Goal: Task Accomplishment & Management: Use online tool/utility

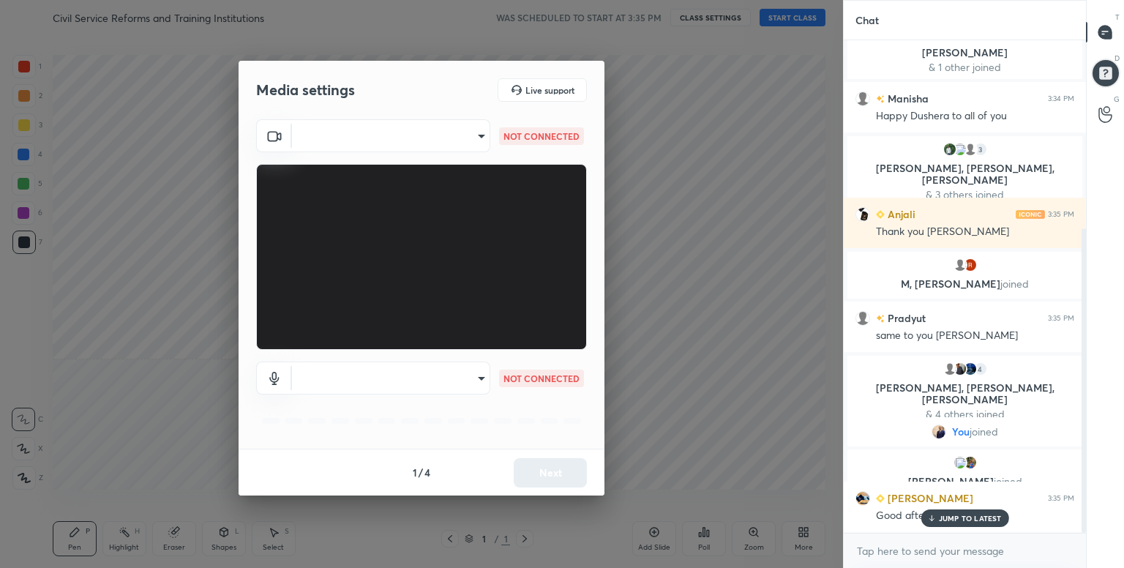
scroll to position [304, 0]
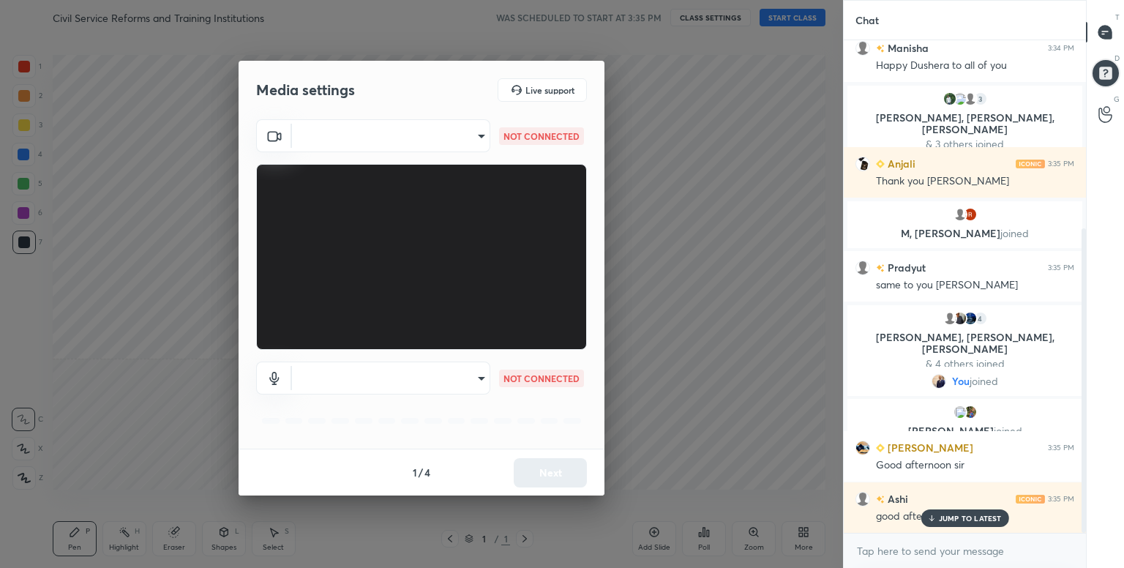
click at [463, 134] on body "1 2 3 4 5 6 7 C X Z C X Z E E Erase all H H Civil Service Reforms and Training …" at bounding box center [562, 284] width 1124 height 568
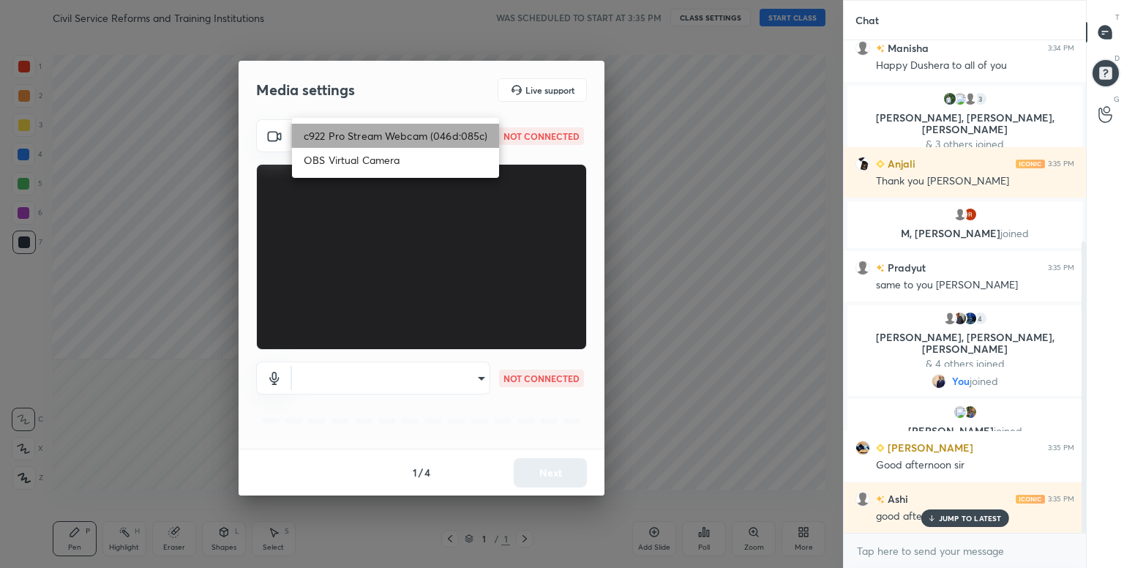
scroll to position [339, 0]
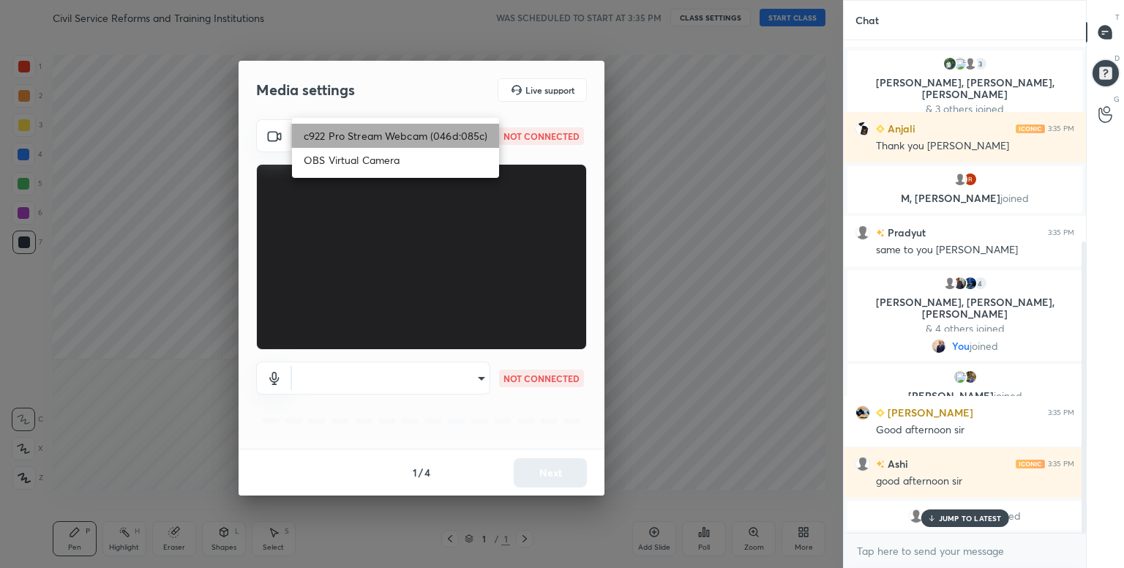
click at [463, 134] on li "c922 Pro Stream Webcam (046d:085c)" at bounding box center [395, 136] width 207 height 24
type input "06f38710ceada32c4f9909b8d06bafb8b3354d22a505e683a8e63df57c99565b"
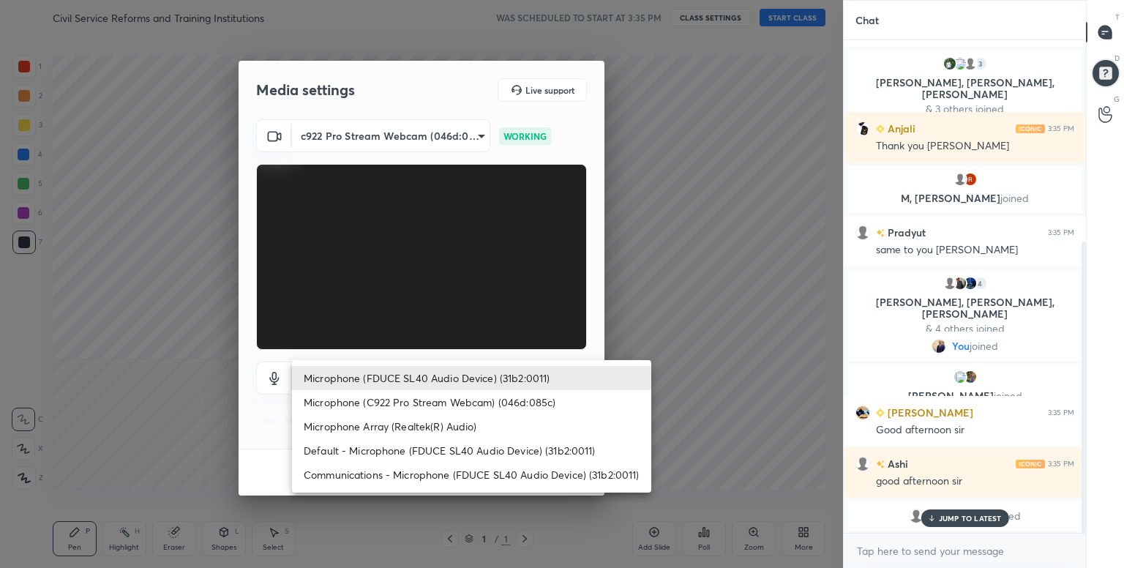
click at [466, 374] on body "1 2 3 4 5 6 7 C X Z C X Z E E Erase all H H Civil Service Reforms and Training …" at bounding box center [562, 284] width 1124 height 568
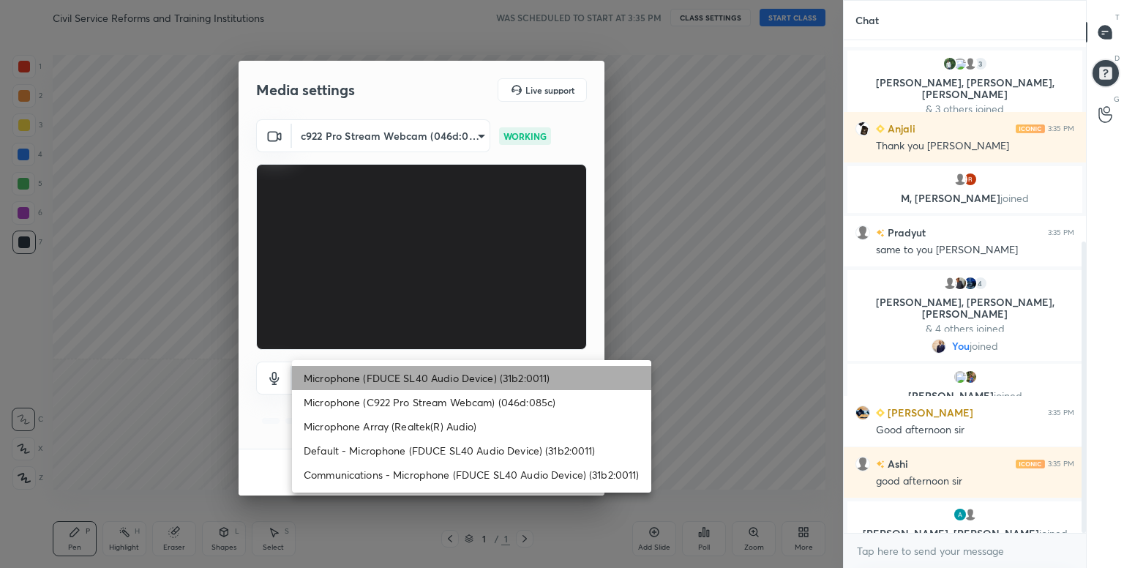
click at [466, 374] on li "Microphone (FDUCE SL40 Audio Device) (31b2:0011)" at bounding box center [471, 378] width 359 height 24
type input "660309f1ee583911029cdb0a48883c5504f3379c261f4a5b154bb2856e77555a"
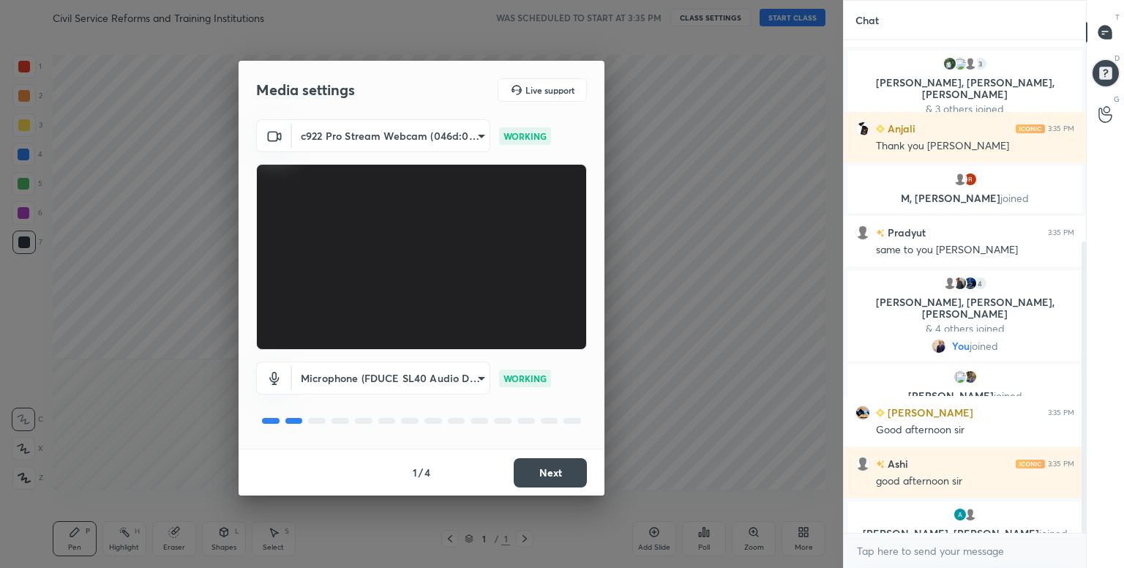
scroll to position [391, 0]
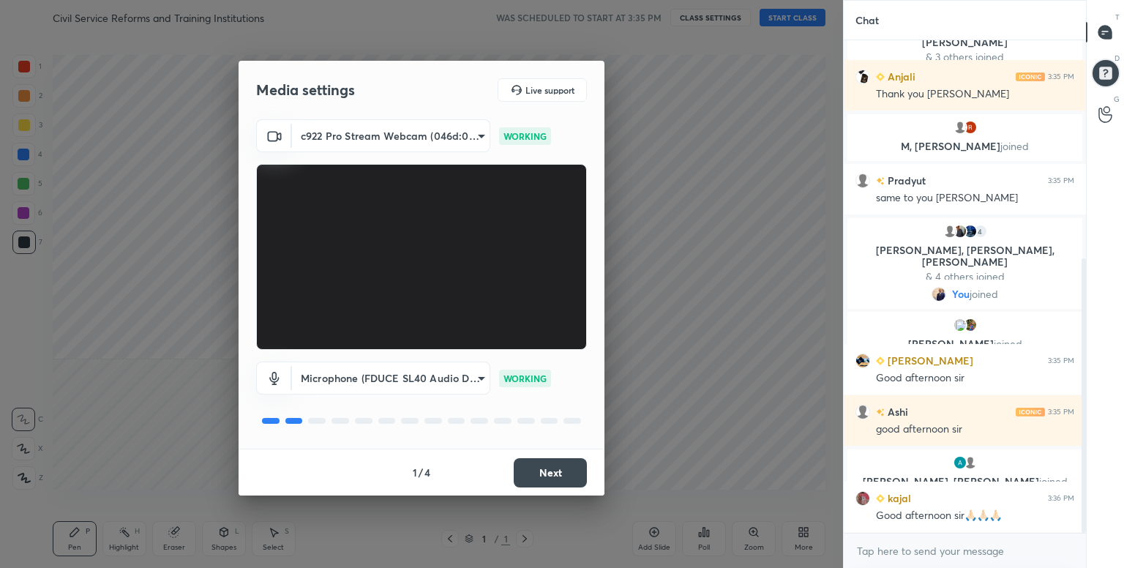
click at [545, 481] on button "Next" at bounding box center [550, 472] width 73 height 29
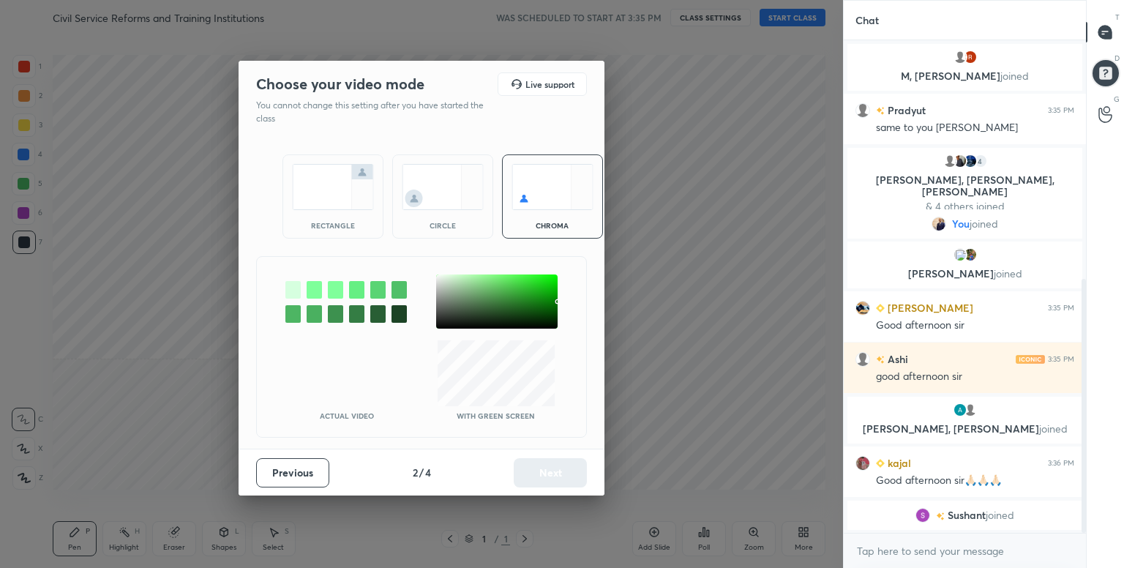
click at [298, 288] on div at bounding box center [292, 290] width 15 height 18
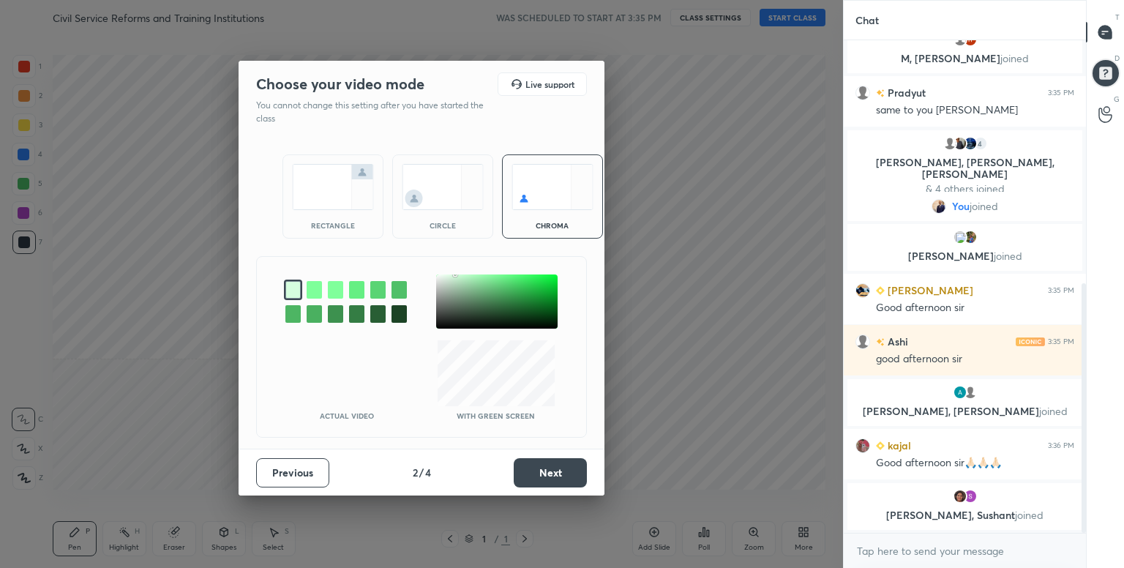
click at [549, 469] on button "Next" at bounding box center [550, 472] width 73 height 29
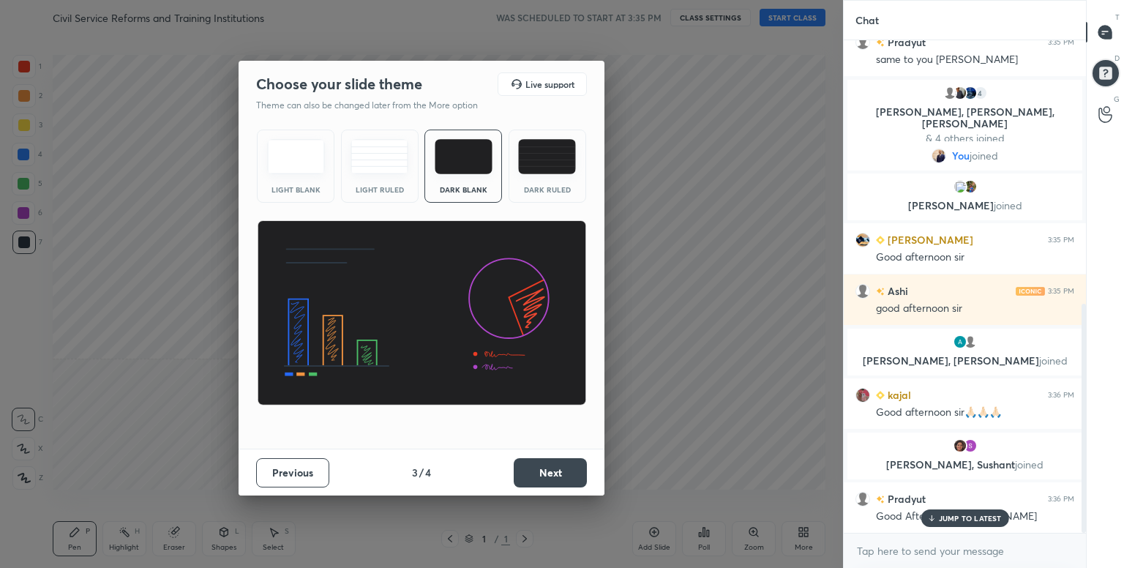
scroll to position [565, 0]
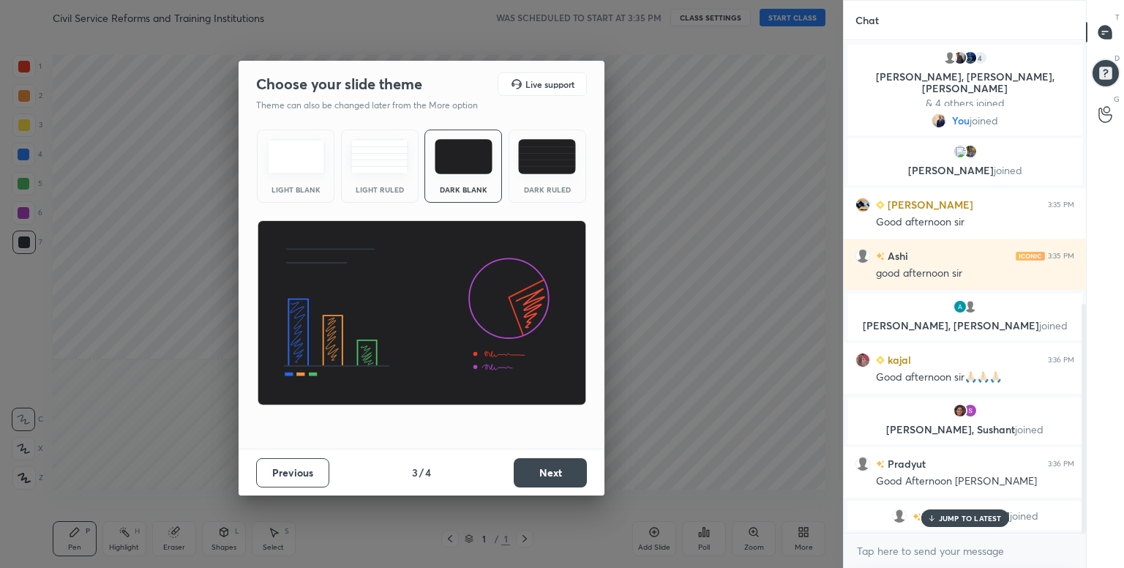
click at [549, 469] on button "Next" at bounding box center [550, 472] width 73 height 29
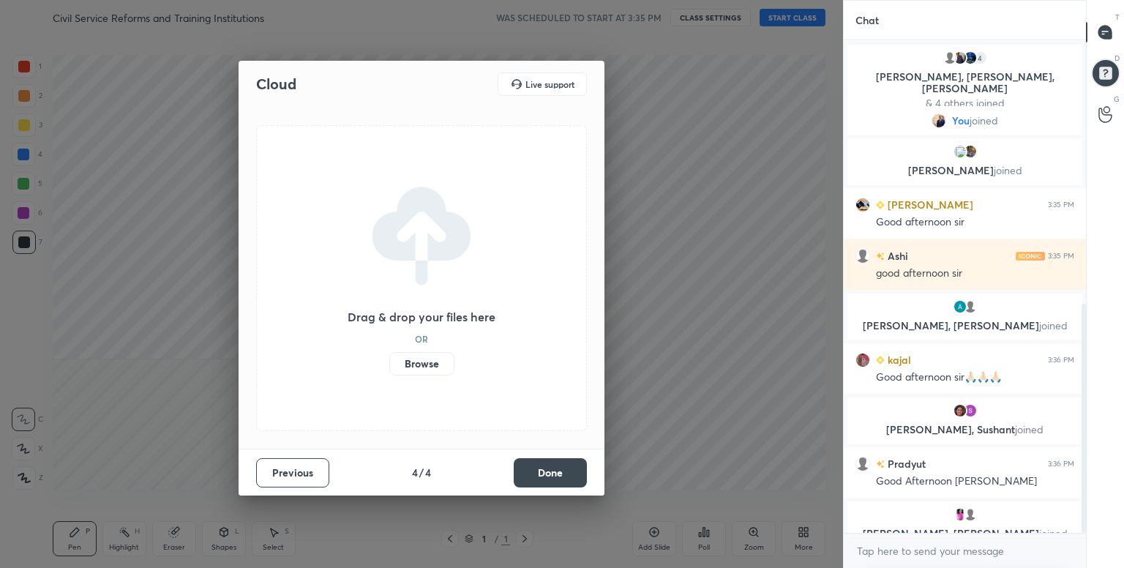
click at [549, 469] on button "Done" at bounding box center [550, 472] width 73 height 29
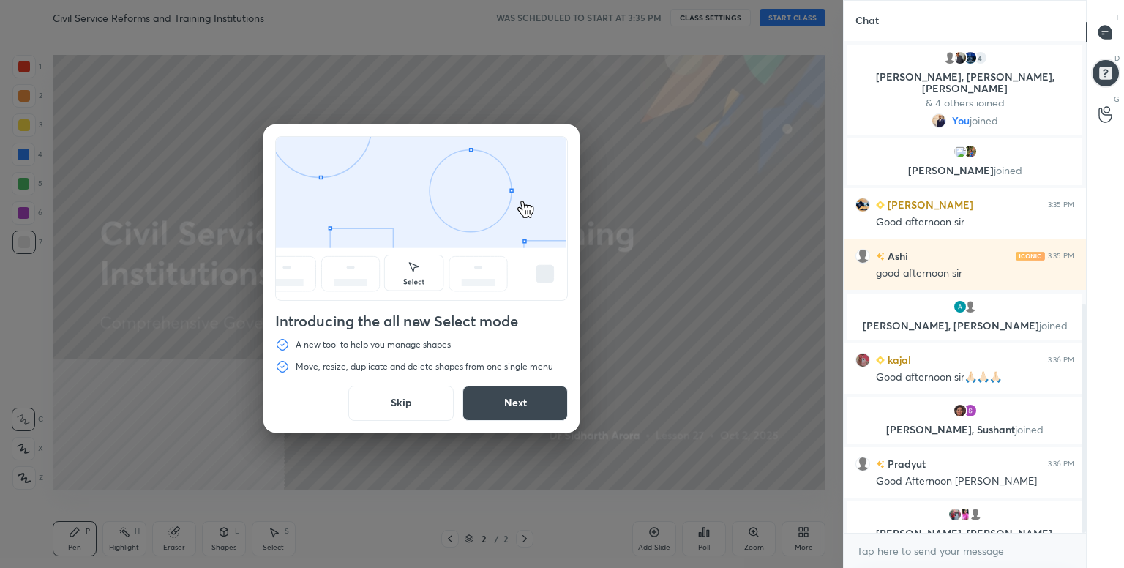
click at [416, 402] on button "Skip" at bounding box center [400, 403] width 105 height 35
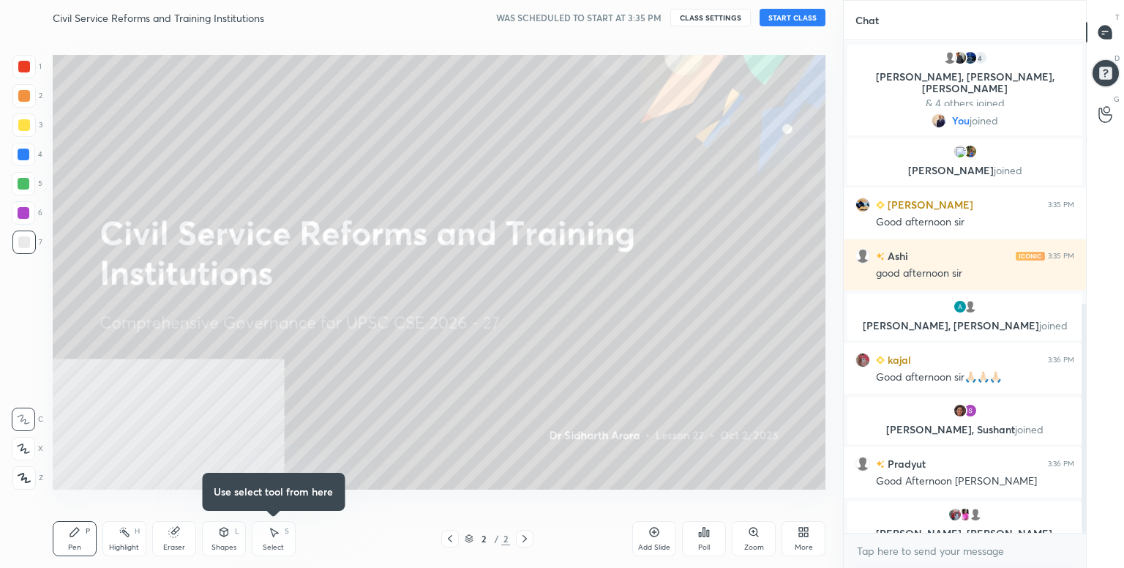
click at [784, 19] on button "START CLASS" at bounding box center [792, 18] width 66 height 18
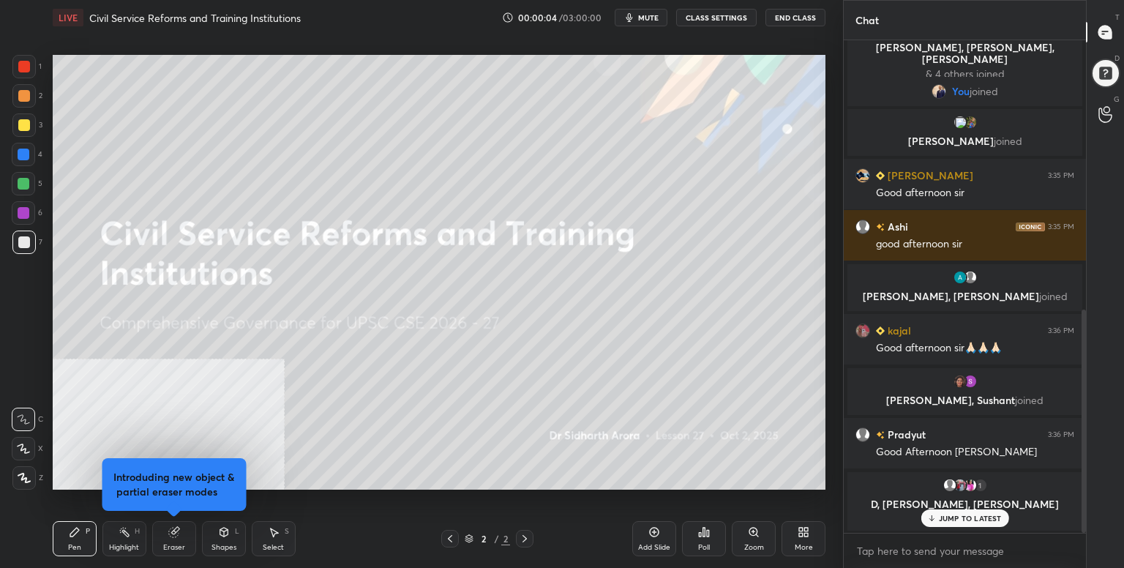
click at [805, 538] on div "More" at bounding box center [803, 538] width 44 height 35
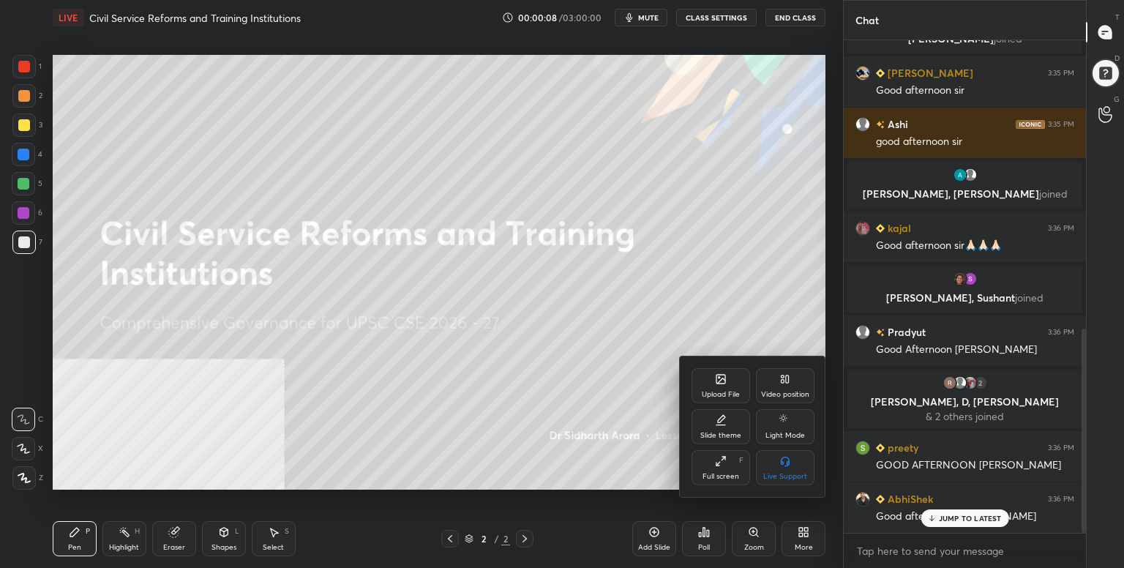
scroll to position [834, 0]
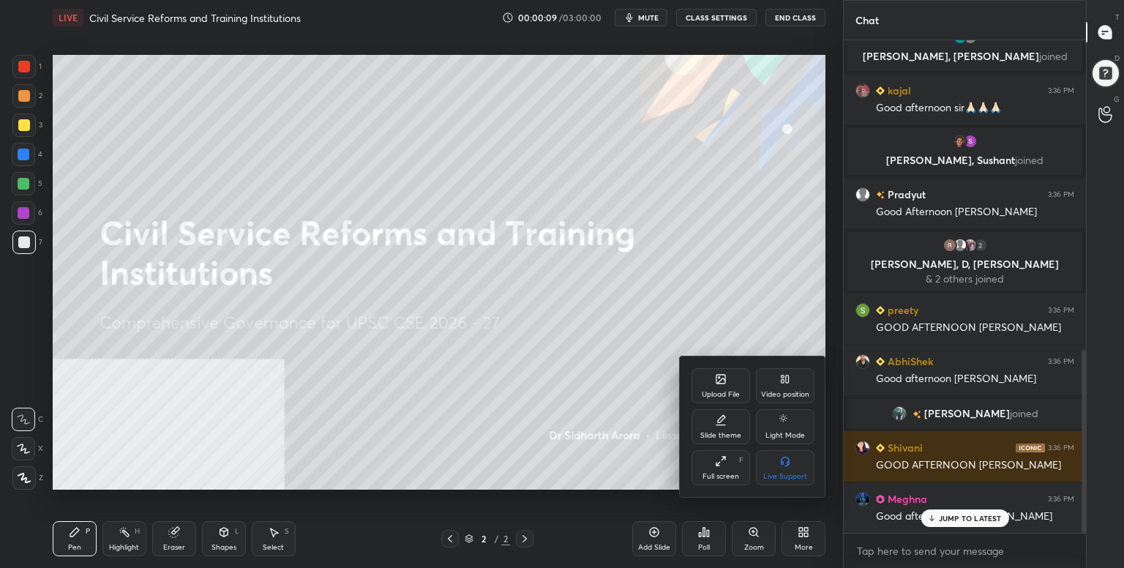
click at [722, 375] on icon at bounding box center [720, 379] width 9 height 9
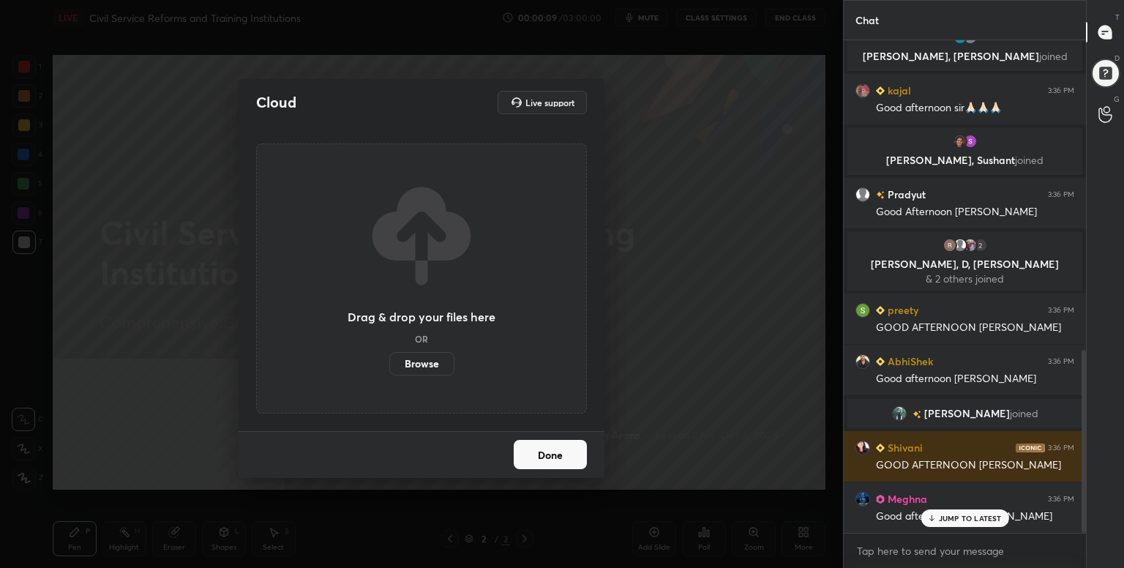
scroll to position [972, 0]
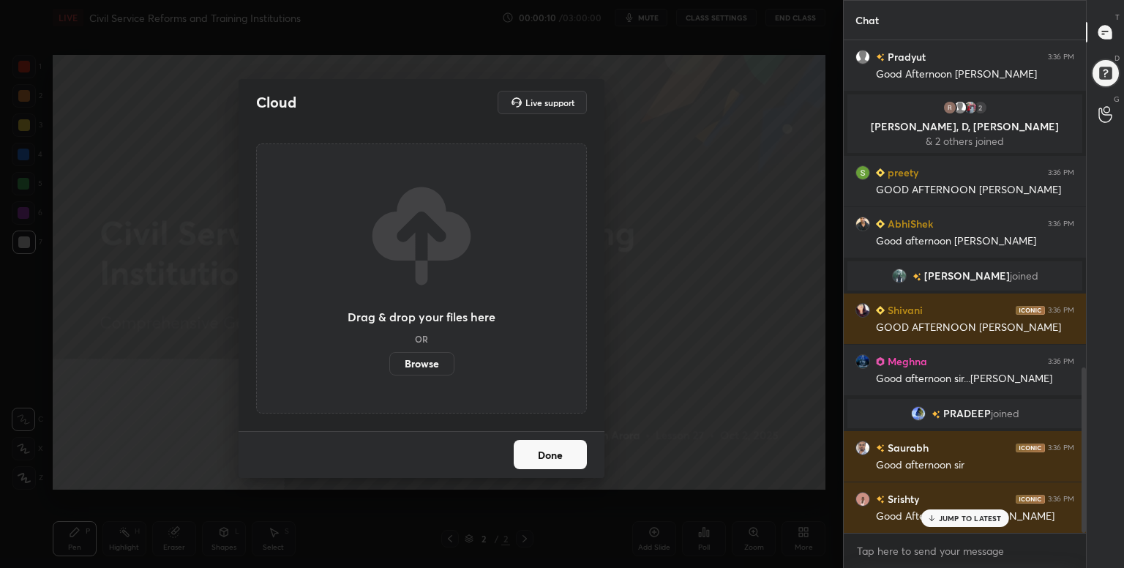
click at [416, 364] on label "Browse" at bounding box center [421, 363] width 65 height 23
click at [389, 364] on input "Browse" at bounding box center [389, 363] width 0 height 23
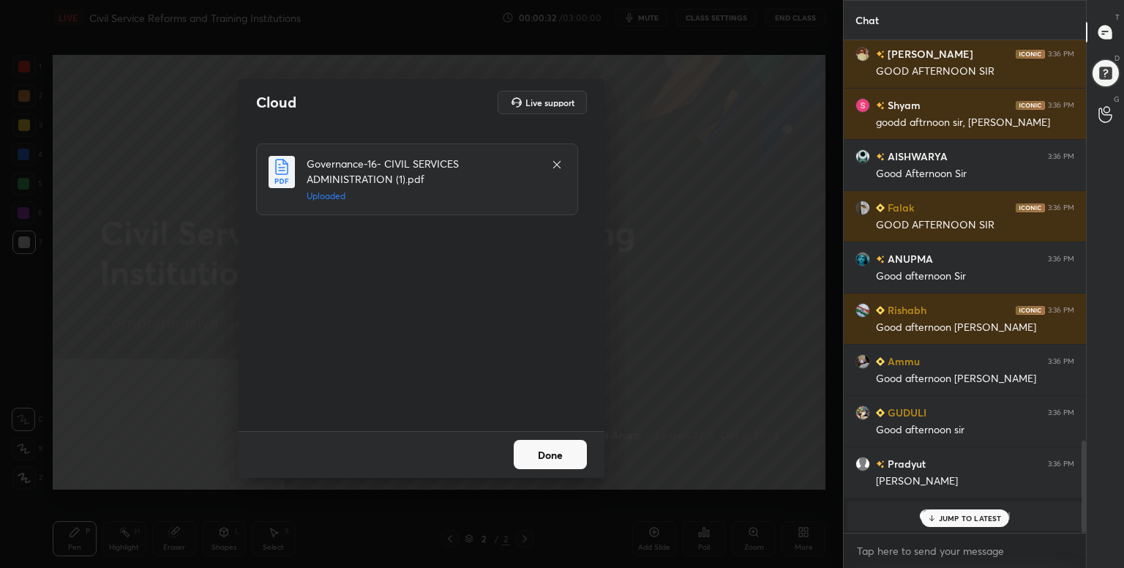
scroll to position [1925, 0]
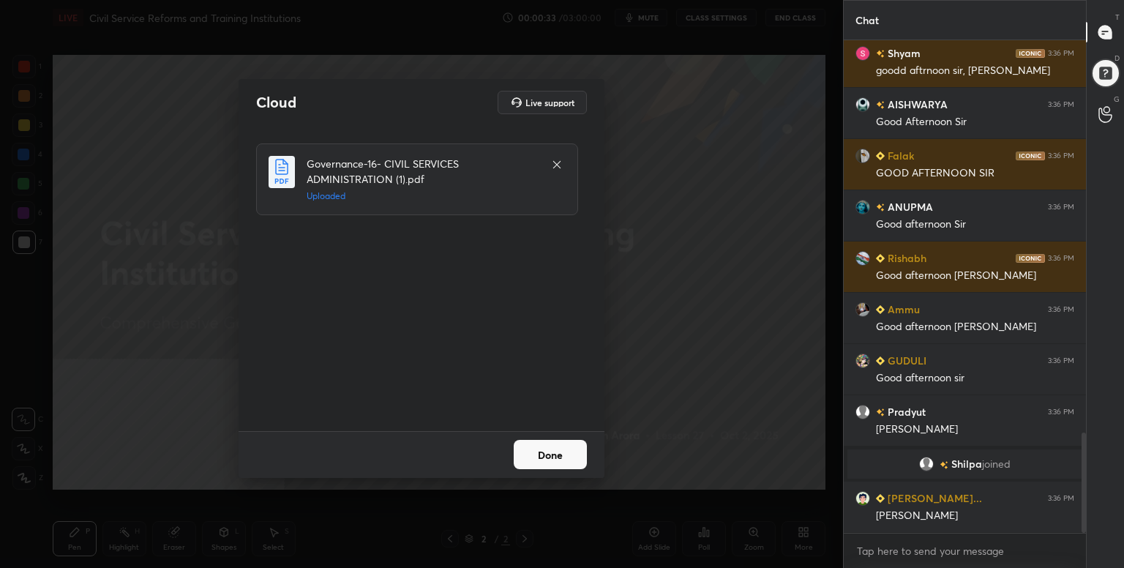
drag, startPoint x: 571, startPoint y: 451, endPoint x: 561, endPoint y: 460, distance: 12.9
click at [573, 451] on button "Done" at bounding box center [550, 454] width 73 height 29
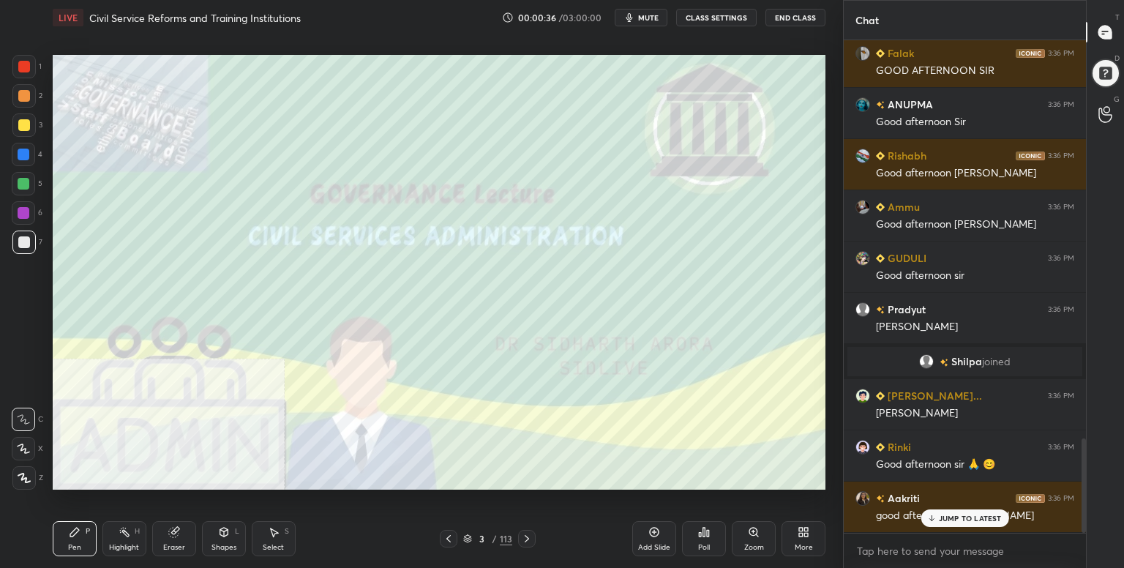
scroll to position [2078, 0]
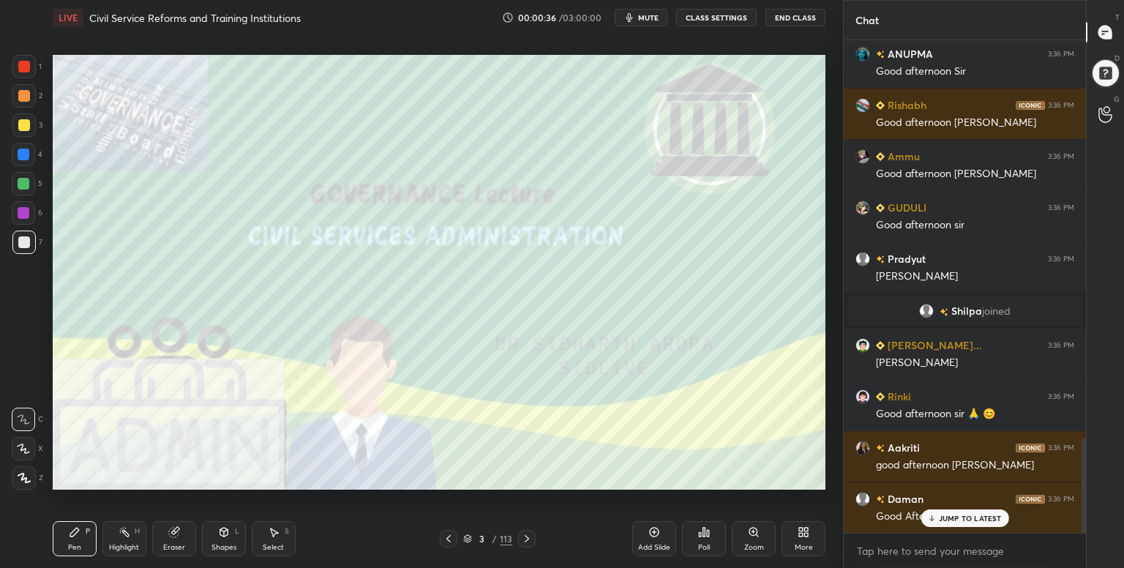
click at [812, 547] on div "More" at bounding box center [803, 538] width 44 height 35
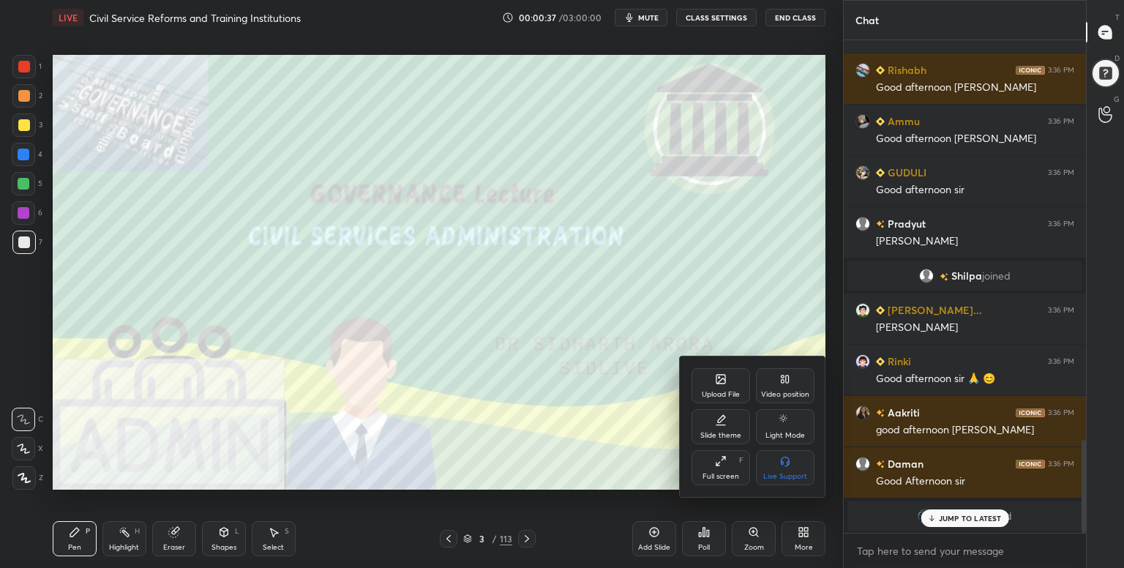
click at [720, 470] on div "Full screen F" at bounding box center [720, 467] width 59 height 35
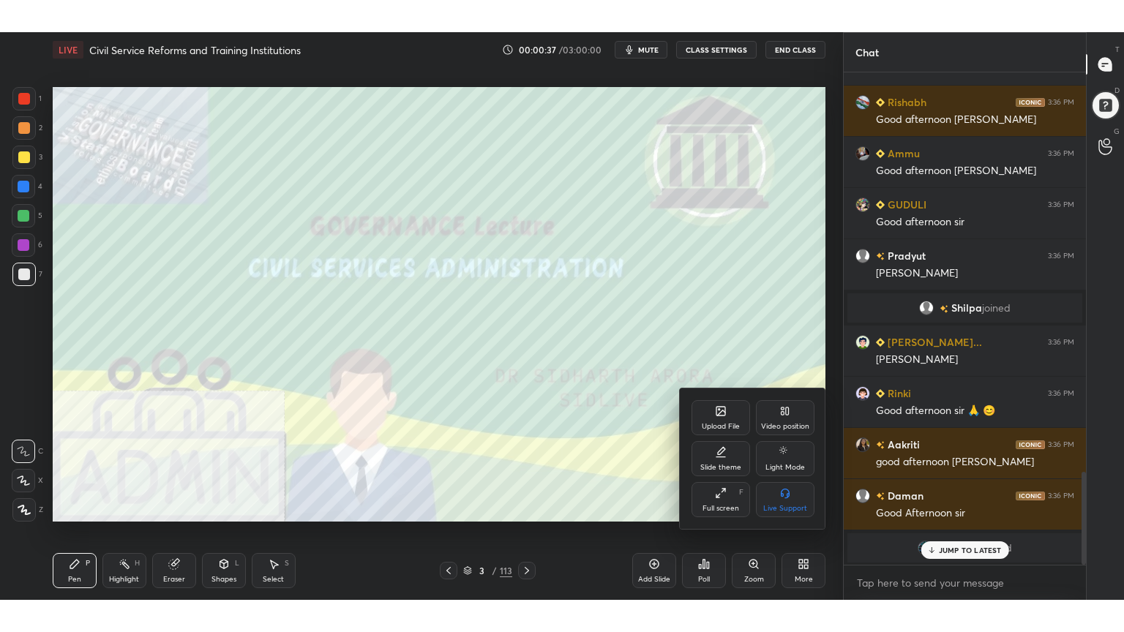
scroll to position [2165, 0]
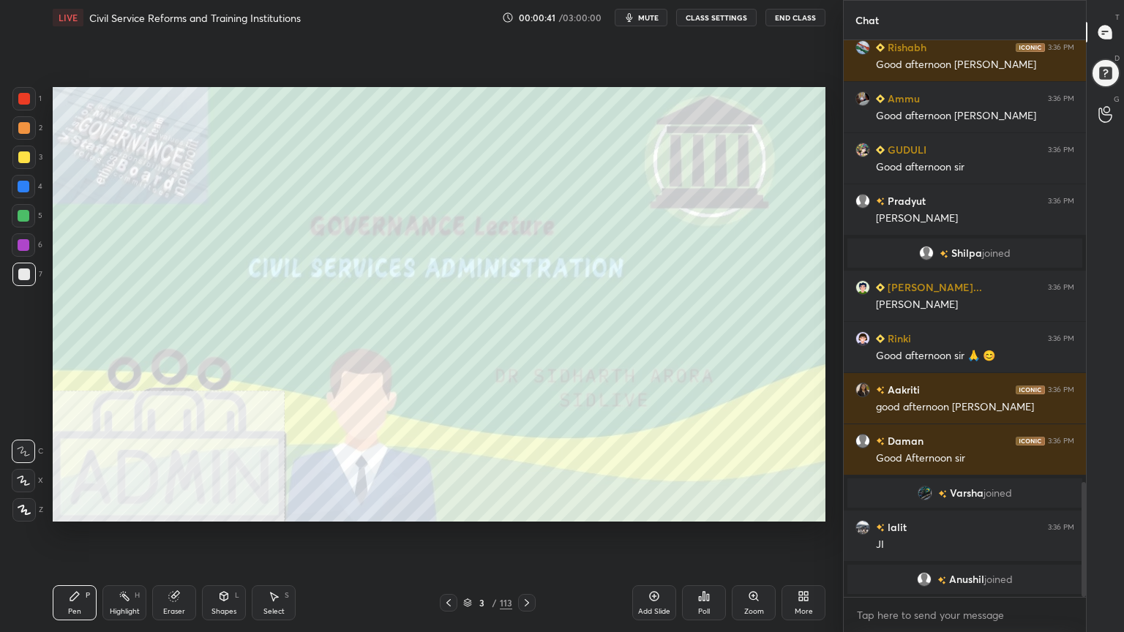
click at [20, 149] on div at bounding box center [23, 157] width 23 height 23
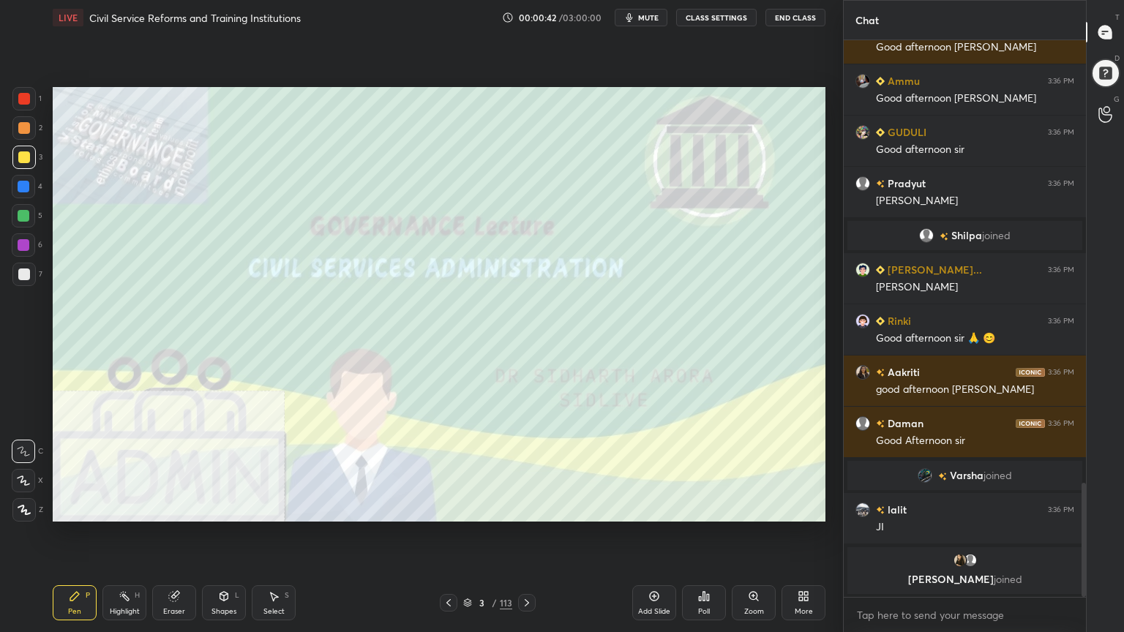
click at [22, 509] on icon at bounding box center [24, 510] width 12 height 9
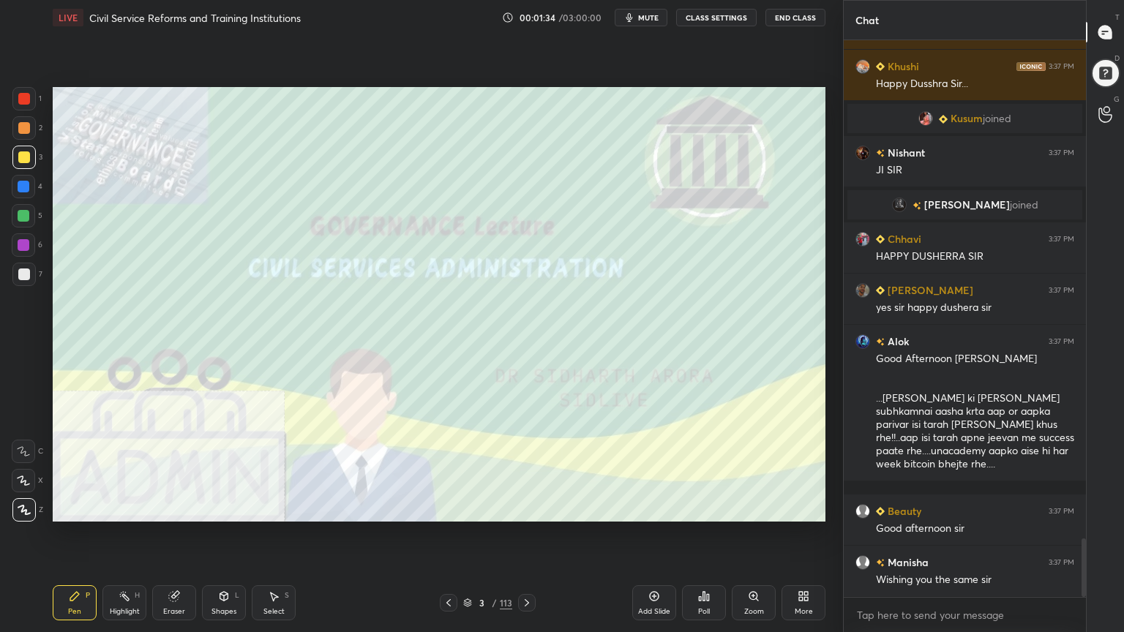
click at [469, 567] on icon at bounding box center [467, 603] width 9 height 9
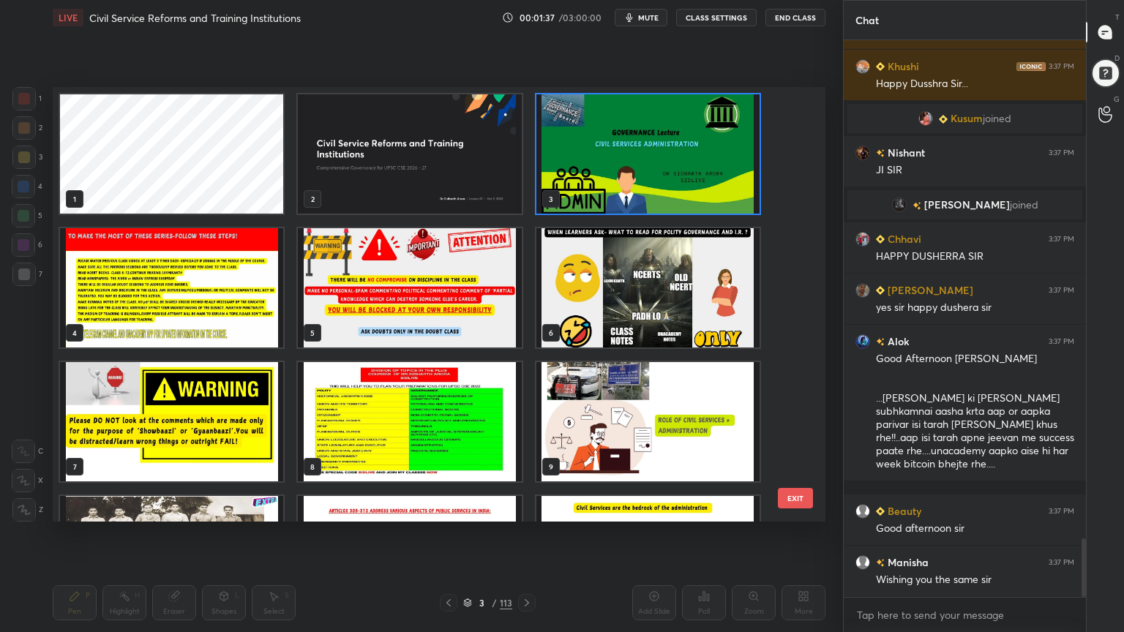
click at [676, 438] on img "grid" at bounding box center [647, 421] width 223 height 119
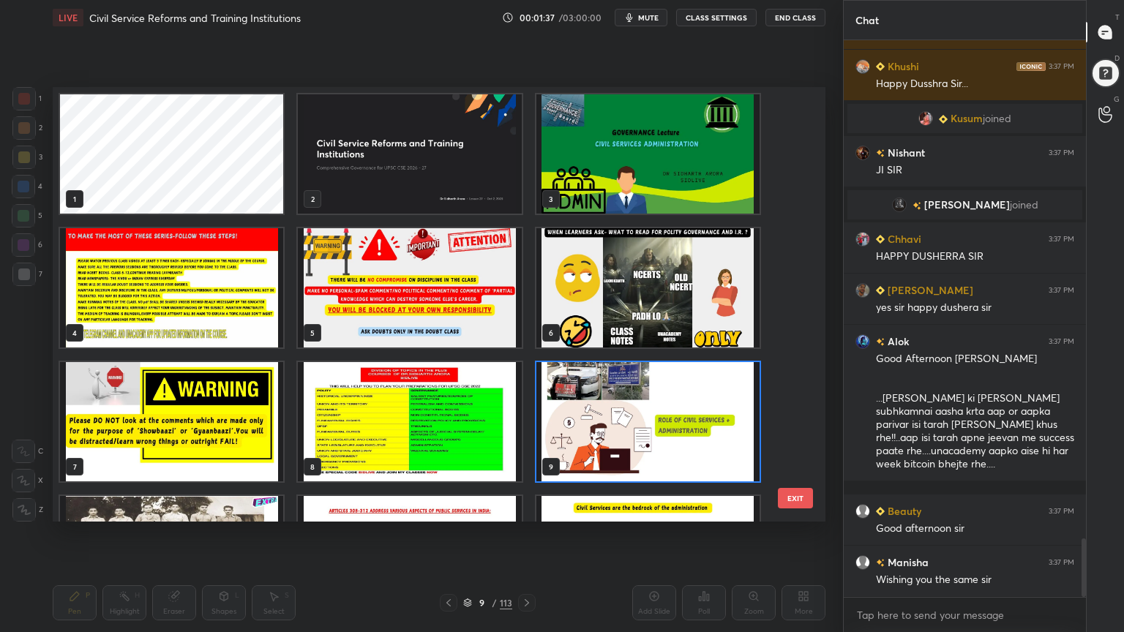
click at [676, 438] on img "grid" at bounding box center [647, 421] width 223 height 119
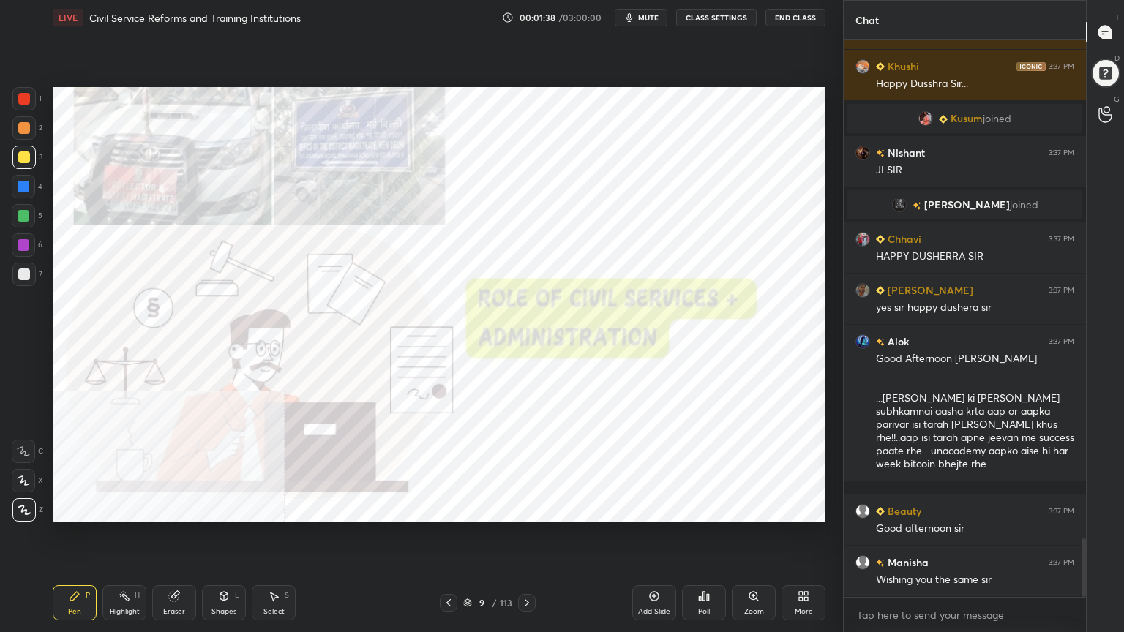
click at [784, 567] on div "More" at bounding box center [803, 602] width 44 height 35
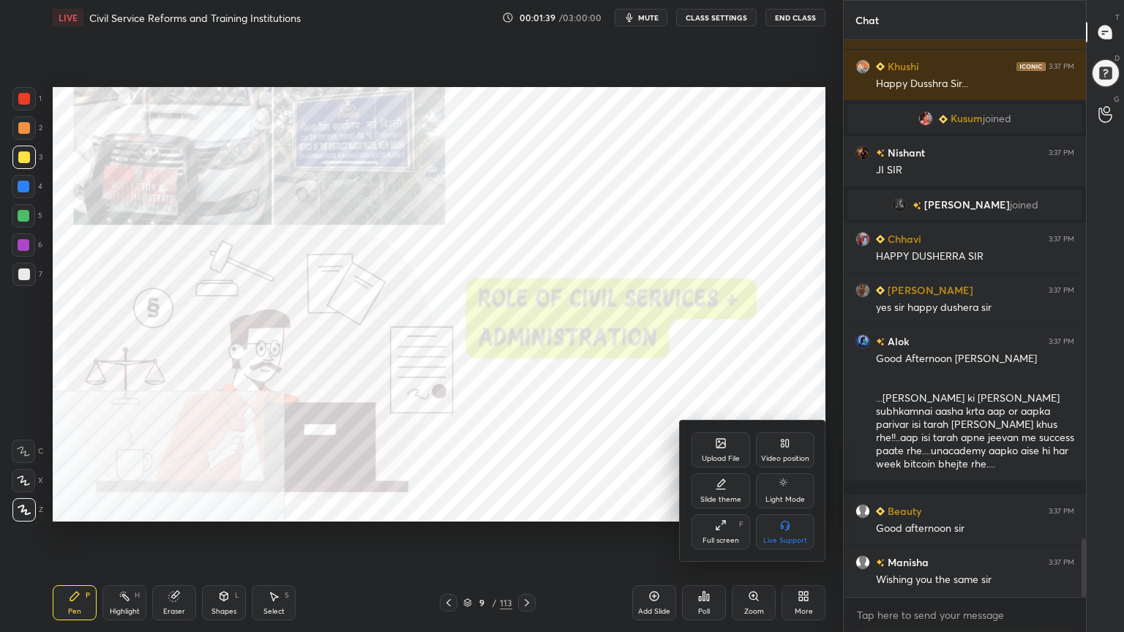
click at [777, 451] on div "Video position" at bounding box center [785, 449] width 59 height 35
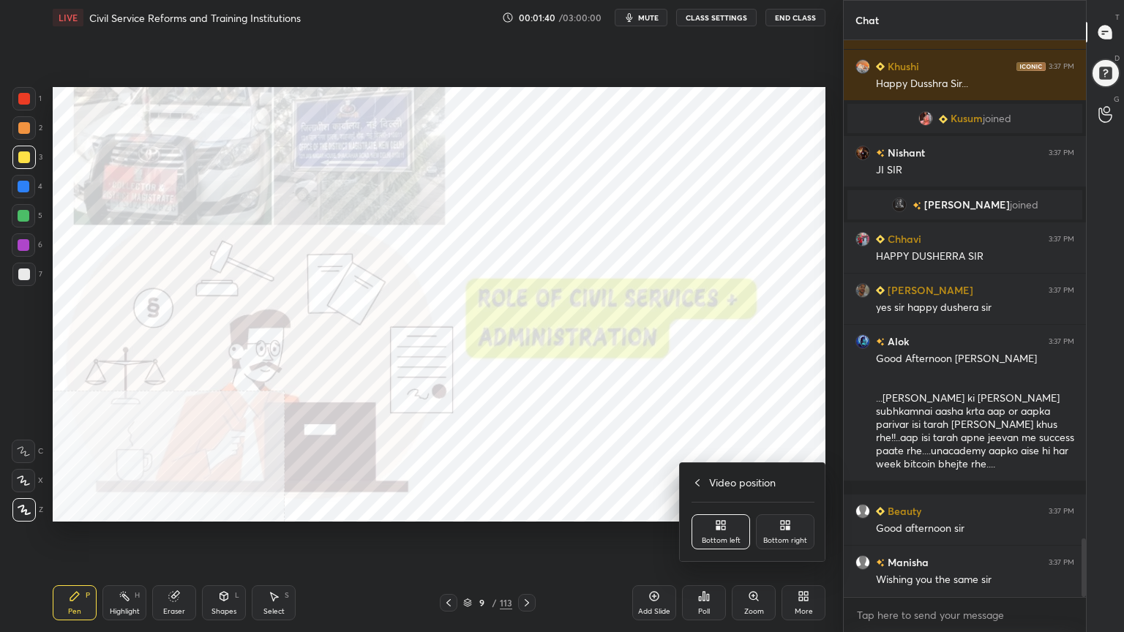
click at [776, 529] on div "Bottom right" at bounding box center [785, 531] width 59 height 35
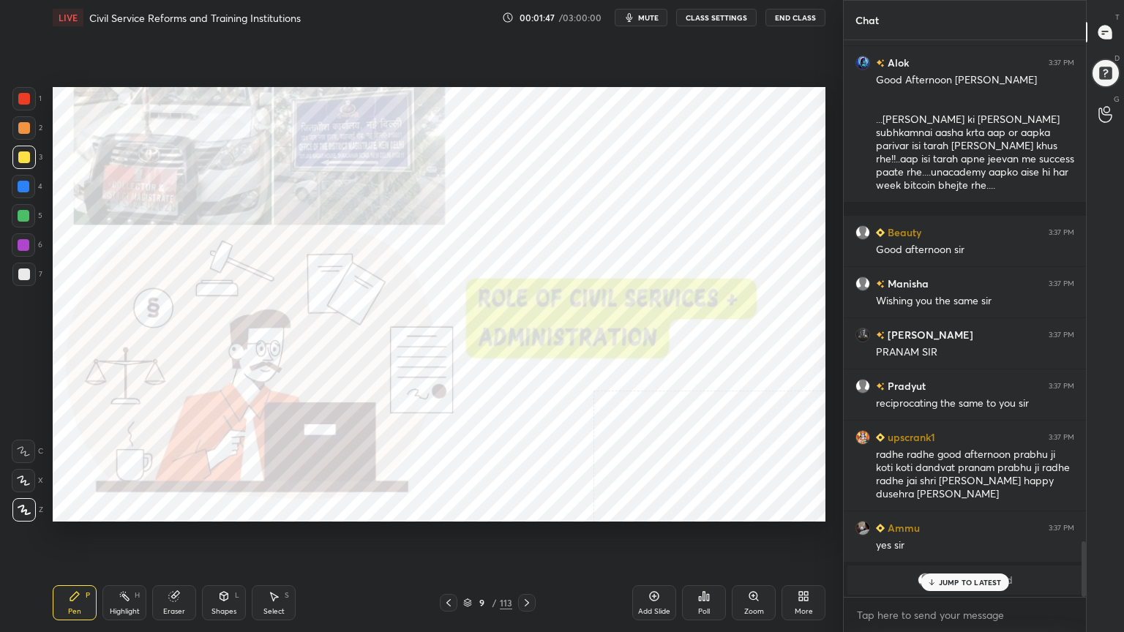
click at [19, 101] on div at bounding box center [24, 99] width 12 height 12
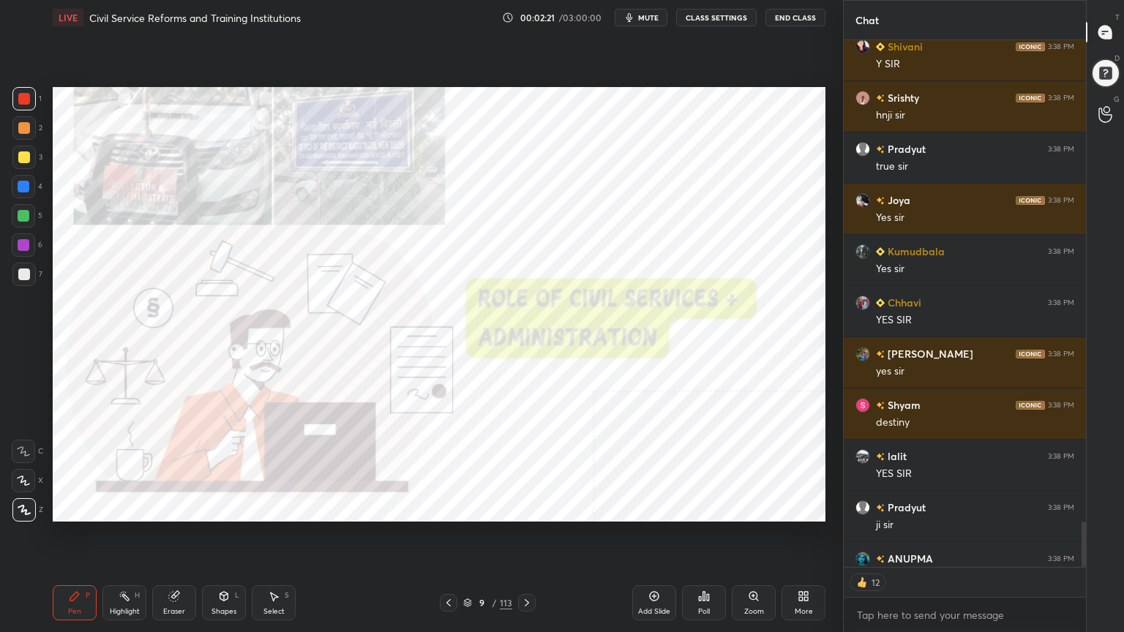
scroll to position [4, 4]
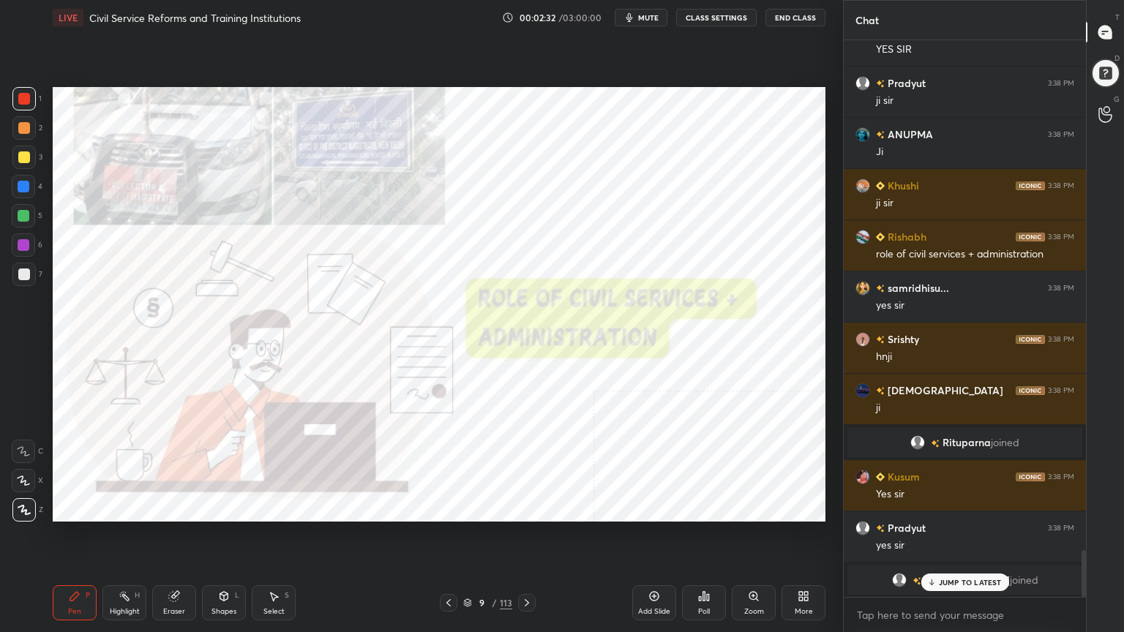
click at [466, 567] on div "9 / 113" at bounding box center [488, 603] width 96 height 18
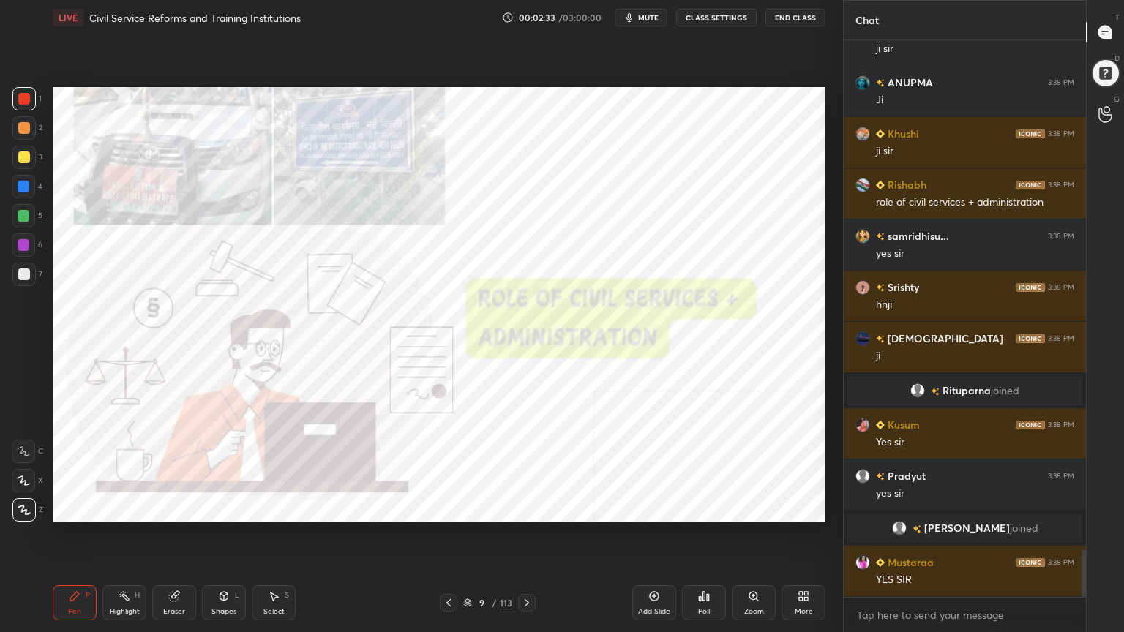
click at [465, 567] on icon at bounding box center [467, 603] width 9 height 9
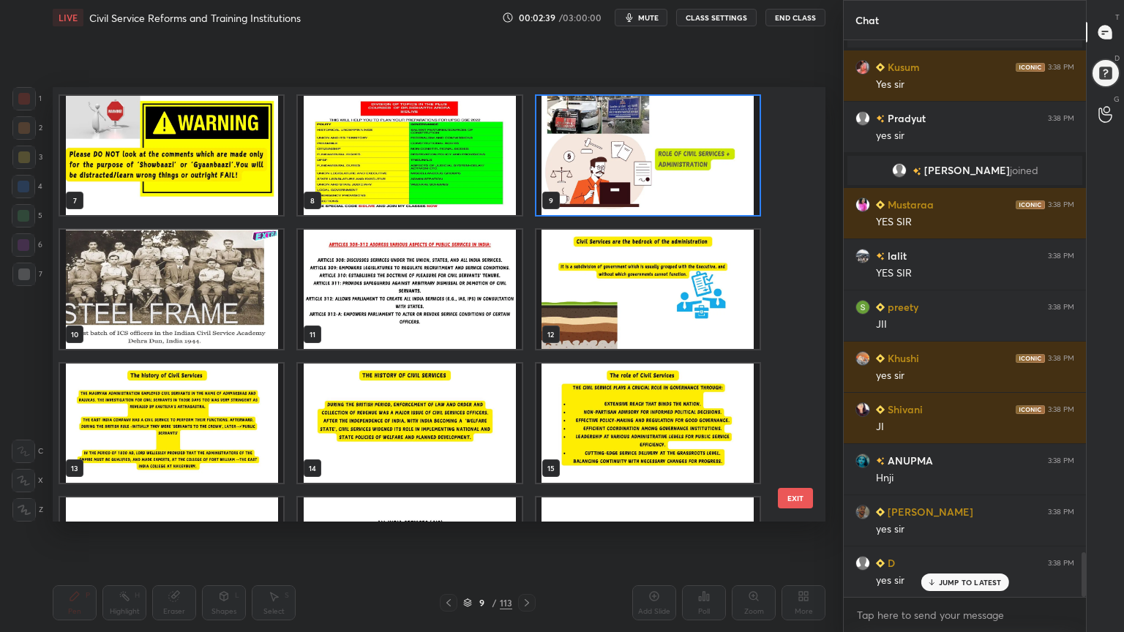
click at [198, 262] on img "grid" at bounding box center [171, 289] width 223 height 119
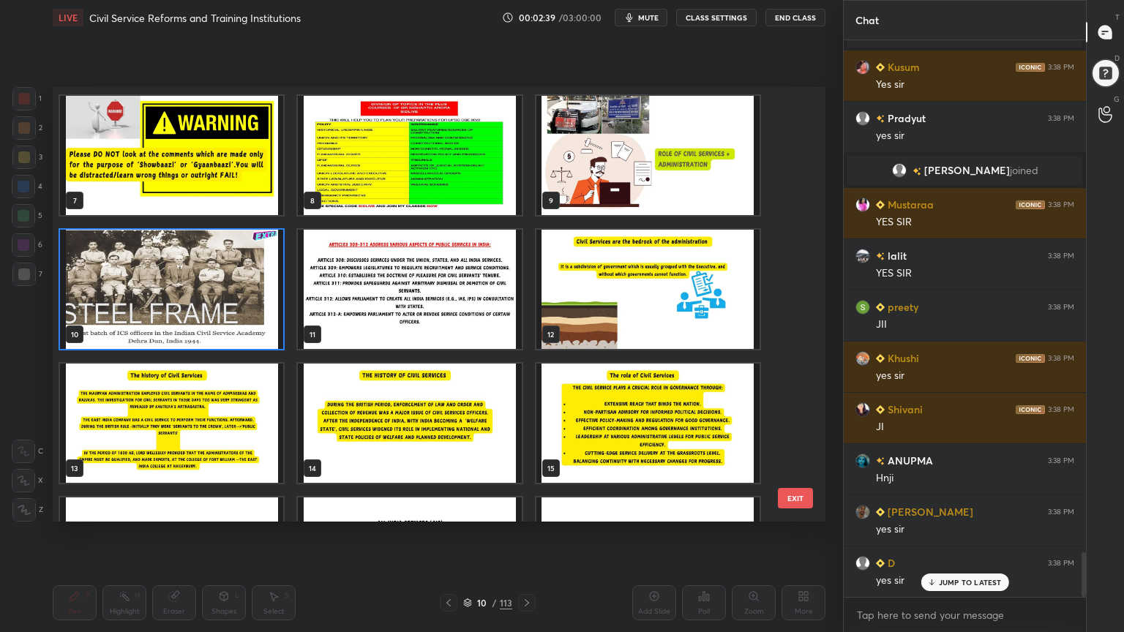
click at [198, 260] on img "grid" at bounding box center [171, 289] width 223 height 119
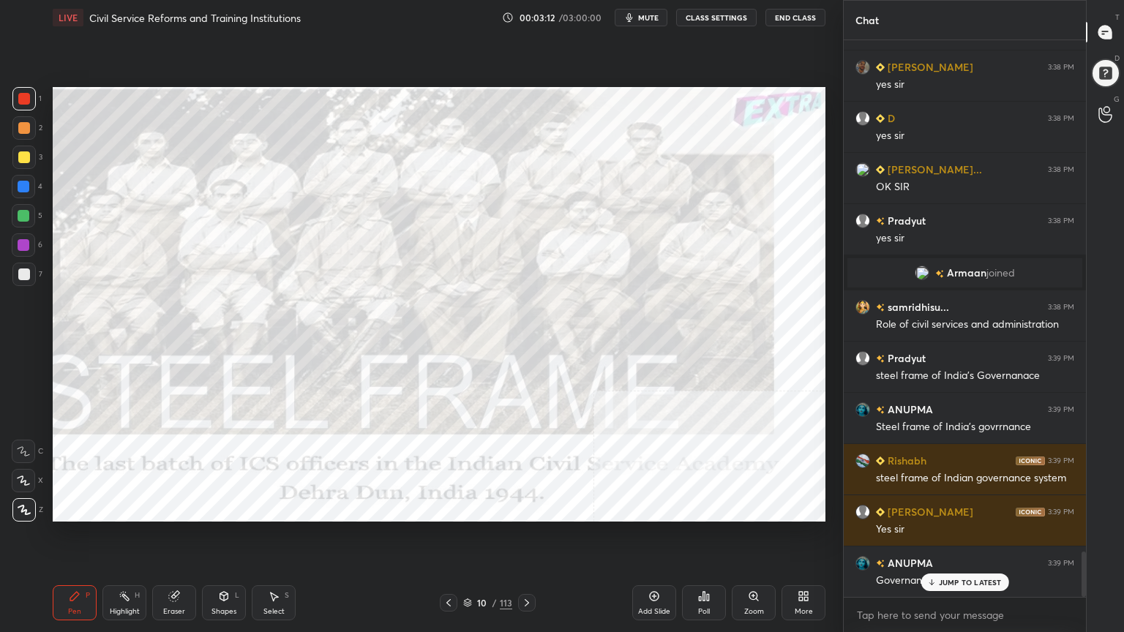
scroll to position [6368, 0]
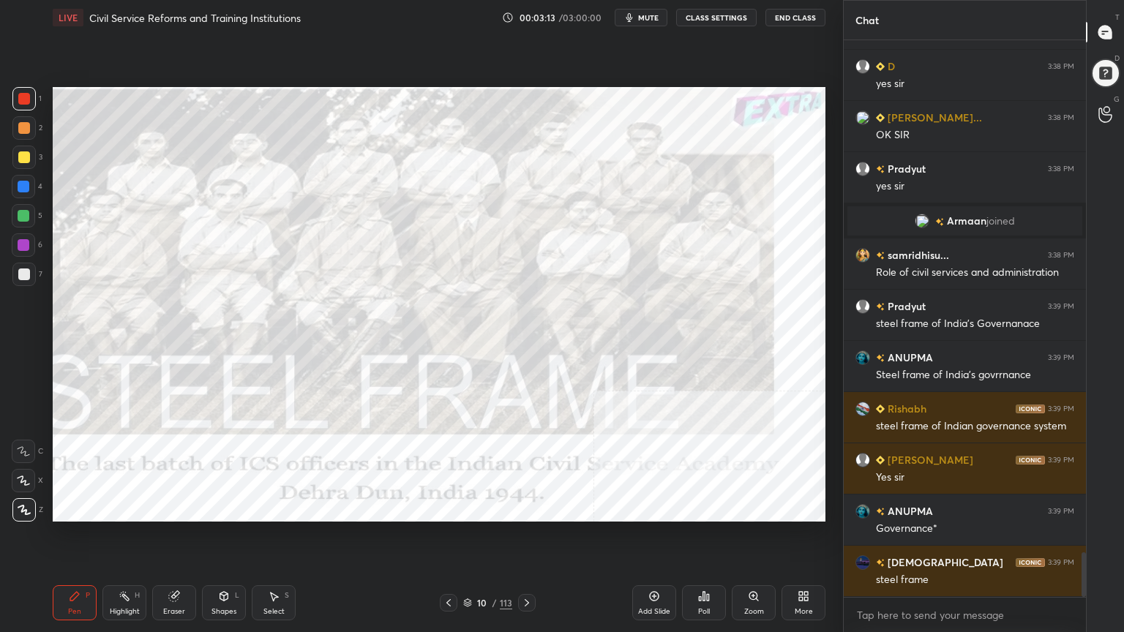
click at [653, 567] on div "Add Slide" at bounding box center [654, 602] width 44 height 35
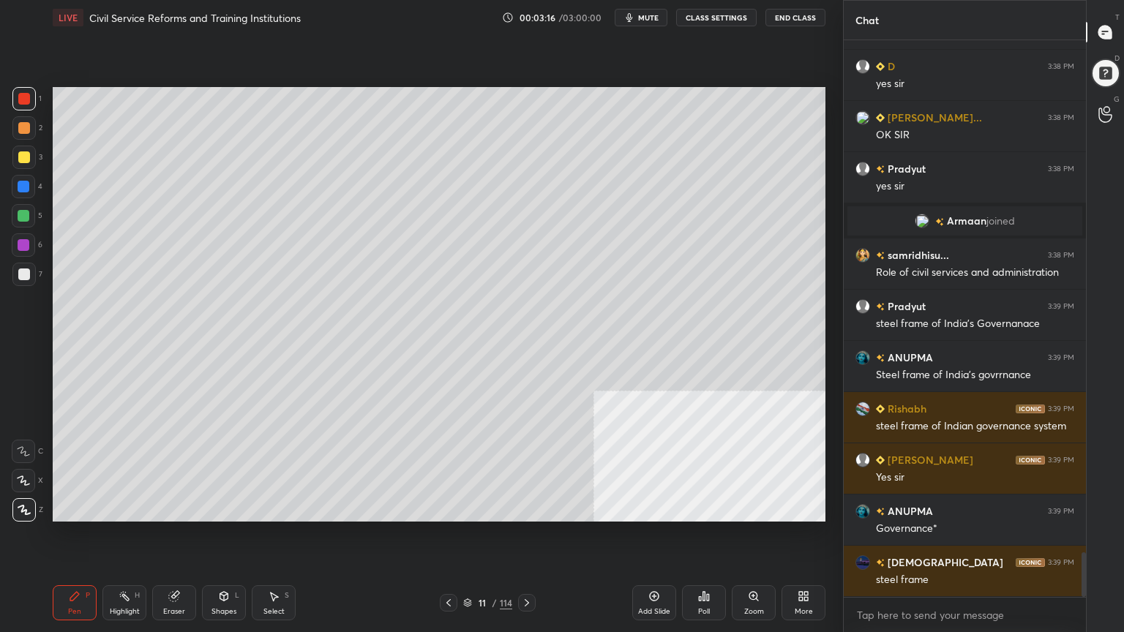
click at [26, 272] on div at bounding box center [24, 275] width 12 height 12
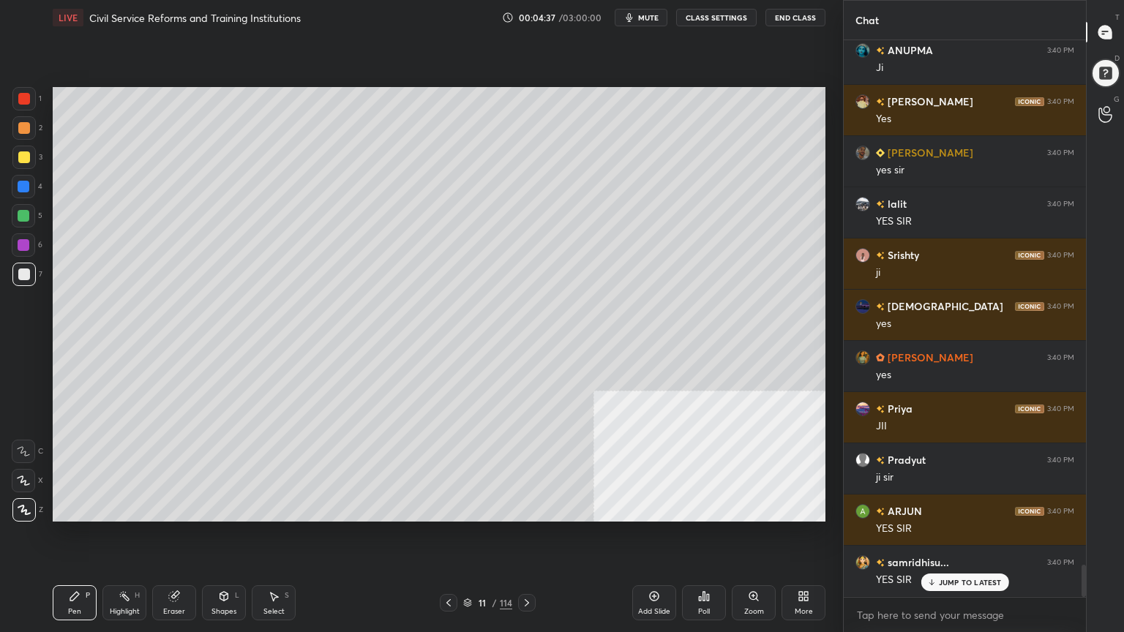
scroll to position [9172, 0]
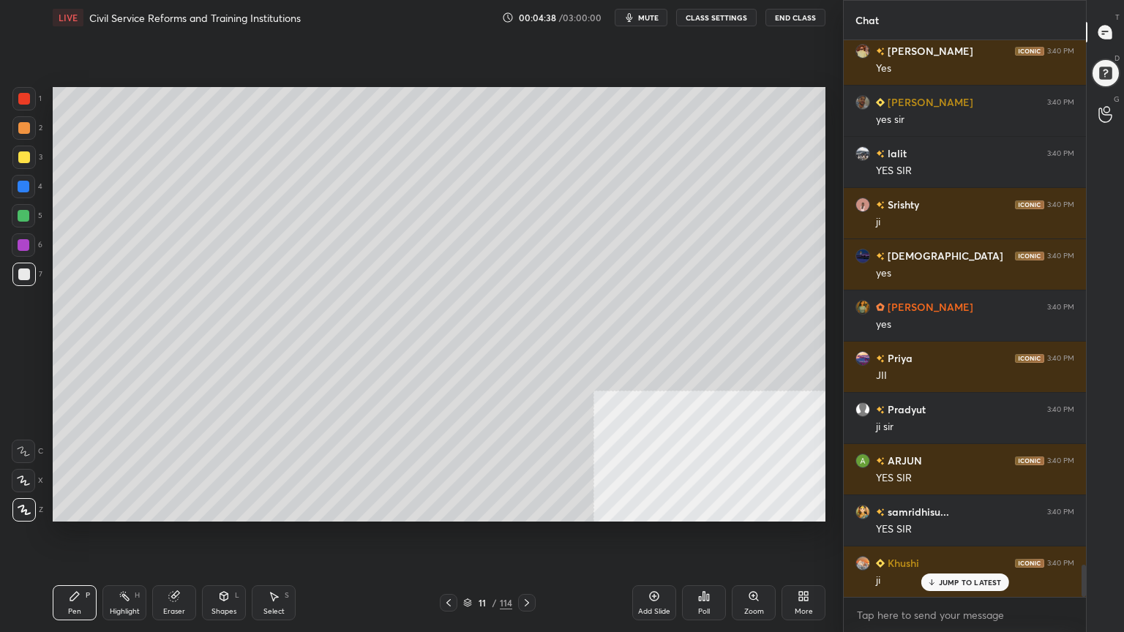
click at [468, 567] on icon at bounding box center [467, 603] width 9 height 9
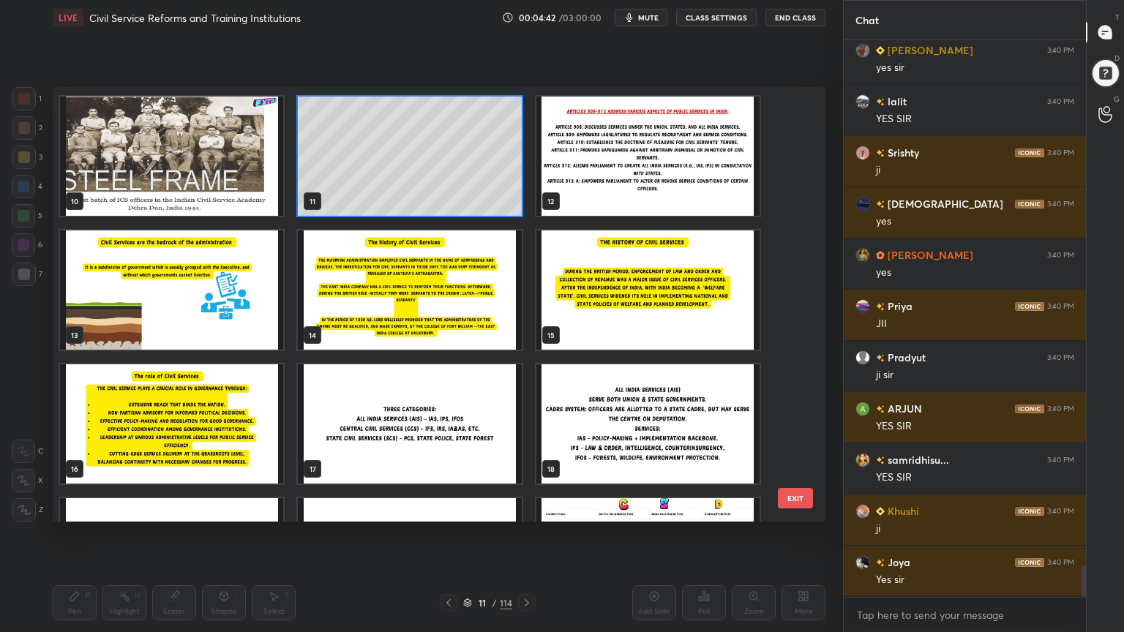
scroll to position [446, 0]
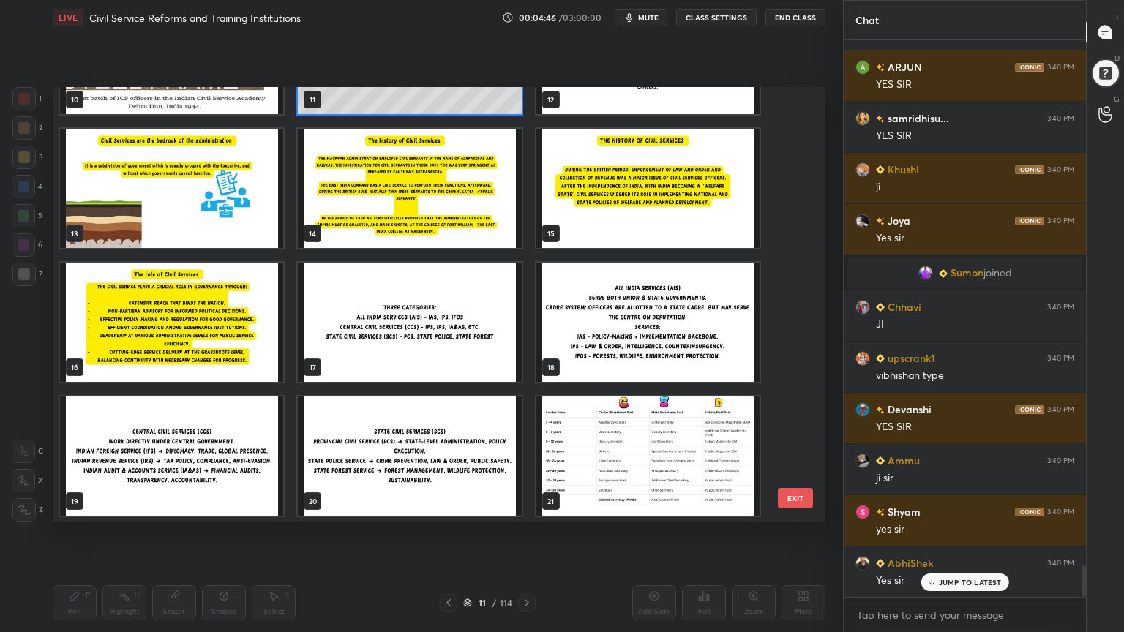
click at [465, 319] on img "grid" at bounding box center [409, 322] width 223 height 119
click at [467, 319] on img "grid" at bounding box center [409, 322] width 223 height 119
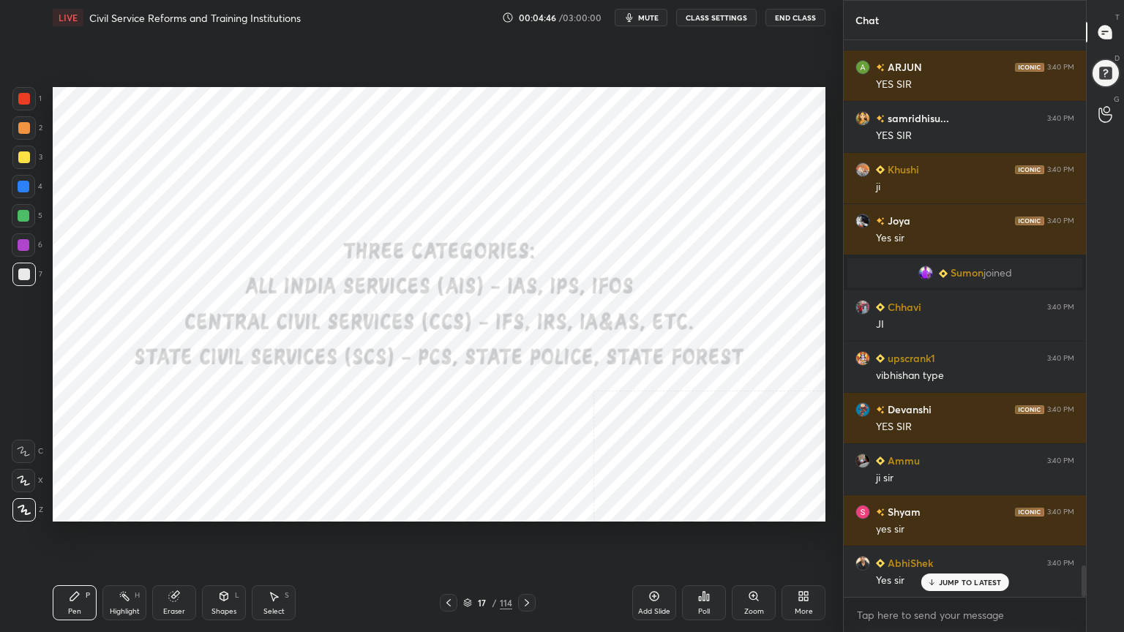
click at [468, 319] on img "grid" at bounding box center [409, 322] width 223 height 119
click at [26, 97] on div at bounding box center [24, 99] width 12 height 12
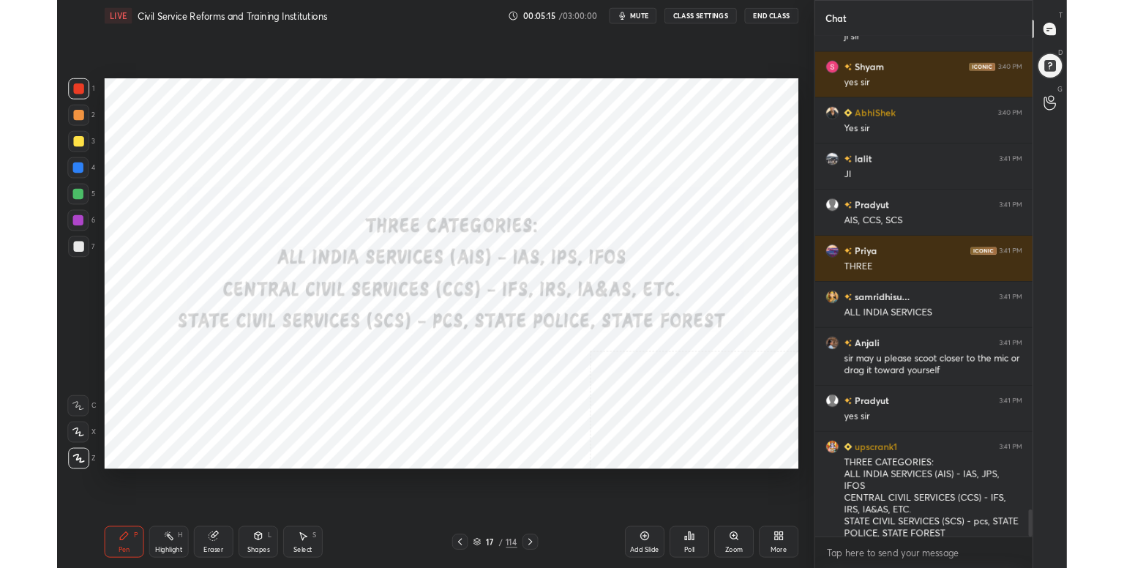
scroll to position [474, 784]
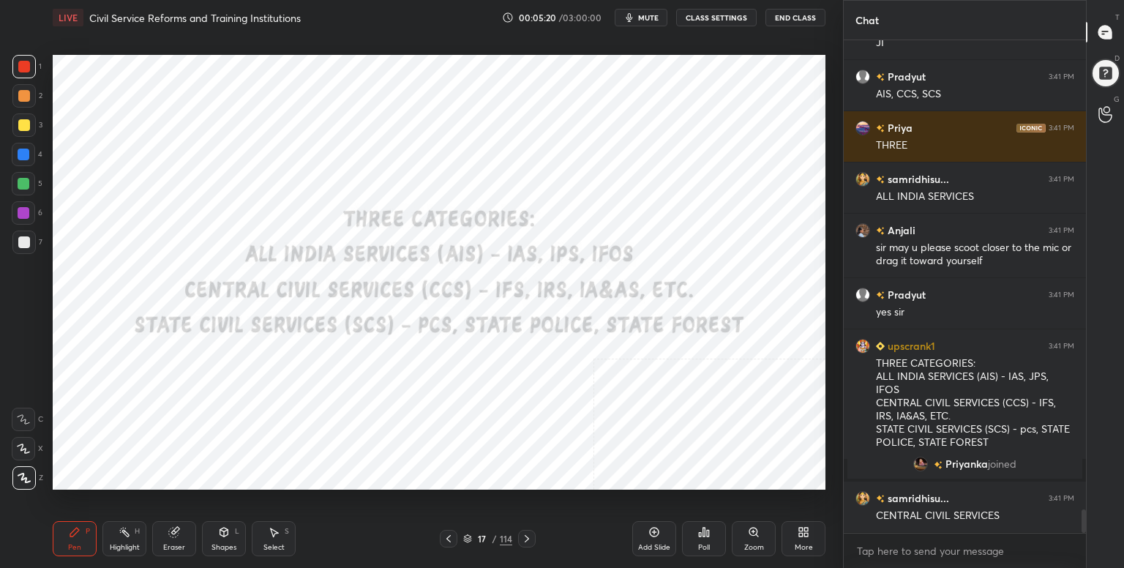
click at [801, 547] on div "More" at bounding box center [804, 547] width 18 height 7
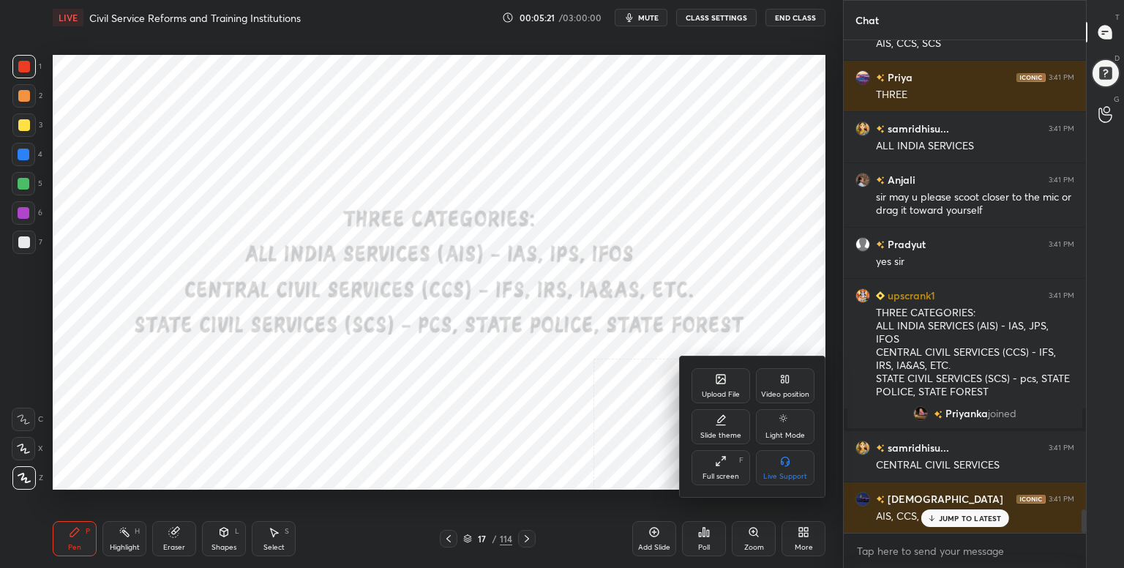
click at [724, 469] on div "Full screen F" at bounding box center [720, 467] width 59 height 35
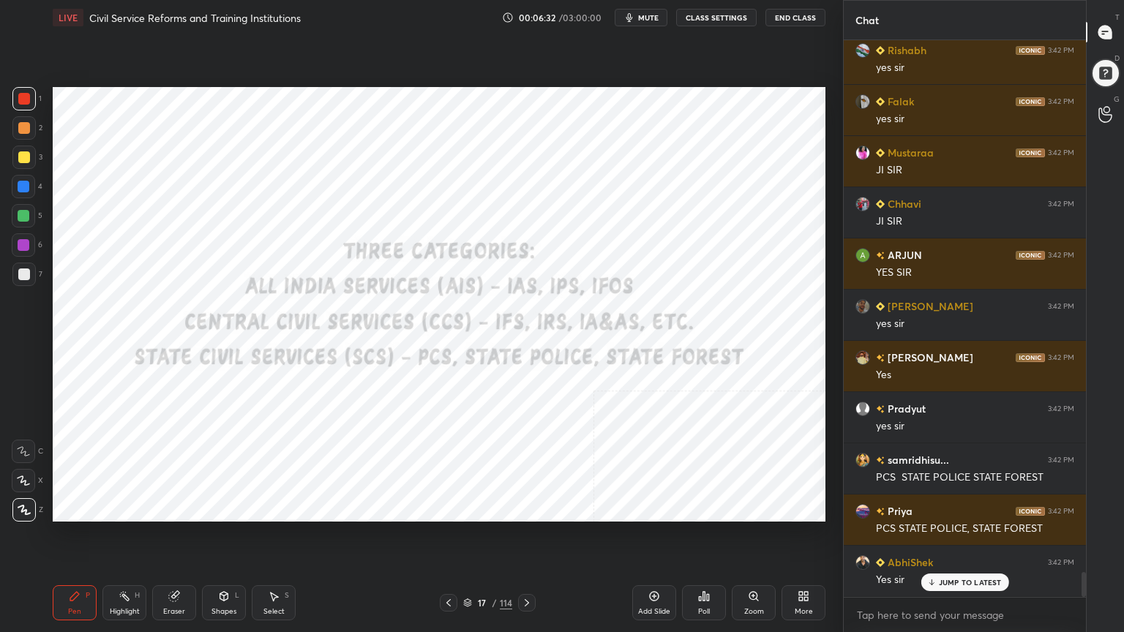
scroll to position [11783, 0]
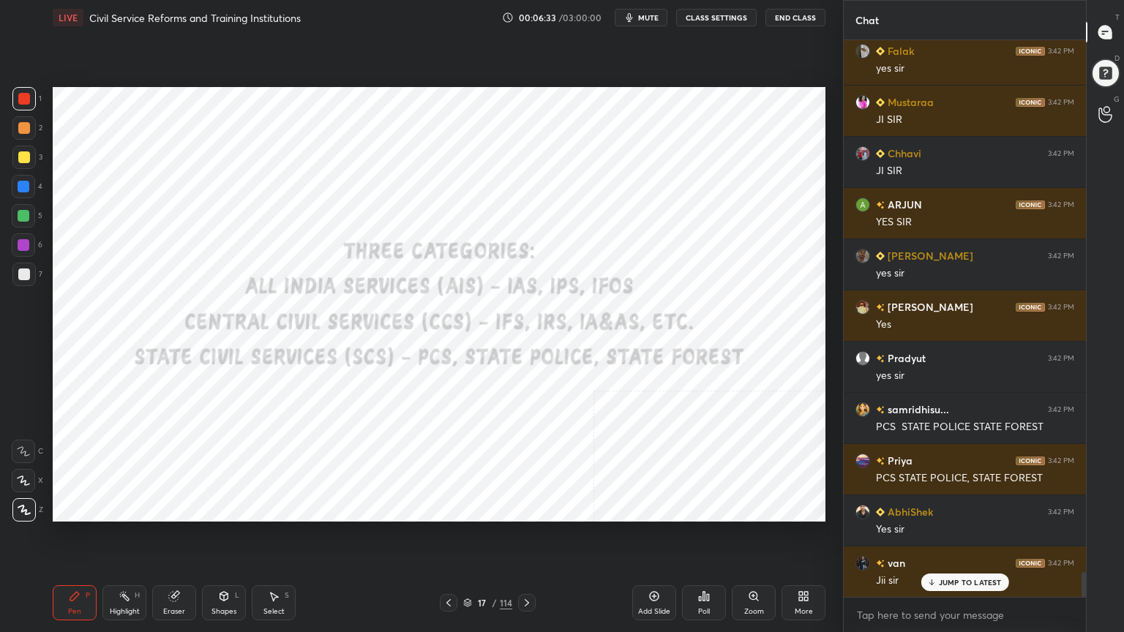
click at [533, 567] on div at bounding box center [527, 603] width 18 height 18
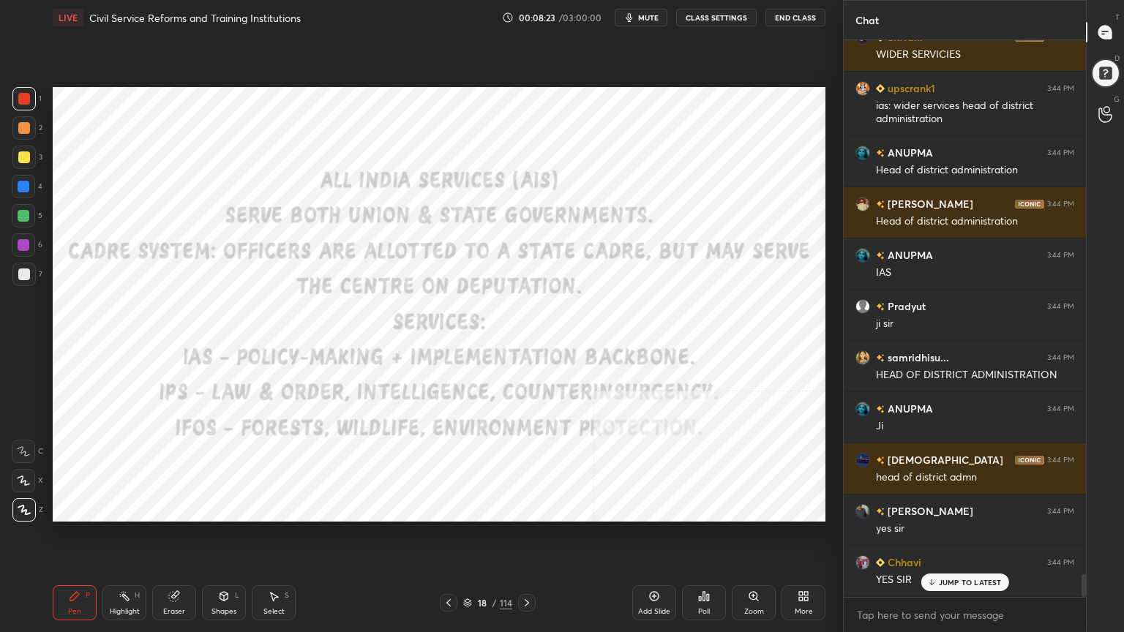
scroll to position [13232, 0]
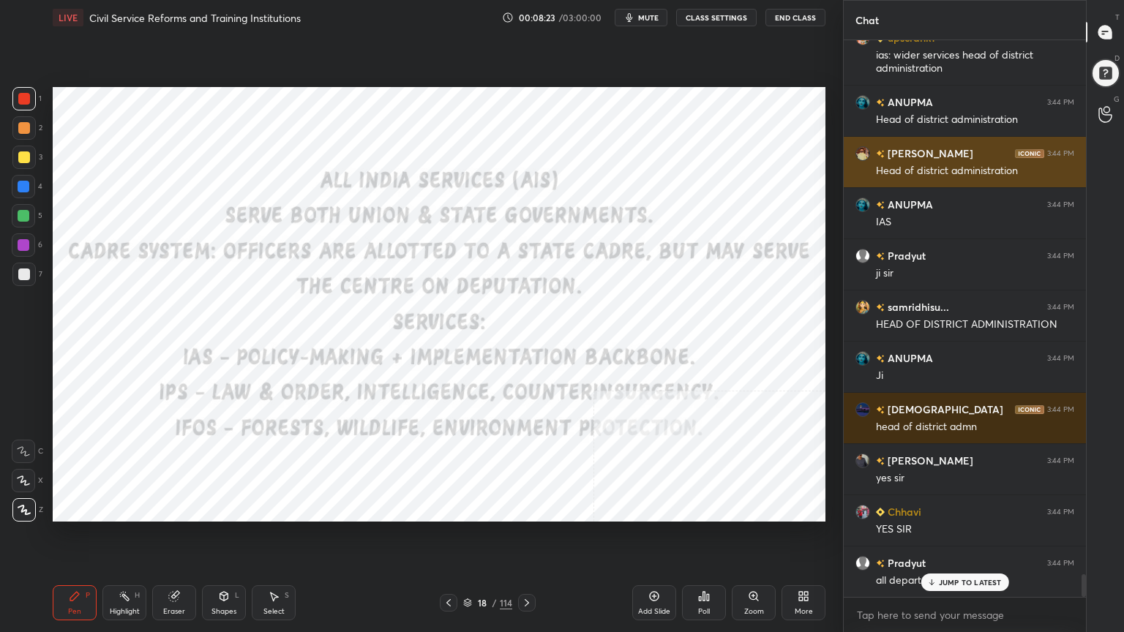
click at [835, 186] on div "1 2 3 4 5 6 7 C X Z C X Z E E Erase all H H LIVE Civil Service Reforms and Trai…" at bounding box center [421, 316] width 843 height 632
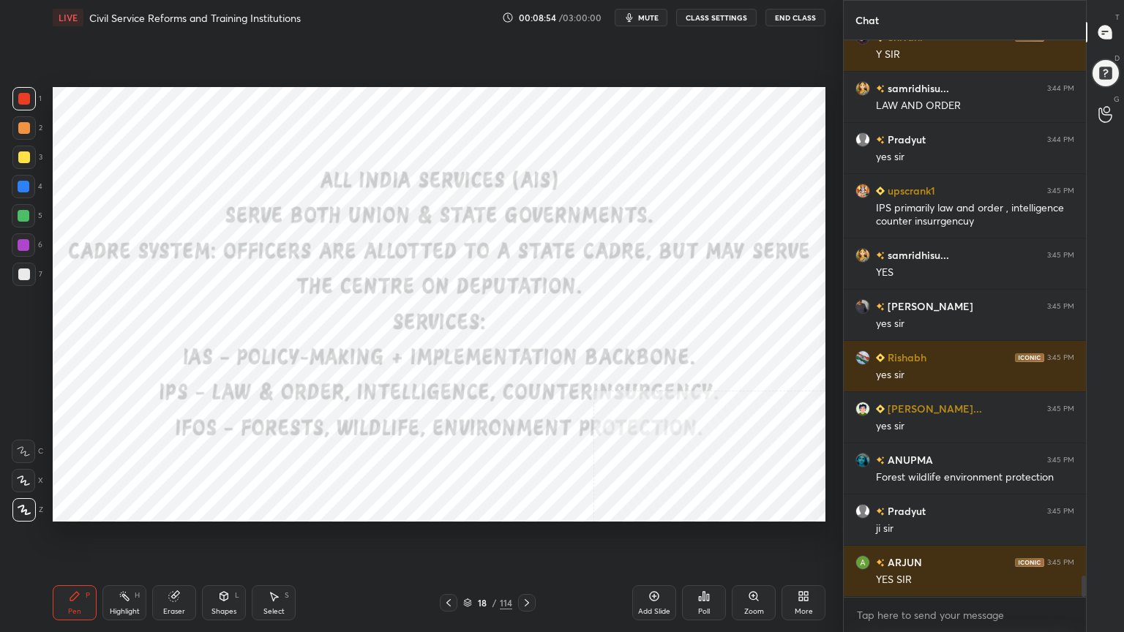
scroll to position [14334, 0]
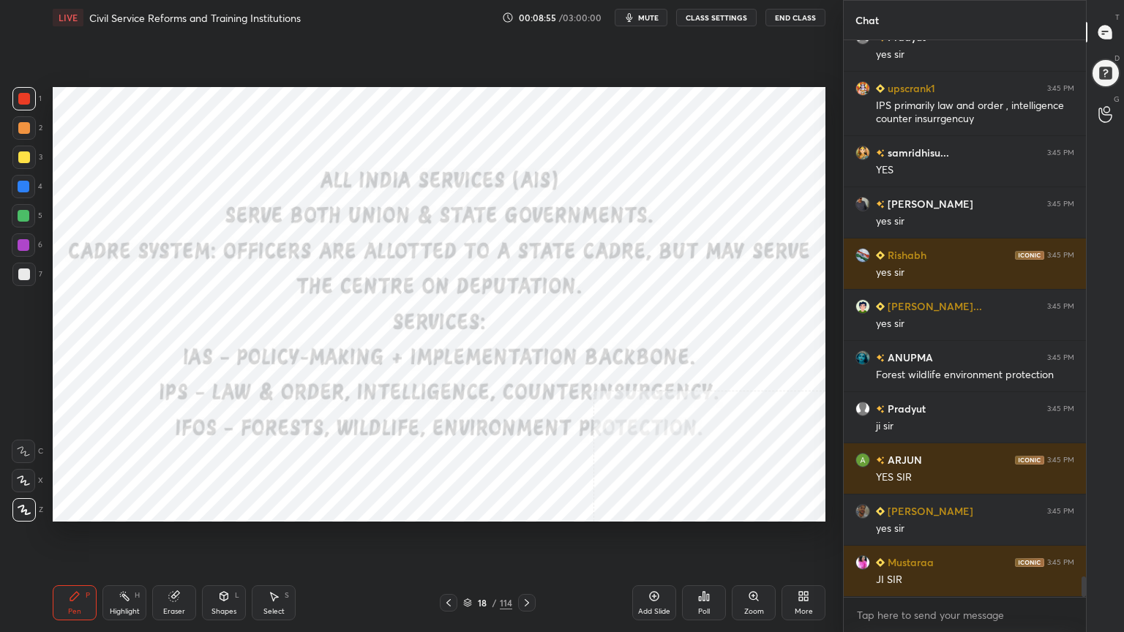
click at [525, 567] on icon at bounding box center [527, 603] width 12 height 12
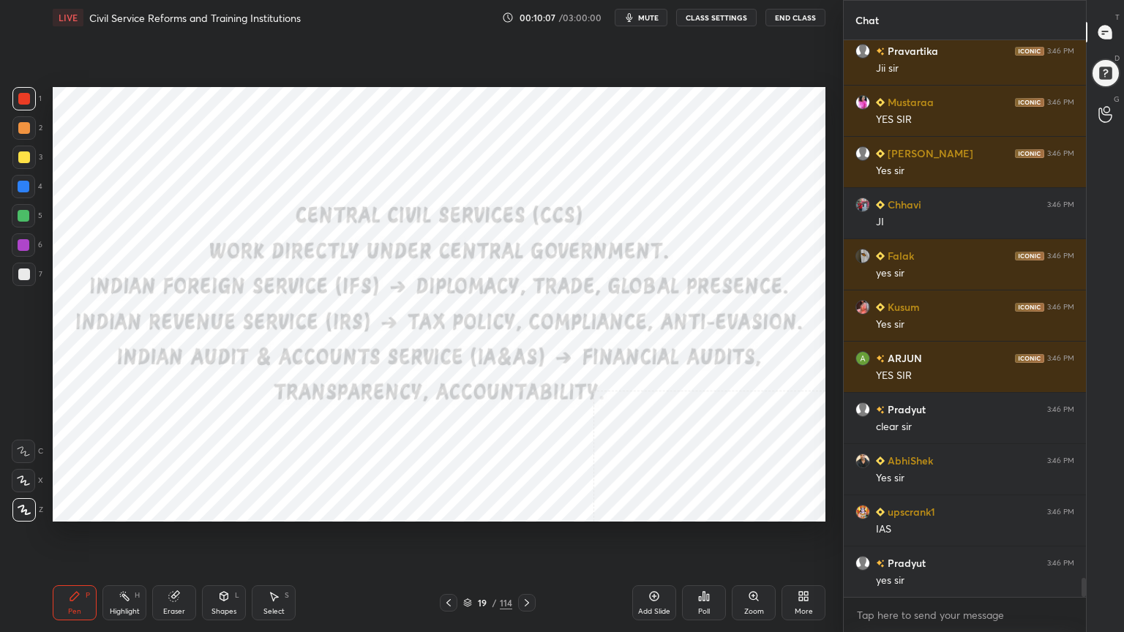
scroll to position [15947, 0]
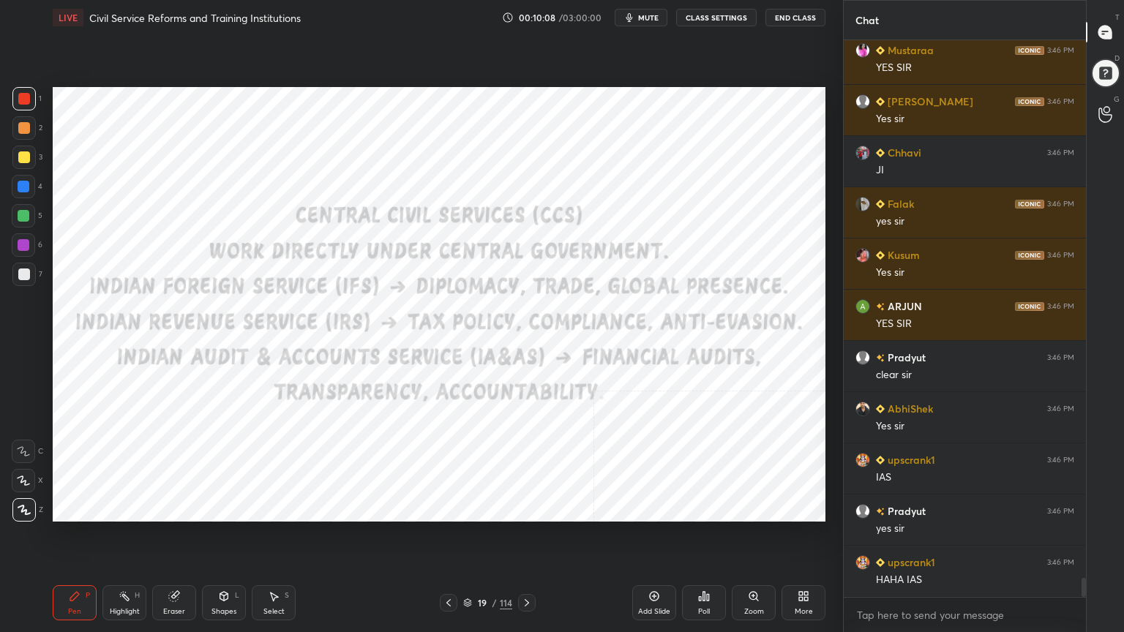
click at [528, 567] on icon at bounding box center [527, 603] width 12 height 12
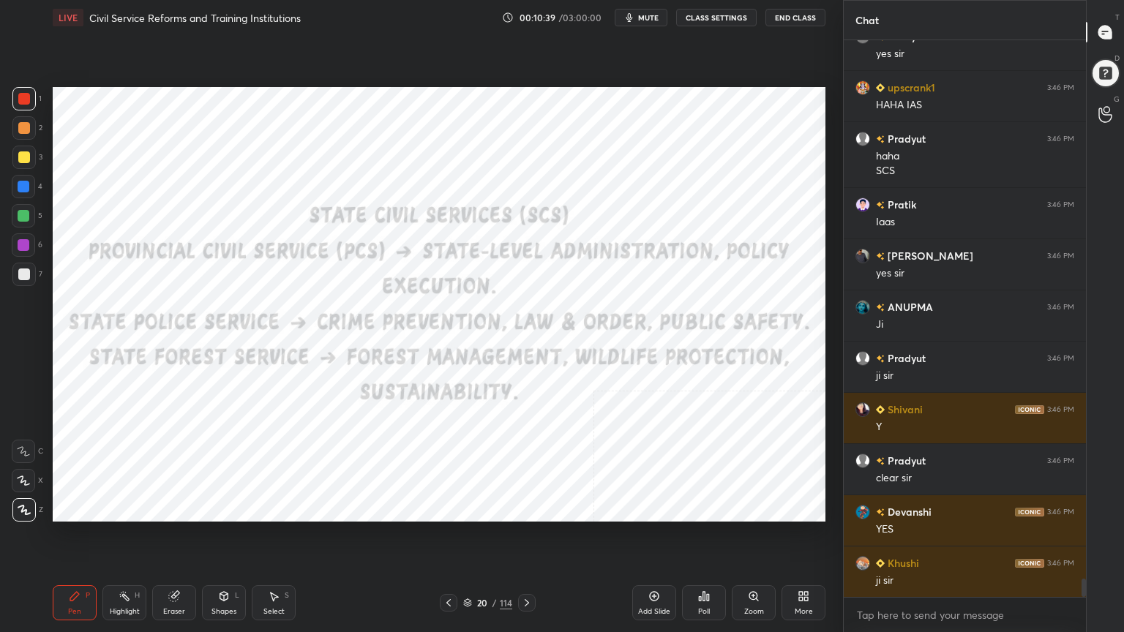
scroll to position [16474, 0]
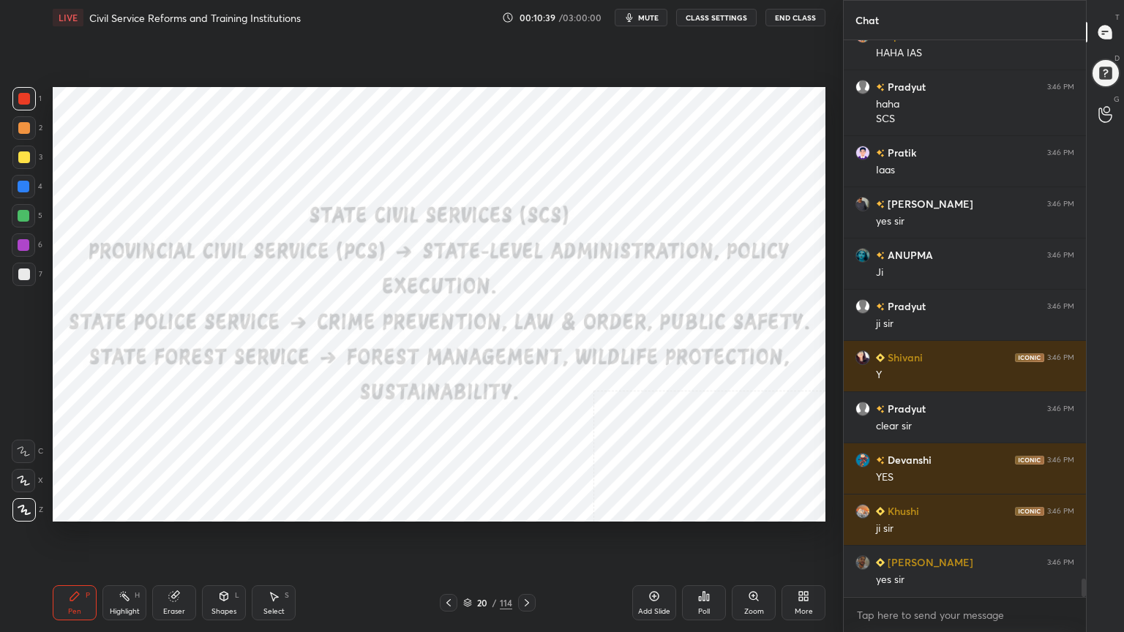
click at [450, 567] on icon at bounding box center [449, 603] width 12 height 12
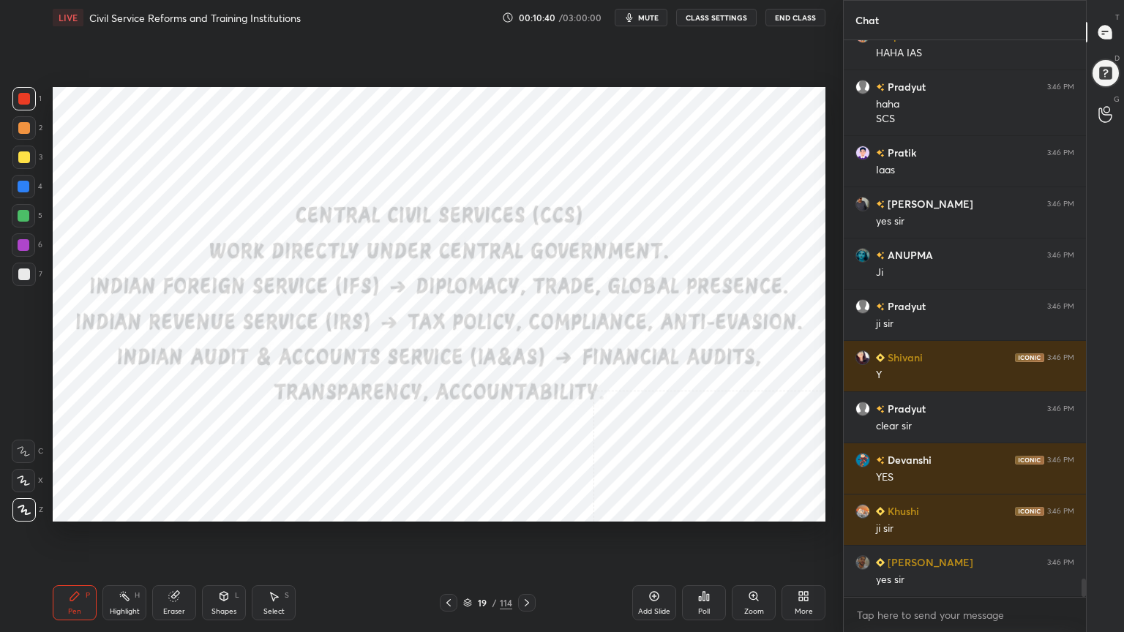
click at [449, 567] on icon at bounding box center [449, 603] width 12 height 12
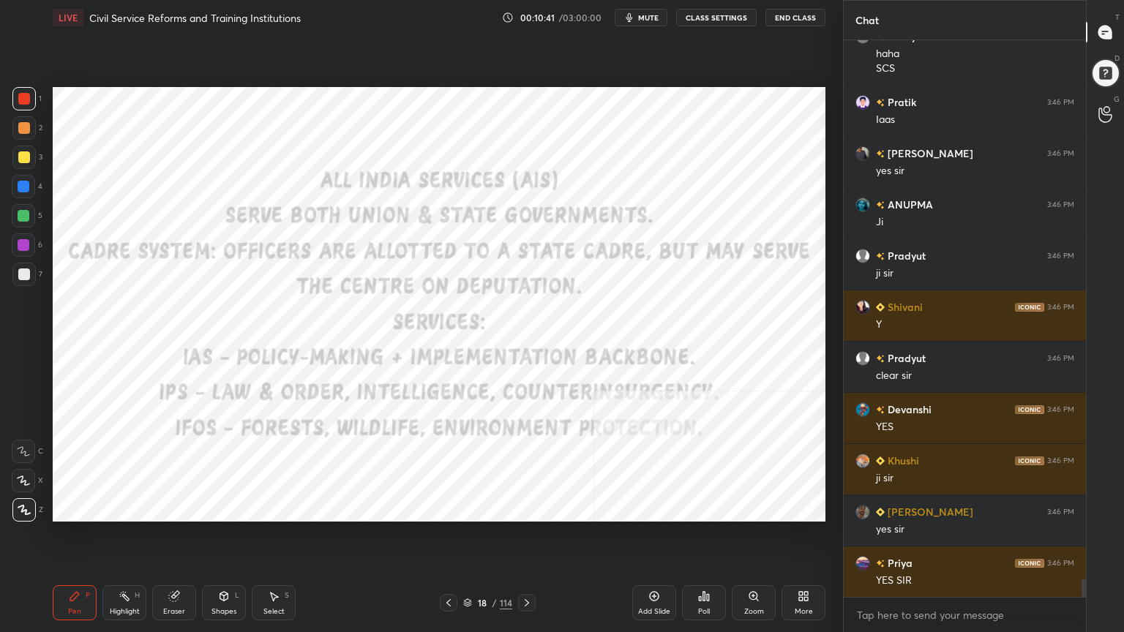
scroll to position [16576, 0]
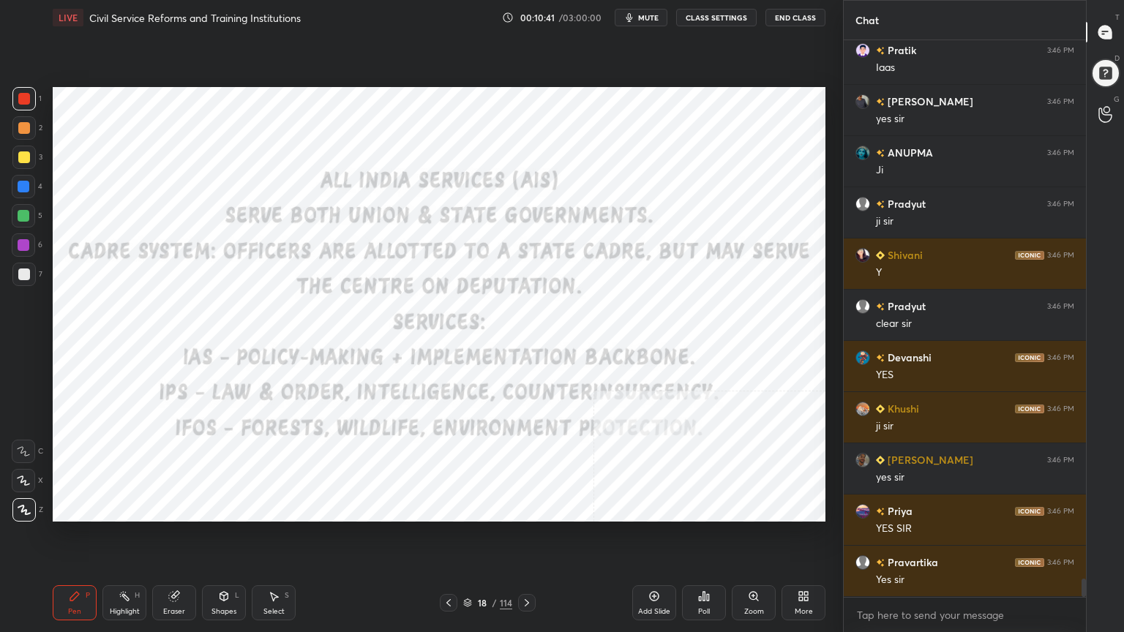
click at [445, 567] on icon at bounding box center [449, 603] width 12 height 12
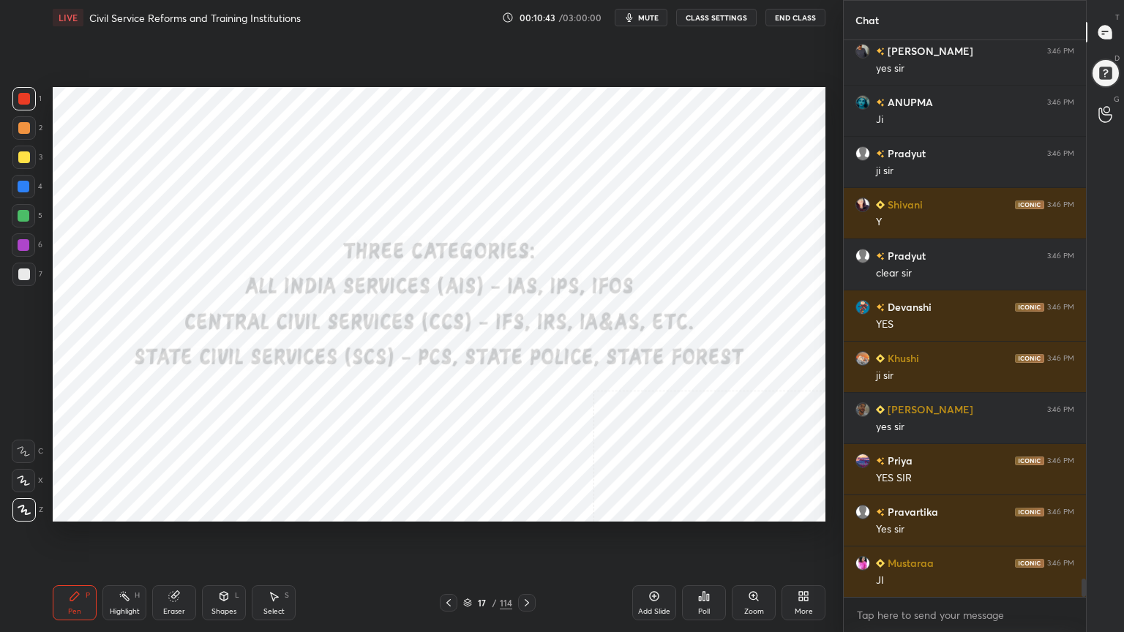
scroll to position [16678, 0]
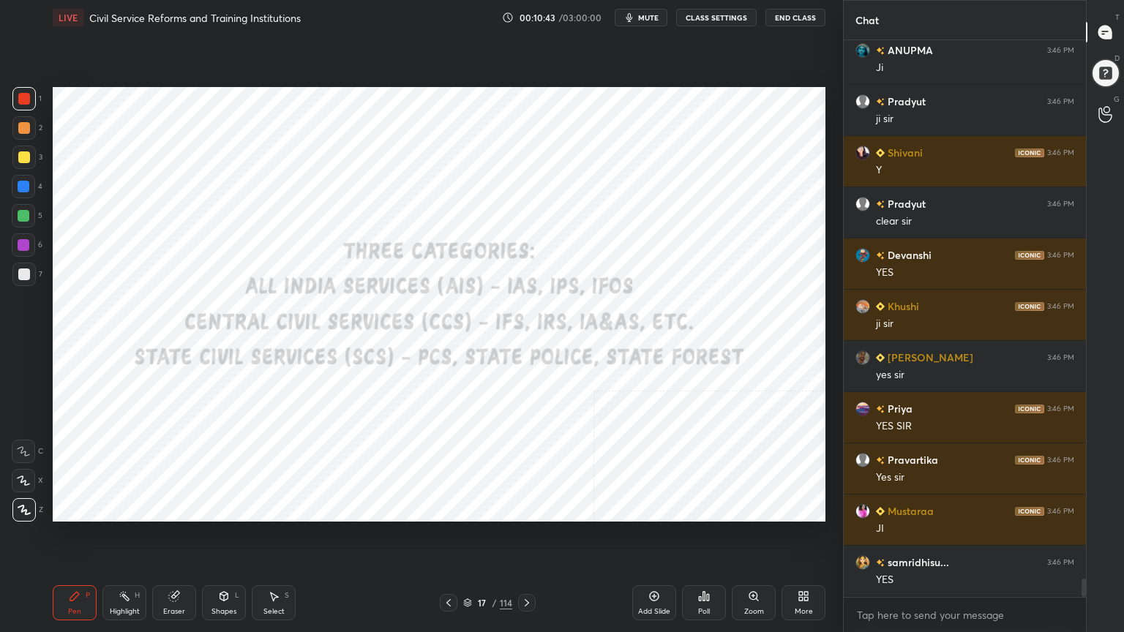
click at [184, 567] on div "Eraser" at bounding box center [174, 602] width 44 height 35
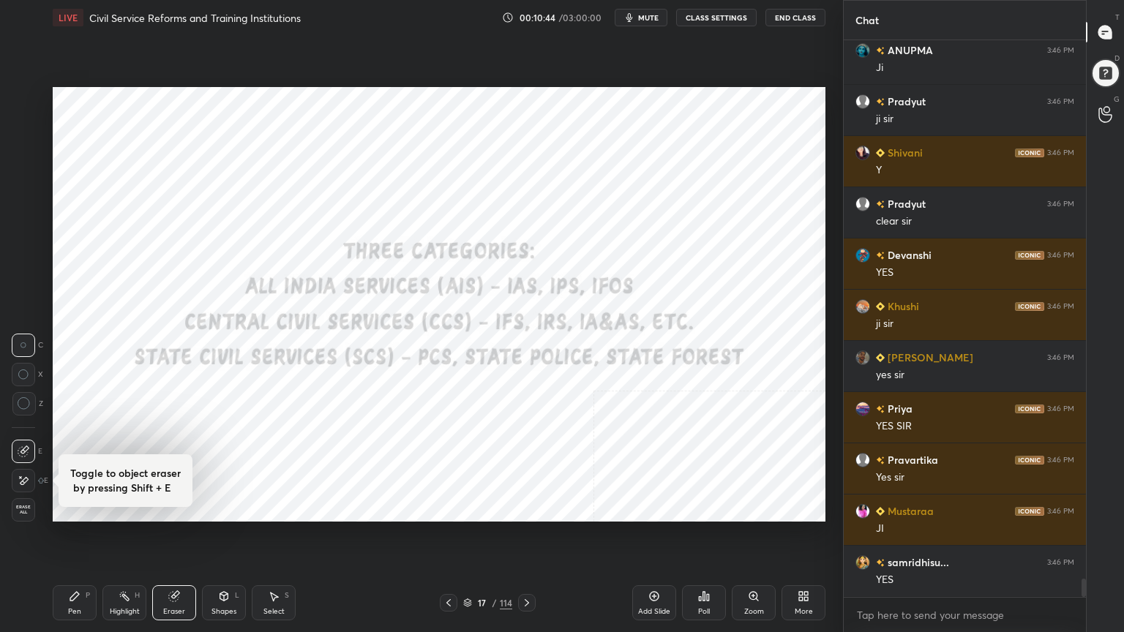
click at [23, 508] on span "Erase all" at bounding box center [23, 510] width 22 height 10
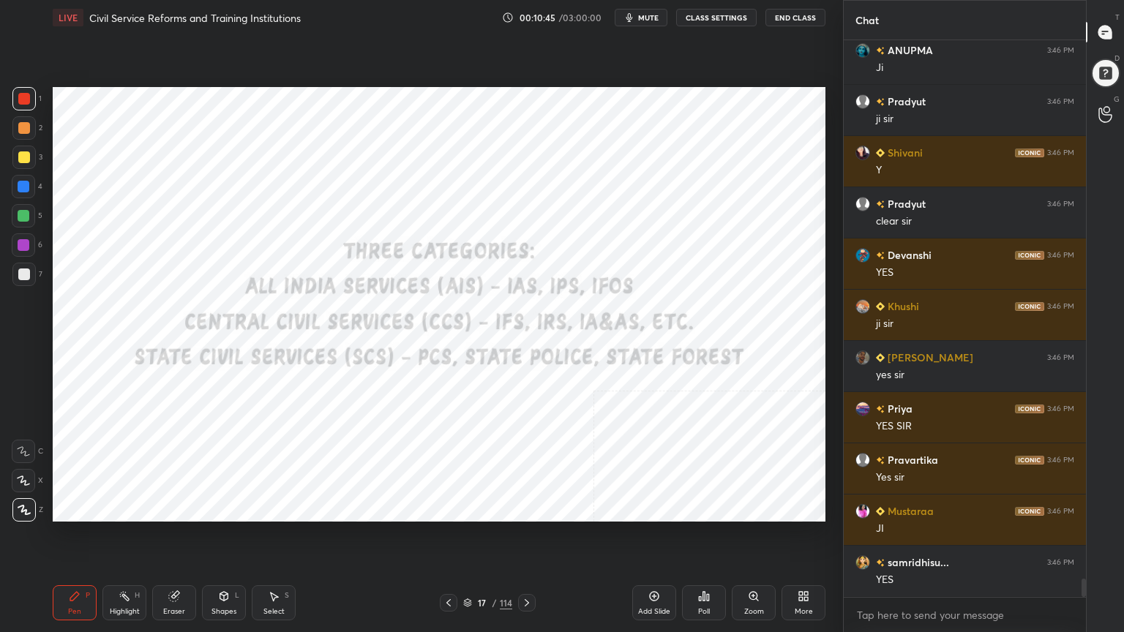
drag, startPoint x: 15, startPoint y: 93, endPoint x: 28, endPoint y: 116, distance: 25.9
click at [15, 94] on div at bounding box center [23, 98] width 23 height 23
click at [225, 567] on icon at bounding box center [224, 596] width 8 height 9
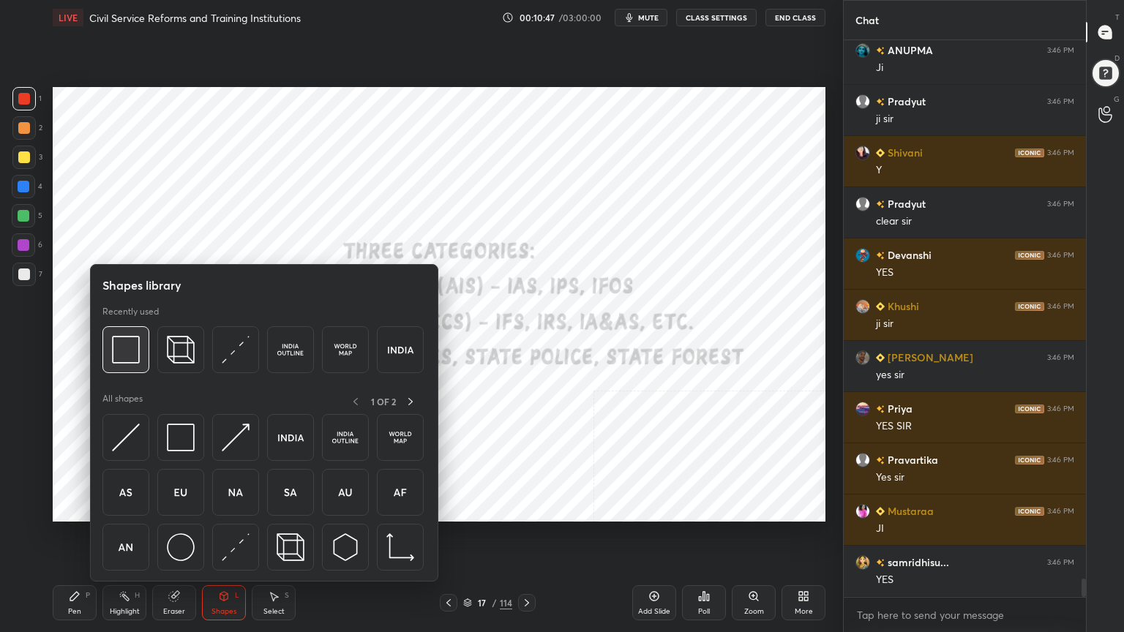
click at [127, 356] on img at bounding box center [126, 350] width 28 height 28
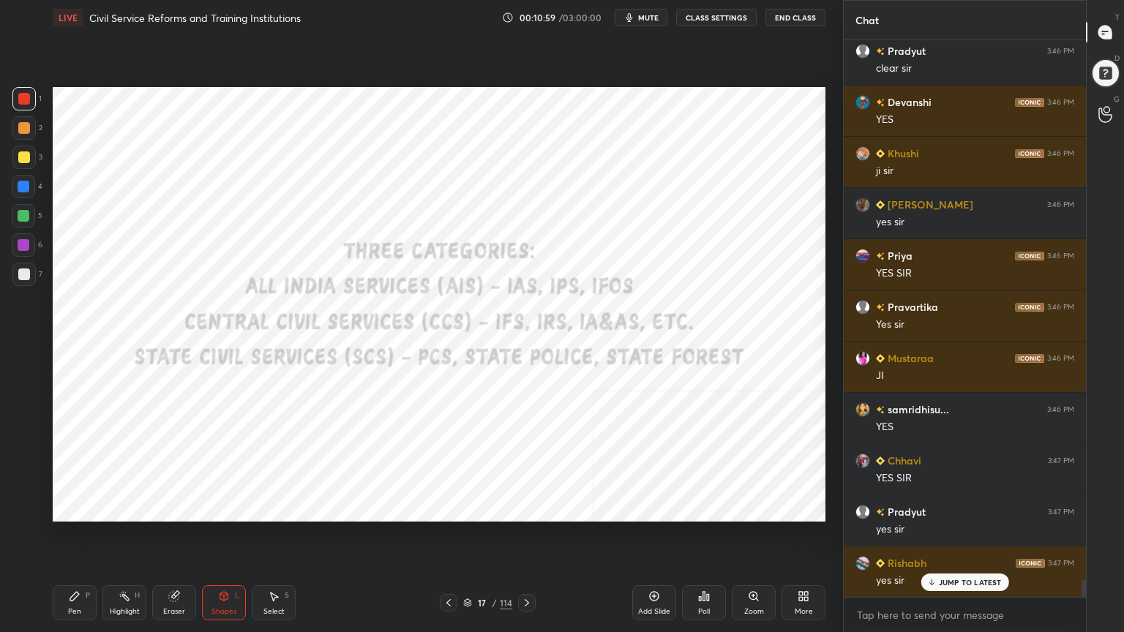
scroll to position [16883, 0]
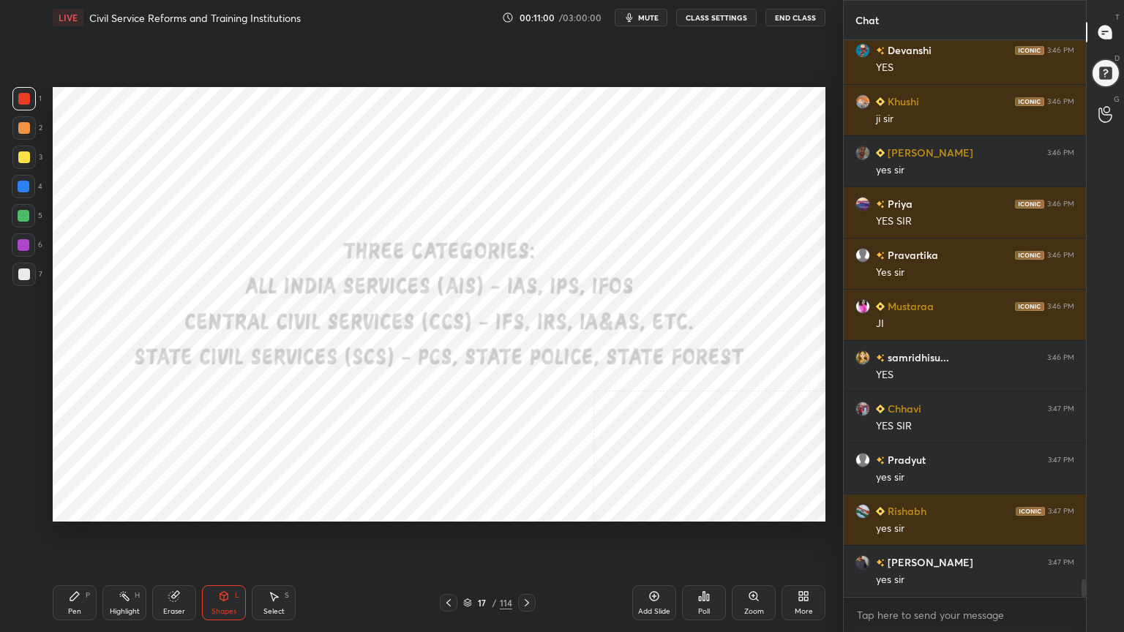
click at [465, 567] on icon at bounding box center [467, 603] width 9 height 9
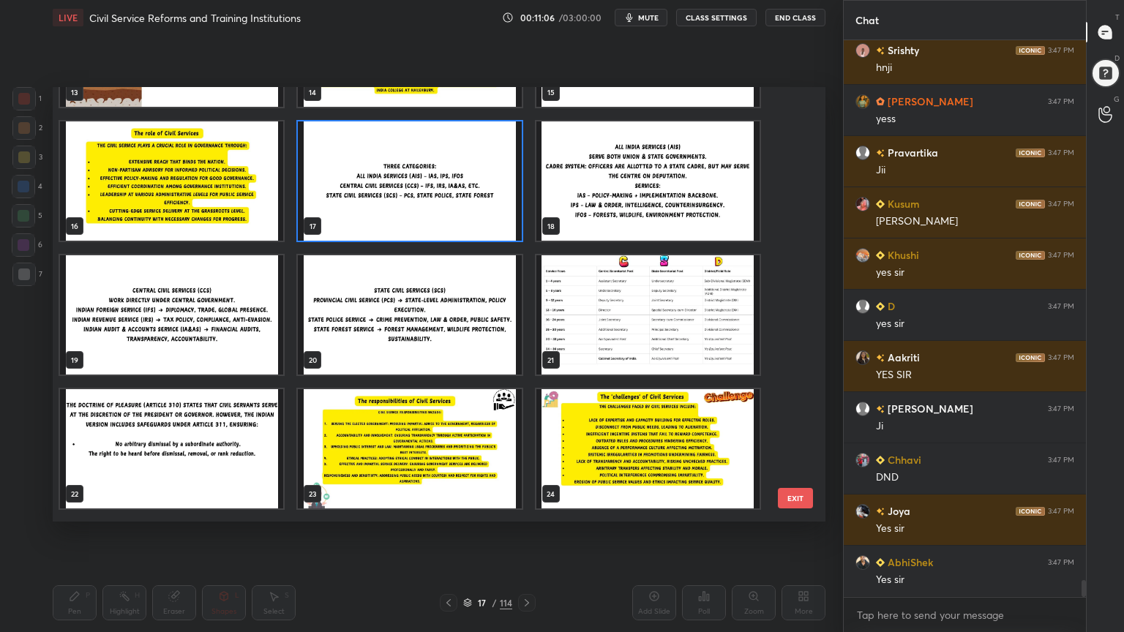
scroll to position [17600, 0]
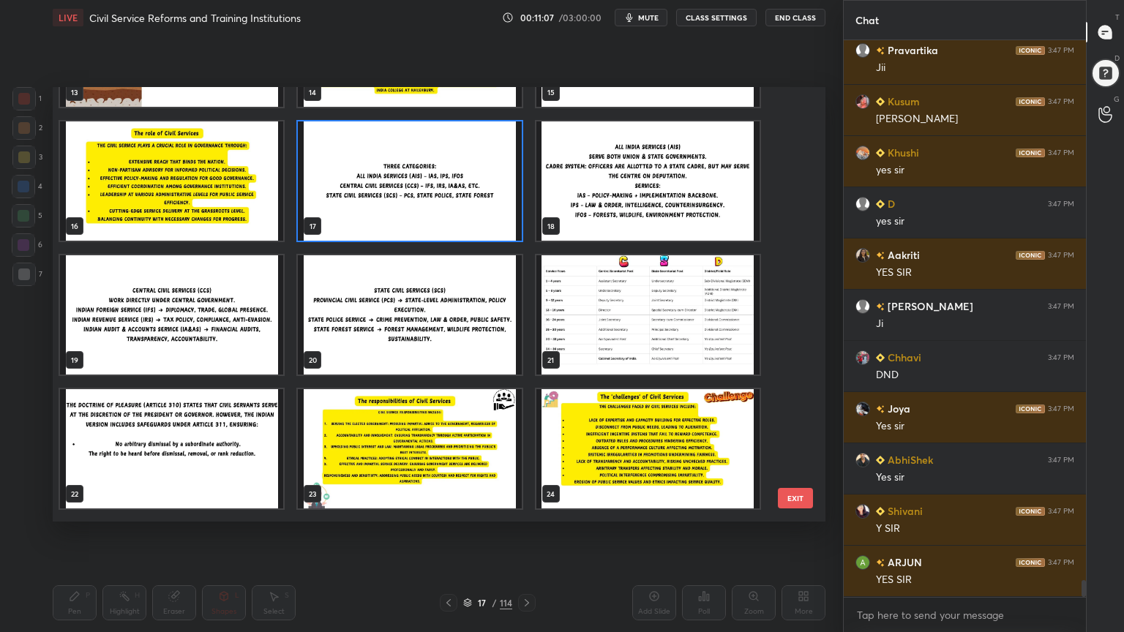
click at [634, 344] on img "grid" at bounding box center [647, 314] width 223 height 119
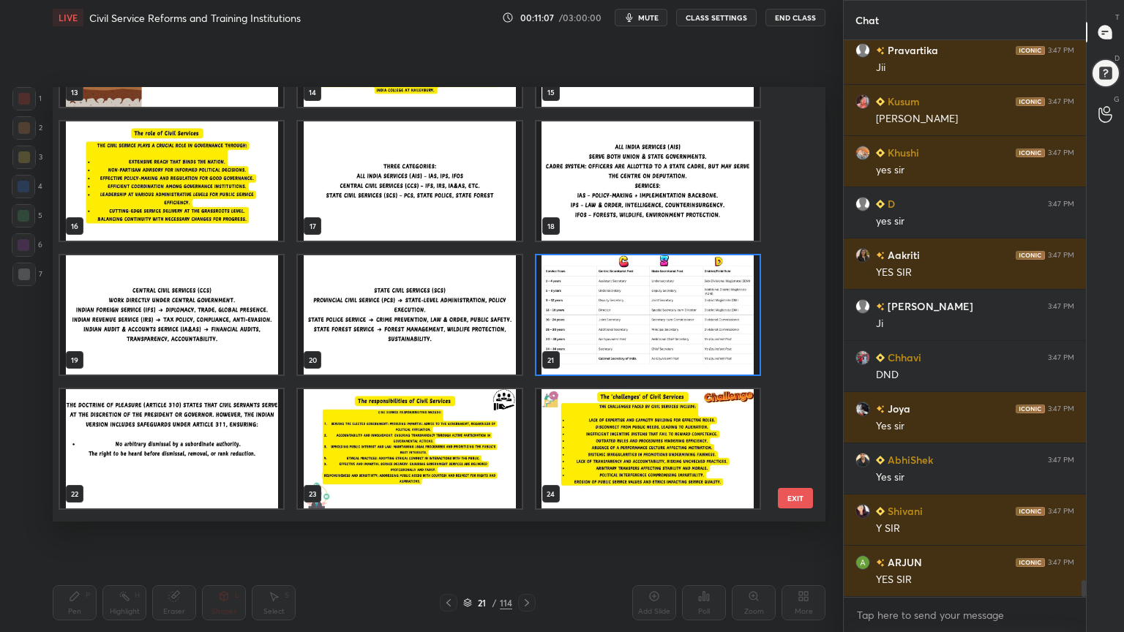
scroll to position [17651, 0]
click at [634, 344] on img "grid" at bounding box center [647, 314] width 223 height 119
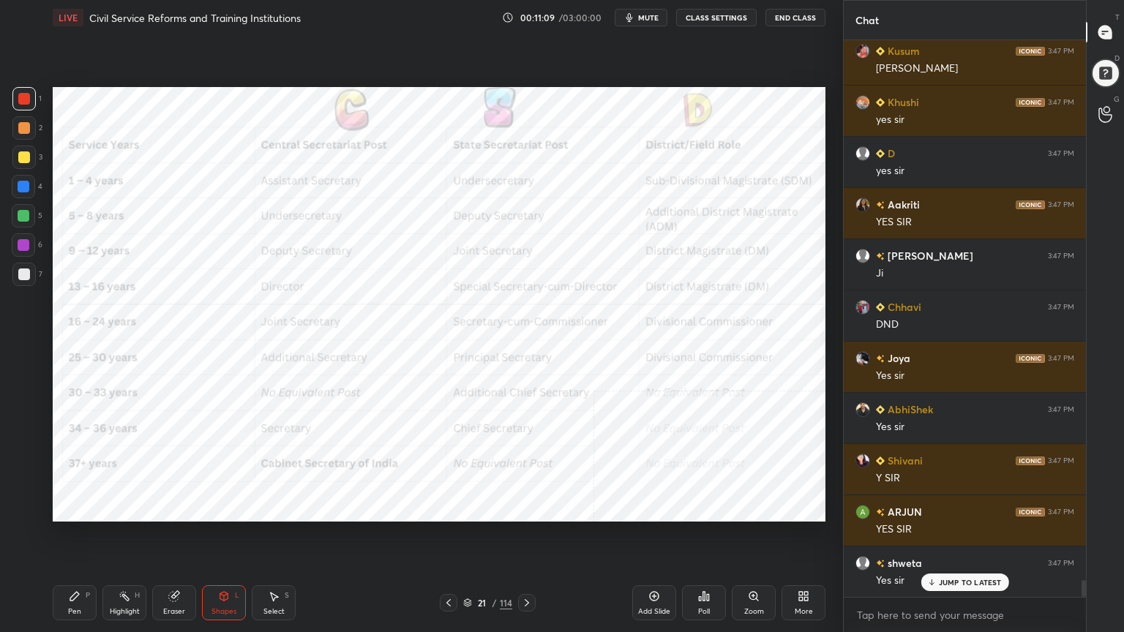
click at [816, 567] on div "More" at bounding box center [803, 602] width 44 height 35
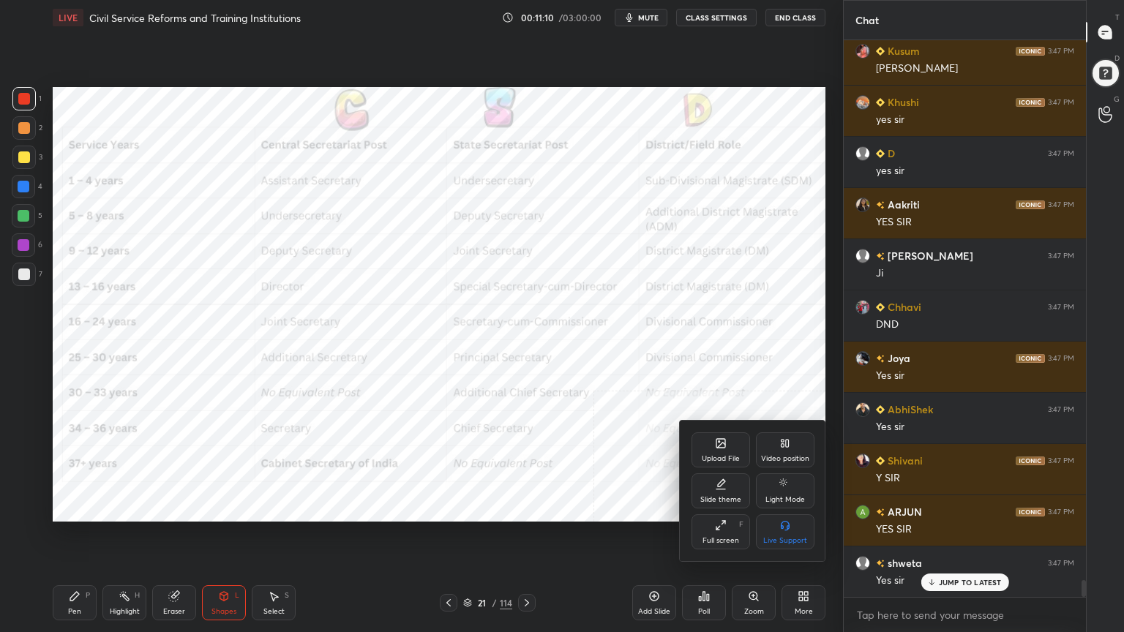
click at [779, 459] on div "Video position" at bounding box center [785, 458] width 48 height 7
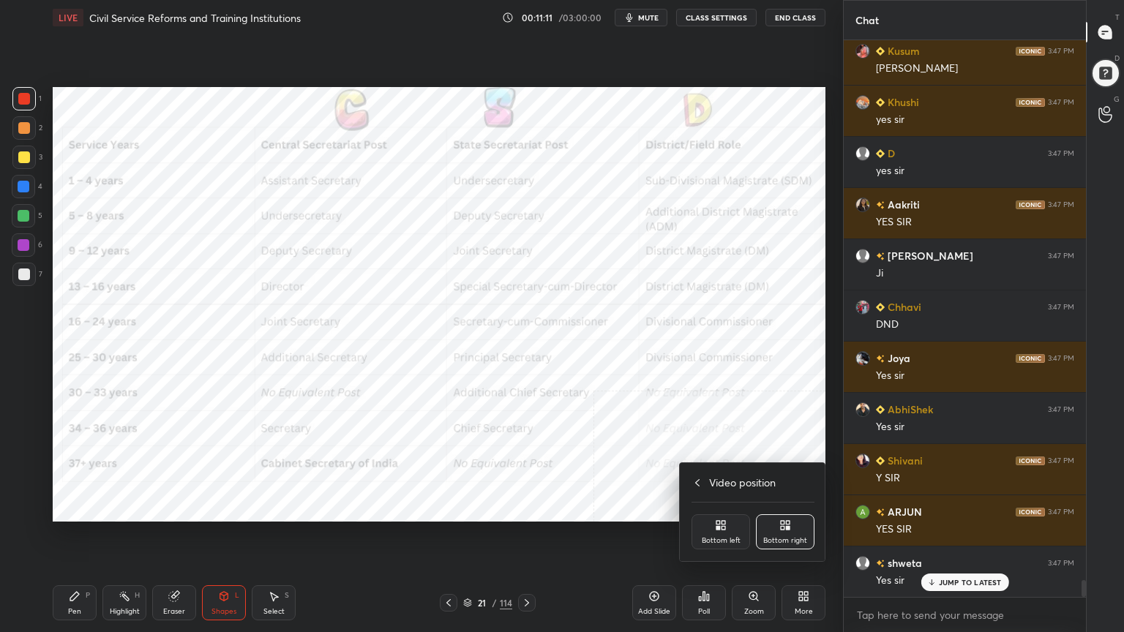
click at [726, 537] on div "Bottom left" at bounding box center [721, 540] width 39 height 7
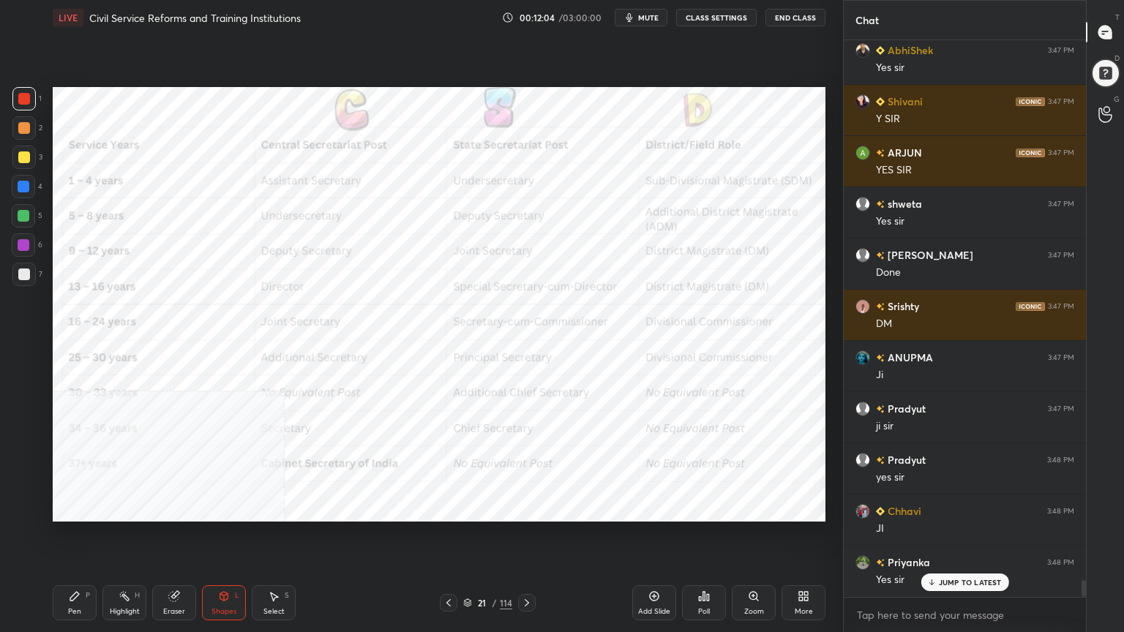
scroll to position [18061, 0]
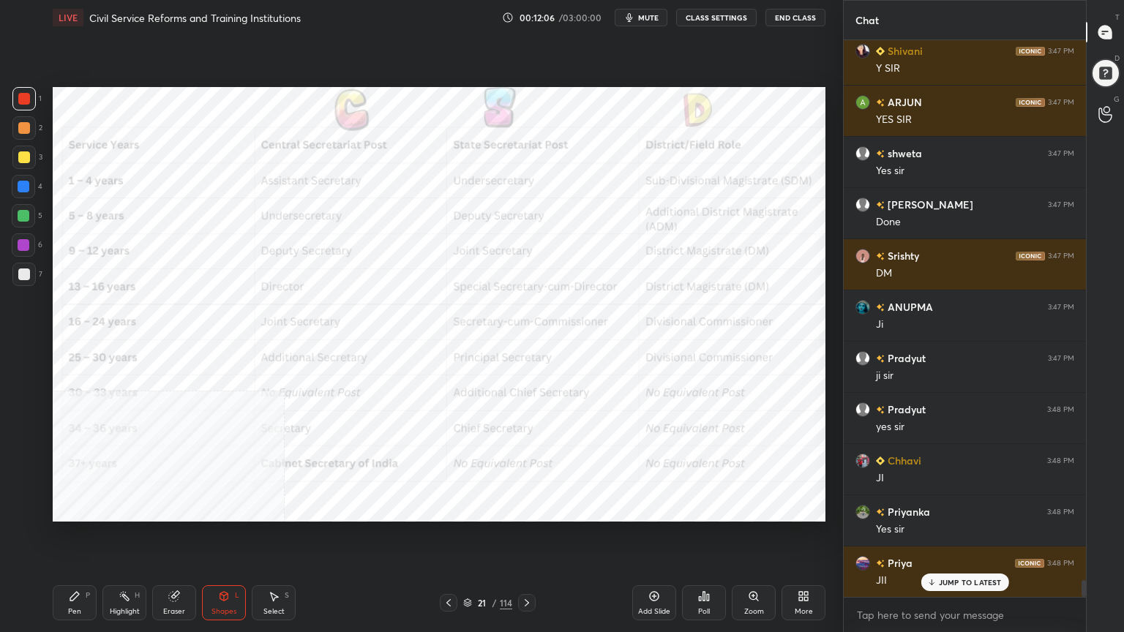
click at [811, 567] on div "More" at bounding box center [803, 602] width 44 height 35
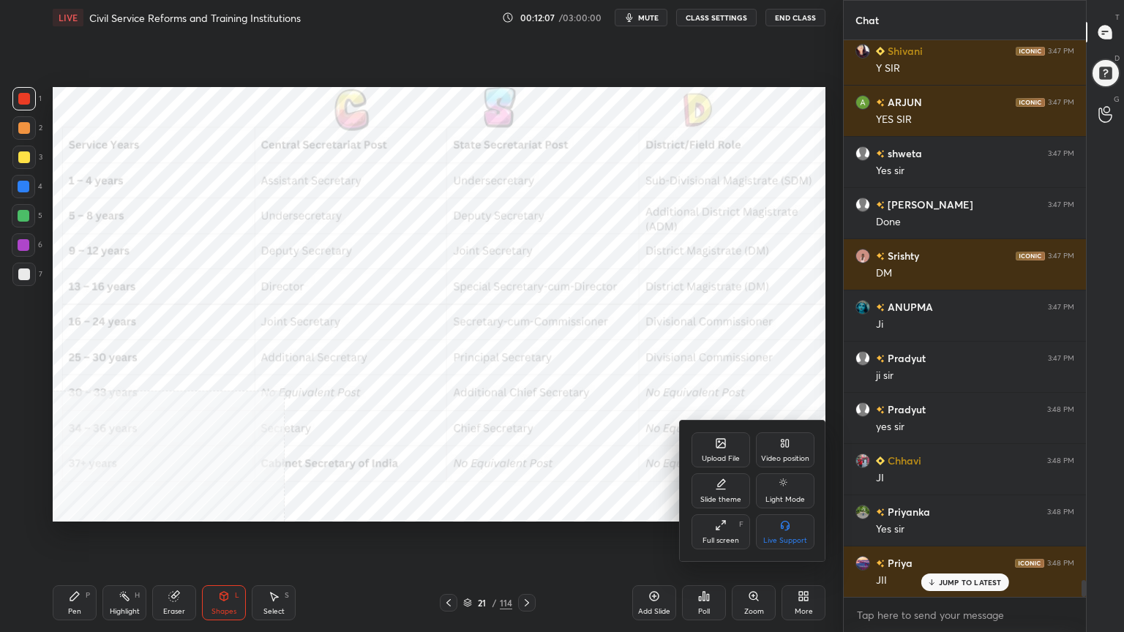
click at [785, 453] on div "Video position" at bounding box center [785, 449] width 59 height 35
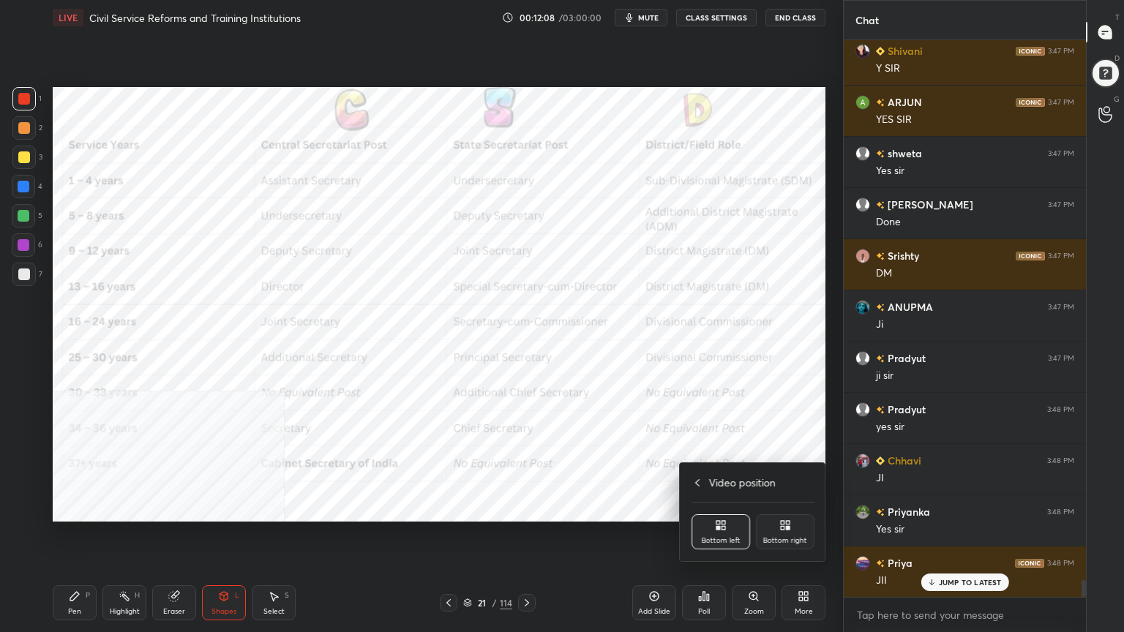
click at [780, 539] on div "Bottom right" at bounding box center [785, 540] width 44 height 7
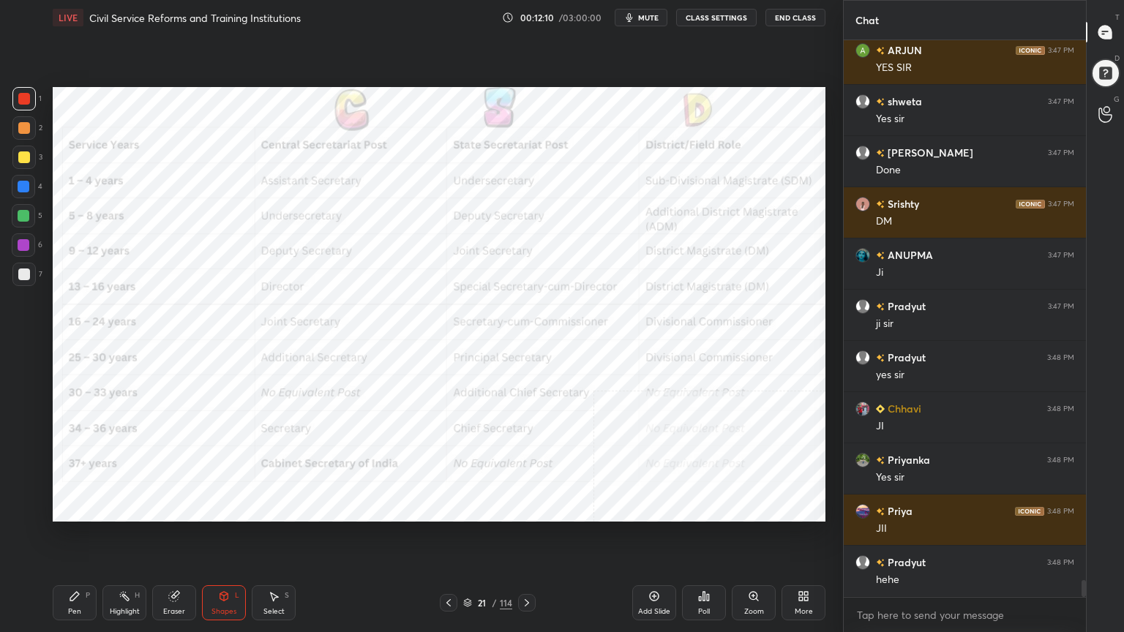
click at [25, 94] on div at bounding box center [24, 99] width 12 height 12
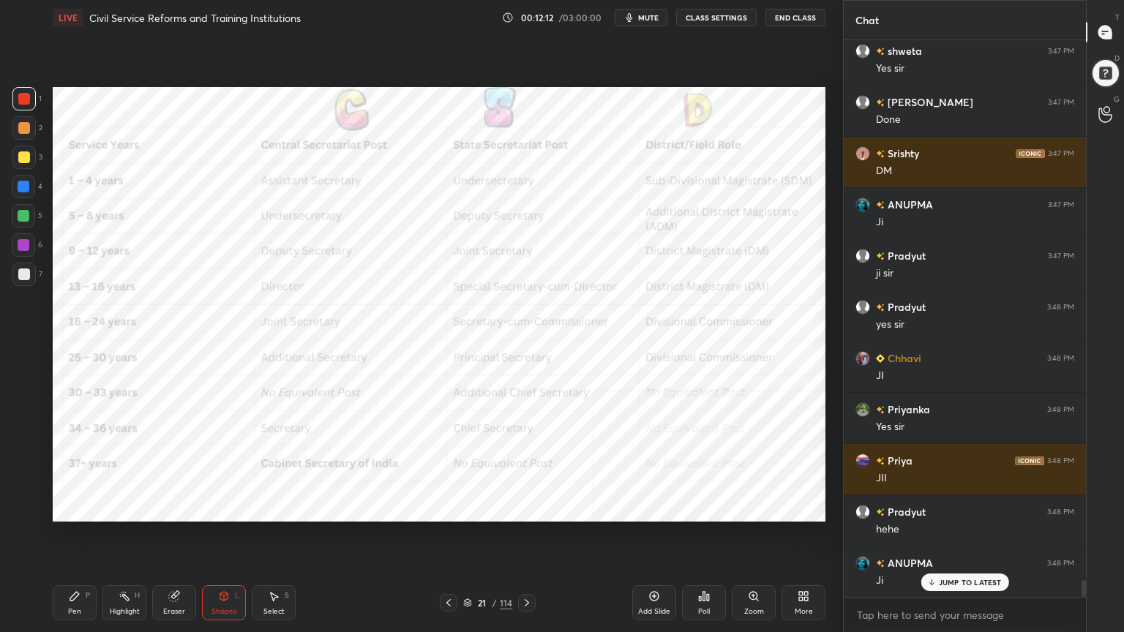
drag, startPoint x: 76, startPoint y: 597, endPoint x: 115, endPoint y: 528, distance: 79.6
click at [77, 567] on icon at bounding box center [75, 596] width 12 height 12
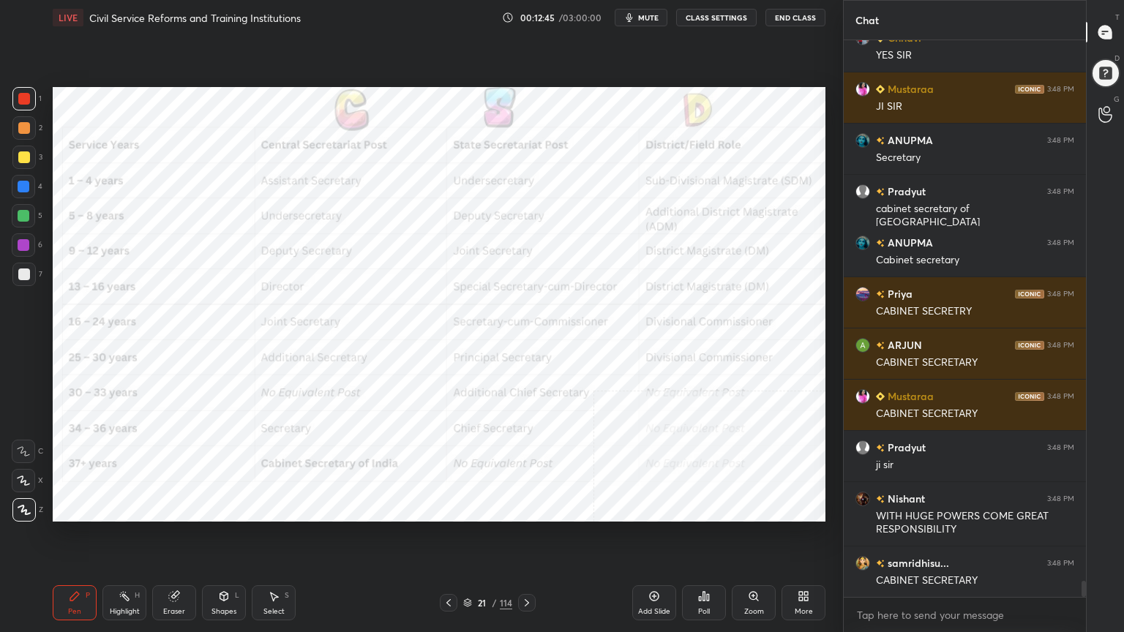
scroll to position [18894, 0]
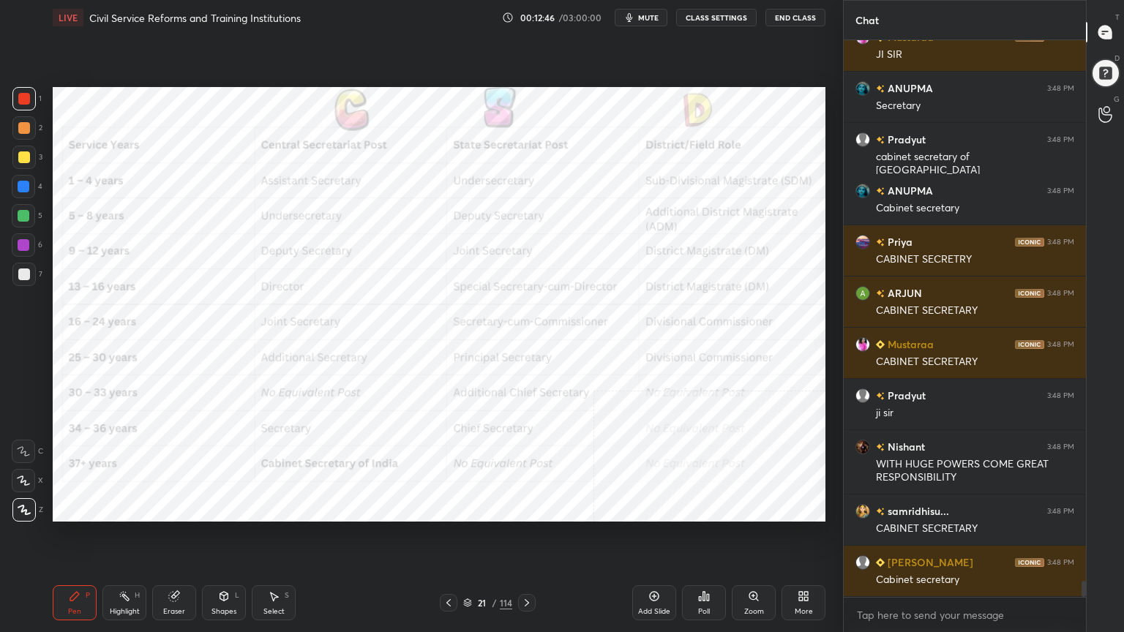
drag, startPoint x: 820, startPoint y: 579, endPoint x: 825, endPoint y: 596, distance: 17.6
click at [822, 567] on div "Add Slide Poll Zoom More" at bounding box center [728, 603] width 193 height 82
click at [817, 567] on div "More" at bounding box center [803, 602] width 44 height 35
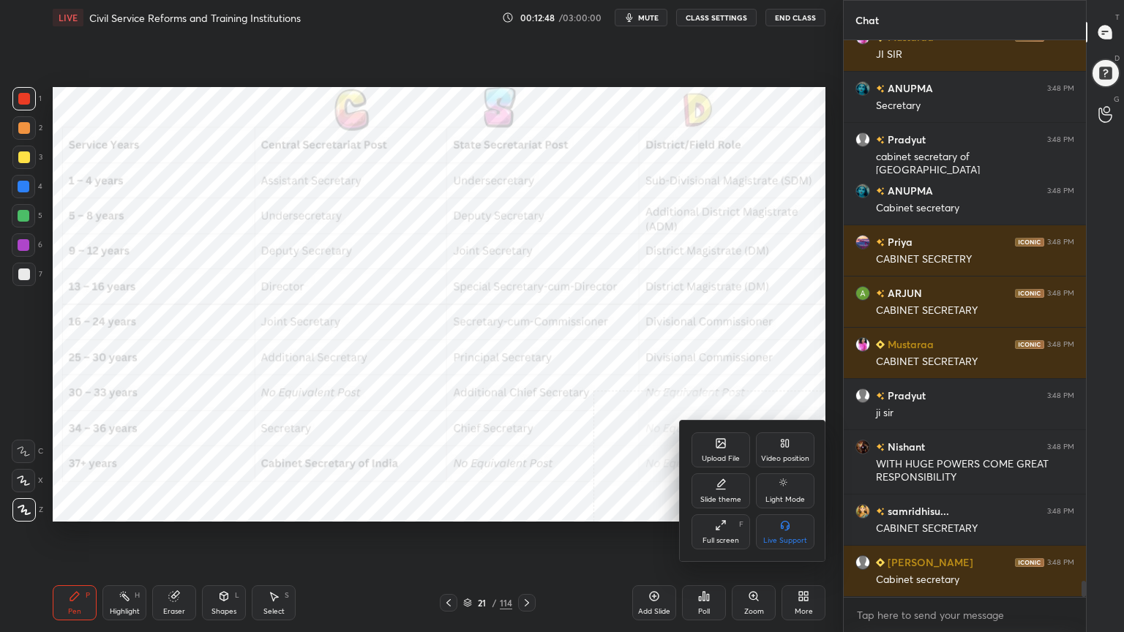
scroll to position [18944, 0]
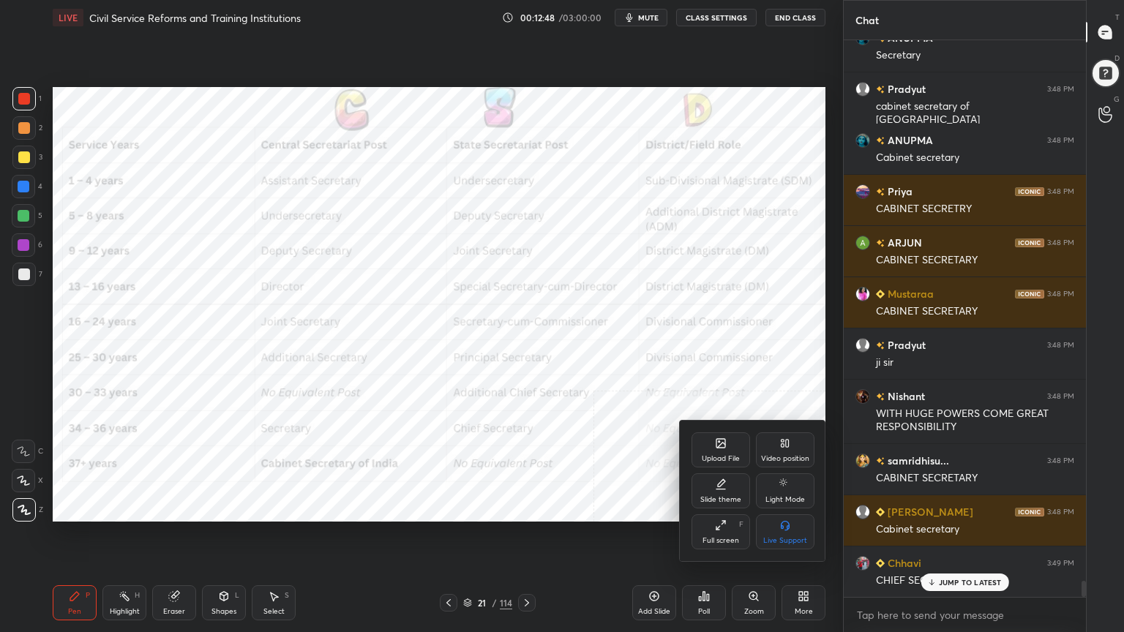
click at [793, 451] on div "Video position" at bounding box center [785, 449] width 59 height 35
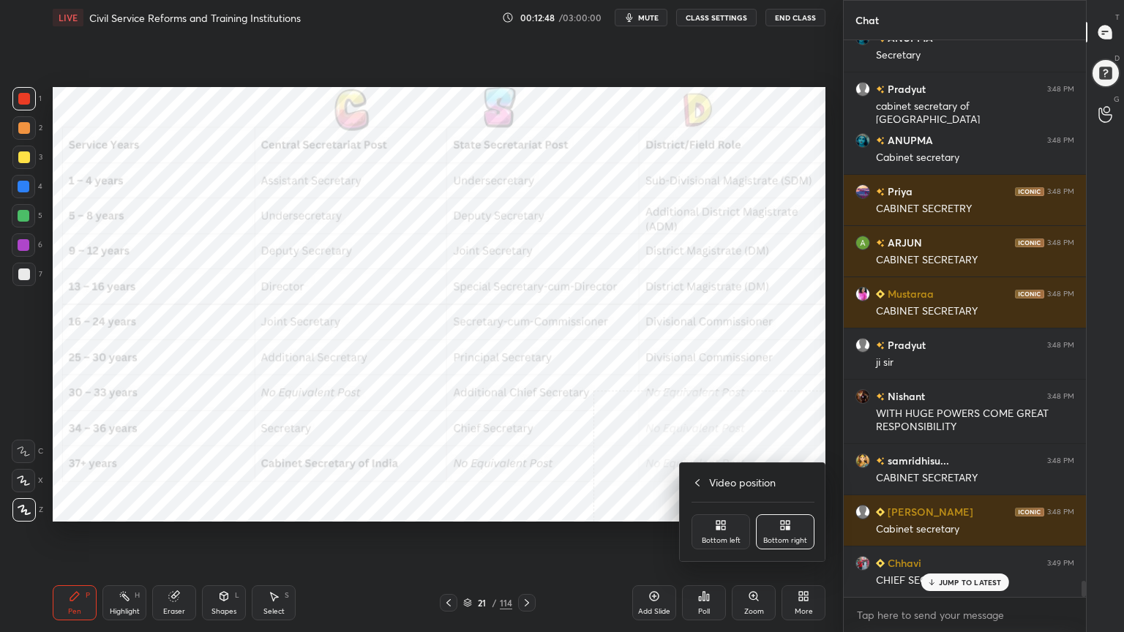
click at [729, 533] on div "Bottom left" at bounding box center [720, 531] width 59 height 35
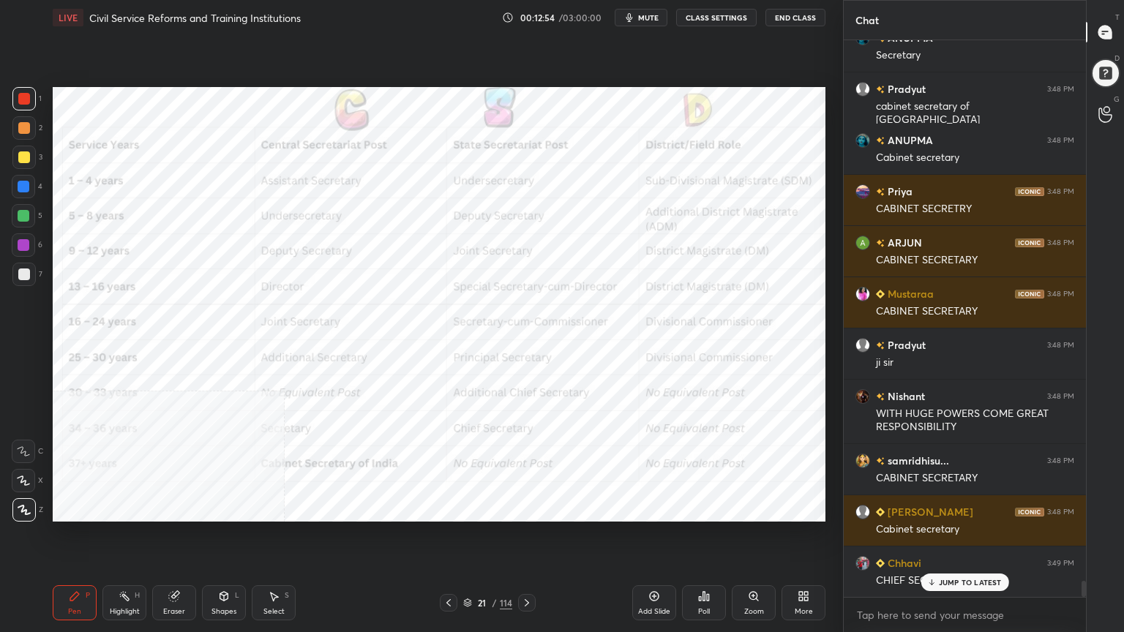
scroll to position [18996, 0]
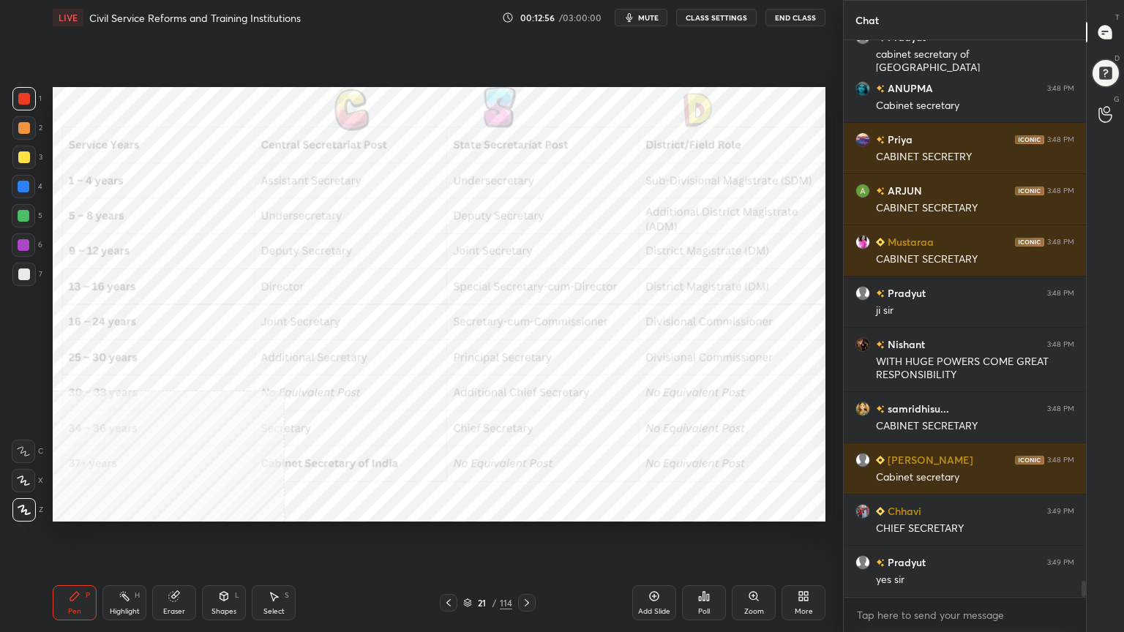
click at [825, 348] on div "Setting up your live class Poll for secs No correct answer Start poll" at bounding box center [439, 304] width 784 height 539
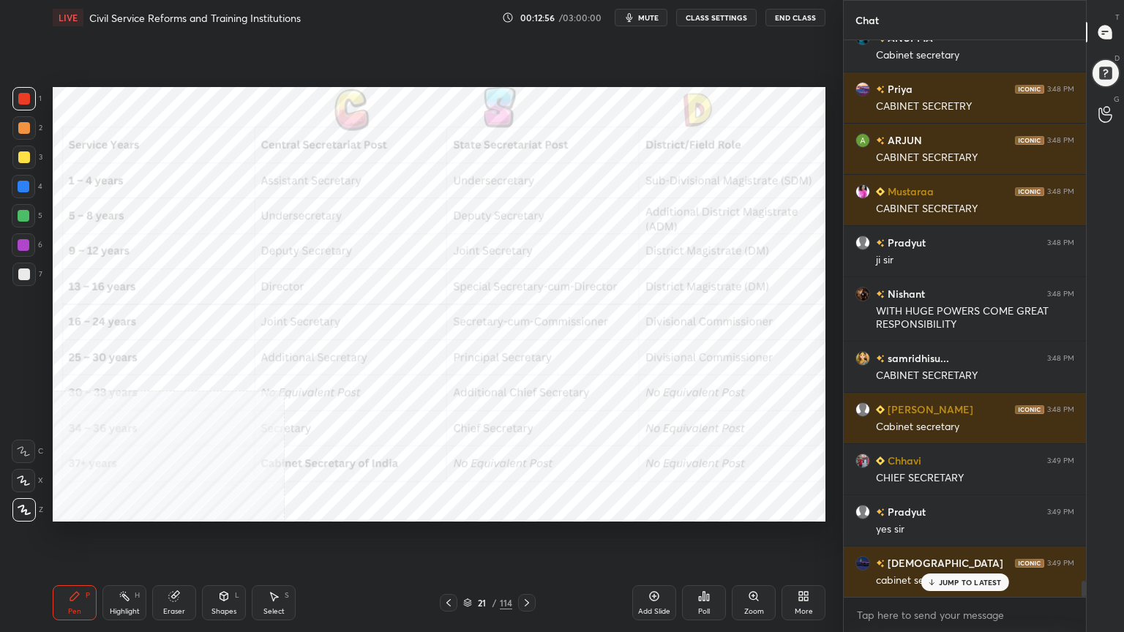
click at [827, 338] on div "Setting up your live class Poll for secs No correct answer Start poll" at bounding box center [439, 304] width 784 height 539
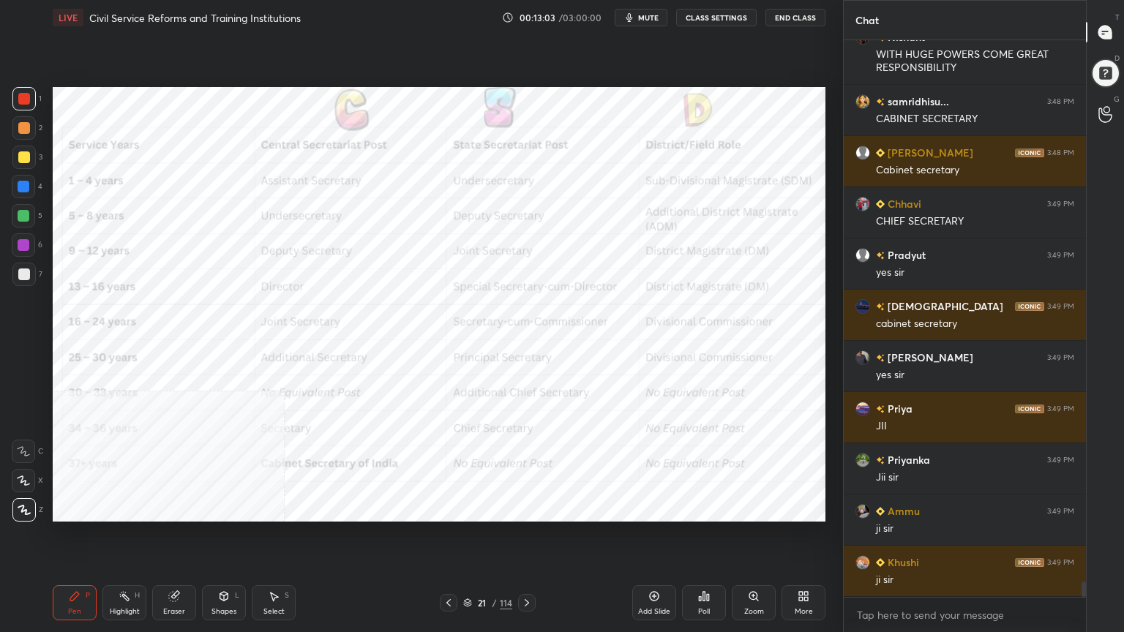
scroll to position [19354, 0]
click at [468, 567] on icon at bounding box center [467, 603] width 9 height 9
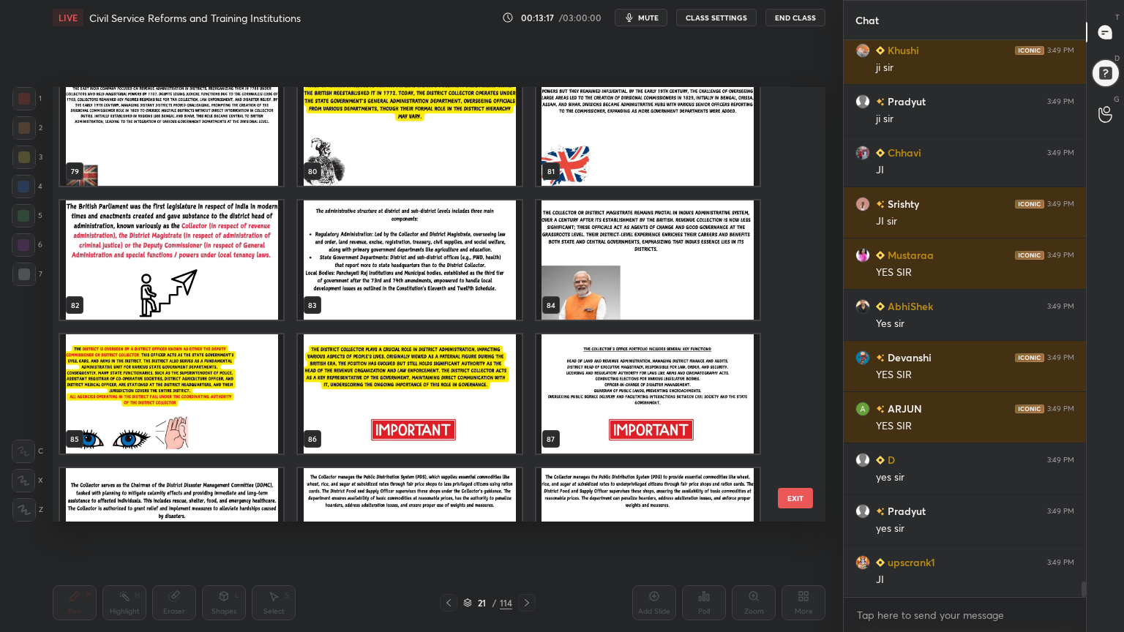
scroll to position [3556, 0]
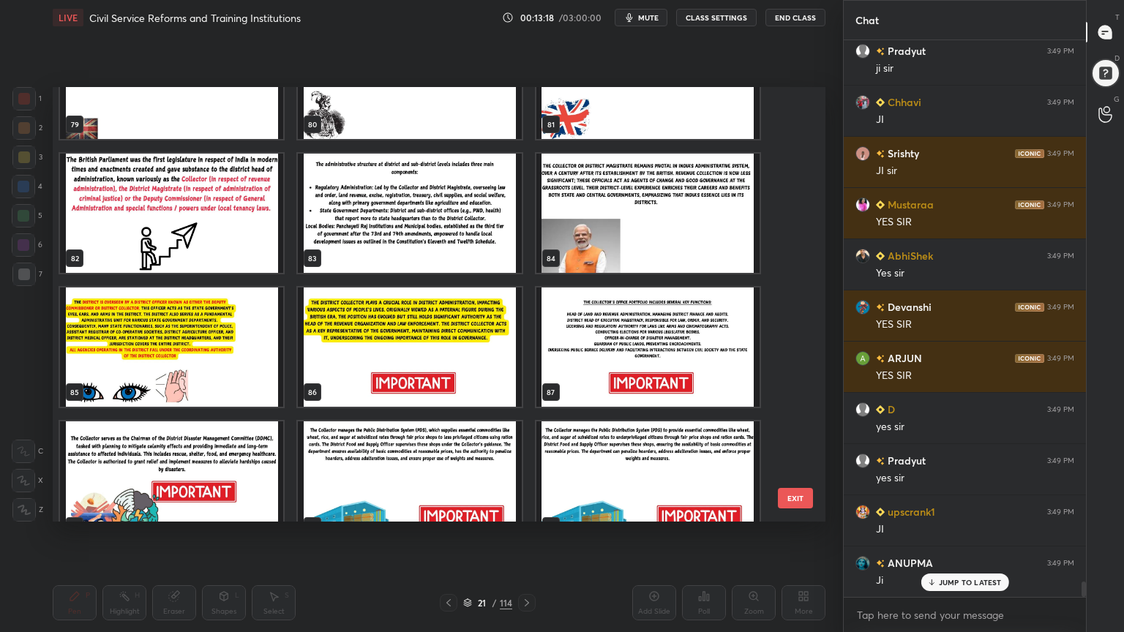
drag, startPoint x: 817, startPoint y: 383, endPoint x: 808, endPoint y: 345, distance: 39.0
click at [808, 343] on div "79 80 81 82 83 84 85 86 87 88 89 90 91 92 93 EXIT" at bounding box center [439, 304] width 773 height 435
click at [808, 345] on div "79 80 81 82 83 84 85 86 87 88 89 90 91 92 93 EXIT" at bounding box center [439, 304] width 773 height 435
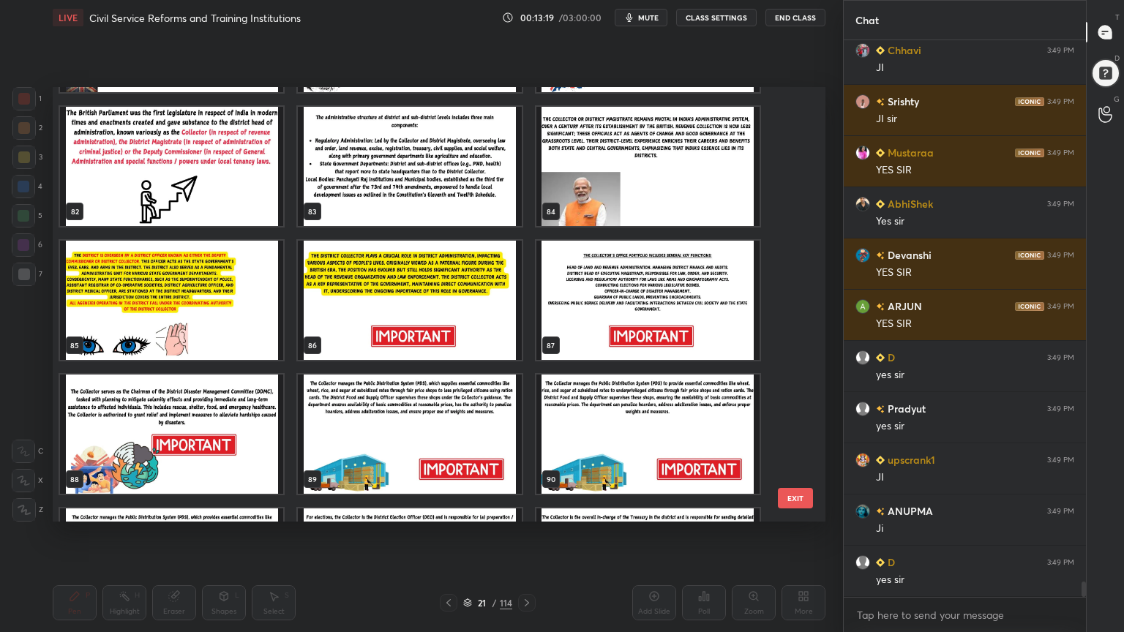
scroll to position [3627, 0]
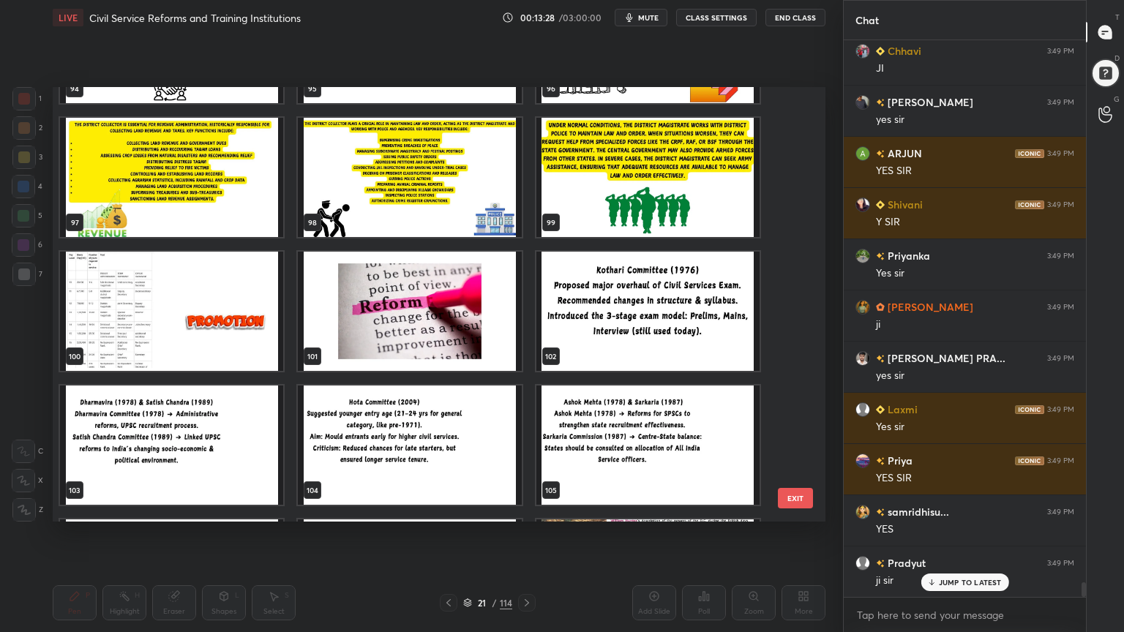
click at [230, 314] on img "grid" at bounding box center [171, 311] width 223 height 119
click at [231, 315] on img "grid" at bounding box center [171, 311] width 223 height 119
click at [231, 316] on img "grid" at bounding box center [171, 311] width 223 height 119
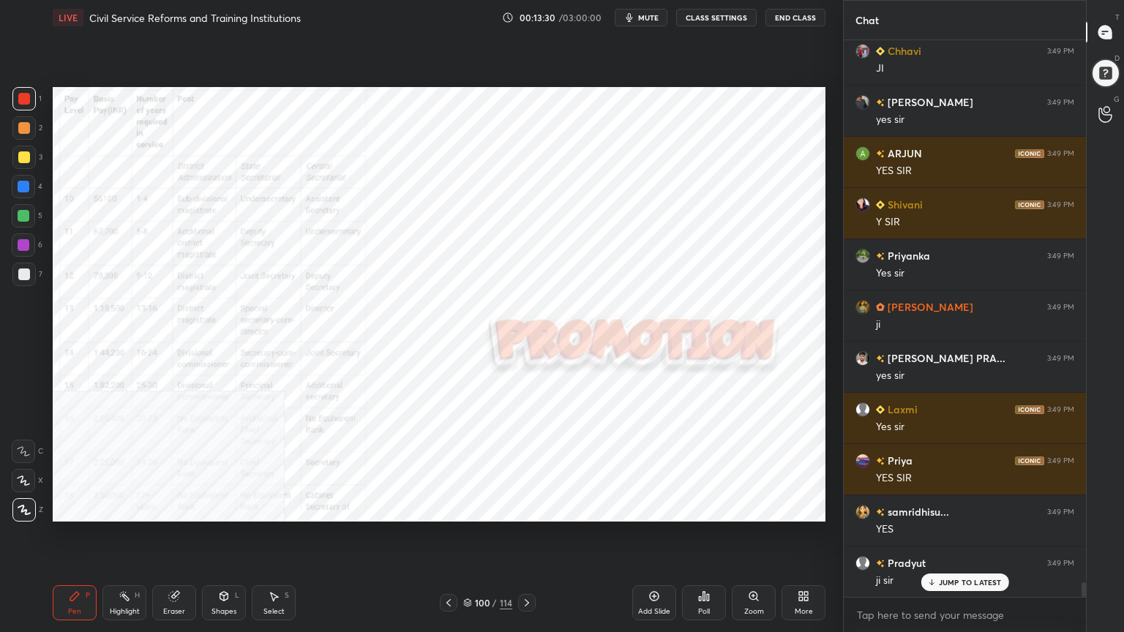
click at [811, 567] on div "More" at bounding box center [803, 602] width 44 height 35
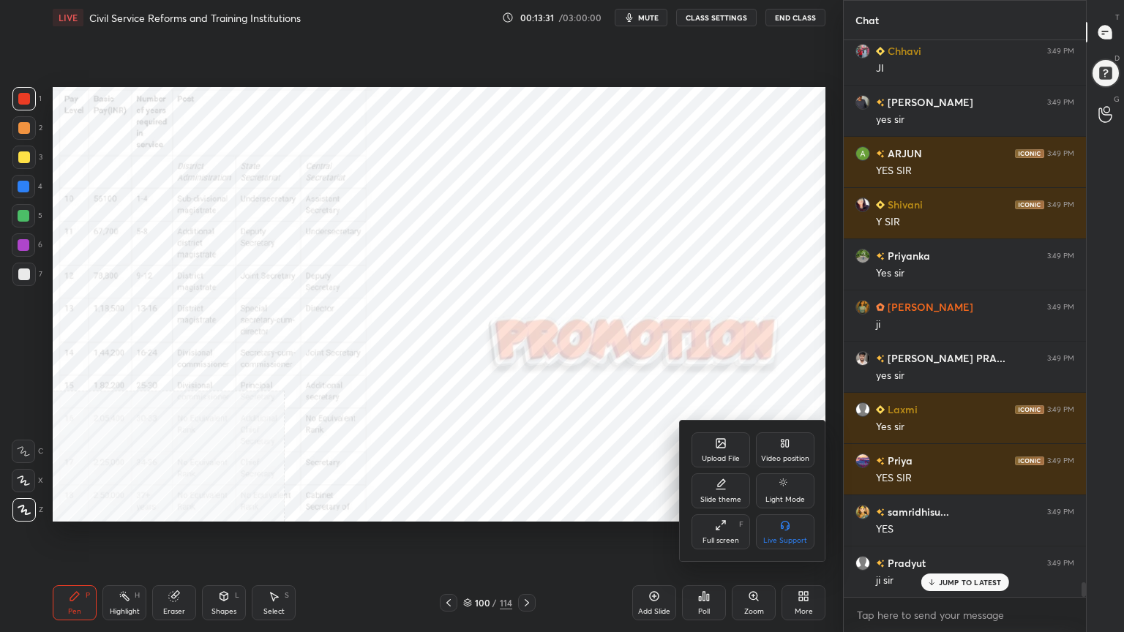
click at [790, 448] on icon at bounding box center [785, 444] width 12 height 12
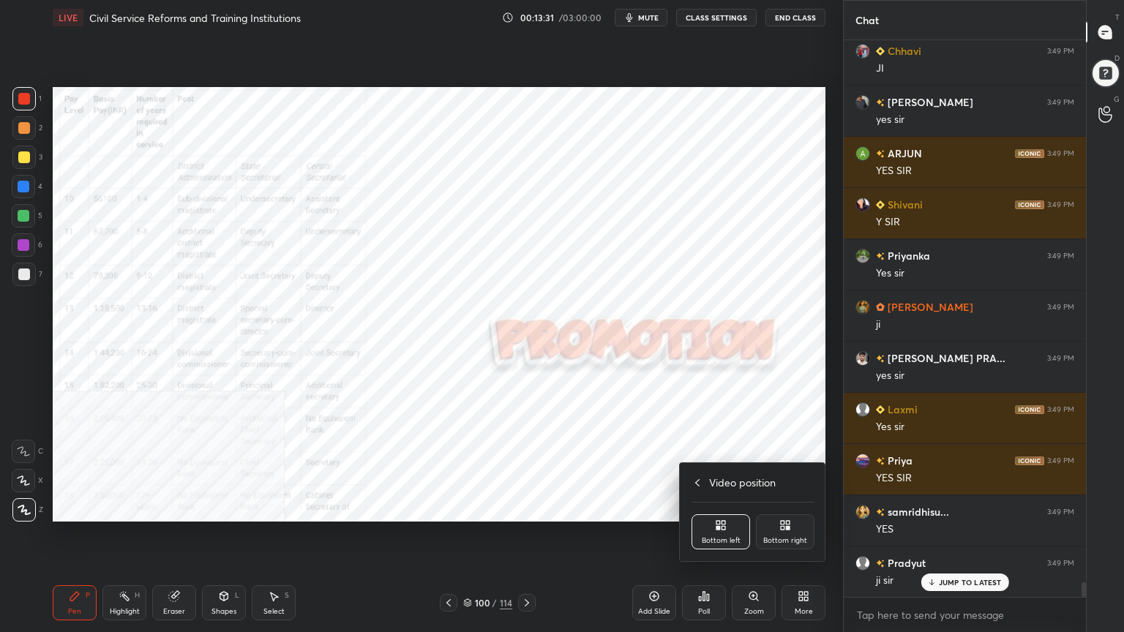
click at [784, 526] on icon at bounding box center [785, 525] width 12 height 12
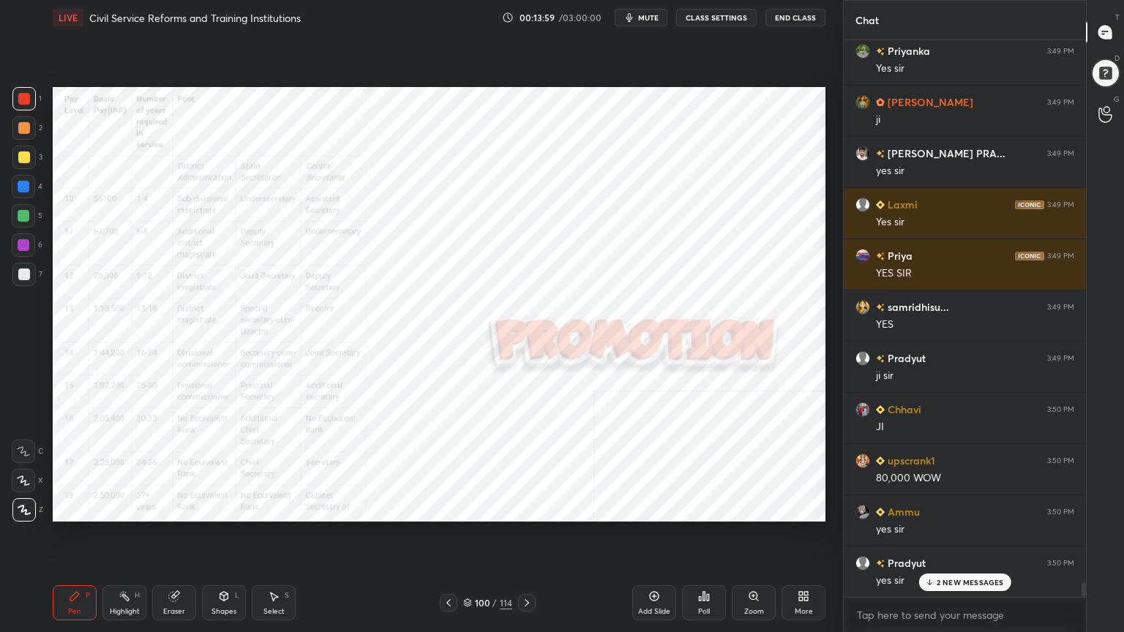
scroll to position [20738, 0]
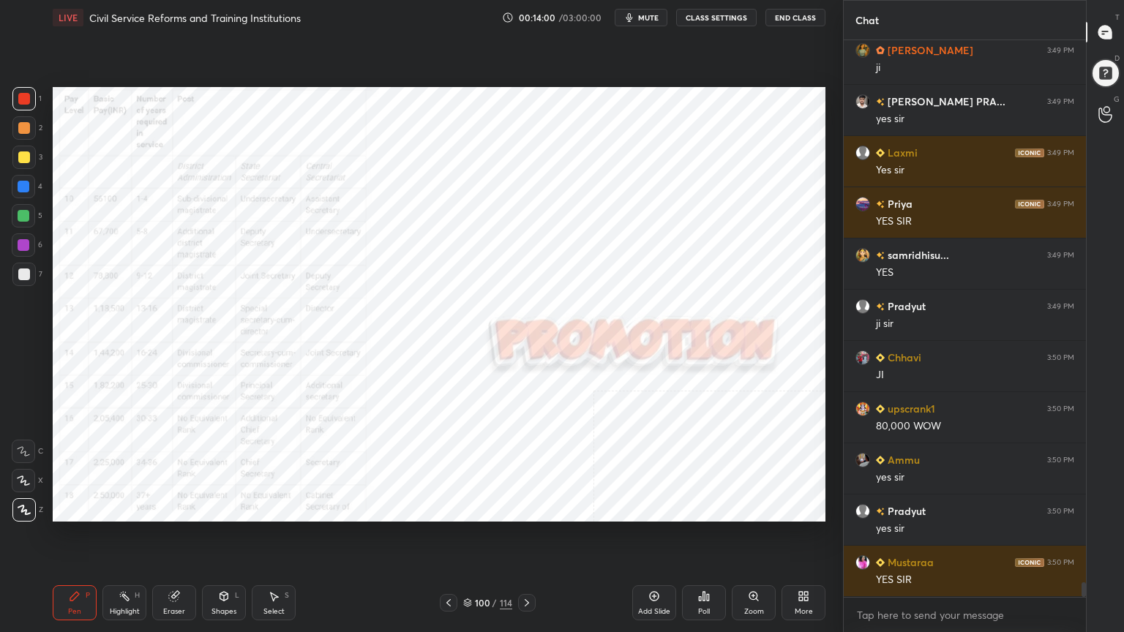
click at [468, 567] on icon at bounding box center [467, 604] width 7 height 2
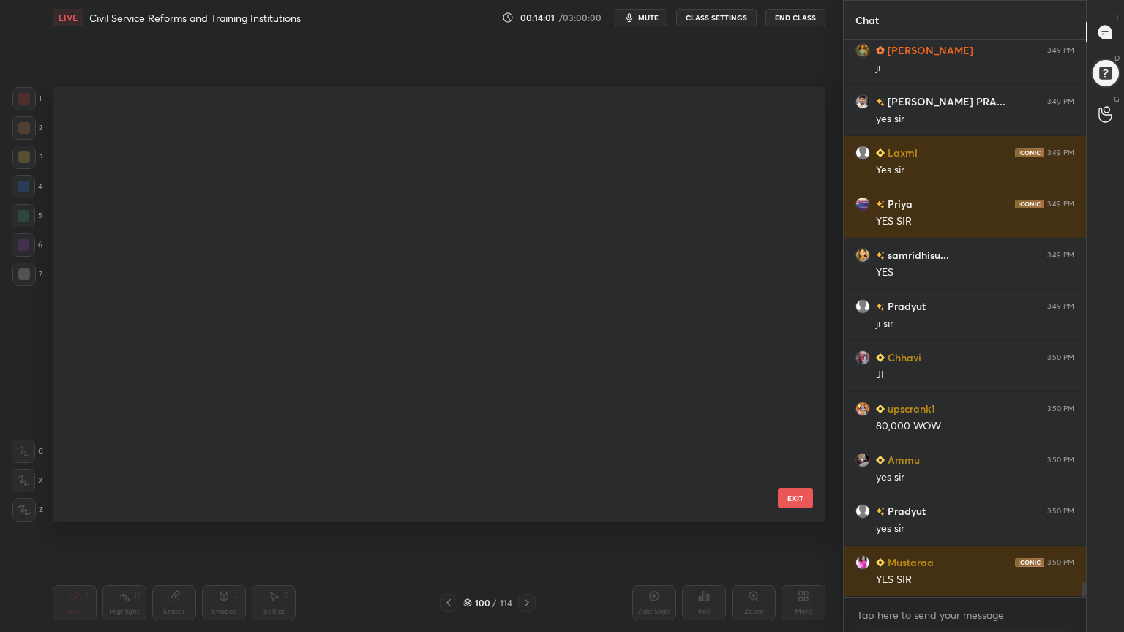
scroll to position [4118, 0]
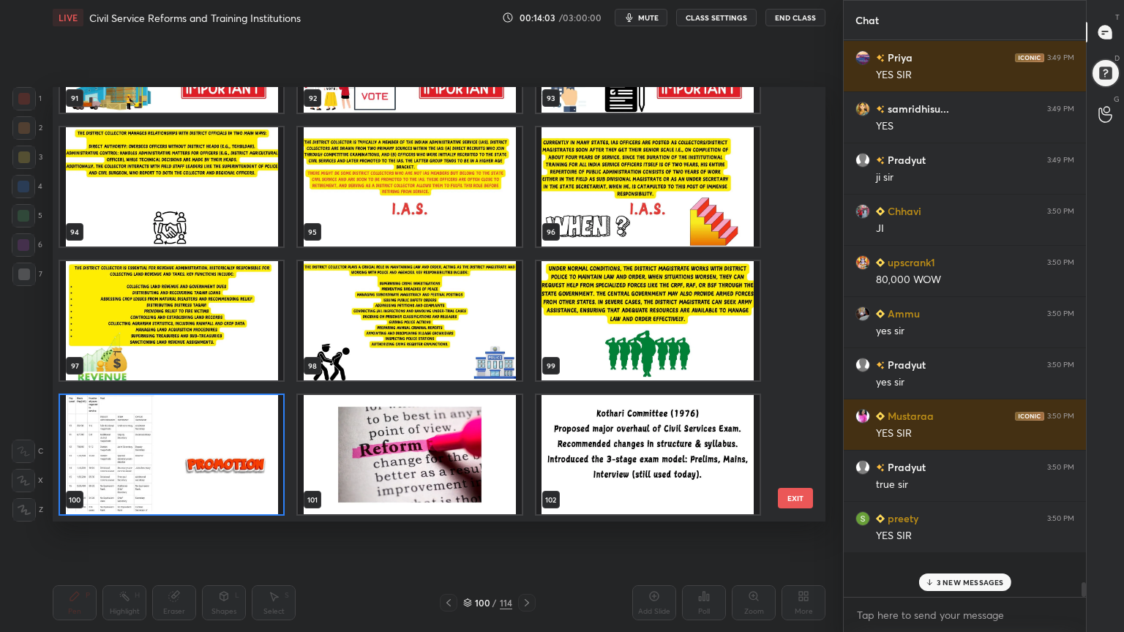
drag, startPoint x: 791, startPoint y: 418, endPoint x: 792, endPoint y: 392, distance: 25.6
click at [792, 392] on div "91 92 93 94 95 96 97 98 99 100 101 102 103 104 105" at bounding box center [426, 304] width 747 height 435
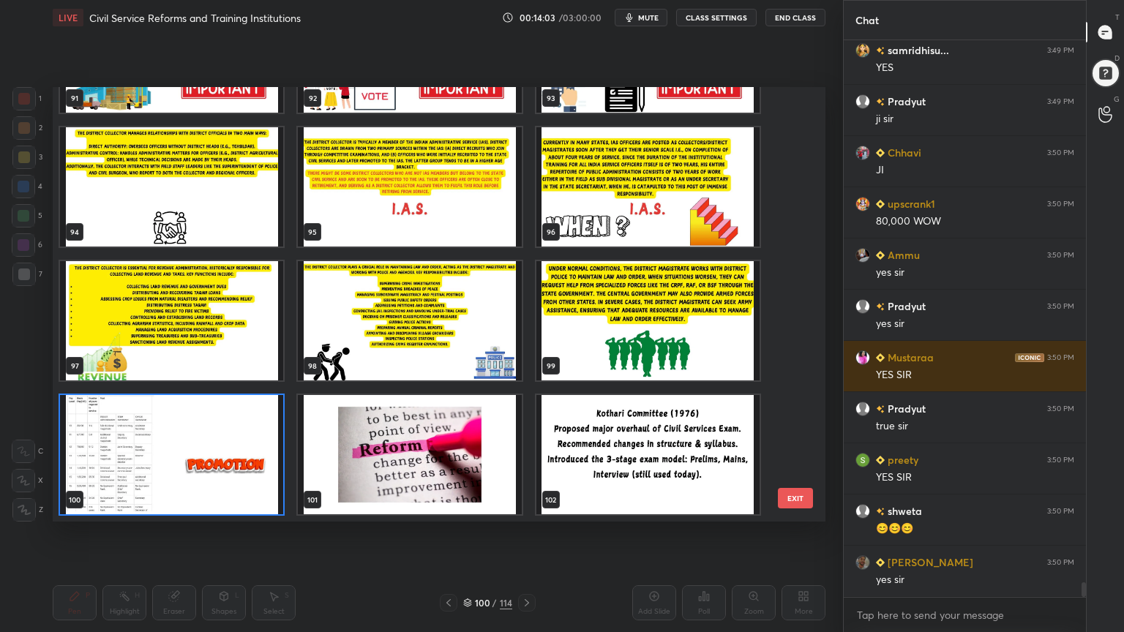
click at [791, 393] on div "91 92 93 94 95 96 97 98 99 100 101 102 103 104 105" at bounding box center [426, 304] width 747 height 435
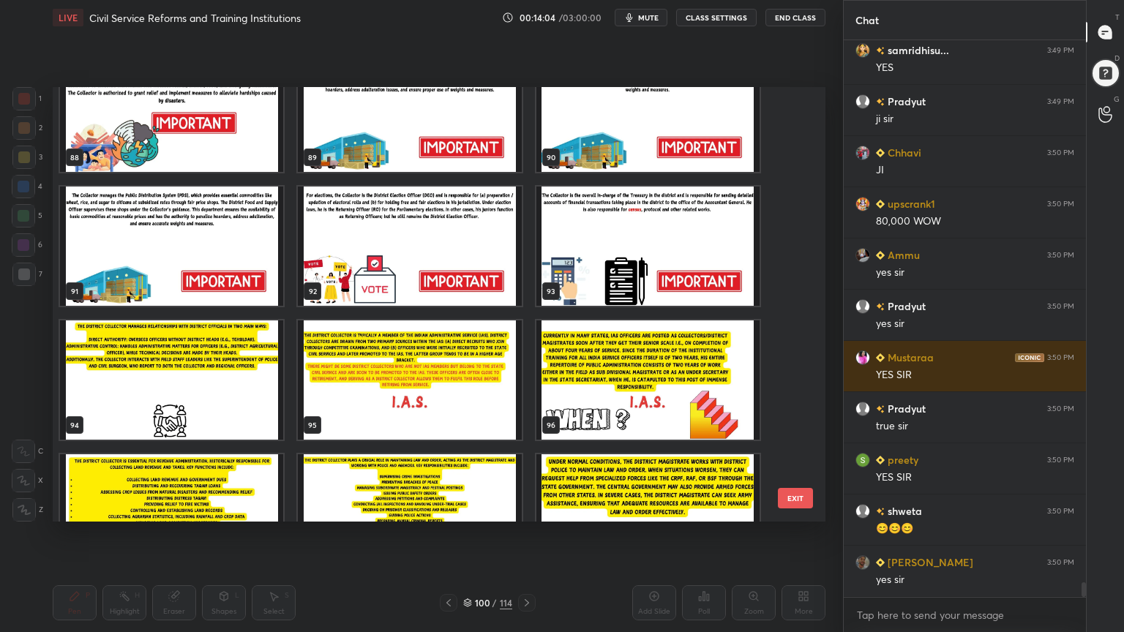
scroll to position [3737, 0]
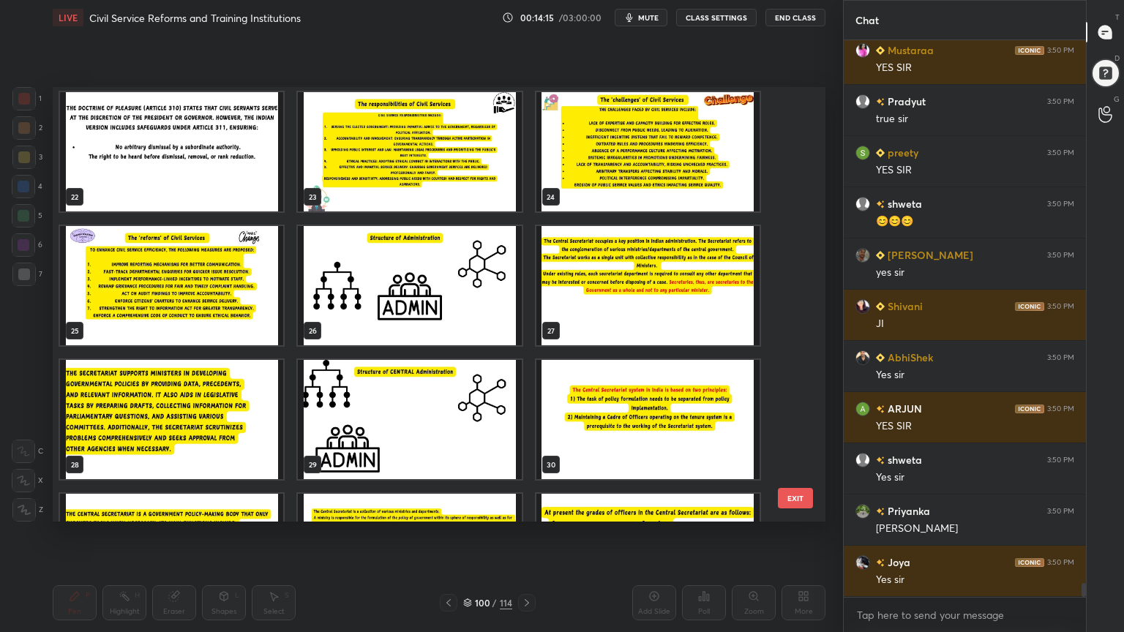
click at [433, 402] on img "grid" at bounding box center [409, 419] width 223 height 119
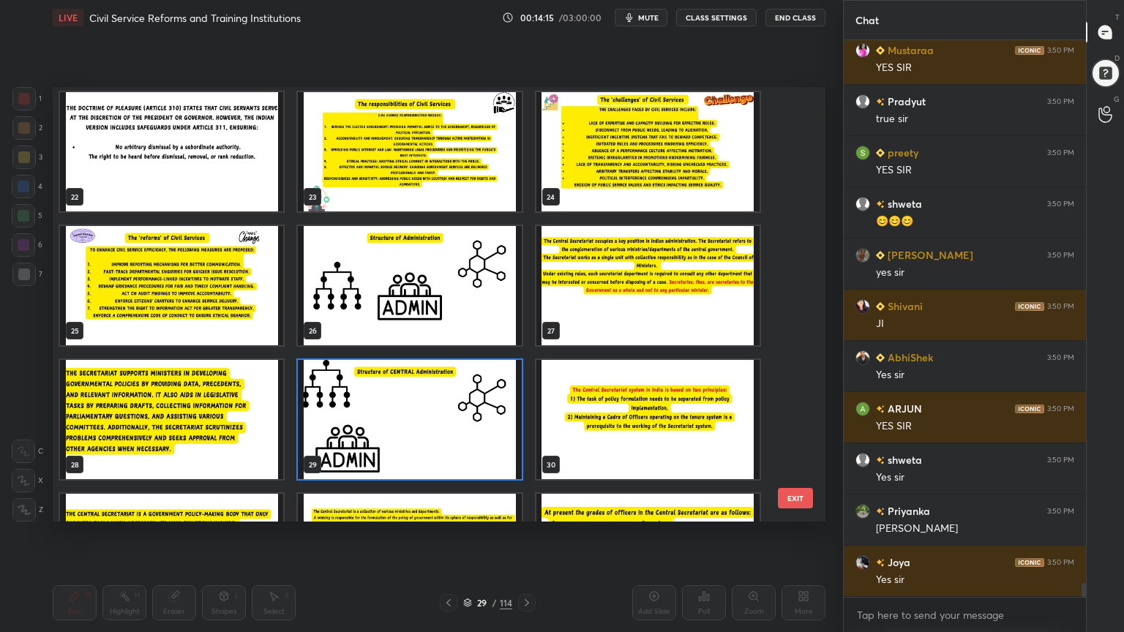
click at [433, 404] on img "grid" at bounding box center [409, 419] width 223 height 119
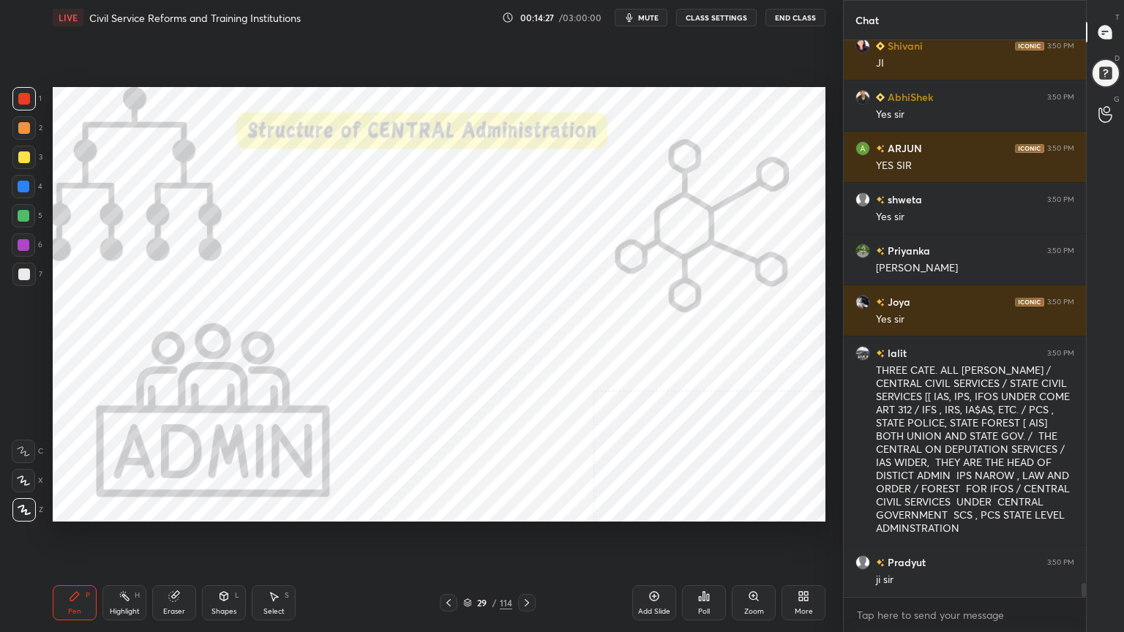
scroll to position [21561, 0]
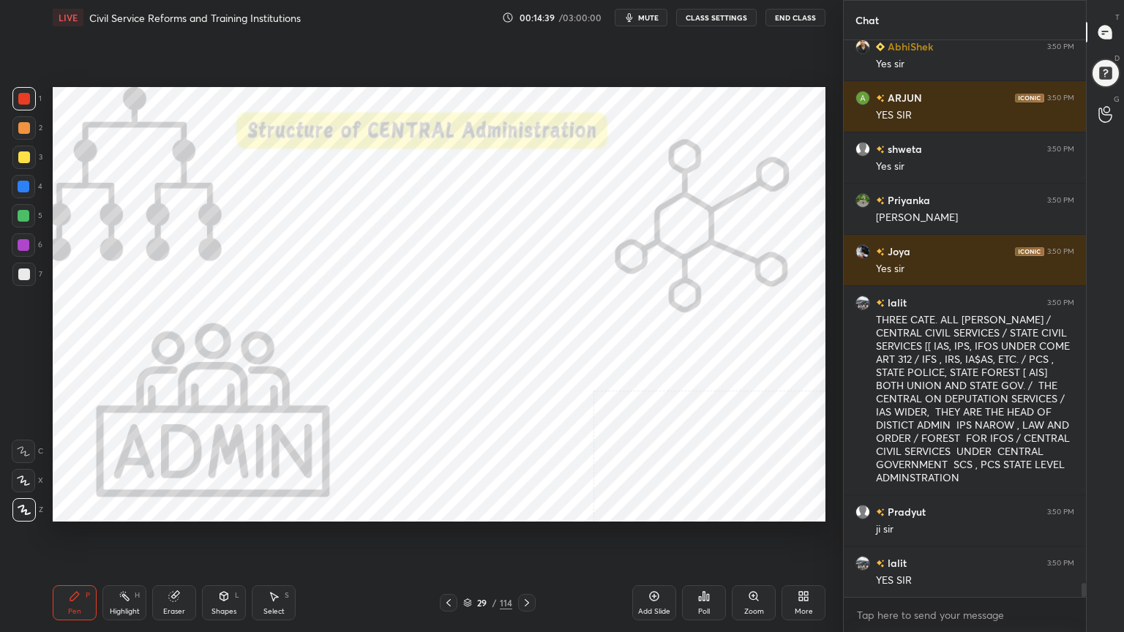
click at [470, 567] on icon at bounding box center [467, 603] width 9 height 9
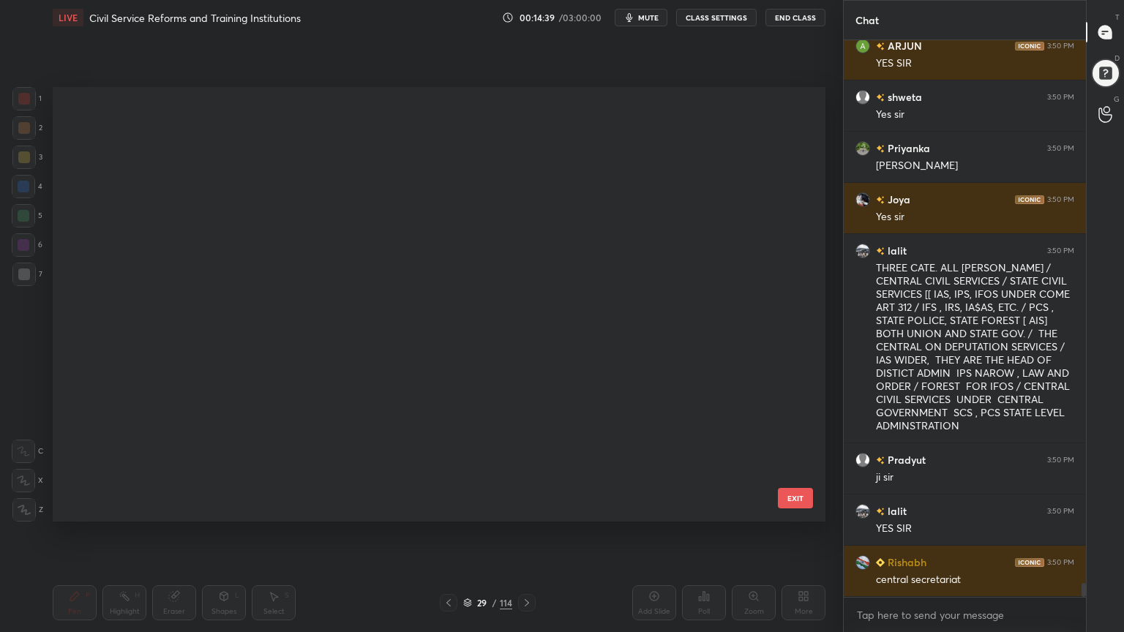
scroll to position [430, 765]
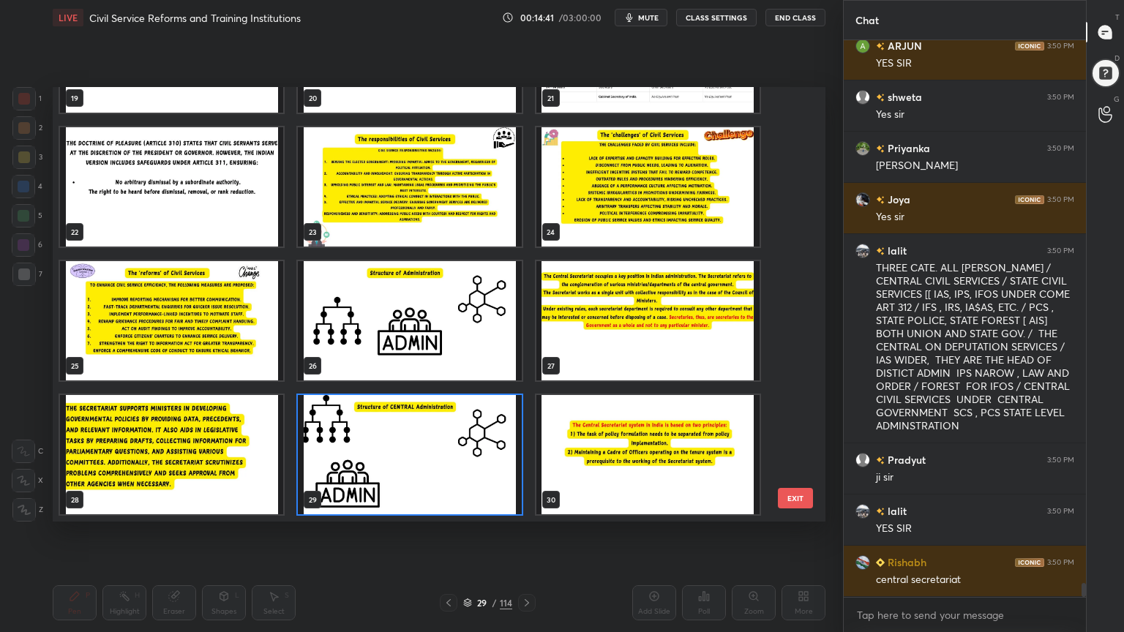
click at [659, 473] on img "grid" at bounding box center [647, 454] width 223 height 119
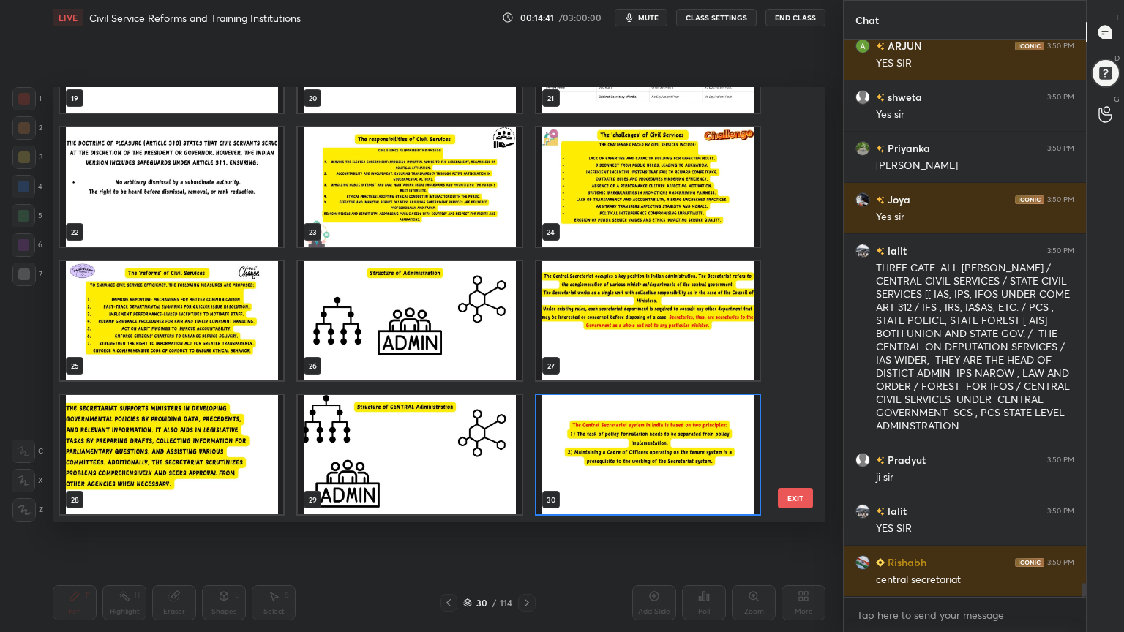
click at [660, 473] on img "grid" at bounding box center [647, 454] width 223 height 119
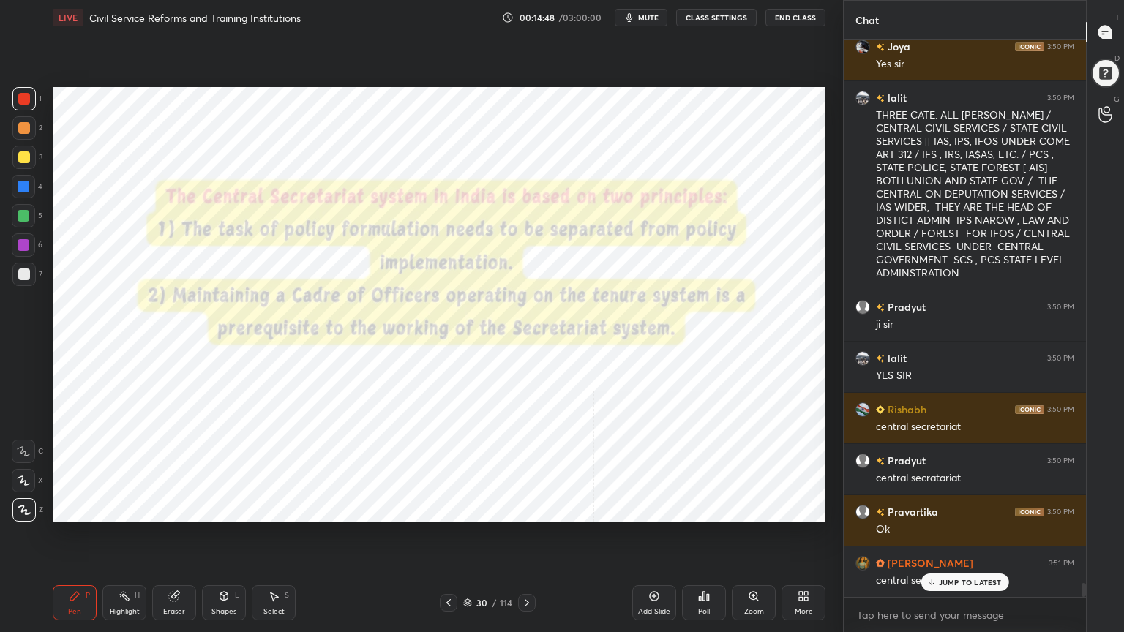
scroll to position [21868, 0]
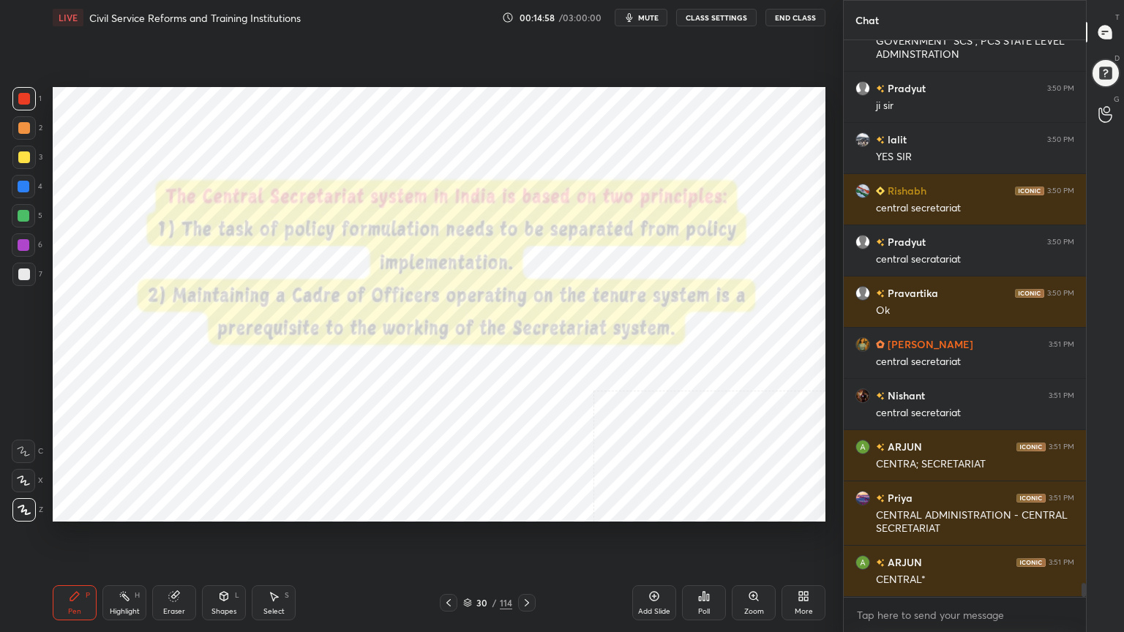
click at [468, 567] on icon at bounding box center [467, 603] width 9 height 9
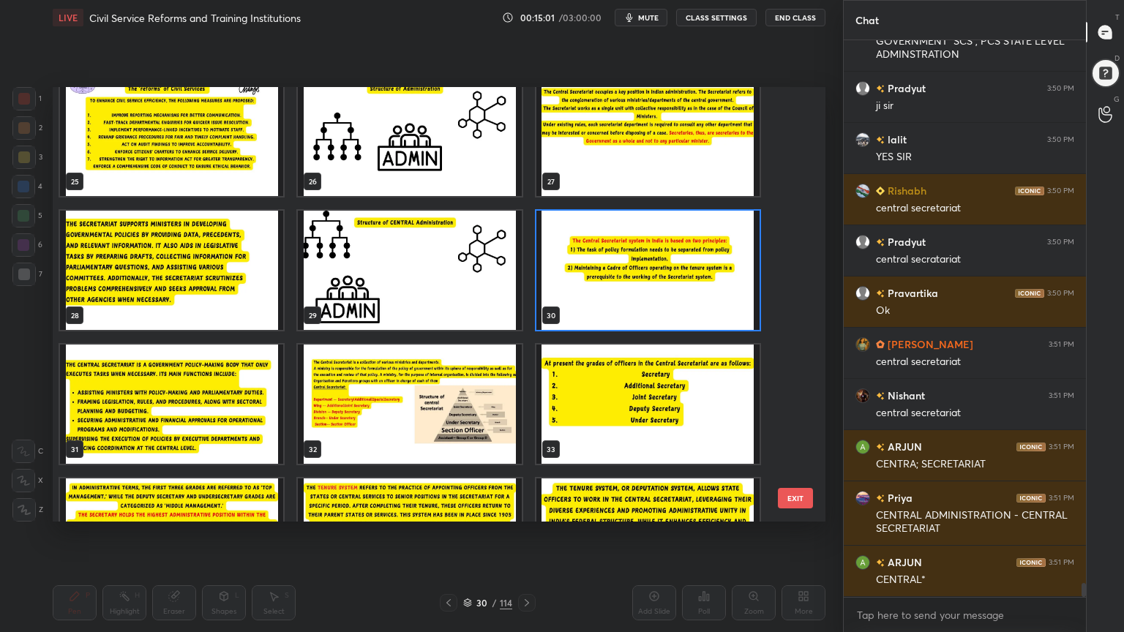
scroll to position [1152, 0]
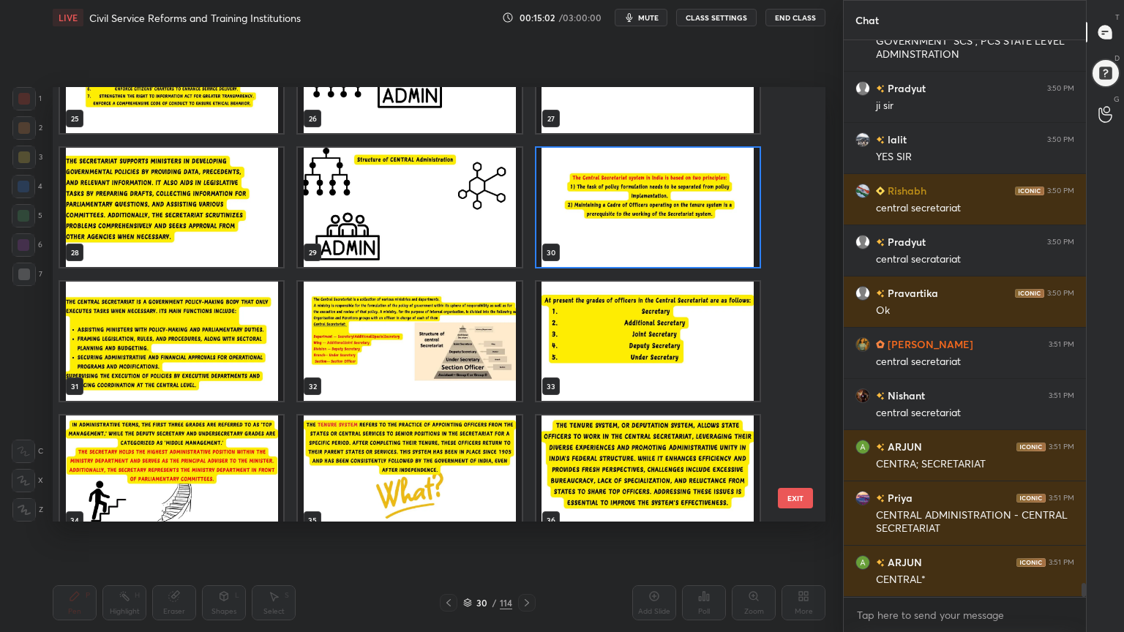
click at [480, 348] on img "grid" at bounding box center [409, 341] width 223 height 119
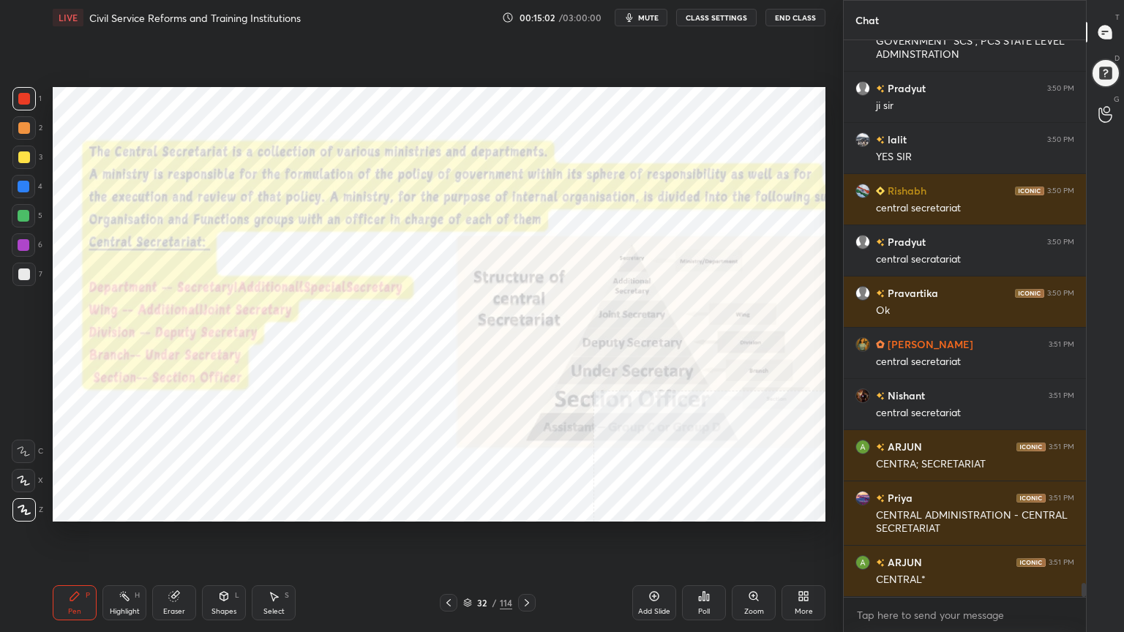
scroll to position [22047, 0]
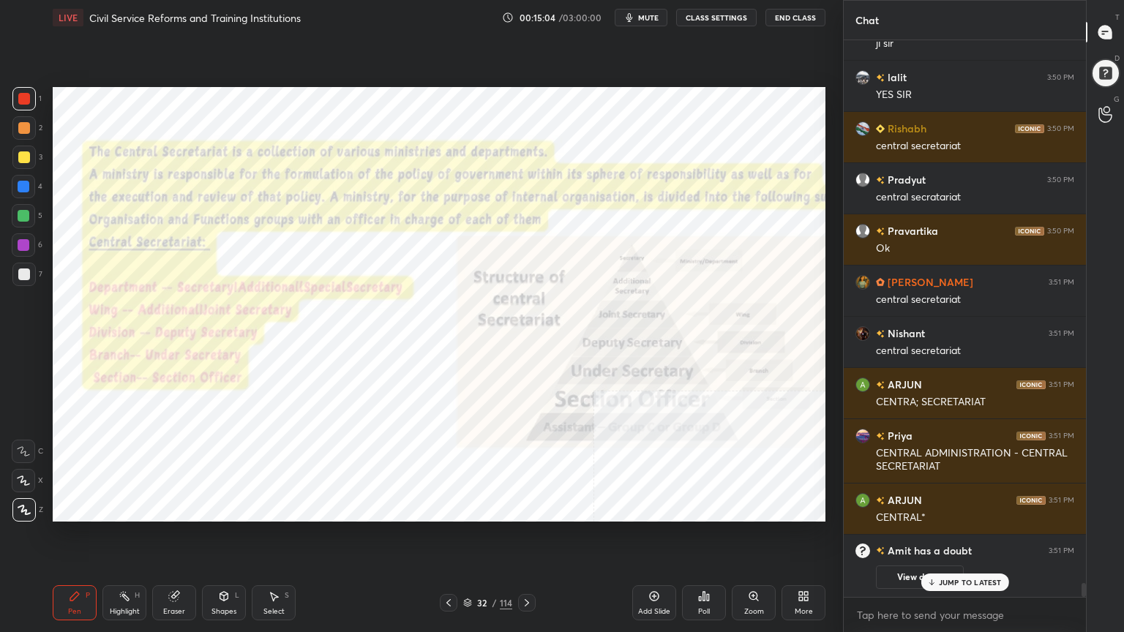
click at [814, 567] on div "More" at bounding box center [803, 602] width 44 height 35
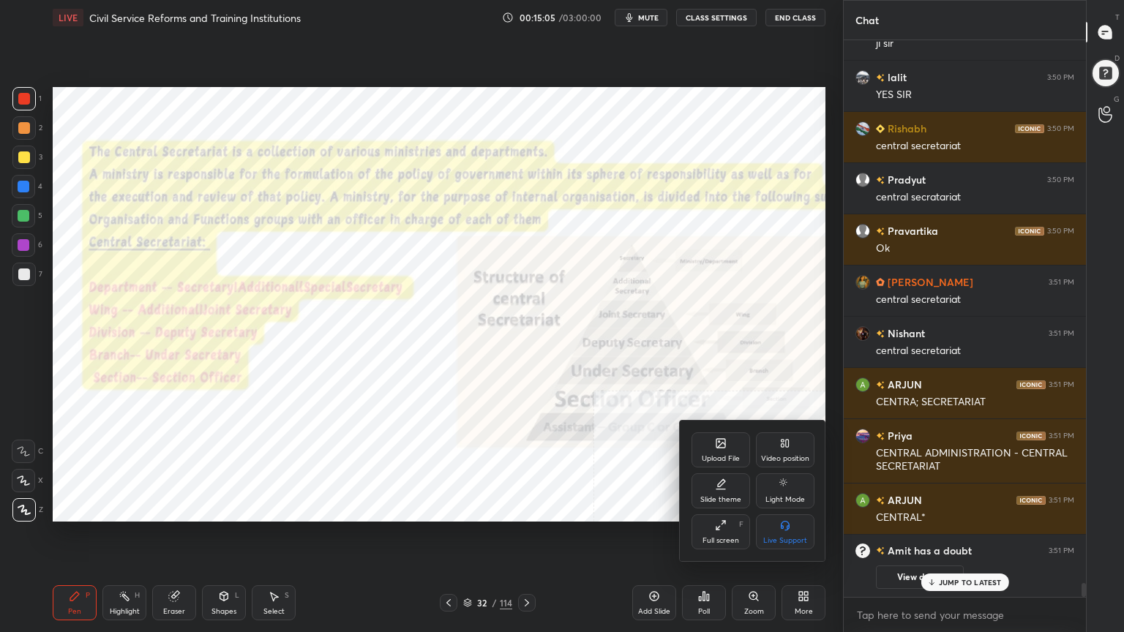
click at [787, 448] on icon at bounding box center [785, 444] width 12 height 12
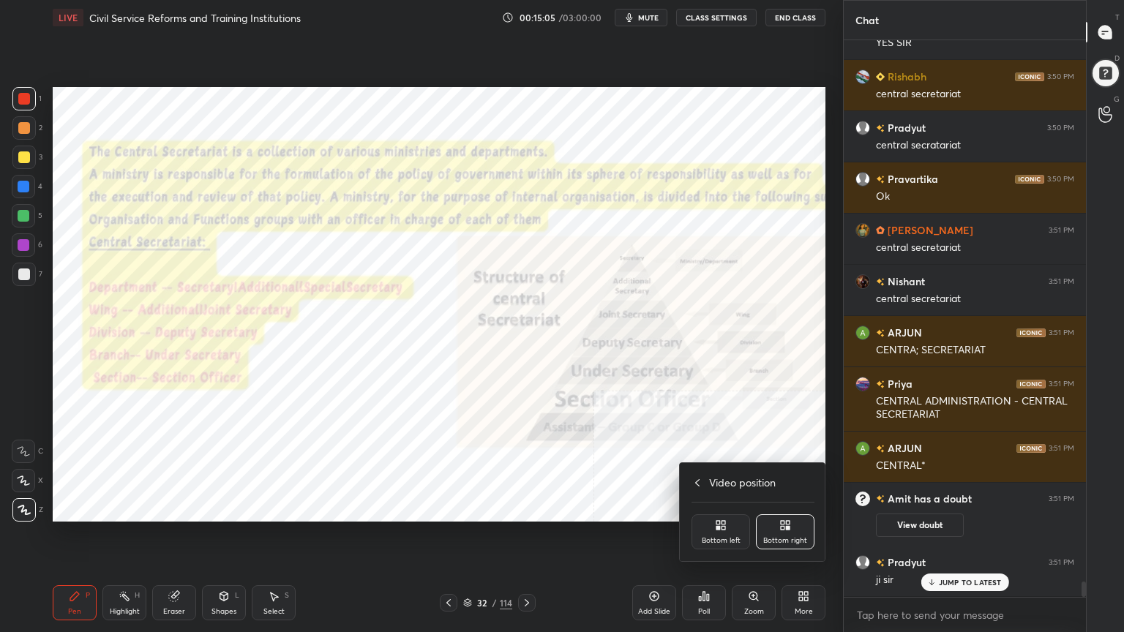
scroll to position [19263, 0]
click at [743, 536] on div "Bottom left" at bounding box center [720, 531] width 59 height 35
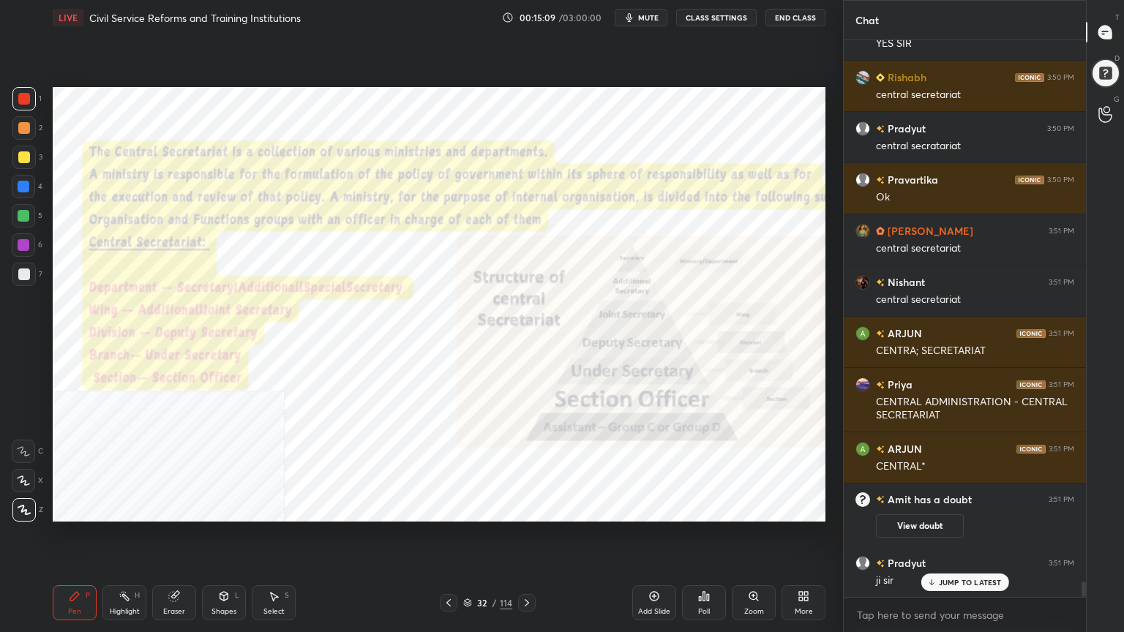
click at [757, 567] on div "Zoom" at bounding box center [754, 602] width 44 height 35
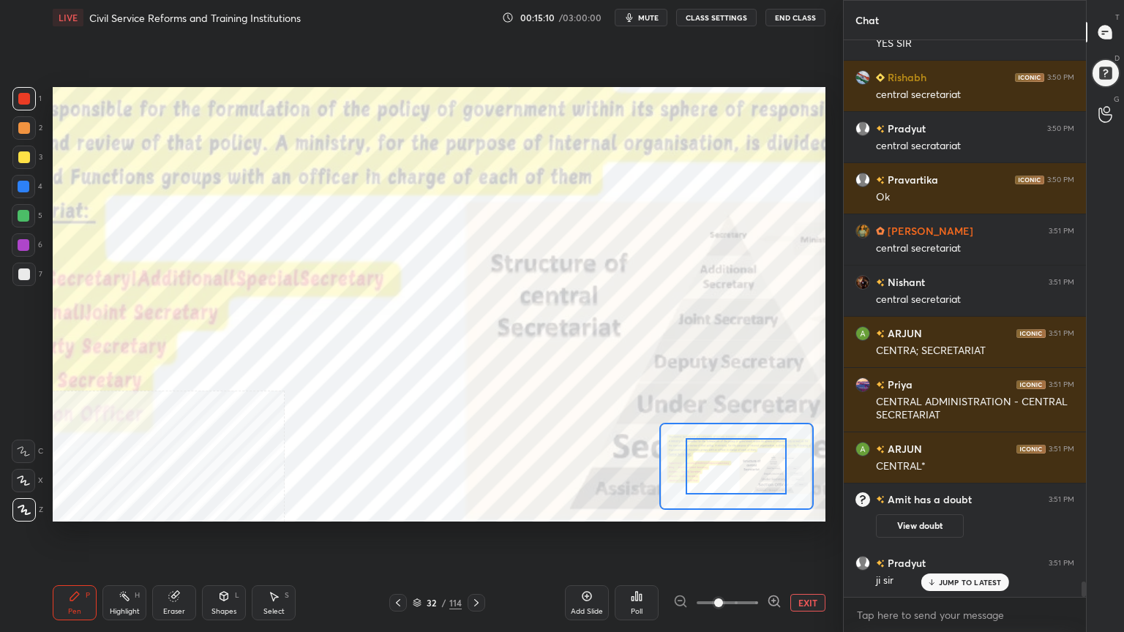
scroll to position [19299, 0]
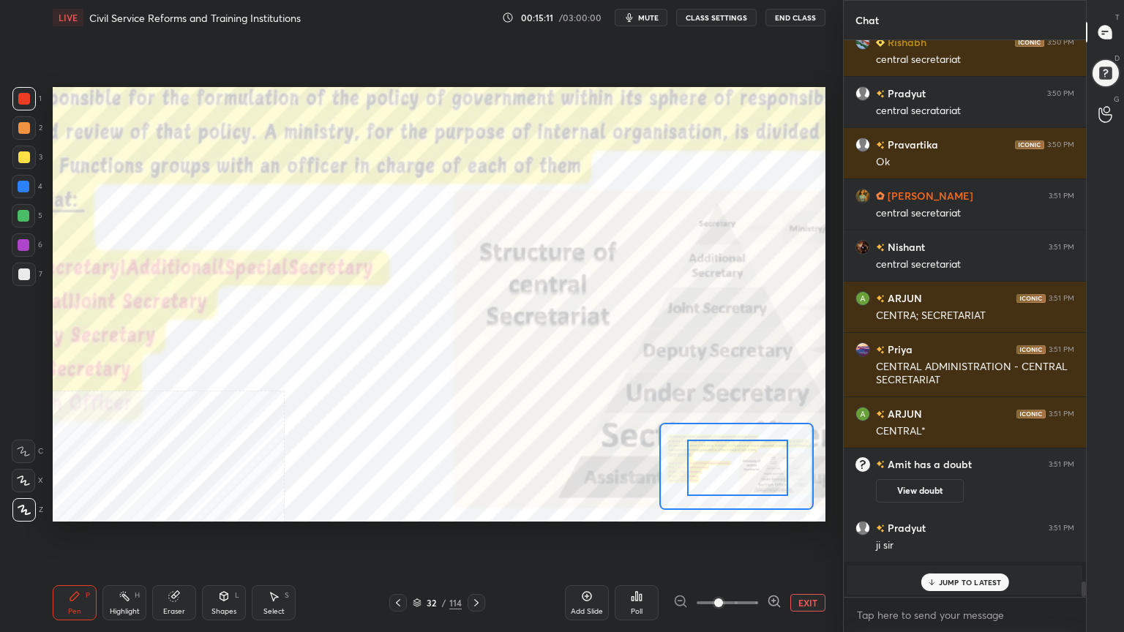
drag, startPoint x: 742, startPoint y: 473, endPoint x: 754, endPoint y: 474, distance: 11.8
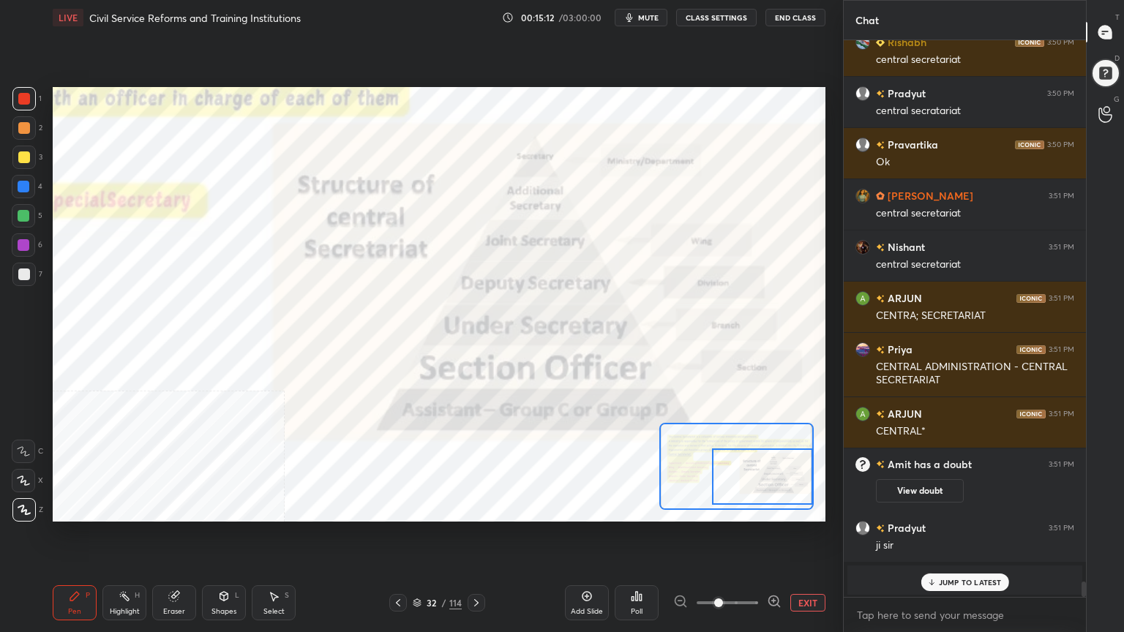
drag, startPoint x: 749, startPoint y: 473, endPoint x: 777, endPoint y: 481, distance: 29.5
click at [777, 481] on div at bounding box center [762, 477] width 101 height 56
click at [1107, 59] on div at bounding box center [1104, 73] width 29 height 29
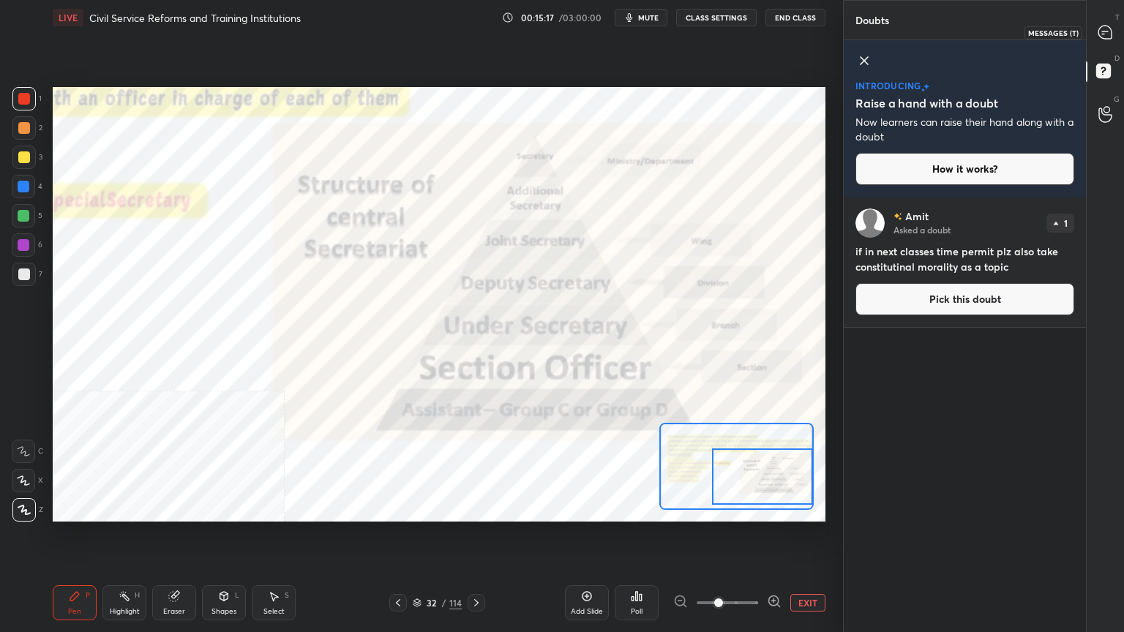
click at [1109, 21] on div at bounding box center [1105, 32] width 29 height 26
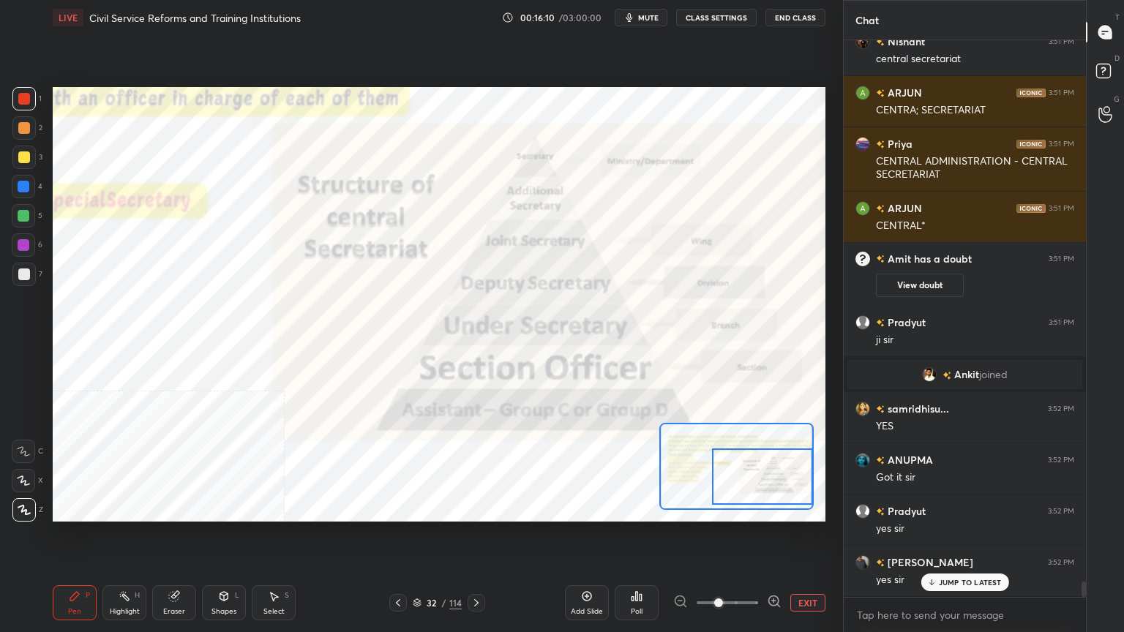
scroll to position [19966, 0]
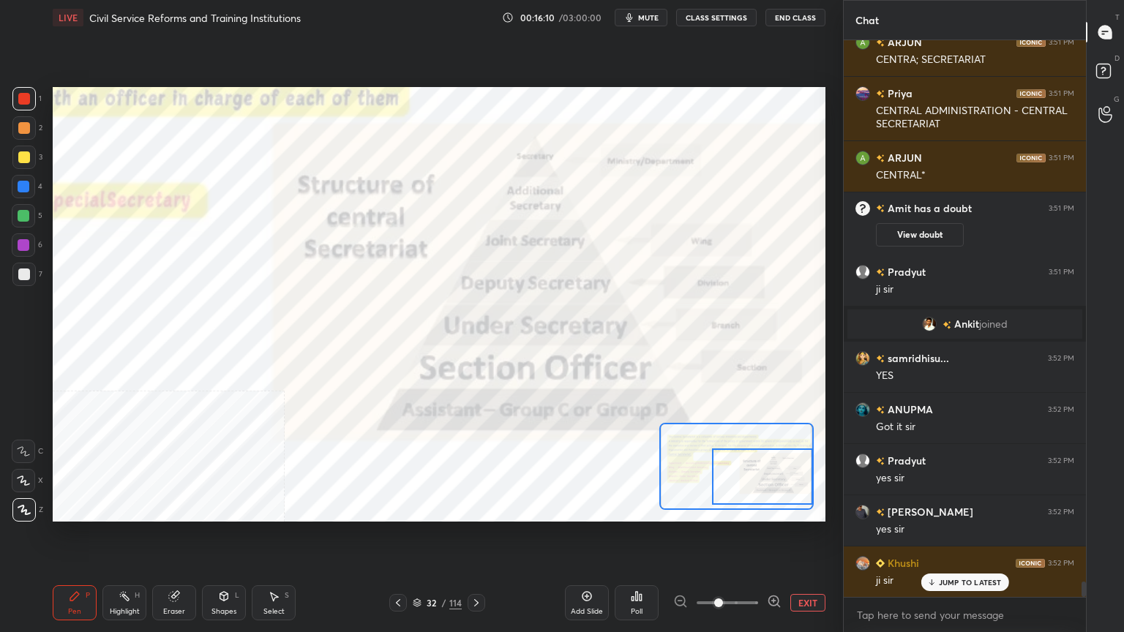
click at [805, 567] on button "EXIT" at bounding box center [807, 603] width 35 height 18
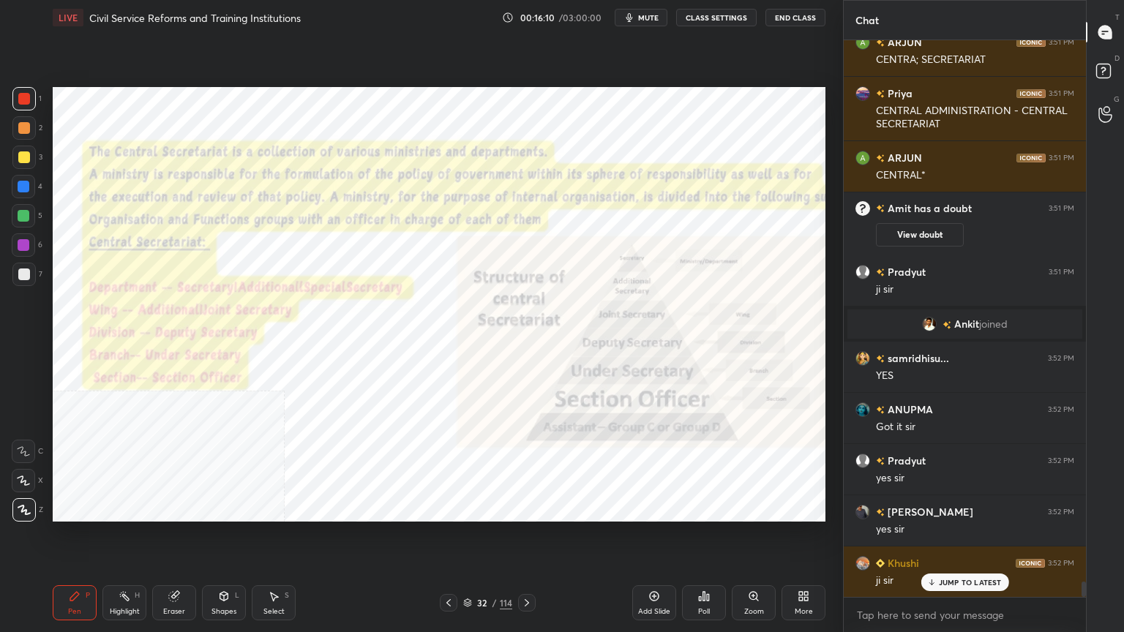
click at [805, 567] on div "More" at bounding box center [803, 602] width 44 height 35
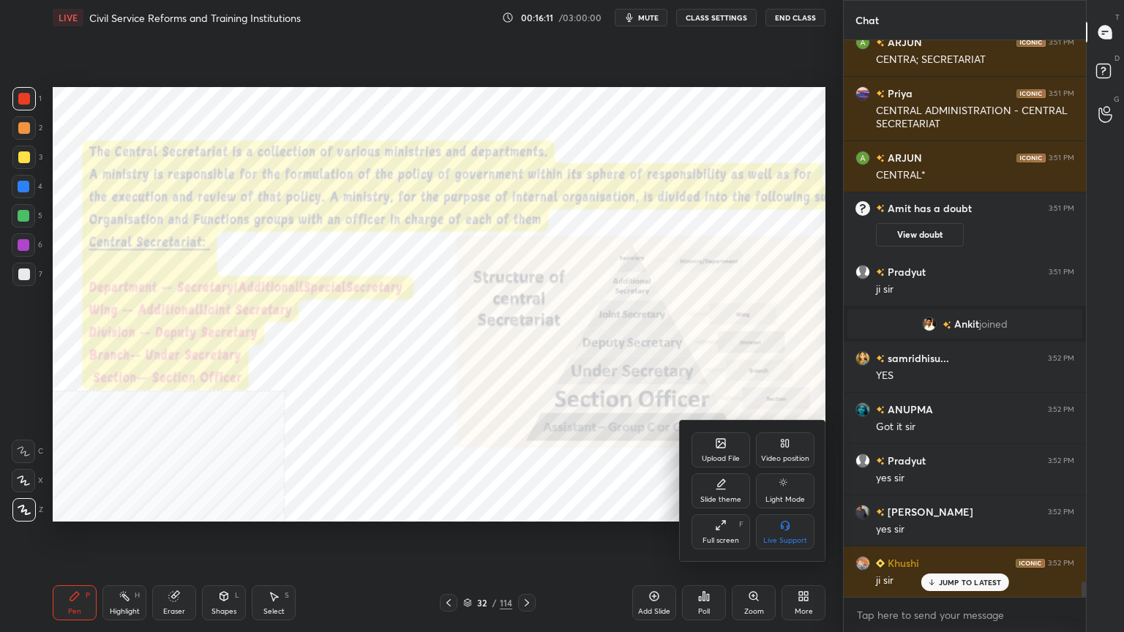
scroll to position [20068, 0]
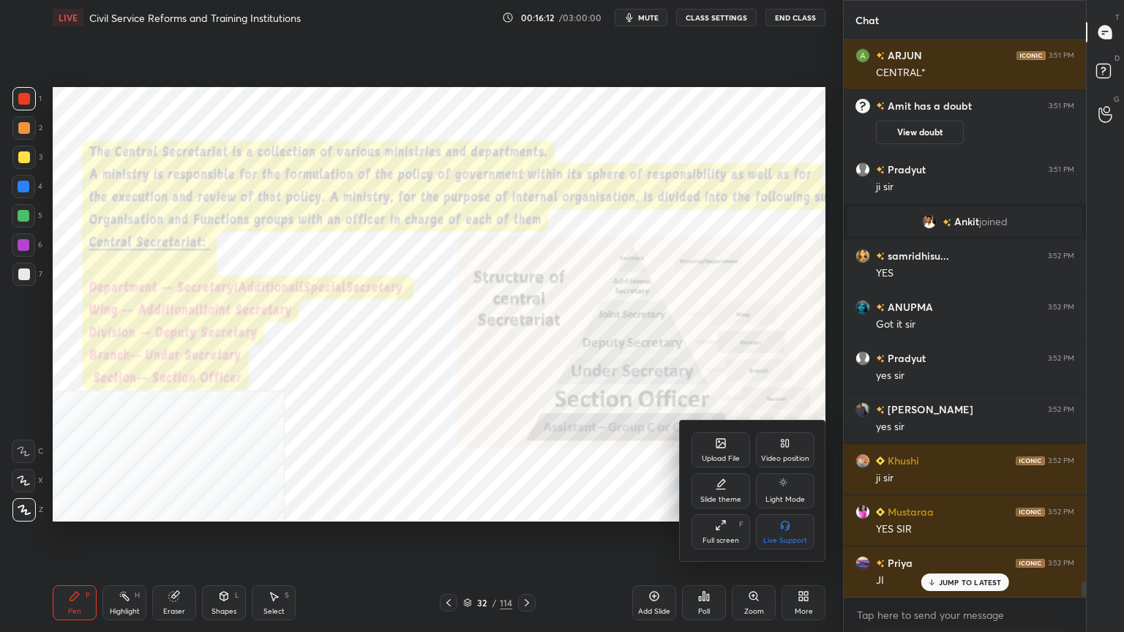
click at [359, 467] on div at bounding box center [562, 316] width 1124 height 632
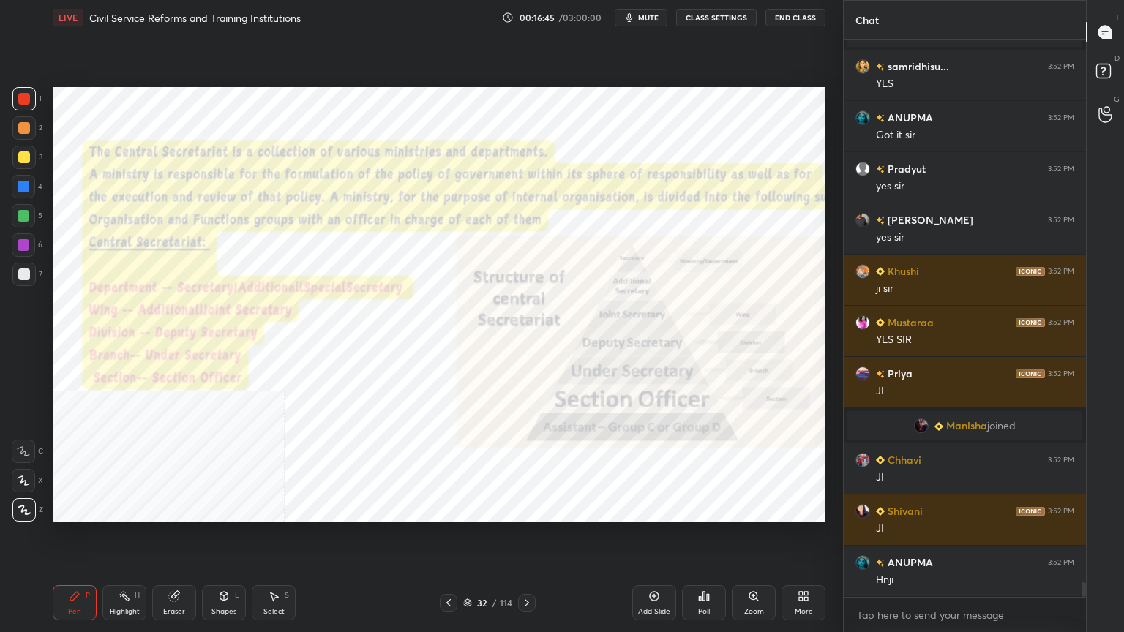
scroll to position [20308, 0]
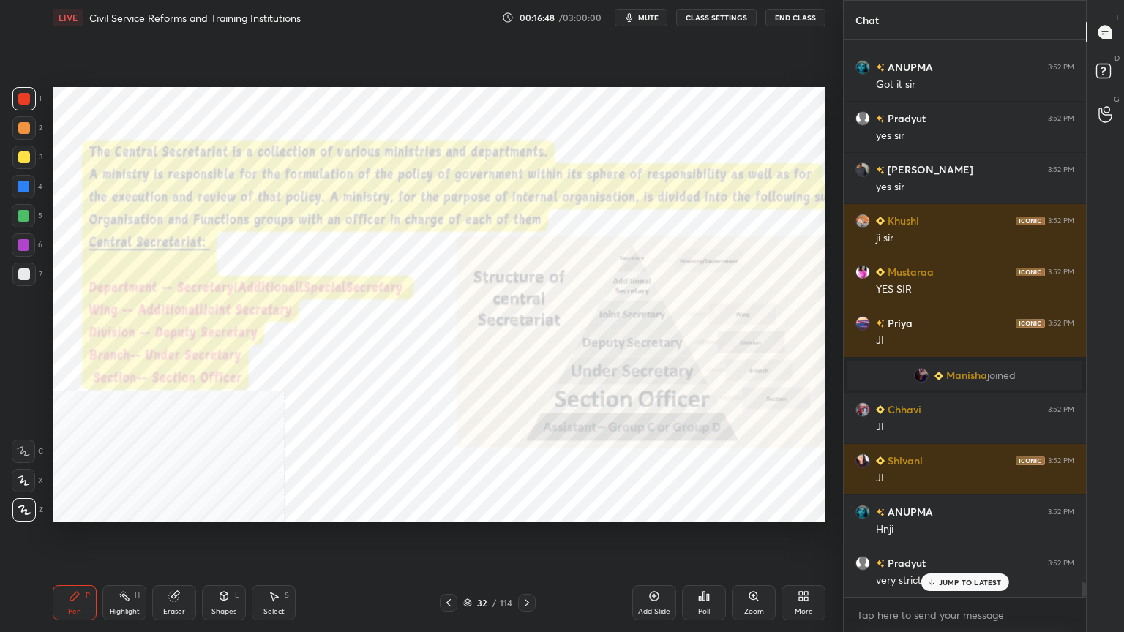
click at [527, 567] on icon at bounding box center [527, 603] width 12 height 12
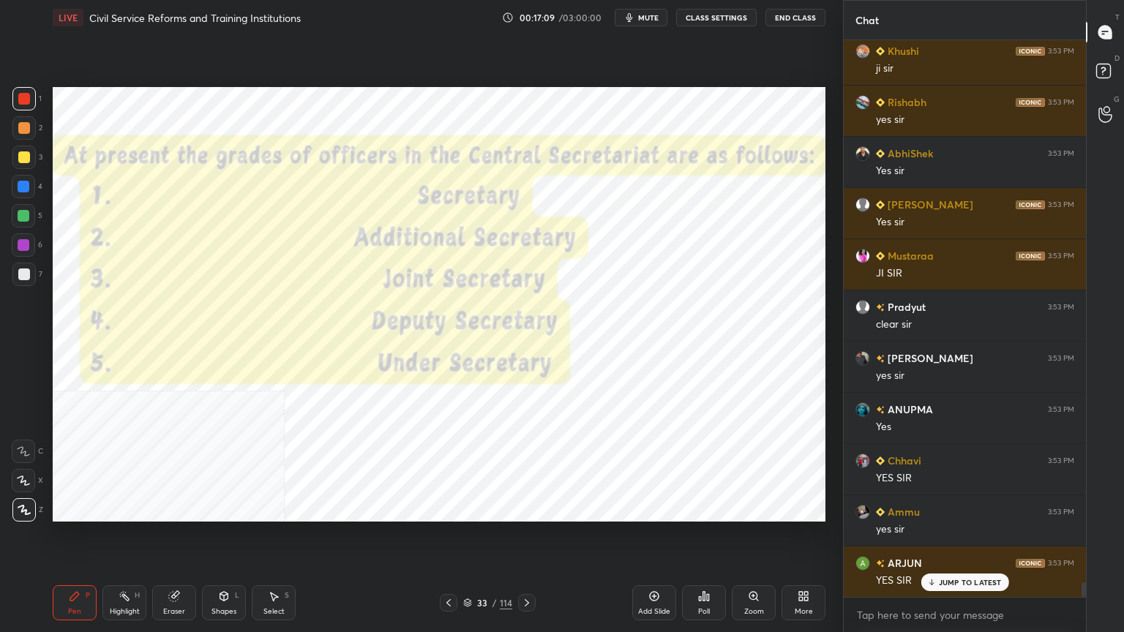
scroll to position [20975, 0]
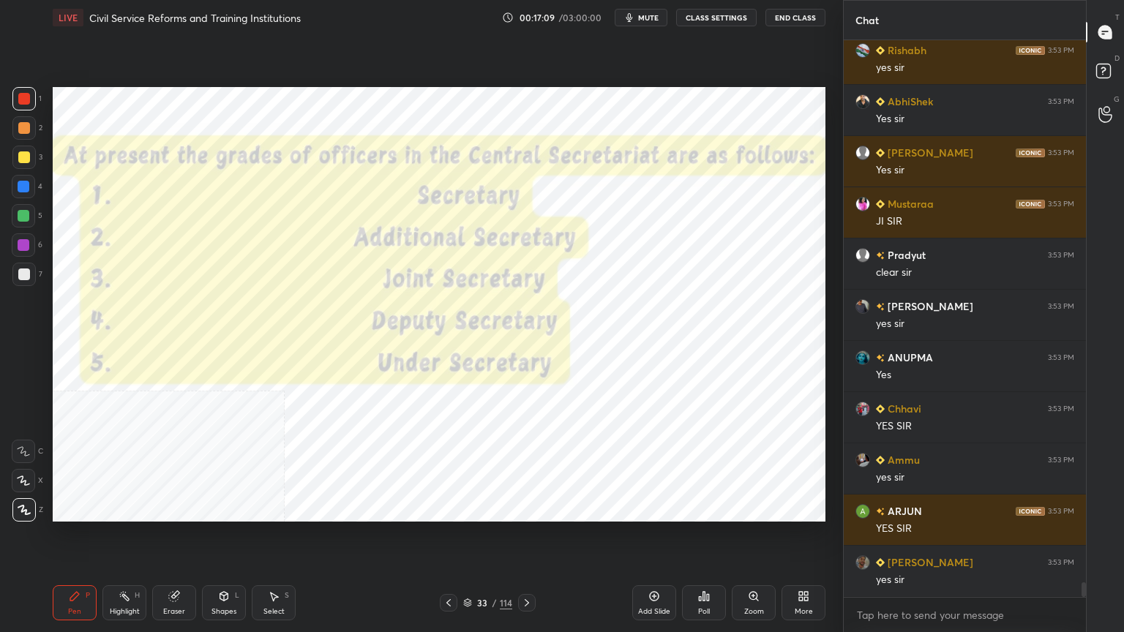
click at [533, 567] on div at bounding box center [527, 603] width 18 height 18
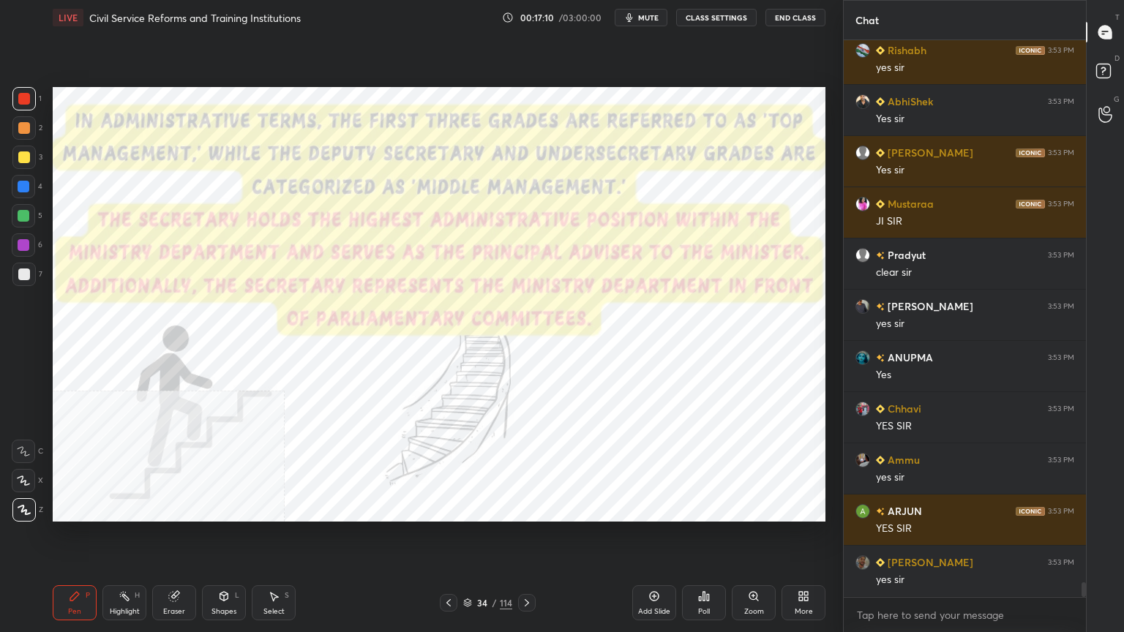
scroll to position [21025, 0]
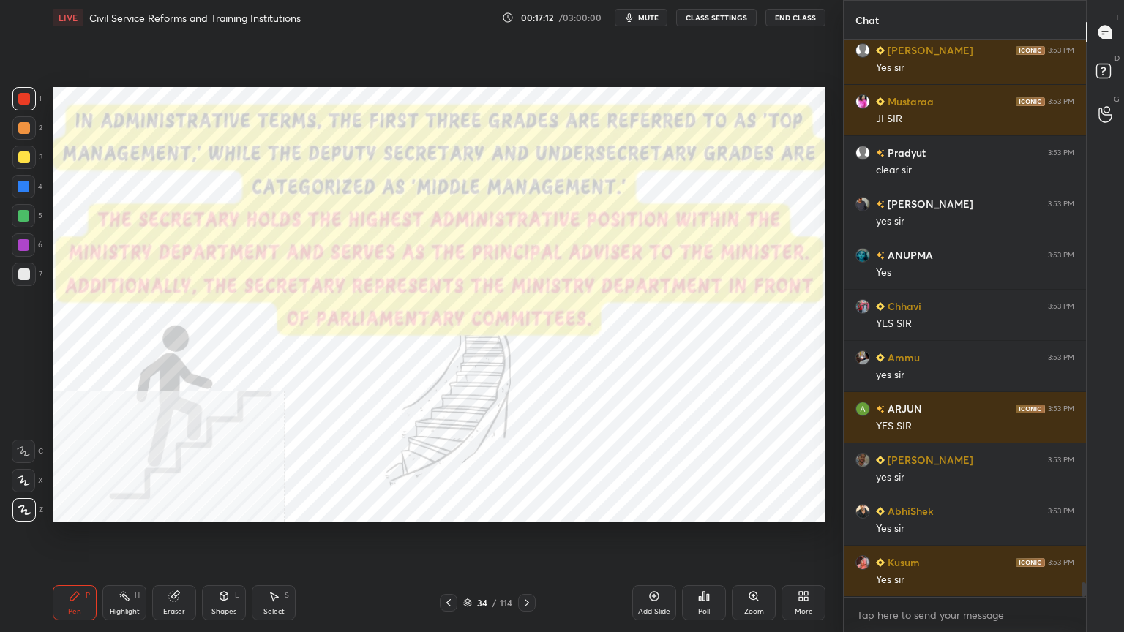
click at [803, 567] on icon at bounding box center [804, 596] width 12 height 12
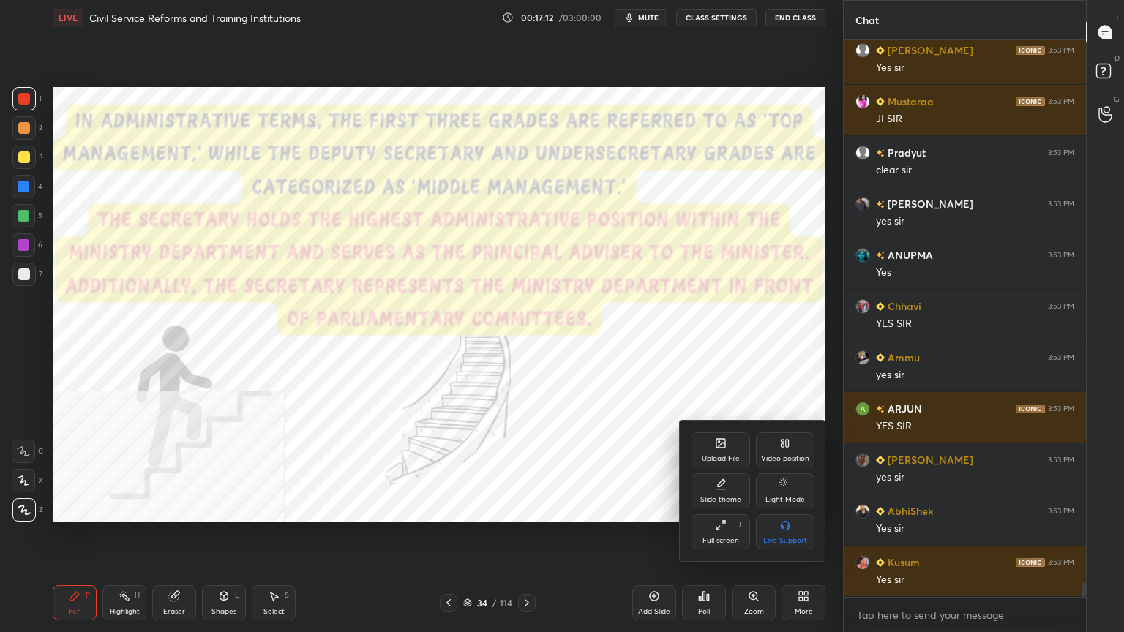
scroll to position [21128, 0]
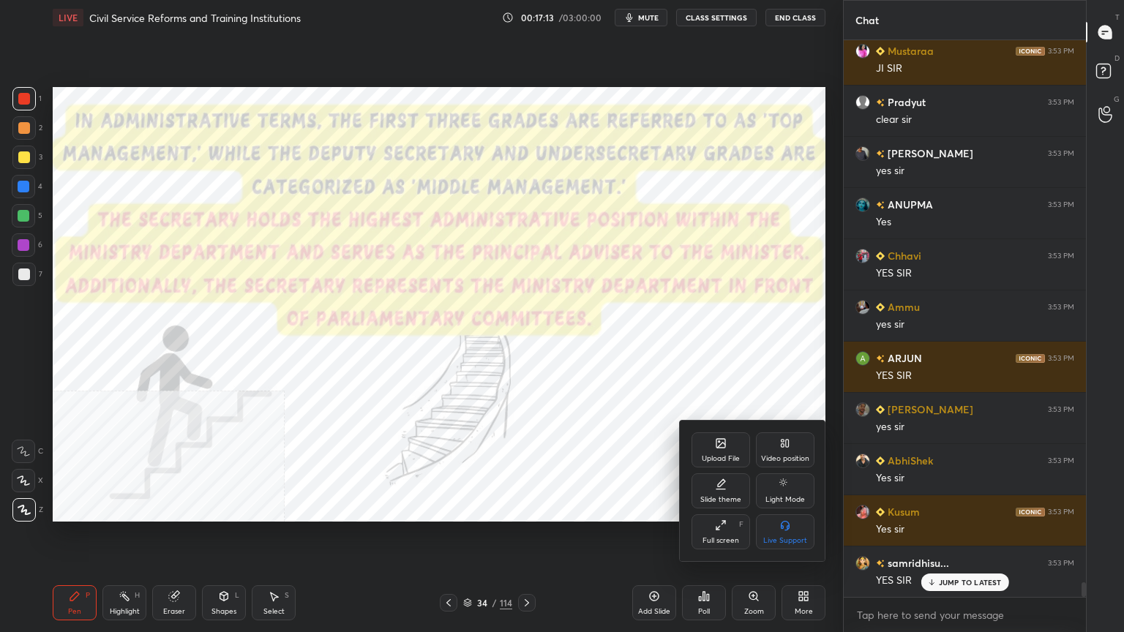
drag, startPoint x: 779, startPoint y: 454, endPoint x: 778, endPoint y: 462, distance: 8.9
click at [781, 453] on div "Video position" at bounding box center [785, 449] width 59 height 35
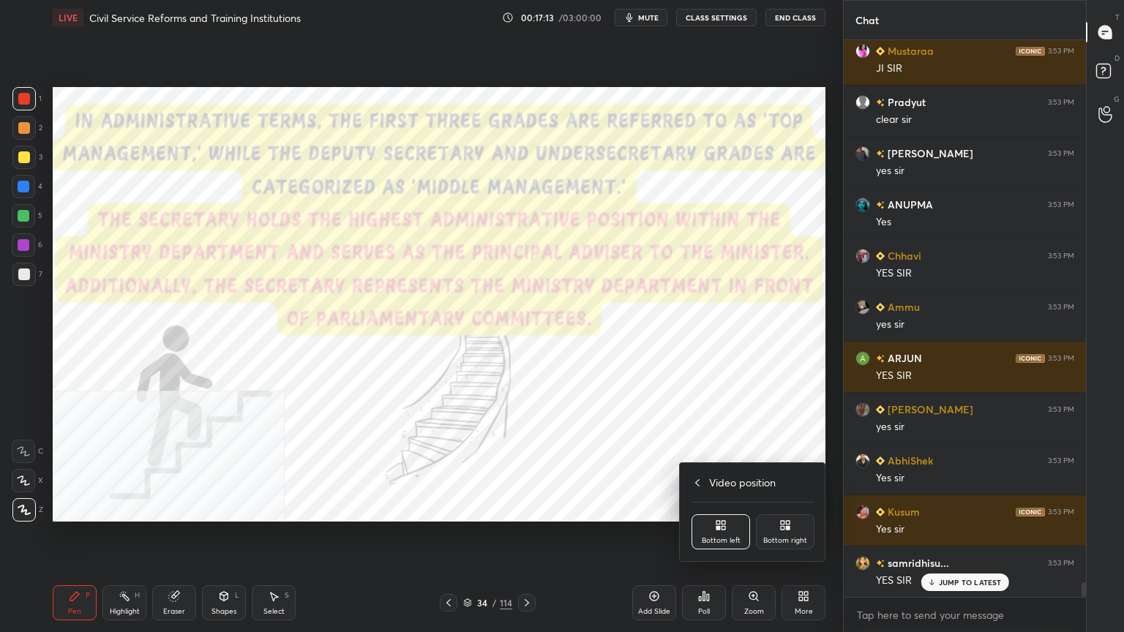
click at [774, 525] on div "Bottom right" at bounding box center [785, 531] width 59 height 35
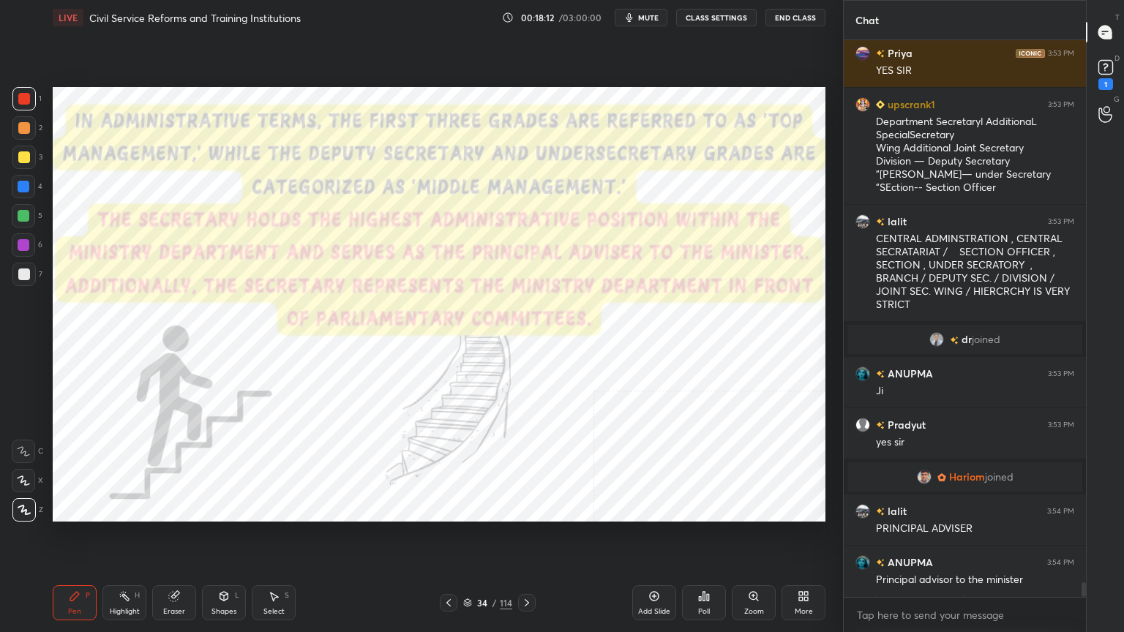
scroll to position [20607, 0]
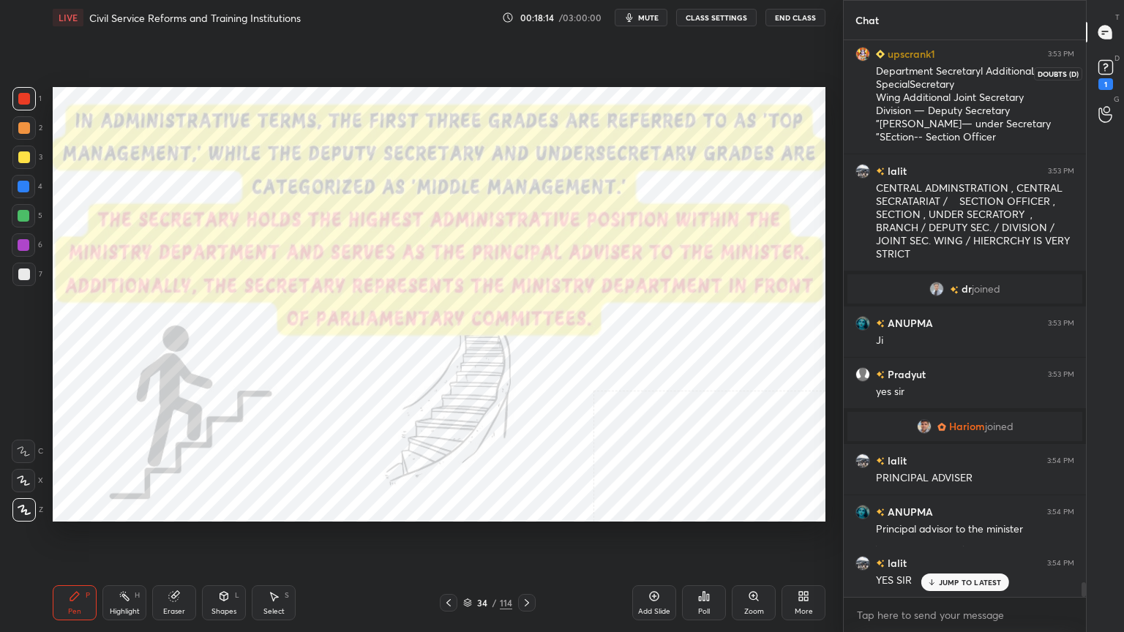
click at [1107, 64] on rect at bounding box center [1105, 68] width 14 height 14
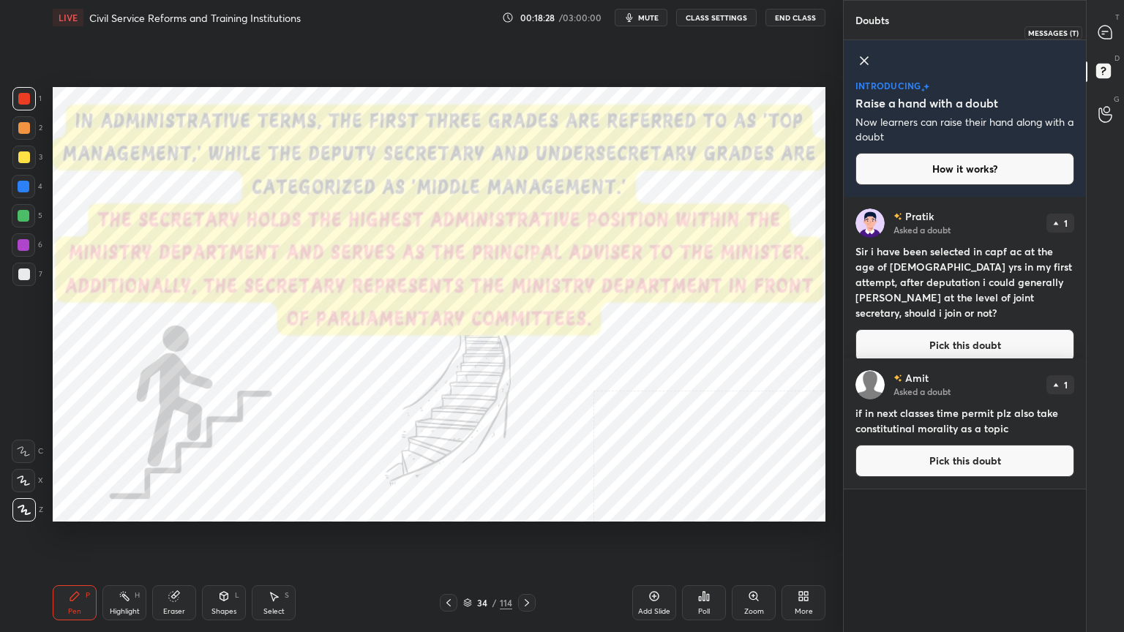
click at [1103, 27] on icon at bounding box center [1104, 32] width 13 height 13
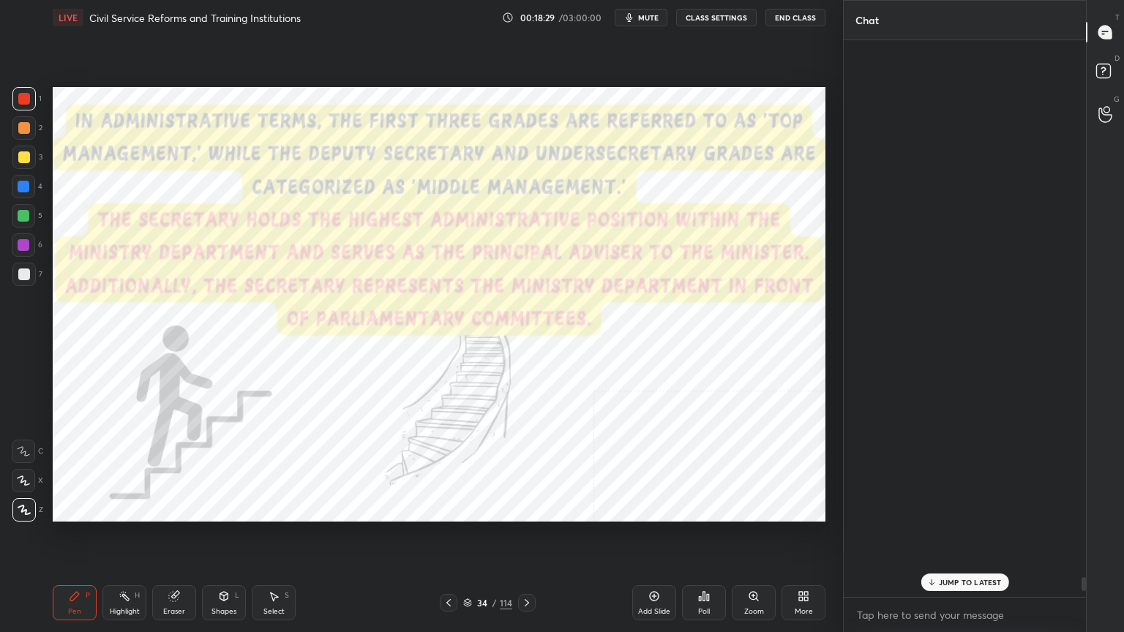
scroll to position [552, 238]
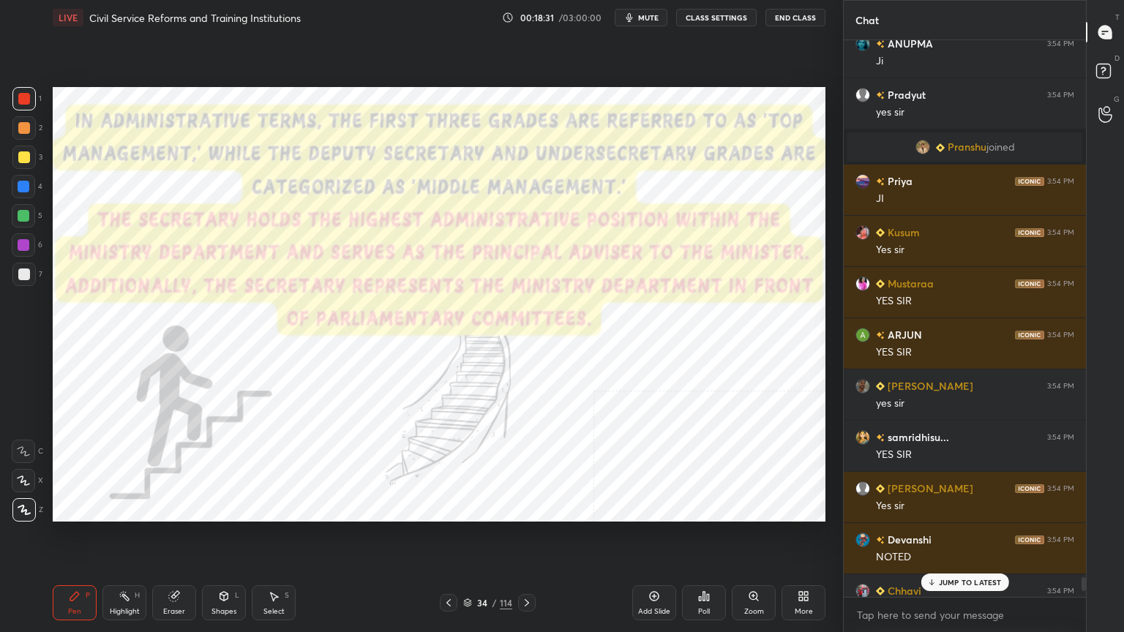
click at [1103, 59] on div "D Doubts (D)" at bounding box center [1105, 73] width 37 height 41
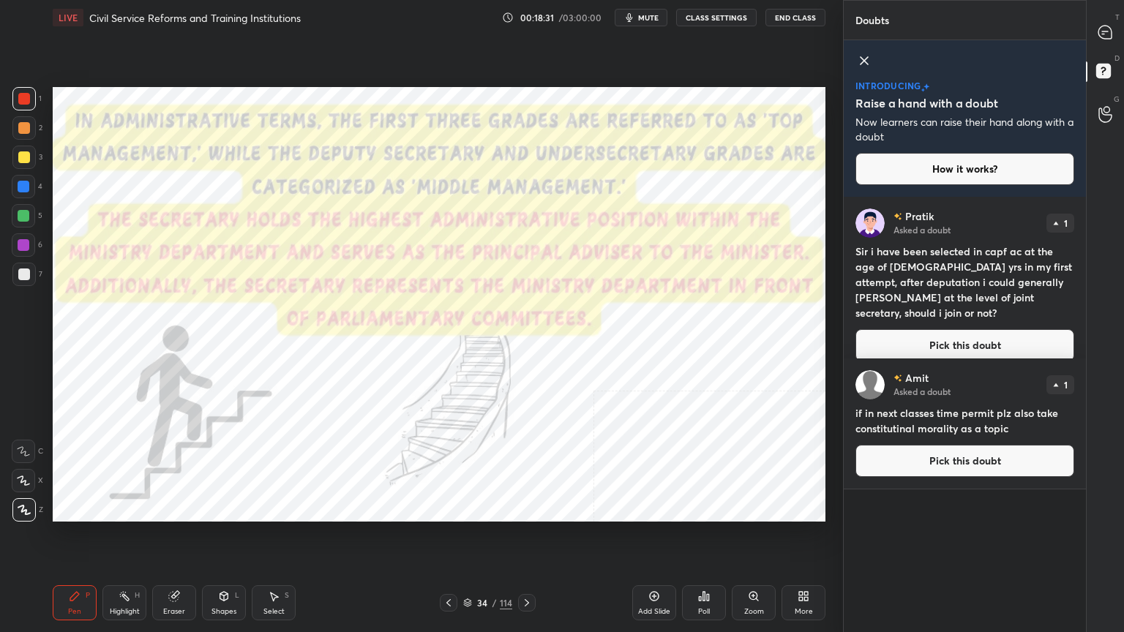
drag, startPoint x: 928, startPoint y: 326, endPoint x: 935, endPoint y: 317, distance: 12.0
click at [929, 329] on button "Pick this doubt" at bounding box center [964, 345] width 219 height 32
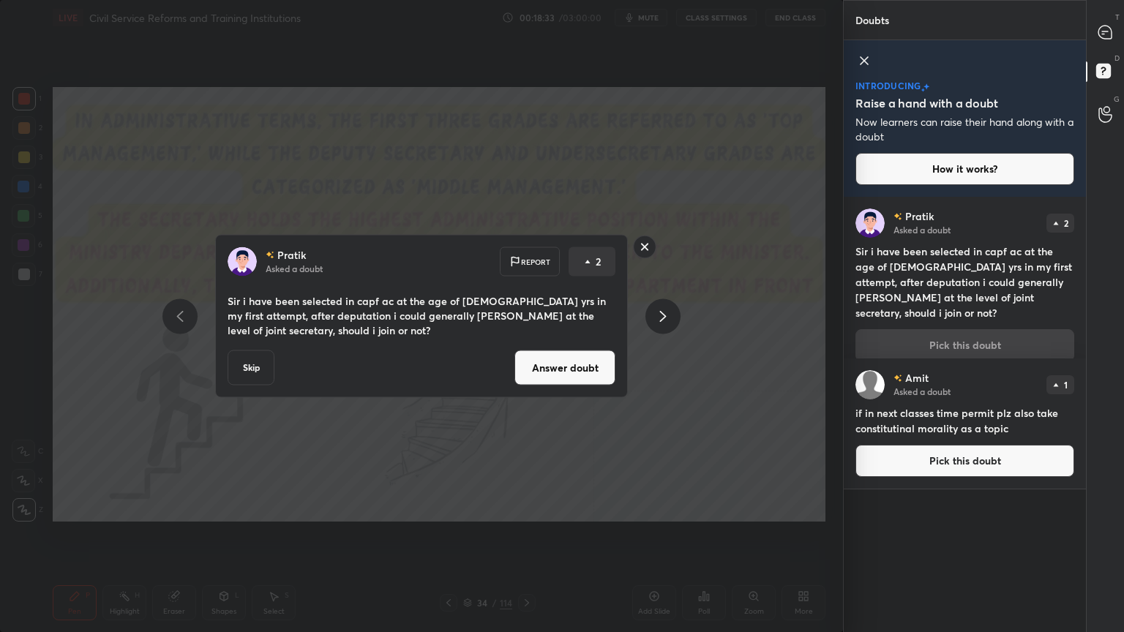
click at [587, 371] on button "Answer doubt" at bounding box center [564, 367] width 101 height 35
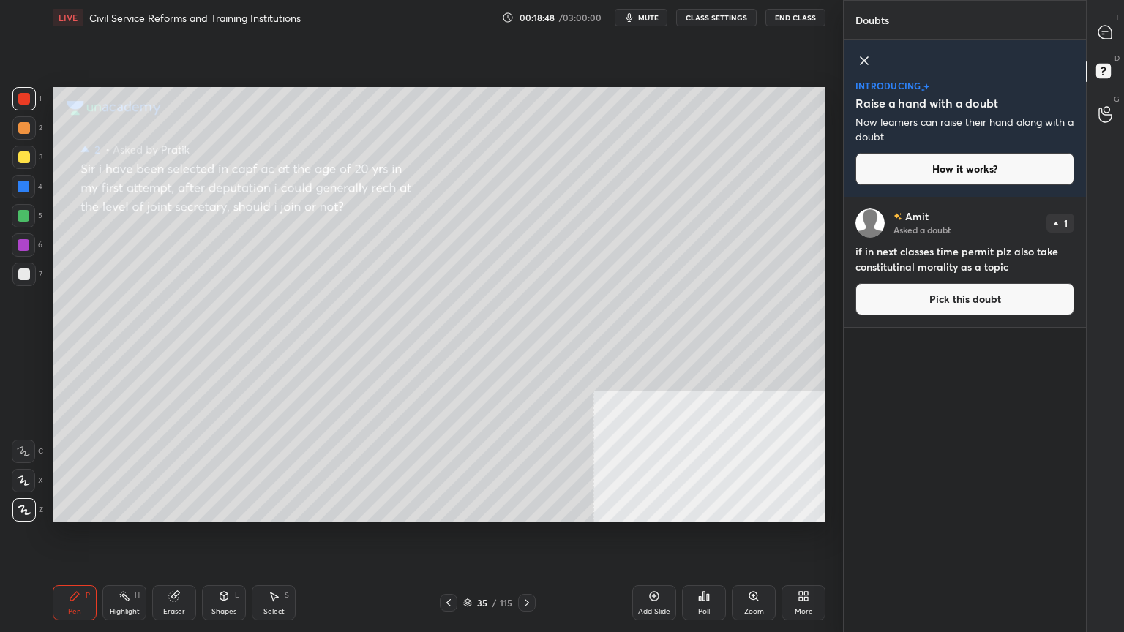
click at [20, 155] on div at bounding box center [24, 157] width 12 height 12
click at [1109, 27] on icon at bounding box center [1104, 32] width 13 height 13
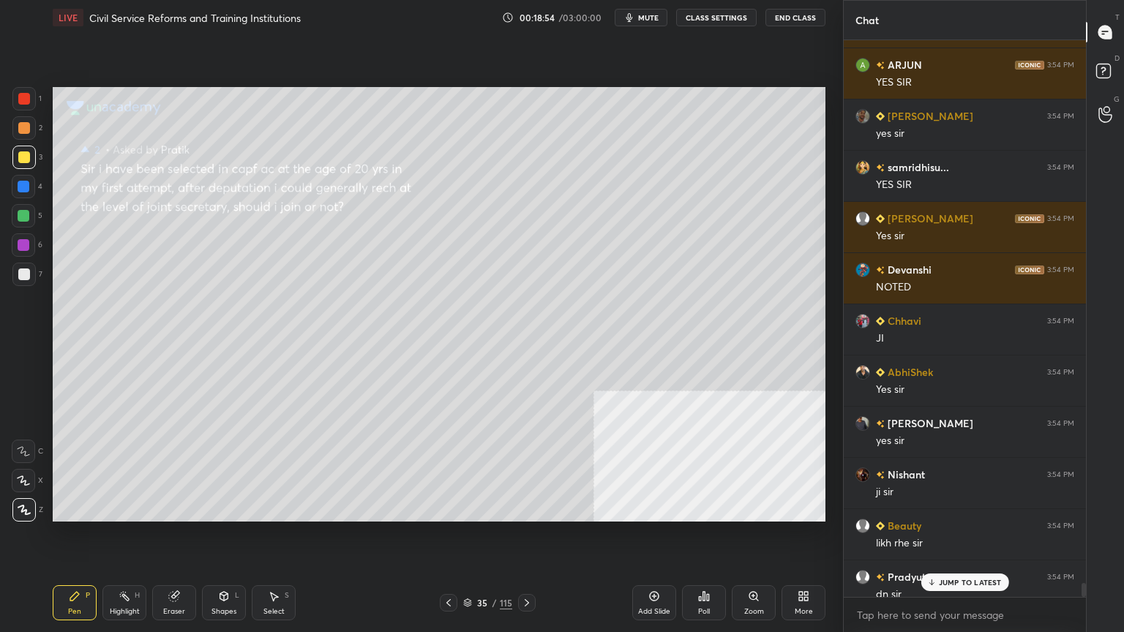
click at [943, 567] on p "JUMP TO LATEST" at bounding box center [970, 582] width 63 height 9
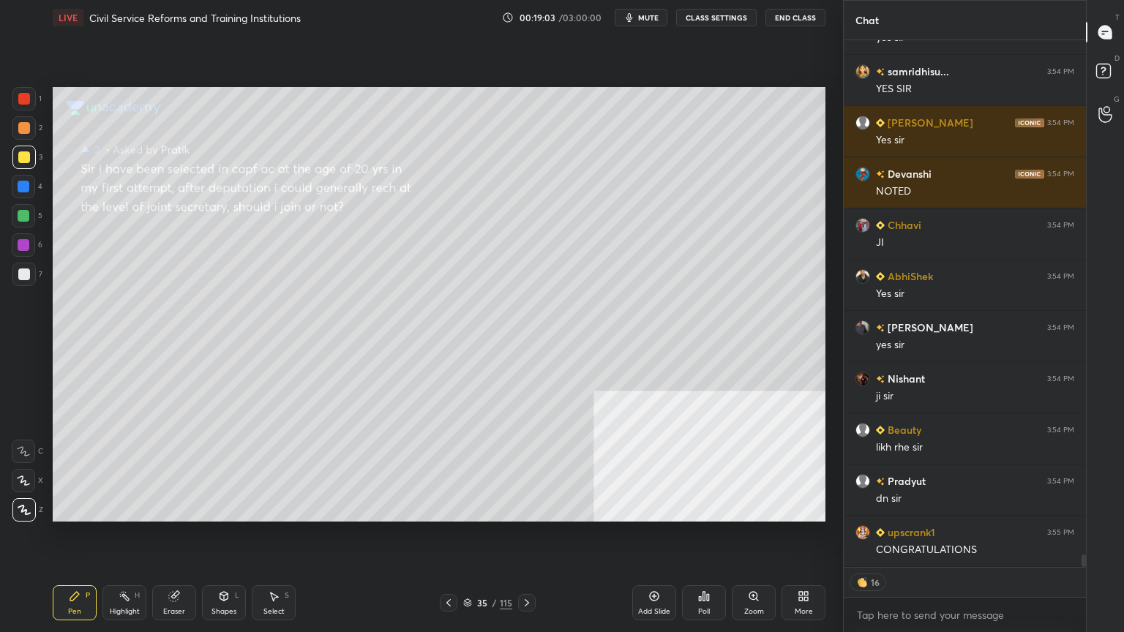
scroll to position [22105, 0]
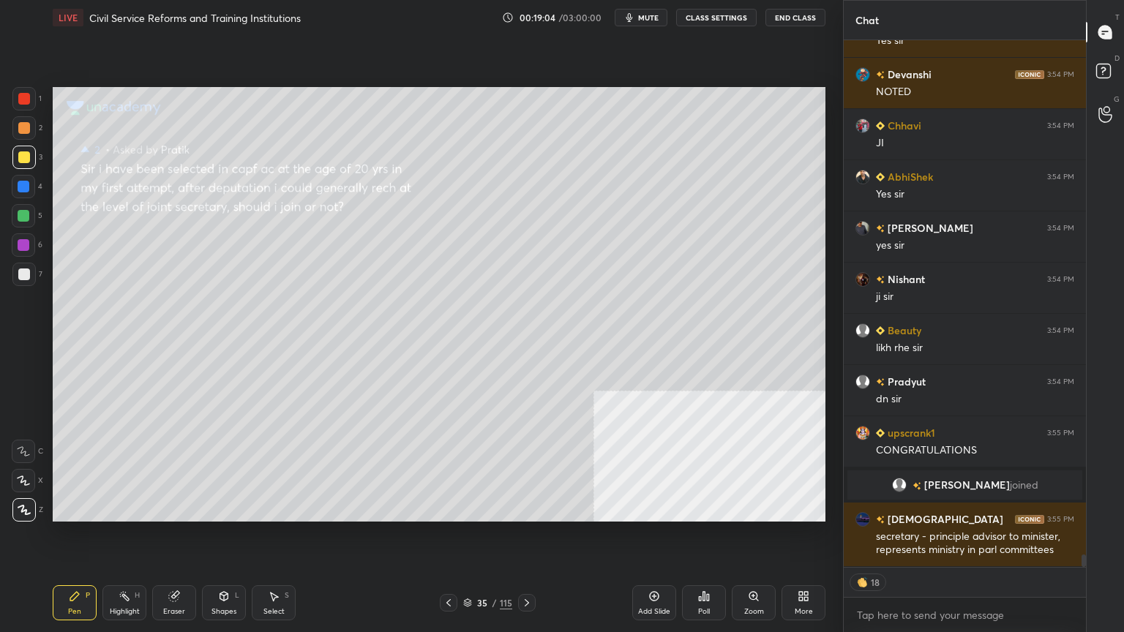
click at [26, 158] on div at bounding box center [24, 157] width 12 height 12
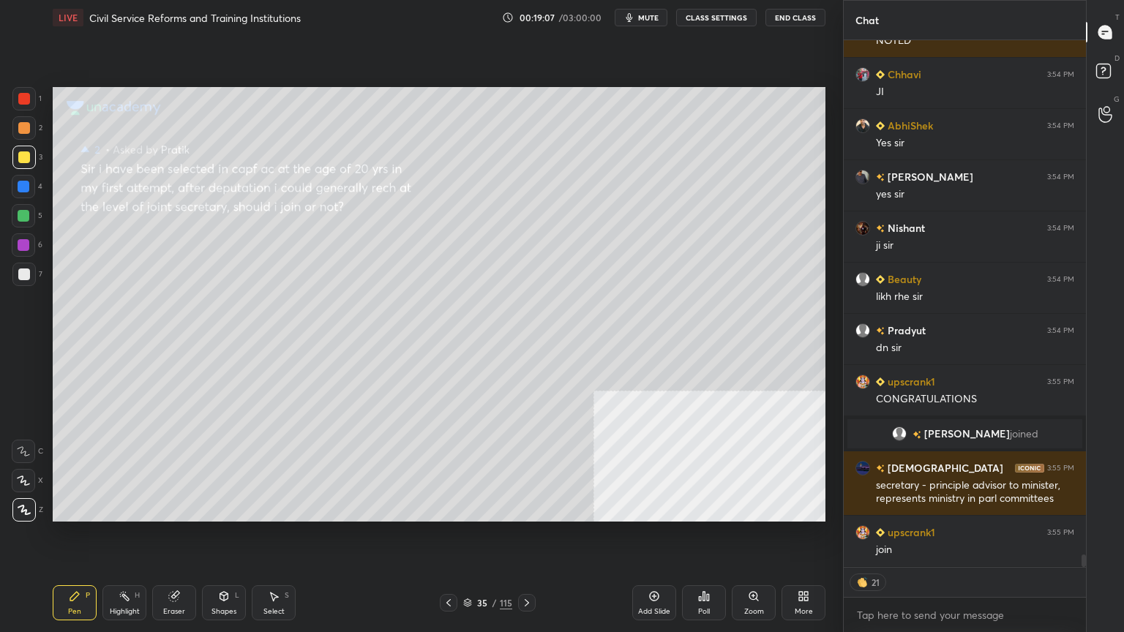
click at [24, 152] on div at bounding box center [24, 157] width 12 height 12
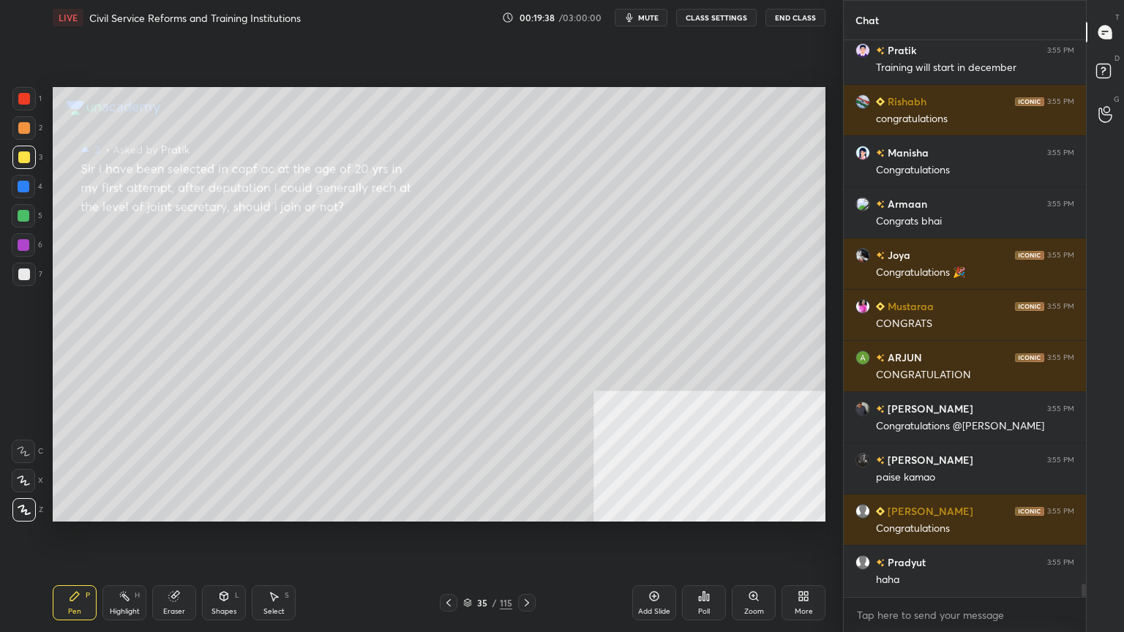
scroll to position [23150, 0]
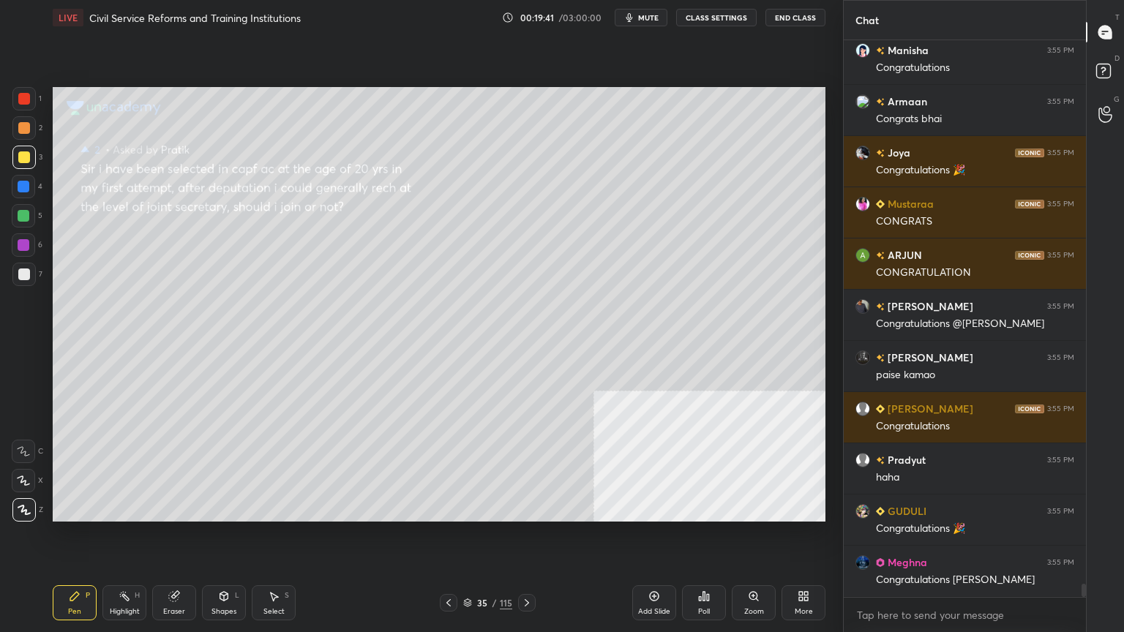
click at [448, 567] on icon at bounding box center [449, 603] width 12 height 12
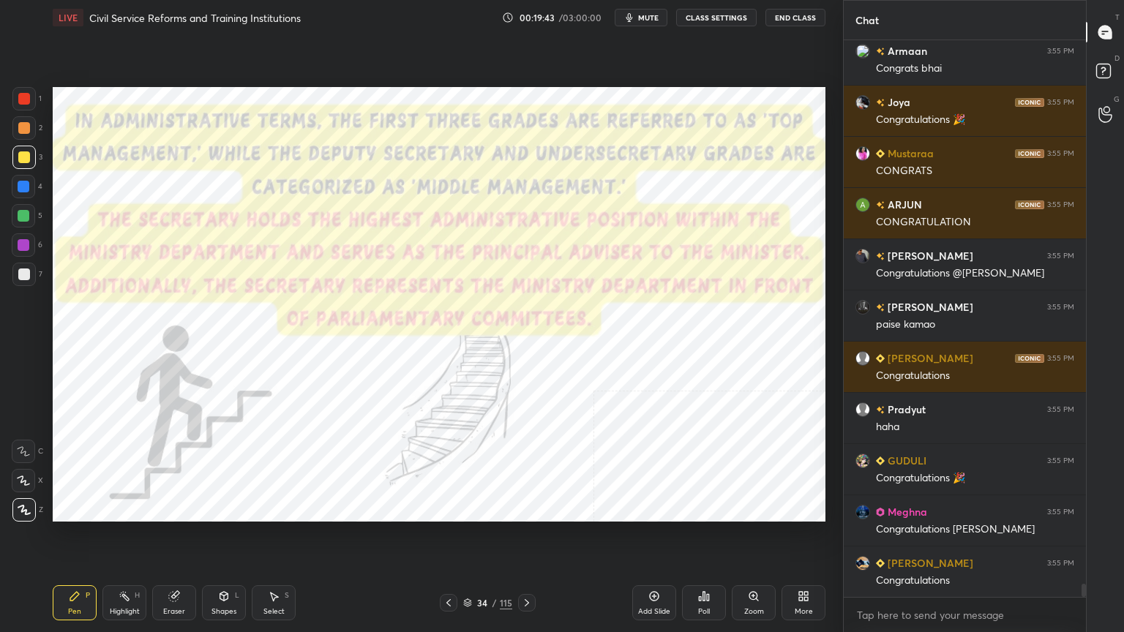
scroll to position [23305, 0]
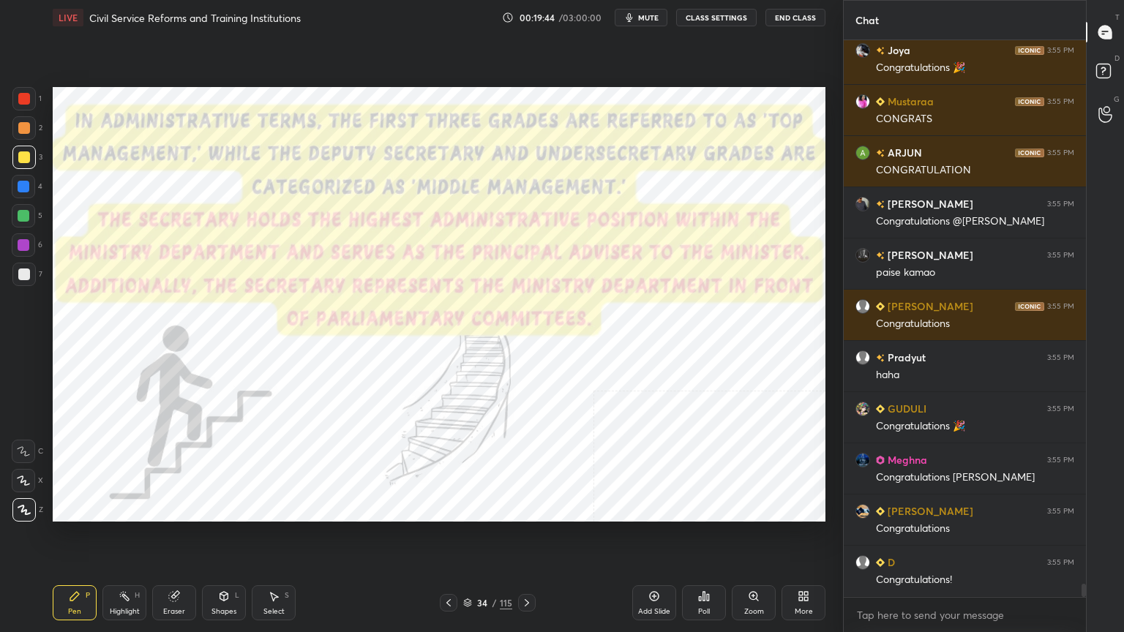
click at [529, 567] on icon at bounding box center [527, 603] width 12 height 12
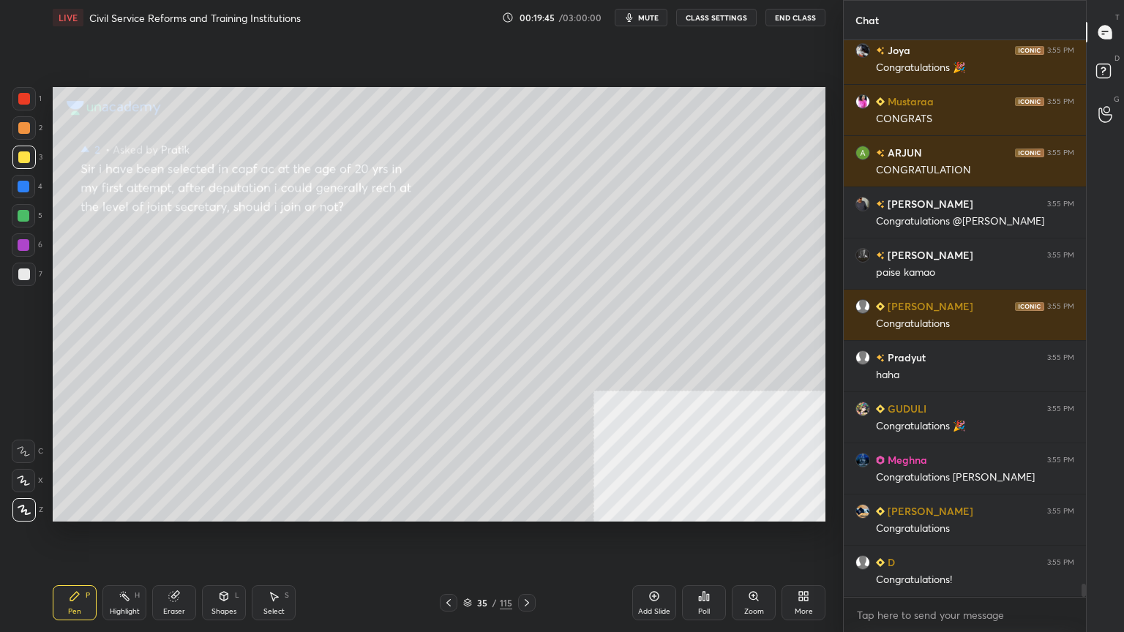
scroll to position [23355, 0]
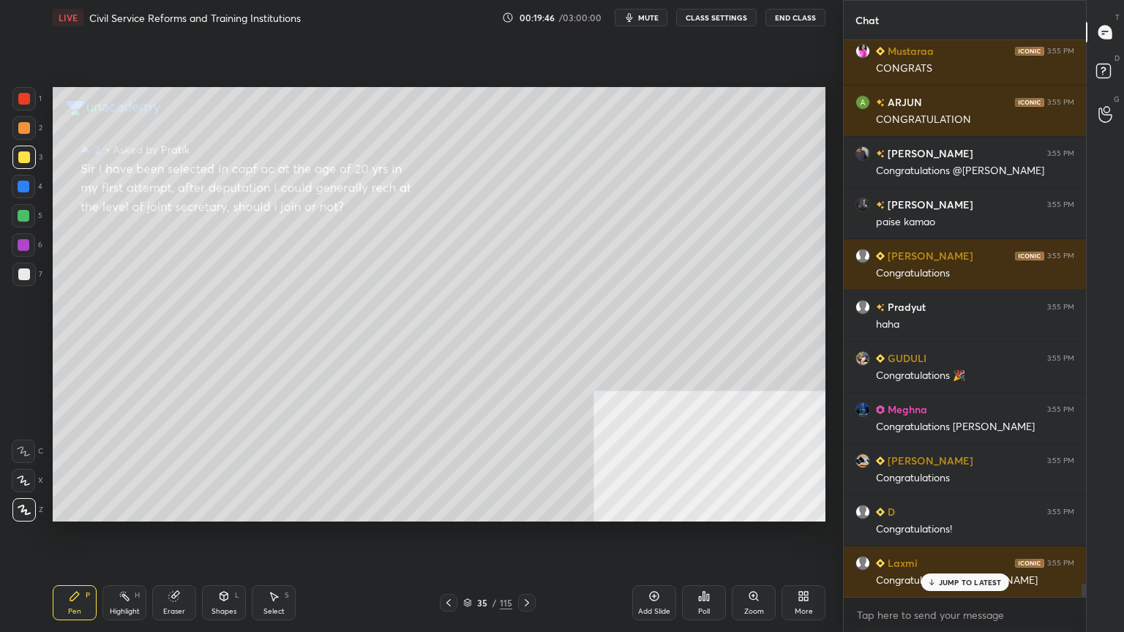
click at [652, 567] on div "Add Slide" at bounding box center [654, 602] width 44 height 35
click at [24, 275] on div at bounding box center [24, 275] width 12 height 12
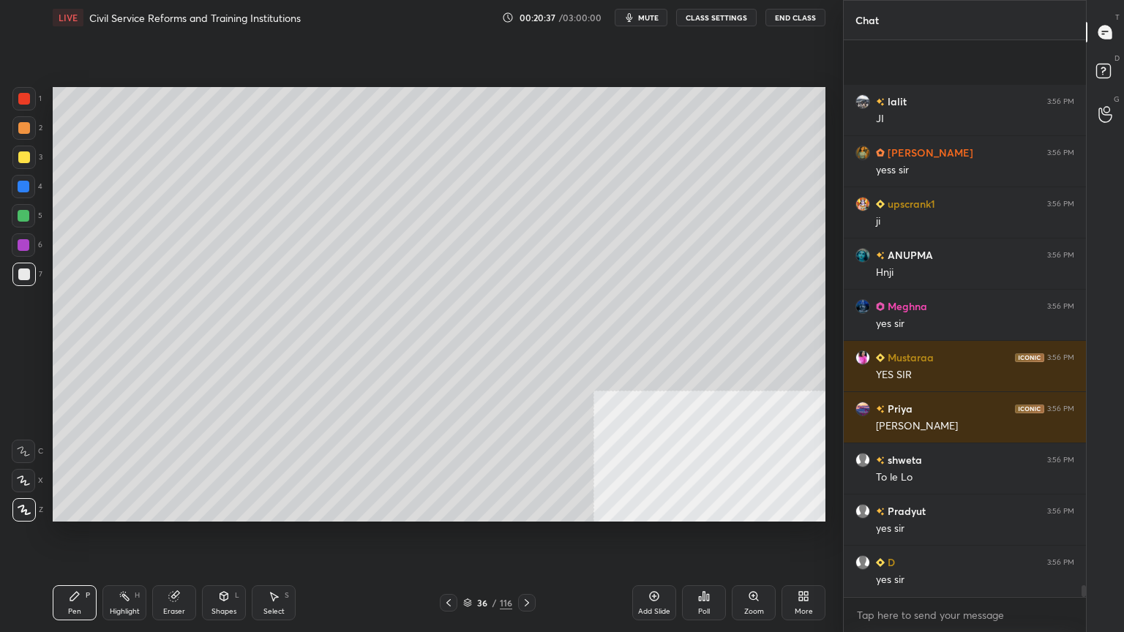
scroll to position [25251, 0]
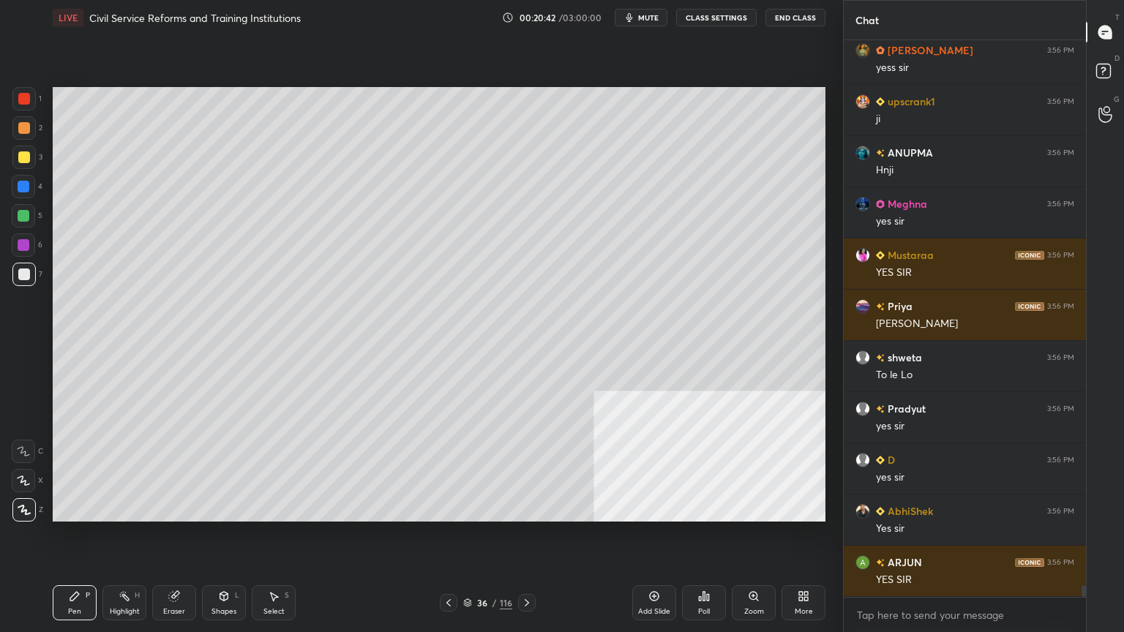
click at [530, 567] on icon at bounding box center [527, 603] width 12 height 12
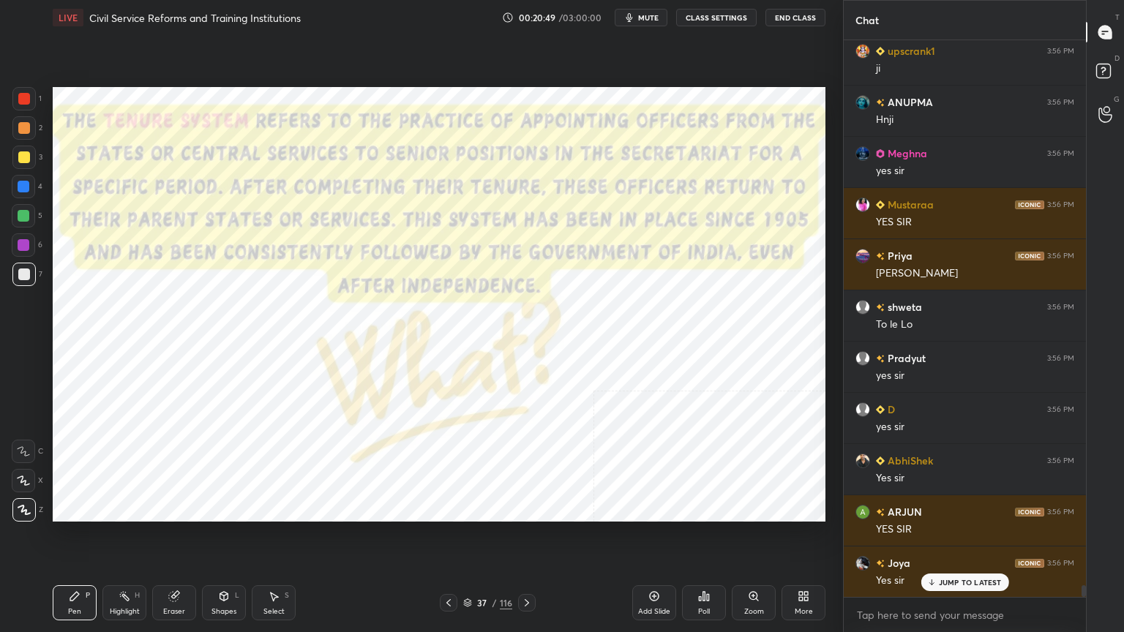
scroll to position [25353, 0]
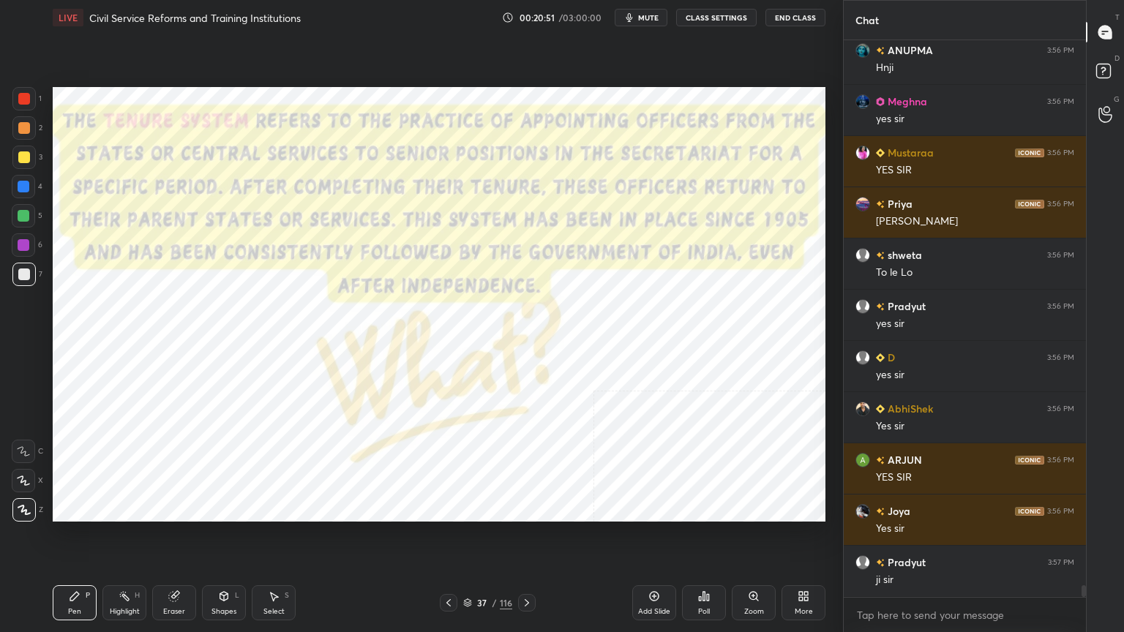
click at [527, 567] on icon at bounding box center [527, 603] width 12 height 12
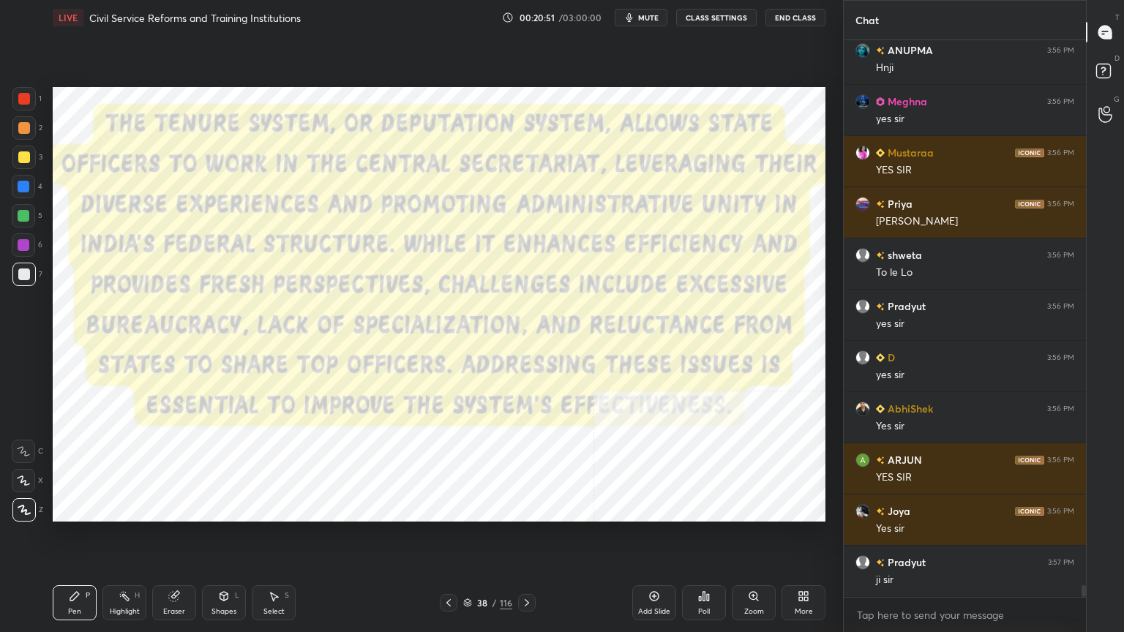
scroll to position [25404, 0]
click at [527, 567] on icon at bounding box center [527, 603] width 12 height 12
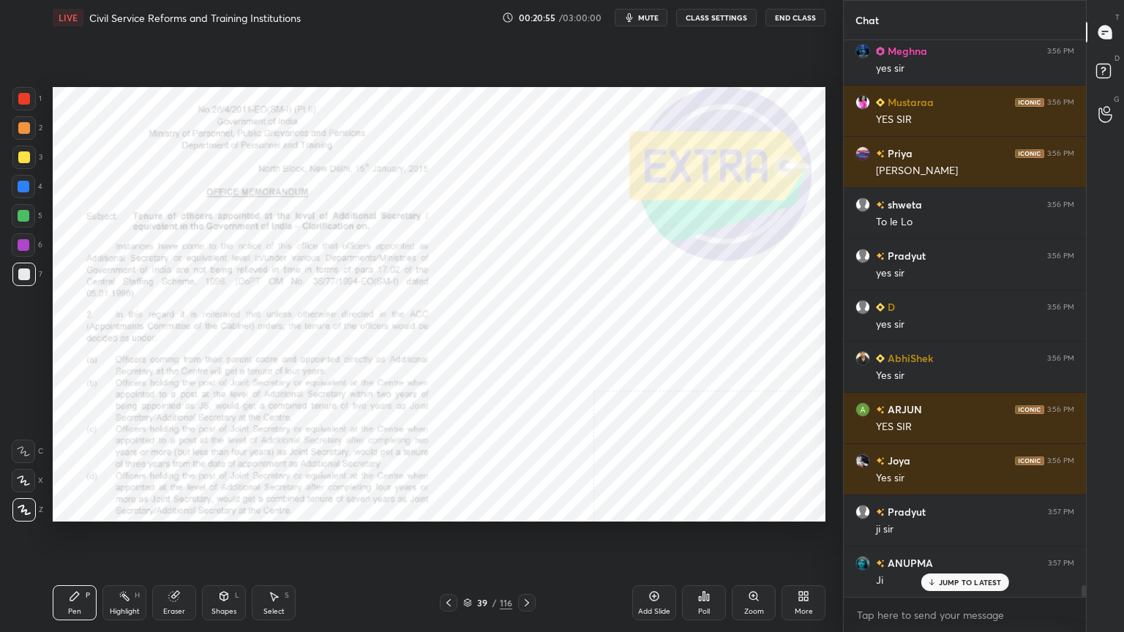
click at [21, 95] on div at bounding box center [24, 99] width 12 height 12
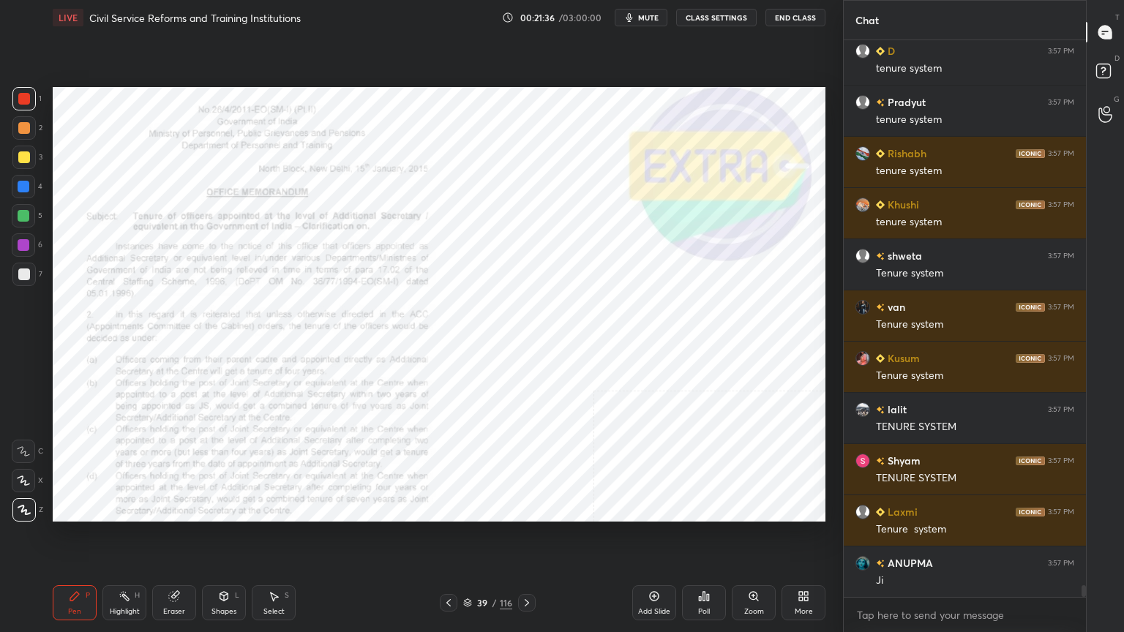
scroll to position [26378, 0]
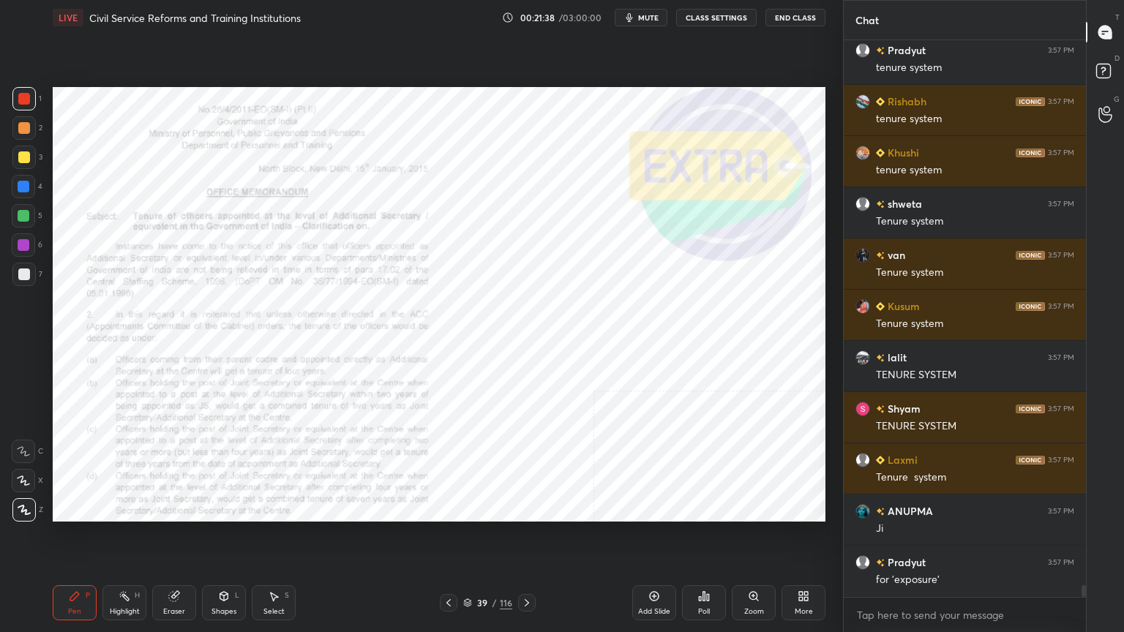
click at [659, 567] on div "Add Slide" at bounding box center [654, 611] width 32 height 7
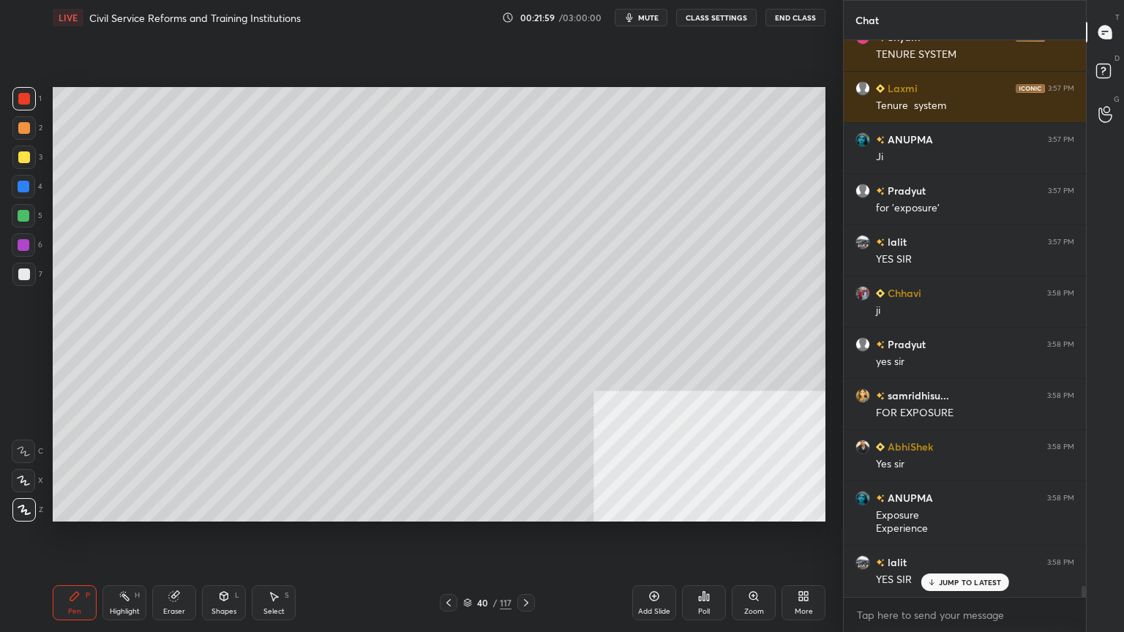
scroll to position [26800, 0]
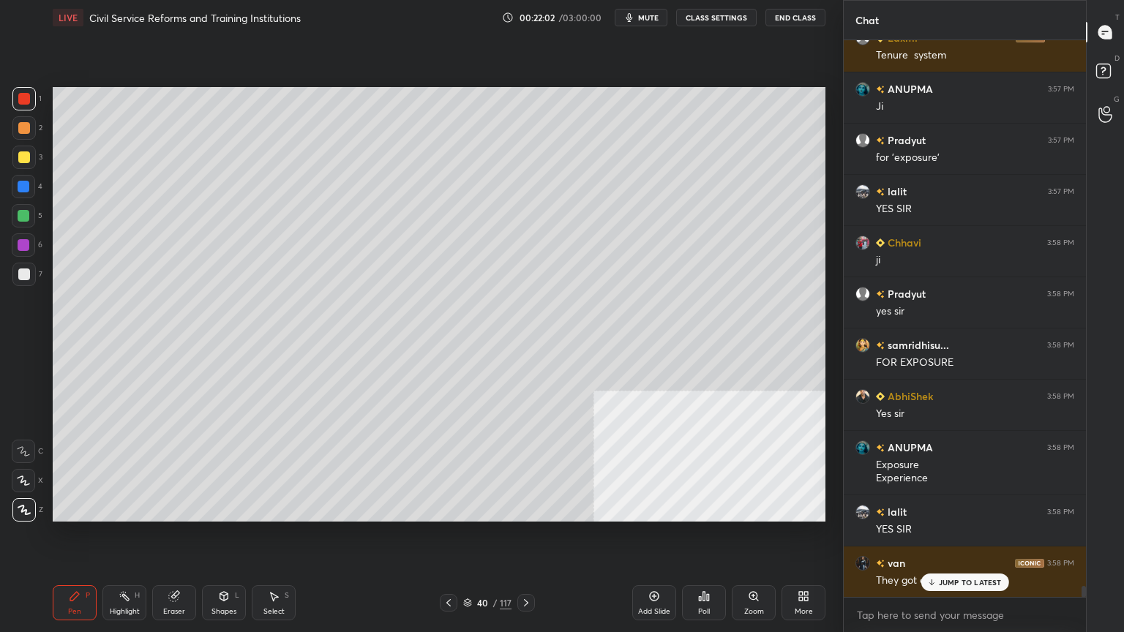
click at [23, 152] on div at bounding box center [24, 157] width 12 height 12
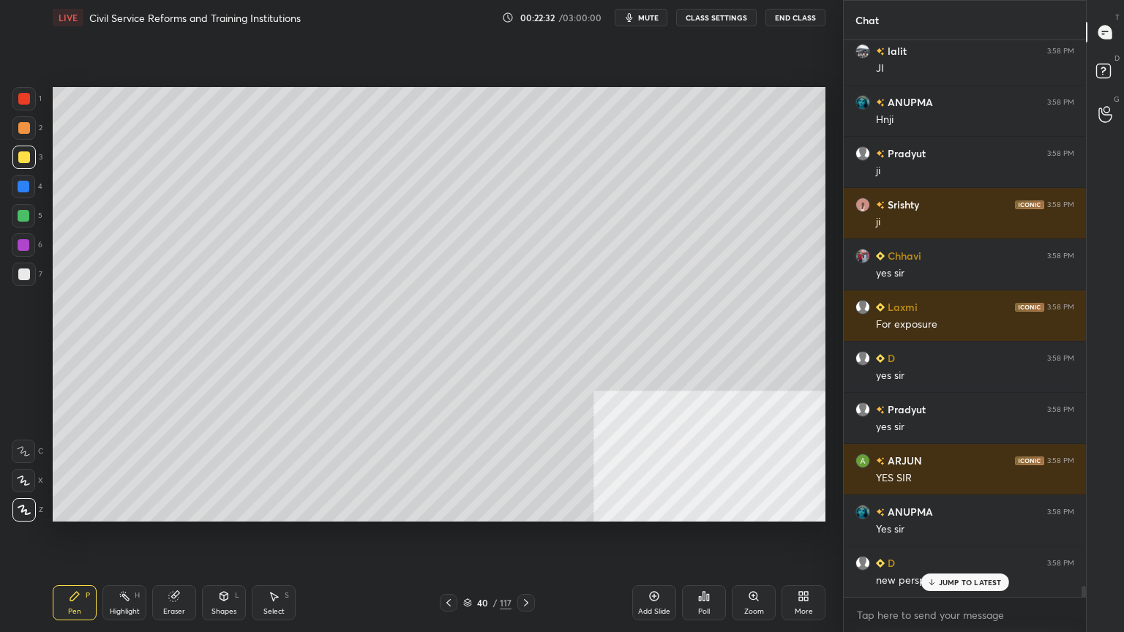
scroll to position [27466, 0]
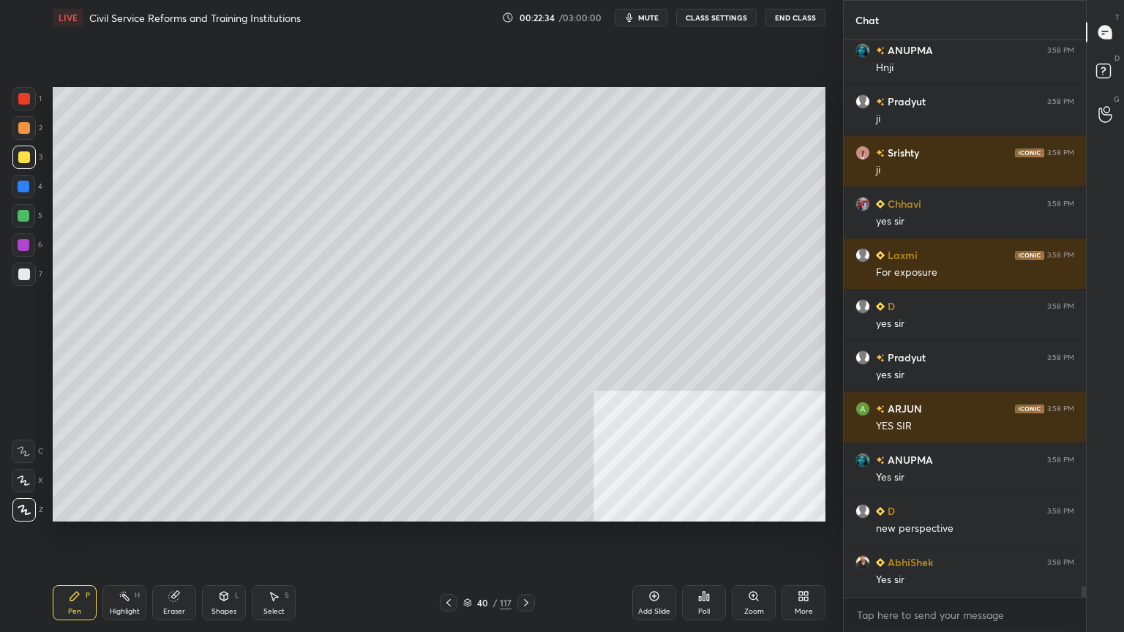
click at [530, 567] on icon at bounding box center [526, 603] width 12 height 12
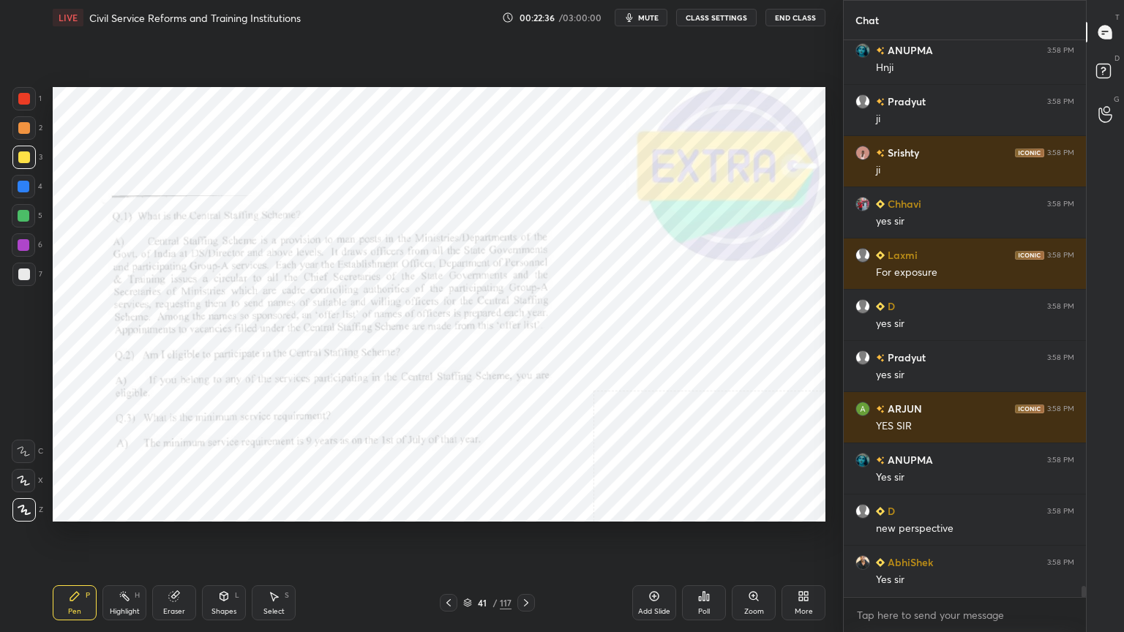
scroll to position [27517, 0]
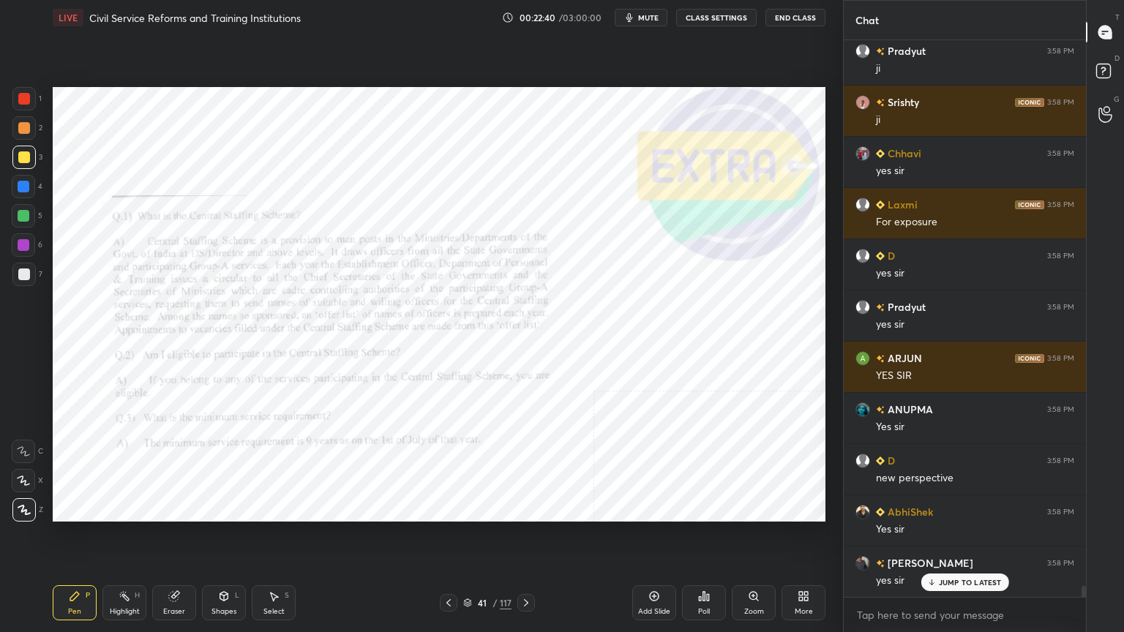
click at [23, 90] on div at bounding box center [23, 98] width 23 height 23
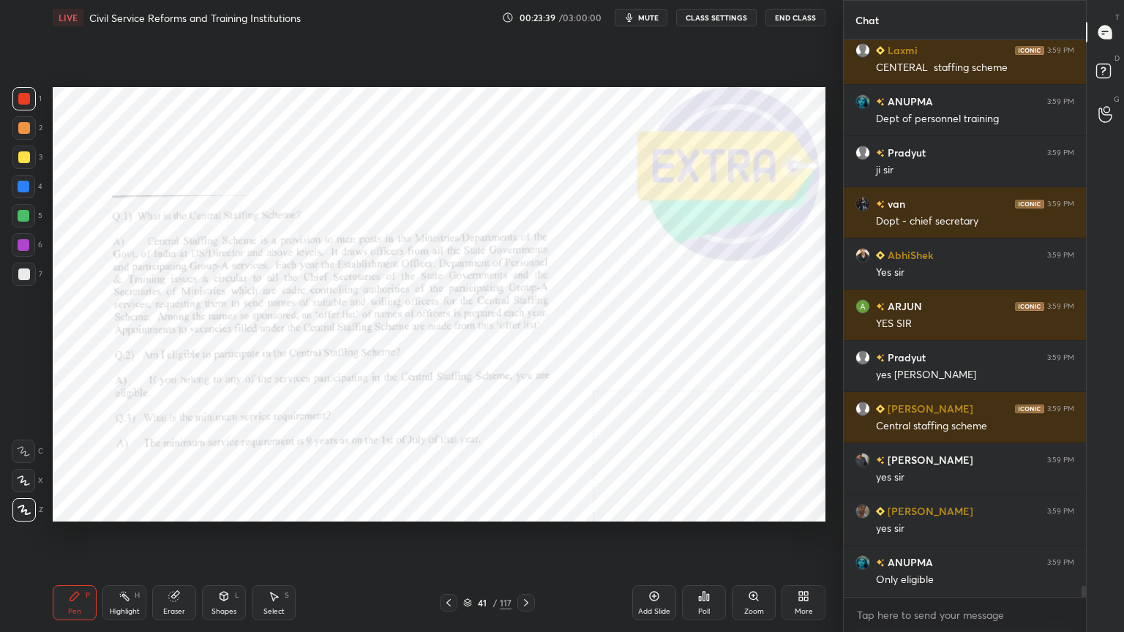
scroll to position [28670, 0]
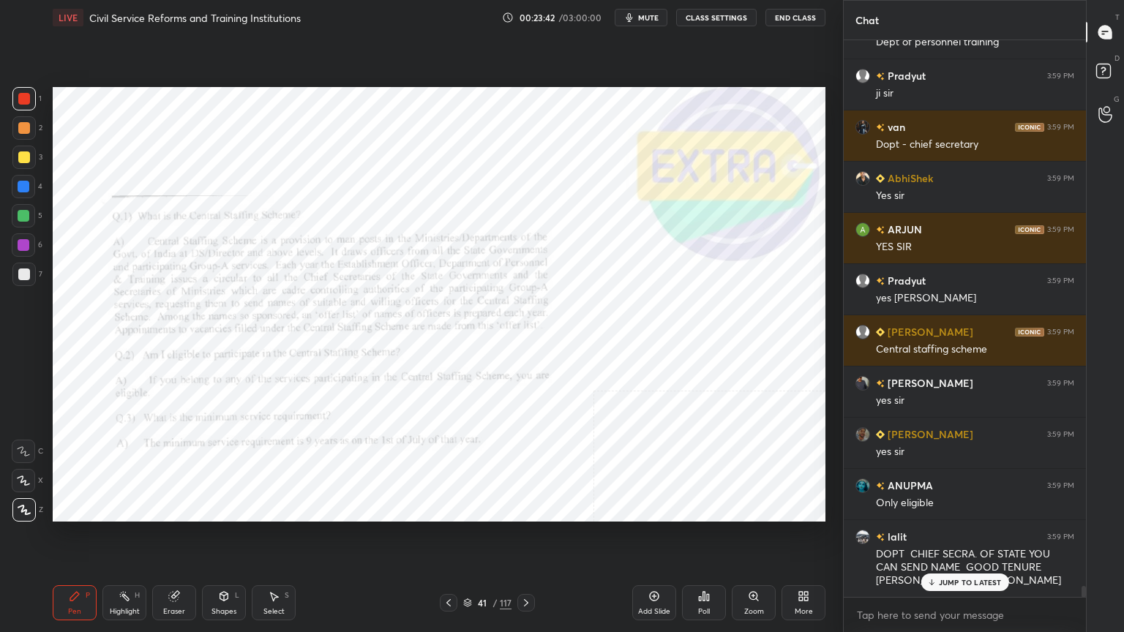
click at [470, 567] on icon at bounding box center [467, 603] width 9 height 9
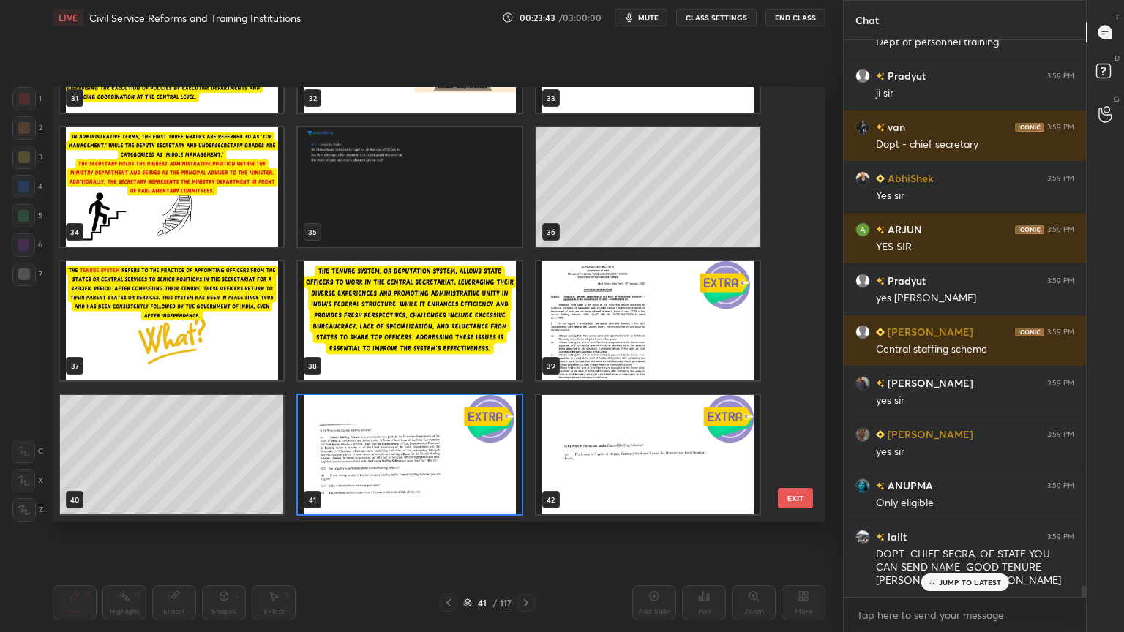
scroll to position [28722, 0]
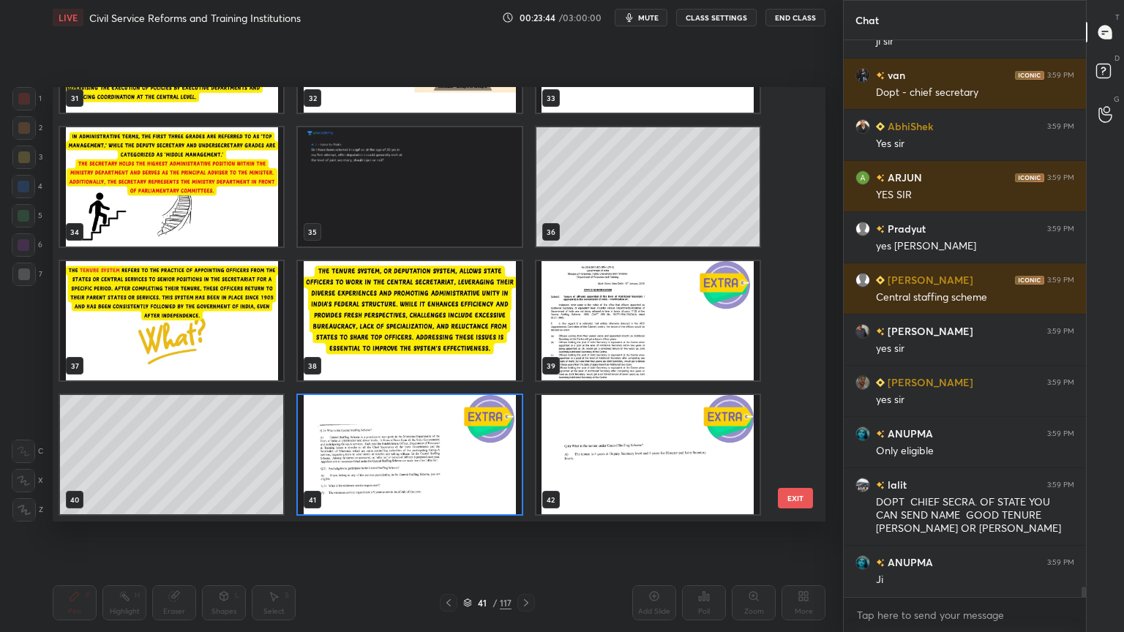
click at [676, 459] on img "grid" at bounding box center [647, 454] width 223 height 119
click at [676, 460] on img "grid" at bounding box center [647, 454] width 223 height 119
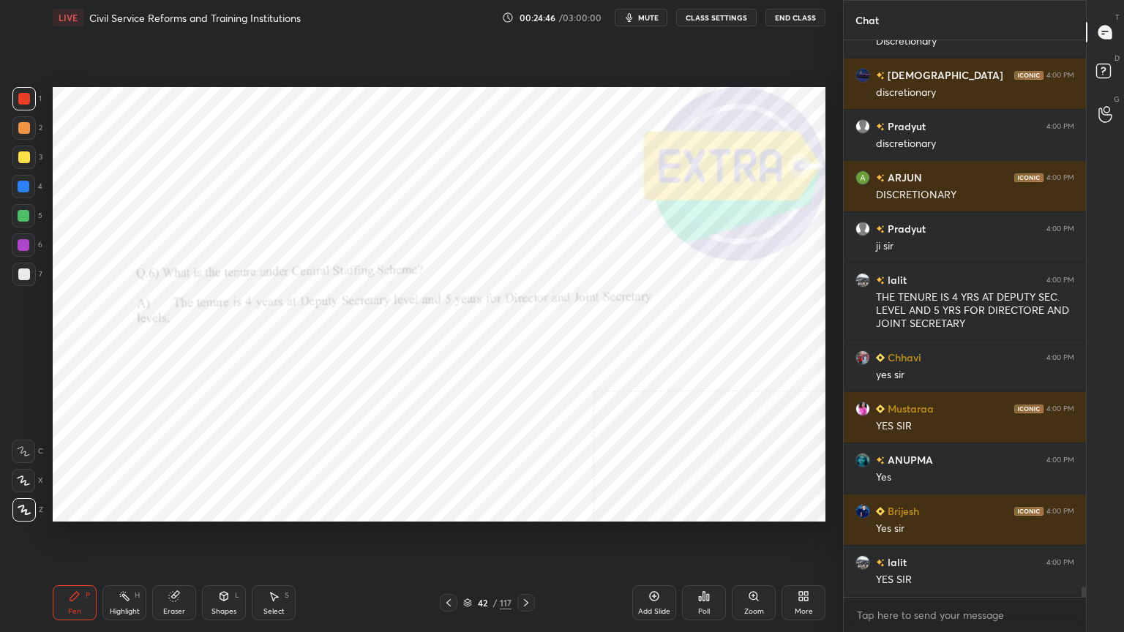
scroll to position [30040, 0]
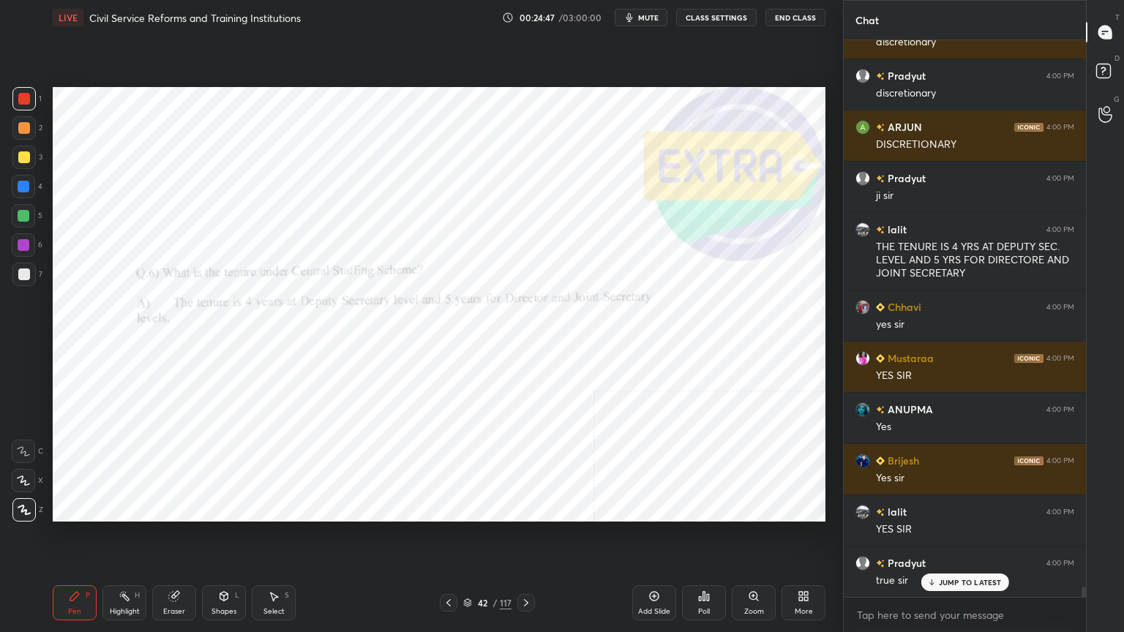
click at [530, 567] on icon at bounding box center [526, 603] width 12 height 12
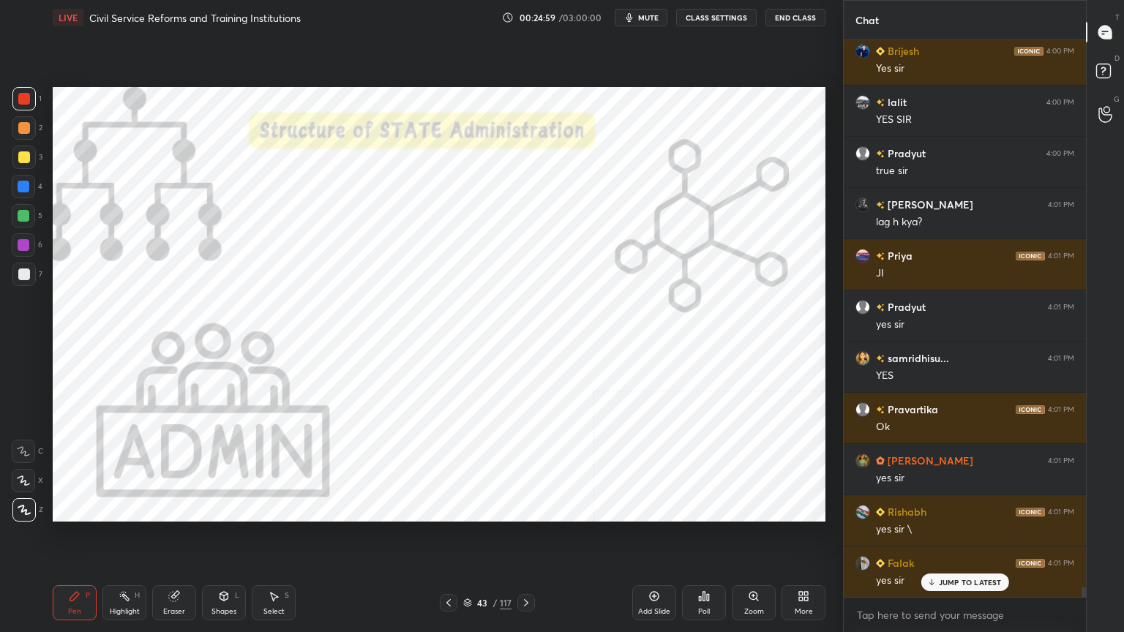
scroll to position [30501, 0]
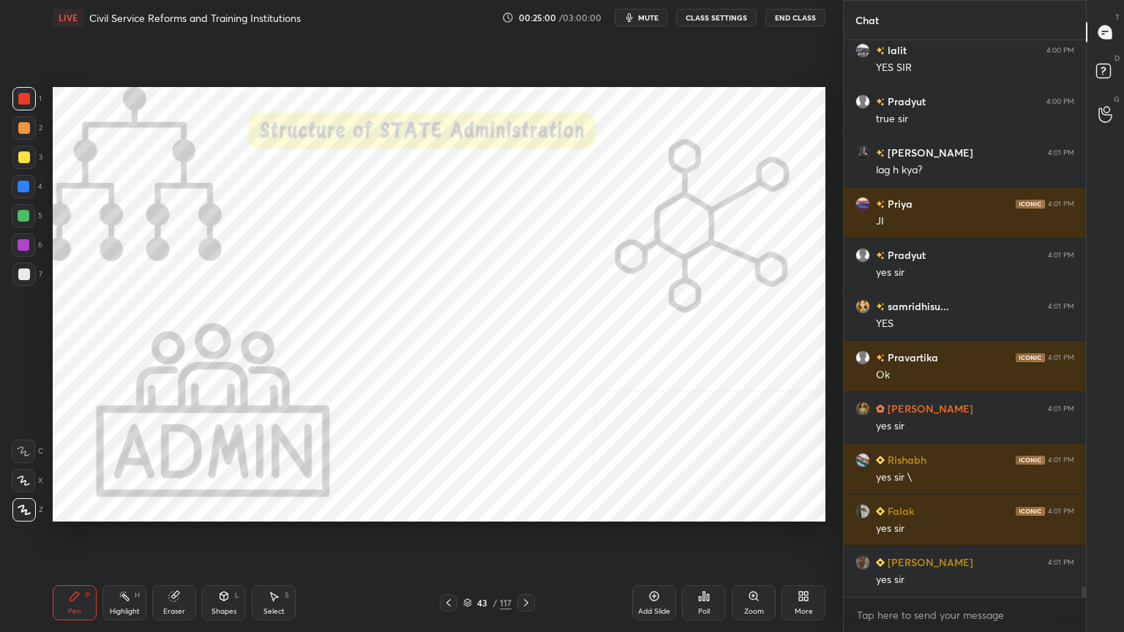
click at [471, 567] on icon at bounding box center [467, 603] width 9 height 9
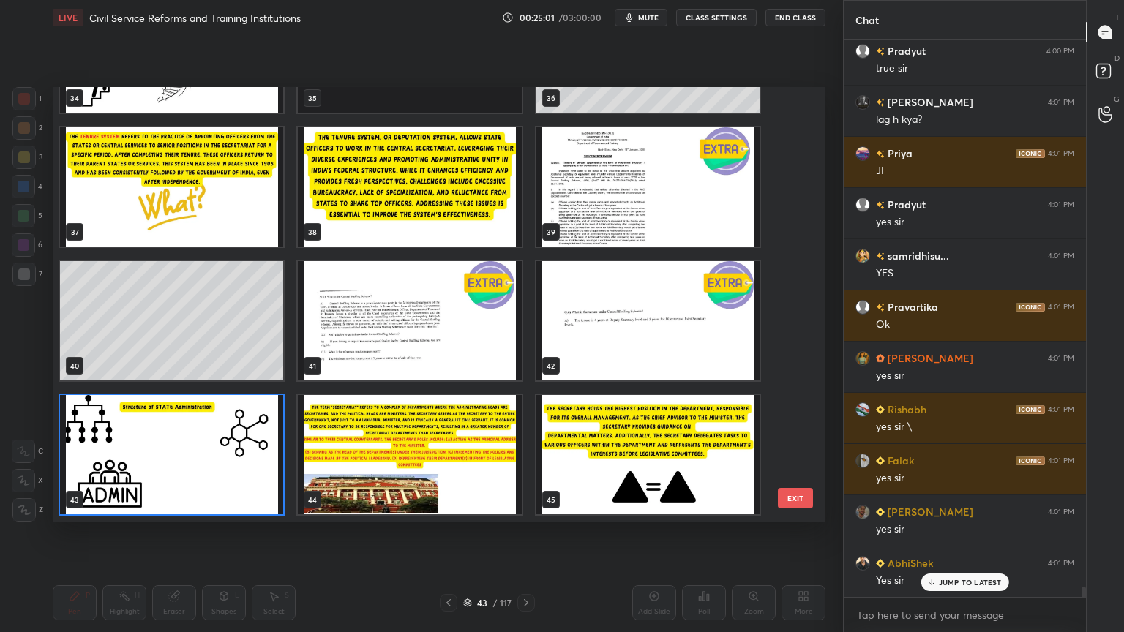
scroll to position [30706, 0]
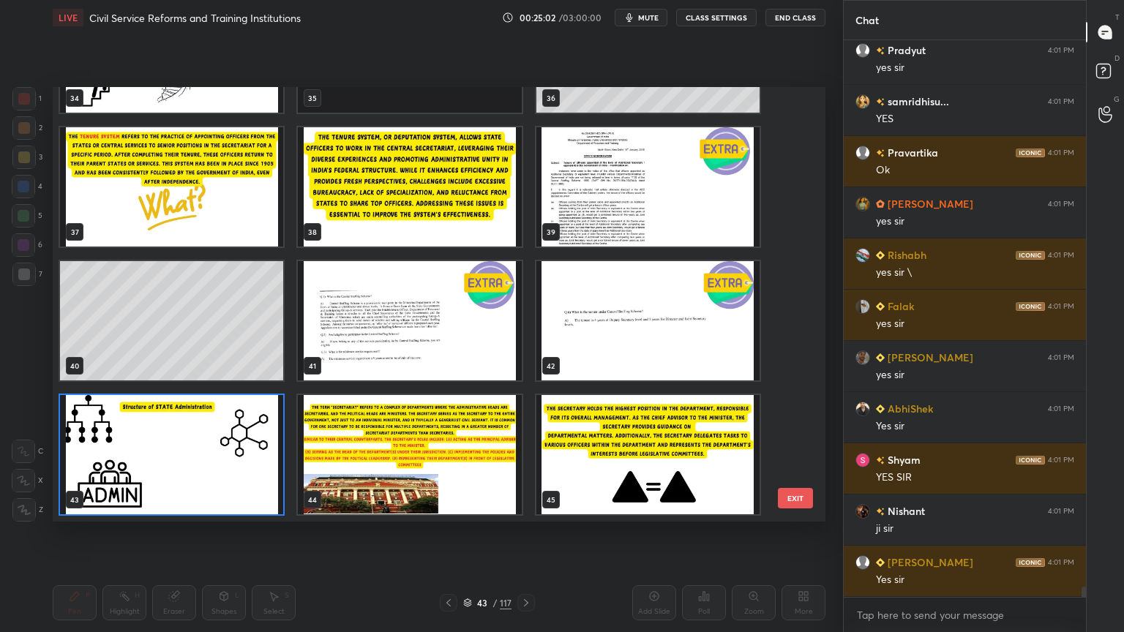
click at [577, 481] on img "grid" at bounding box center [647, 454] width 223 height 119
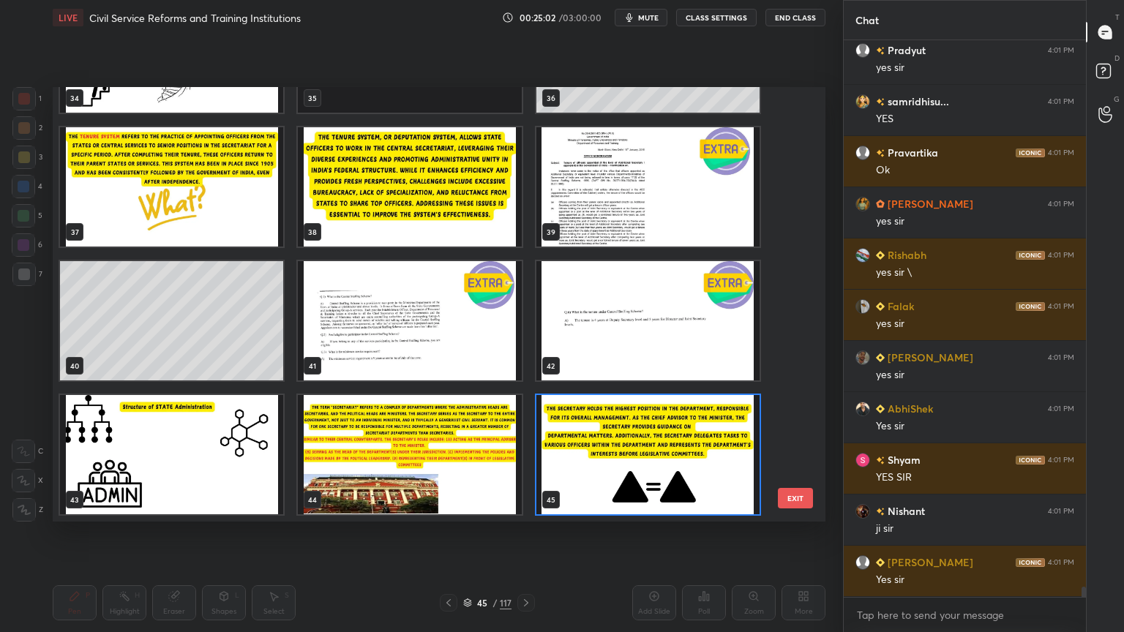
click at [577, 481] on img "grid" at bounding box center [647, 454] width 223 height 119
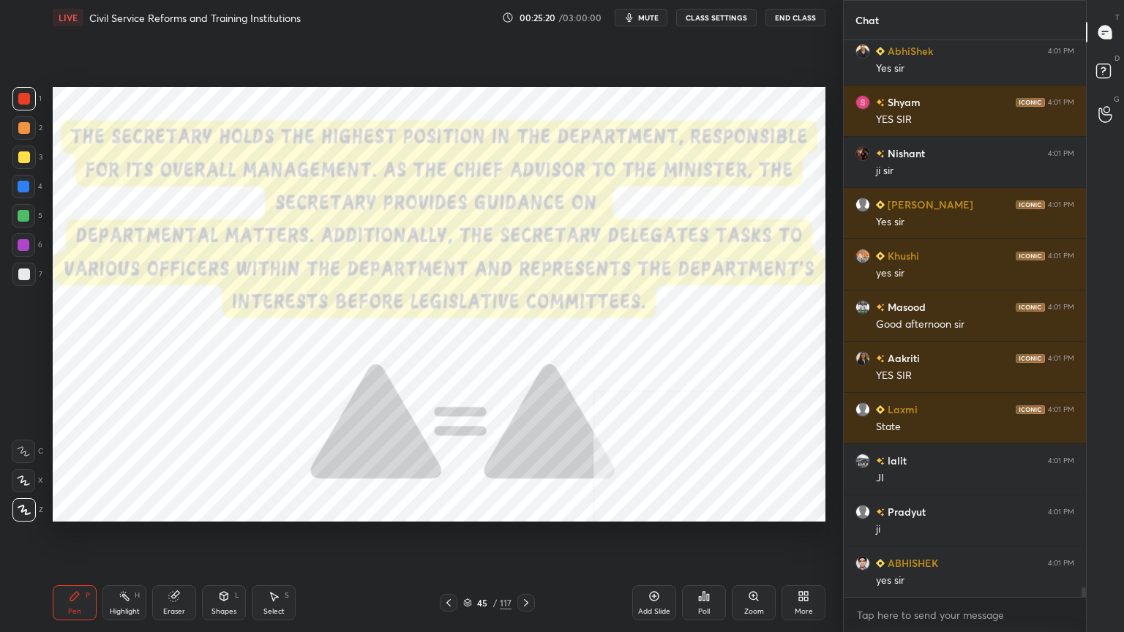
scroll to position [31116, 0]
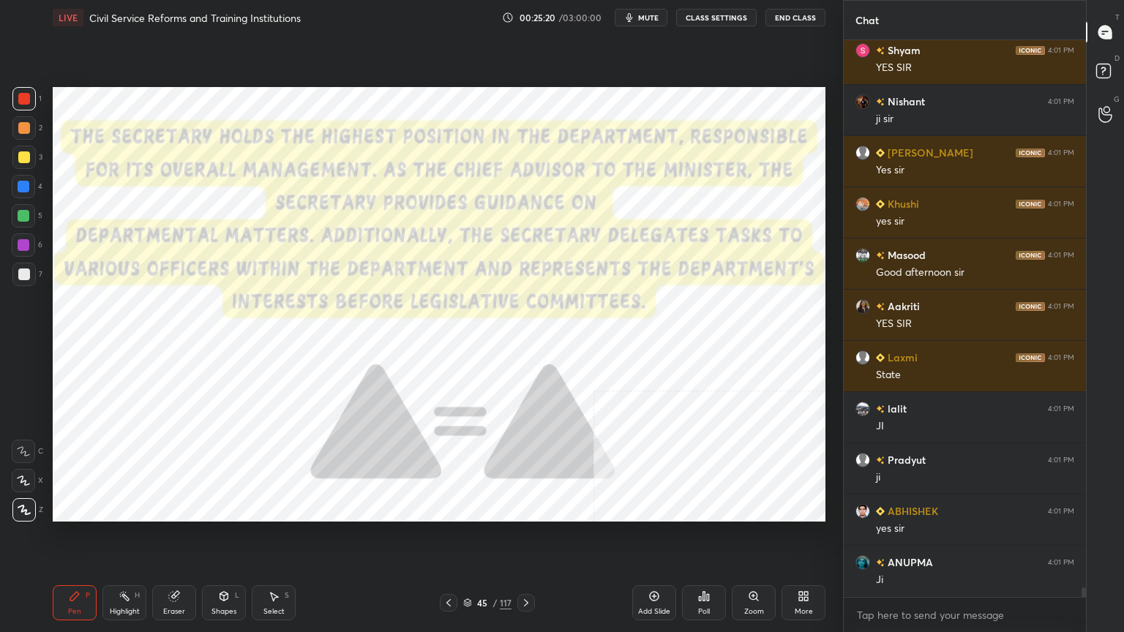
click at [451, 567] on icon at bounding box center [449, 603] width 12 height 12
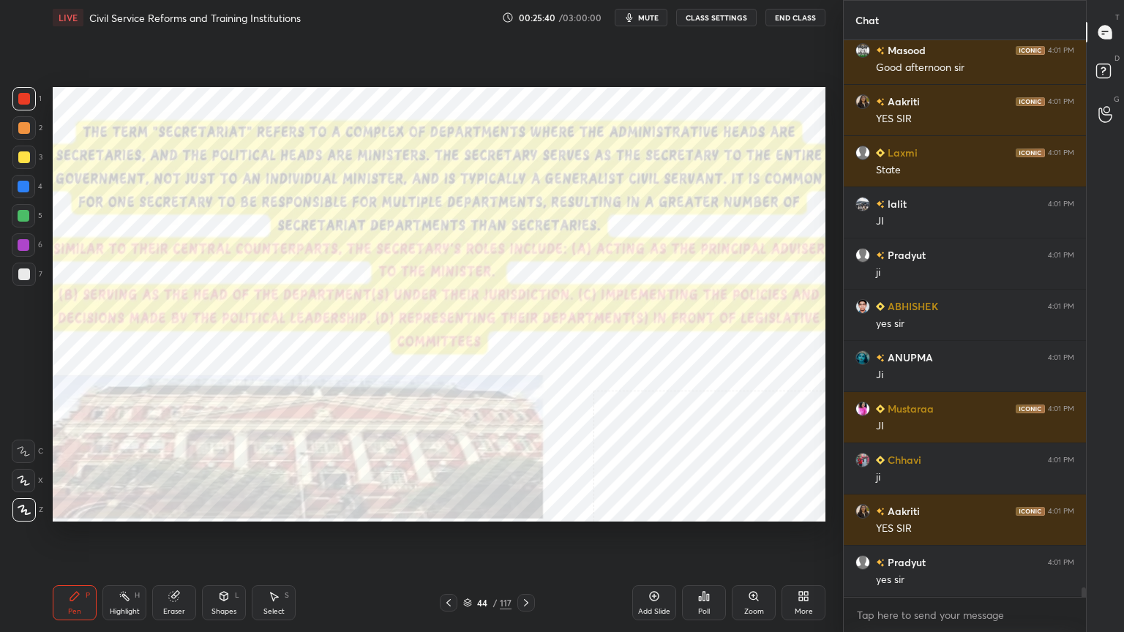
scroll to position [31371, 0]
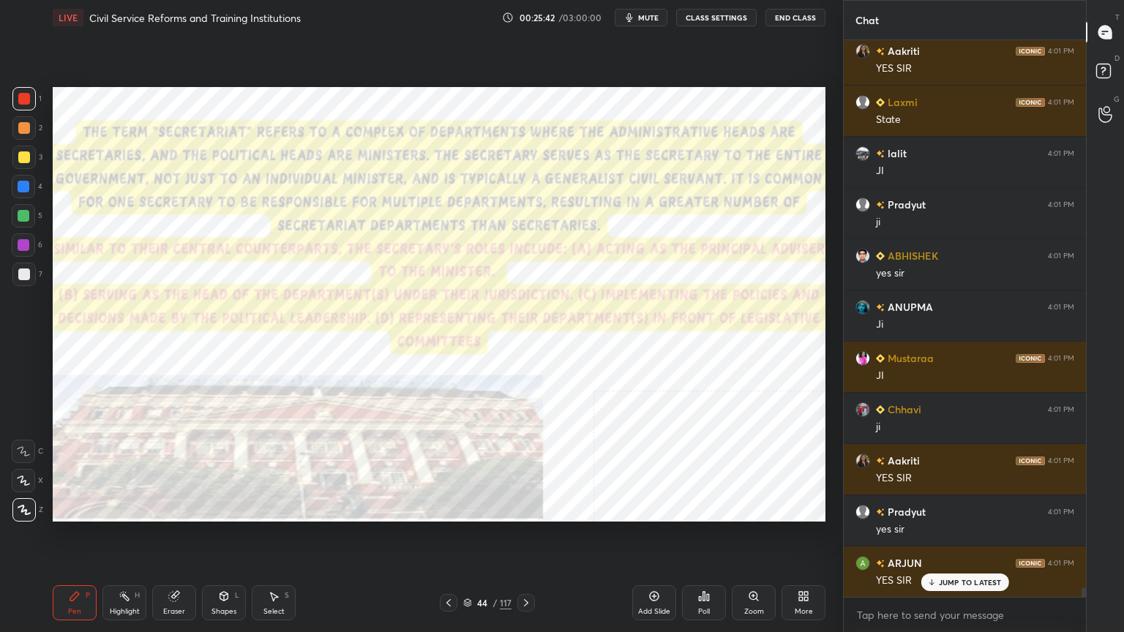
drag, startPoint x: 656, startPoint y: 606, endPoint x: 645, endPoint y: 604, distance: 11.1
click at [656, 567] on div "Add Slide" at bounding box center [654, 602] width 44 height 35
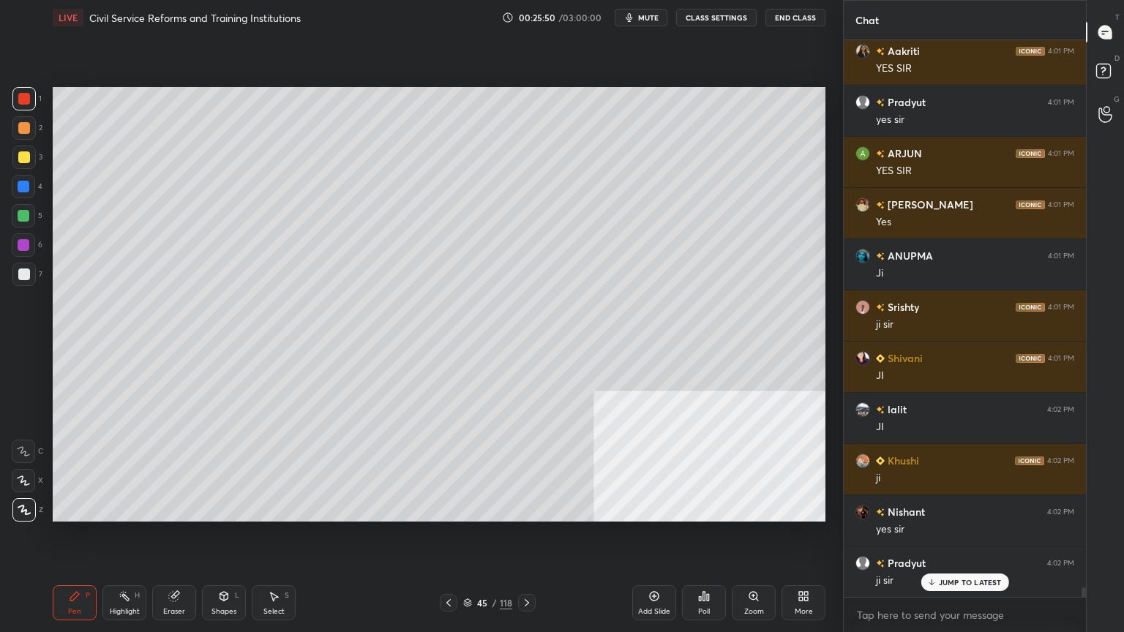
scroll to position [31833, 0]
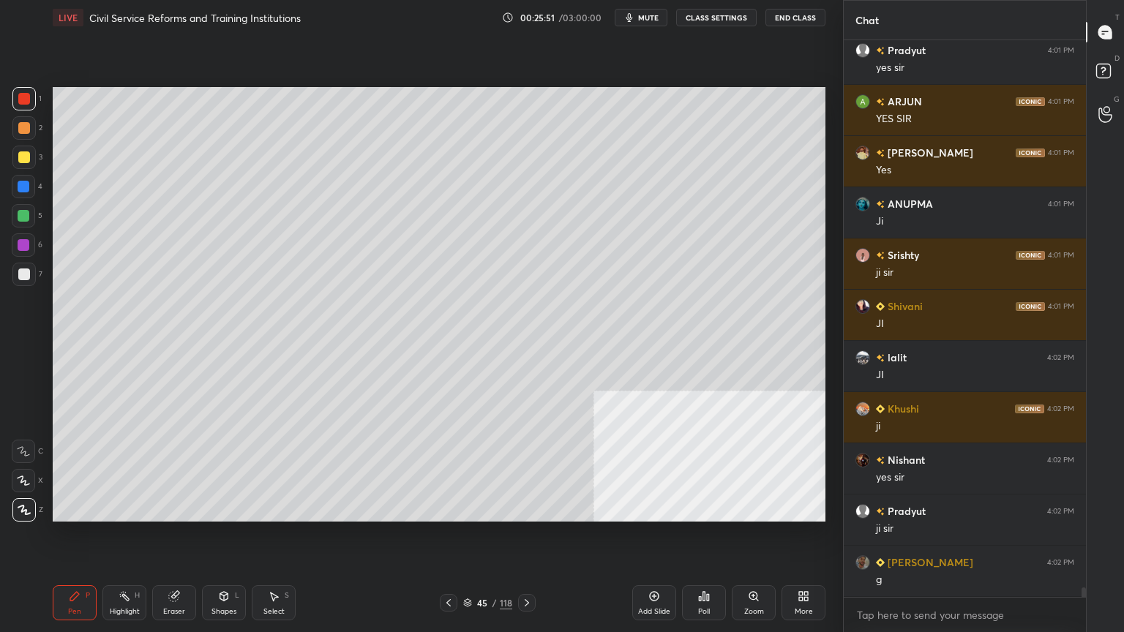
click at [26, 272] on div at bounding box center [24, 275] width 12 height 12
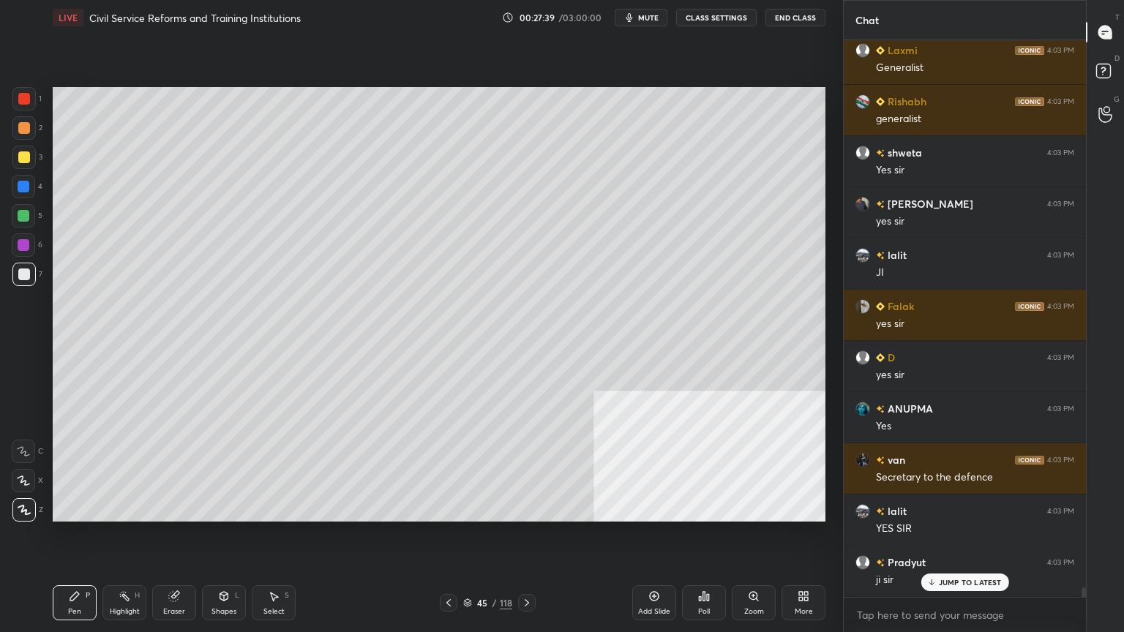
scroll to position [31658, 0]
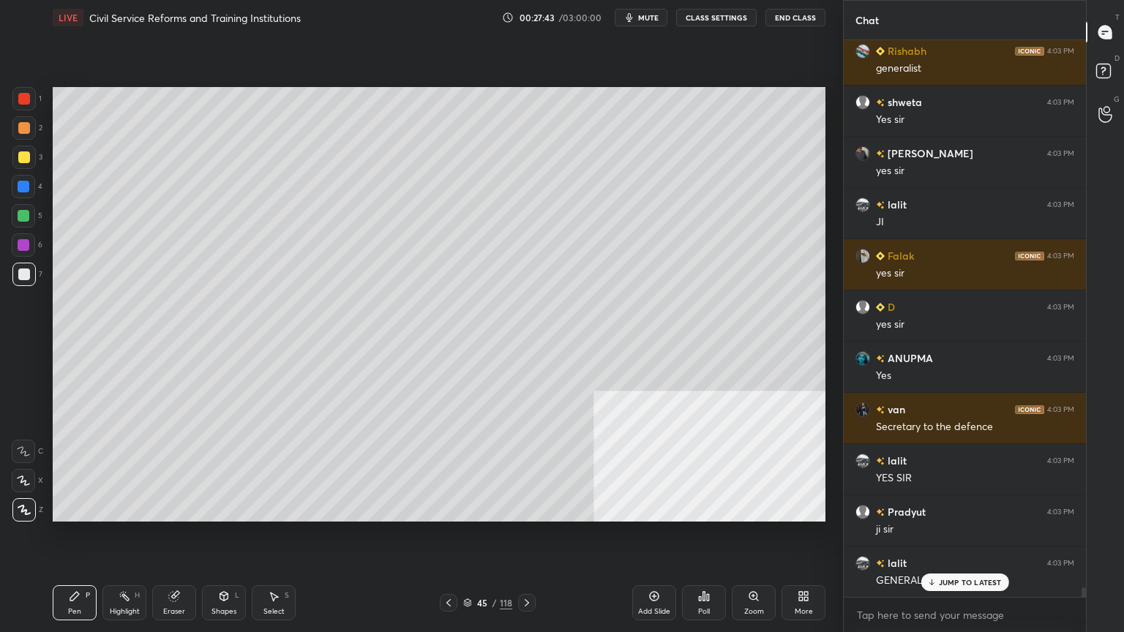
click at [531, 567] on icon at bounding box center [527, 603] width 12 height 12
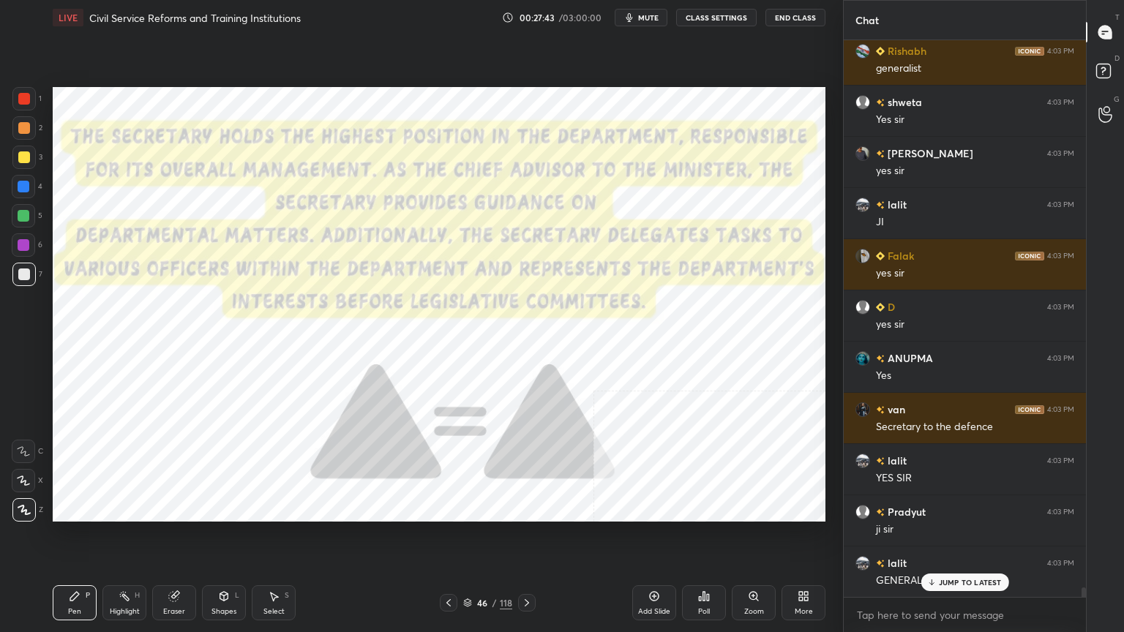
scroll to position [31710, 0]
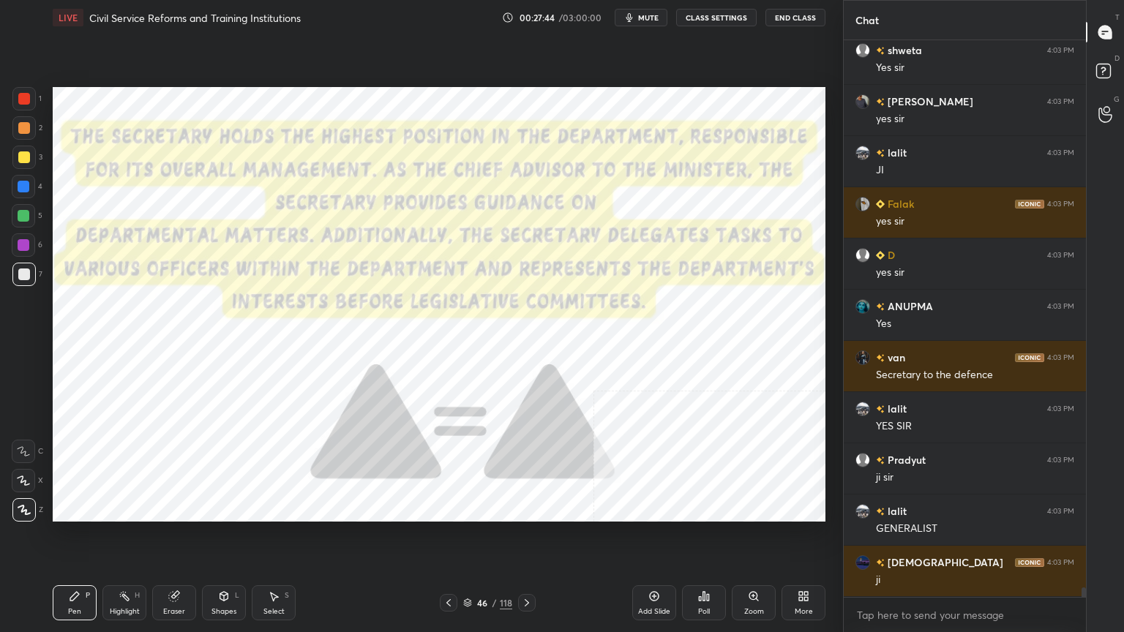
click at [531, 567] on icon at bounding box center [527, 603] width 12 height 12
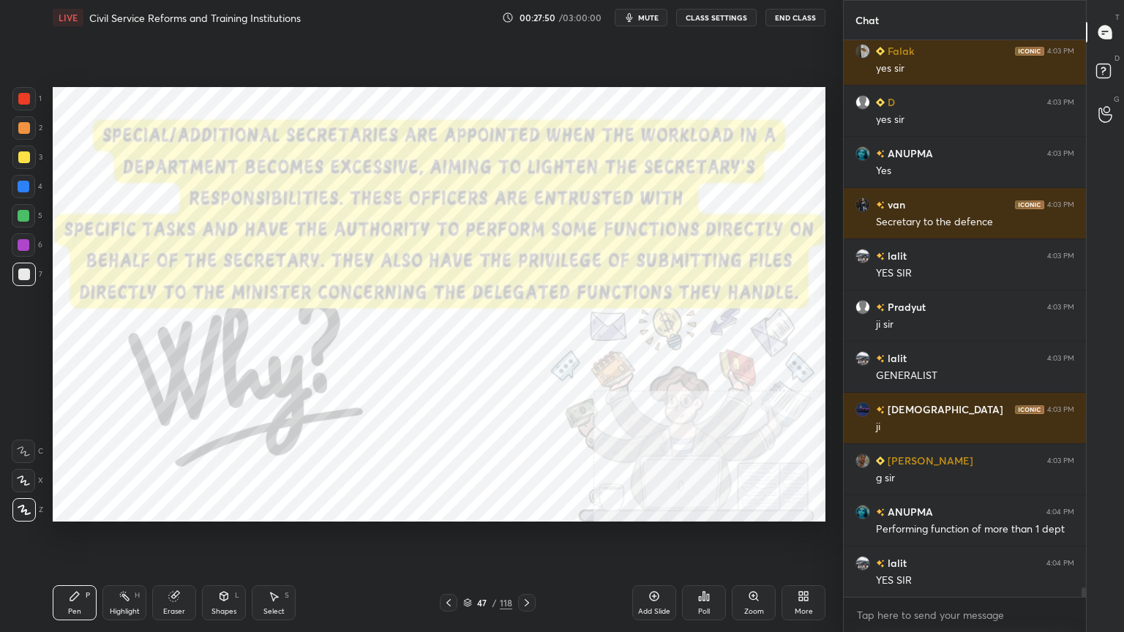
scroll to position [31915, 0]
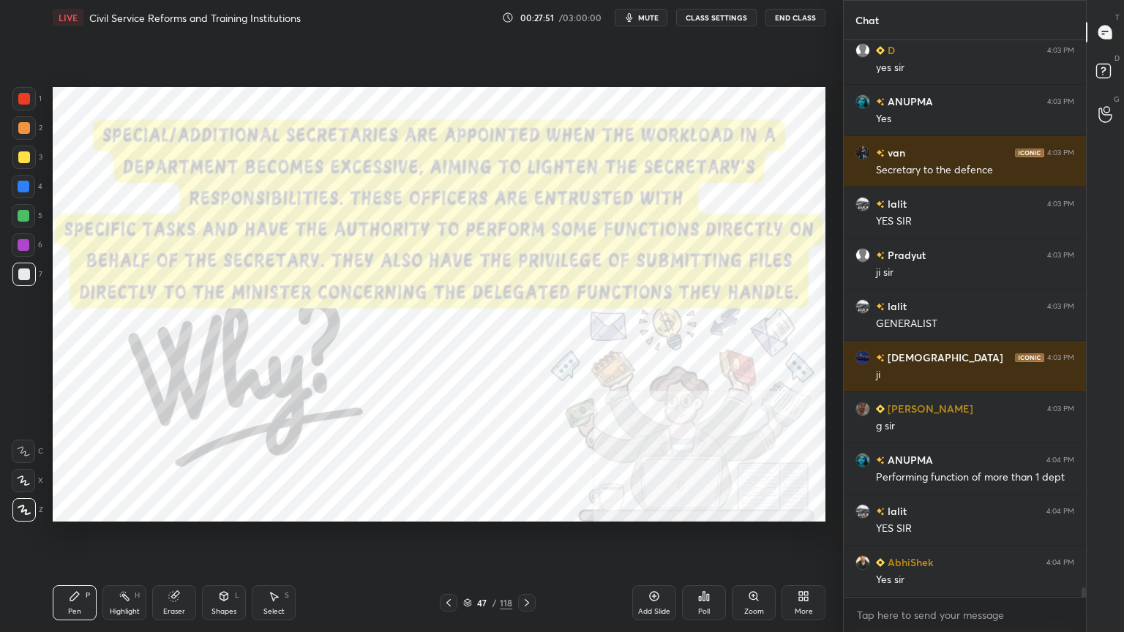
click at [22, 95] on div at bounding box center [24, 99] width 12 height 12
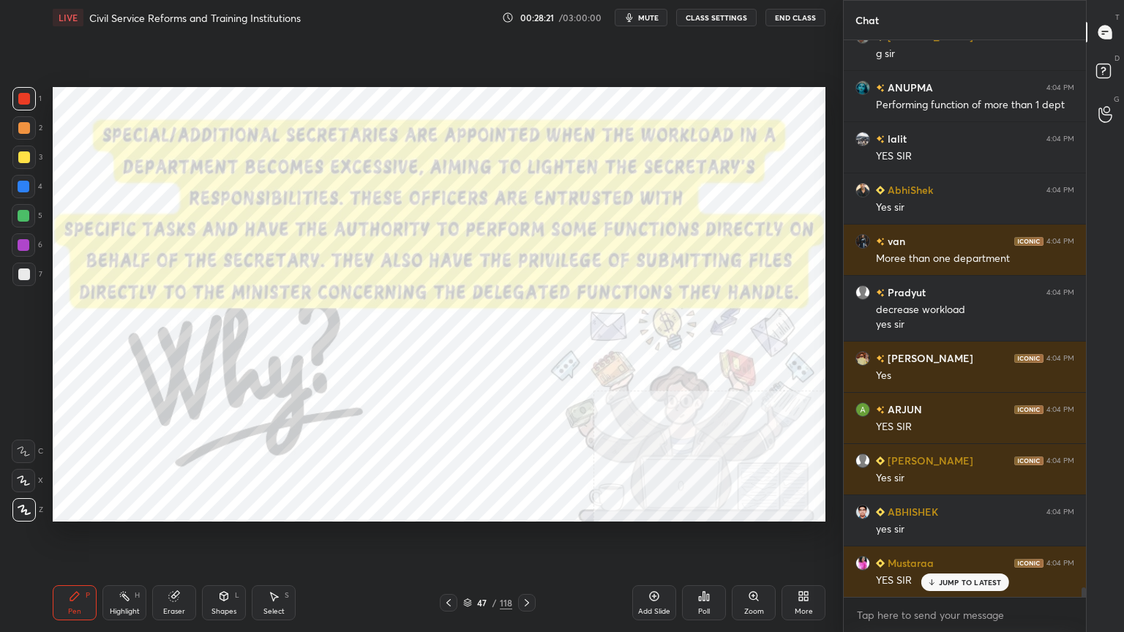
scroll to position [32339, 0]
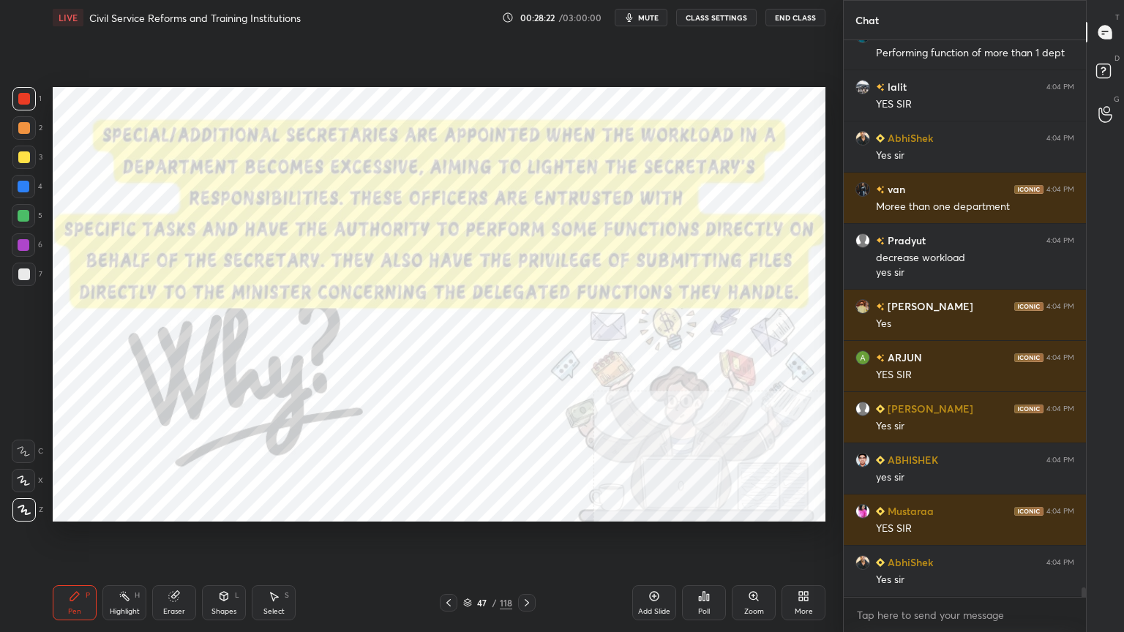
drag, startPoint x: 656, startPoint y: 601, endPoint x: 573, endPoint y: 530, distance: 109.0
click at [655, 567] on icon at bounding box center [654, 596] width 12 height 12
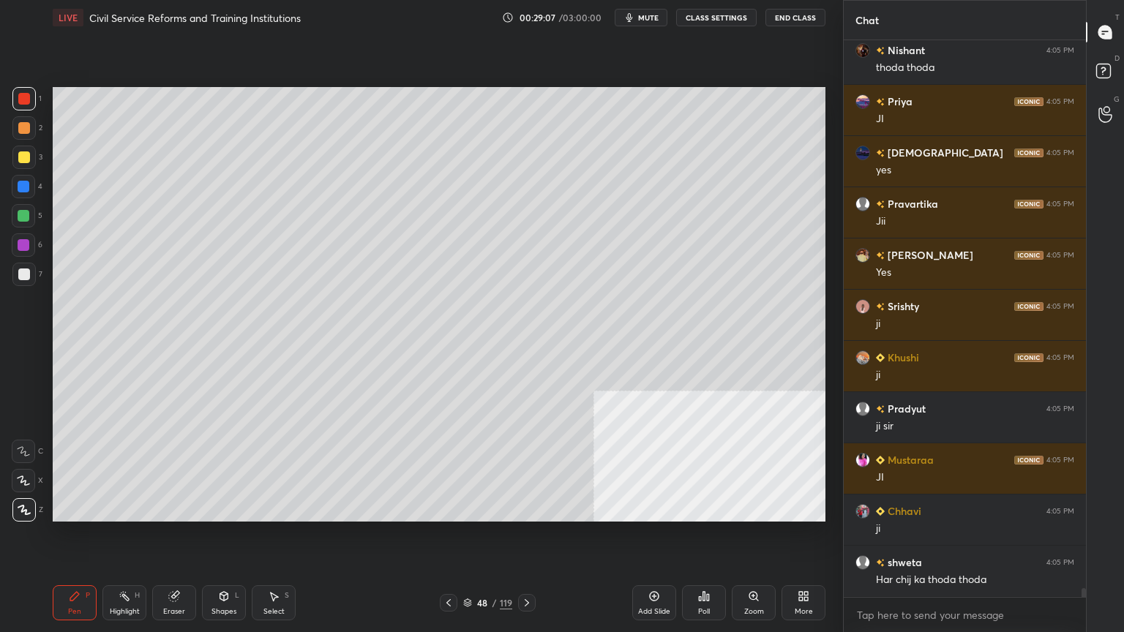
scroll to position [33970, 0]
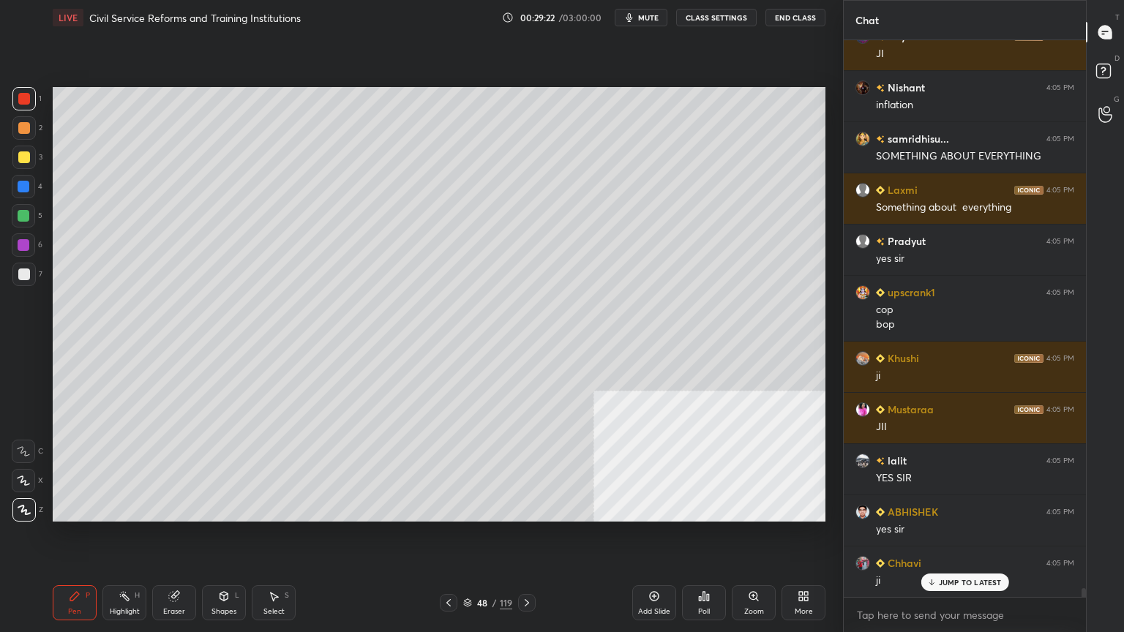
click at [468, 567] on div "48 / 119" at bounding box center [487, 602] width 49 height 13
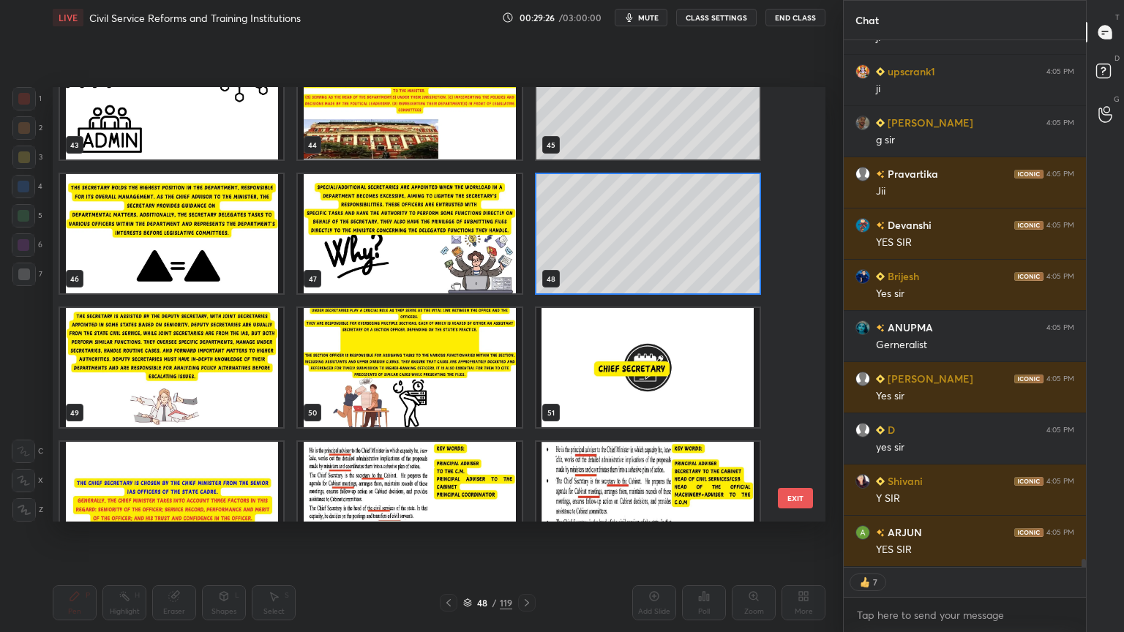
click at [187, 404] on img "grid" at bounding box center [171, 367] width 223 height 119
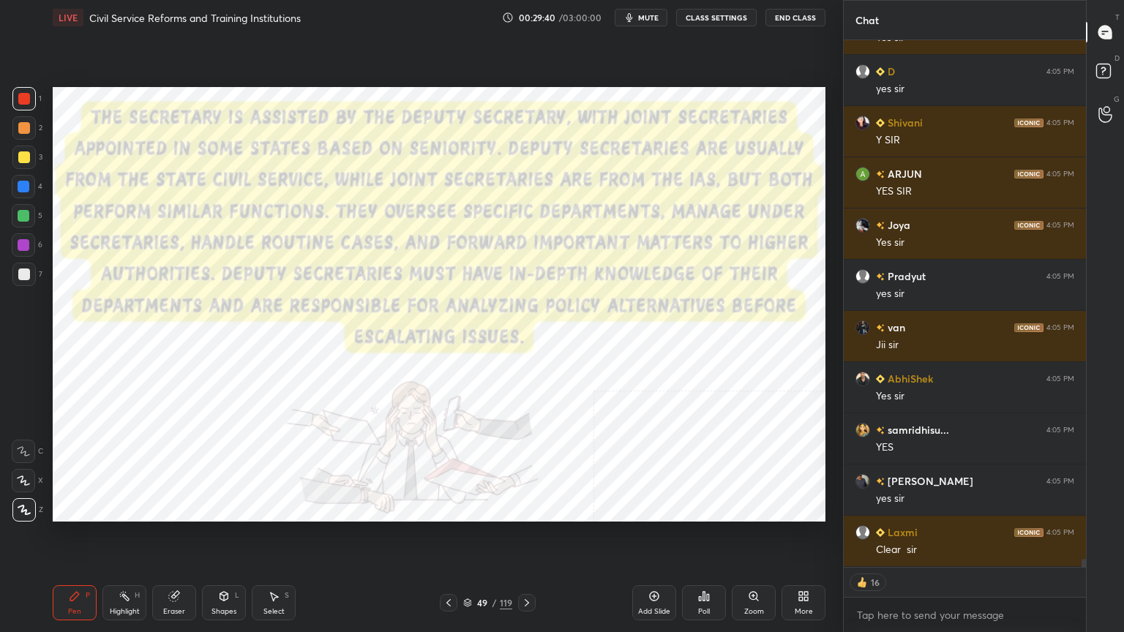
click at [652, 567] on icon at bounding box center [654, 596] width 12 height 12
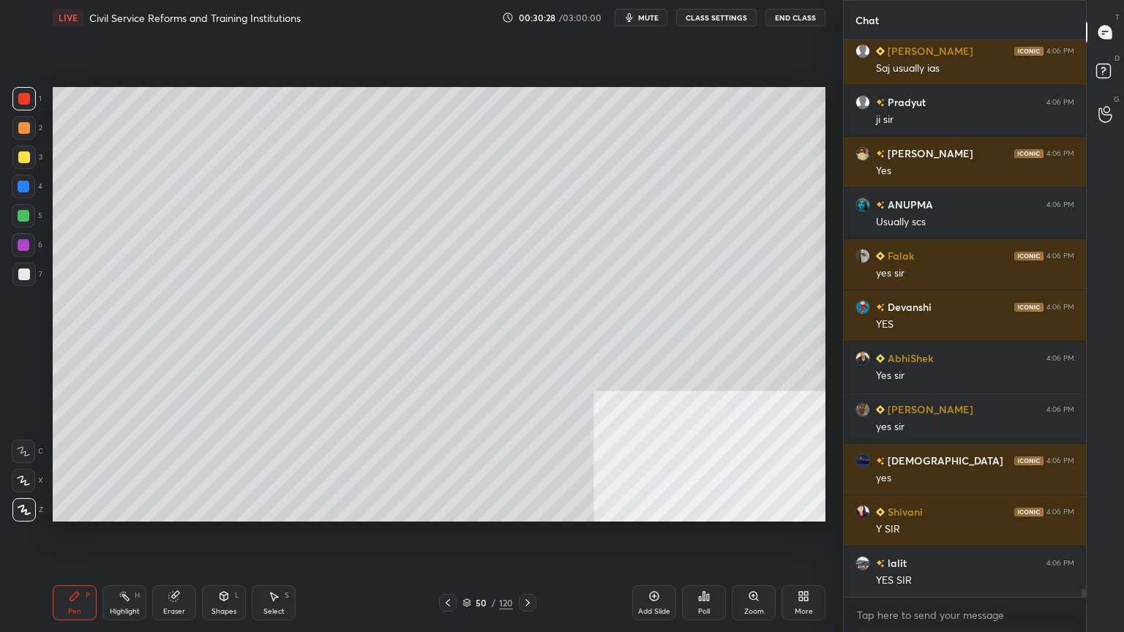
scroll to position [36598, 0]
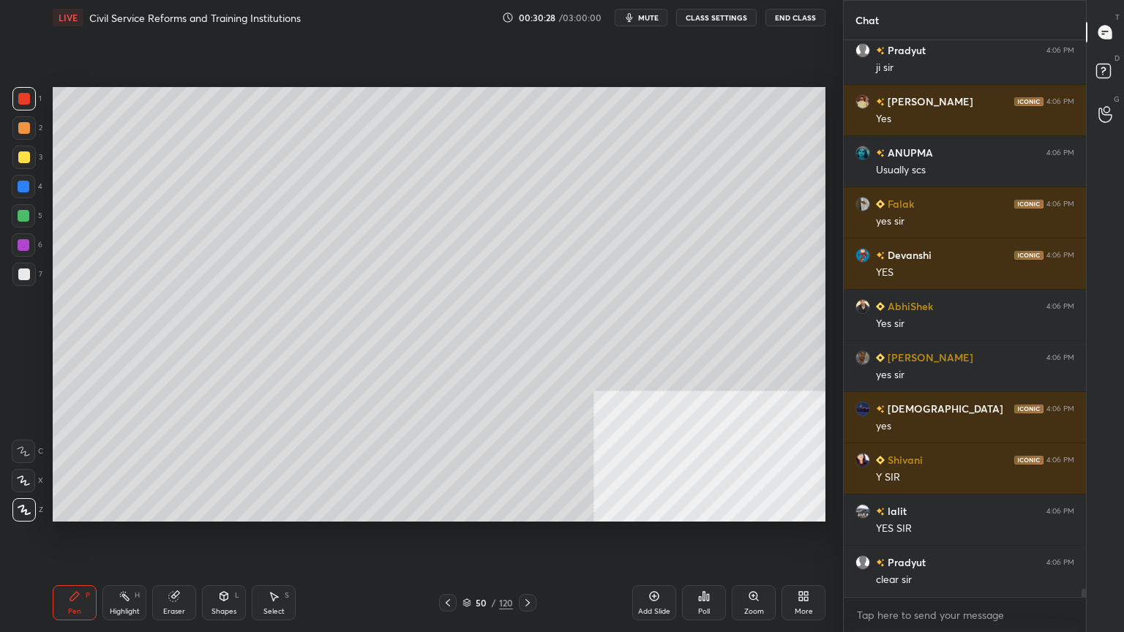
click at [23, 154] on div at bounding box center [24, 157] width 12 height 12
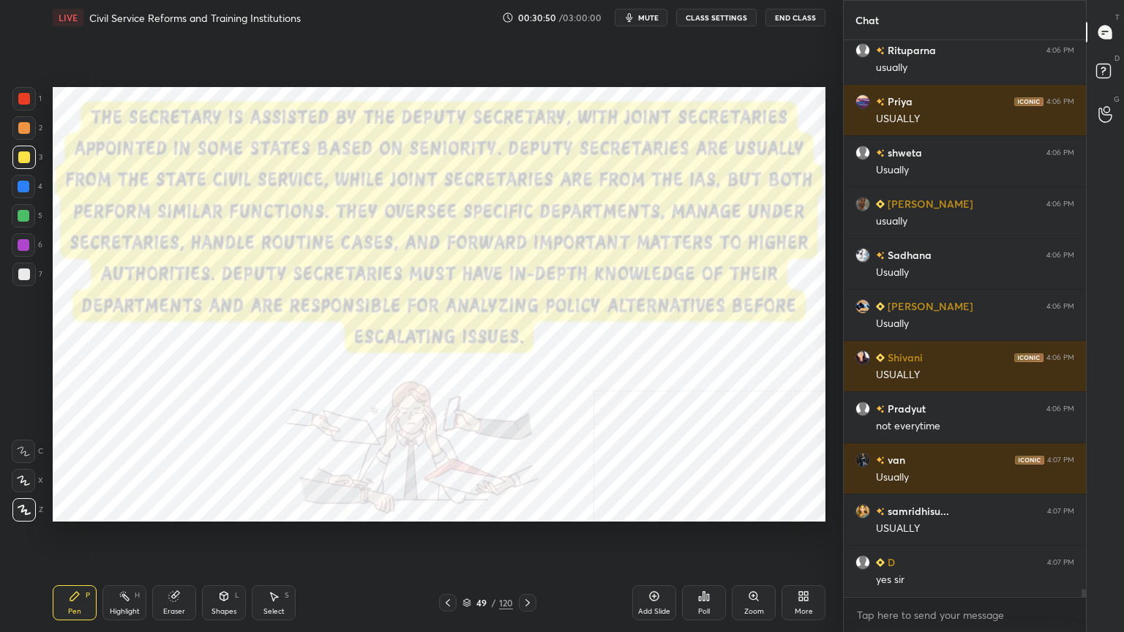
scroll to position [38135, 0]
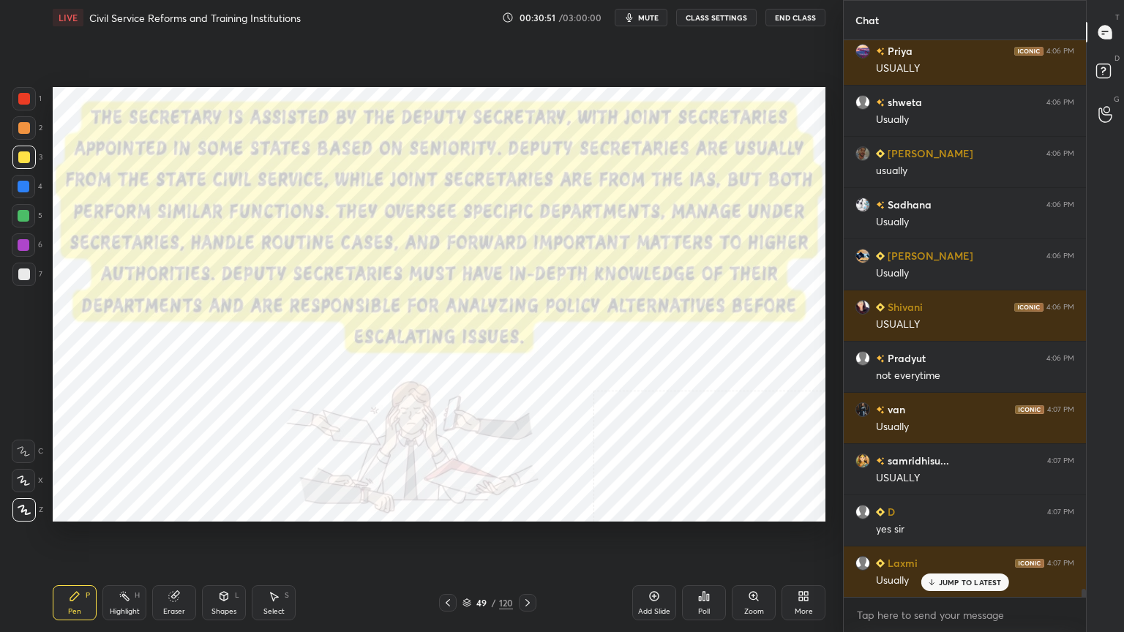
click at [18, 97] on div at bounding box center [24, 99] width 12 height 12
click at [465, 567] on icon at bounding box center [466, 603] width 9 height 9
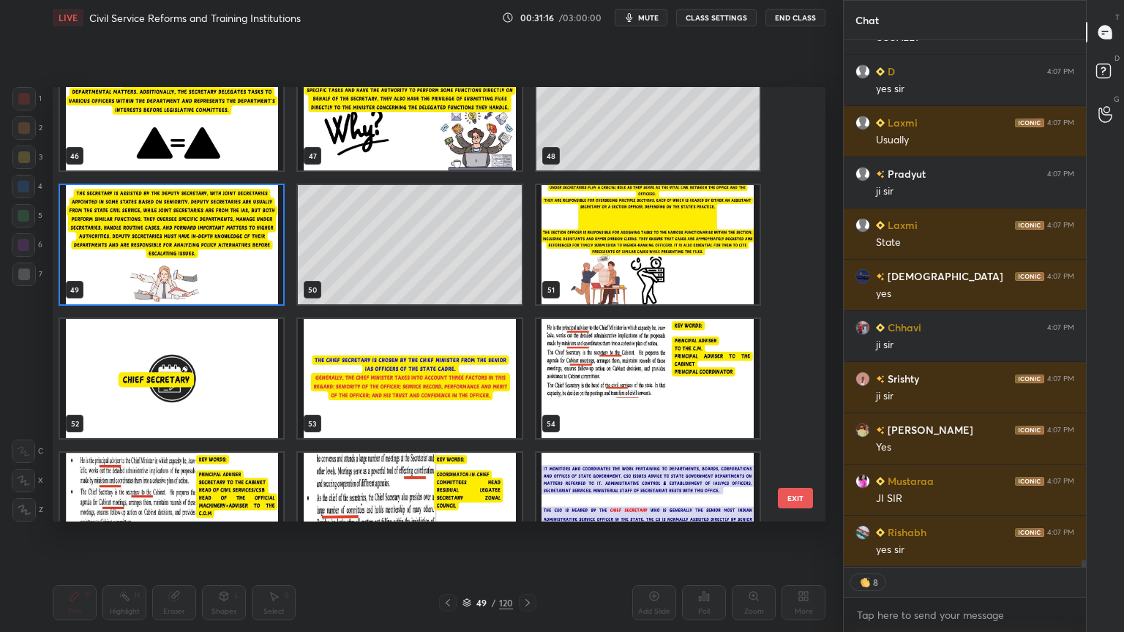
scroll to position [38626, 0]
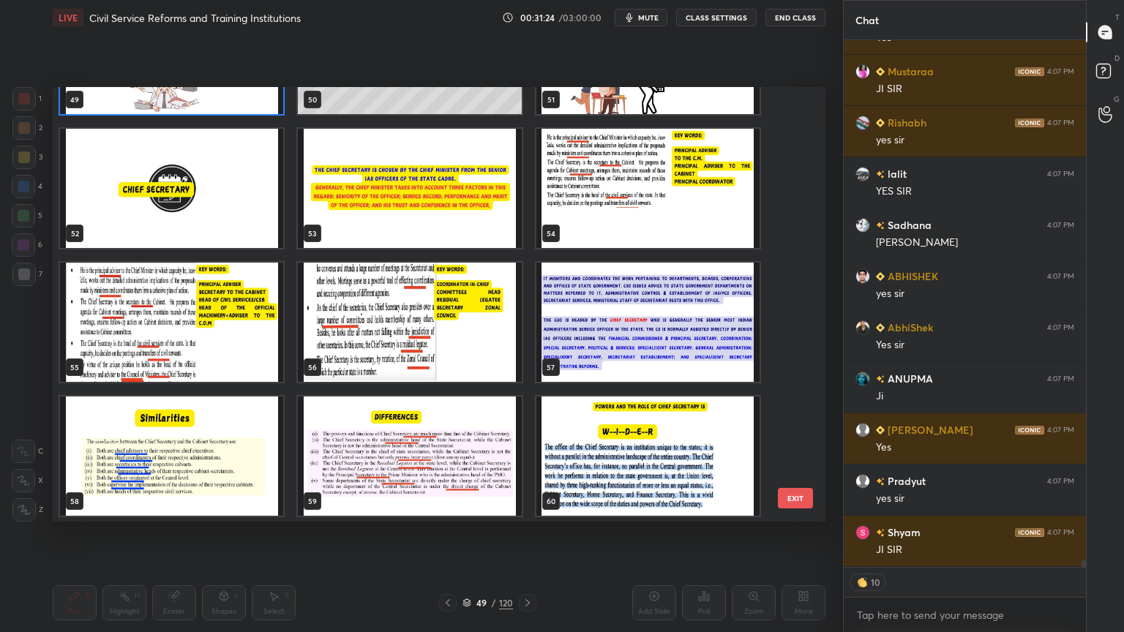
click at [222, 205] on img "grid" at bounding box center [171, 188] width 223 height 119
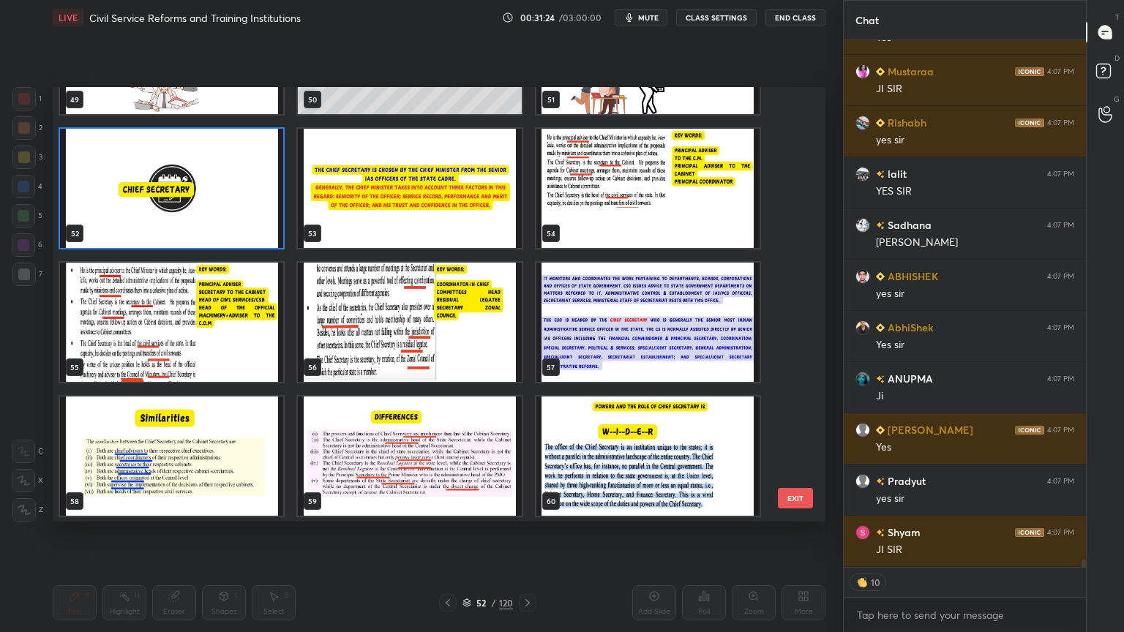
click at [222, 202] on img "grid" at bounding box center [171, 188] width 223 height 119
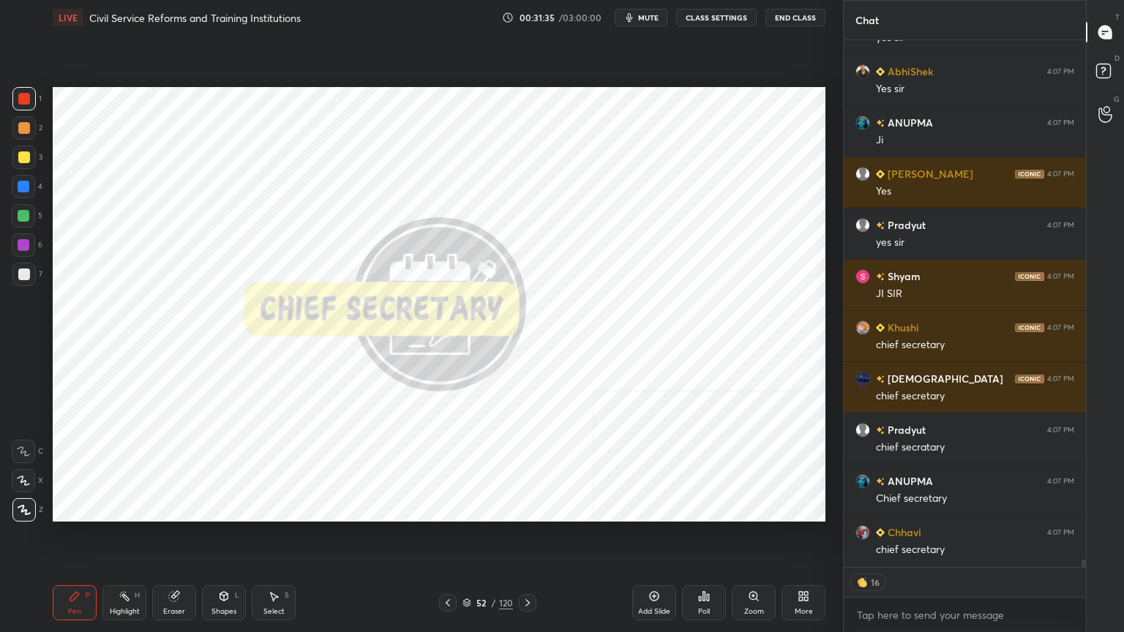
scroll to position [5, 4]
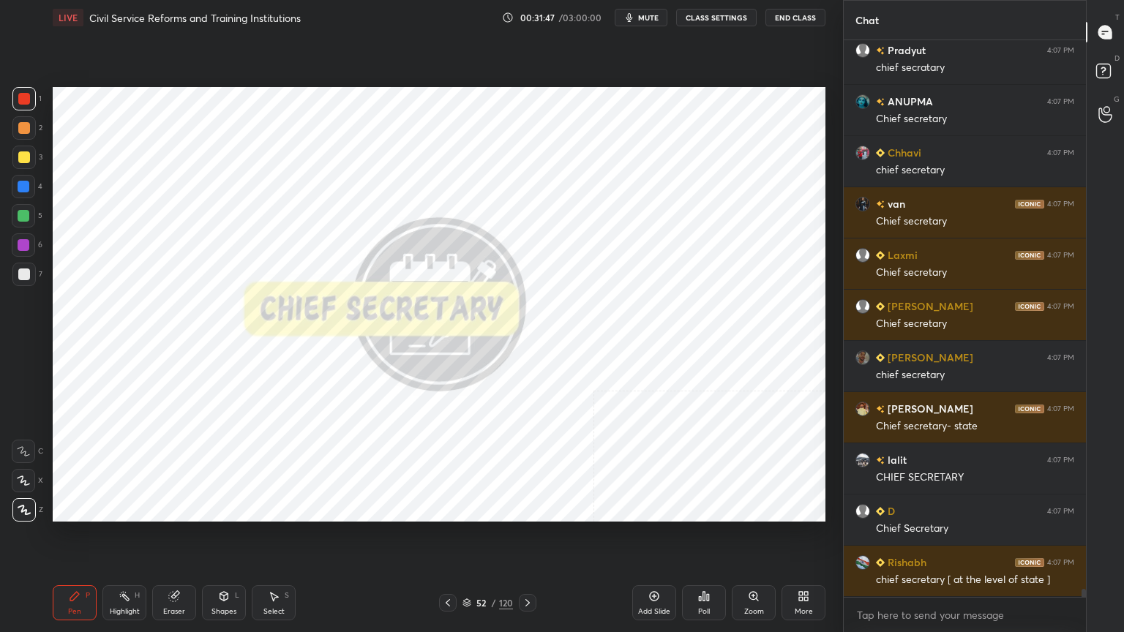
click at [465, 567] on icon at bounding box center [466, 603] width 9 height 9
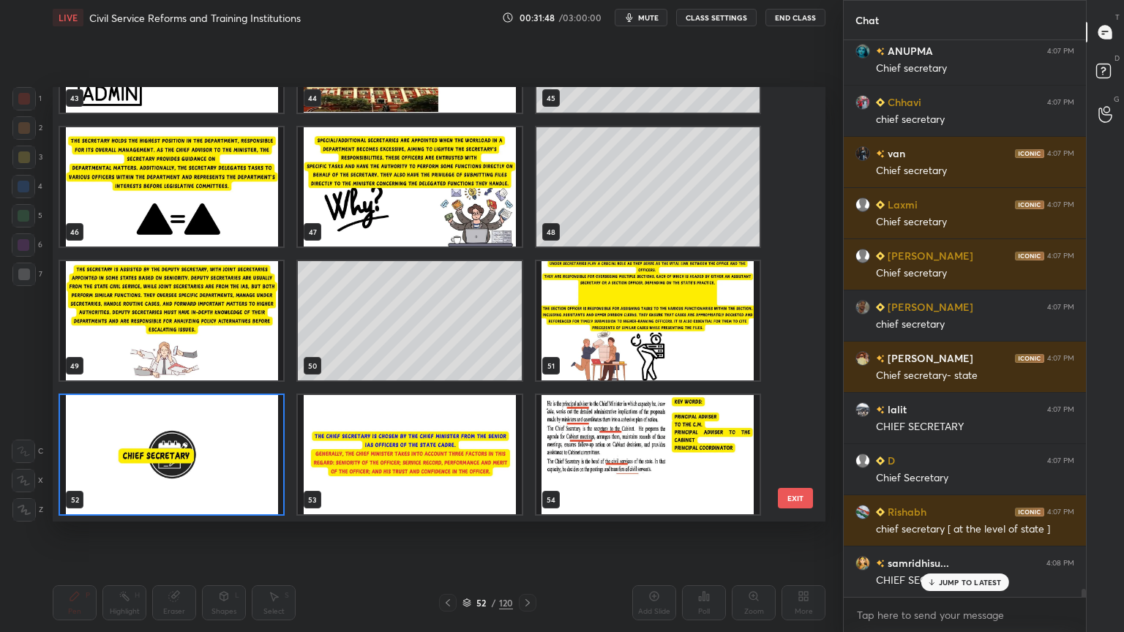
click at [462, 485] on img "grid" at bounding box center [409, 454] width 223 height 119
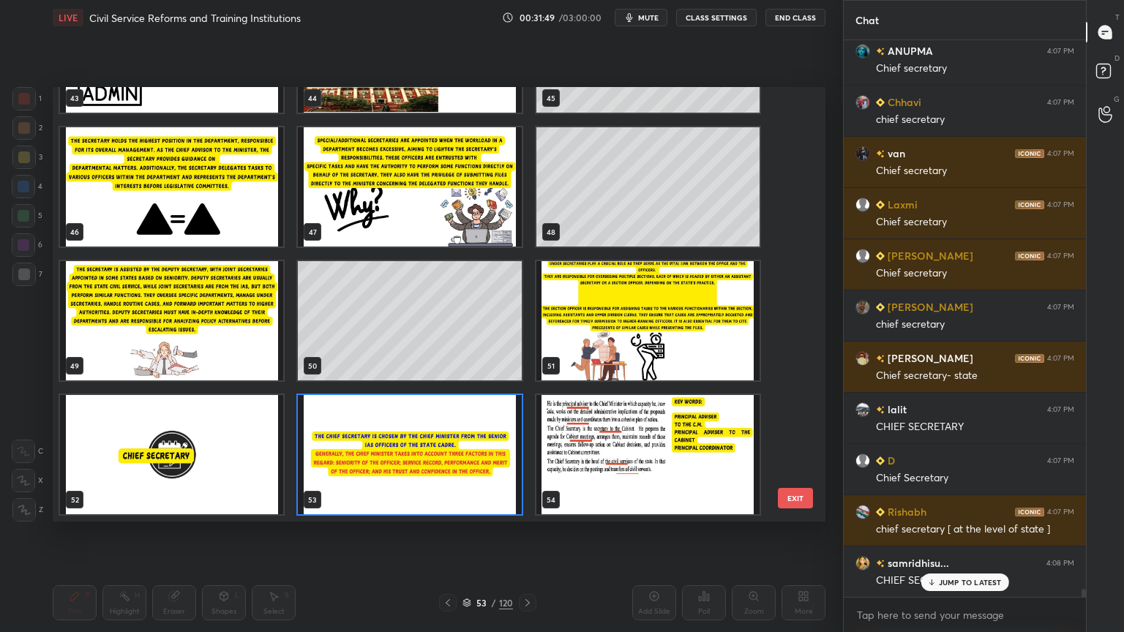
click at [462, 487] on img "grid" at bounding box center [409, 454] width 223 height 119
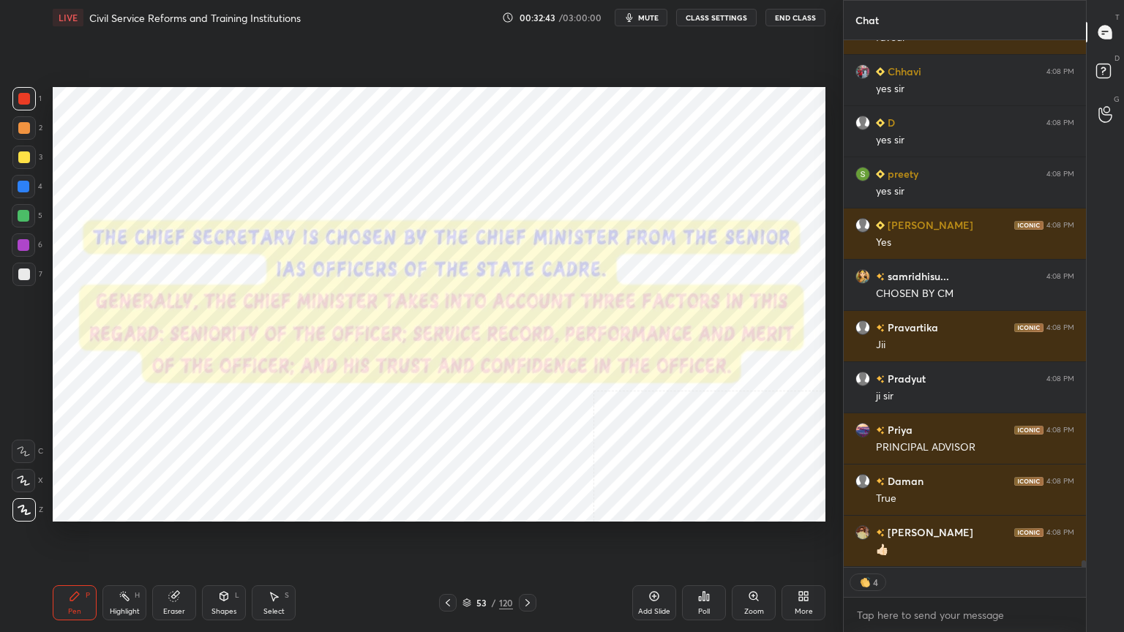
scroll to position [41496, 0]
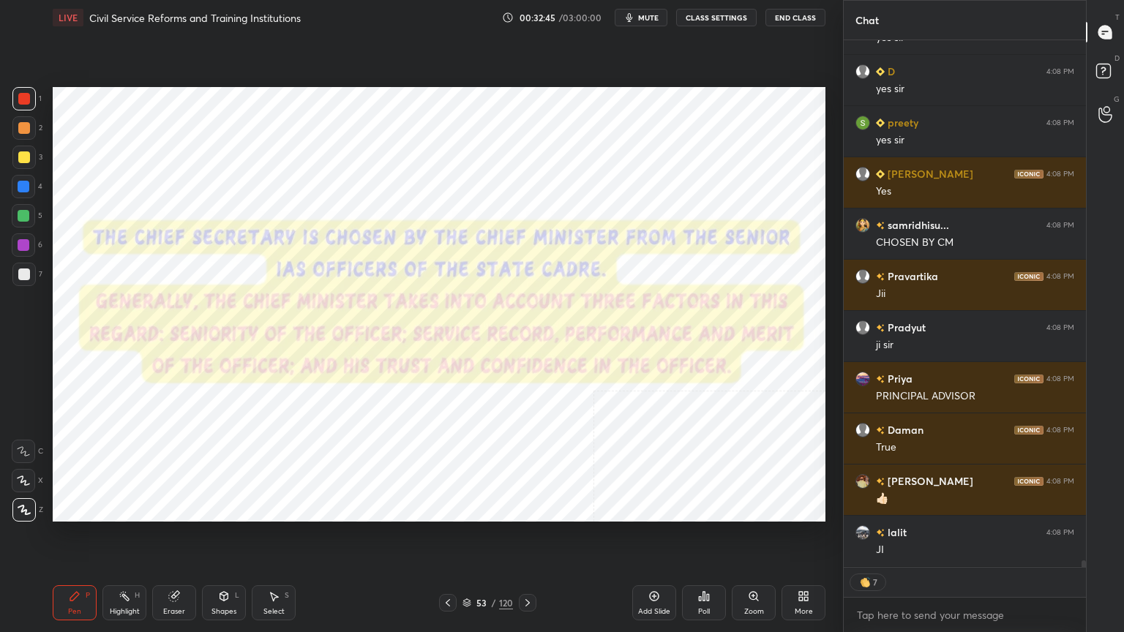
drag, startPoint x: 23, startPoint y: 91, endPoint x: 49, endPoint y: 116, distance: 35.2
click at [23, 91] on div at bounding box center [23, 98] width 23 height 23
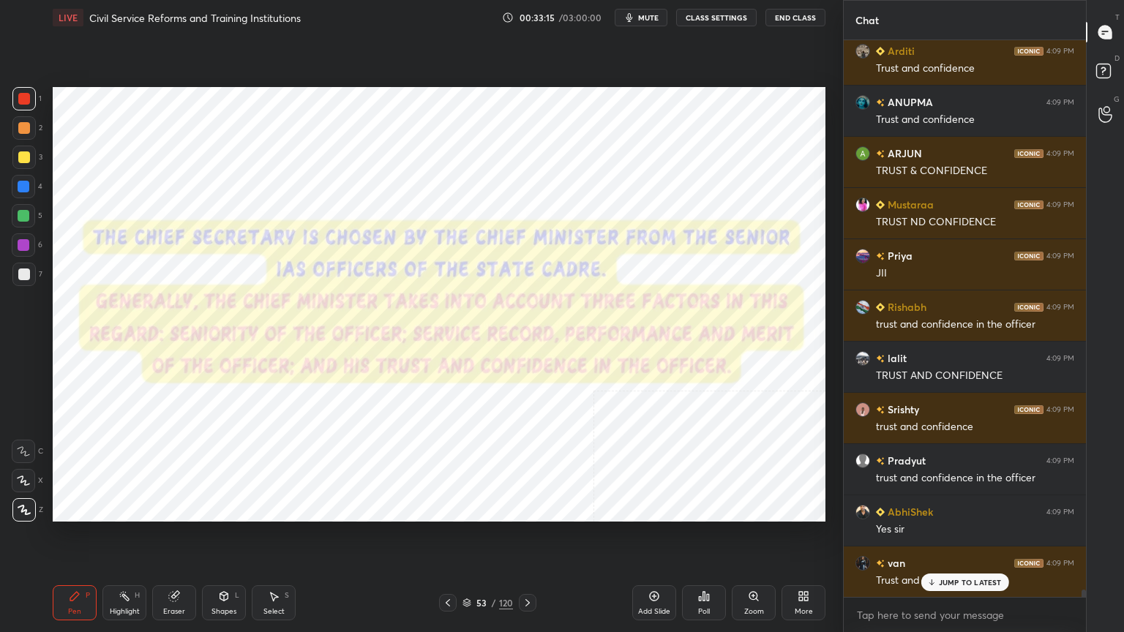
scroll to position [42132, 0]
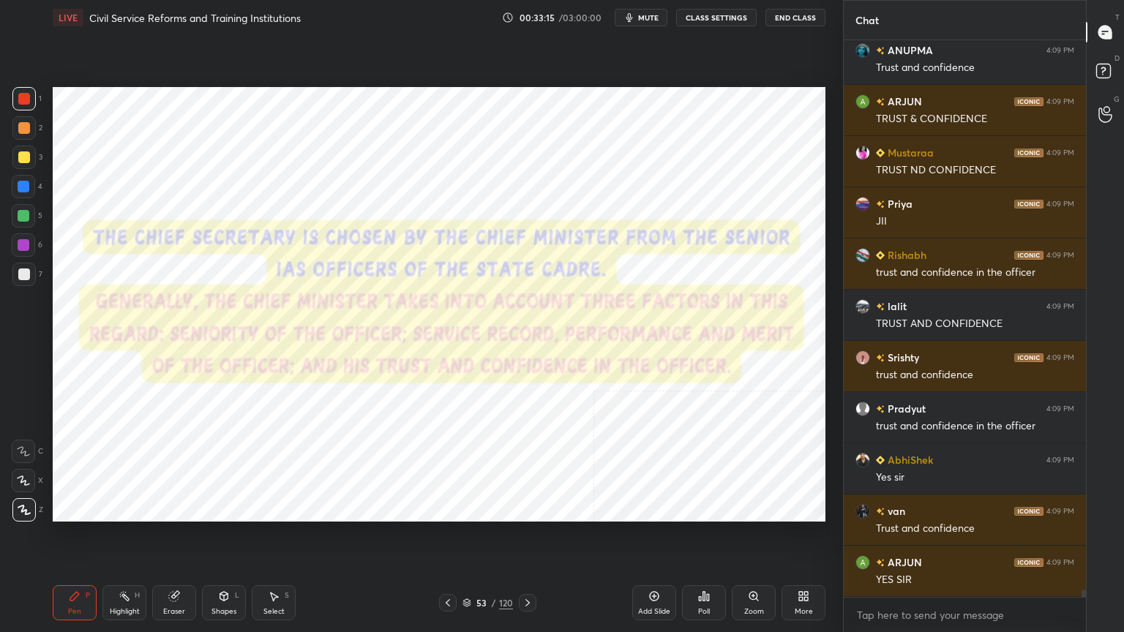
click at [467, 567] on icon at bounding box center [466, 603] width 9 height 9
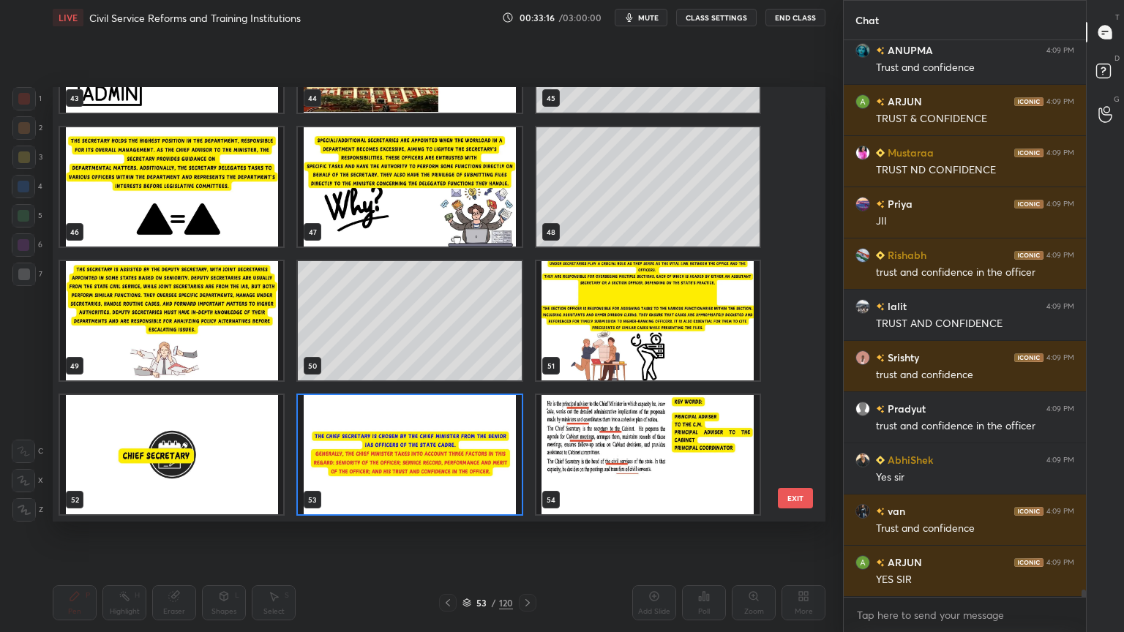
scroll to position [42182, 0]
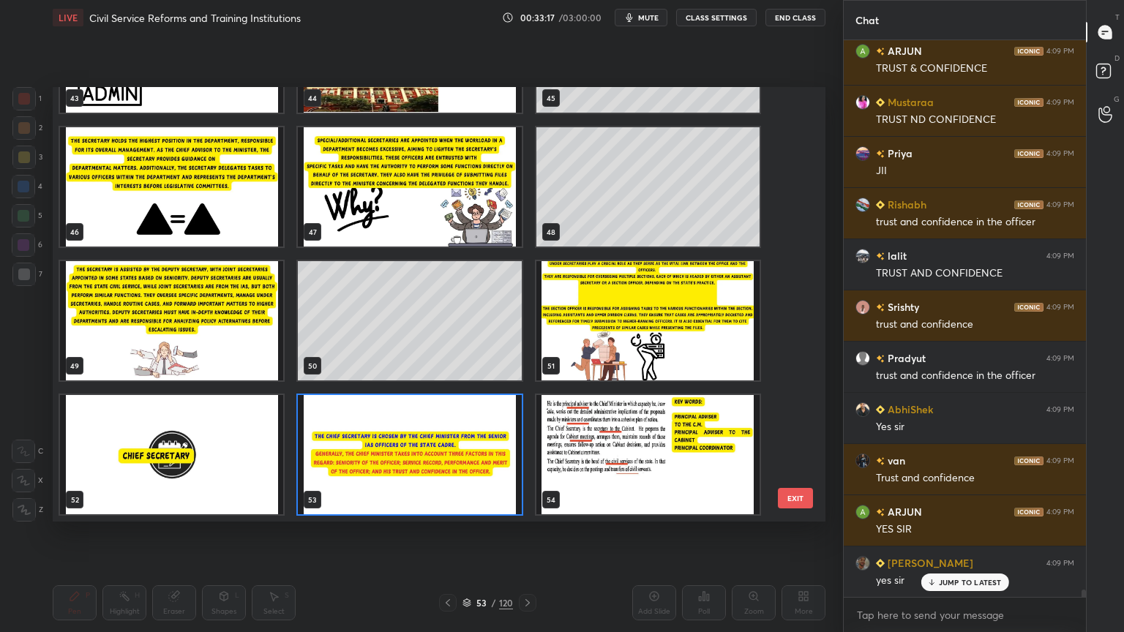
click at [659, 457] on img "grid" at bounding box center [647, 454] width 223 height 119
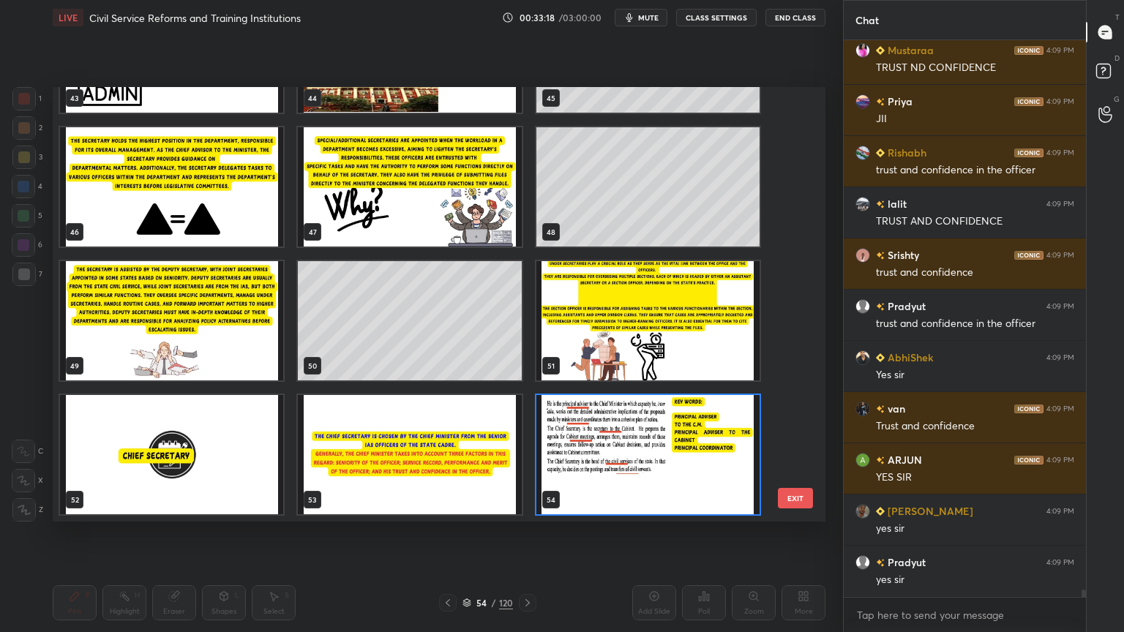
click at [659, 457] on img "grid" at bounding box center [647, 454] width 223 height 119
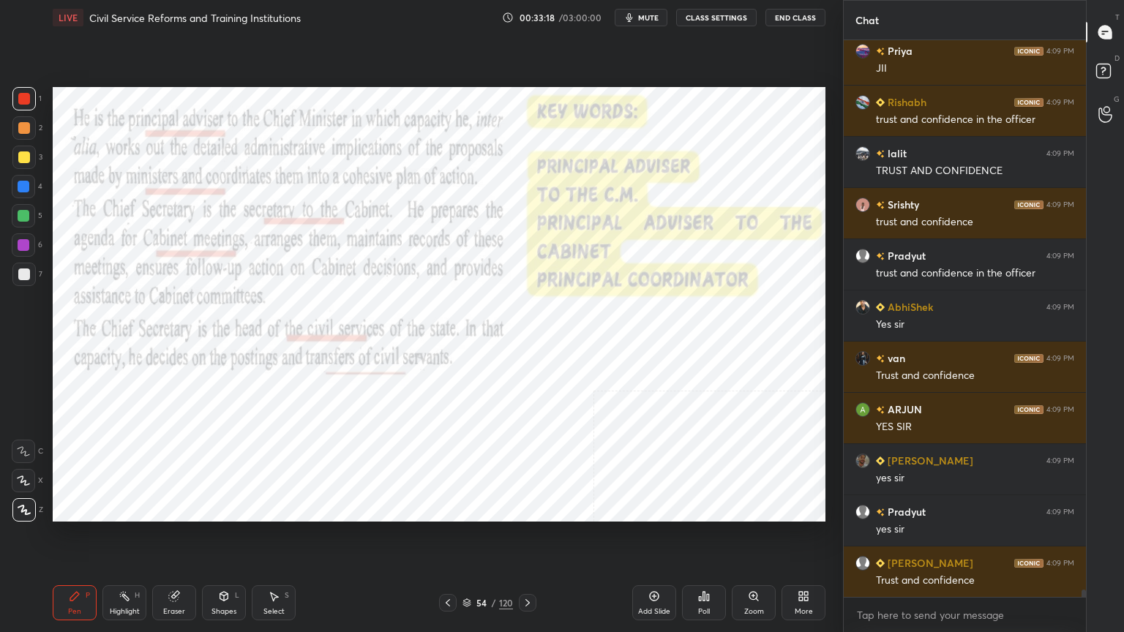
click at [657, 457] on img "grid" at bounding box center [647, 454] width 223 height 119
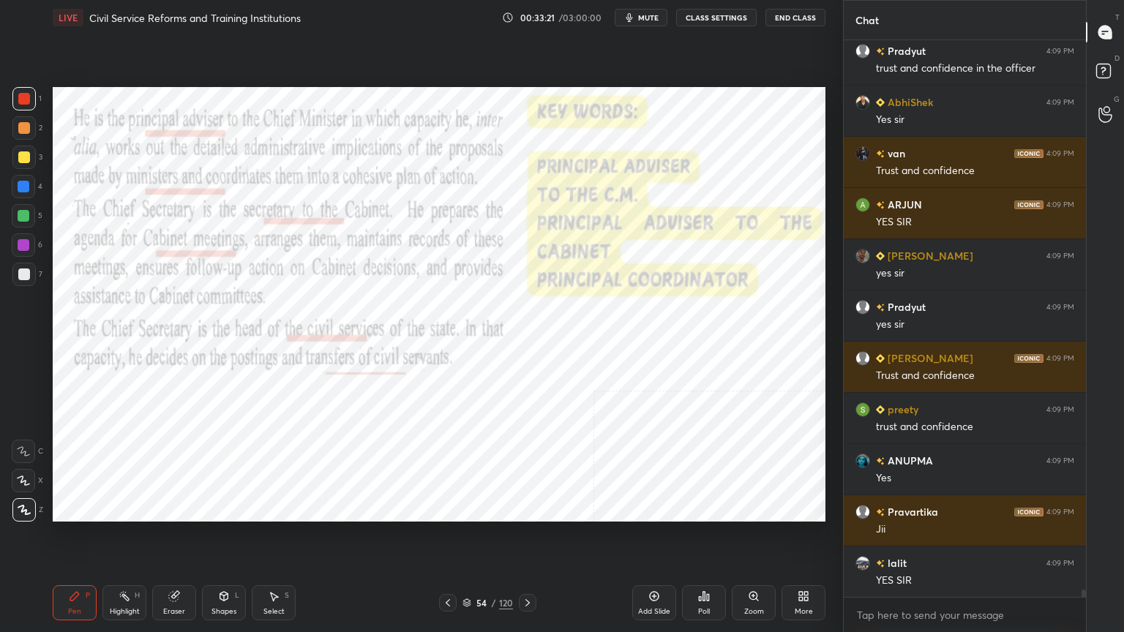
scroll to position [42542, 0]
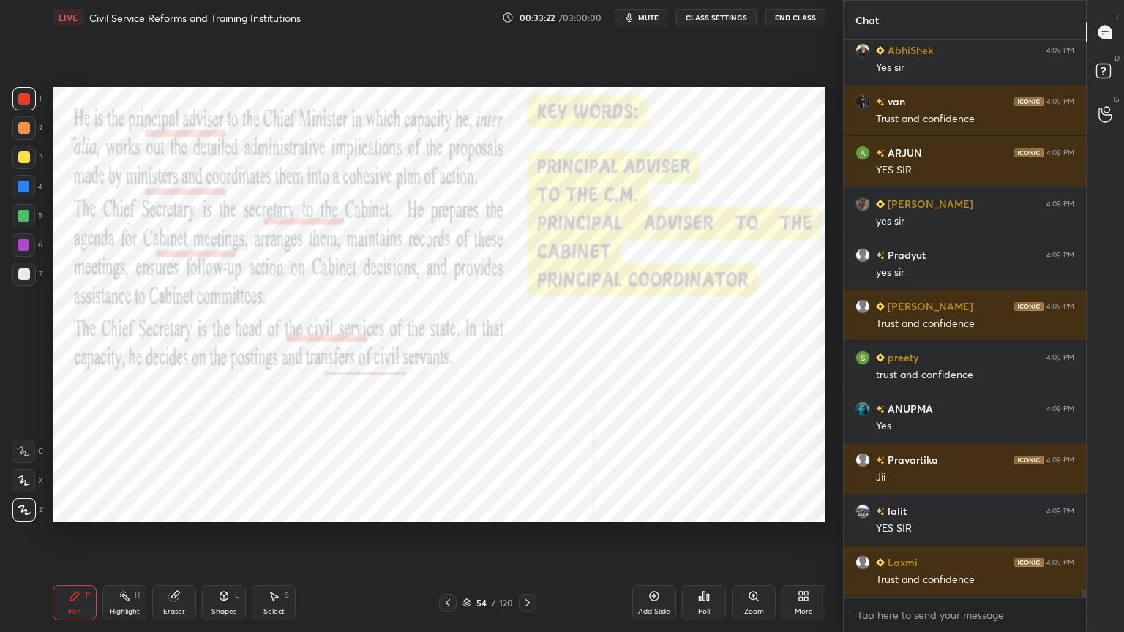
click at [16, 97] on div at bounding box center [23, 98] width 23 height 23
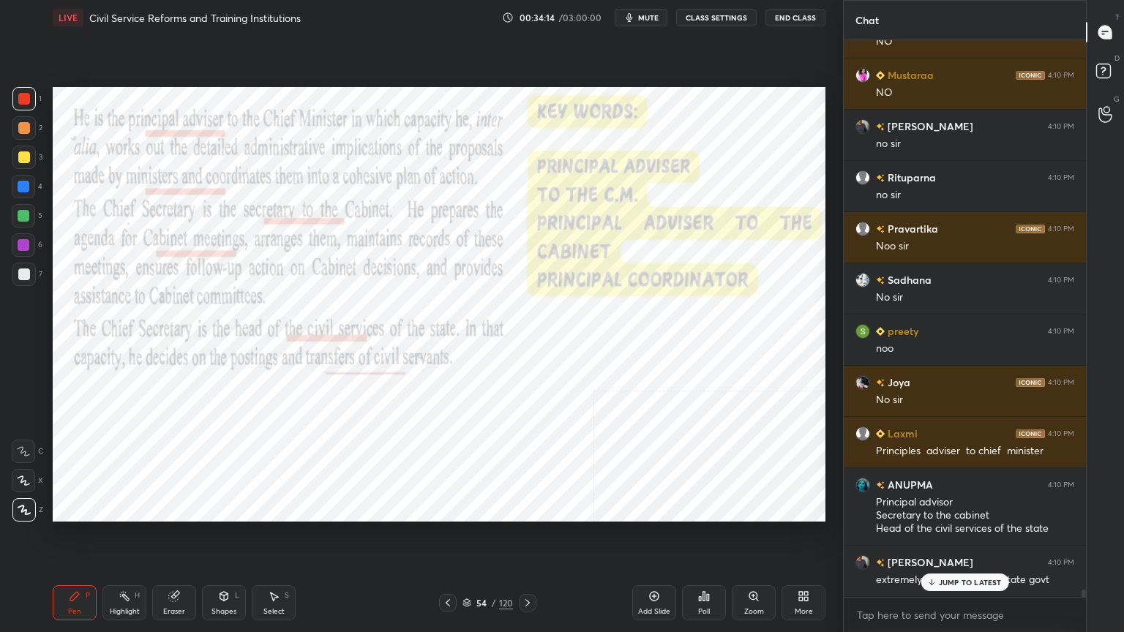
scroll to position [43540, 0]
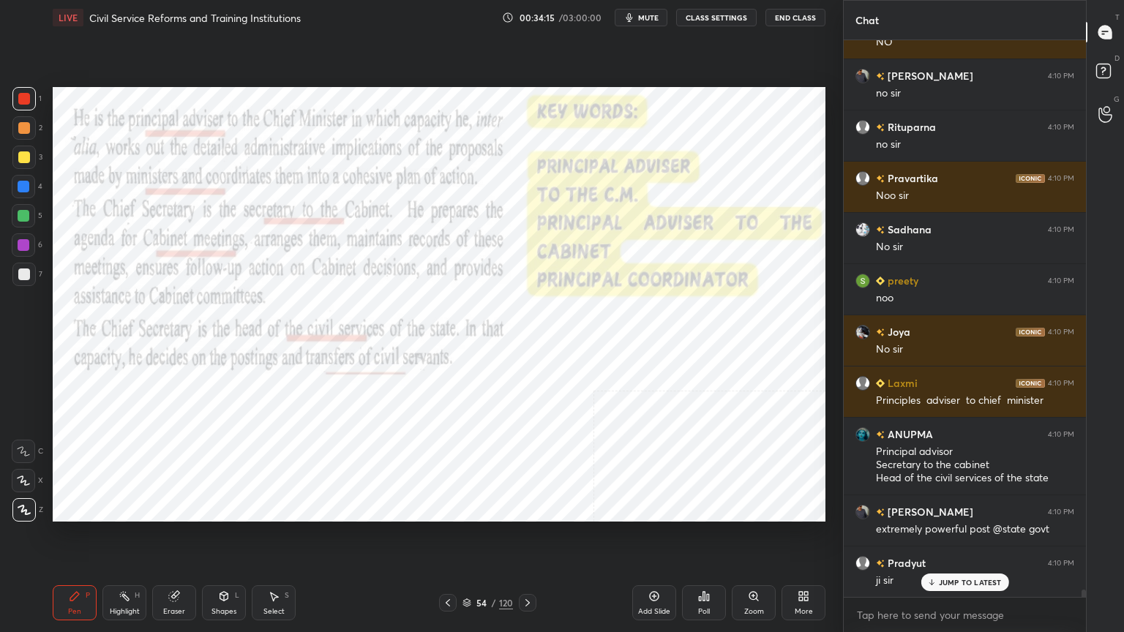
click at [468, 567] on icon at bounding box center [466, 603] width 9 height 9
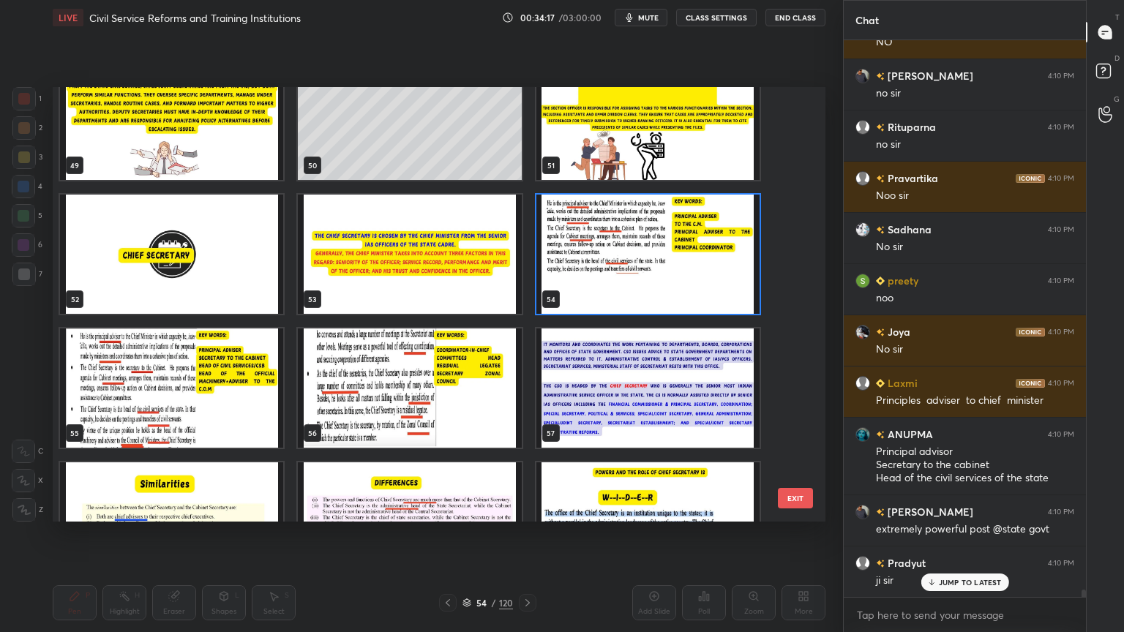
scroll to position [2184, 0]
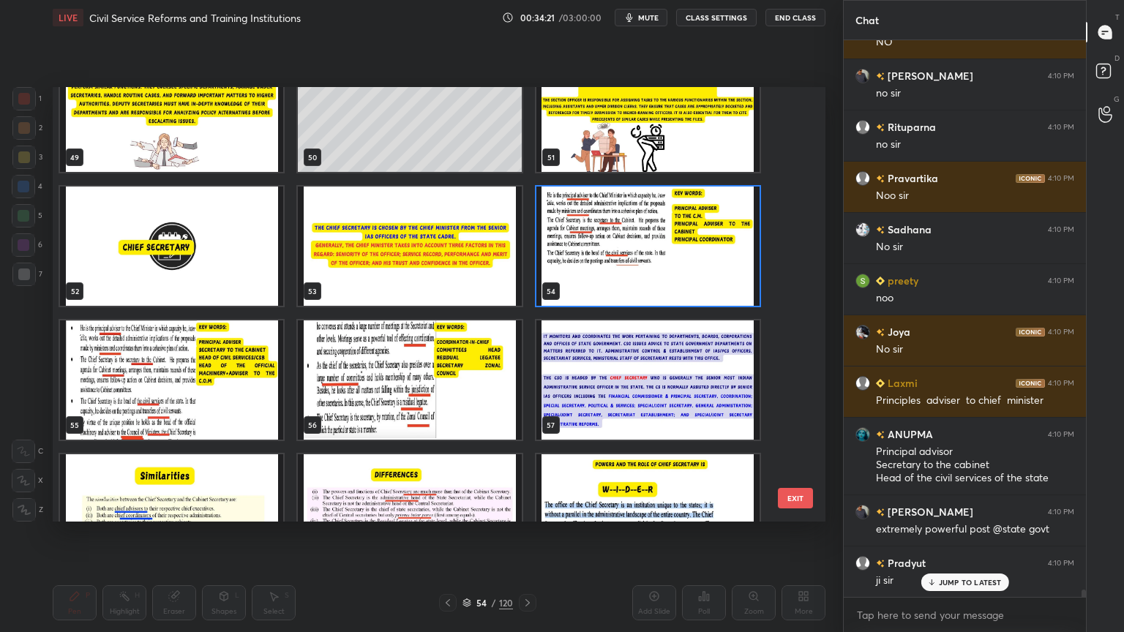
click at [404, 397] on img "grid" at bounding box center [409, 379] width 223 height 119
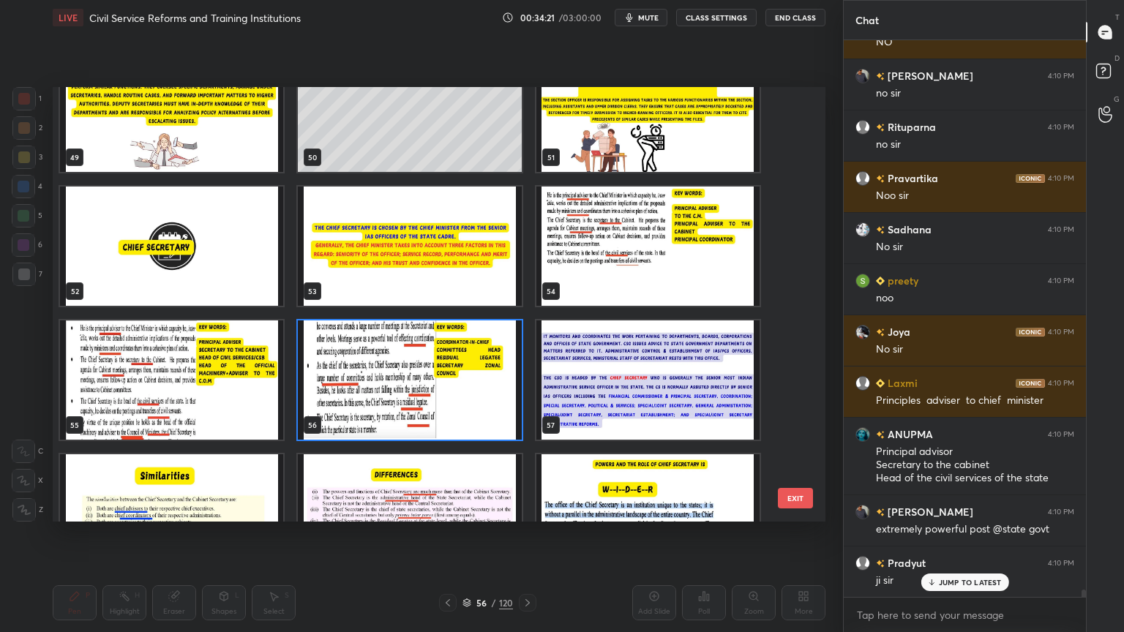
click at [403, 397] on img "grid" at bounding box center [409, 379] width 223 height 119
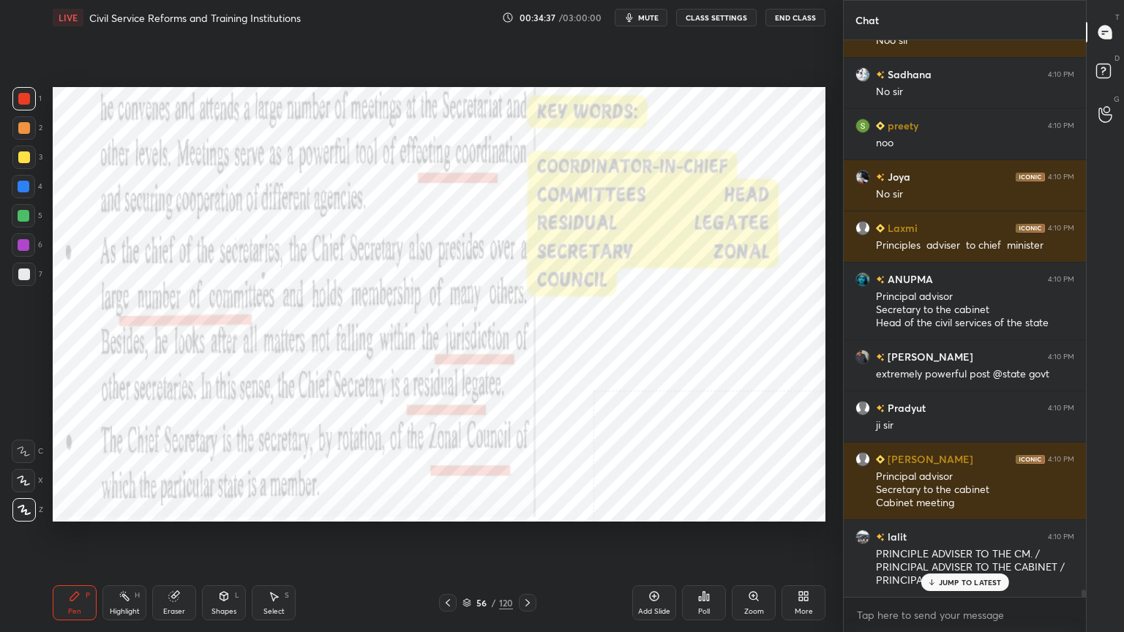
scroll to position [43747, 0]
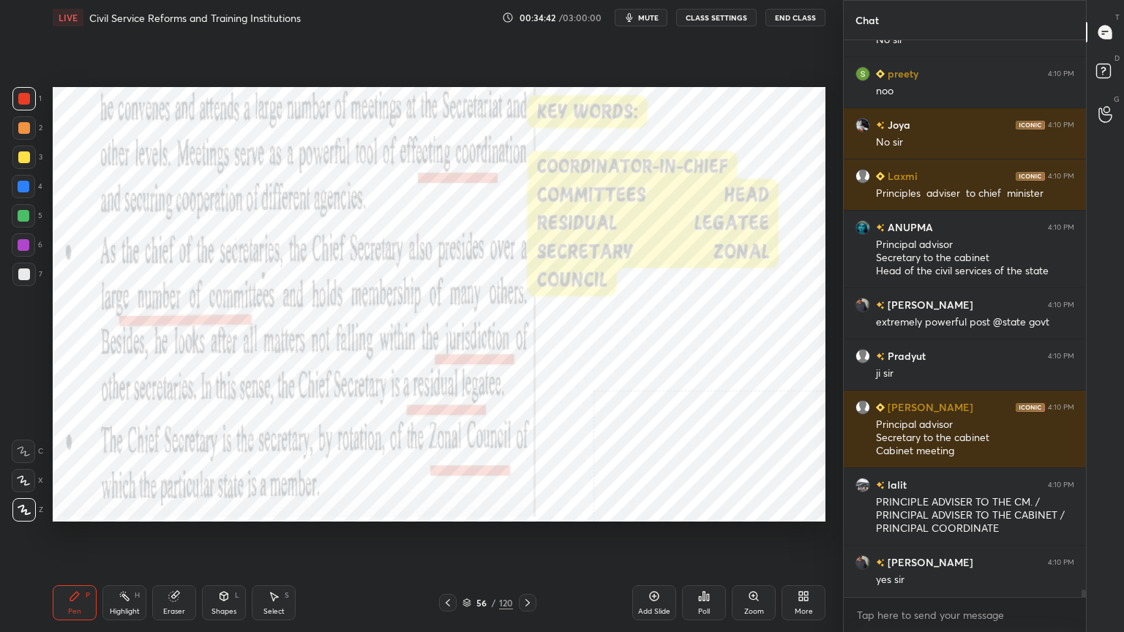
click at [656, 567] on icon at bounding box center [654, 596] width 12 height 12
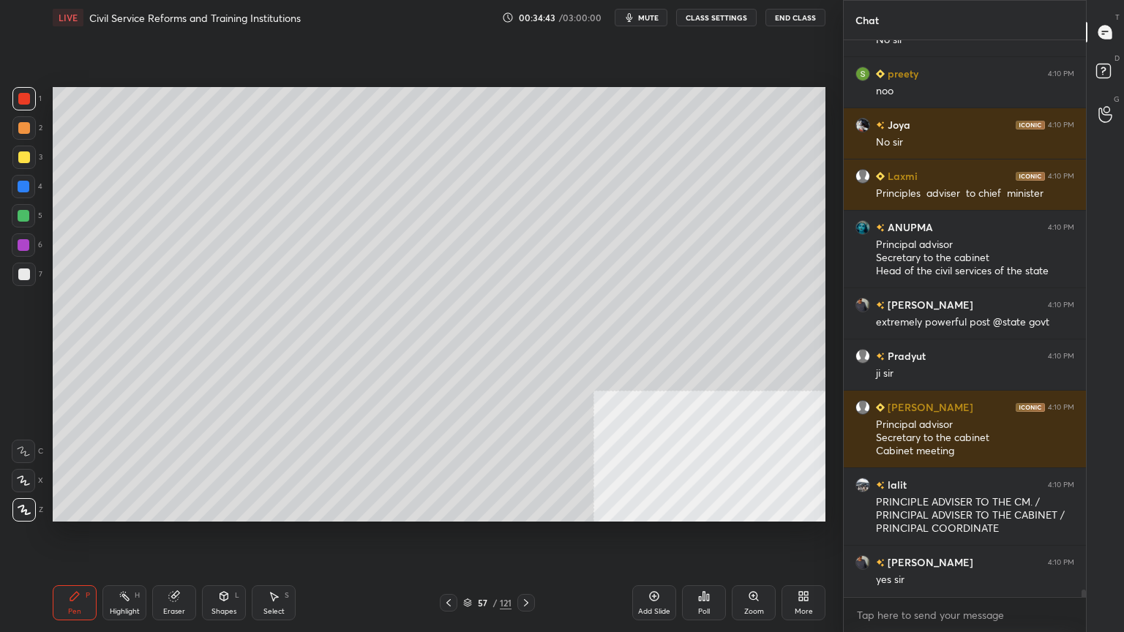
scroll to position [43798, 0]
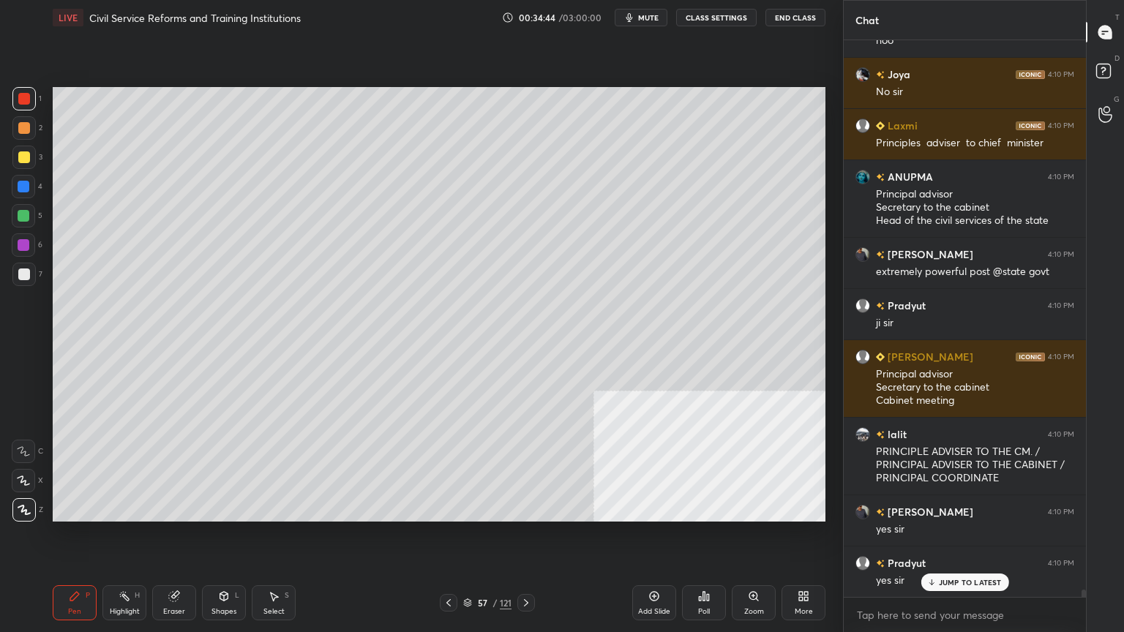
click at [24, 277] on div at bounding box center [24, 275] width 12 height 12
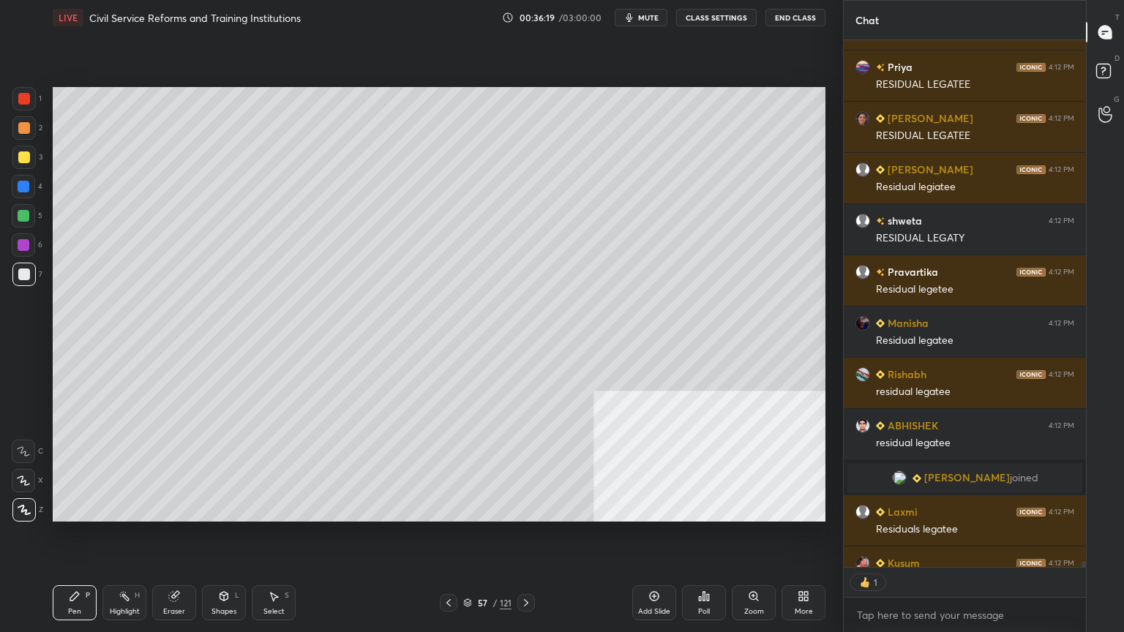
scroll to position [523, 238]
click at [22, 157] on div at bounding box center [24, 157] width 12 height 12
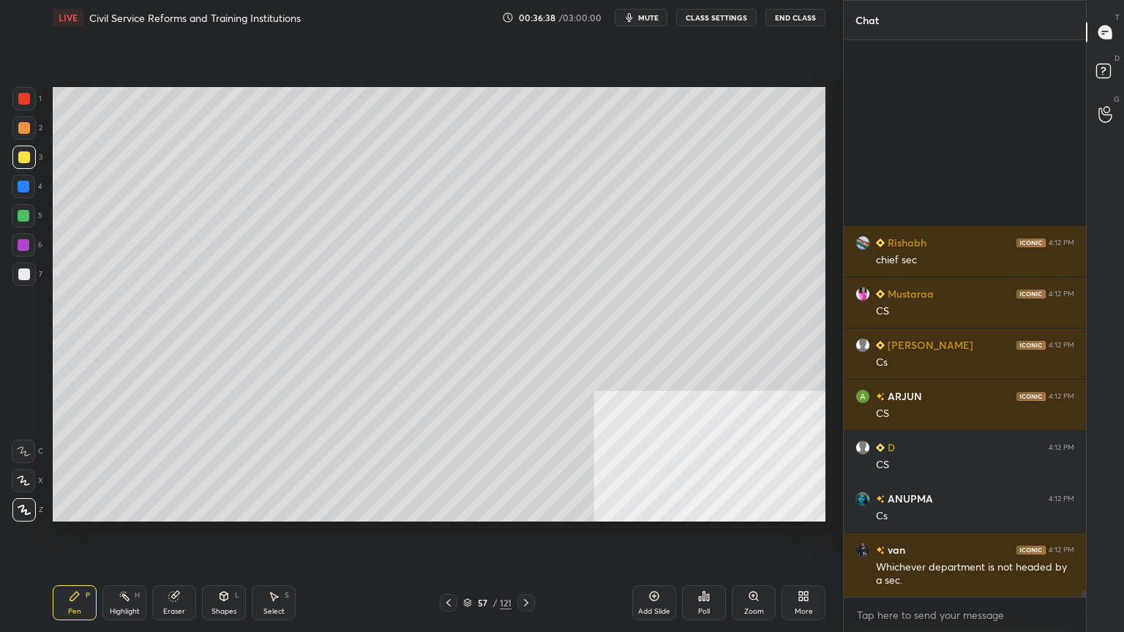
scroll to position [48190, 0]
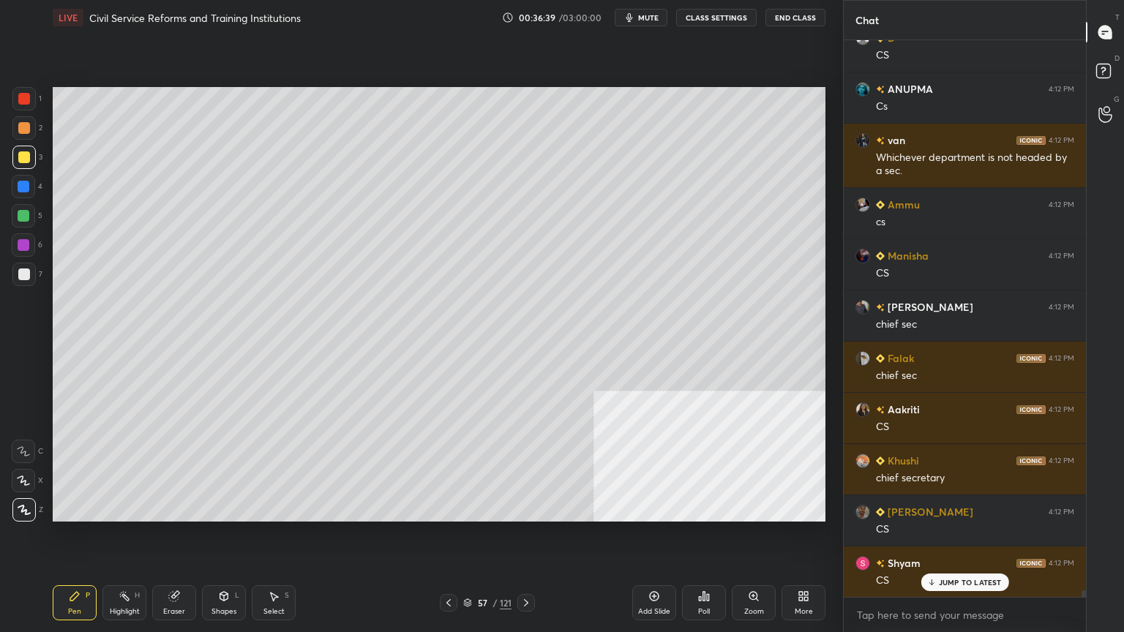
click at [467, 567] on icon at bounding box center [467, 603] width 9 height 9
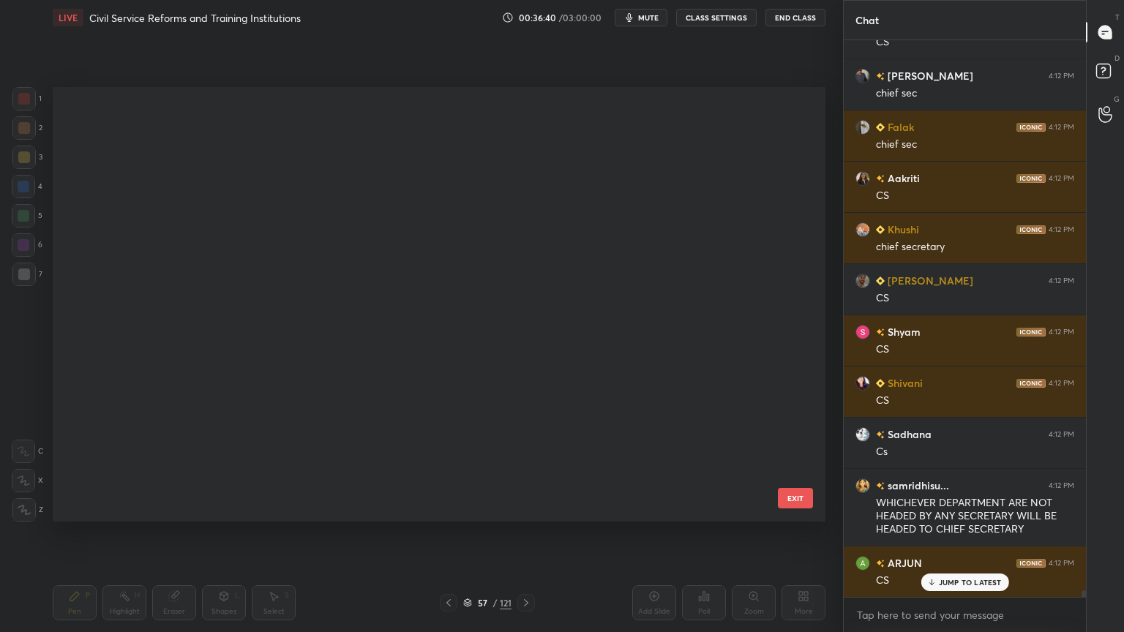
scroll to position [4, 7]
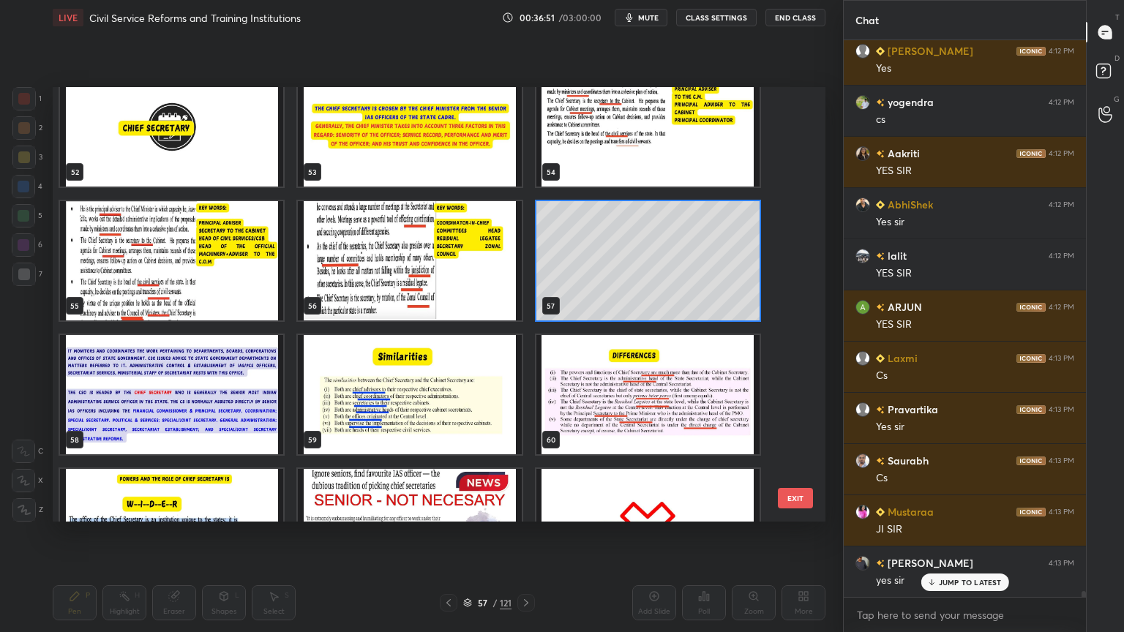
click at [571, 408] on img "grid" at bounding box center [647, 394] width 223 height 119
click at [571, 407] on img "grid" at bounding box center [647, 394] width 223 height 119
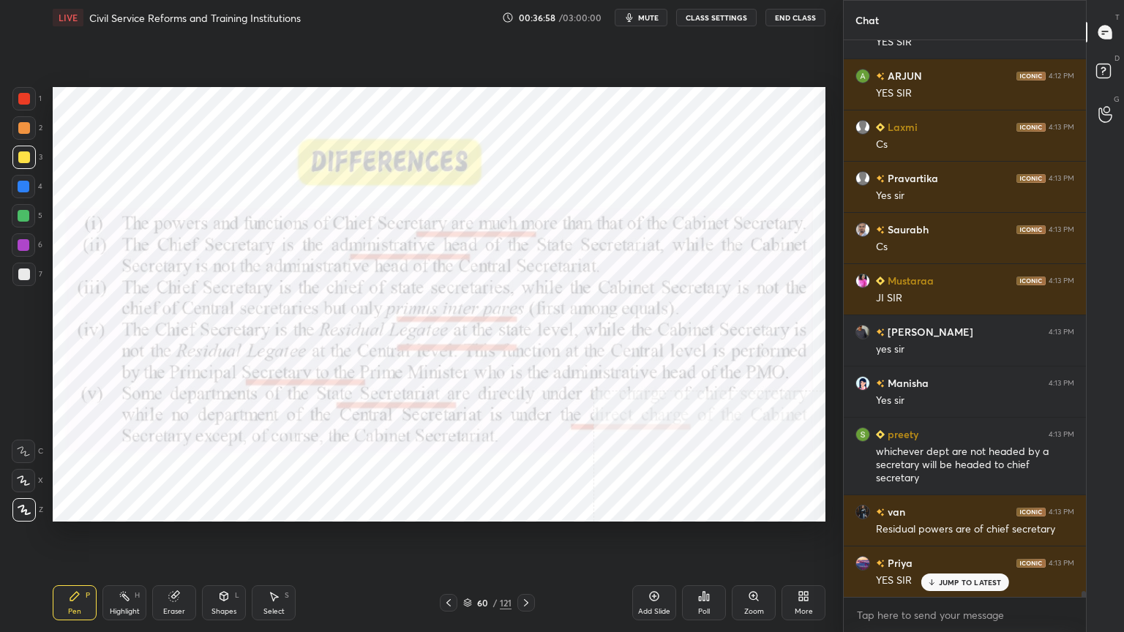
click at [654, 567] on icon at bounding box center [654, 596] width 12 height 12
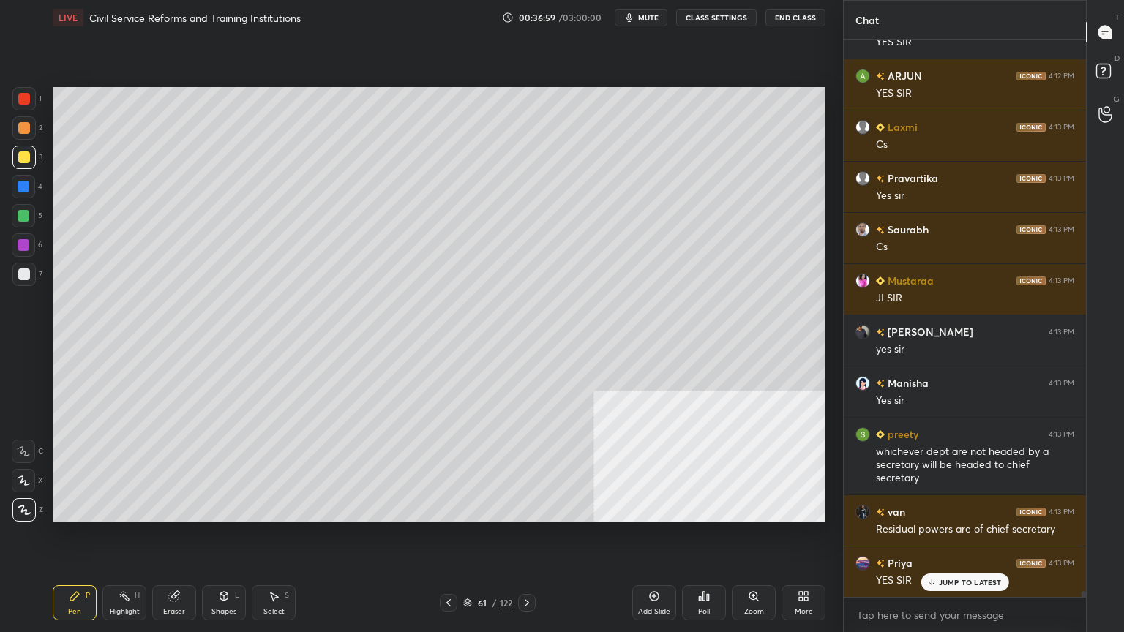
click at [24, 271] on div at bounding box center [24, 275] width 12 height 12
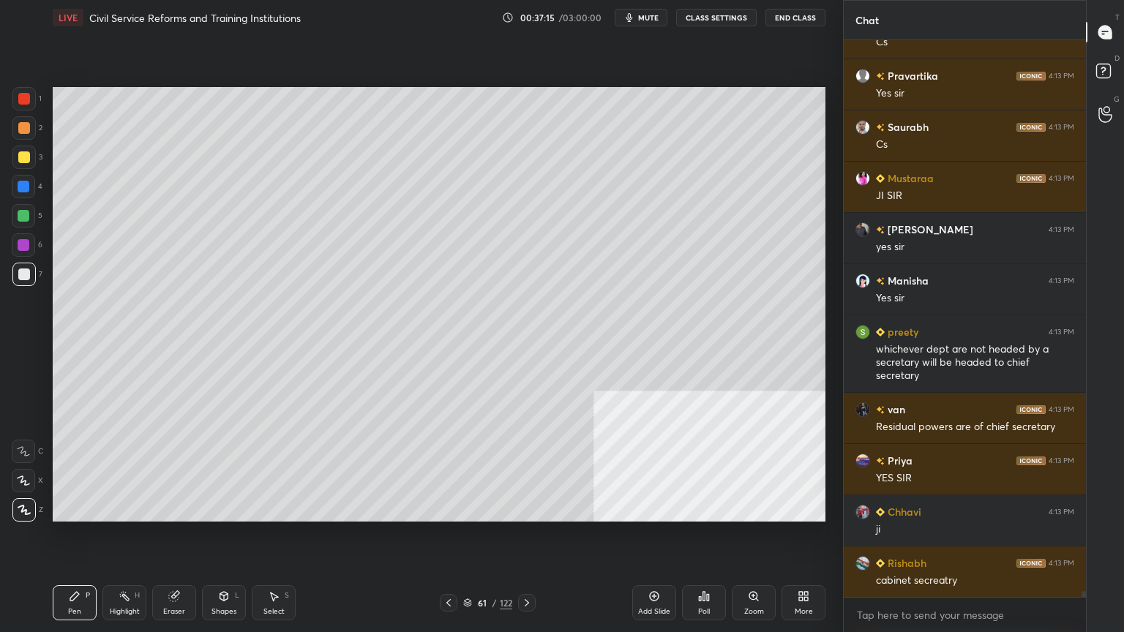
scroll to position [49882, 0]
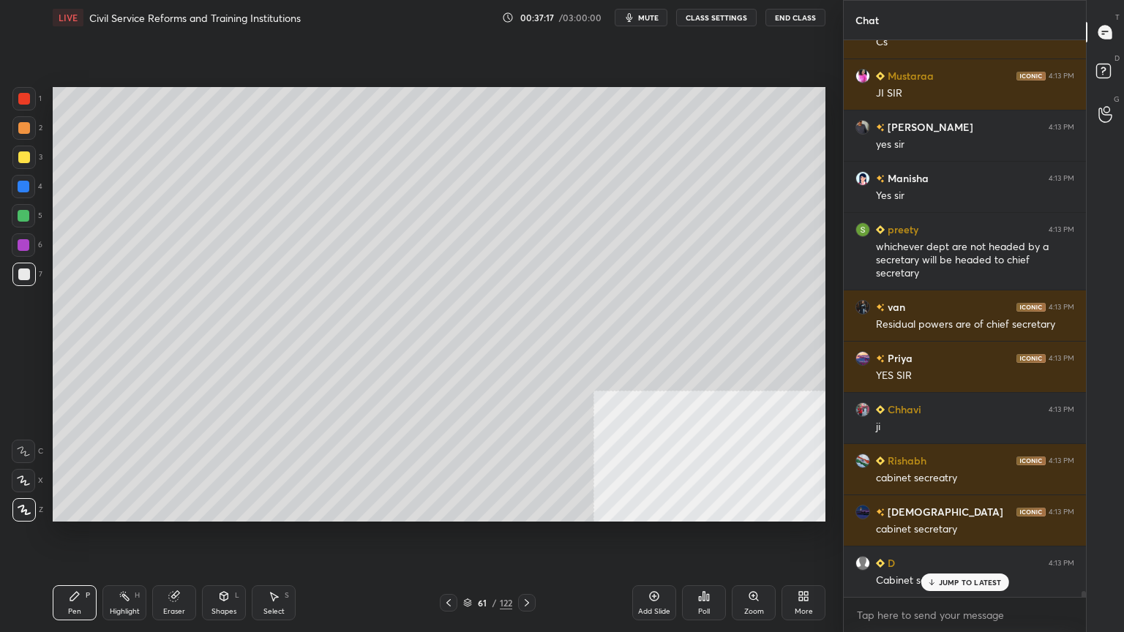
drag, startPoint x: 23, startPoint y: 154, endPoint x: 47, endPoint y: 152, distance: 24.2
click at [23, 154] on div at bounding box center [24, 157] width 12 height 12
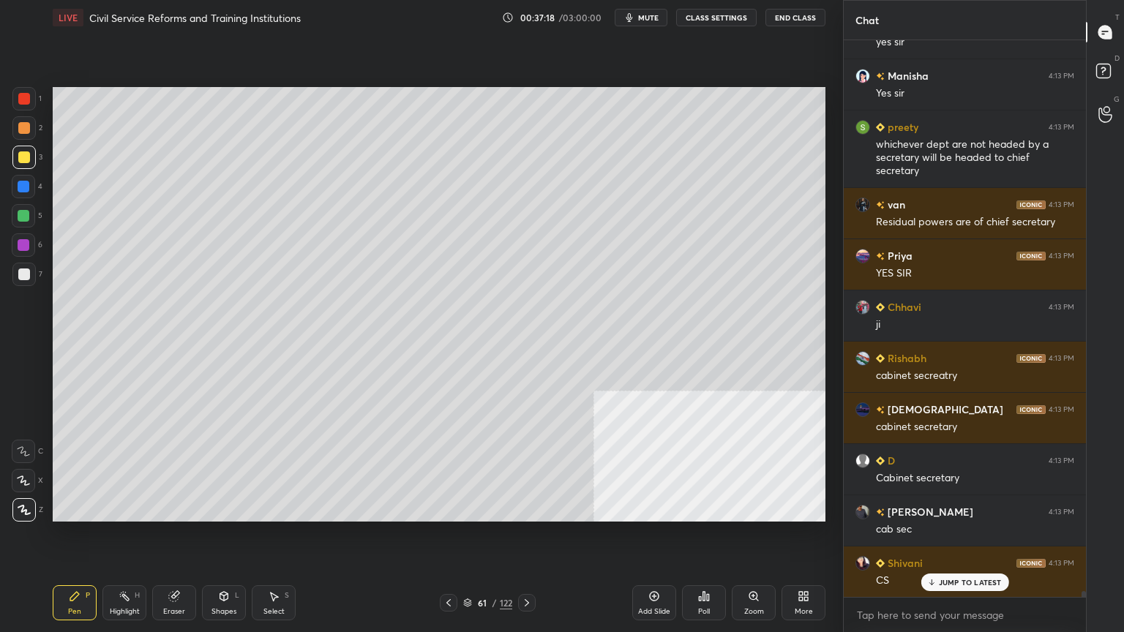
scroll to position [50137, 0]
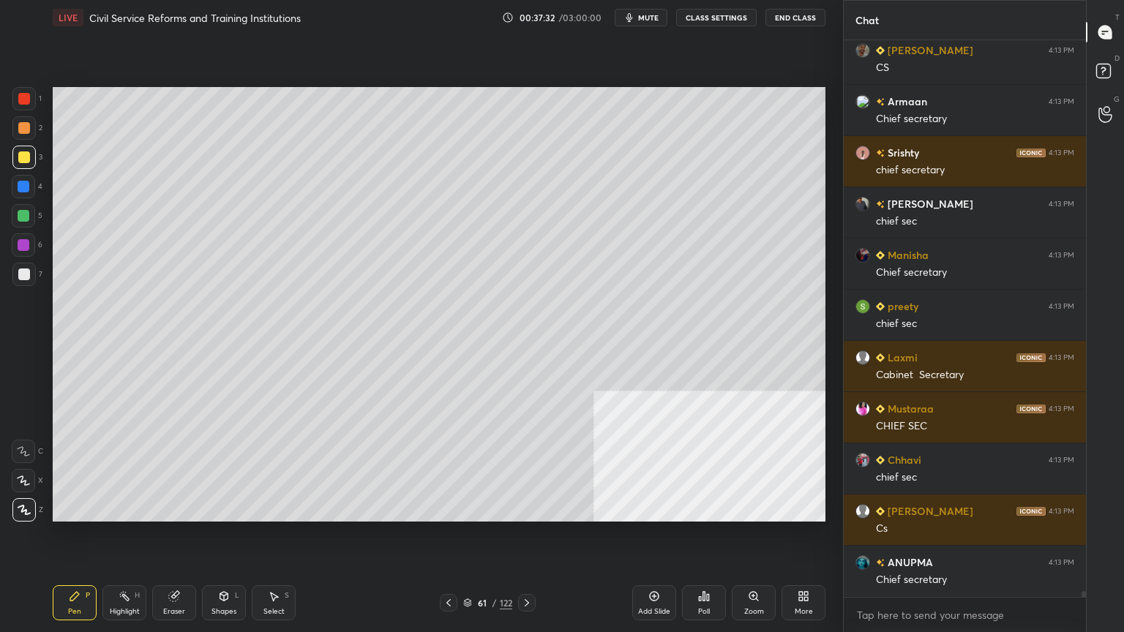
click at [27, 184] on div at bounding box center [24, 187] width 12 height 12
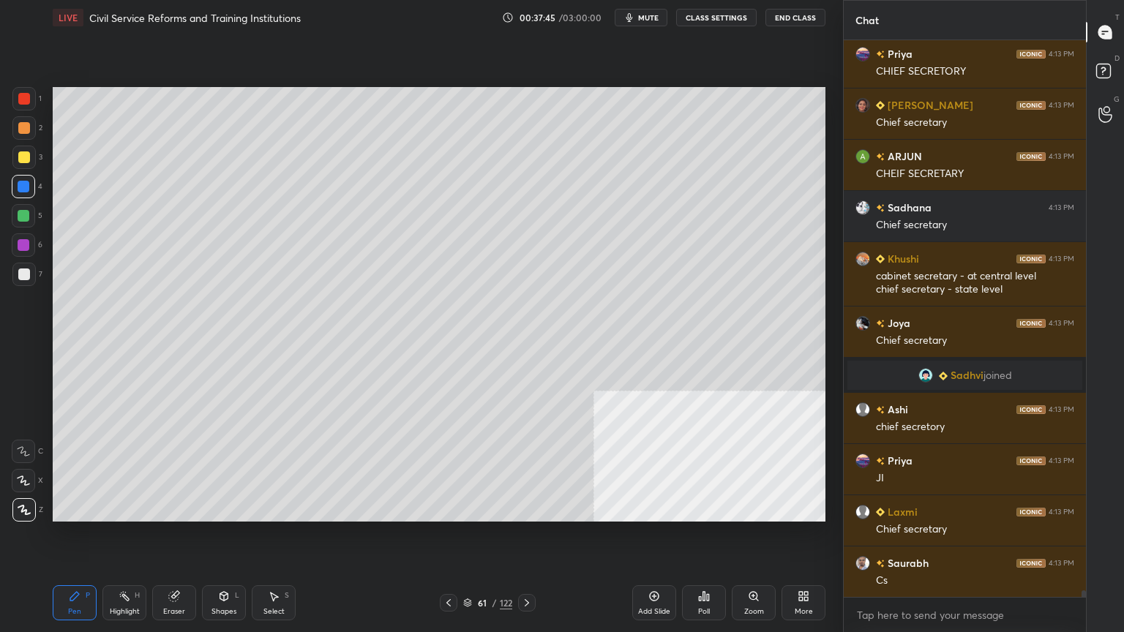
scroll to position [46399, 0]
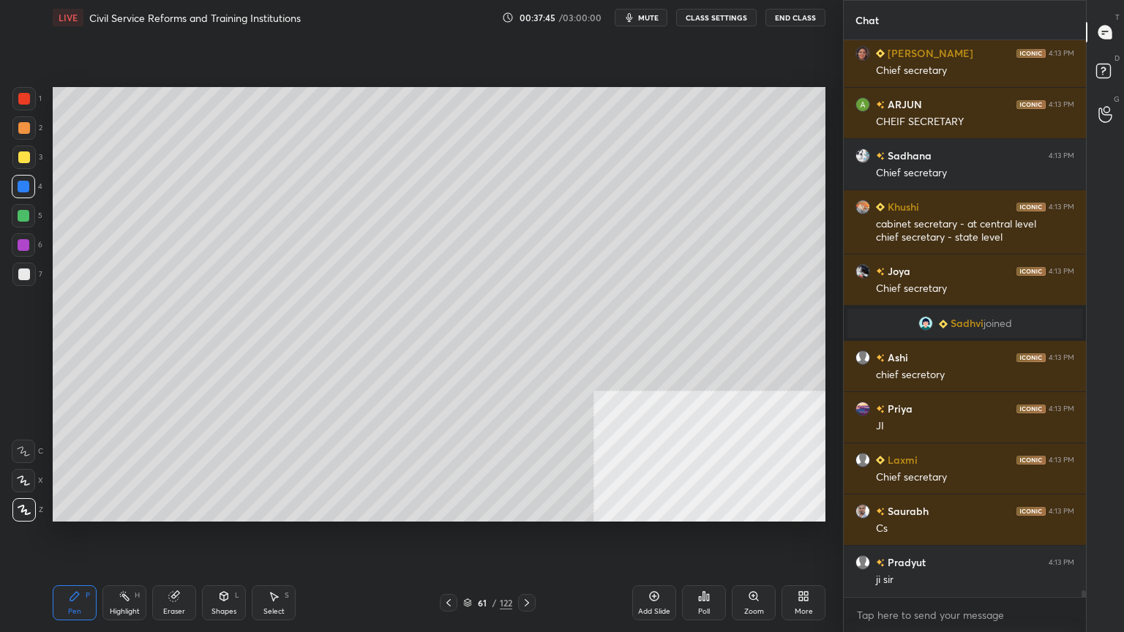
click at [21, 153] on div at bounding box center [24, 157] width 12 height 12
click at [24, 123] on div at bounding box center [24, 128] width 12 height 12
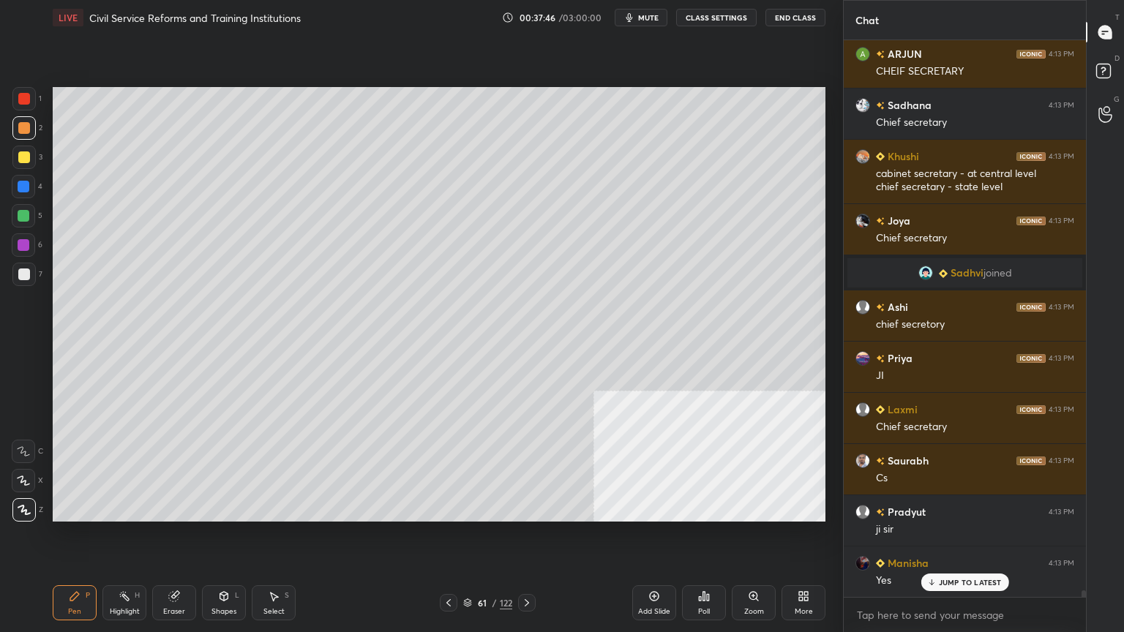
click at [26, 100] on div at bounding box center [24, 99] width 12 height 12
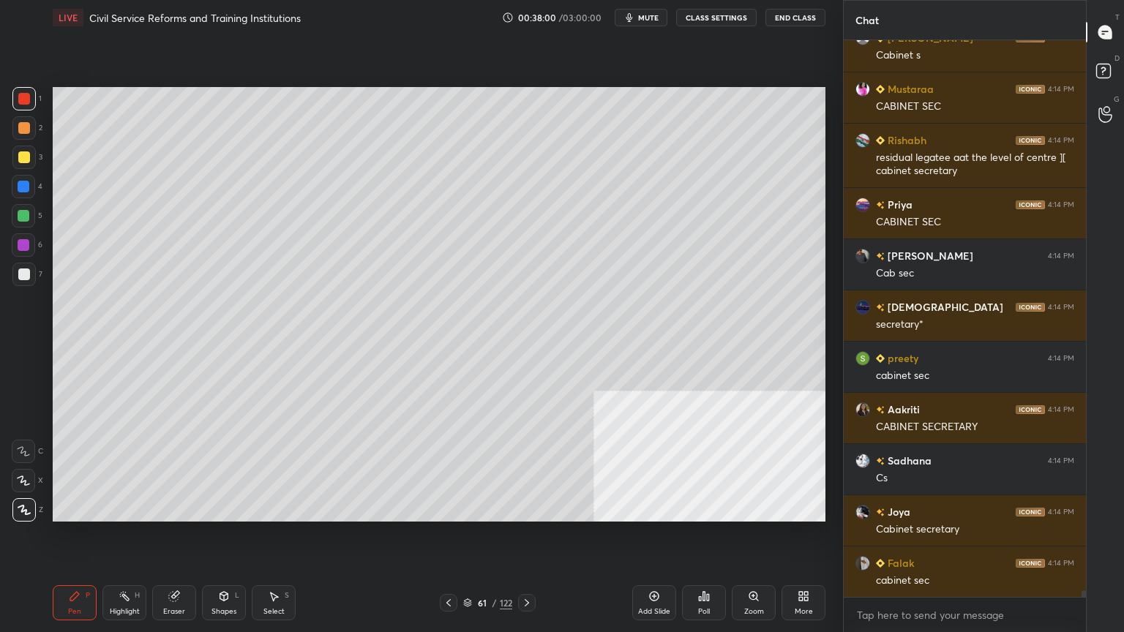
scroll to position [47488, 0]
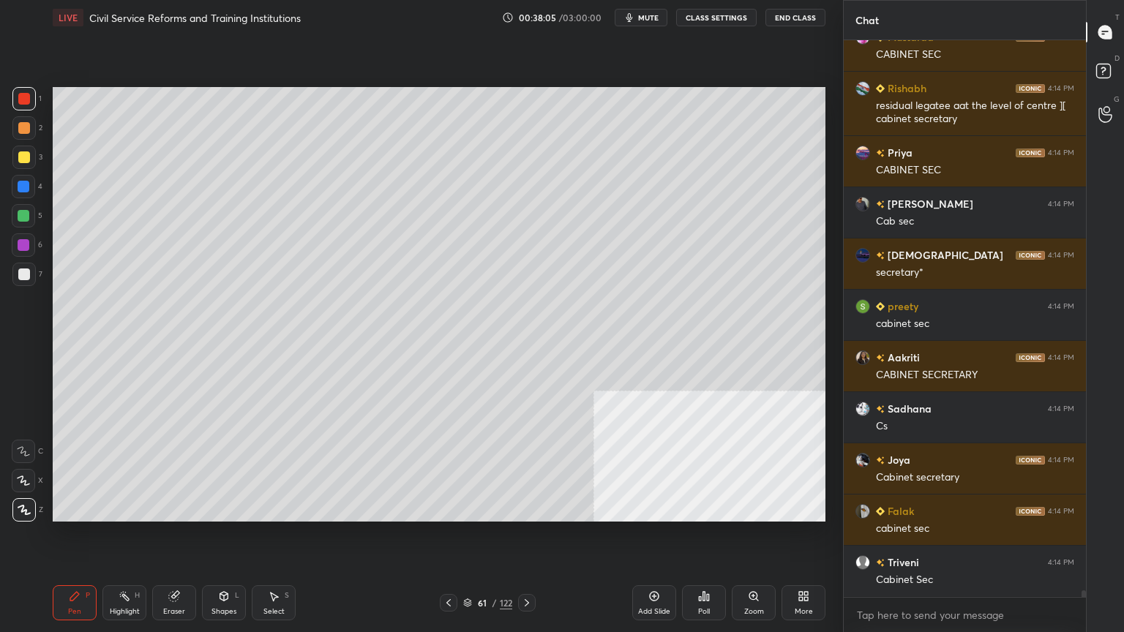
drag, startPoint x: 26, startPoint y: 120, endPoint x: 47, endPoint y: 121, distance: 21.2
click at [25, 121] on div at bounding box center [23, 127] width 23 height 23
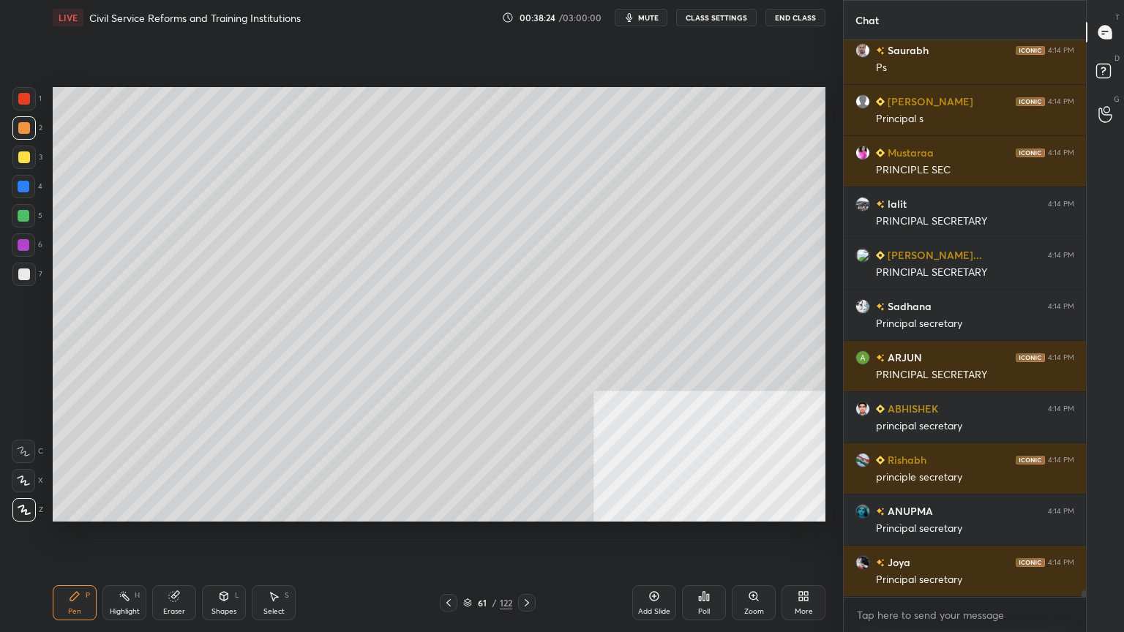
scroll to position [48460, 0]
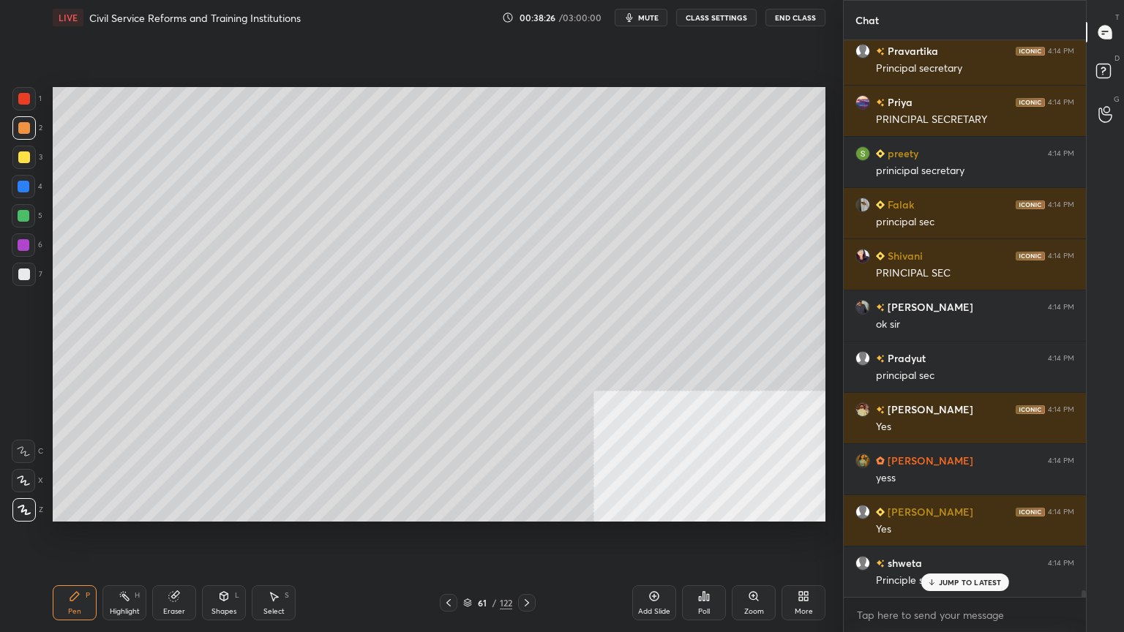
click at [22, 271] on div at bounding box center [24, 275] width 12 height 12
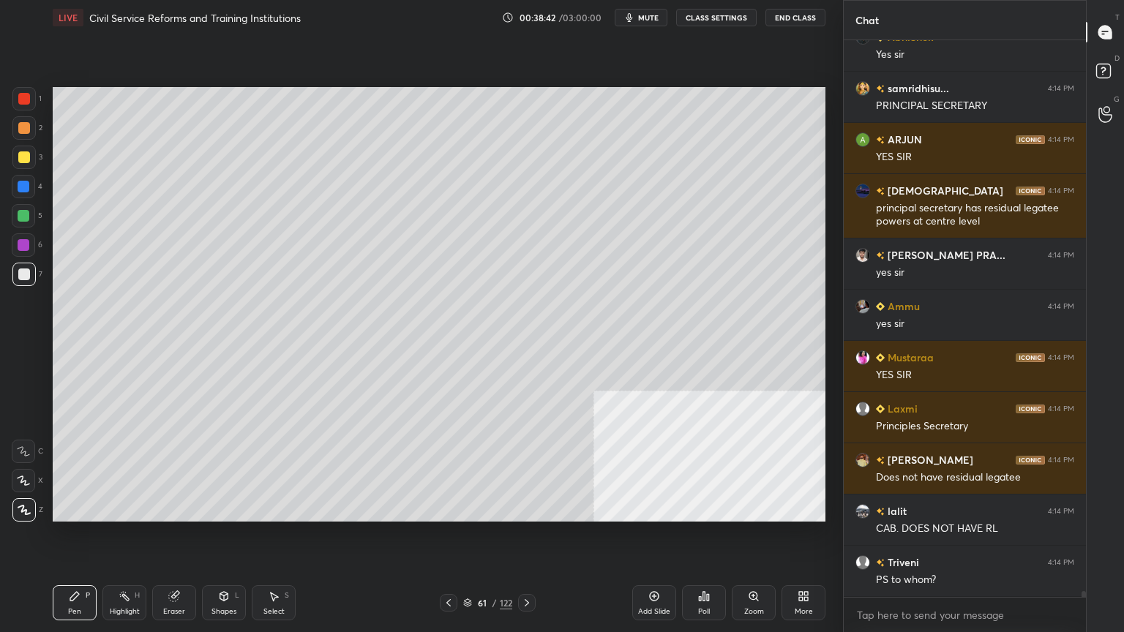
scroll to position [50061, 0]
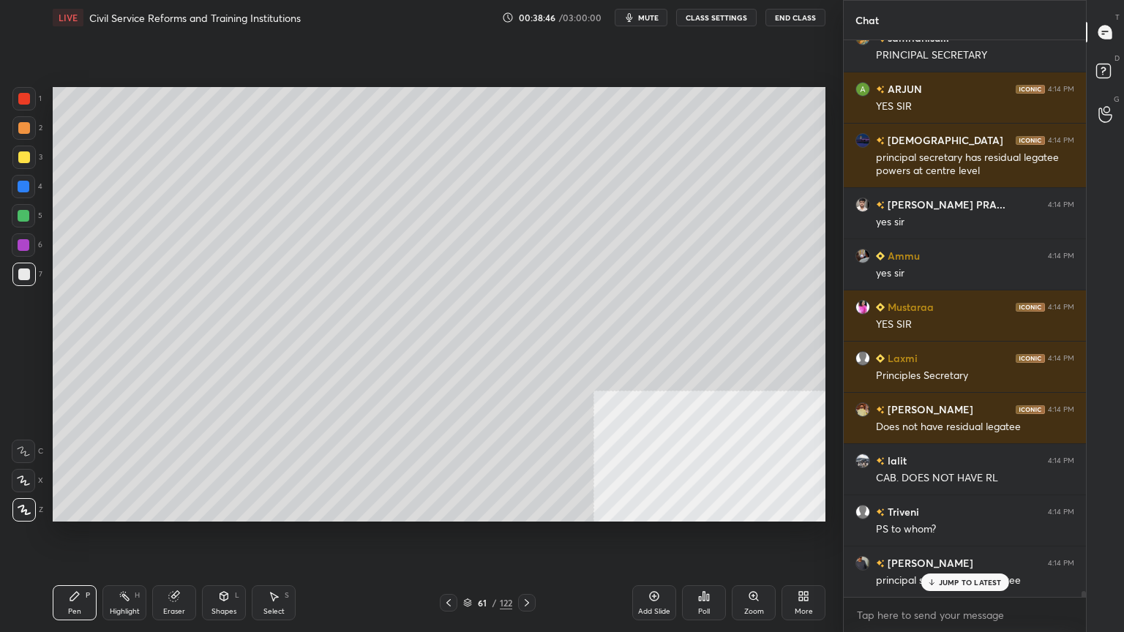
click at [451, 567] on icon at bounding box center [449, 603] width 12 height 12
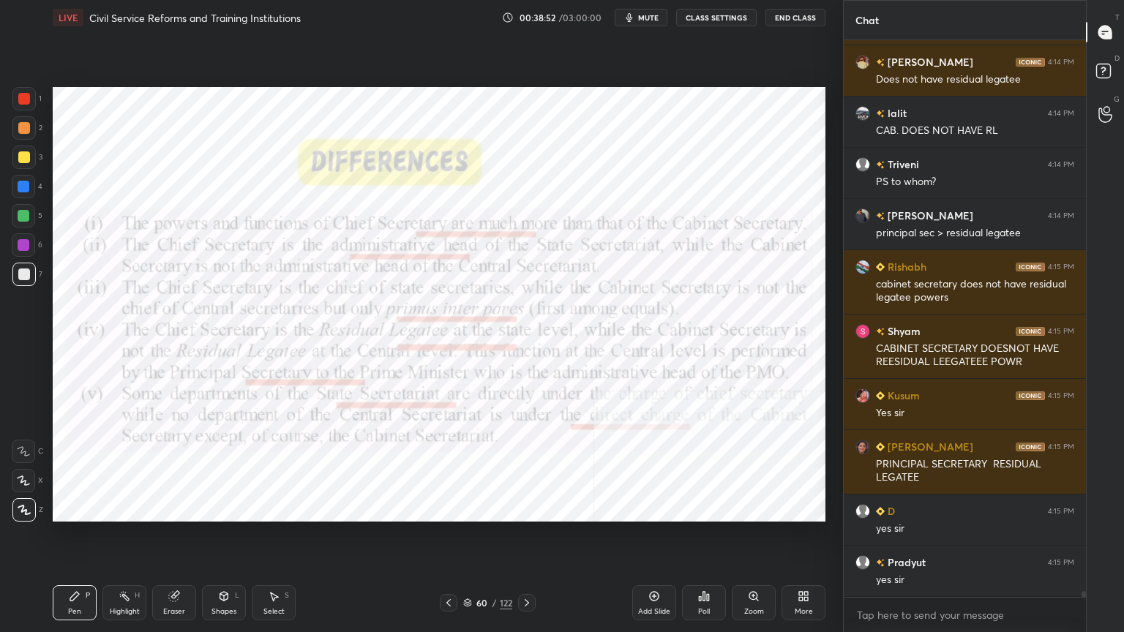
scroll to position [50459, 0]
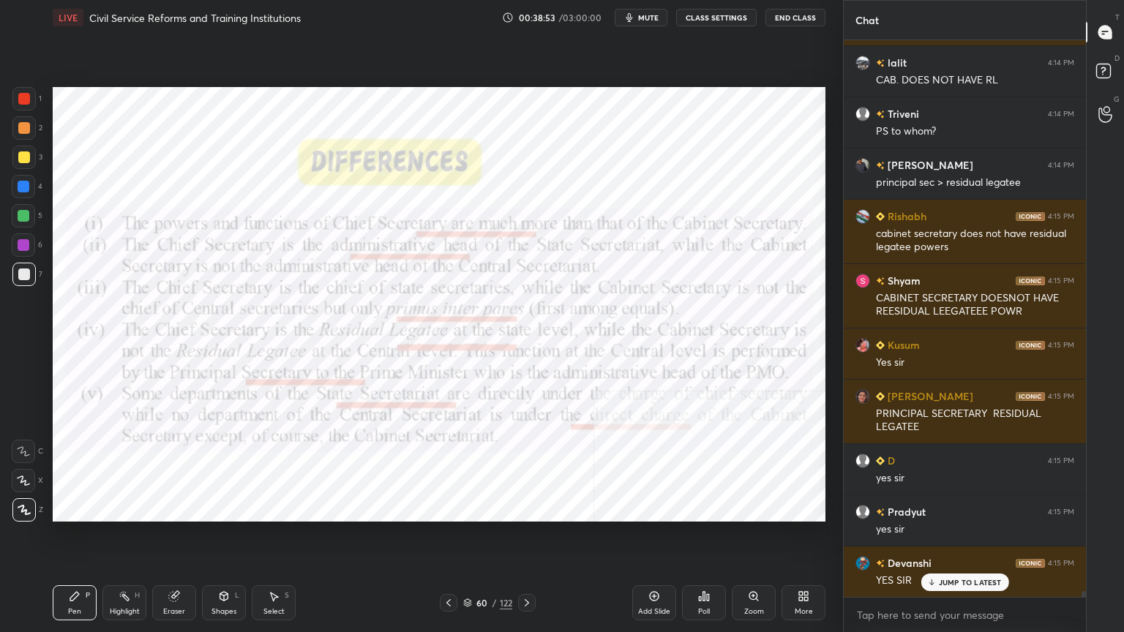
click at [23, 93] on div at bounding box center [24, 99] width 12 height 12
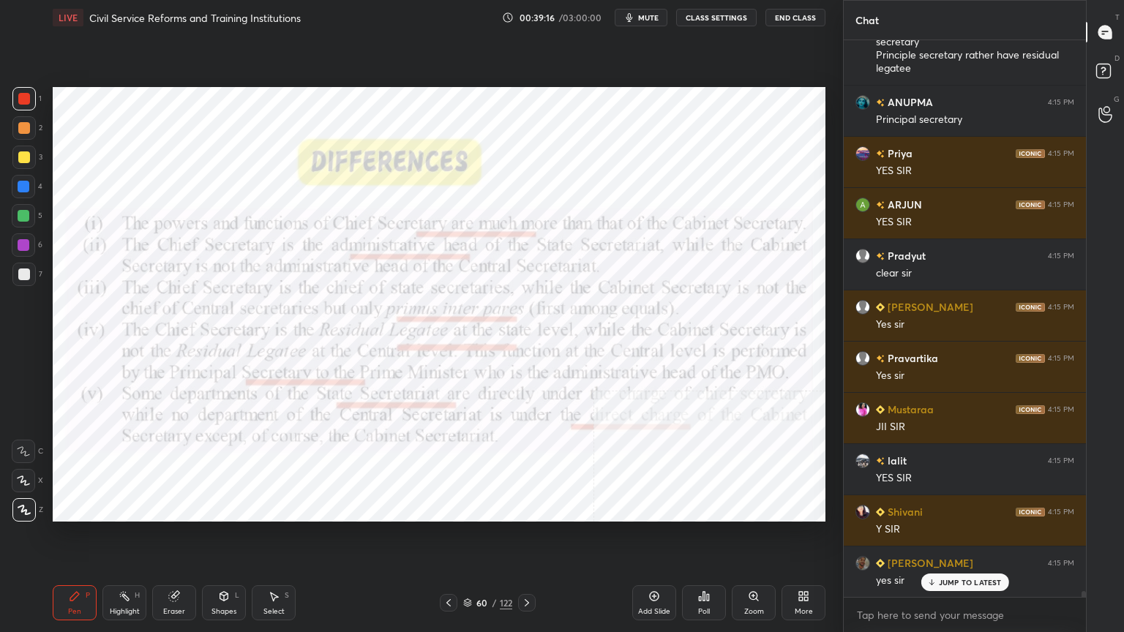
scroll to position [51164, 0]
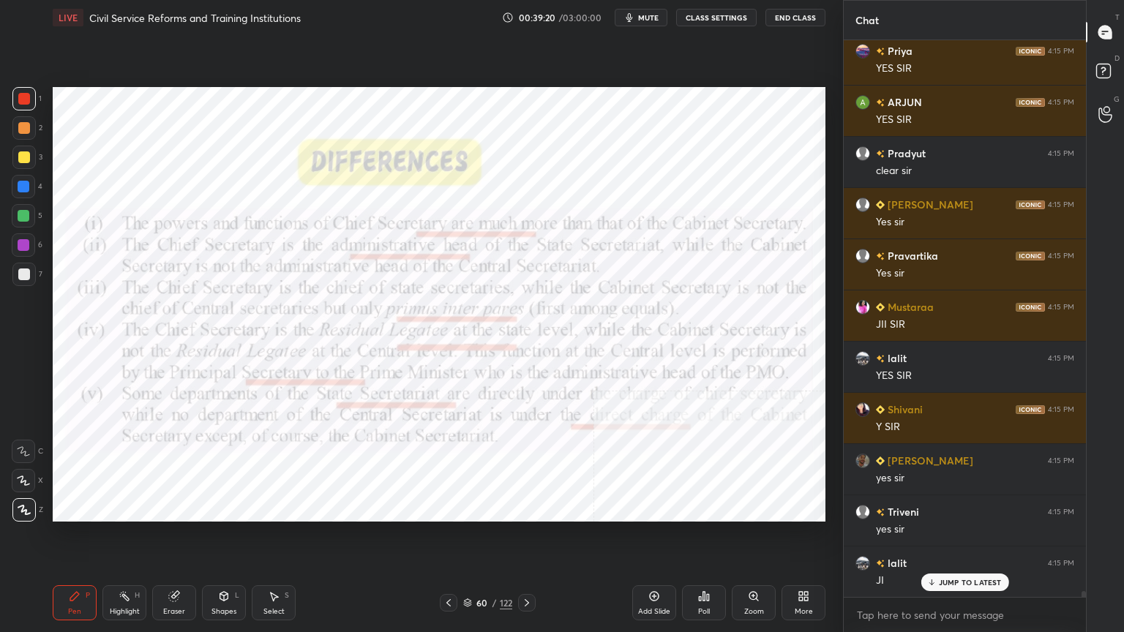
click at [650, 567] on div "Add Slide" at bounding box center [654, 602] width 44 height 35
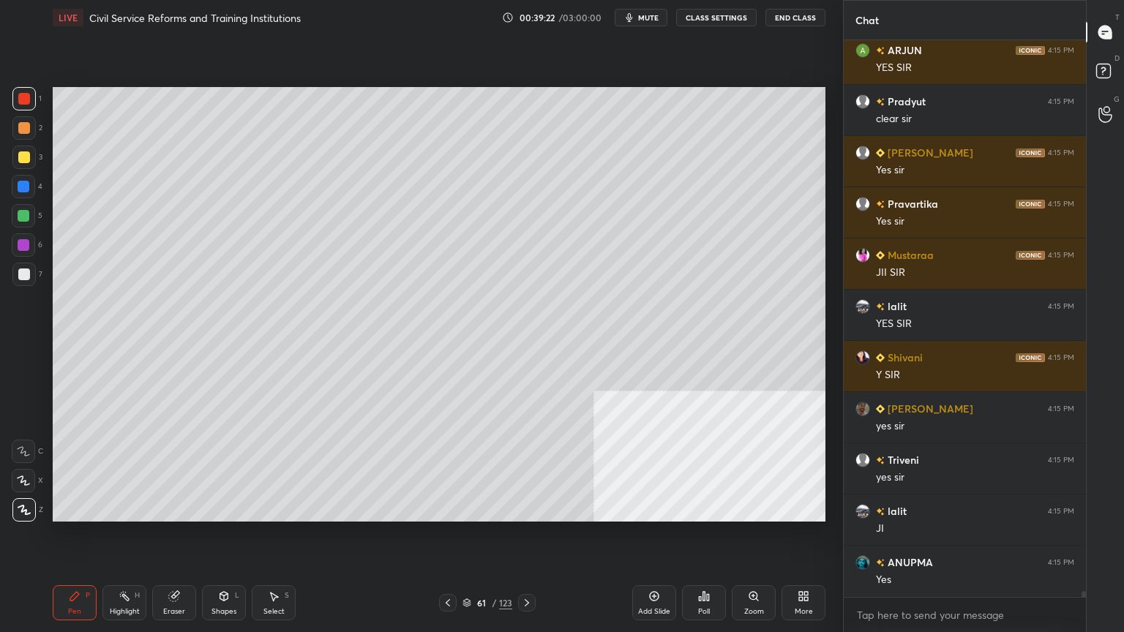
click at [23, 273] on div at bounding box center [24, 275] width 12 height 12
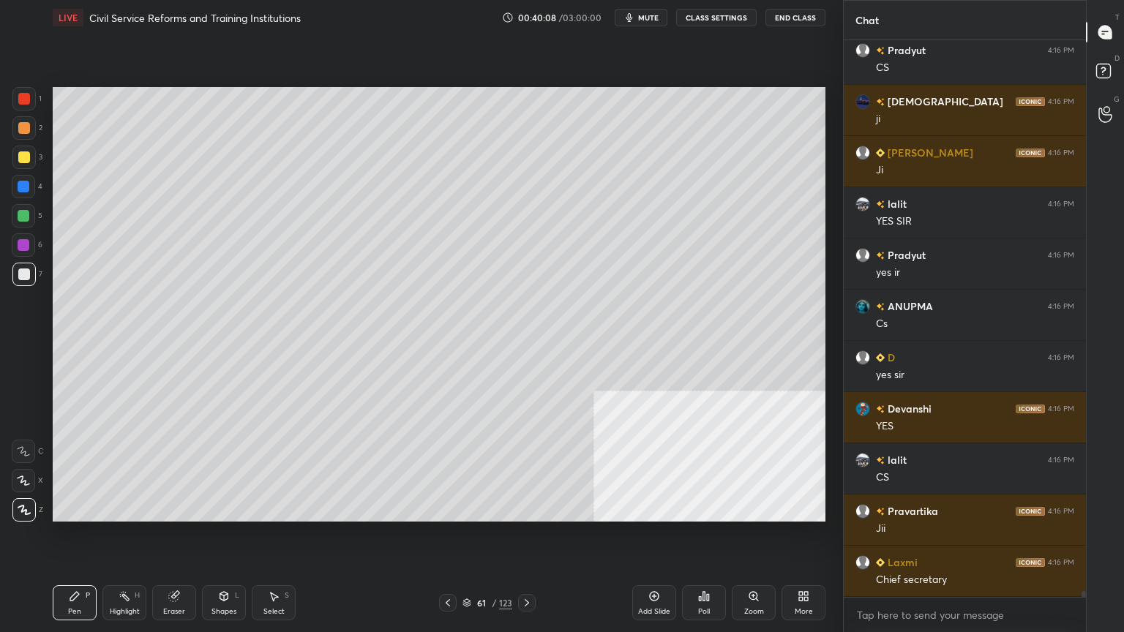
scroll to position [52224, 0]
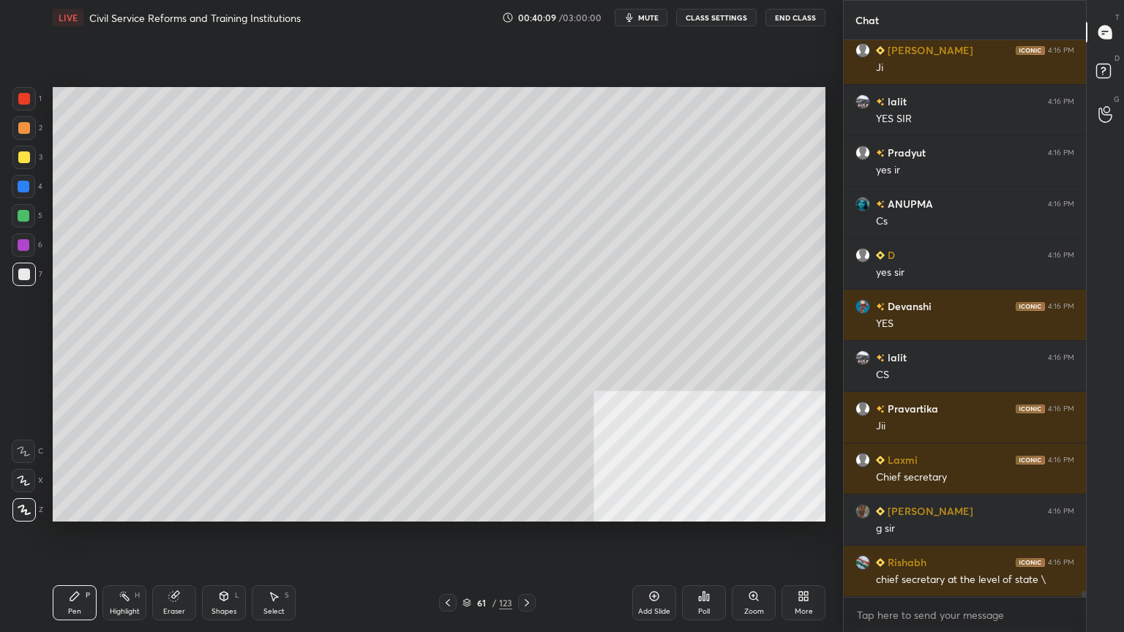
click at [23, 155] on div at bounding box center [24, 157] width 12 height 12
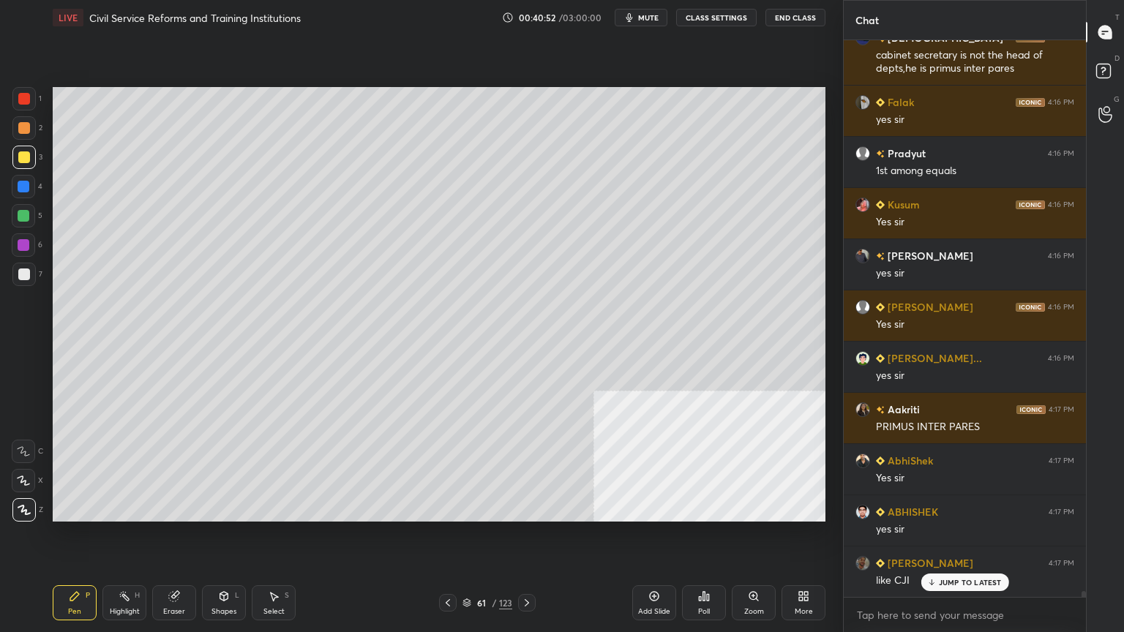
scroll to position [53415, 0]
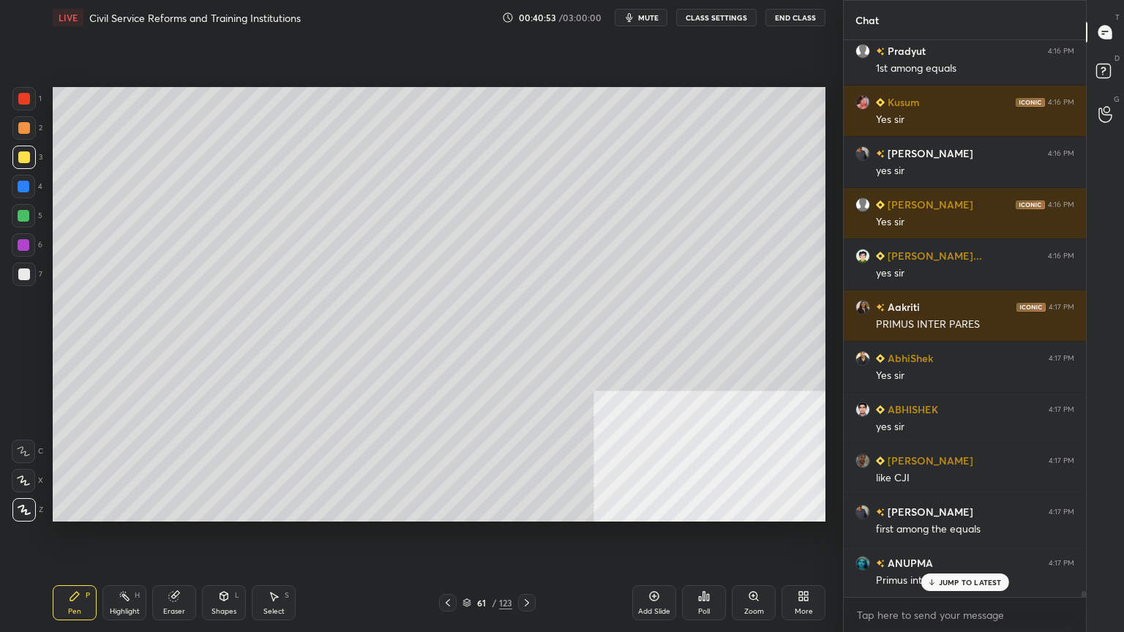
drag, startPoint x: 22, startPoint y: 269, endPoint x: 41, endPoint y: 266, distance: 19.4
click at [23, 269] on div at bounding box center [24, 275] width 12 height 12
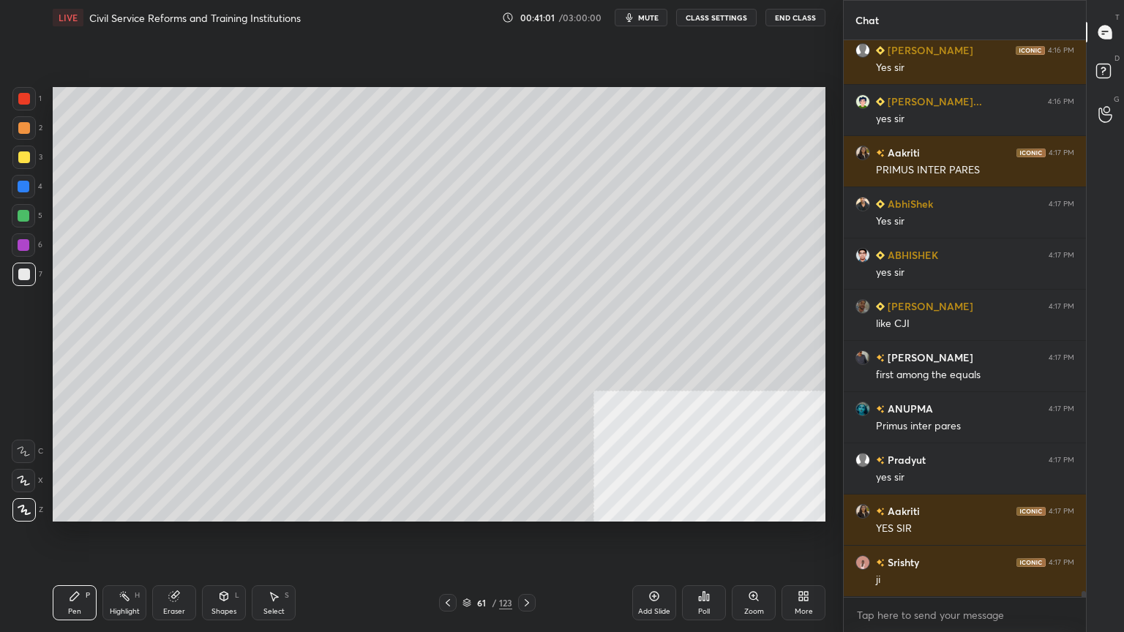
scroll to position [51442, 0]
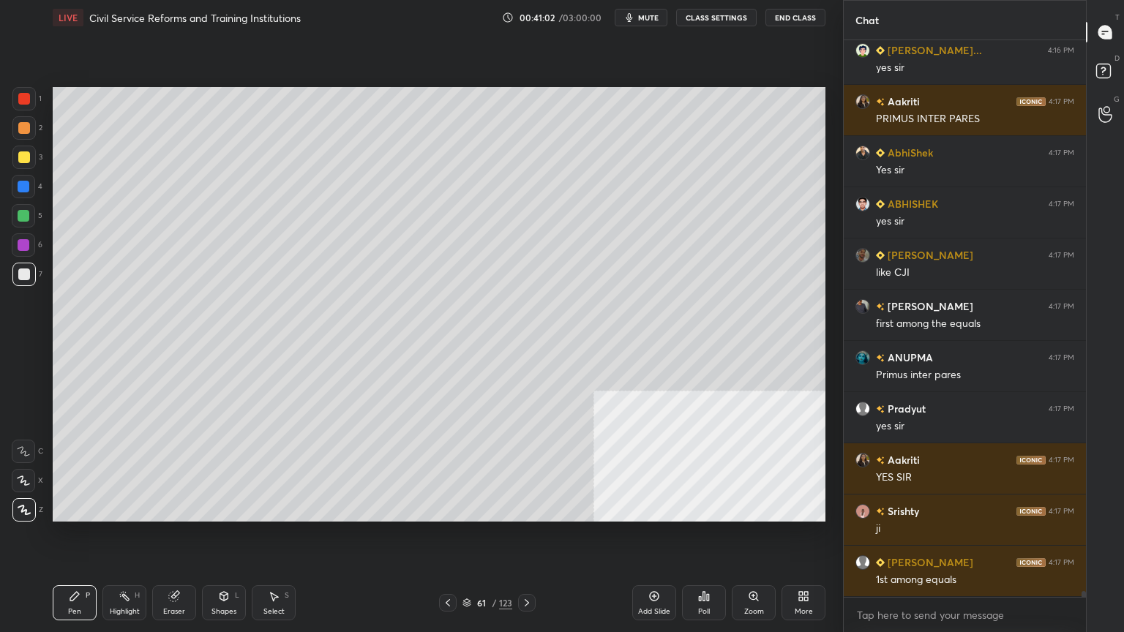
drag, startPoint x: 18, startPoint y: 149, endPoint x: 26, endPoint y: 152, distance: 7.9
click at [20, 151] on div at bounding box center [23, 157] width 23 height 23
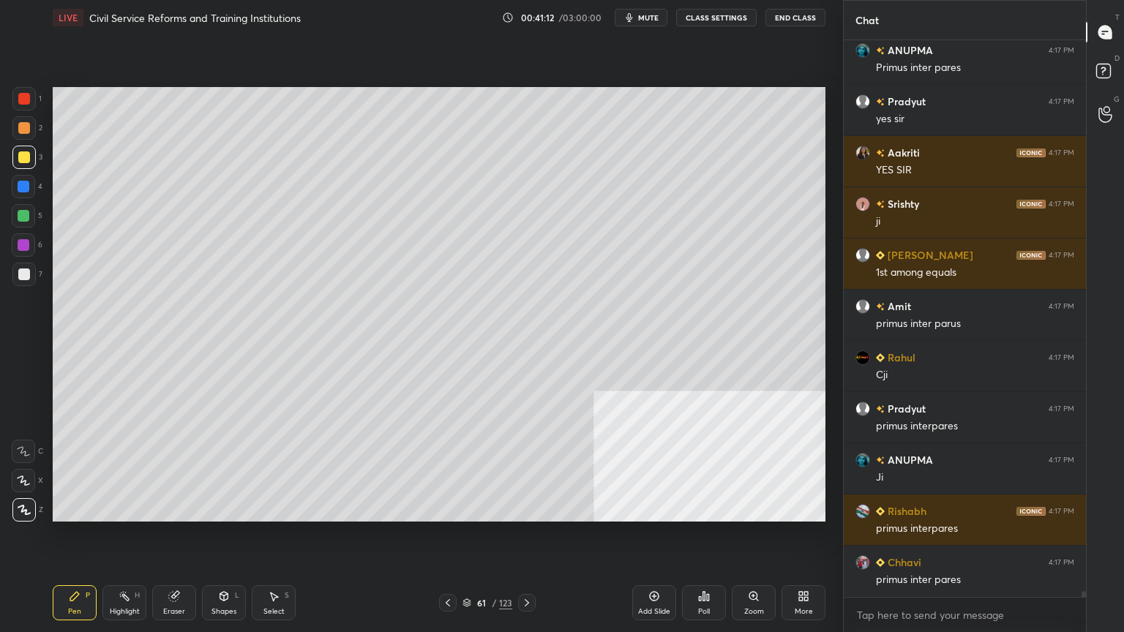
scroll to position [51799, 0]
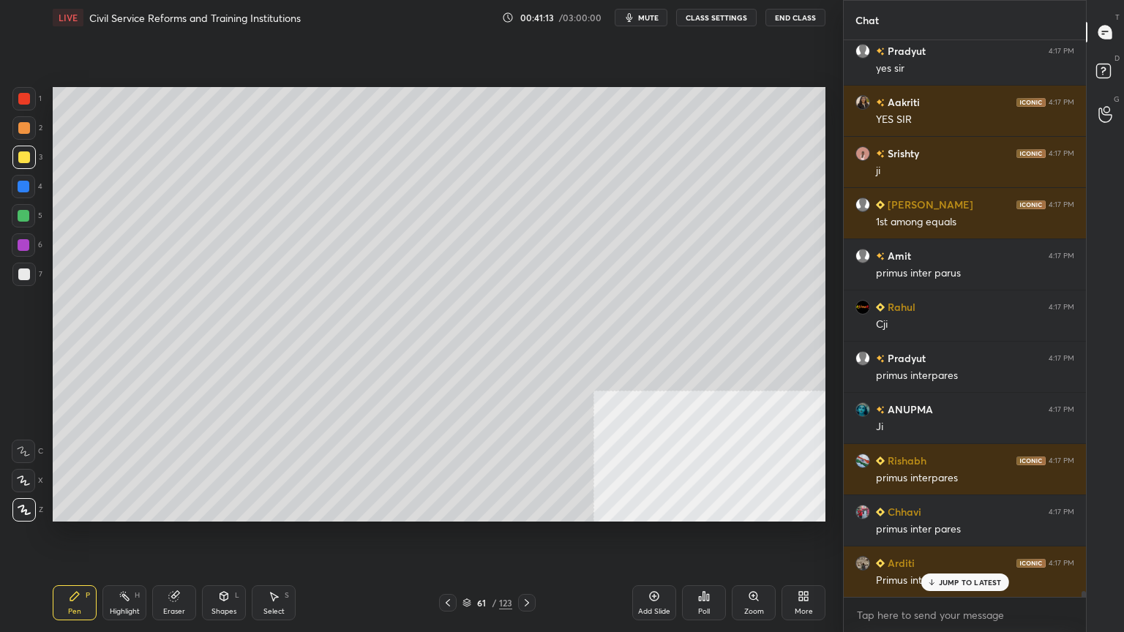
drag, startPoint x: 659, startPoint y: 600, endPoint x: 647, endPoint y: 602, distance: 11.9
click at [656, 567] on div "Add Slide" at bounding box center [654, 602] width 44 height 35
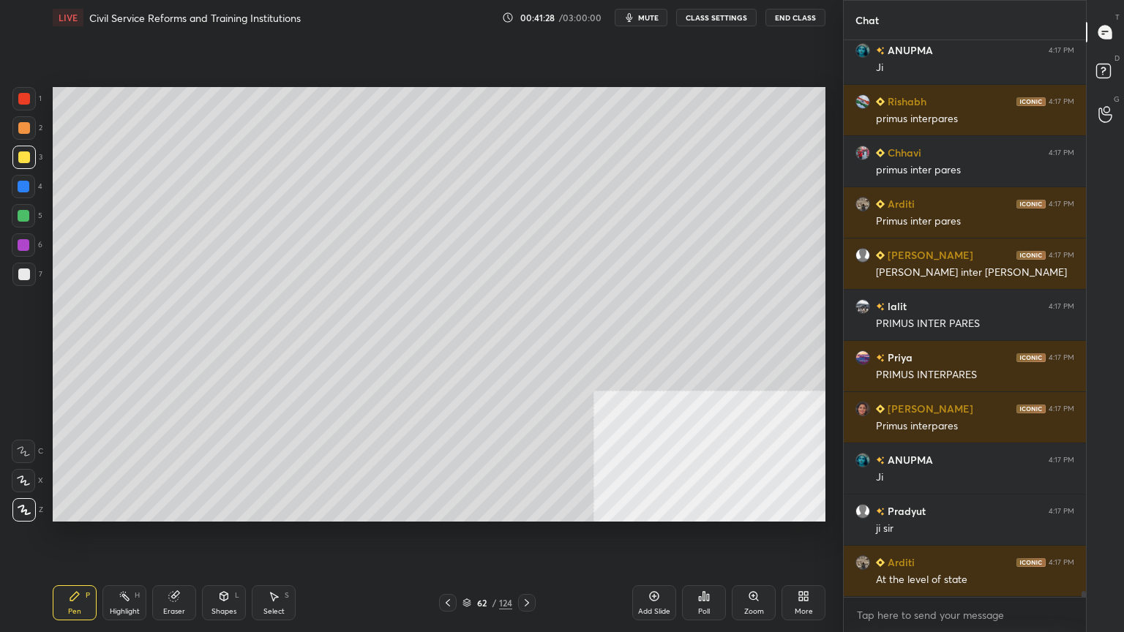
scroll to position [52209, 0]
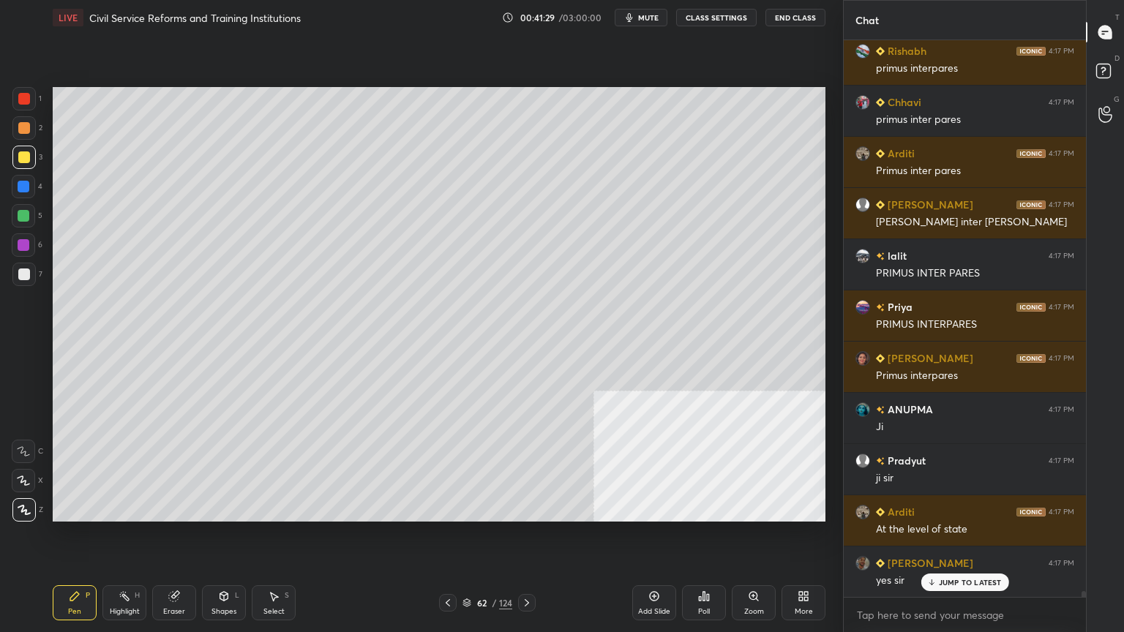
click at [20, 181] on div at bounding box center [24, 187] width 12 height 12
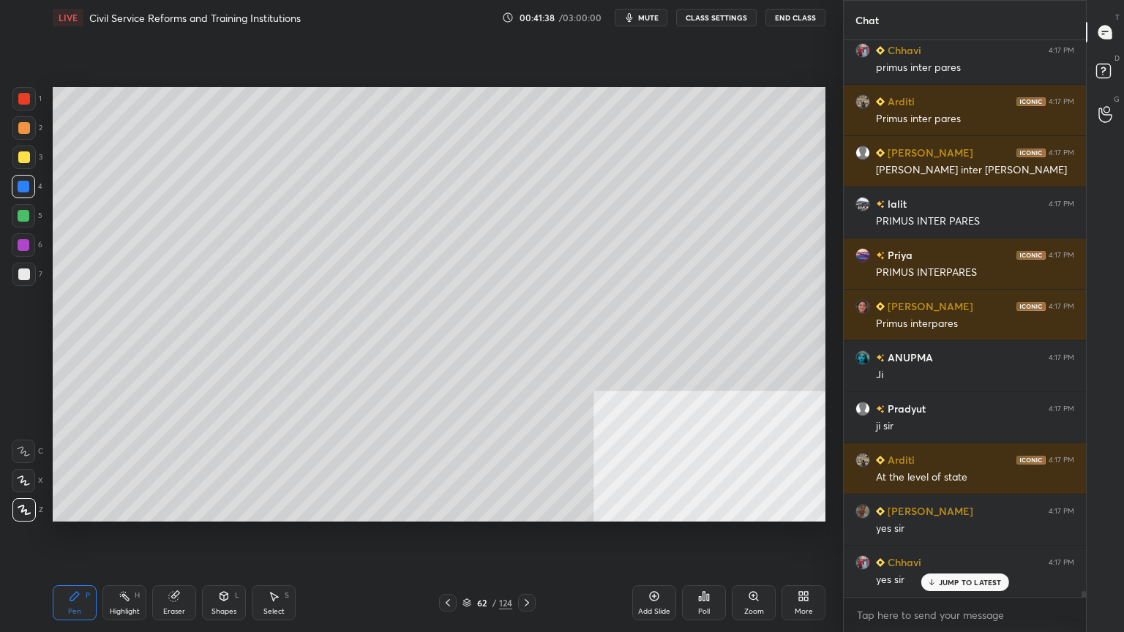
scroll to position [52312, 0]
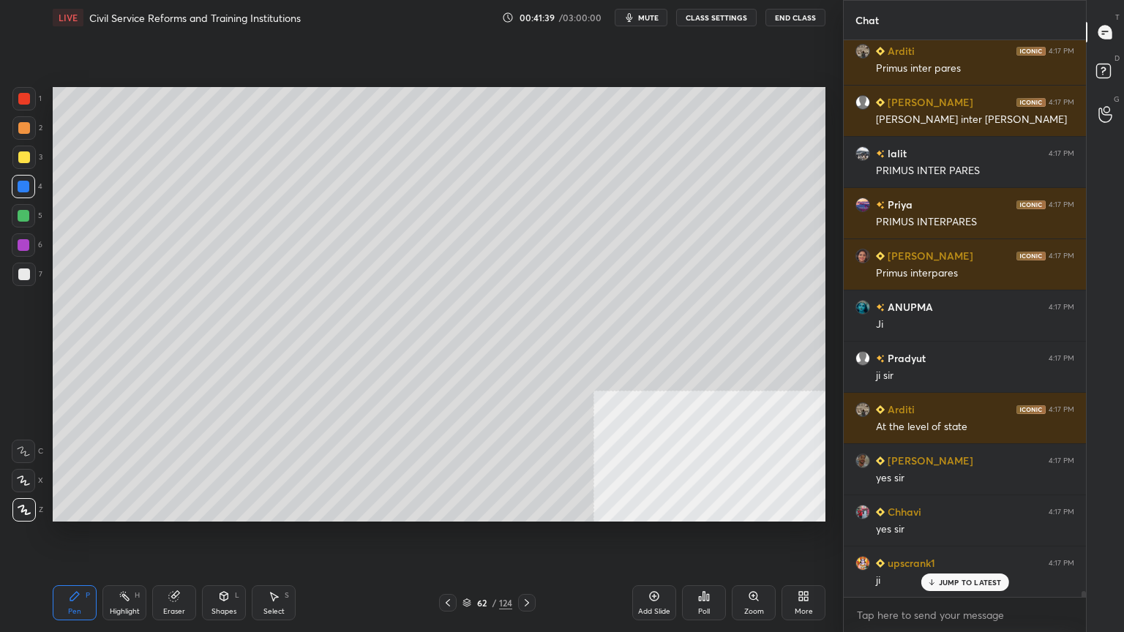
drag, startPoint x: 18, startPoint y: 153, endPoint x: 27, endPoint y: 156, distance: 9.3
click at [18, 154] on div at bounding box center [24, 157] width 12 height 12
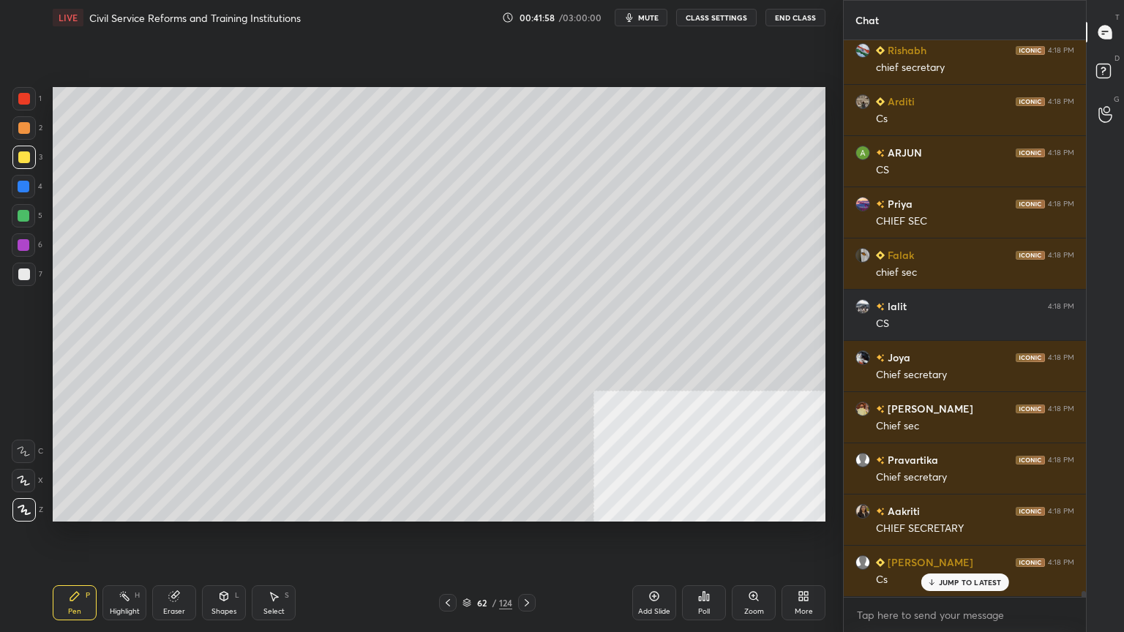
scroll to position [53643, 0]
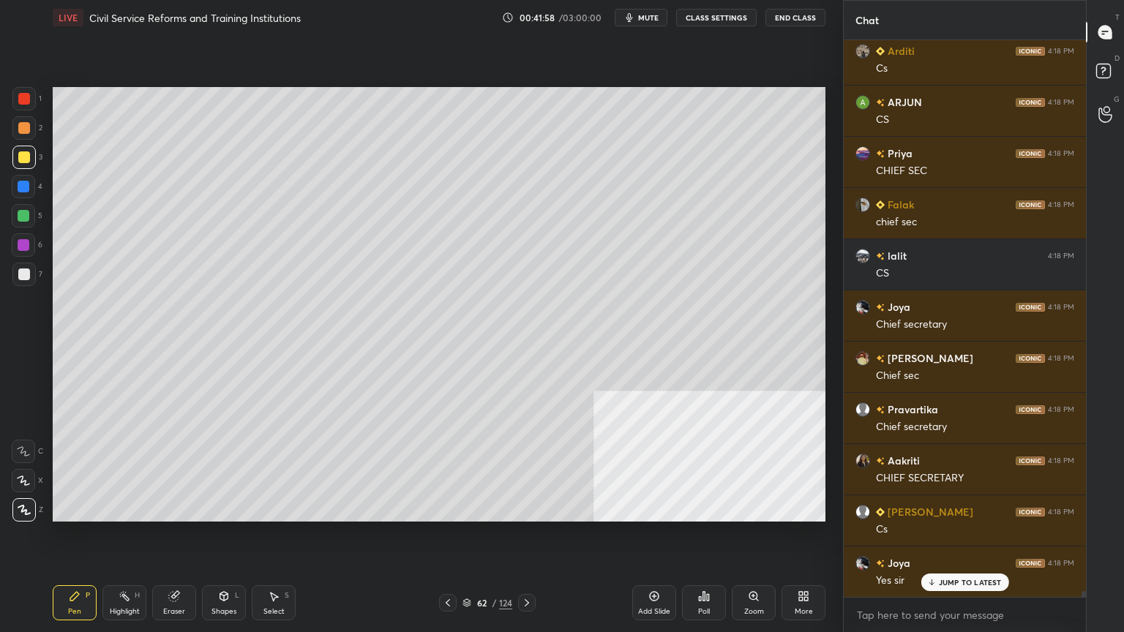
click at [468, 567] on icon at bounding box center [466, 603] width 9 height 9
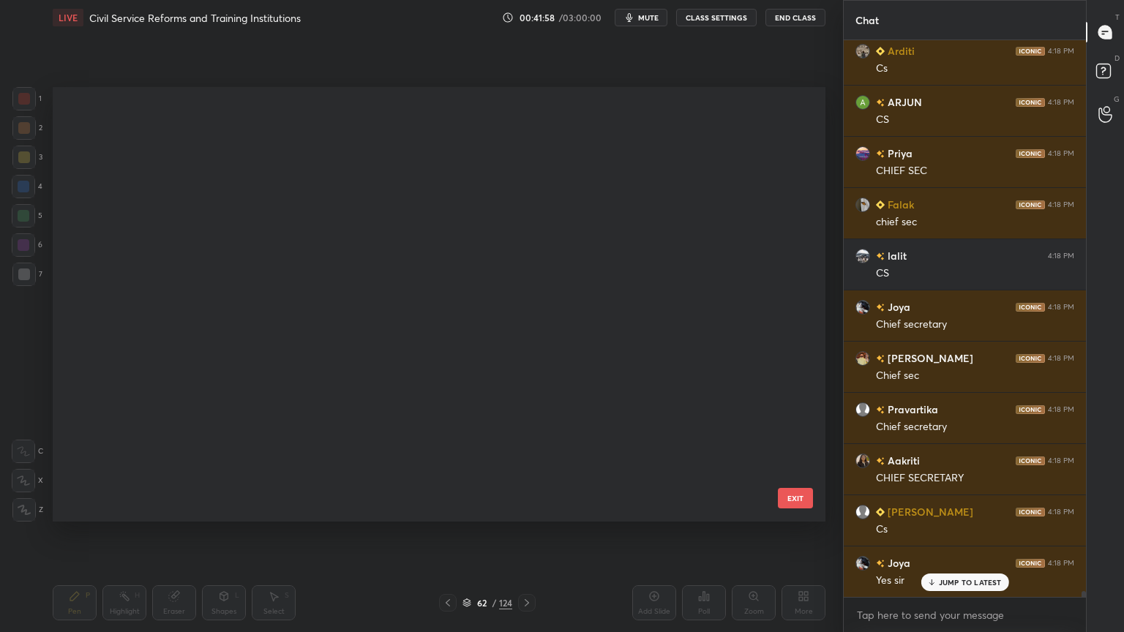
scroll to position [430, 765]
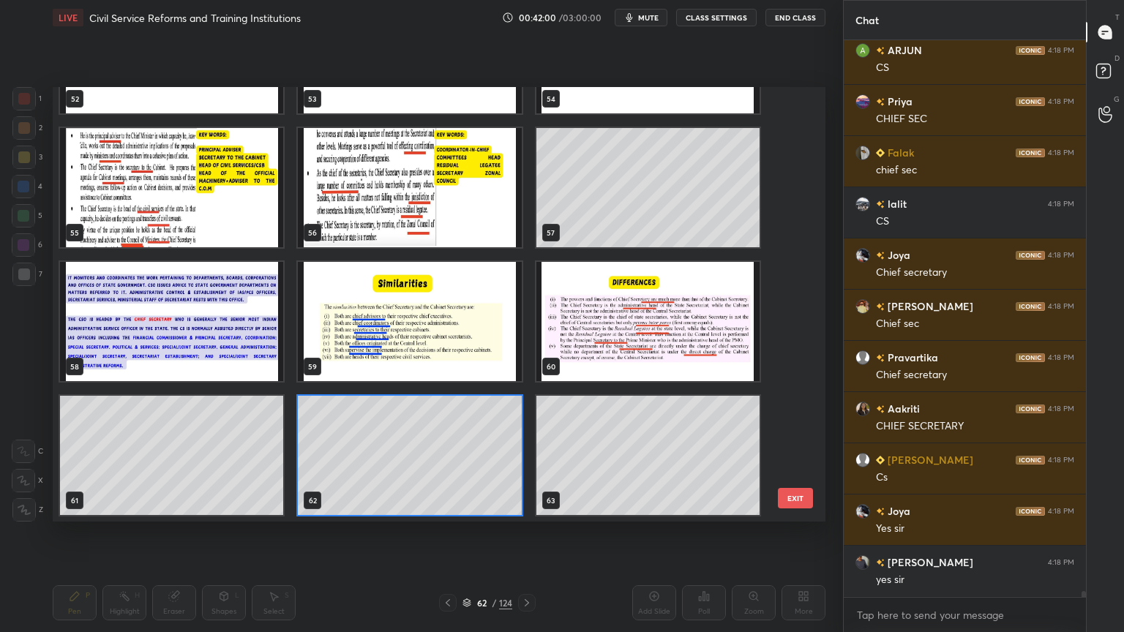
click at [465, 331] on img "grid" at bounding box center [409, 321] width 223 height 119
click at [467, 331] on img "grid" at bounding box center [409, 321] width 223 height 119
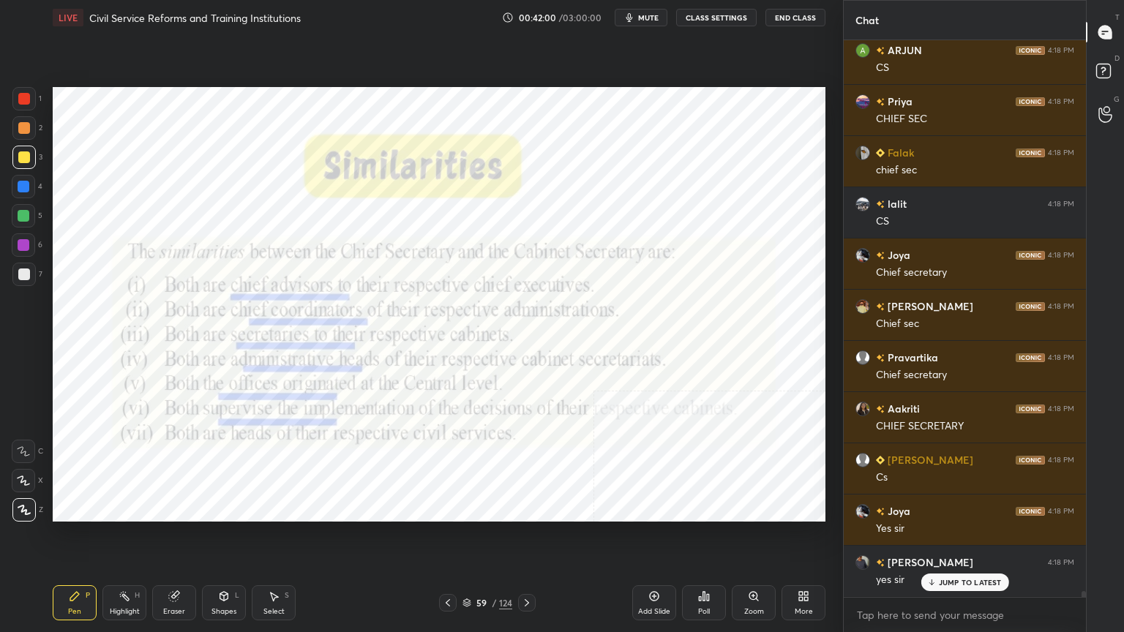
scroll to position [53746, 0]
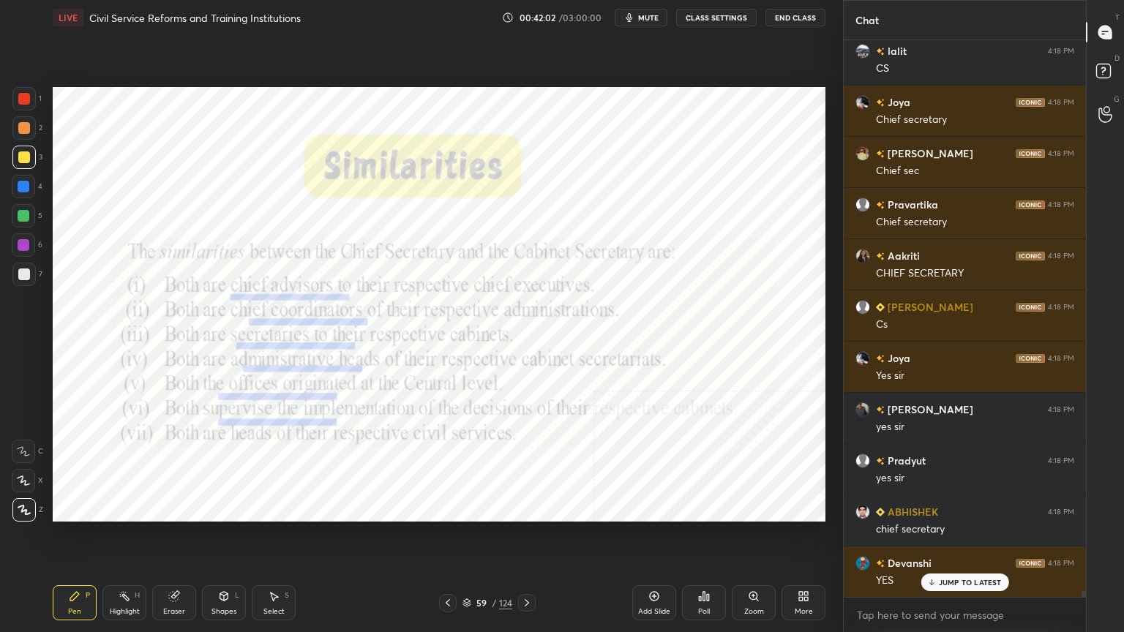
drag, startPoint x: 25, startPoint y: 97, endPoint x: 35, endPoint y: 102, distance: 11.8
click at [26, 97] on div at bounding box center [24, 99] width 12 height 12
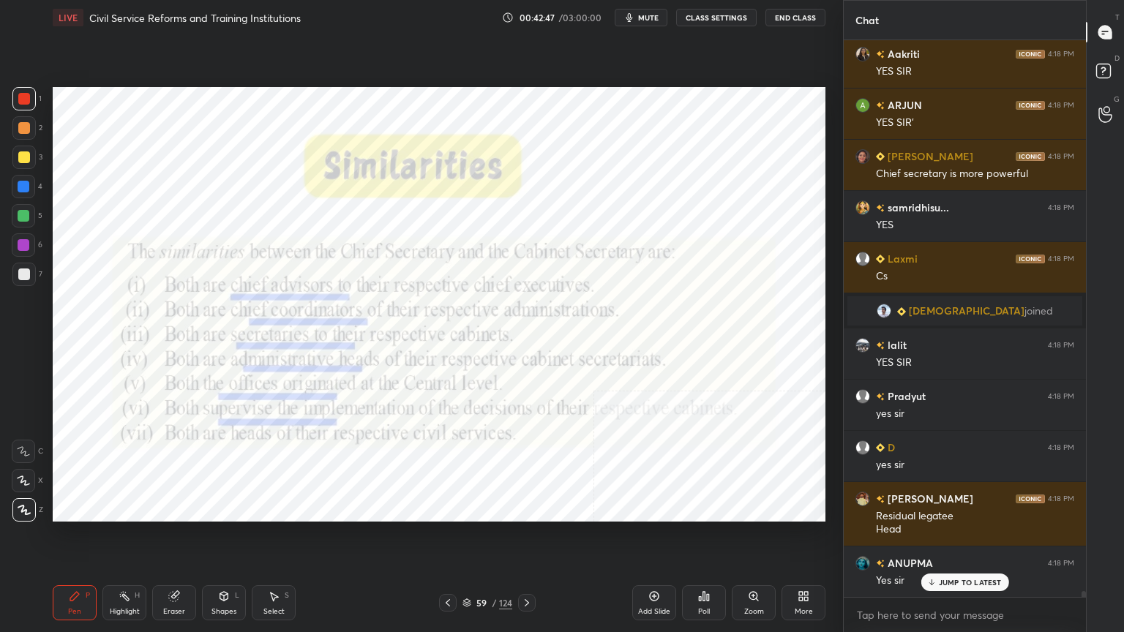
scroll to position [53701, 0]
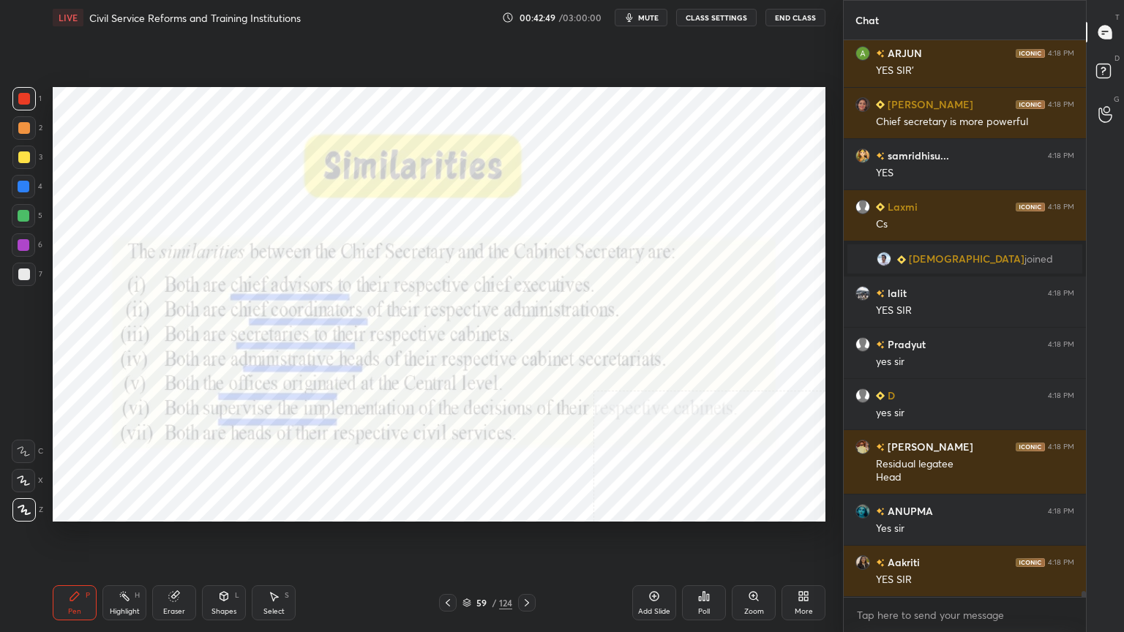
click at [463, 567] on icon at bounding box center [466, 604] width 7 height 2
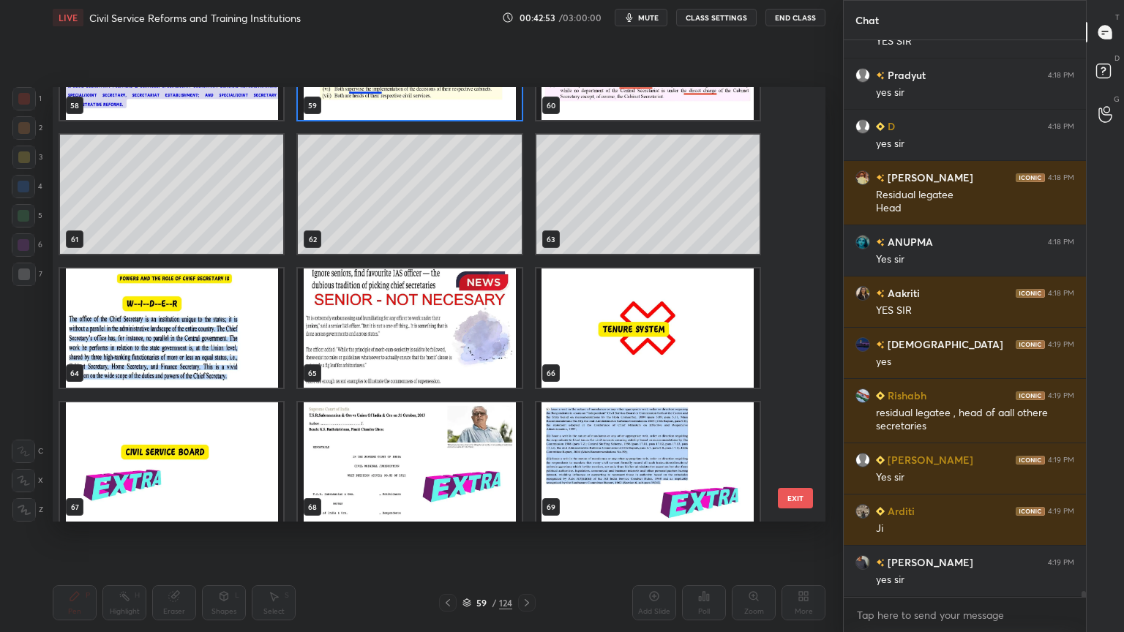
scroll to position [2611, 0]
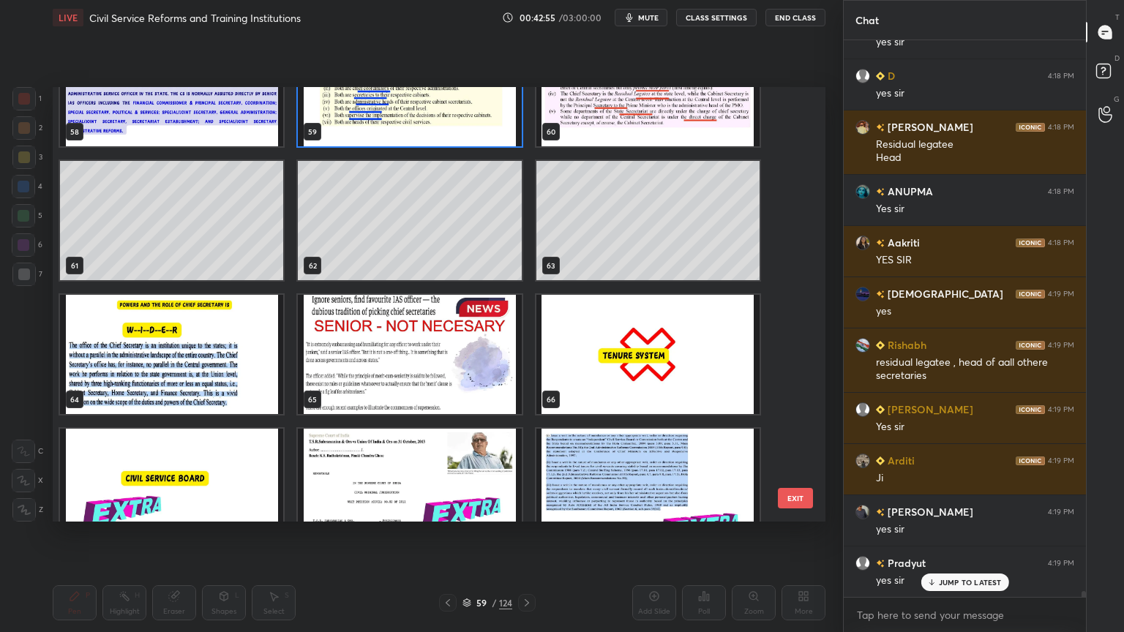
click at [199, 357] on img "grid" at bounding box center [171, 354] width 223 height 119
click at [200, 358] on img "grid" at bounding box center [171, 354] width 223 height 119
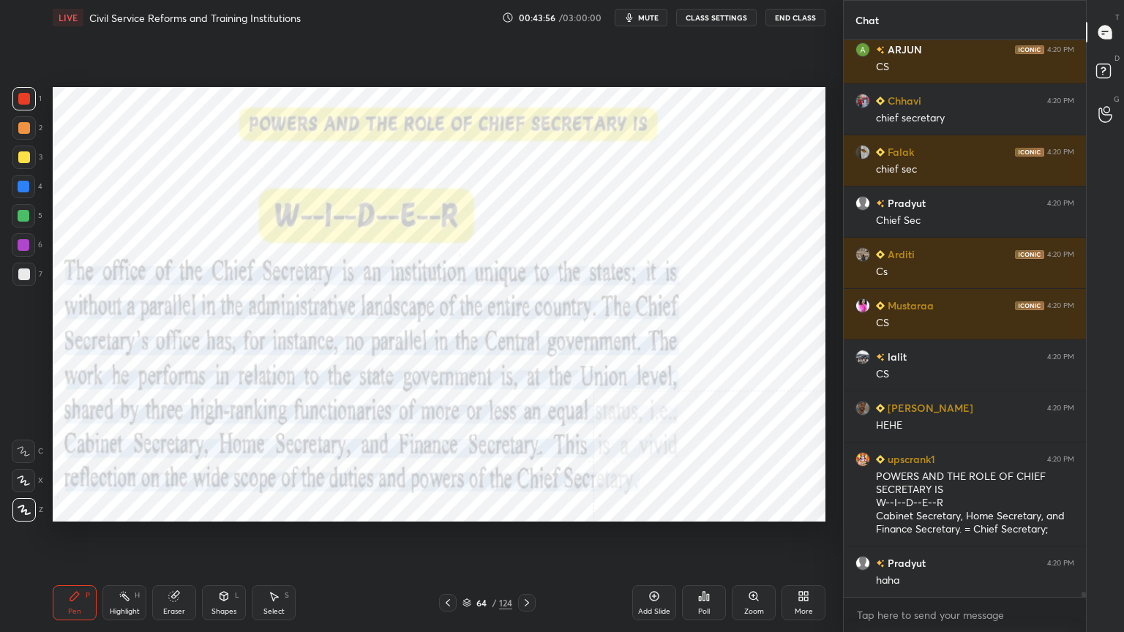
scroll to position [55931, 0]
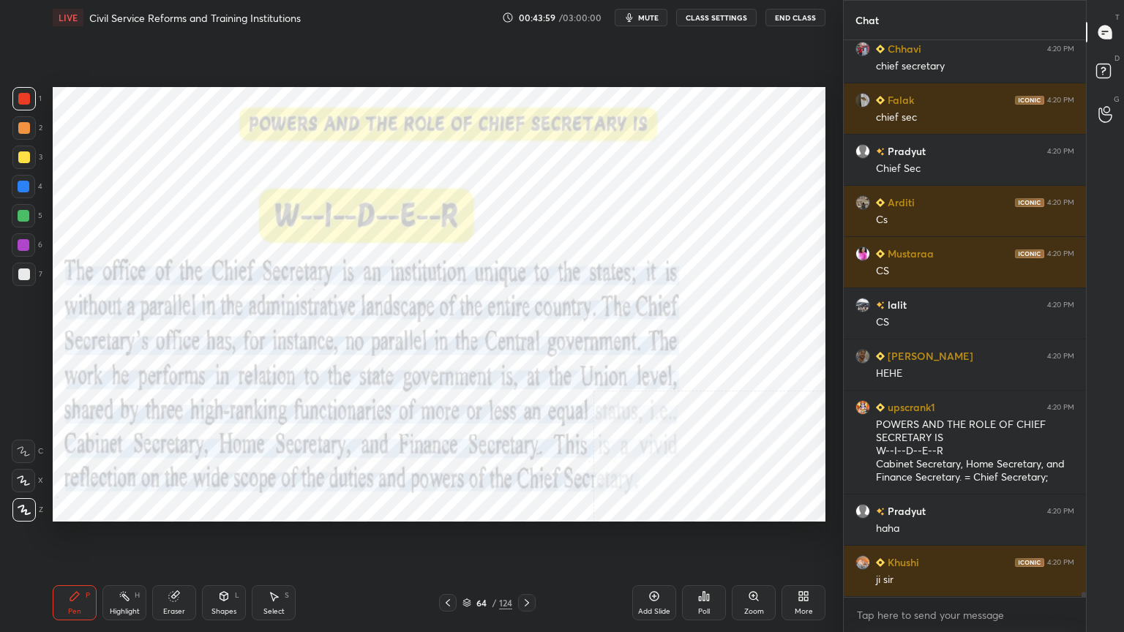
click at [527, 567] on icon at bounding box center [527, 602] width 4 height 7
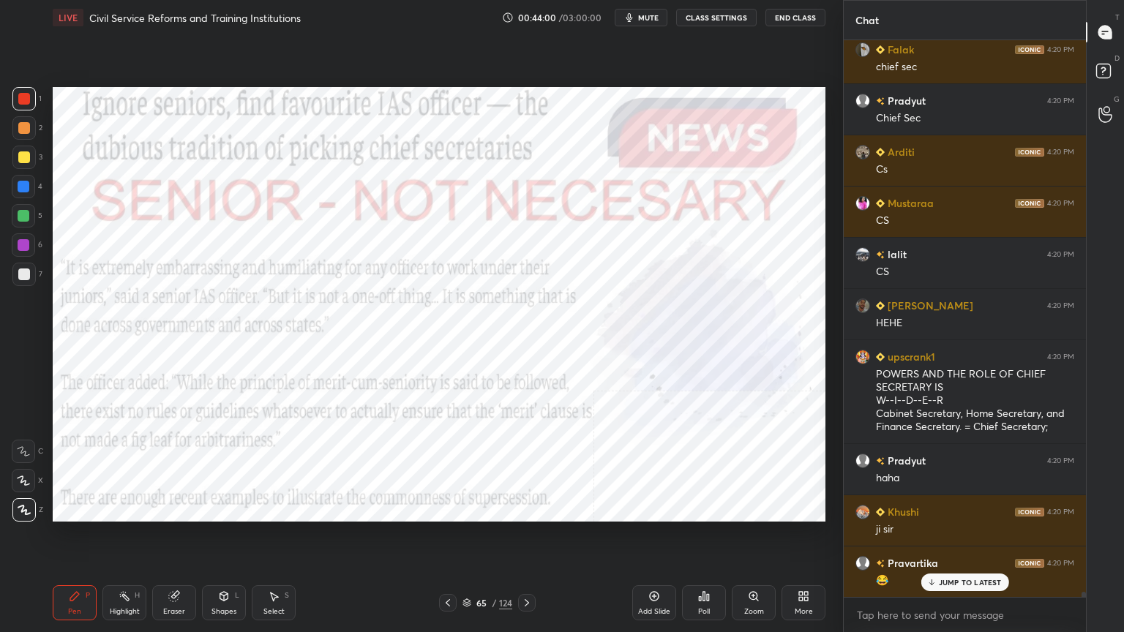
scroll to position [56034, 0]
click at [530, 567] on icon at bounding box center [527, 603] width 12 height 12
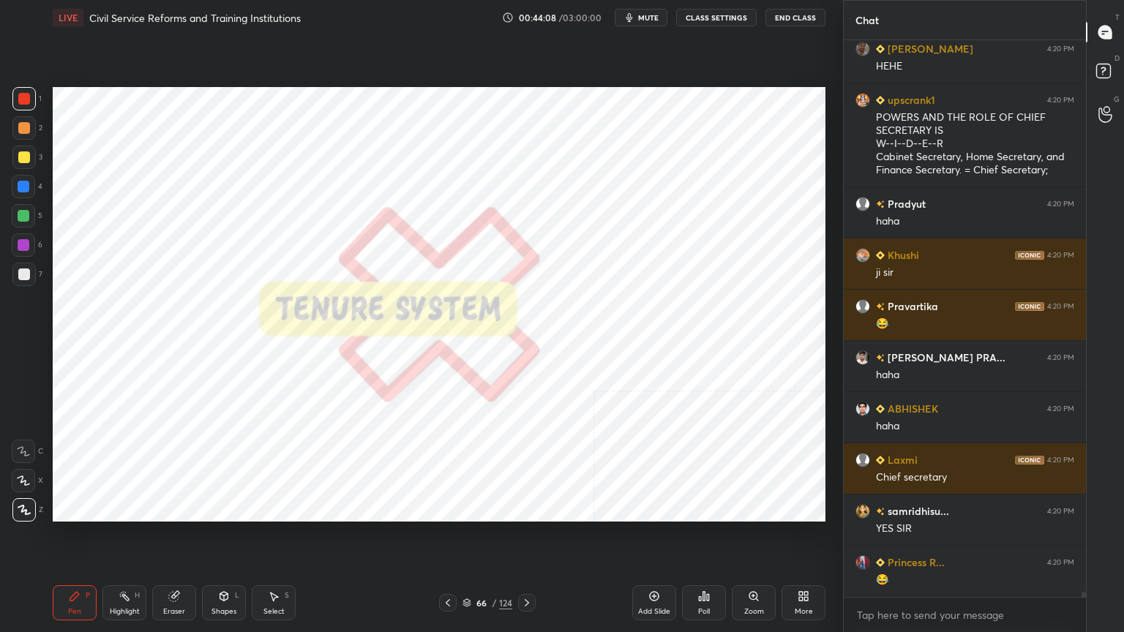
scroll to position [56289, 0]
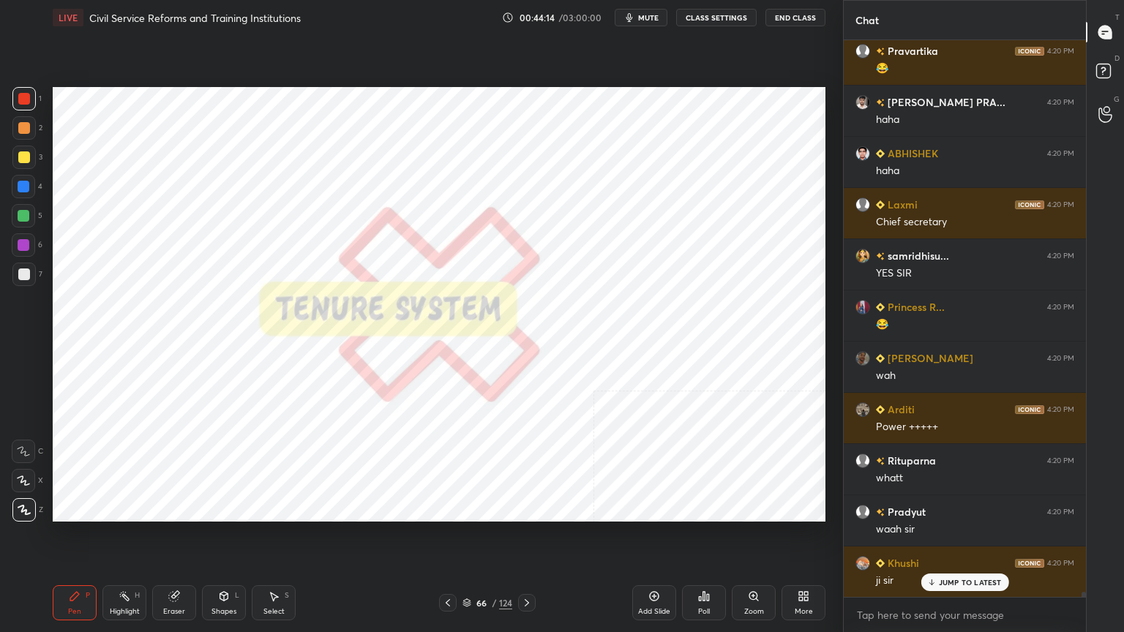
click at [451, 567] on icon at bounding box center [448, 603] width 12 height 12
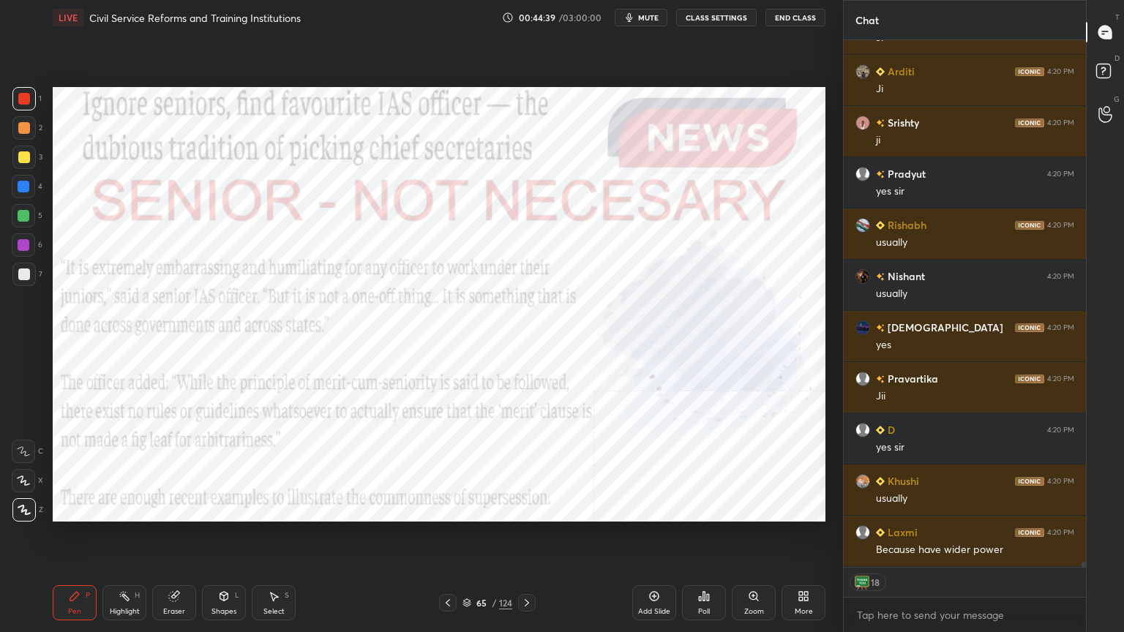
click at [658, 567] on icon at bounding box center [654, 596] width 12 height 12
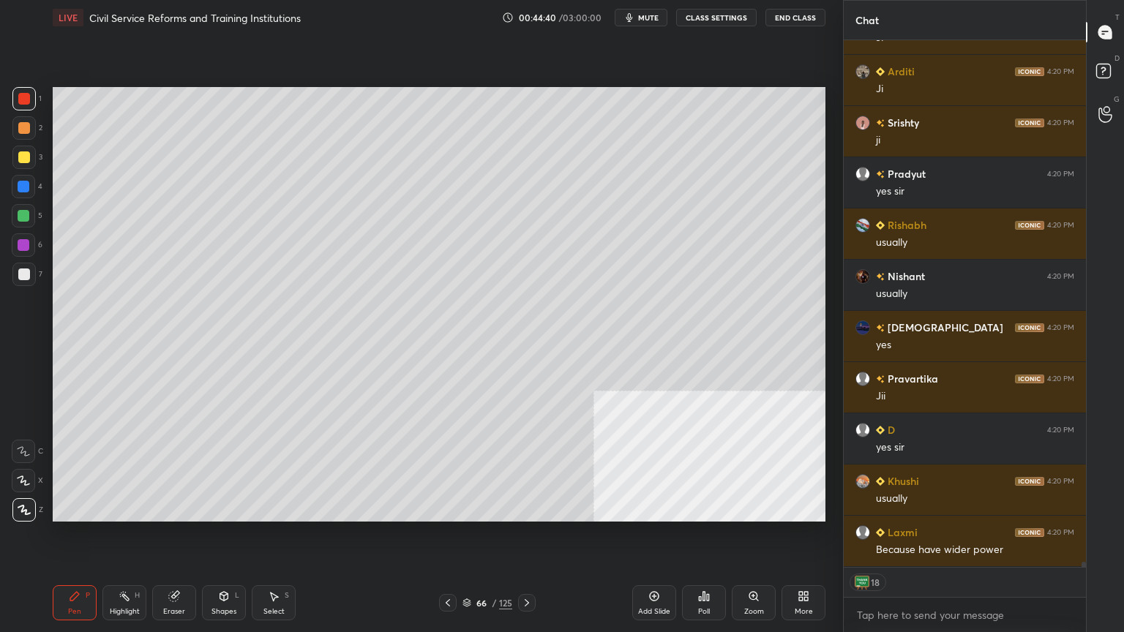
click at [20, 279] on div at bounding box center [24, 275] width 12 height 12
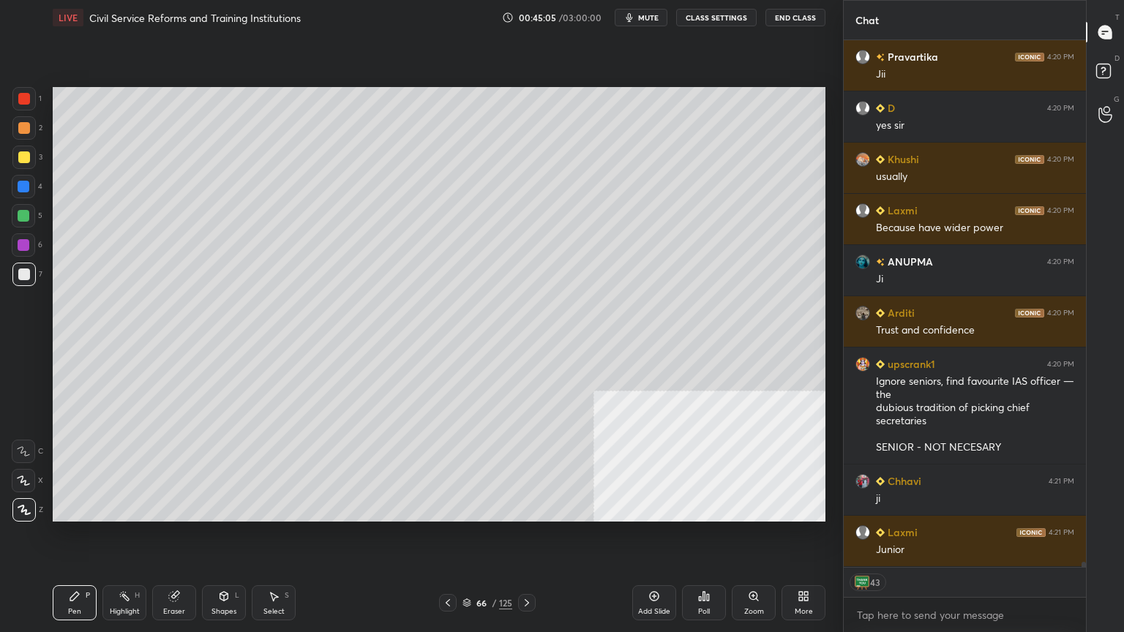
scroll to position [57768, 0]
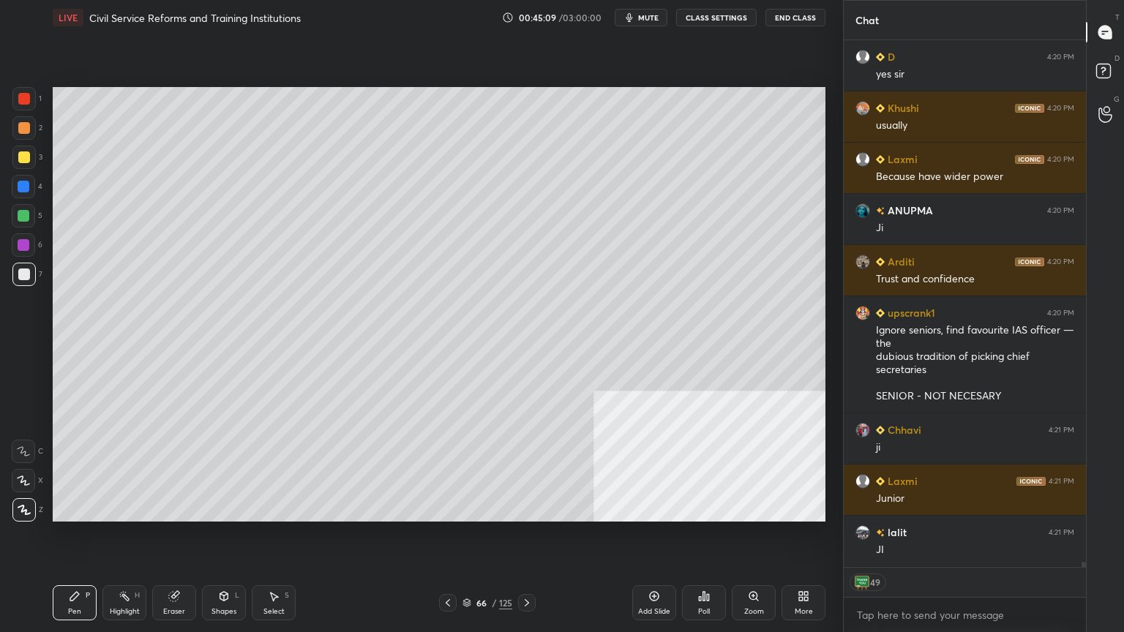
click at [21, 151] on div at bounding box center [24, 157] width 12 height 12
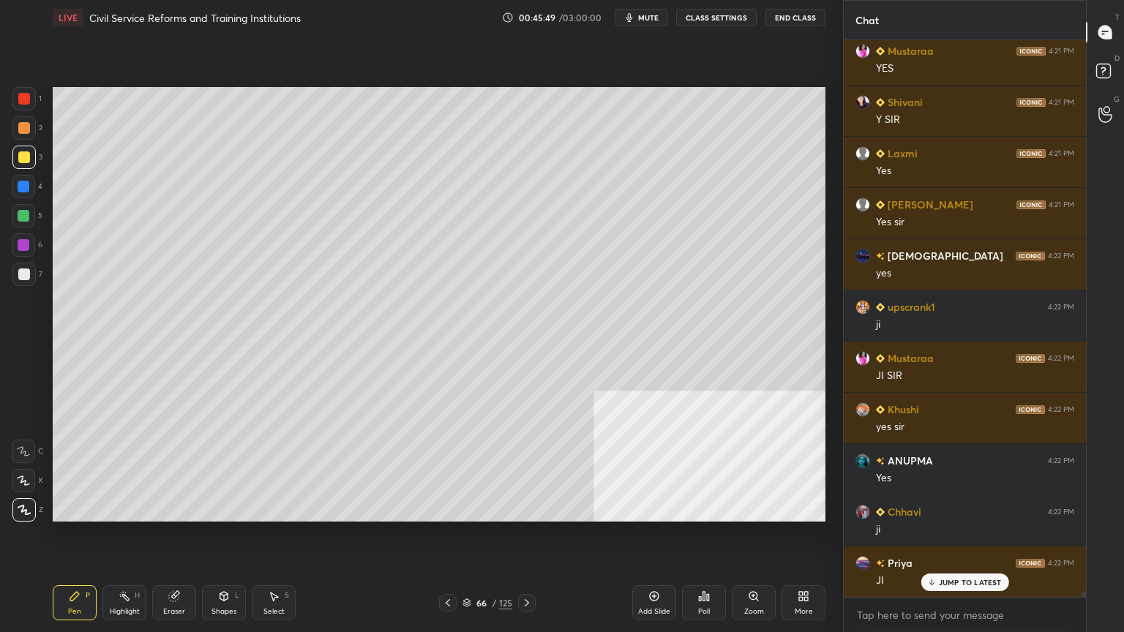
scroll to position [4, 4]
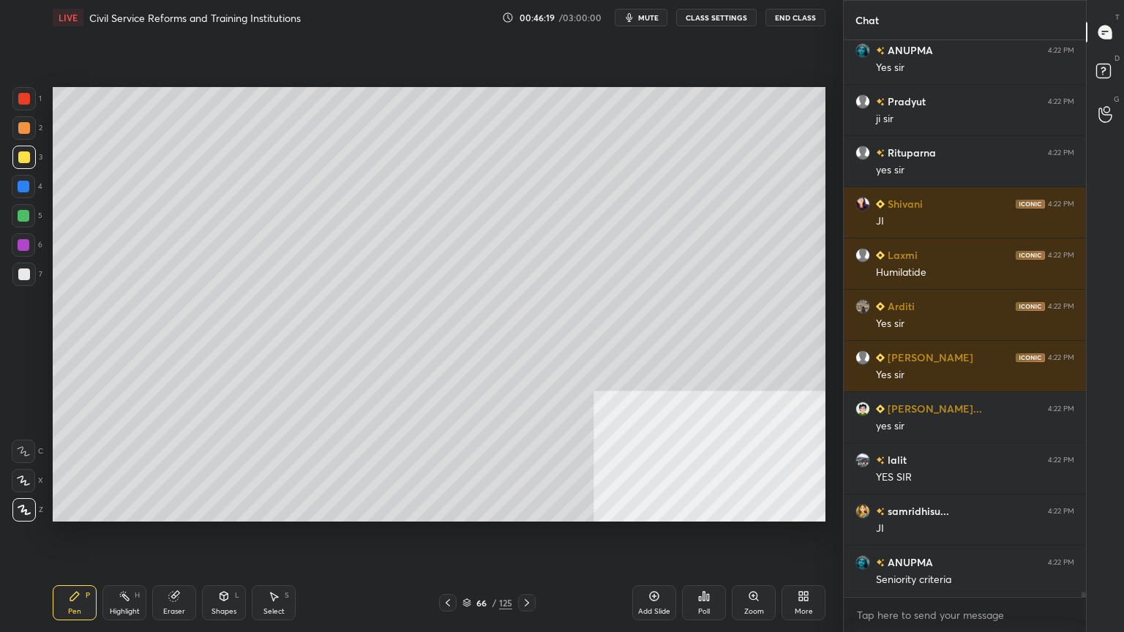
click at [450, 567] on icon at bounding box center [448, 603] width 12 height 12
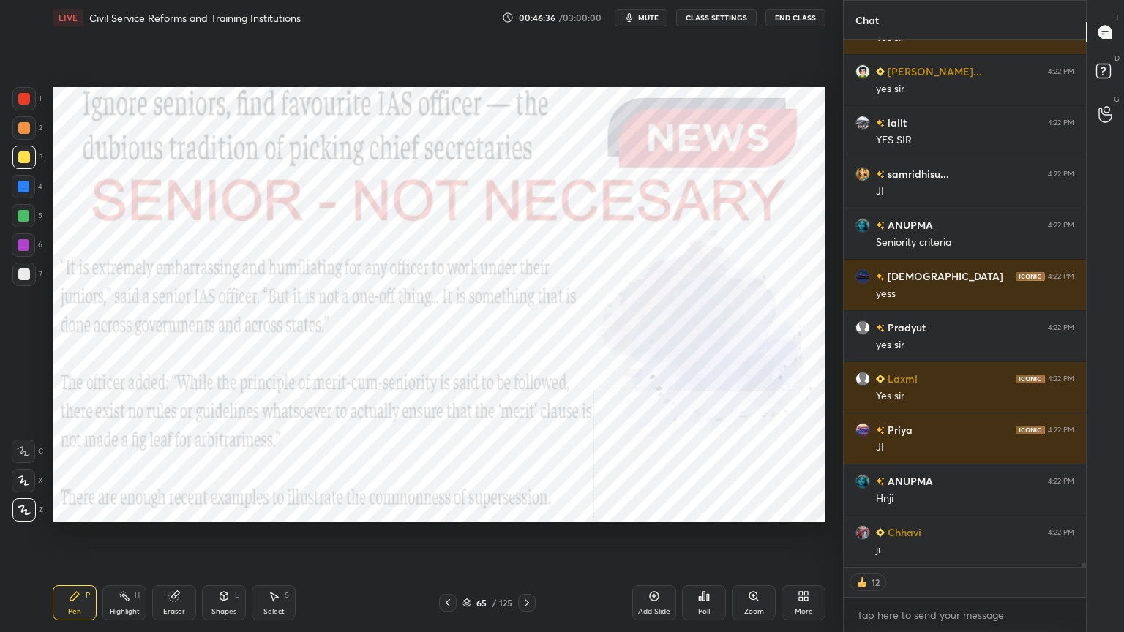
click at [26, 97] on div at bounding box center [24, 99] width 12 height 12
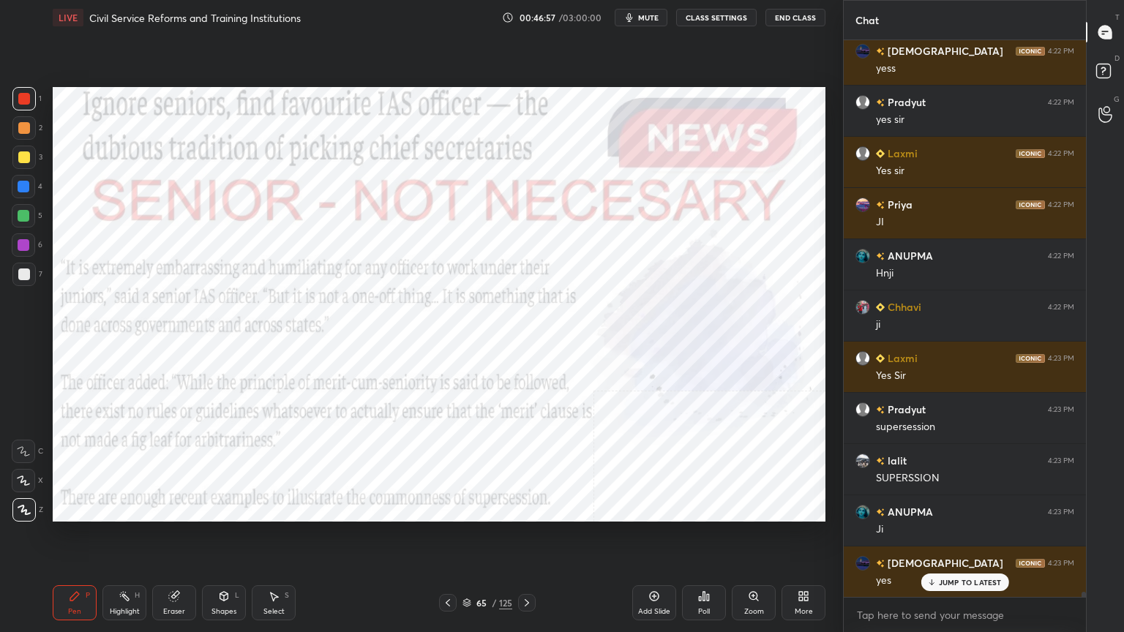
scroll to position [59350, 0]
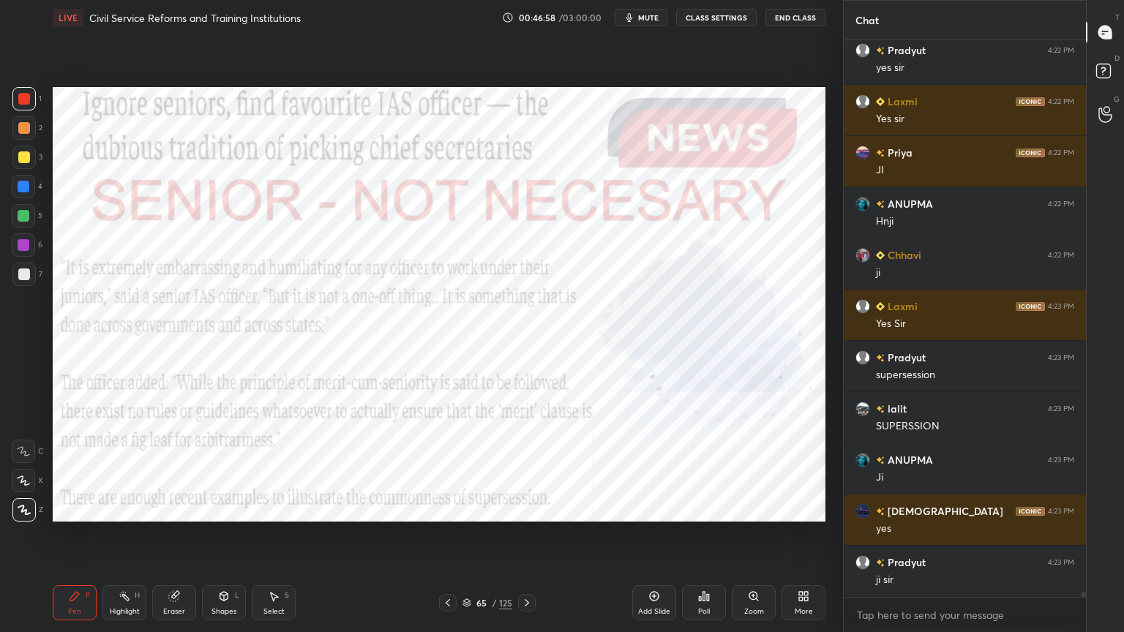
click at [468, 567] on icon at bounding box center [466, 605] width 7 height 2
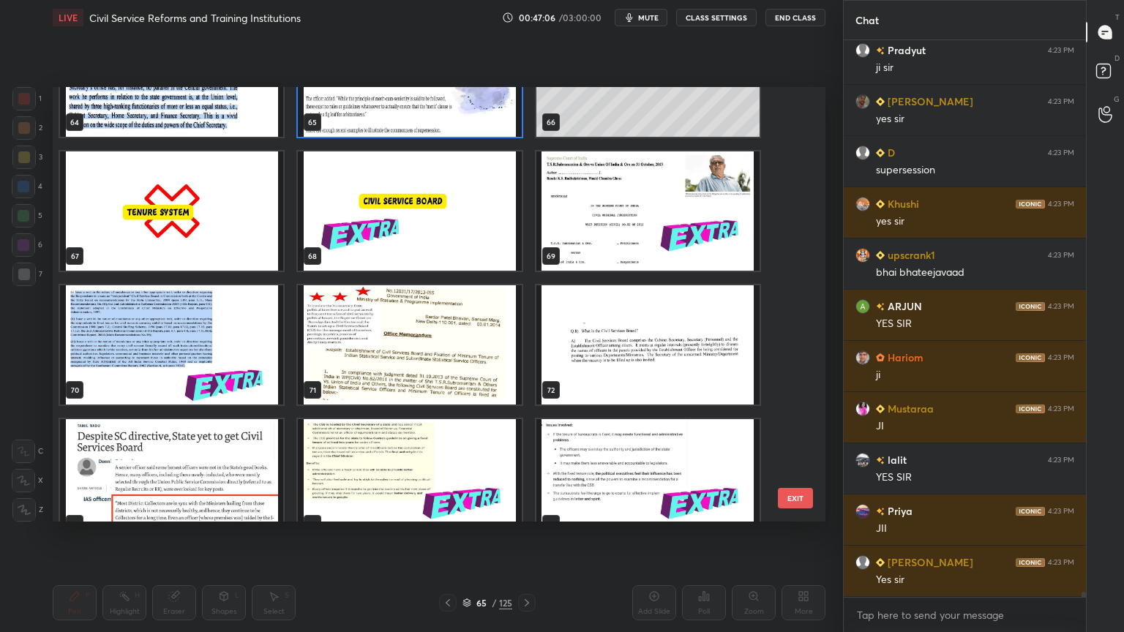
scroll to position [59912, 0]
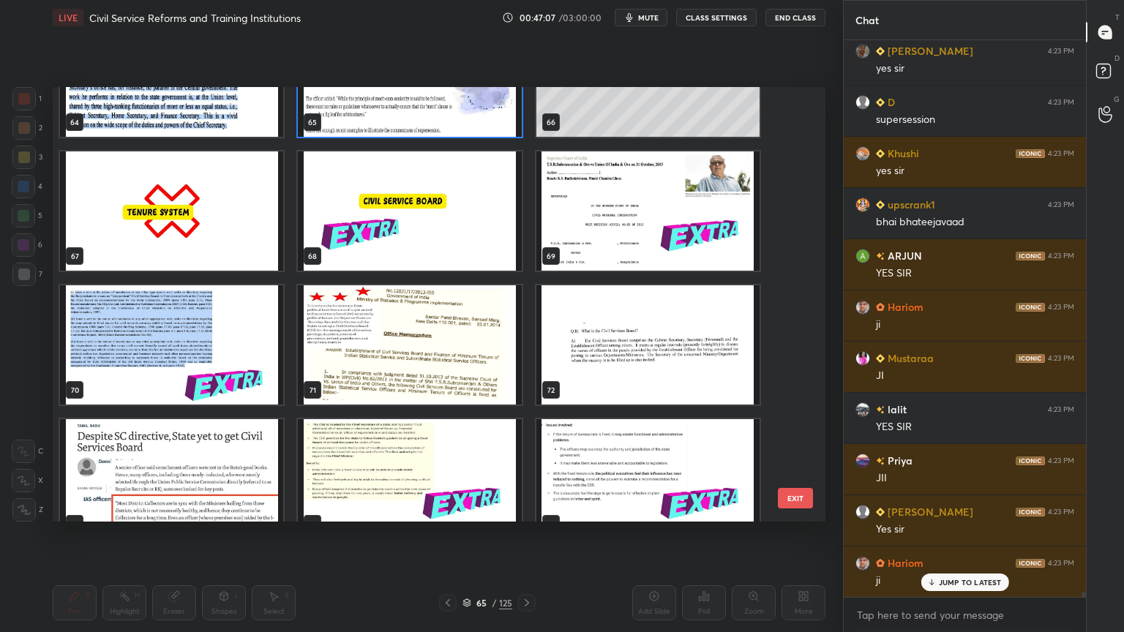
click at [792, 311] on div "64 65 66 67 68 69 70 71 72 73 74 75 76 77 78" at bounding box center [426, 304] width 747 height 435
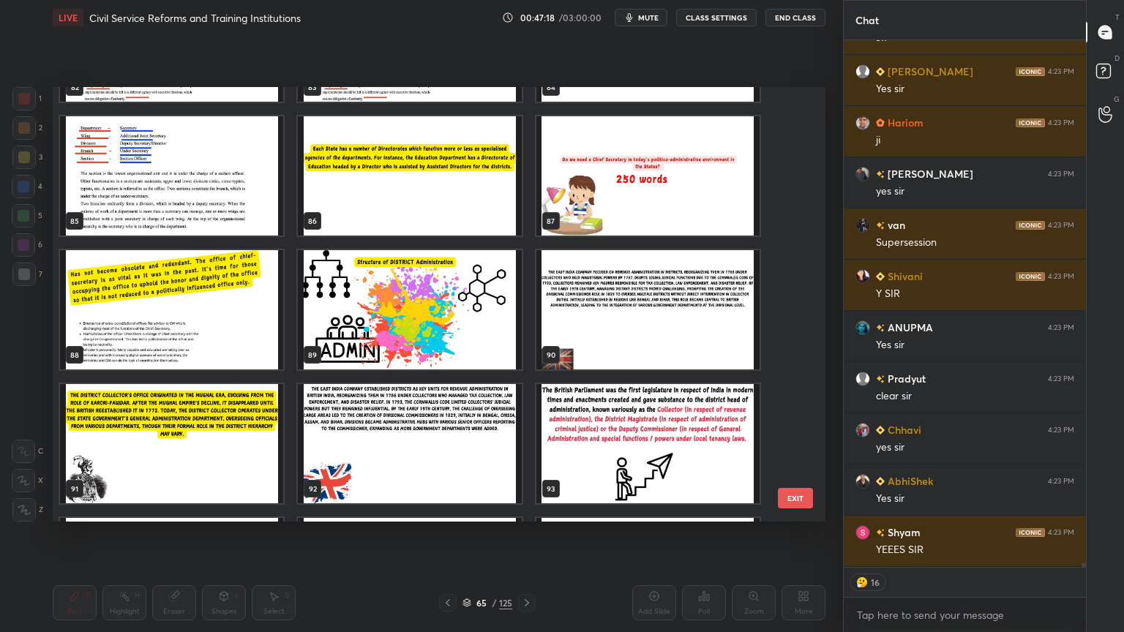
click at [625, 200] on img "grid" at bounding box center [647, 175] width 223 height 119
click at [623, 202] on img "grid" at bounding box center [647, 175] width 223 height 119
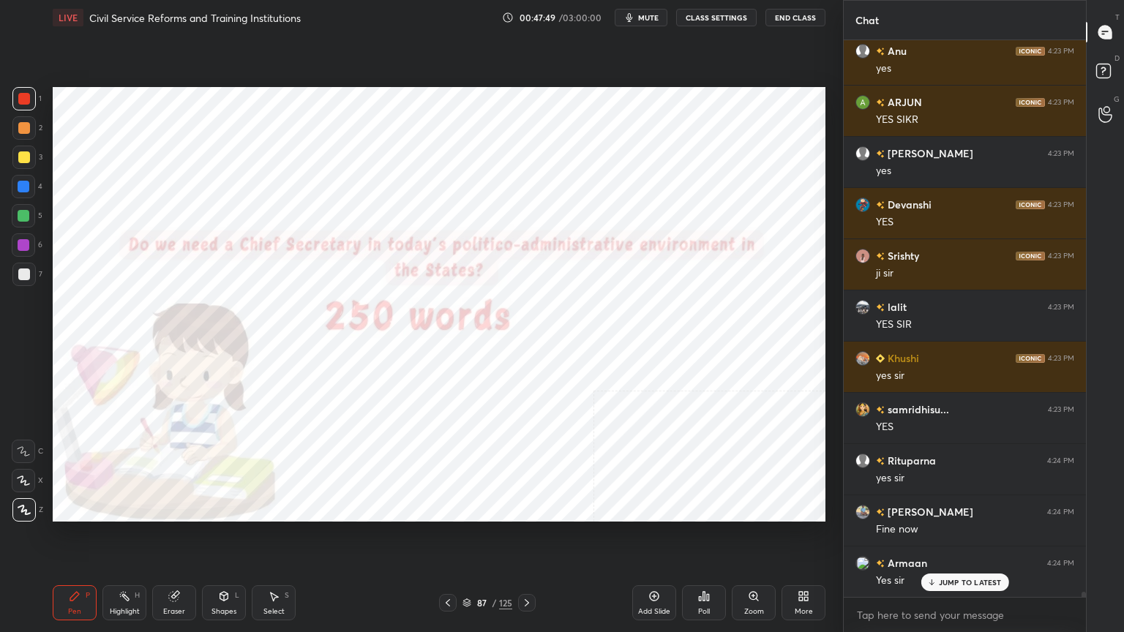
click at [468, 567] on icon at bounding box center [466, 601] width 7 height 4
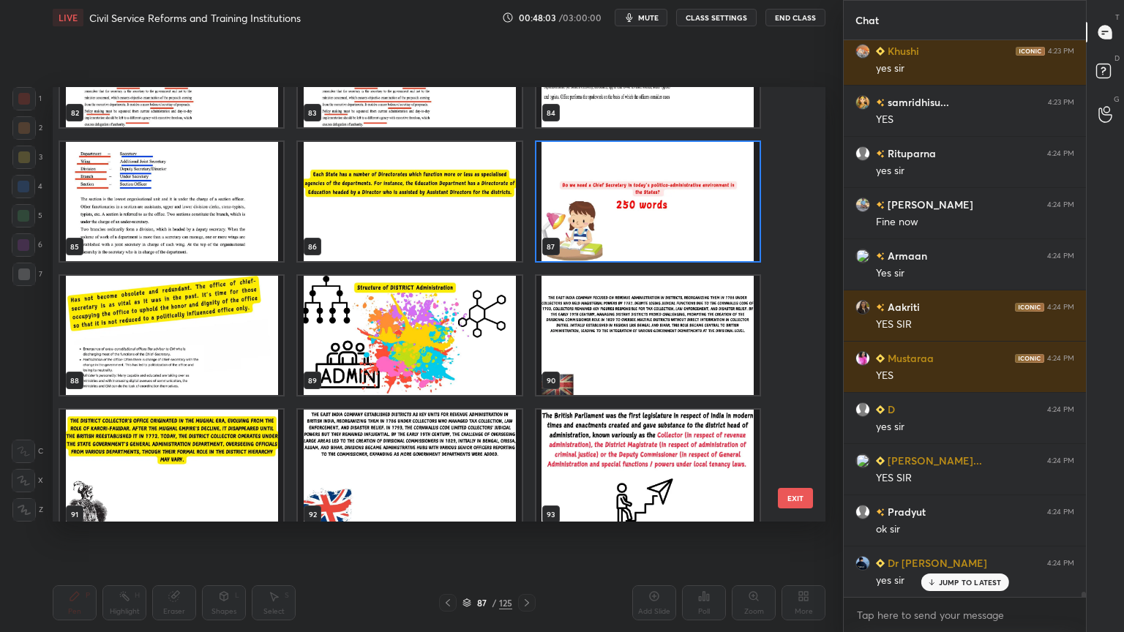
click at [140, 375] on img "grid" at bounding box center [171, 335] width 223 height 119
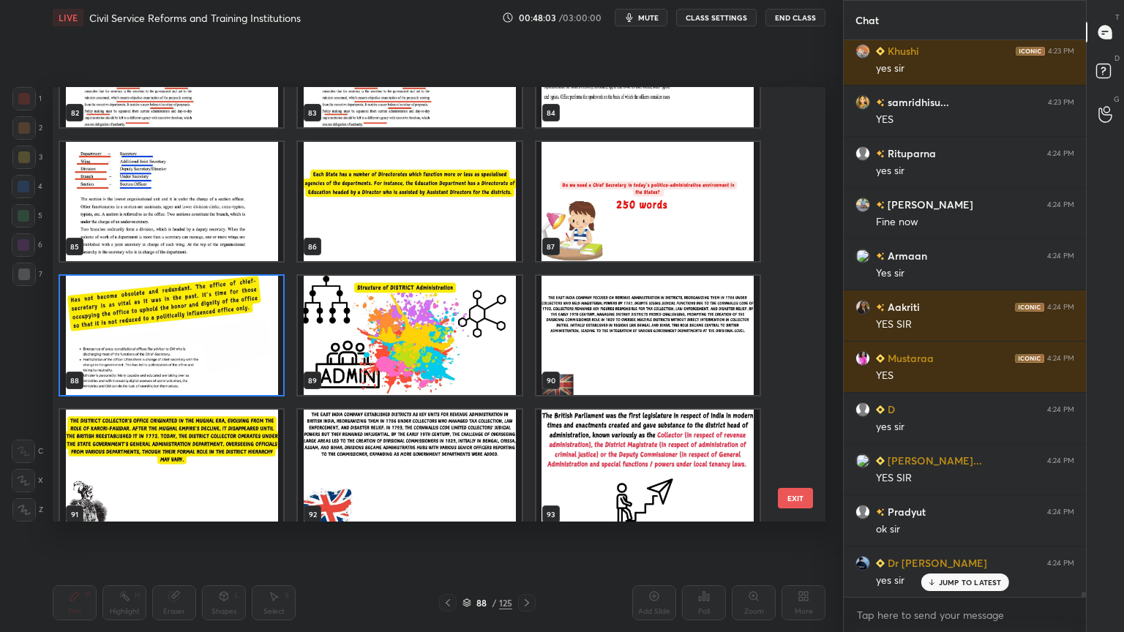
click at [140, 376] on img "grid" at bounding box center [171, 335] width 223 height 119
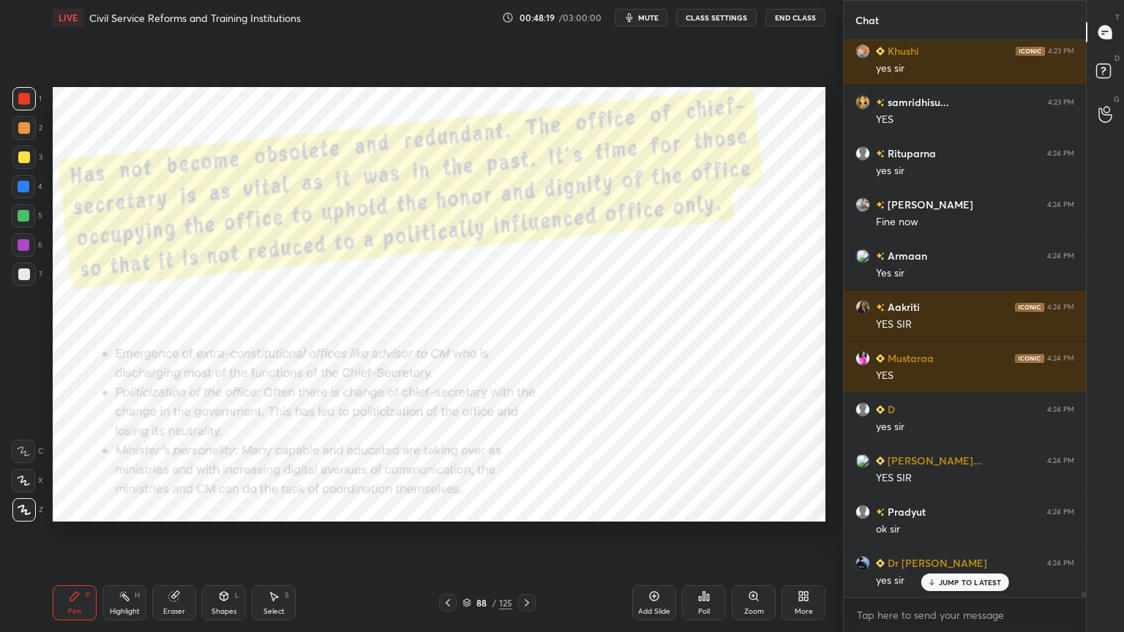
scroll to position [63140, 0]
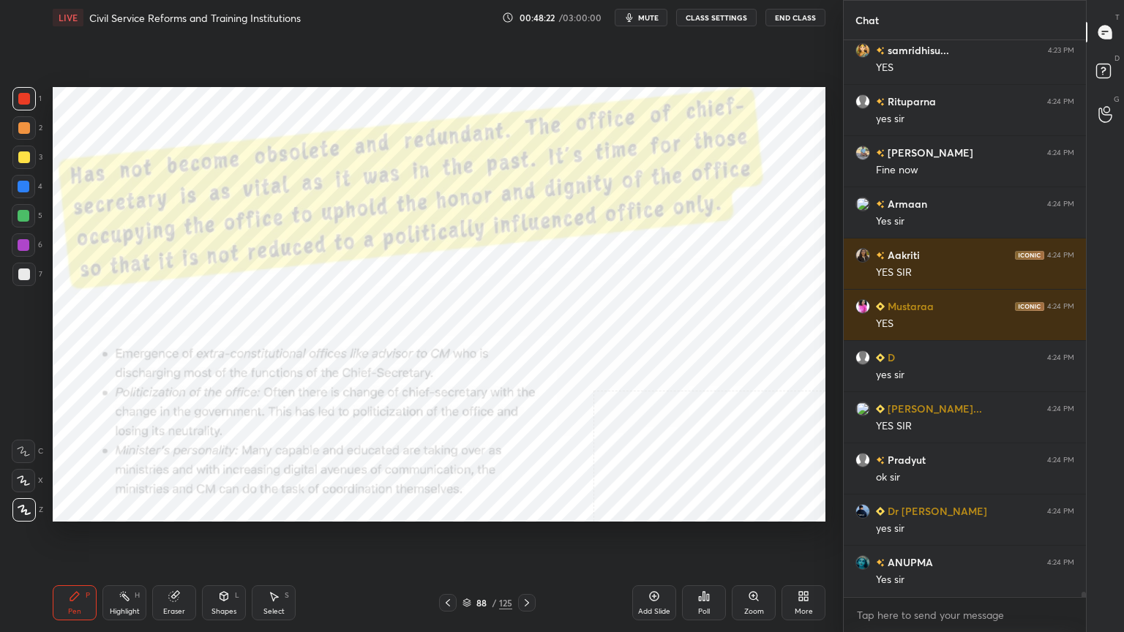
click at [468, 567] on icon at bounding box center [466, 604] width 7 height 2
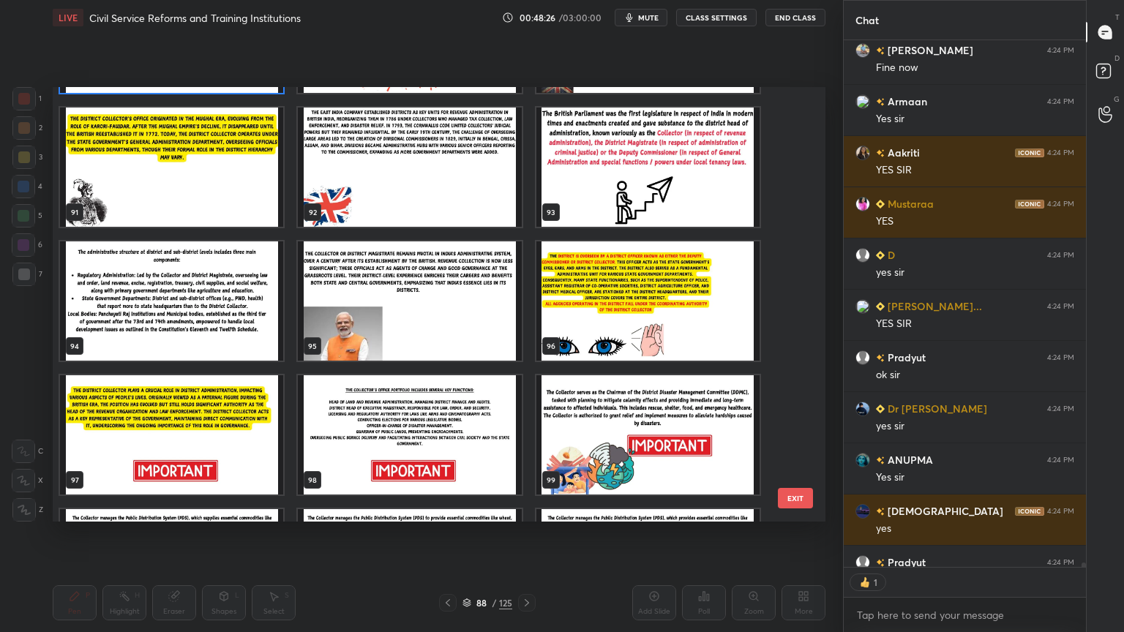
scroll to position [4, 4]
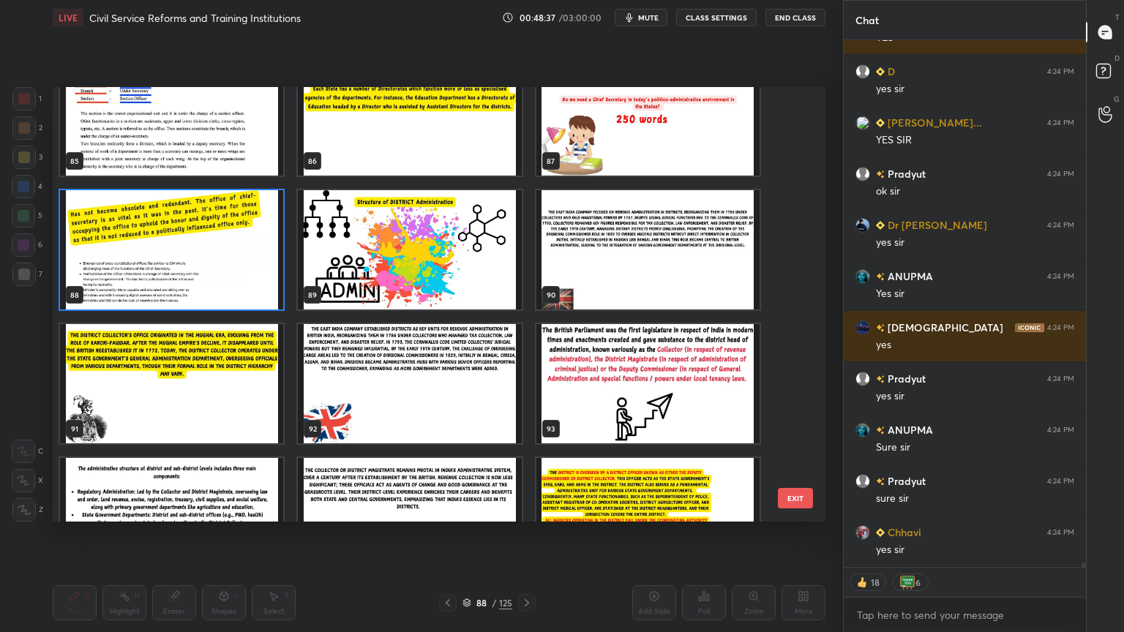
click at [408, 256] on img "grid" at bounding box center [409, 249] width 223 height 119
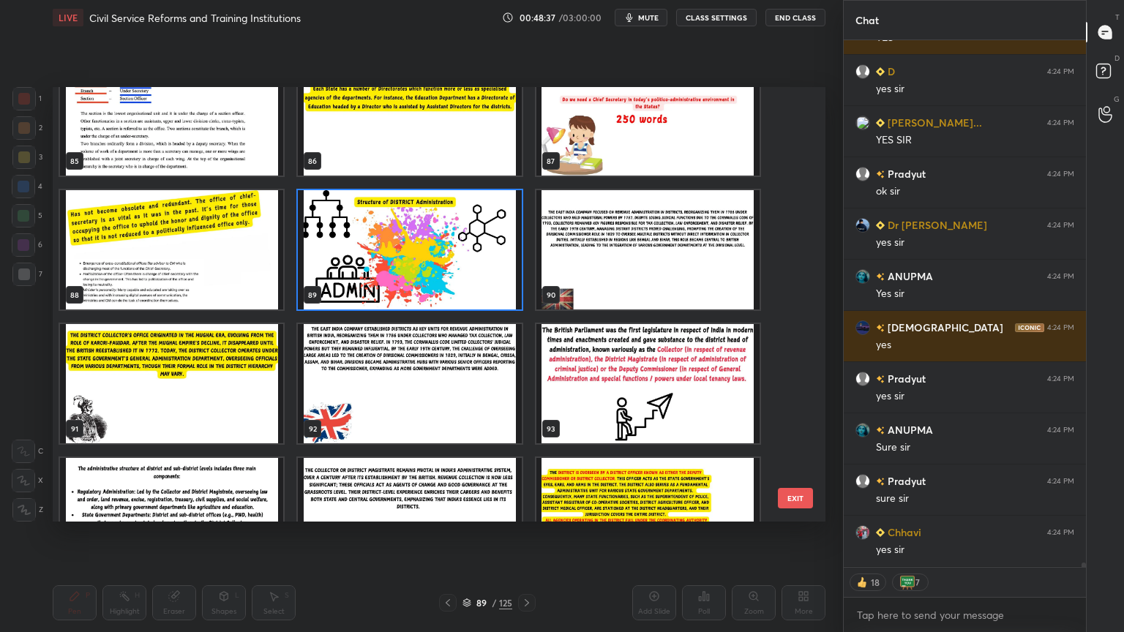
click at [407, 256] on img "grid" at bounding box center [409, 249] width 223 height 119
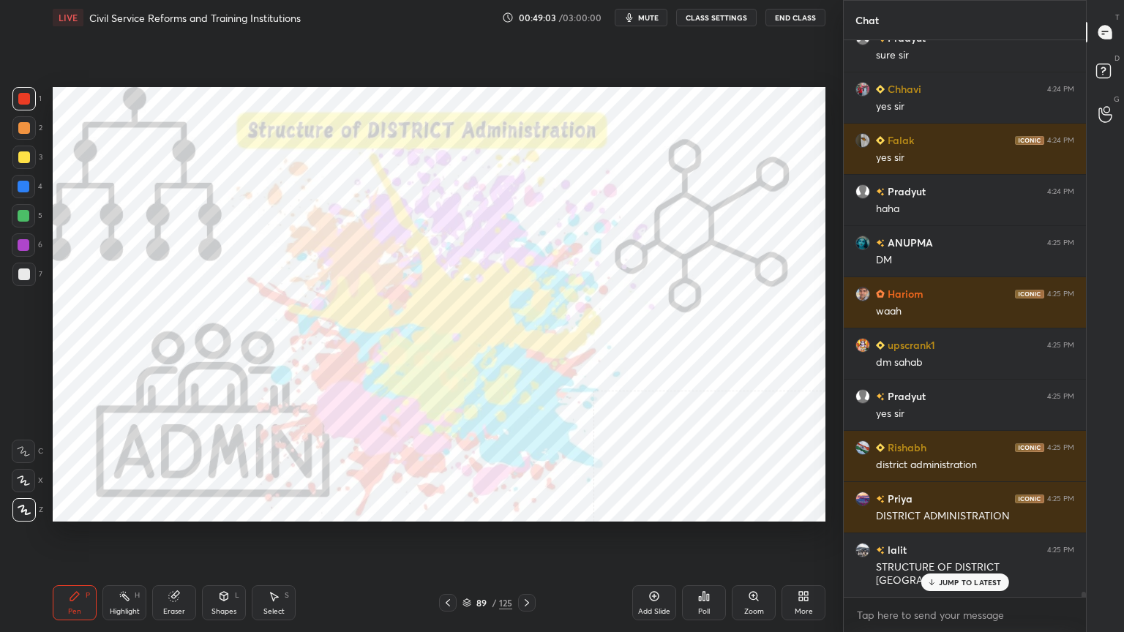
scroll to position [63921, 0]
click at [529, 567] on icon at bounding box center [527, 603] width 12 height 12
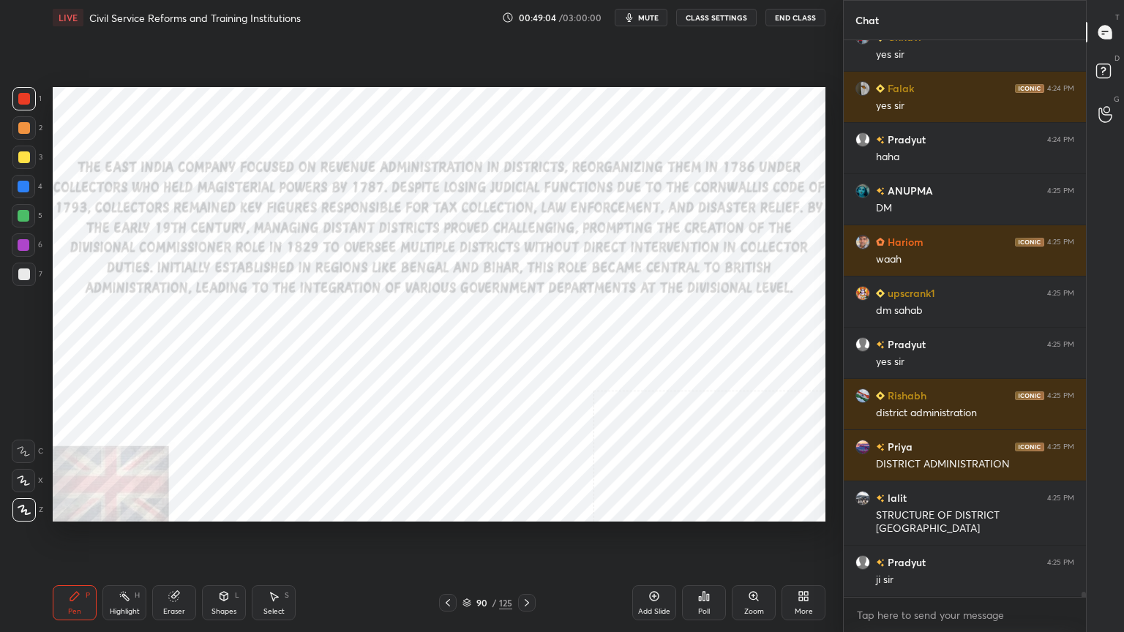
scroll to position [64024, 0]
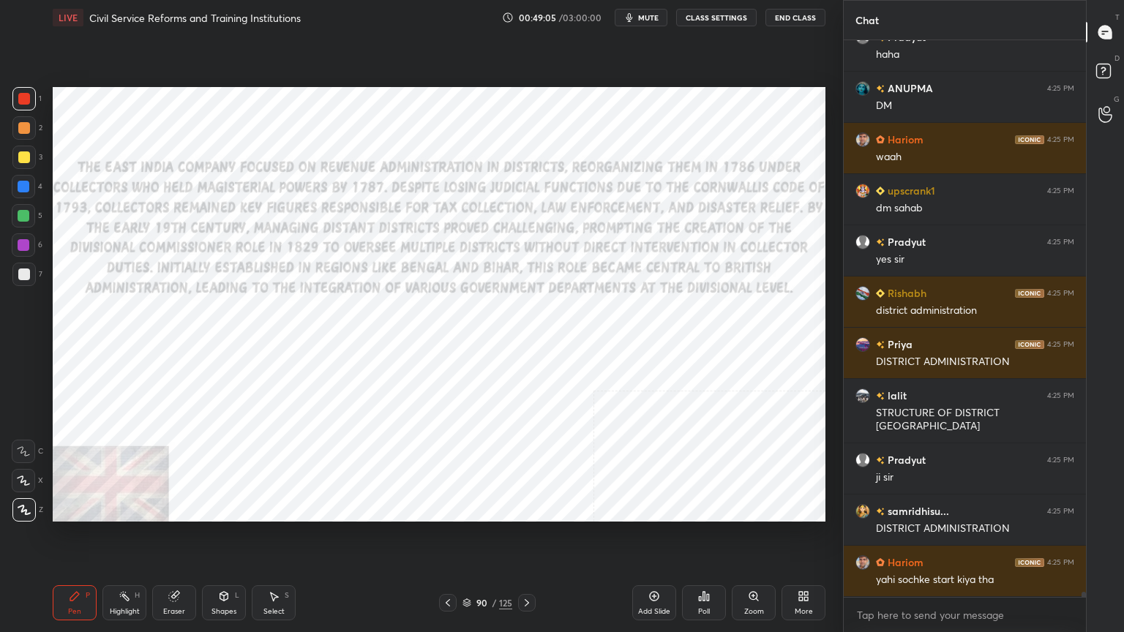
click at [529, 567] on icon at bounding box center [527, 603] width 12 height 12
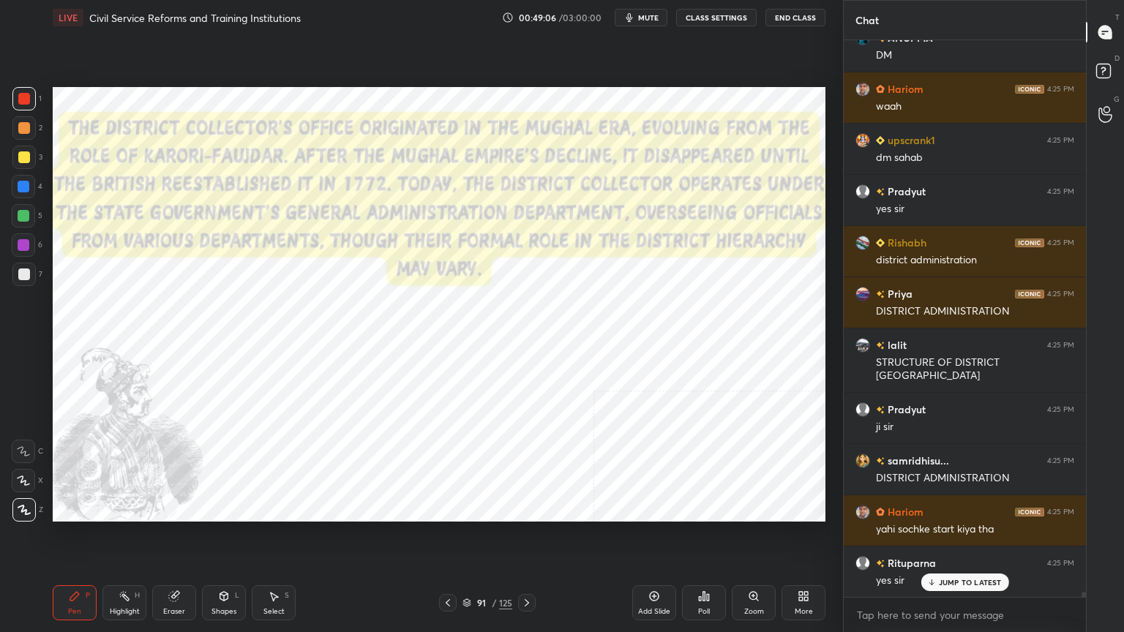
scroll to position [64126, 0]
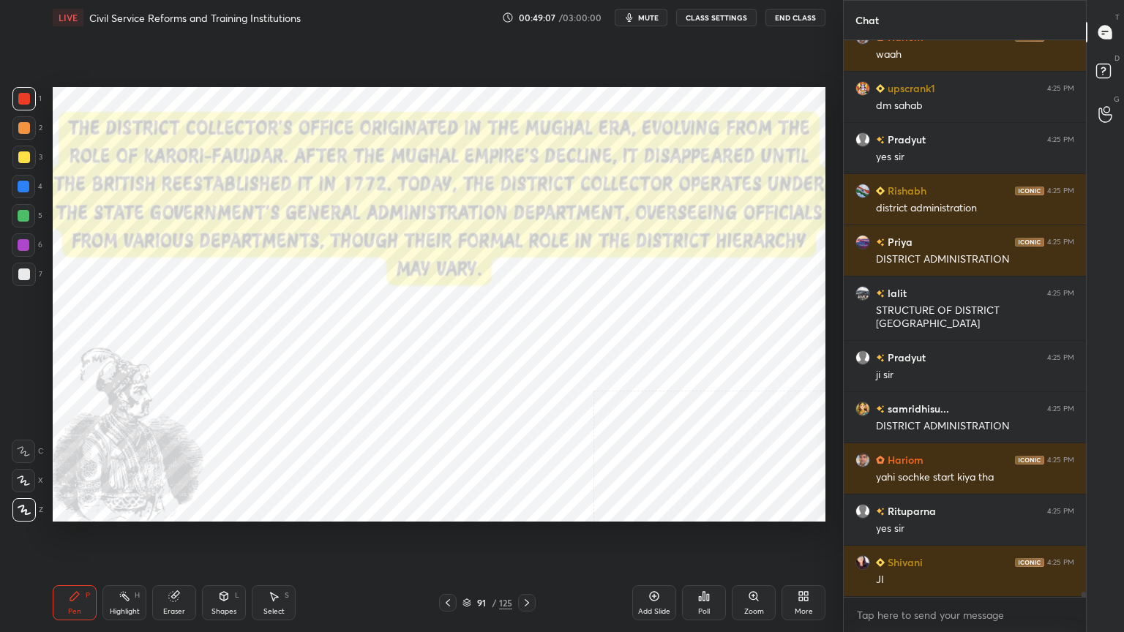
click at [528, 567] on icon at bounding box center [527, 603] width 12 height 12
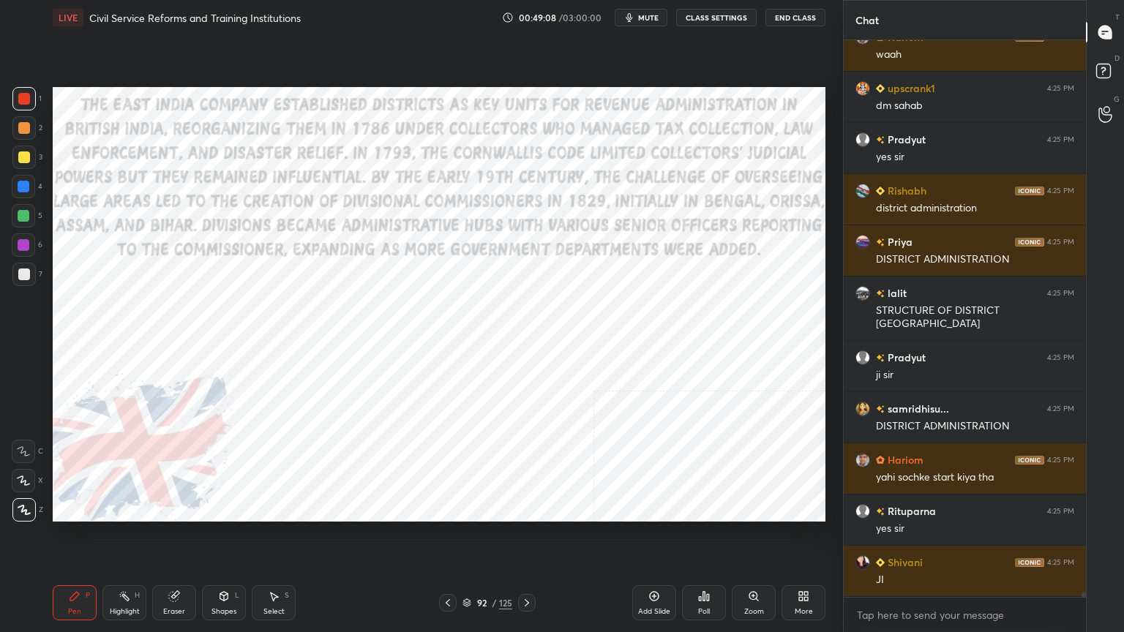
click at [527, 567] on icon at bounding box center [527, 603] width 12 height 12
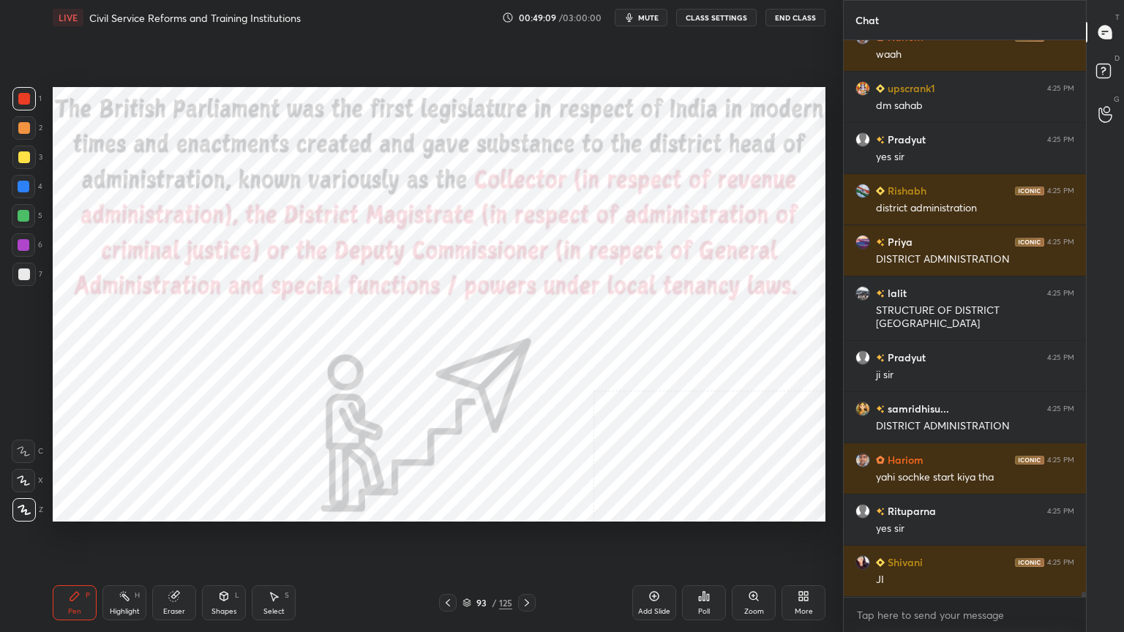
click at [526, 567] on icon at bounding box center [527, 603] width 12 height 12
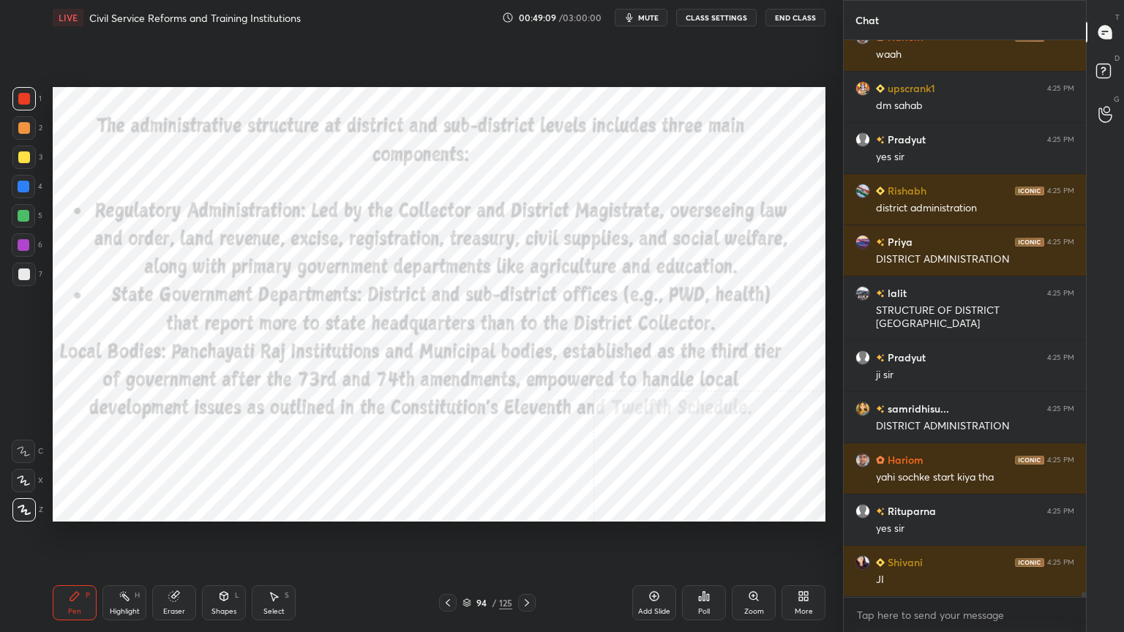
click at [526, 567] on icon at bounding box center [527, 603] width 12 height 12
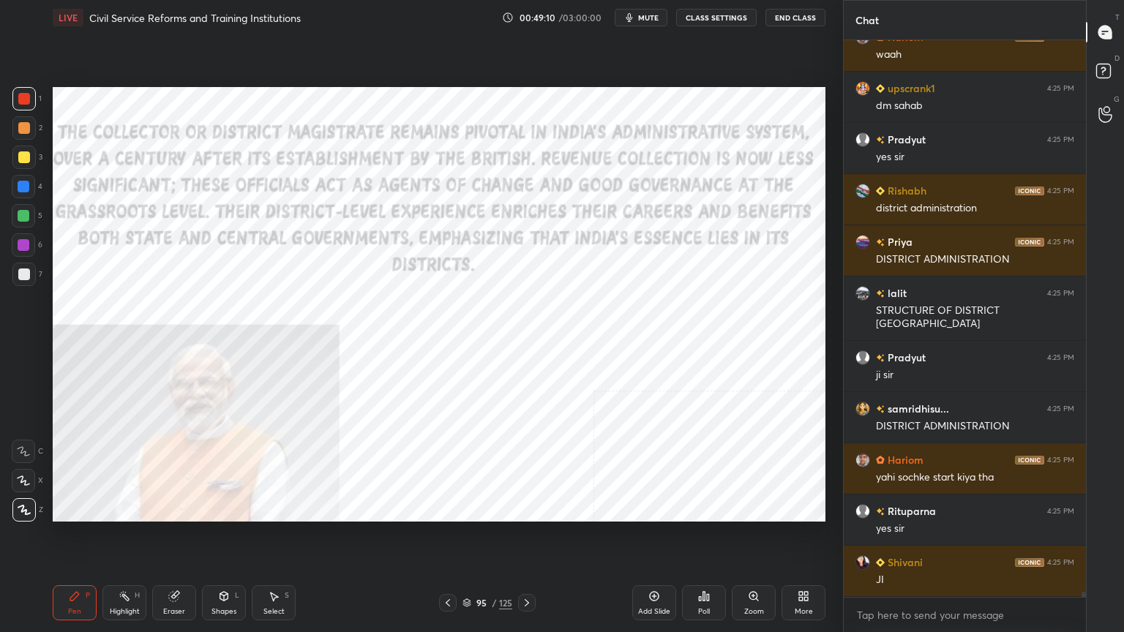
click at [524, 567] on icon at bounding box center [527, 603] width 12 height 12
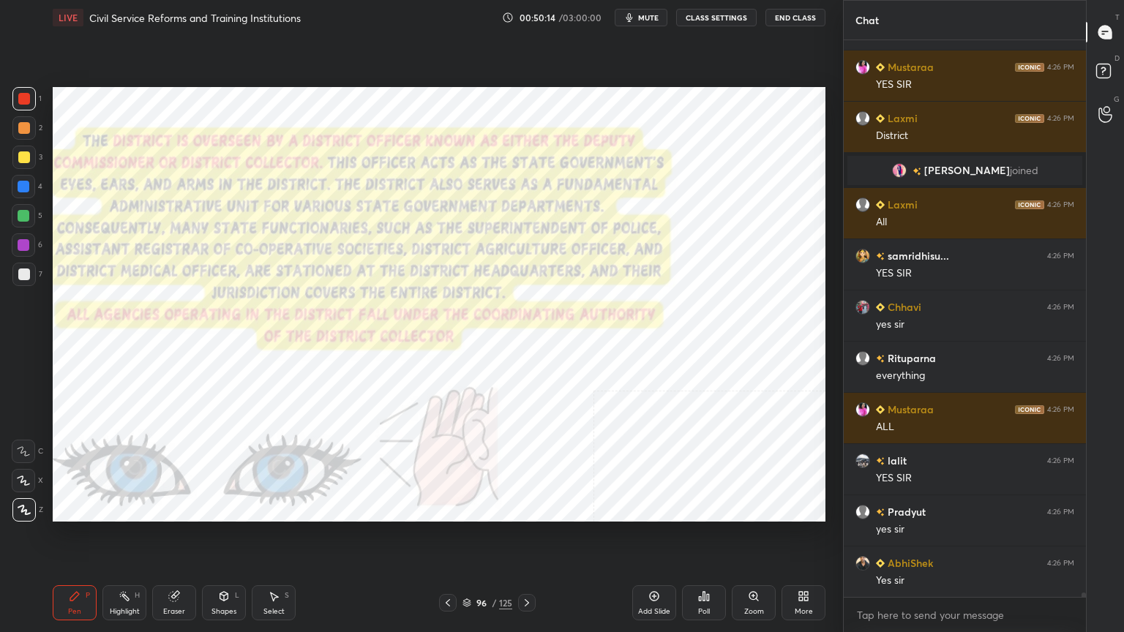
scroll to position [65185, 0]
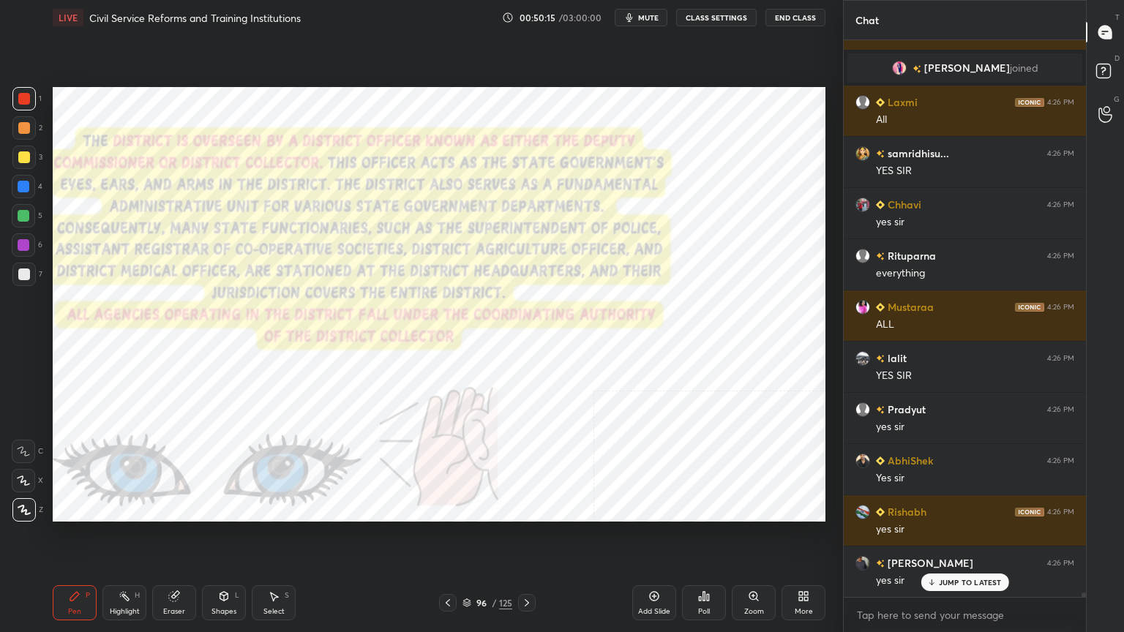
click at [530, 567] on icon at bounding box center [527, 603] width 12 height 12
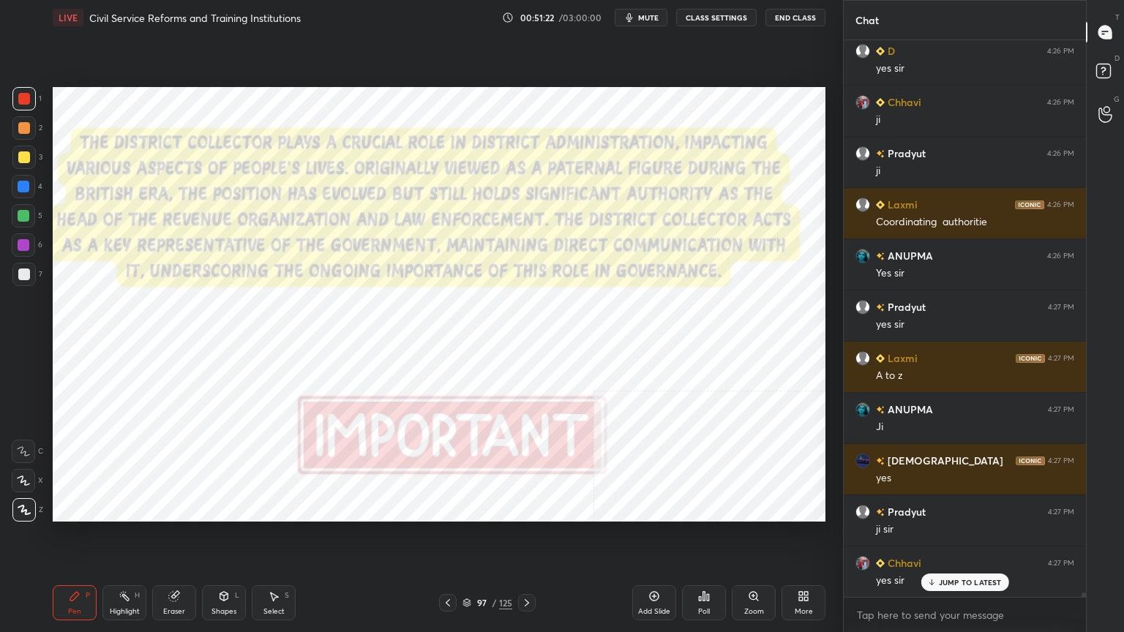
scroll to position [65953, 0]
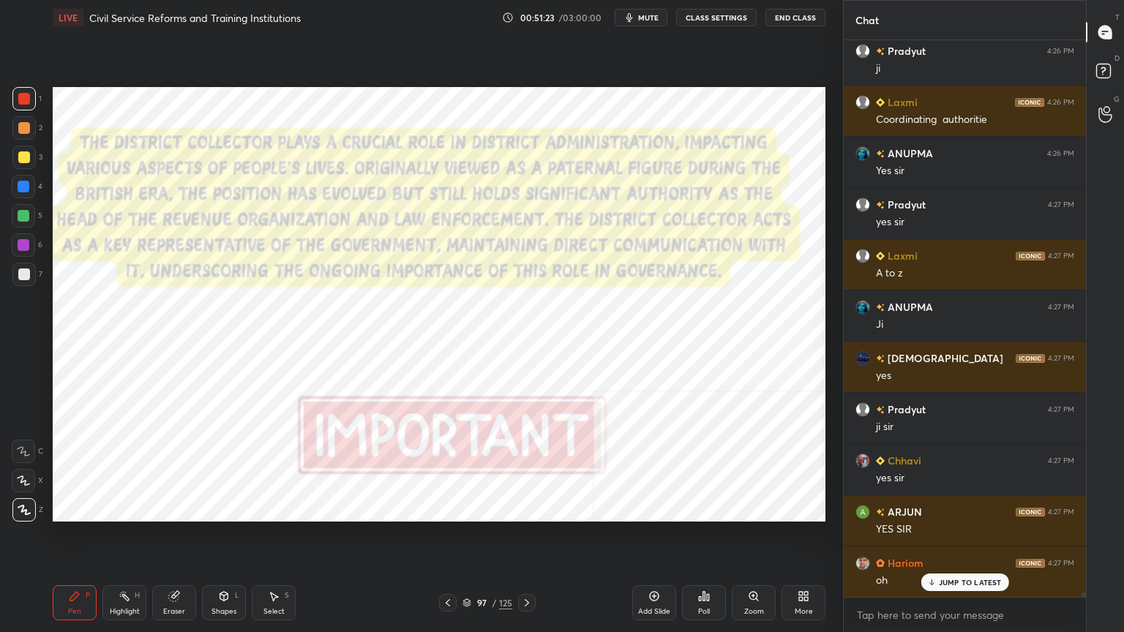
click at [528, 567] on icon at bounding box center [527, 602] width 4 height 7
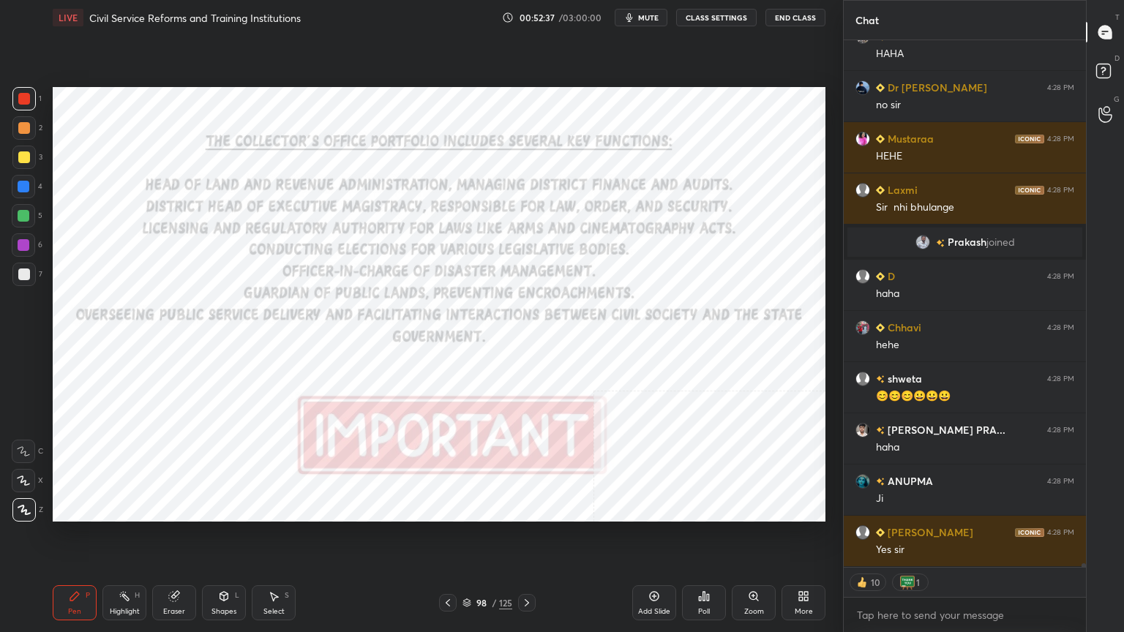
scroll to position [68785, 0]
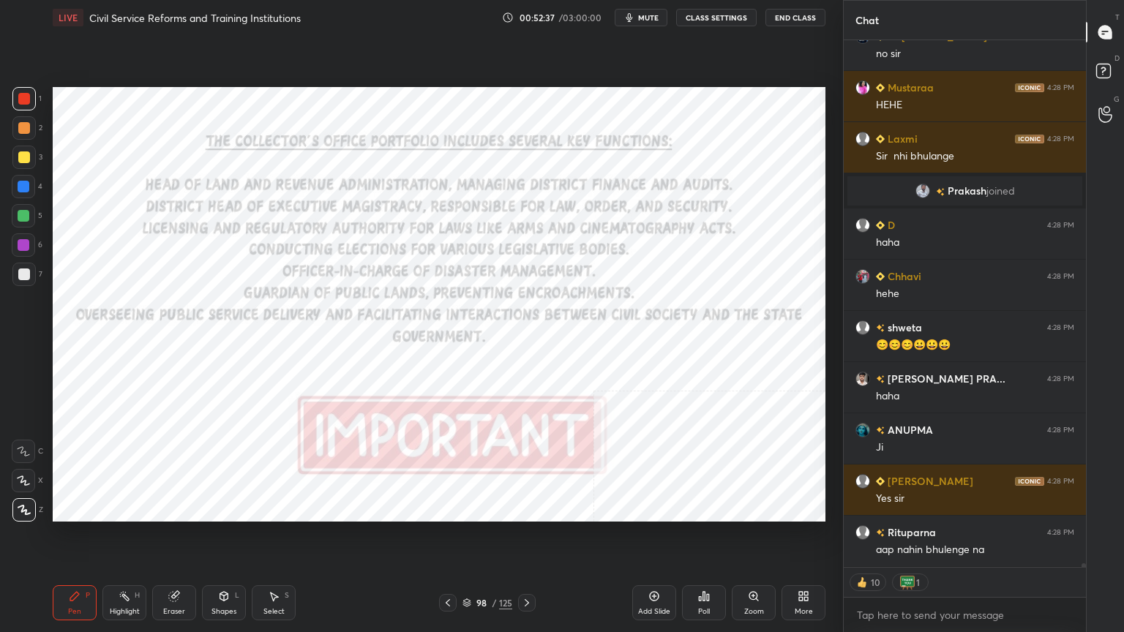
click at [23, 96] on div at bounding box center [24, 99] width 12 height 12
click at [24, 97] on div at bounding box center [24, 99] width 12 height 12
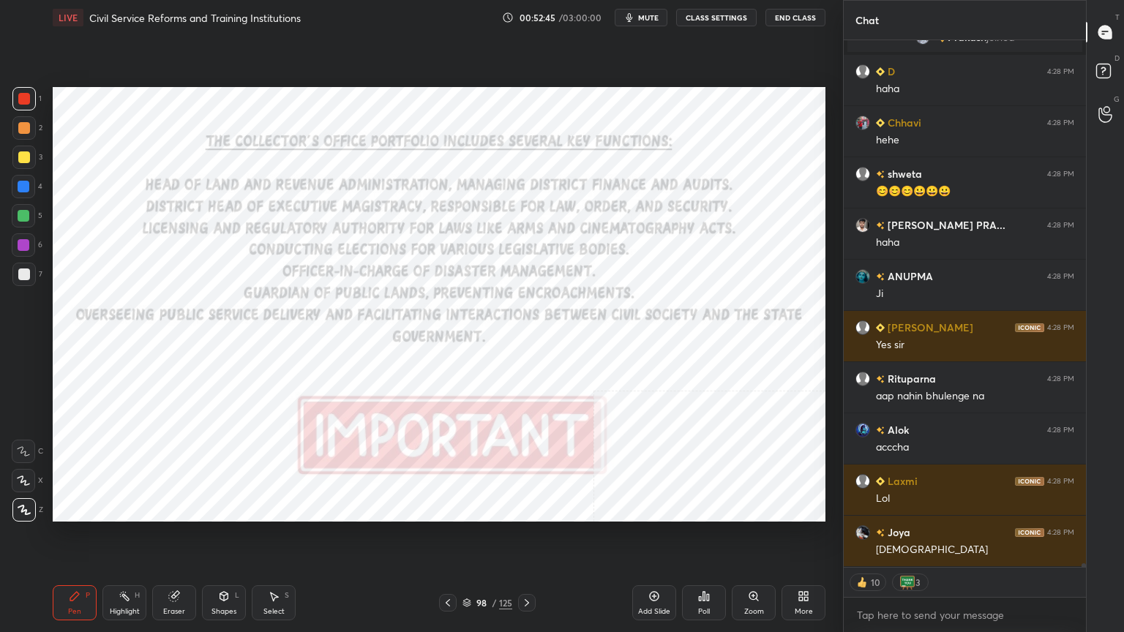
scroll to position [68989, 0]
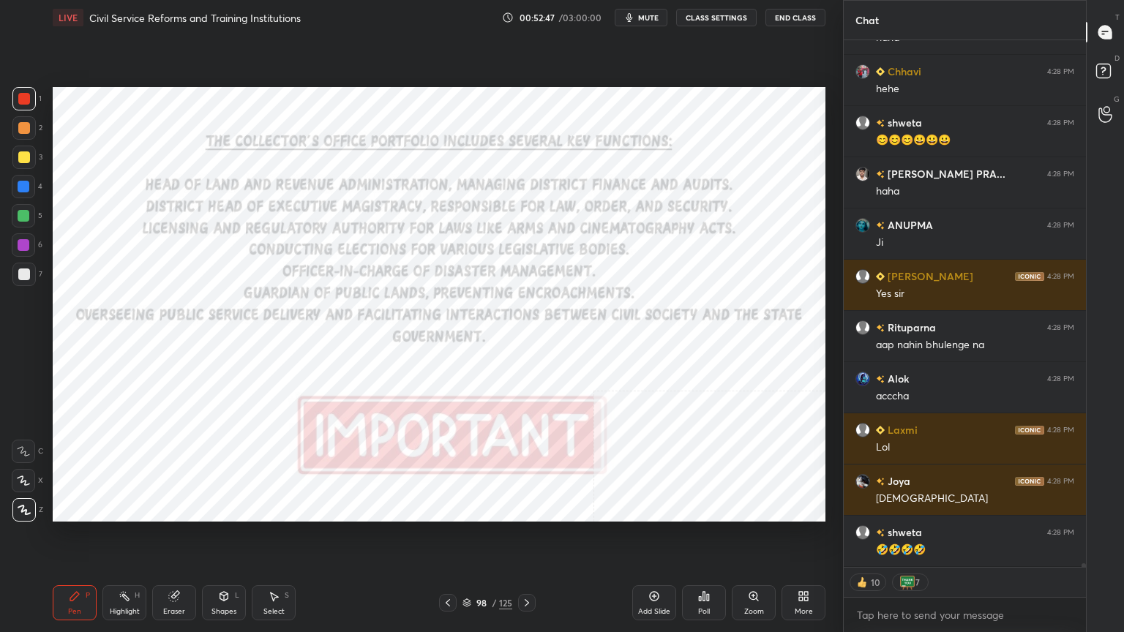
click at [468, 567] on icon at bounding box center [466, 601] width 7 height 4
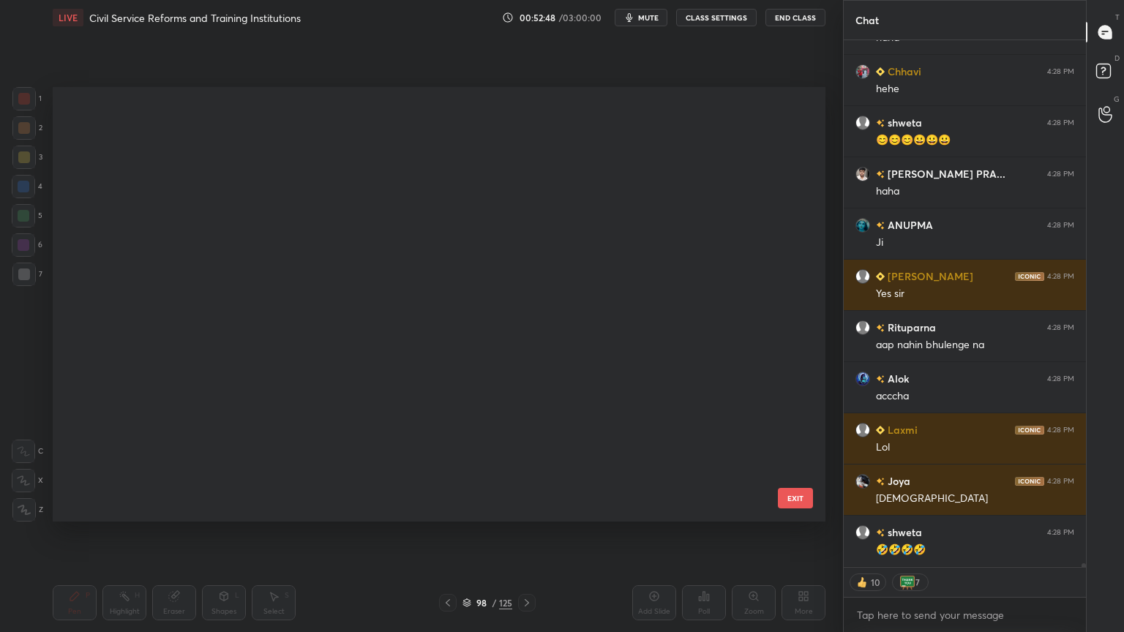
scroll to position [3983, 0]
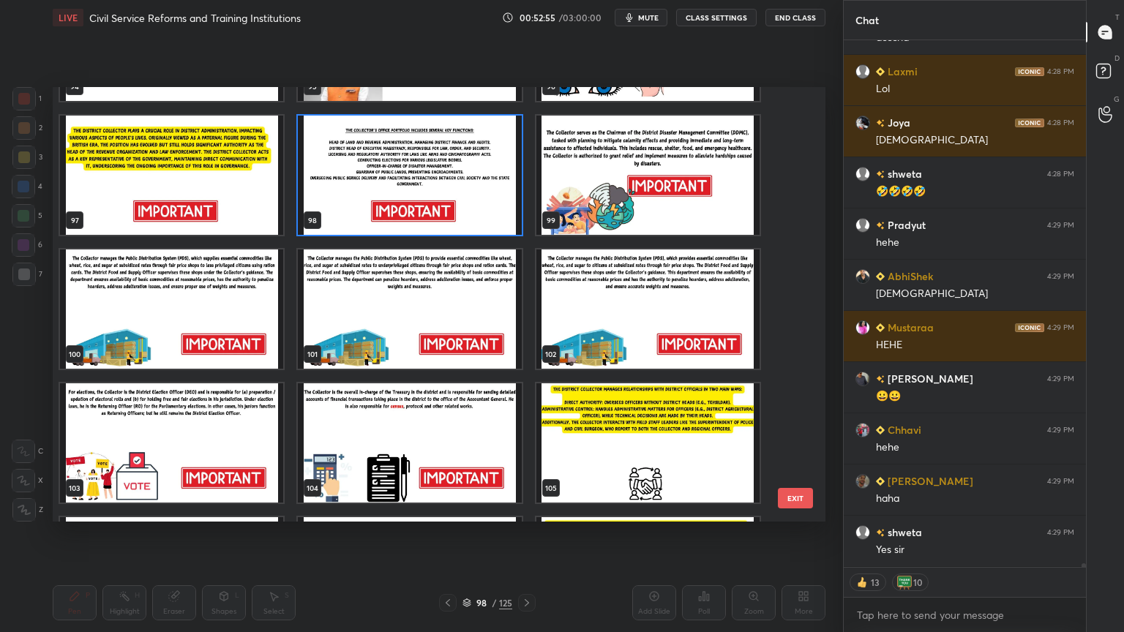
click at [628, 213] on img "grid" at bounding box center [647, 175] width 223 height 119
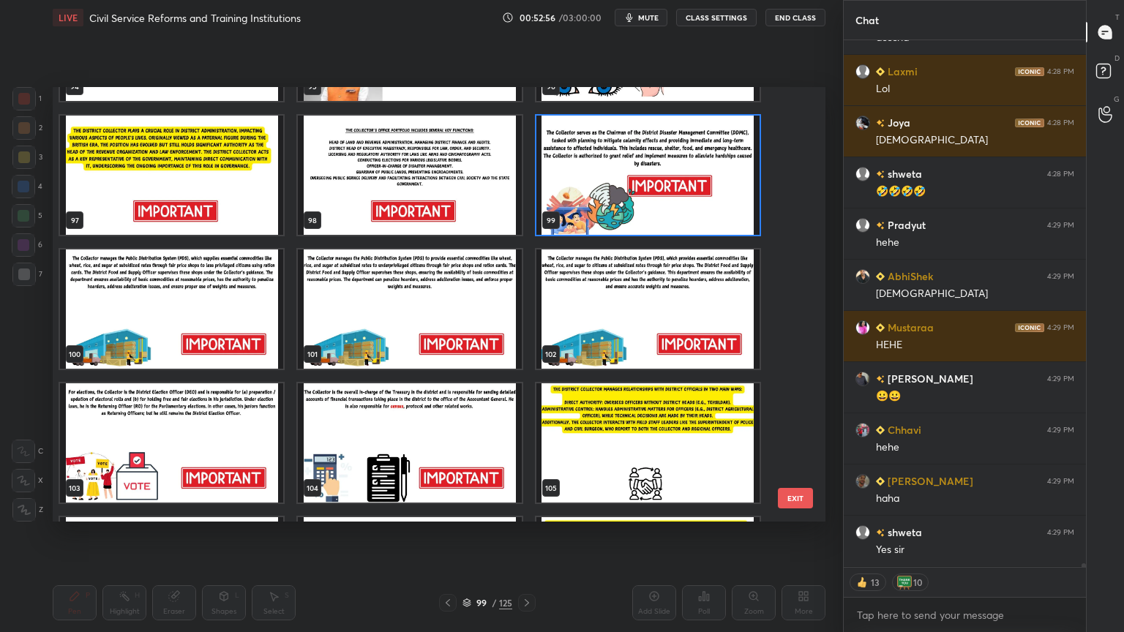
click at [629, 214] on img "grid" at bounding box center [647, 175] width 223 height 119
click at [629, 217] on img "grid" at bounding box center [647, 175] width 223 height 119
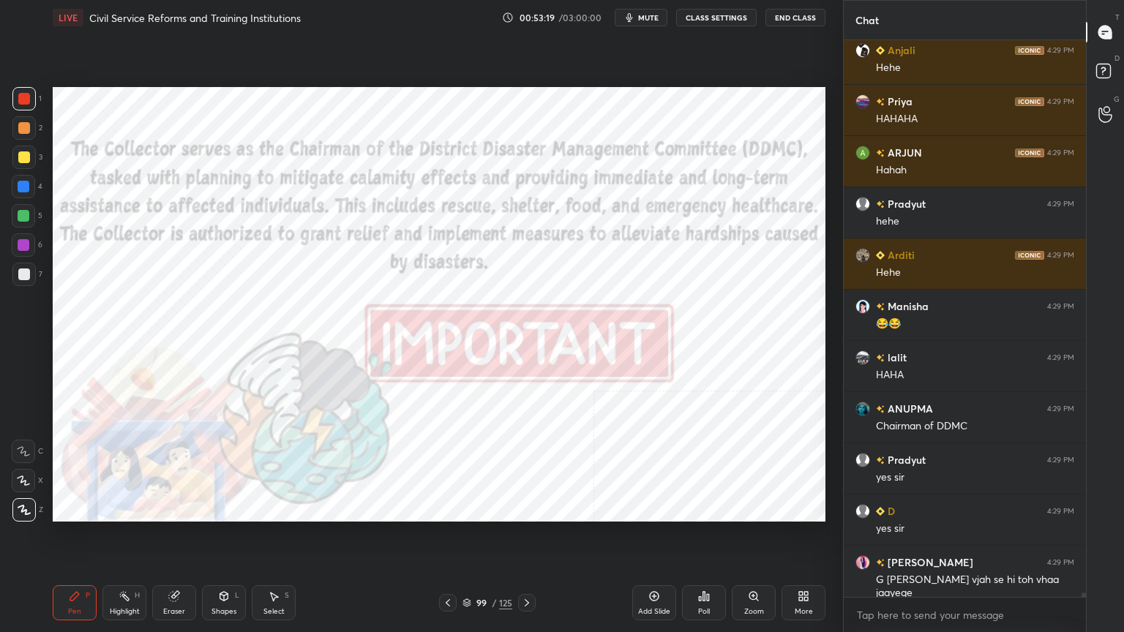
click at [527, 567] on icon at bounding box center [527, 602] width 4 height 7
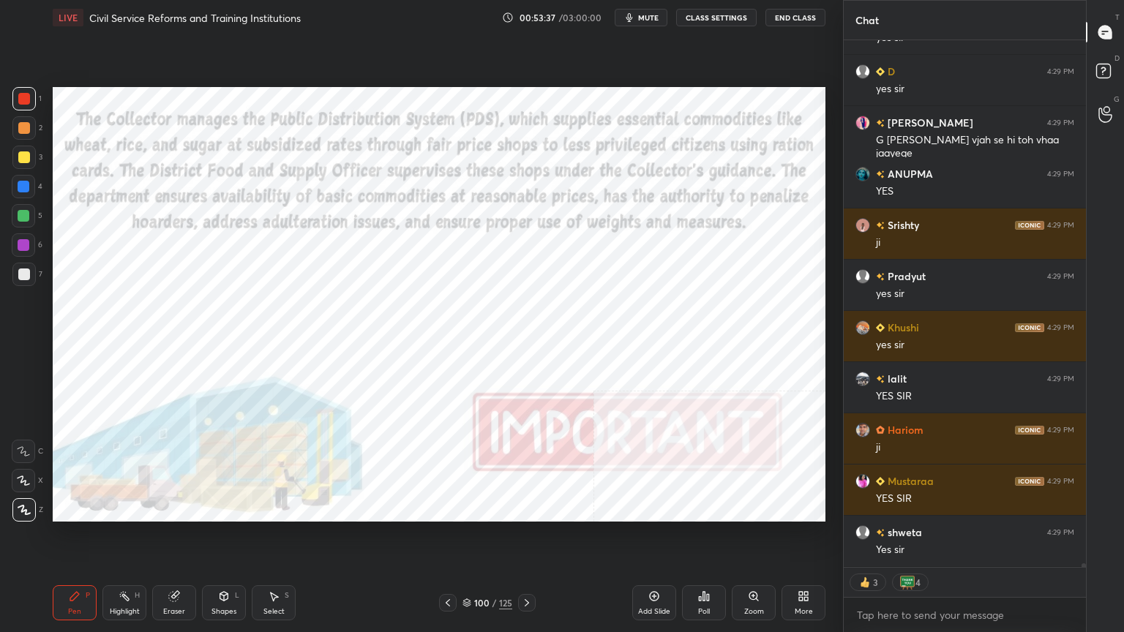
click at [527, 567] on icon at bounding box center [527, 603] width 12 height 12
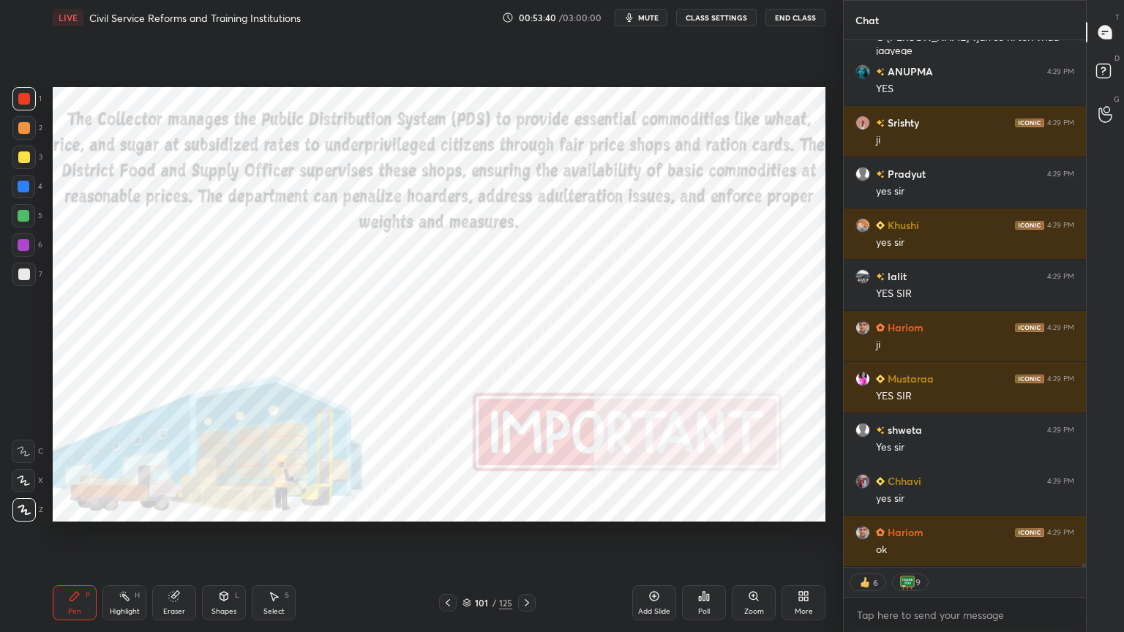
click at [529, 567] on icon at bounding box center [527, 603] width 12 height 12
click at [530, 567] on icon at bounding box center [527, 603] width 12 height 12
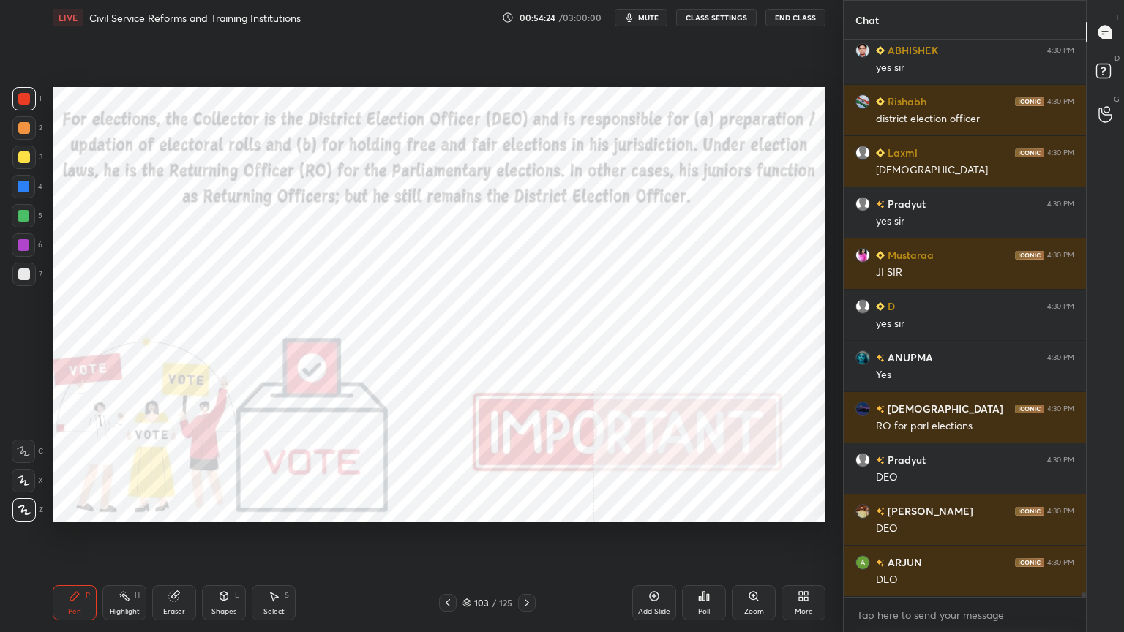
scroll to position [71914, 0]
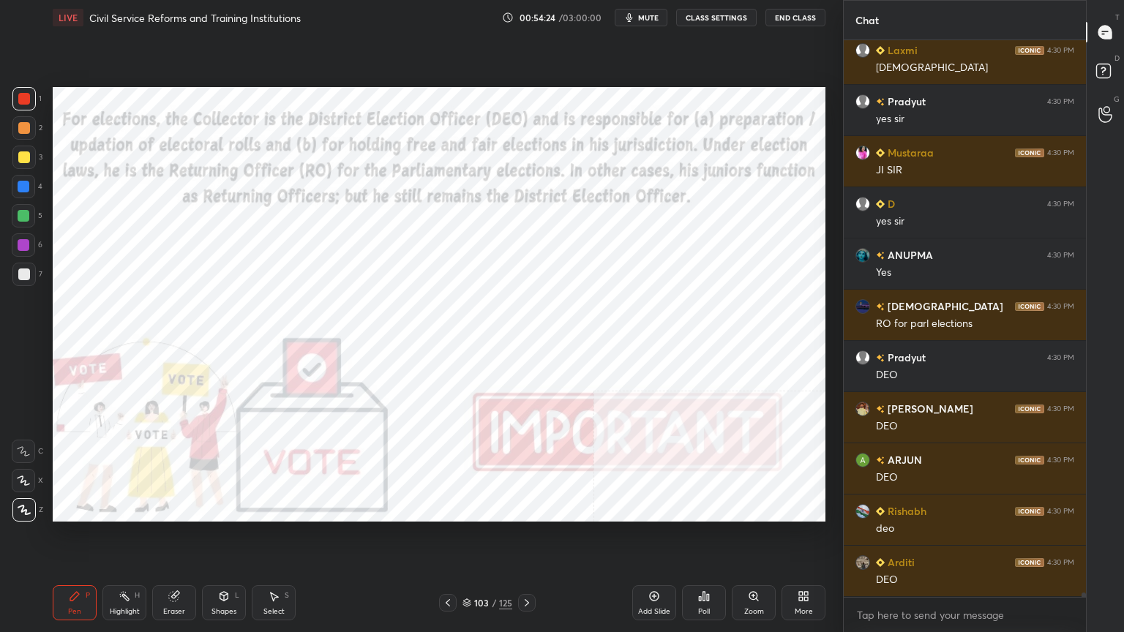
click at [470, 567] on icon at bounding box center [466, 603] width 9 height 9
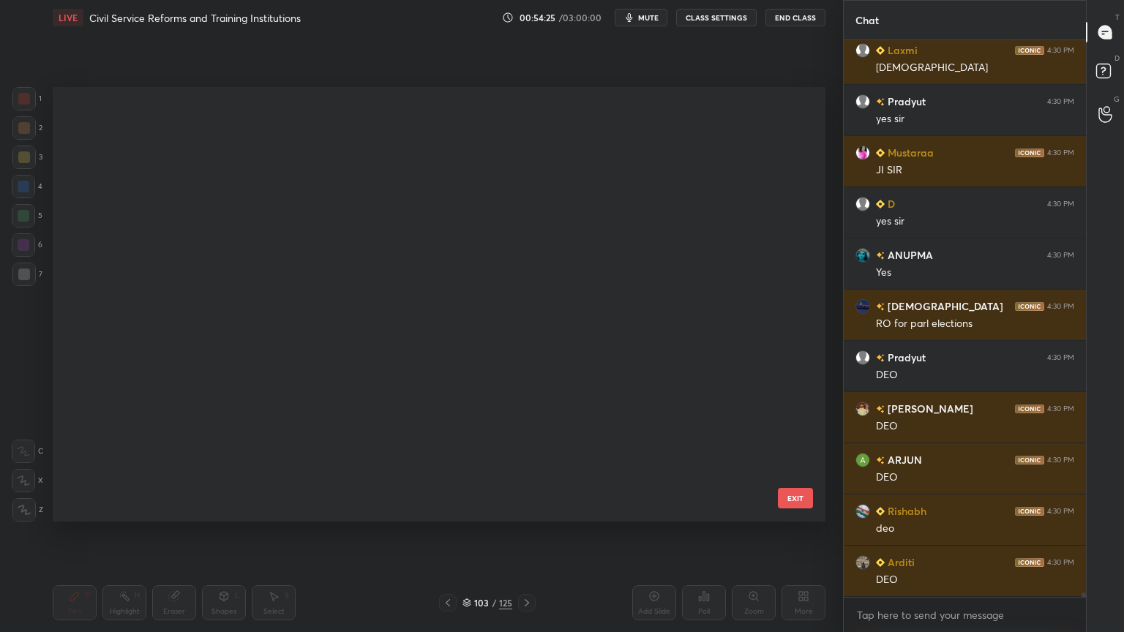
scroll to position [4, 7]
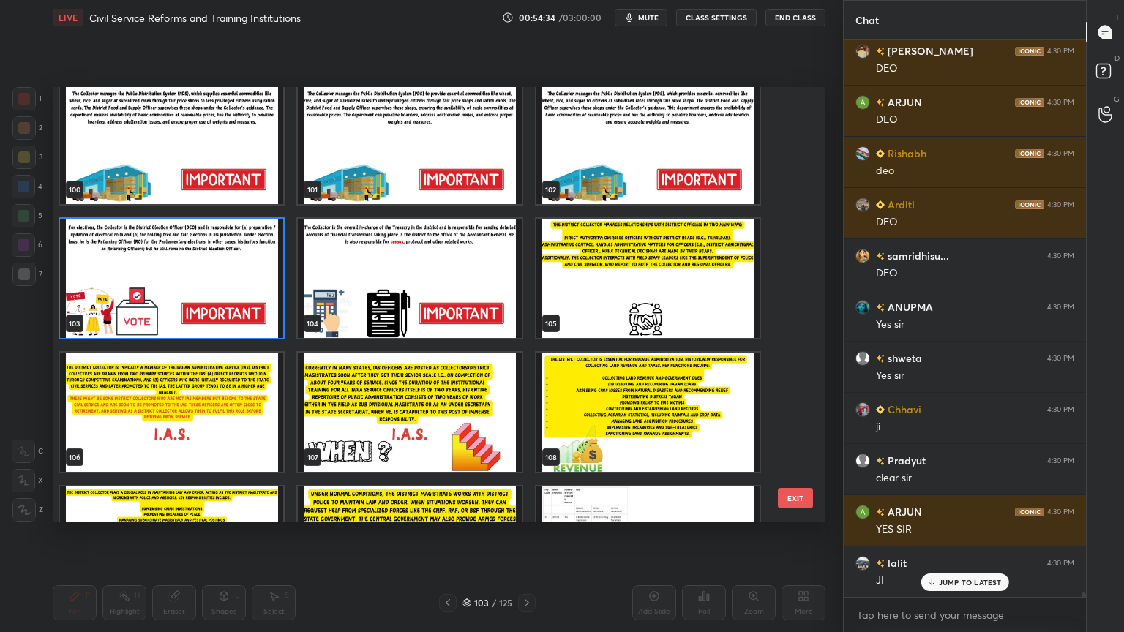
click at [618, 434] on img "grid" at bounding box center [647, 412] width 223 height 119
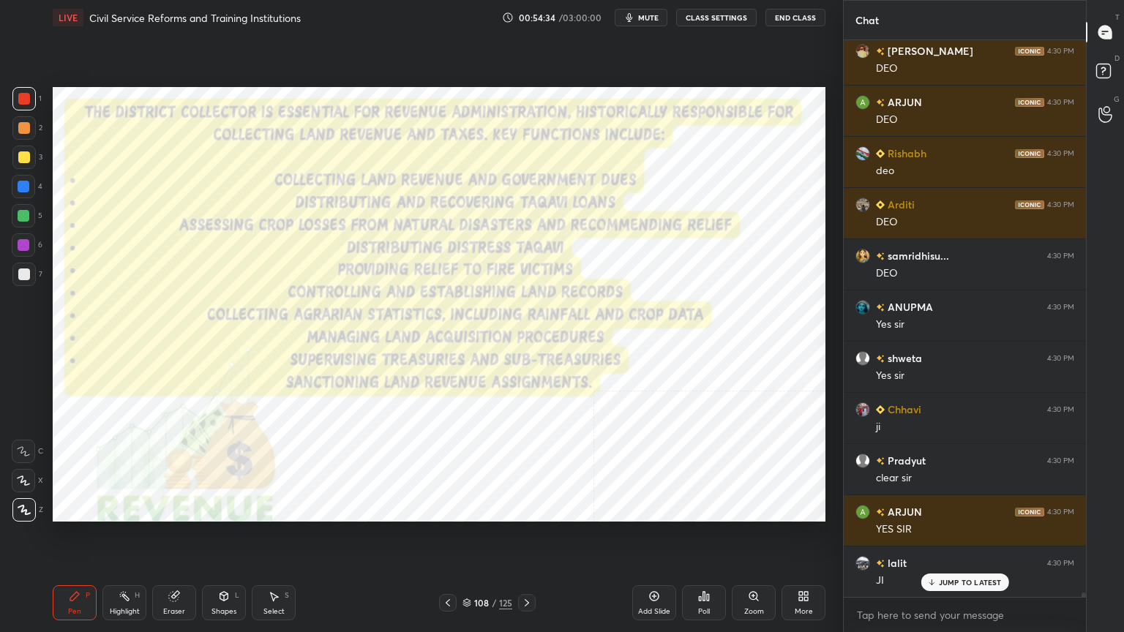
click at [618, 433] on img "grid" at bounding box center [647, 412] width 223 height 119
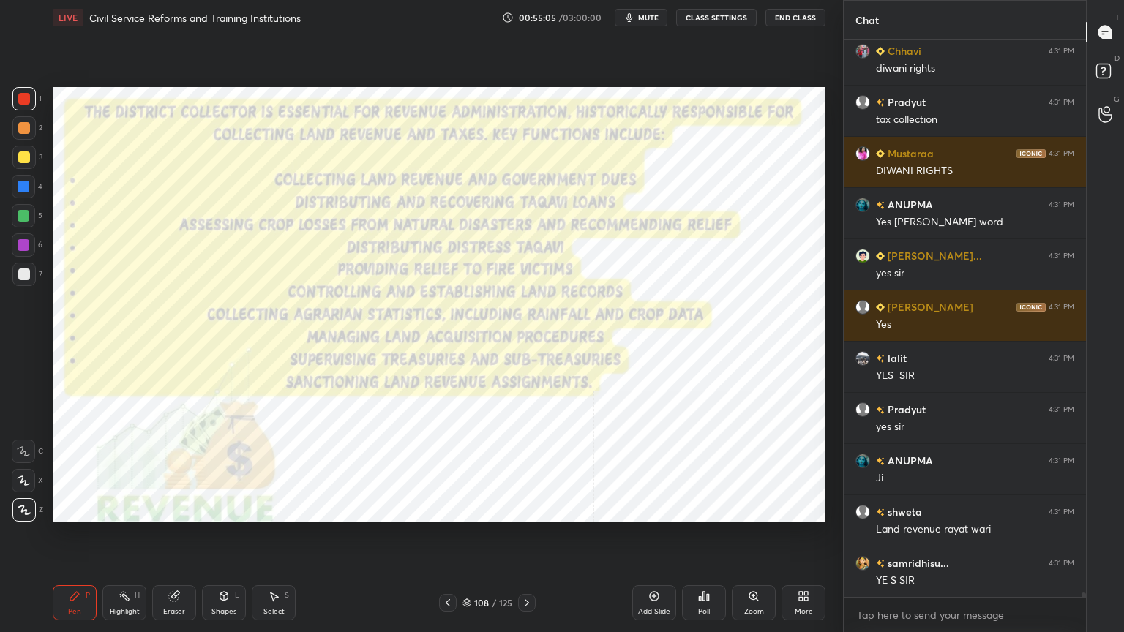
scroll to position [73105, 0]
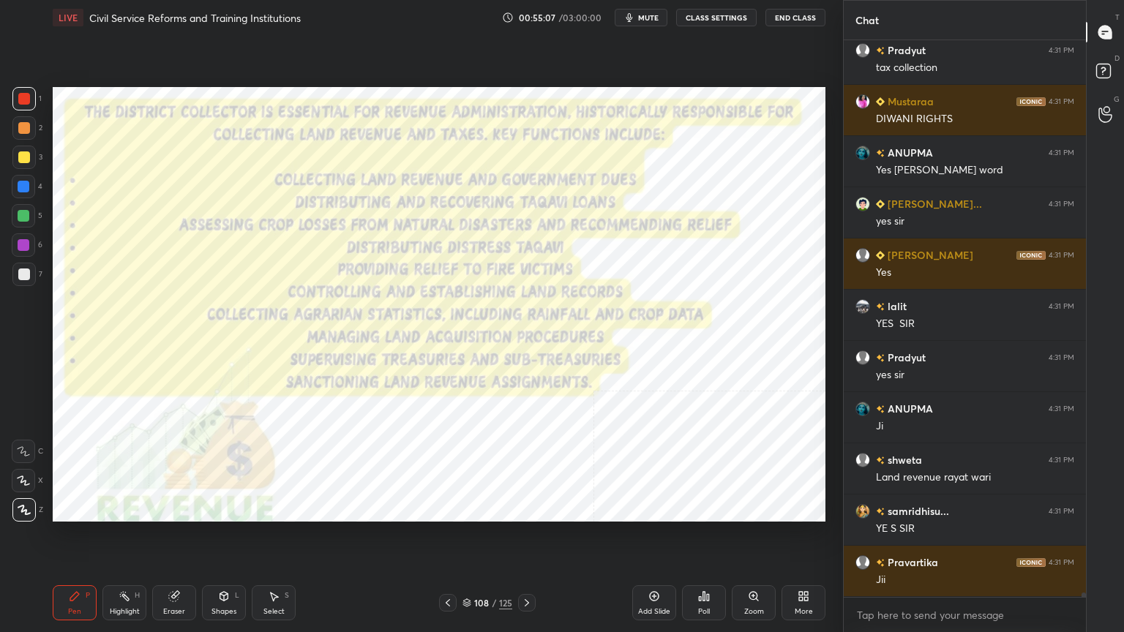
click at [449, 567] on icon at bounding box center [448, 603] width 12 height 12
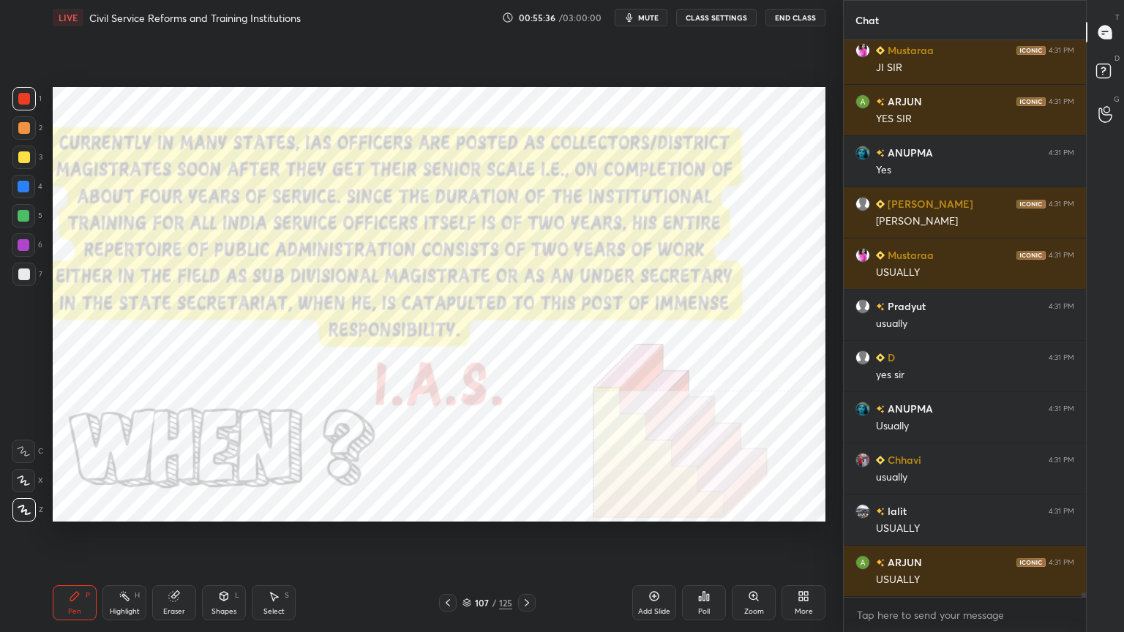
scroll to position [73975, 0]
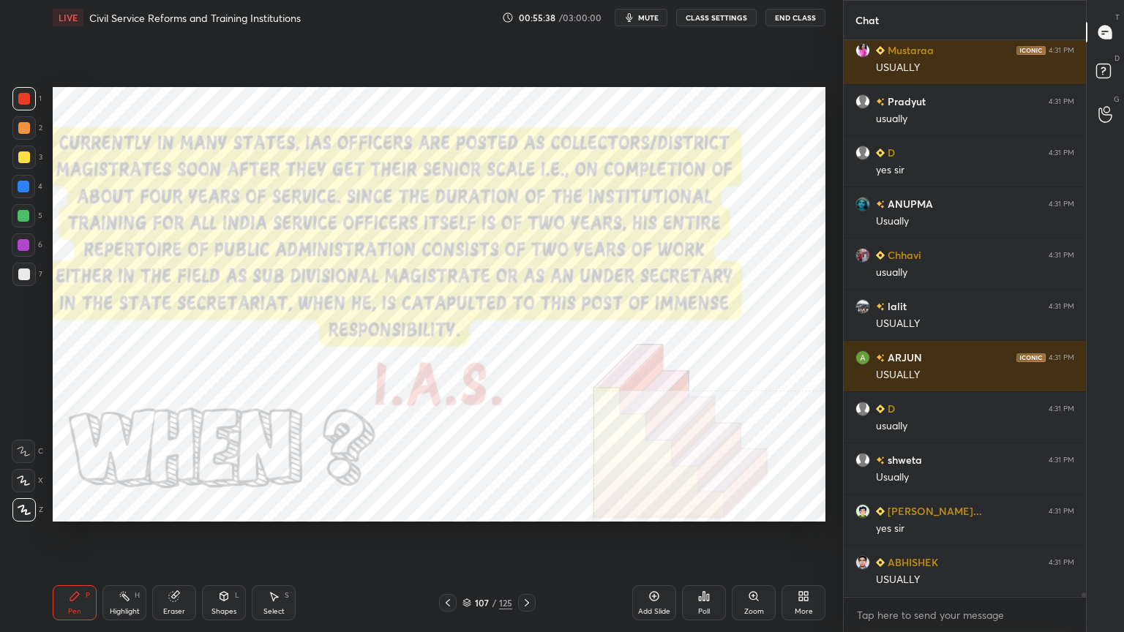
click at [451, 567] on icon at bounding box center [448, 603] width 12 height 12
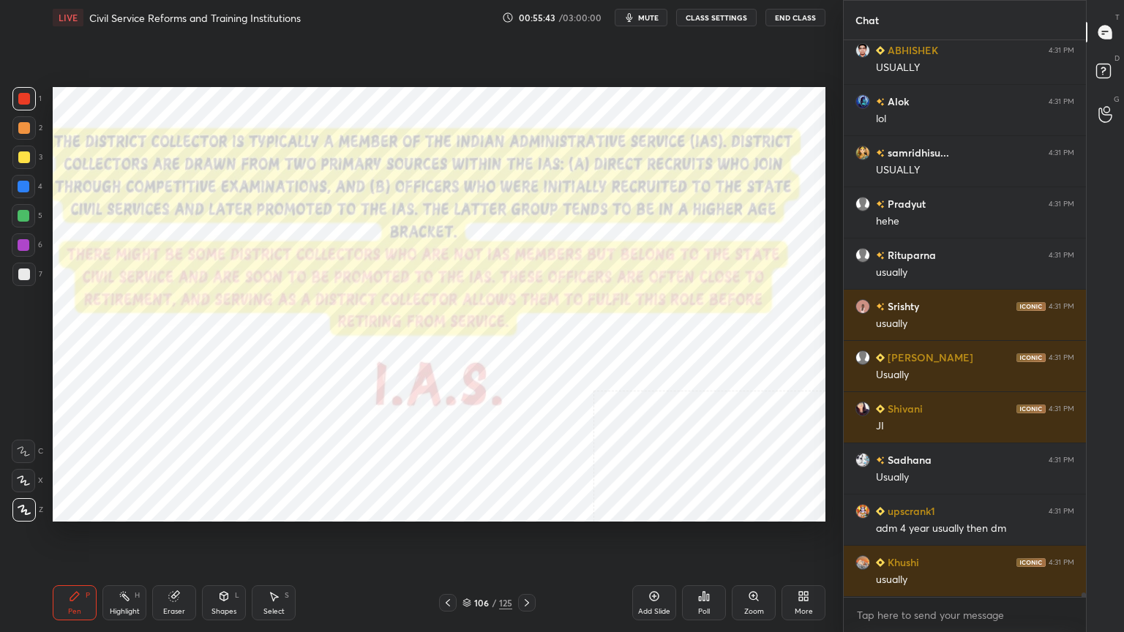
scroll to position [74642, 0]
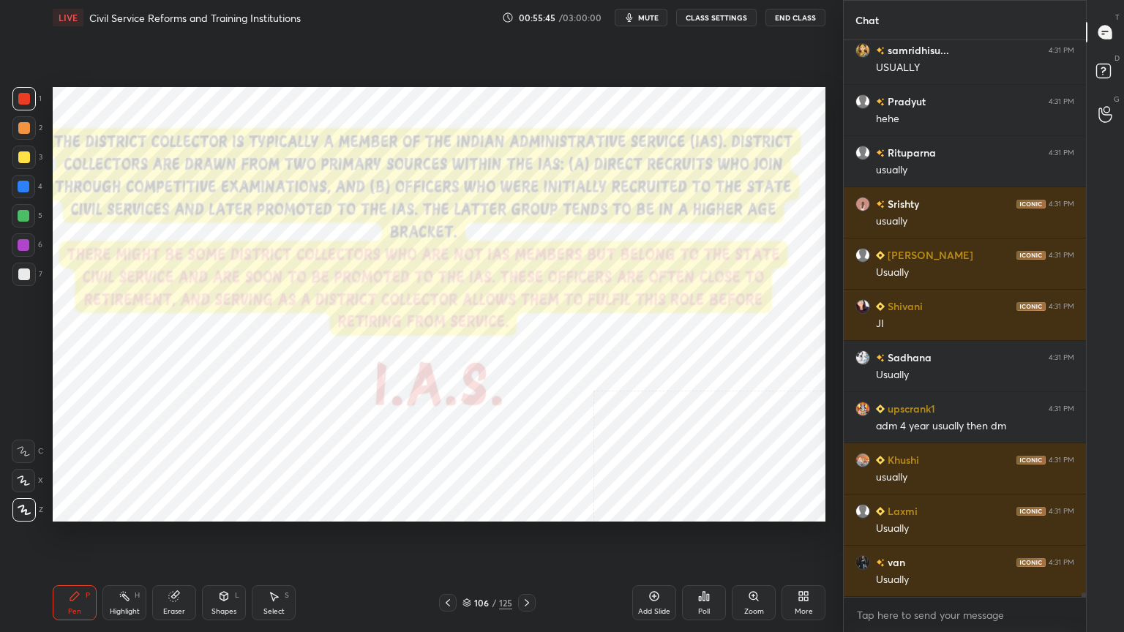
click at [521, 567] on icon at bounding box center [527, 603] width 12 height 12
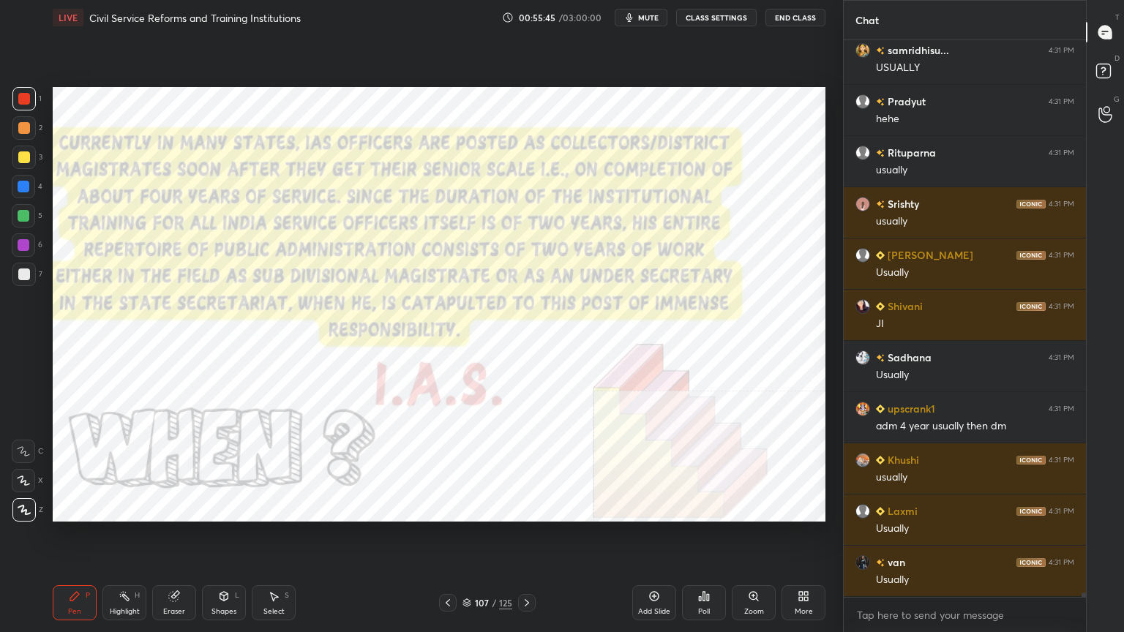
click at [524, 567] on icon at bounding box center [527, 603] width 12 height 12
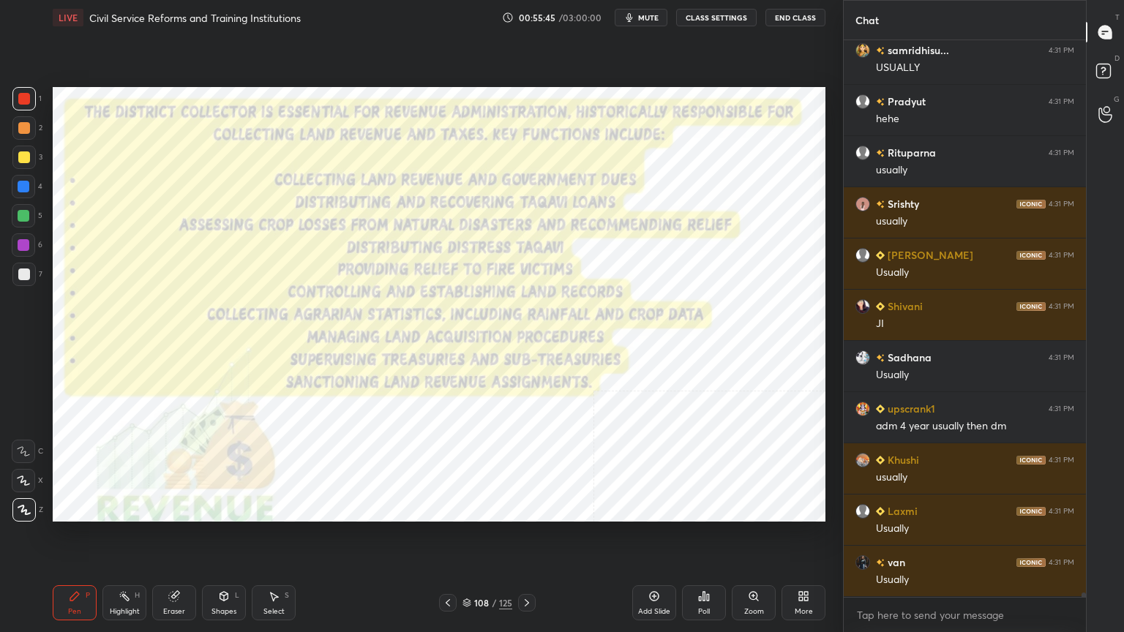
click at [524, 567] on icon at bounding box center [527, 603] width 12 height 12
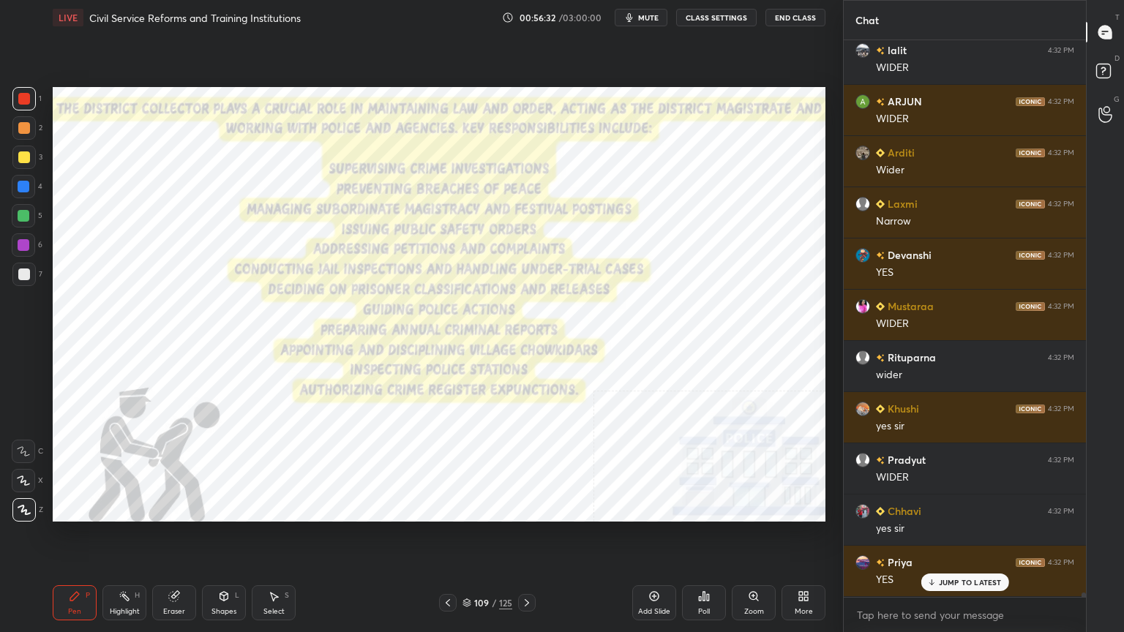
scroll to position [75921, 0]
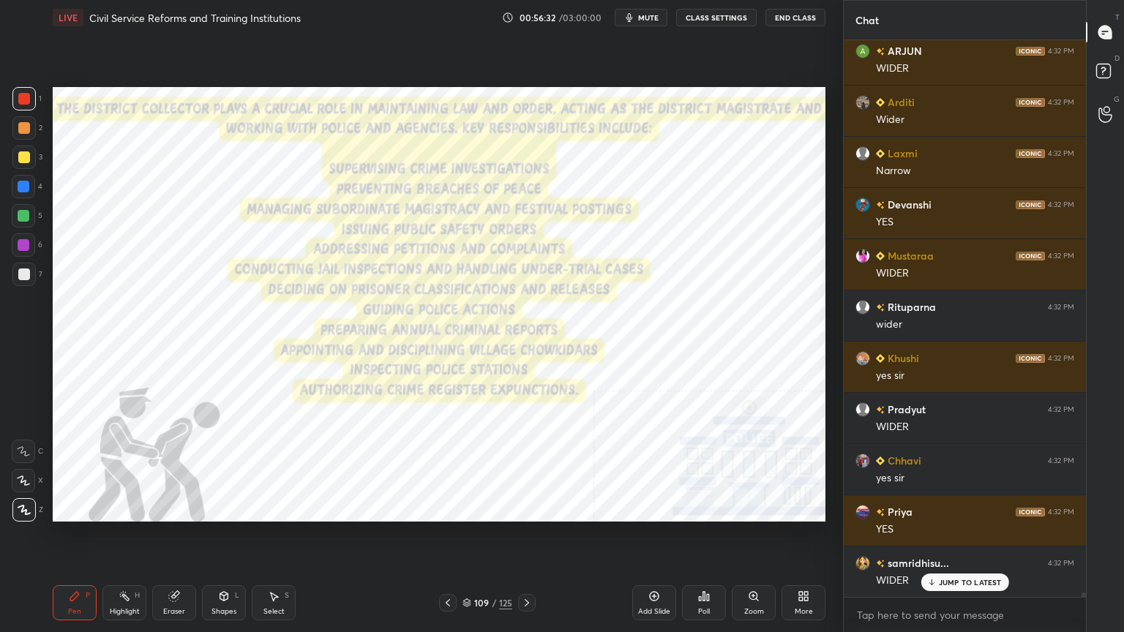
click at [528, 567] on icon at bounding box center [527, 603] width 12 height 12
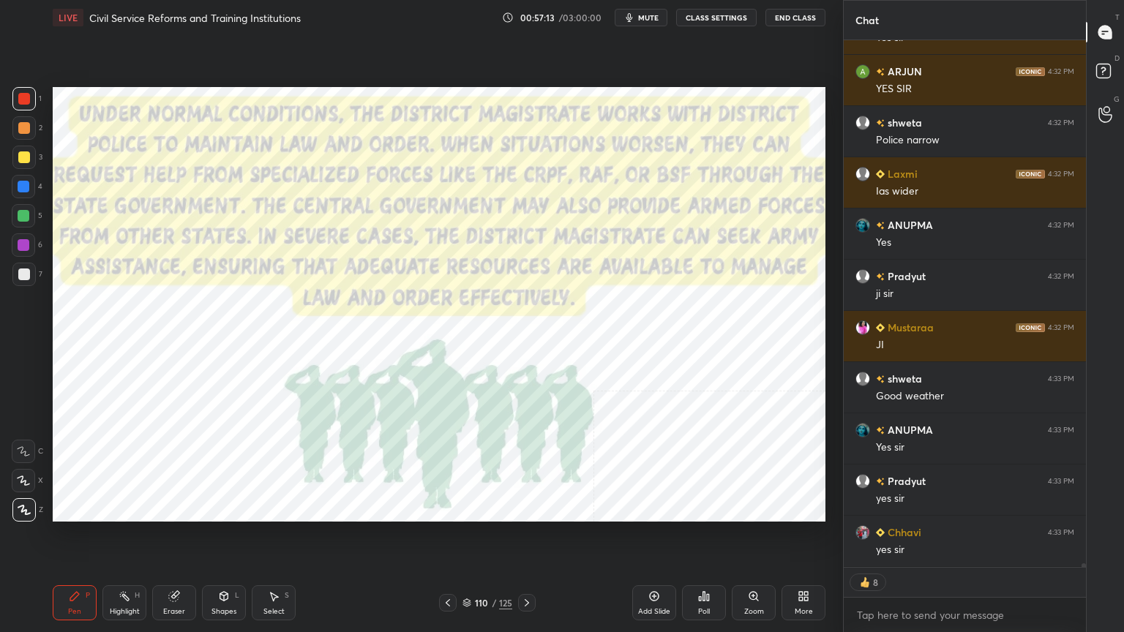
scroll to position [76618, 0]
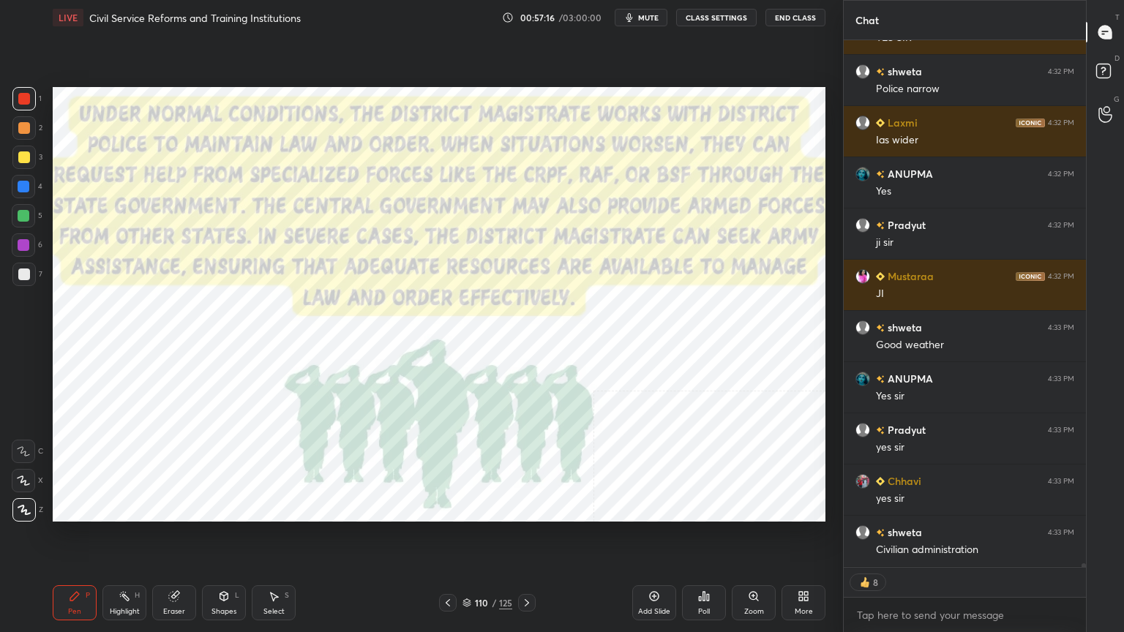
click at [467, 567] on icon at bounding box center [466, 603] width 9 height 9
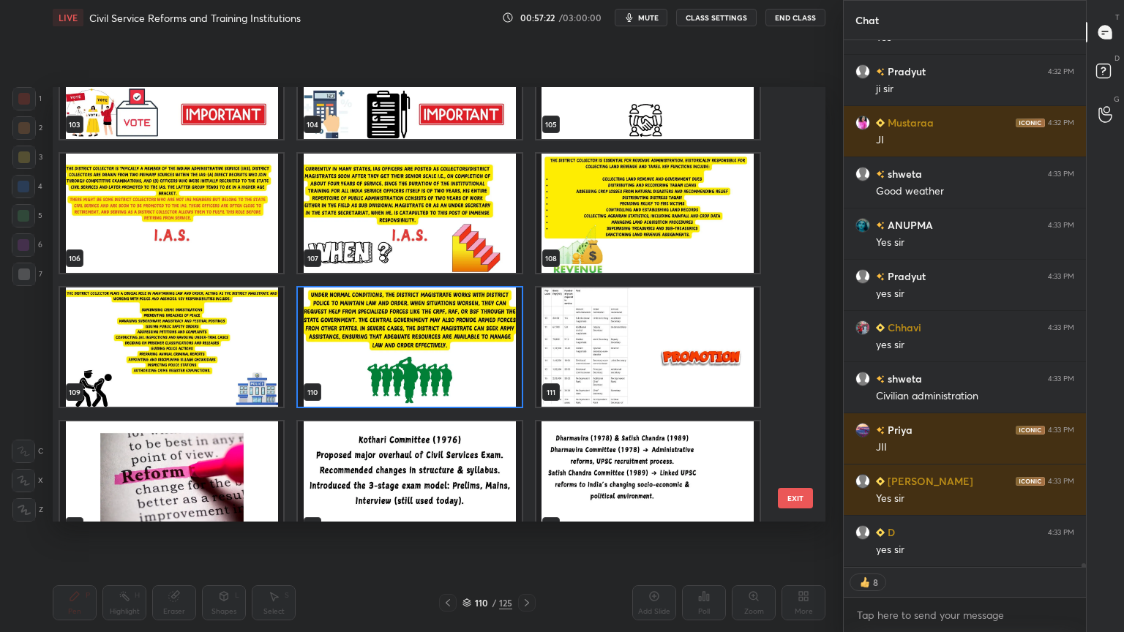
scroll to position [76823, 0]
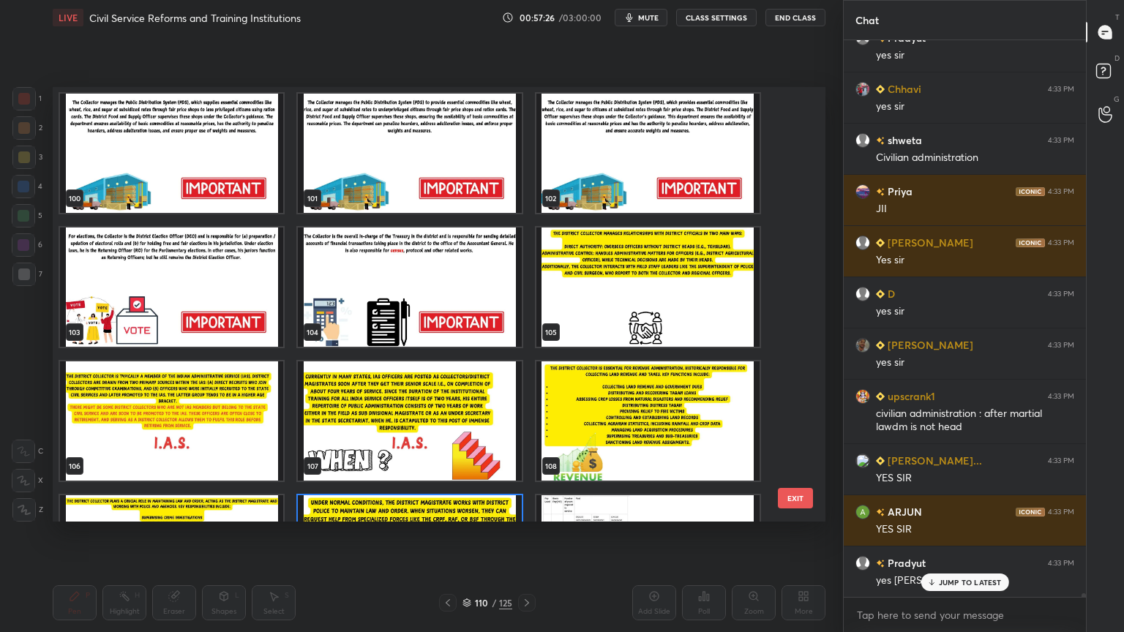
click at [465, 330] on img "grid" at bounding box center [409, 287] width 223 height 119
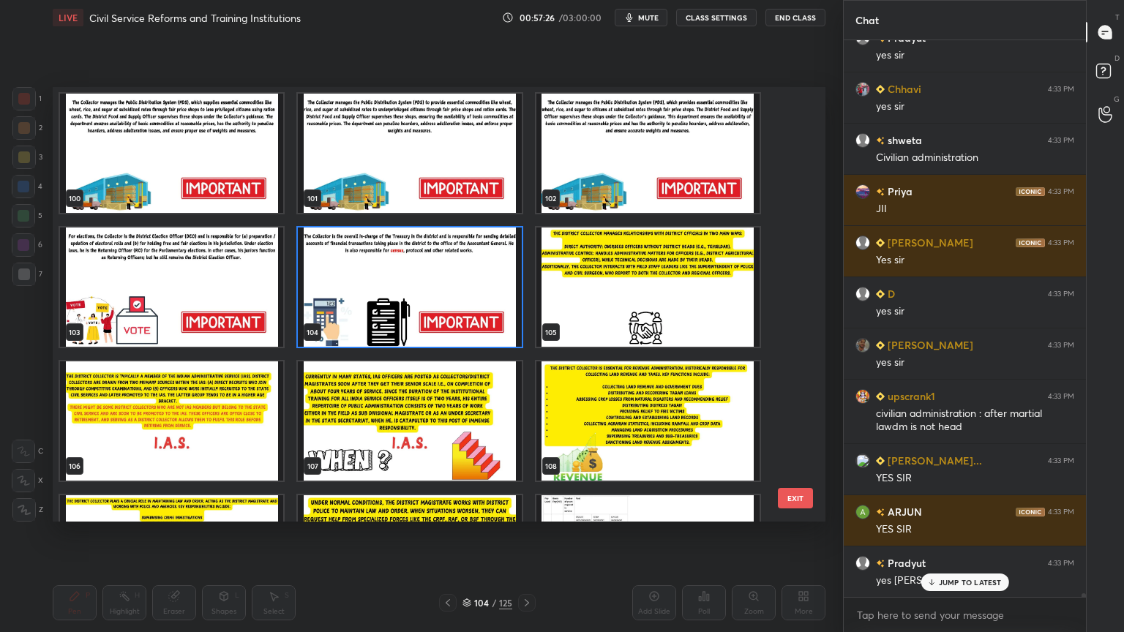
click at [465, 330] on img "grid" at bounding box center [409, 287] width 223 height 119
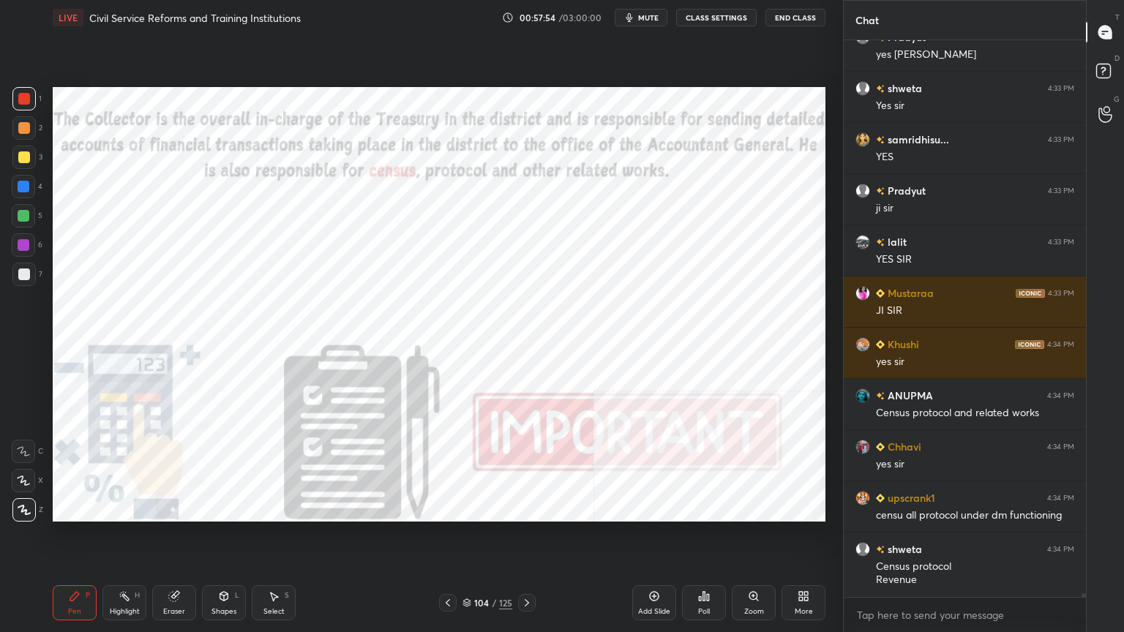
click at [445, 567] on icon at bounding box center [448, 603] width 12 height 12
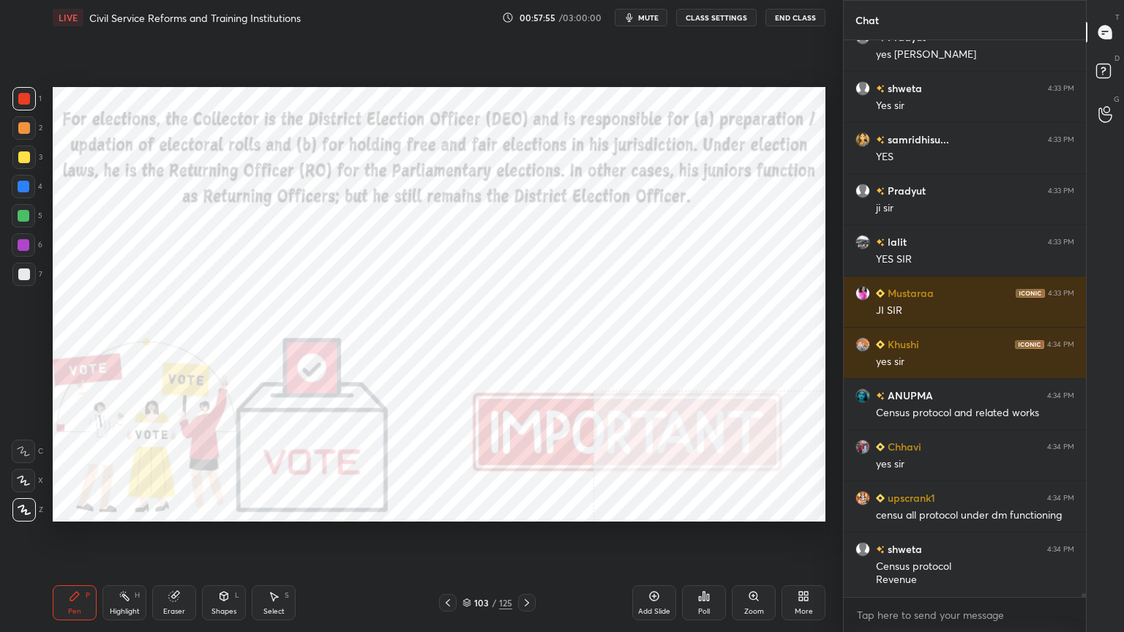
click at [445, 567] on icon at bounding box center [448, 603] width 12 height 12
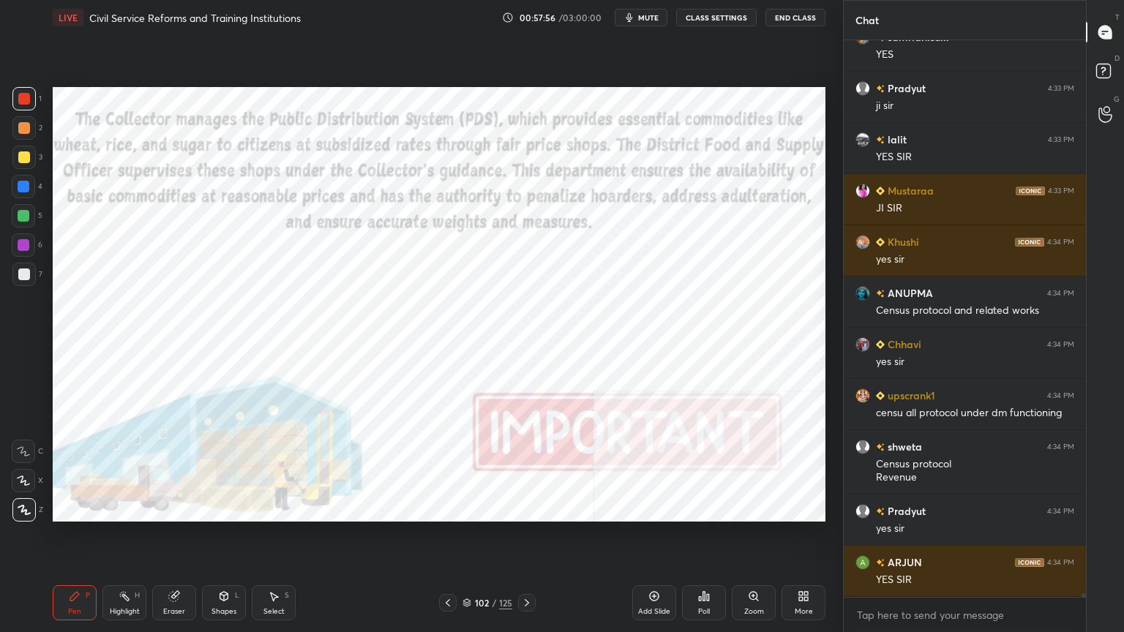
drag, startPoint x: 465, startPoint y: 601, endPoint x: 480, endPoint y: 585, distance: 22.3
click at [464, 567] on icon at bounding box center [466, 603] width 9 height 9
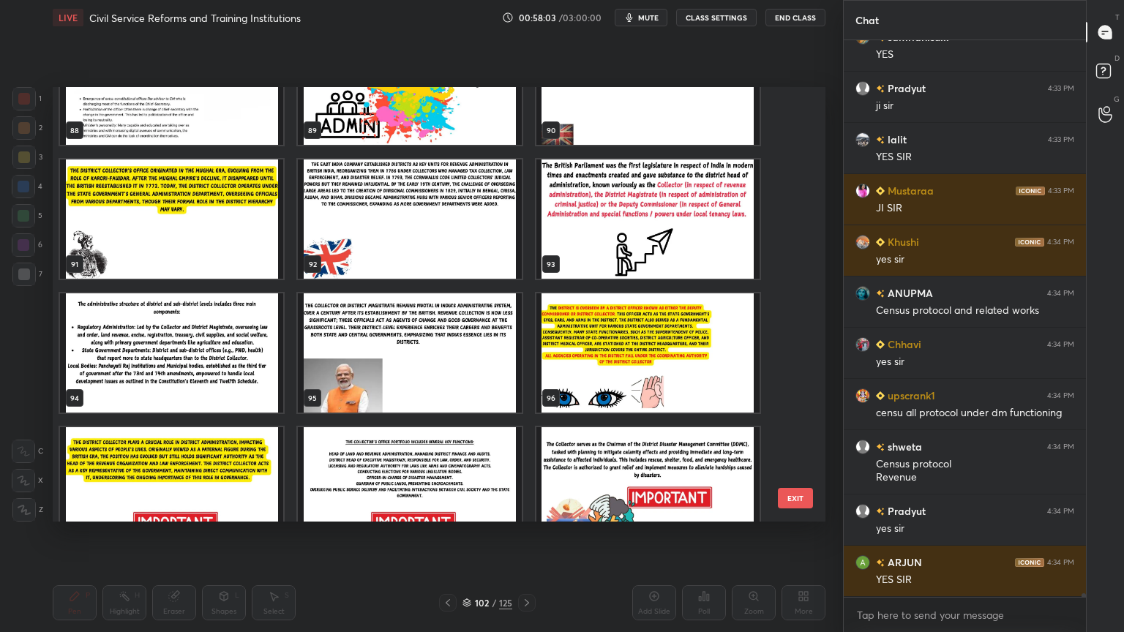
click at [670, 234] on img "grid" at bounding box center [647, 219] width 223 height 119
click at [669, 234] on img "grid" at bounding box center [647, 219] width 223 height 119
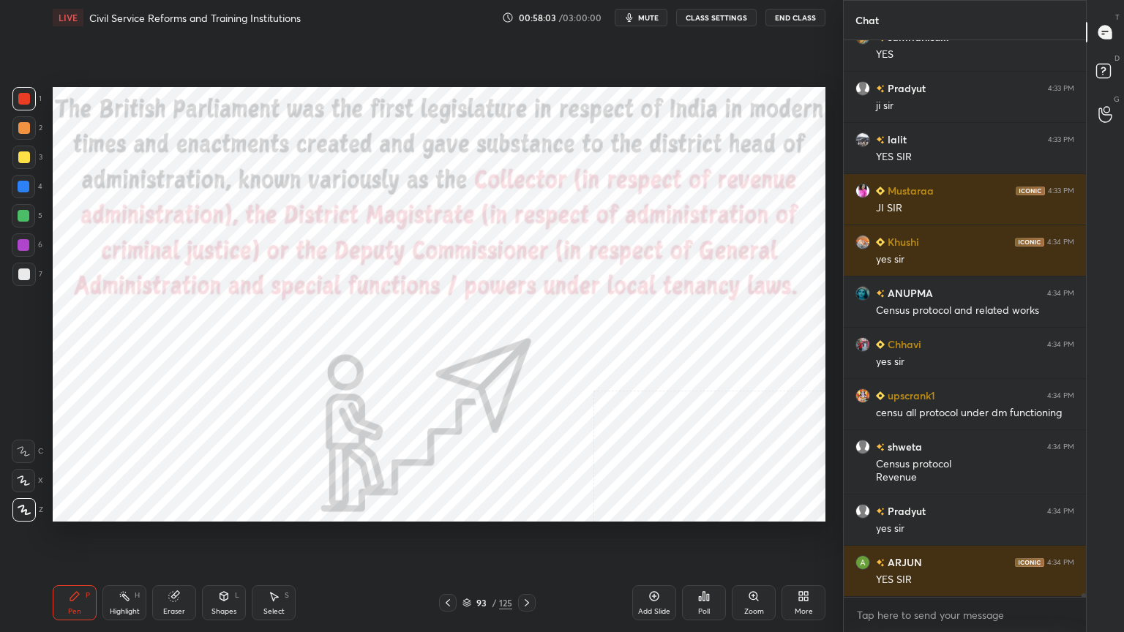
click at [669, 234] on img "grid" at bounding box center [647, 219] width 223 height 119
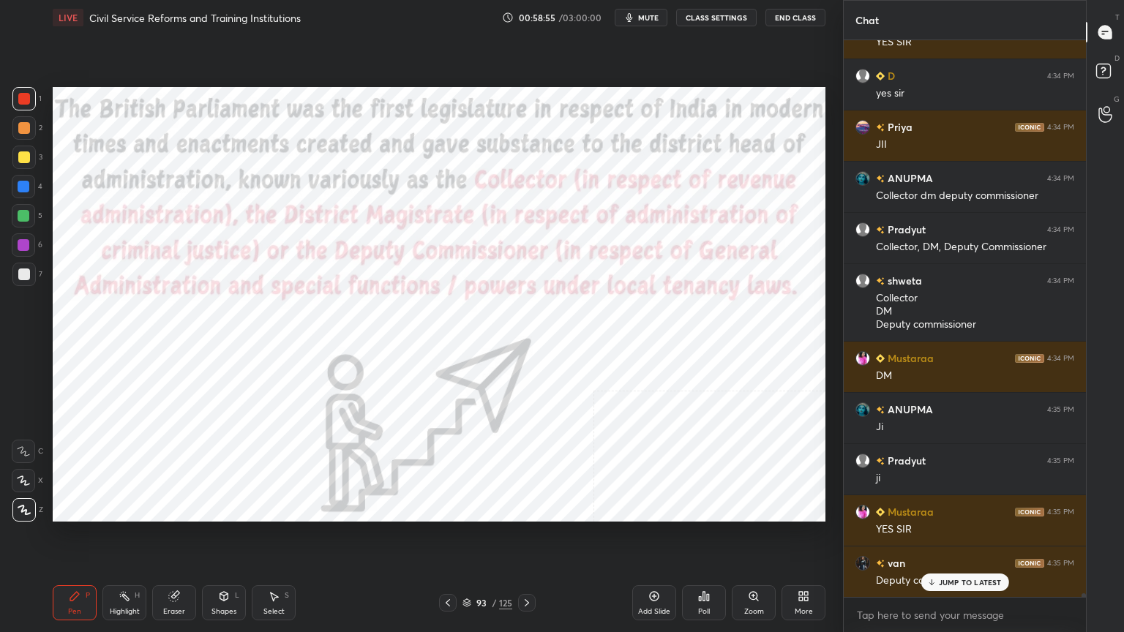
scroll to position [78664, 0]
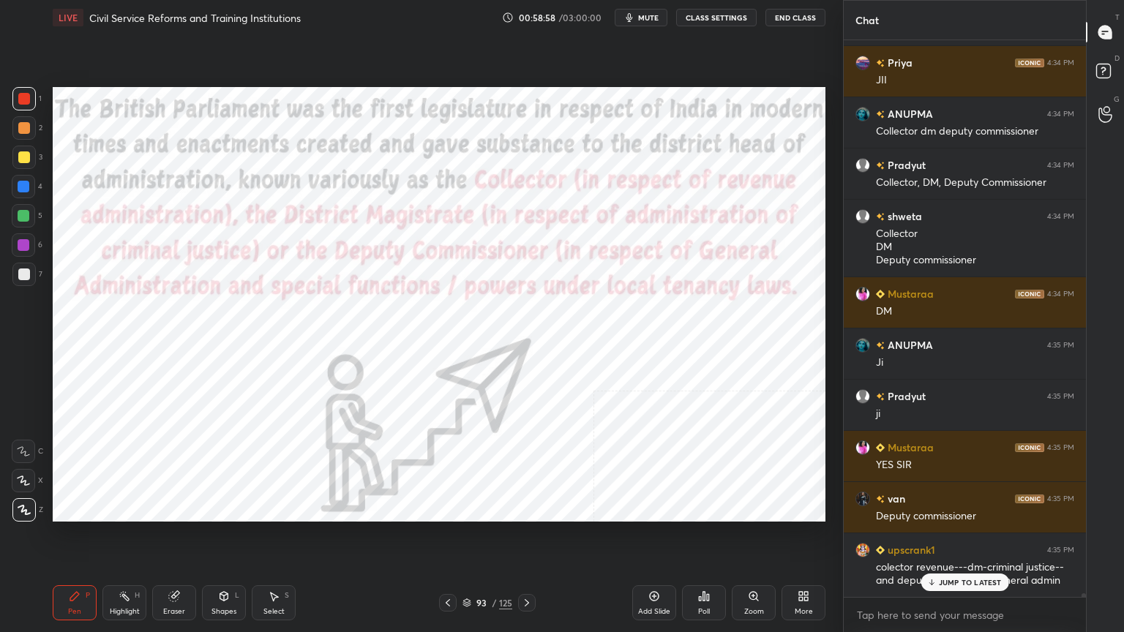
click at [463, 567] on icon at bounding box center [466, 603] width 9 height 9
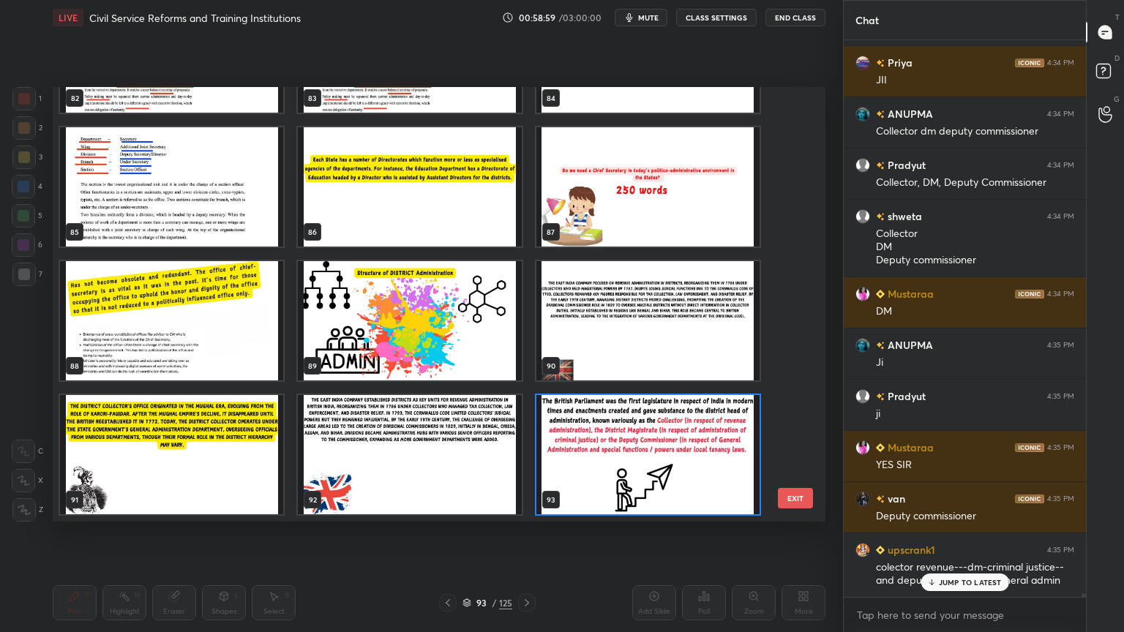
scroll to position [78716, 0]
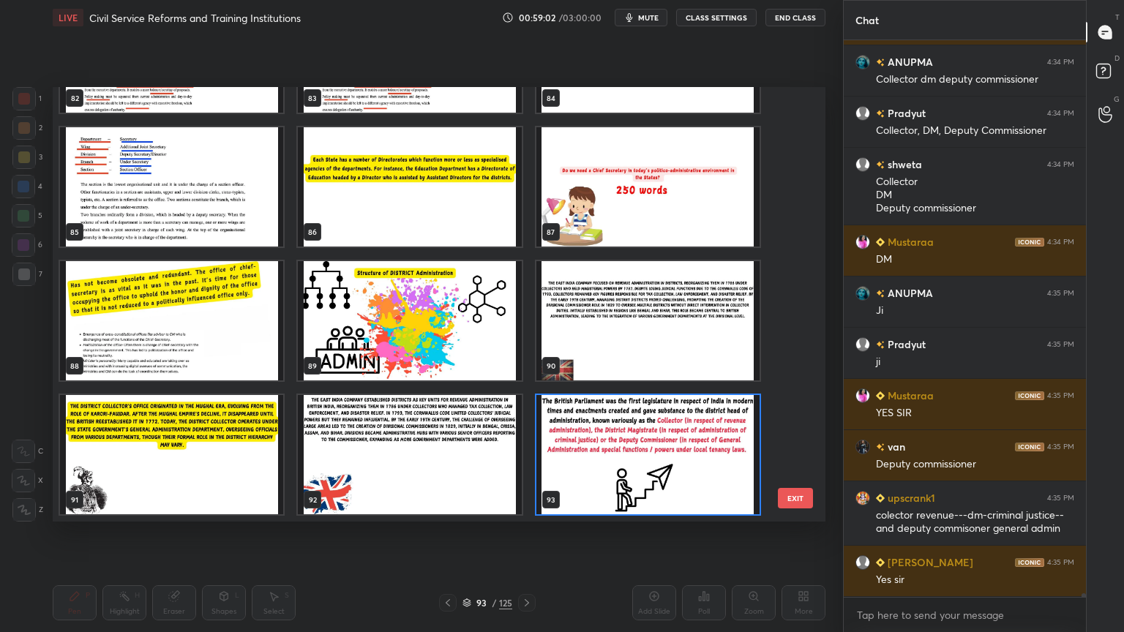
click at [703, 342] on img "grid" at bounding box center [647, 320] width 223 height 119
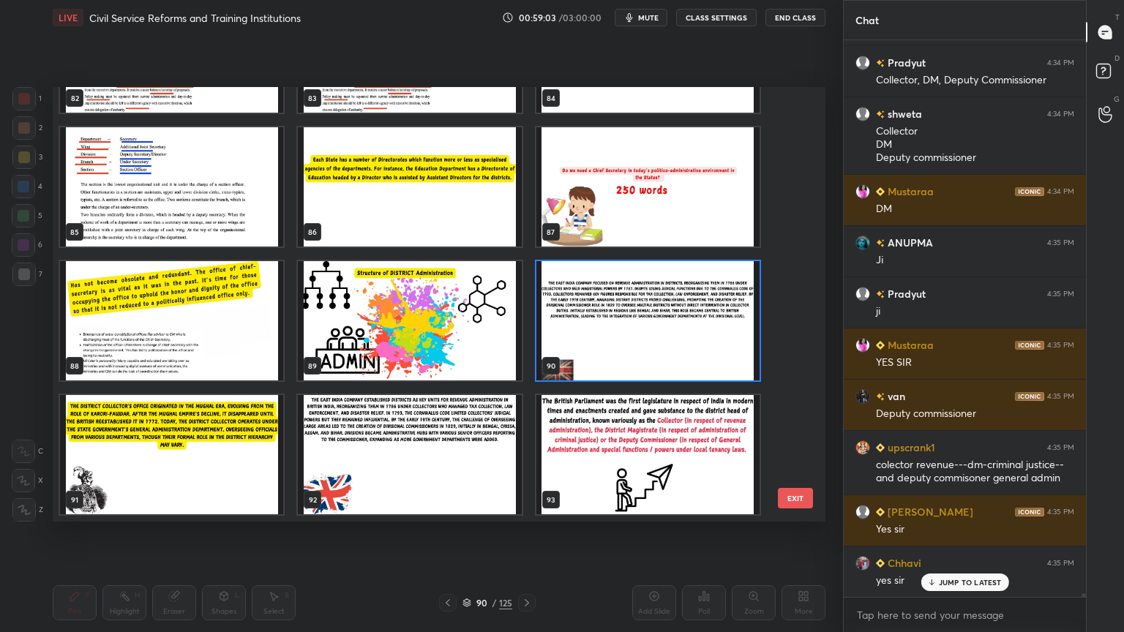
click at [702, 342] on img "grid" at bounding box center [647, 320] width 223 height 119
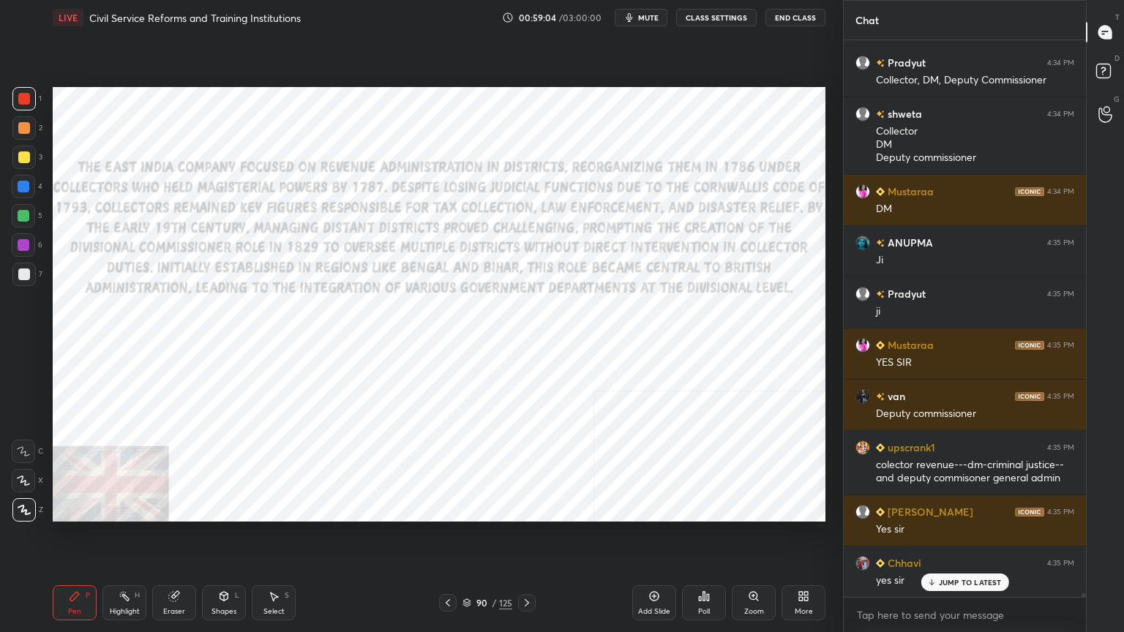
click at [702, 342] on img "grid" at bounding box center [647, 320] width 223 height 119
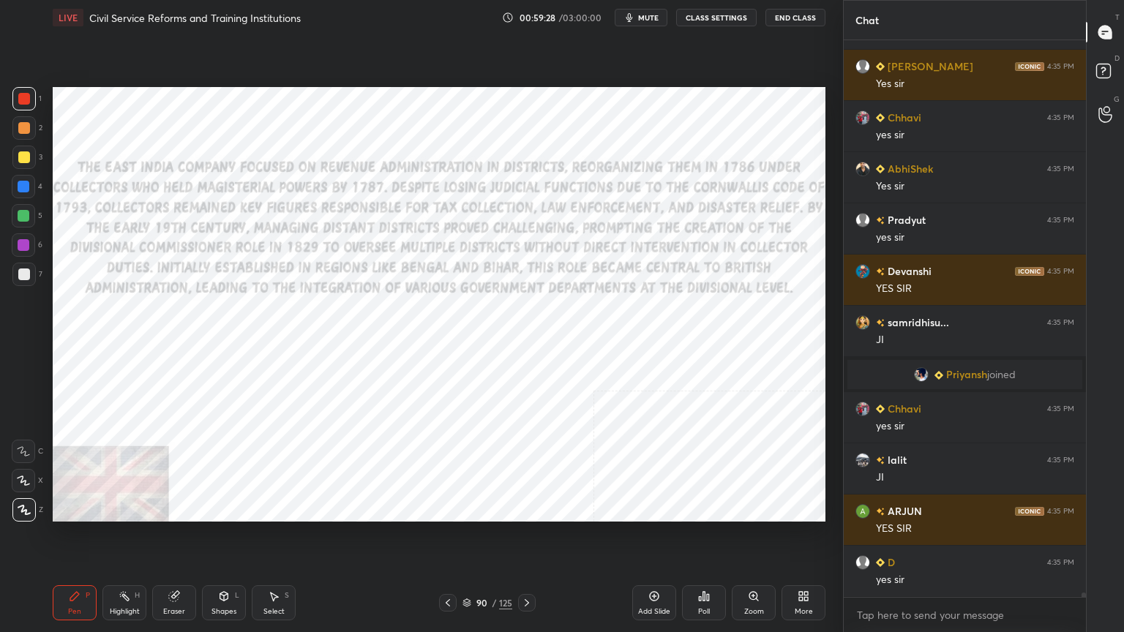
scroll to position [72933, 0]
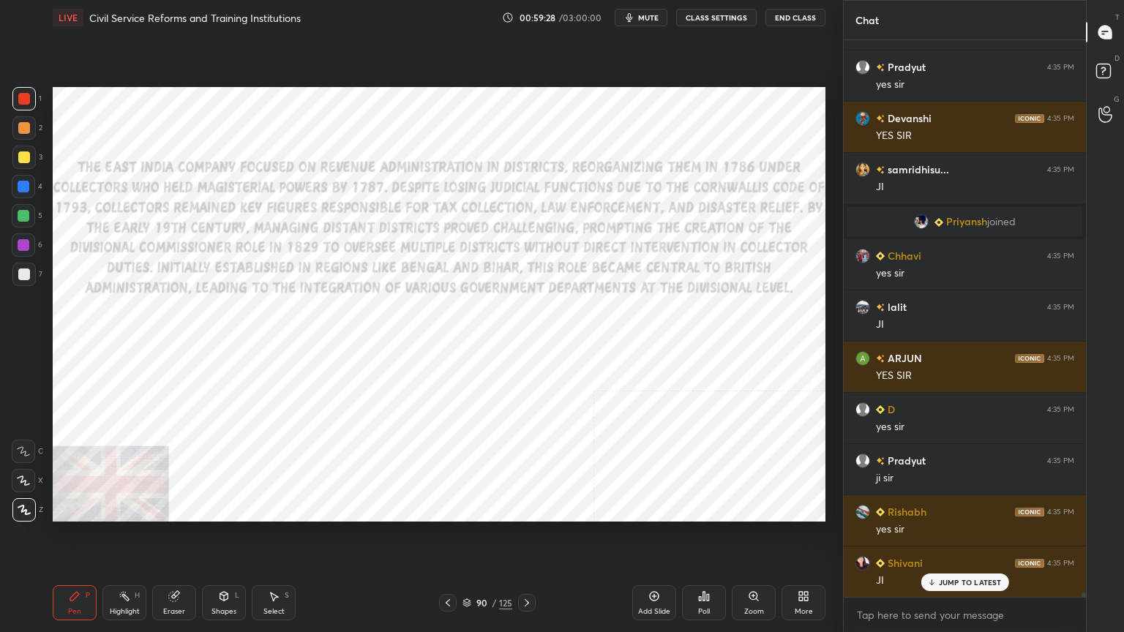
click at [21, 185] on div at bounding box center [24, 187] width 12 height 12
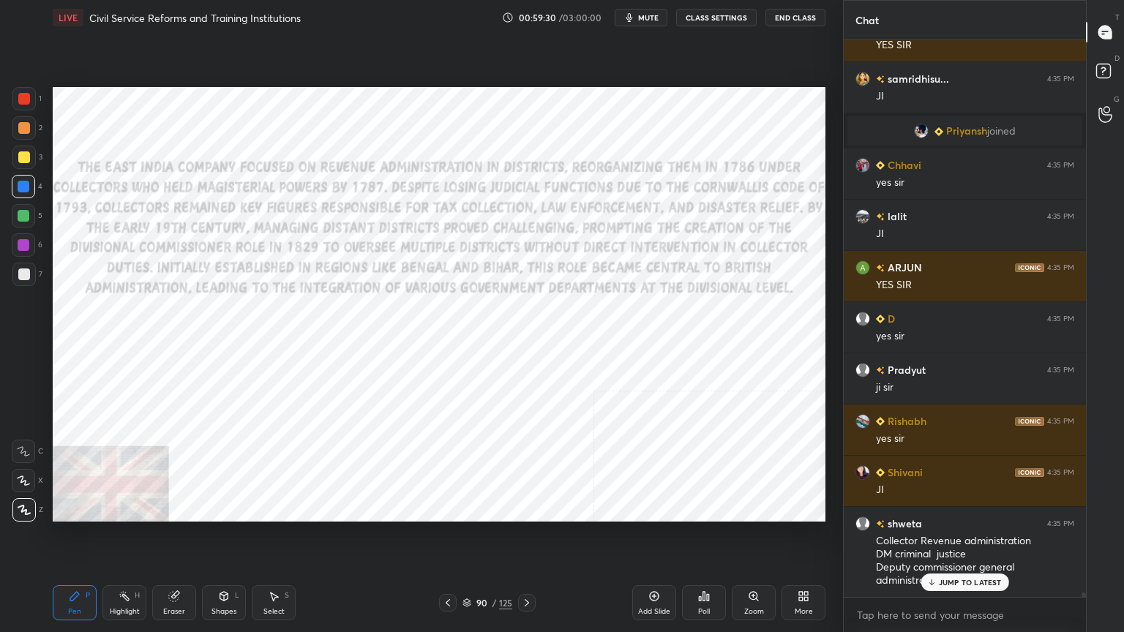
drag, startPoint x: 23, startPoint y: 94, endPoint x: 50, endPoint y: 140, distance: 53.5
click at [25, 94] on div at bounding box center [24, 99] width 12 height 12
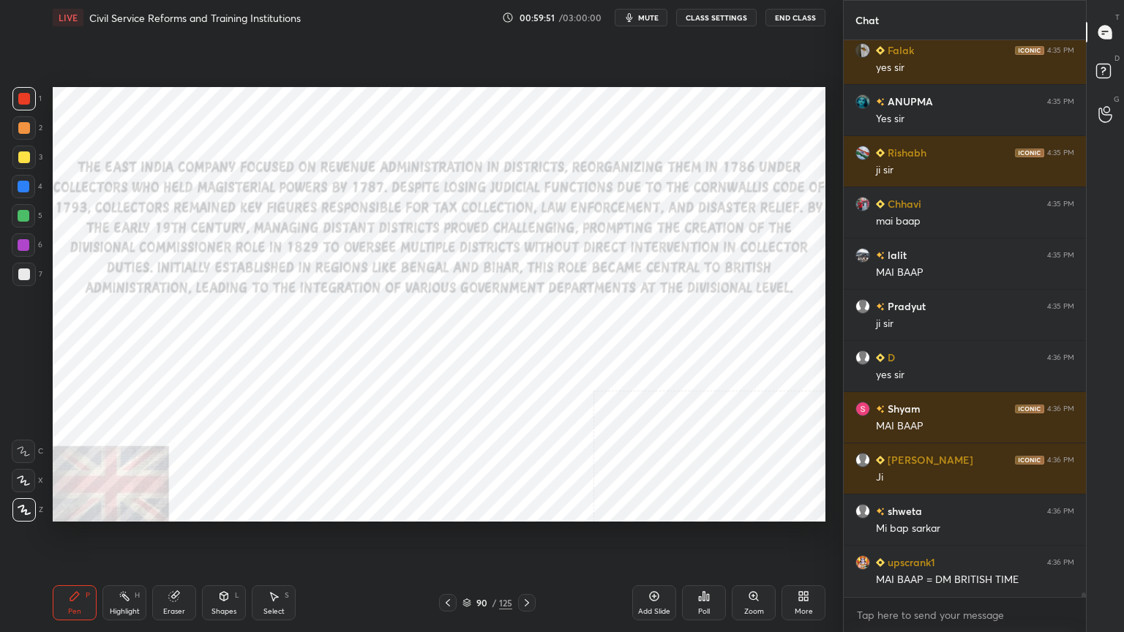
scroll to position [73638, 0]
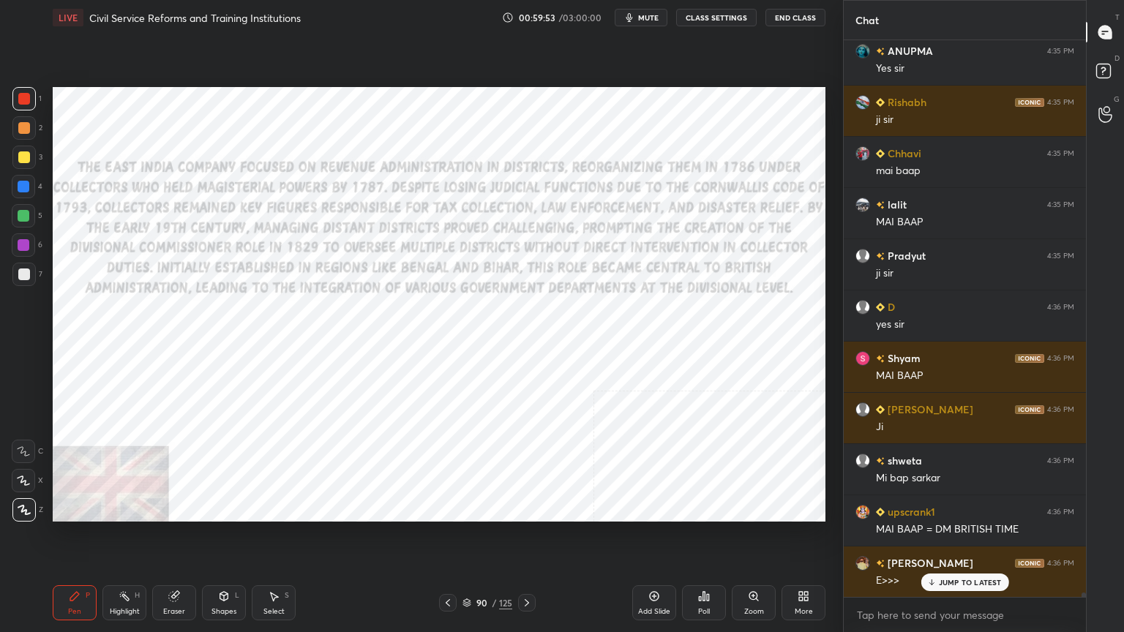
click at [650, 15] on span "mute" at bounding box center [648, 17] width 20 height 10
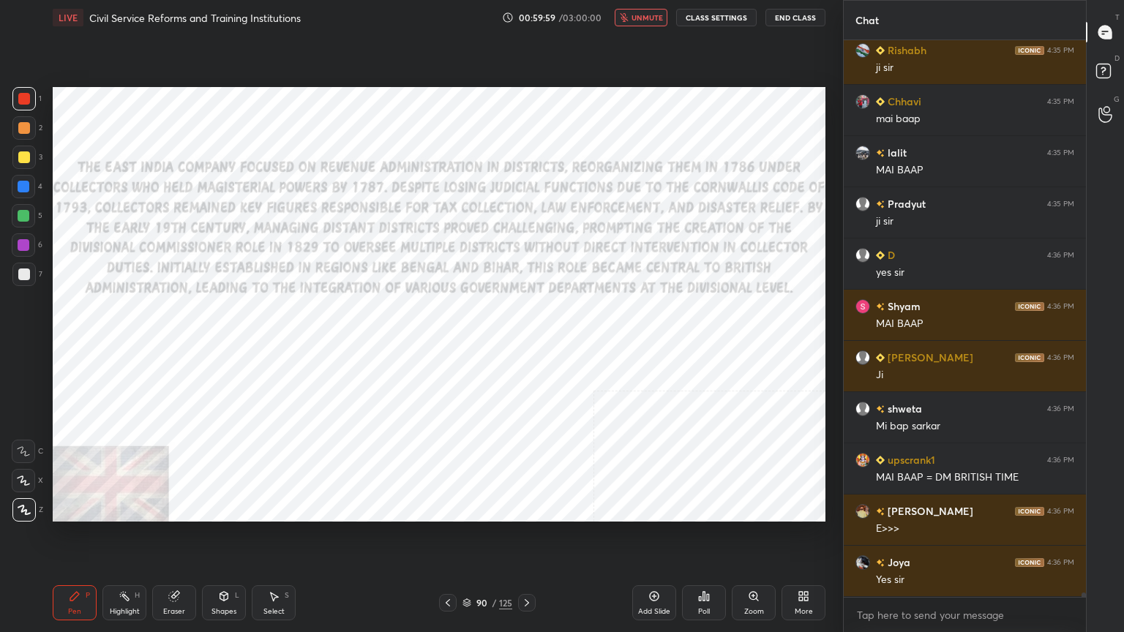
scroll to position [73741, 0]
click at [648, 14] on span "unmute" at bounding box center [646, 17] width 31 height 10
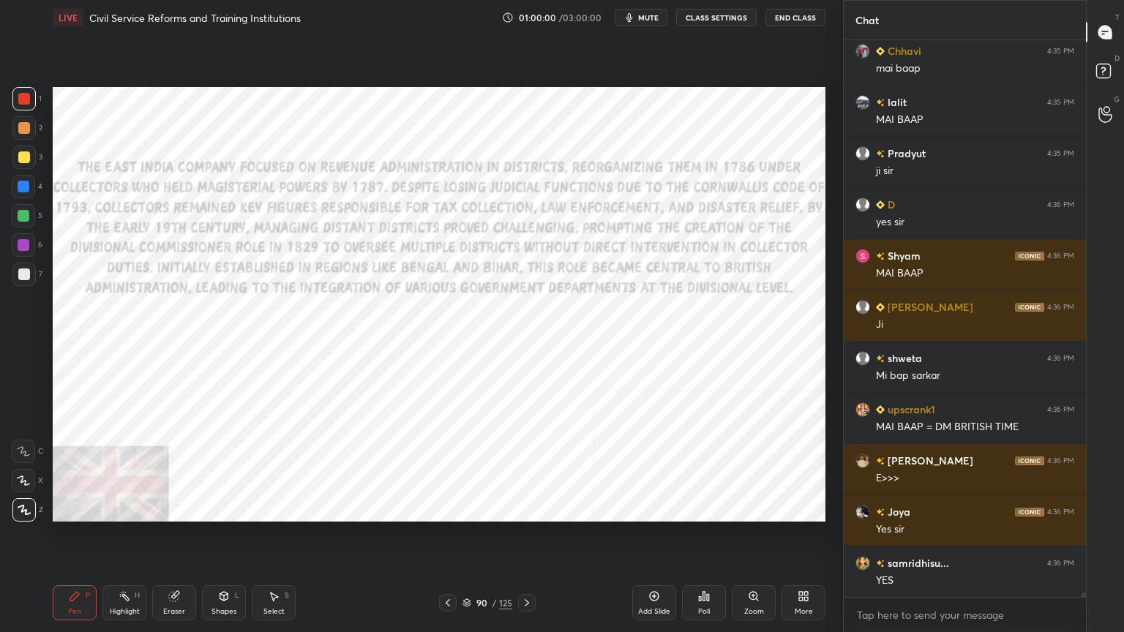
scroll to position [73793, 0]
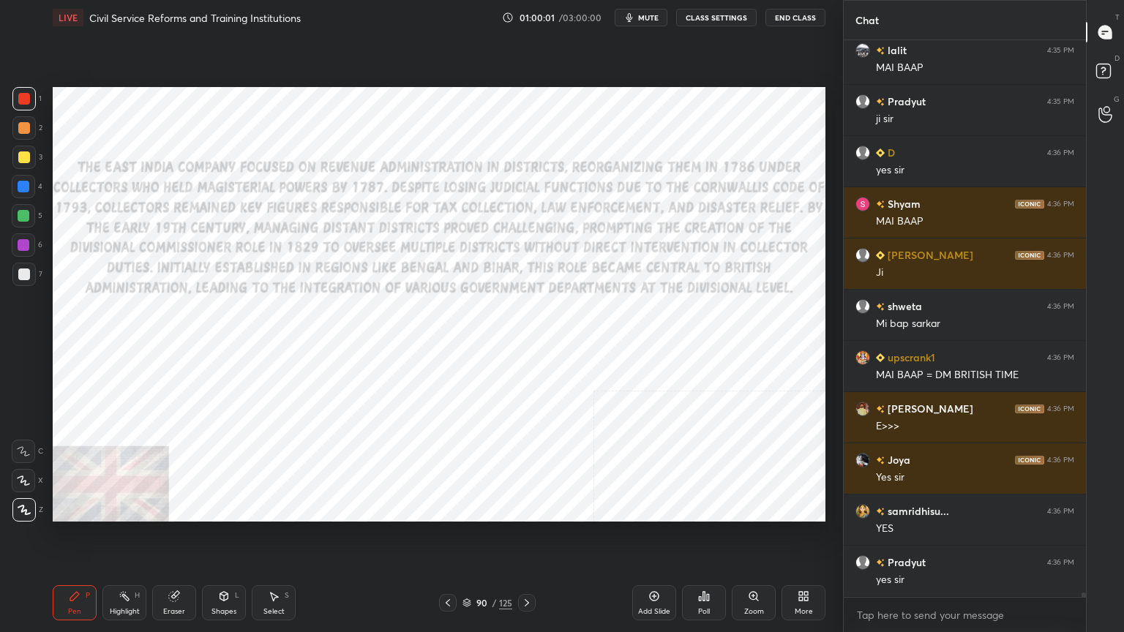
click at [23, 202] on div "4" at bounding box center [27, 189] width 31 height 29
click at [25, 190] on div at bounding box center [24, 187] width 12 height 12
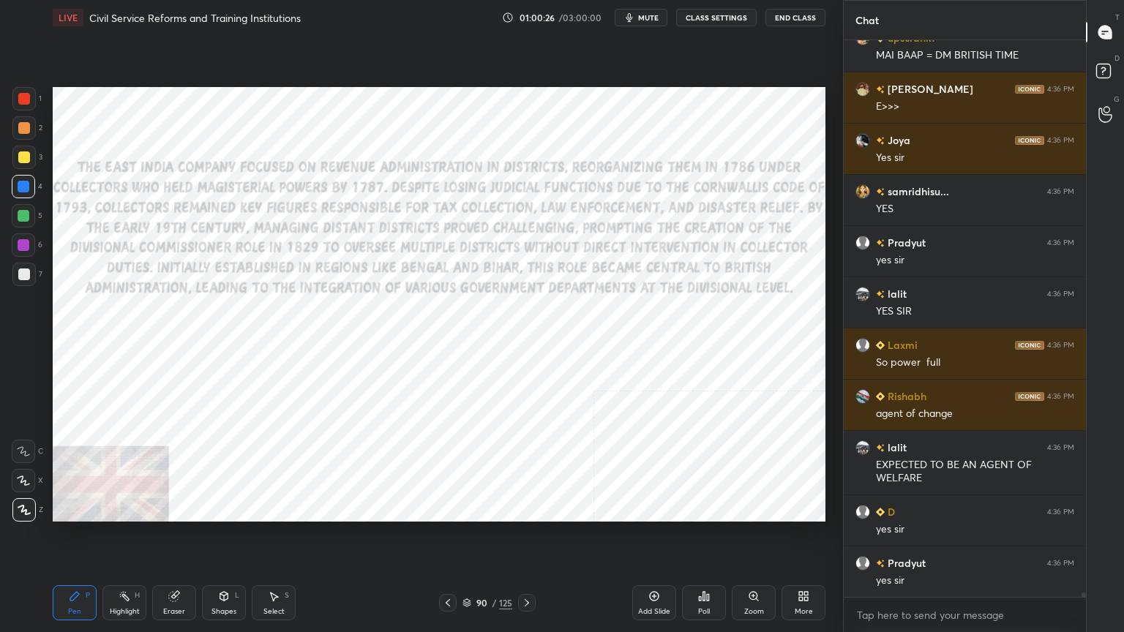
scroll to position [74165, 0]
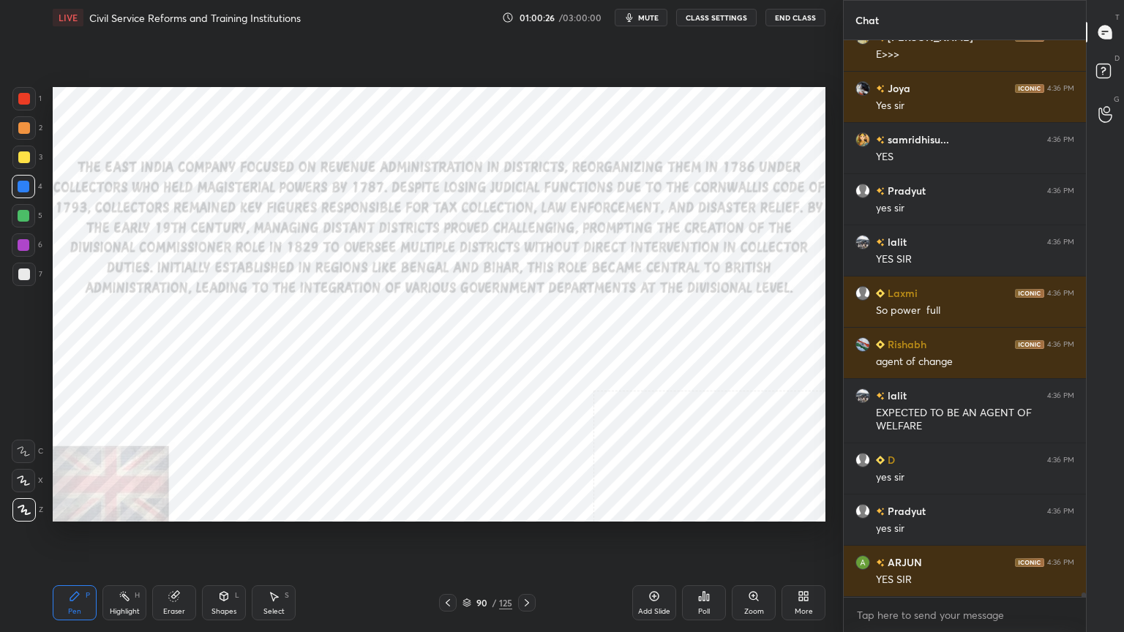
click at [468, 567] on icon at bounding box center [466, 603] width 9 height 9
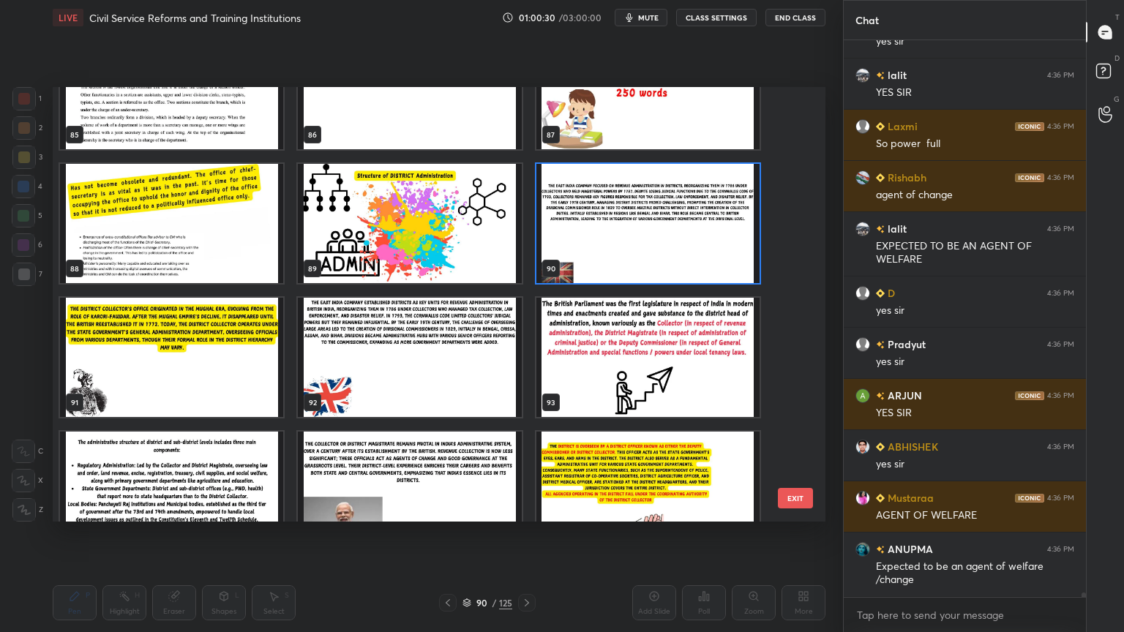
scroll to position [74498, 0]
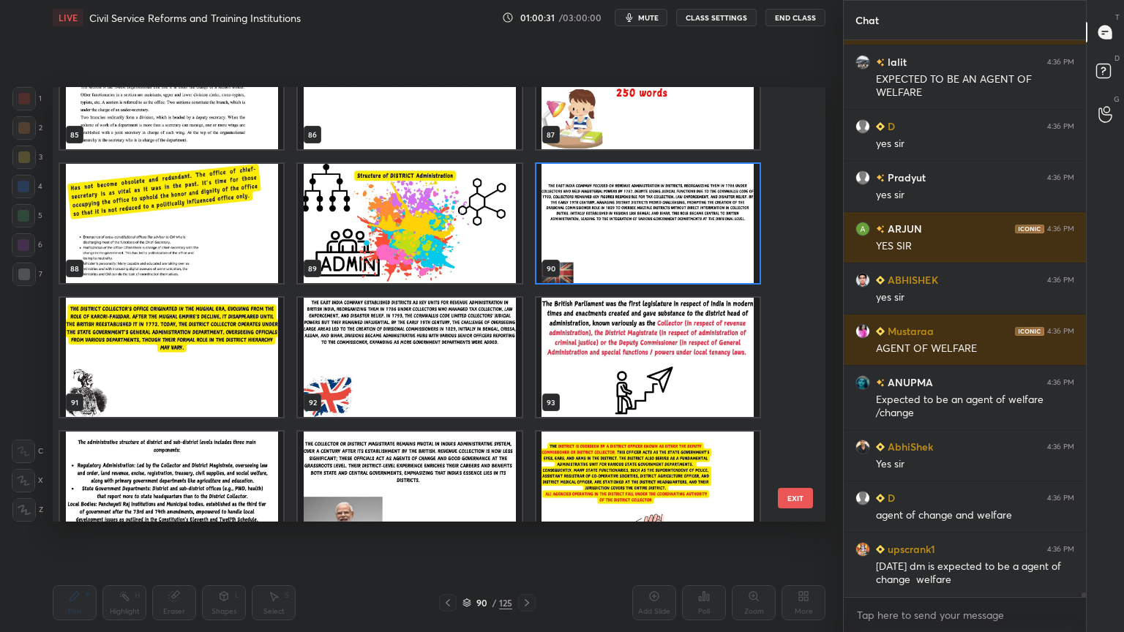
click at [392, 477] on img "grid" at bounding box center [409, 491] width 223 height 119
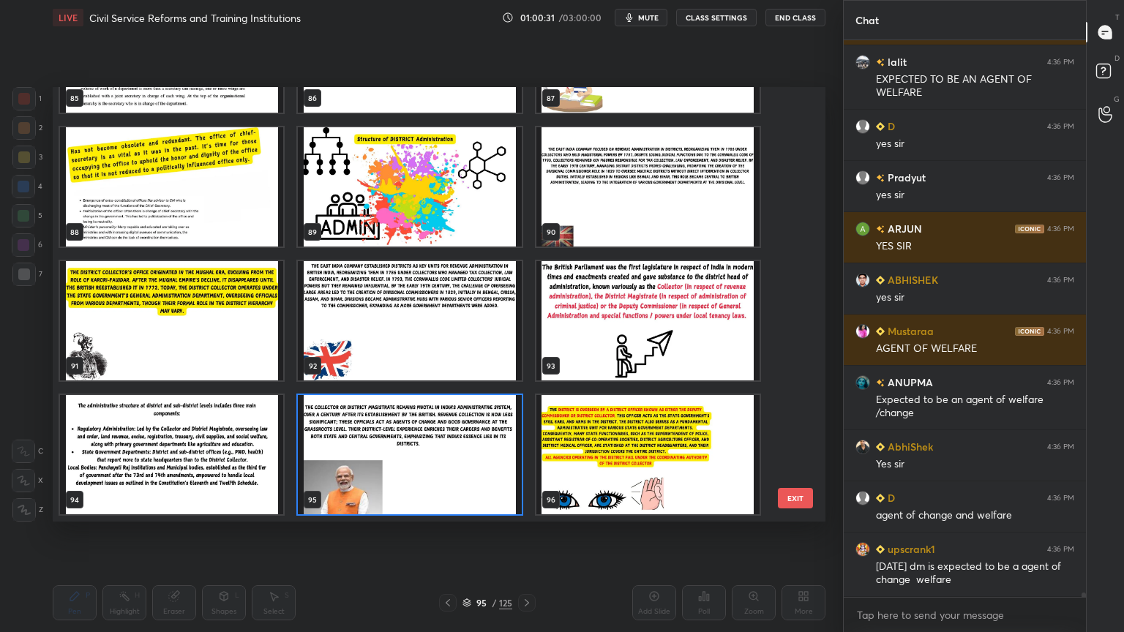
click at [392, 476] on div "85 86 87 88 89 90 91 92 93 94 95 96 97 98 99 100 101 102" at bounding box center [426, 304] width 747 height 435
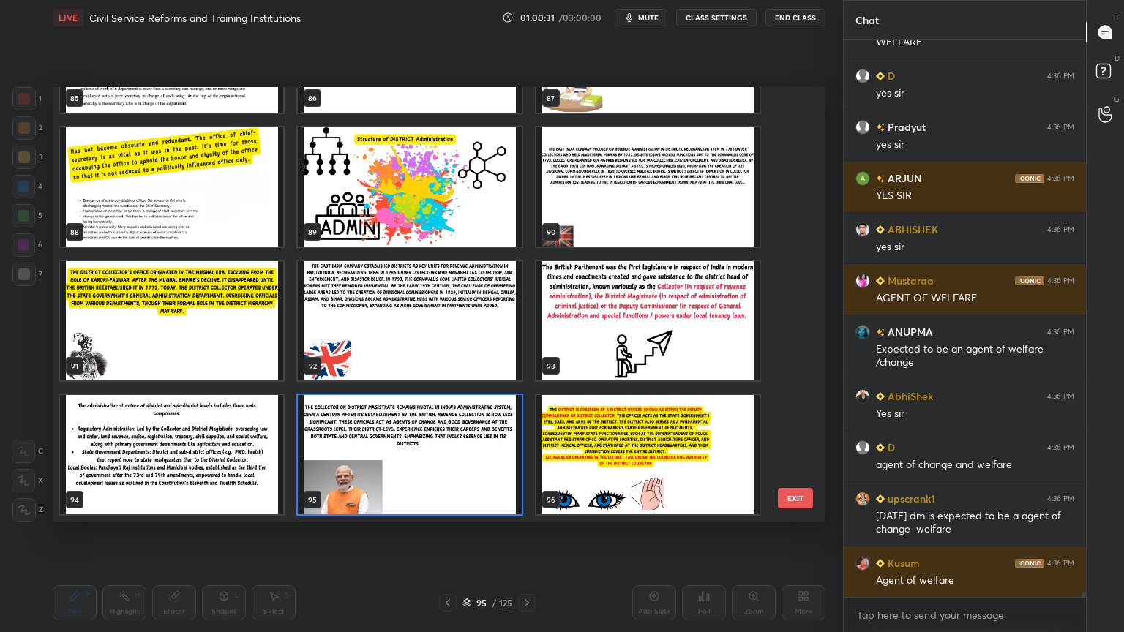
click at [390, 473] on img "grid" at bounding box center [409, 454] width 223 height 119
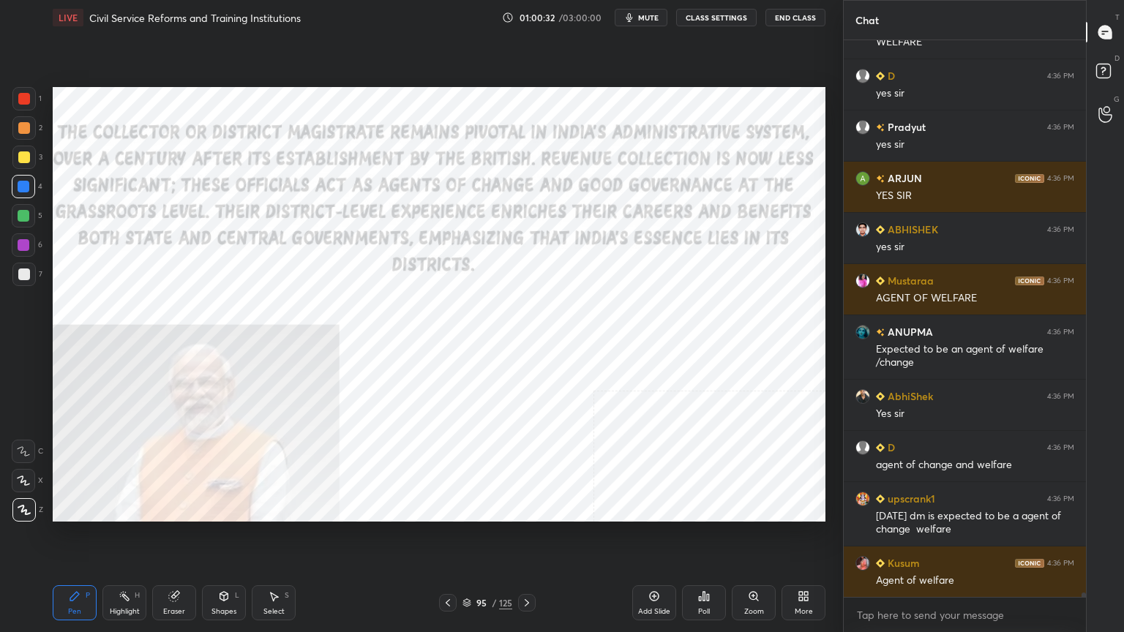
click at [390, 472] on img "grid" at bounding box center [409, 454] width 223 height 119
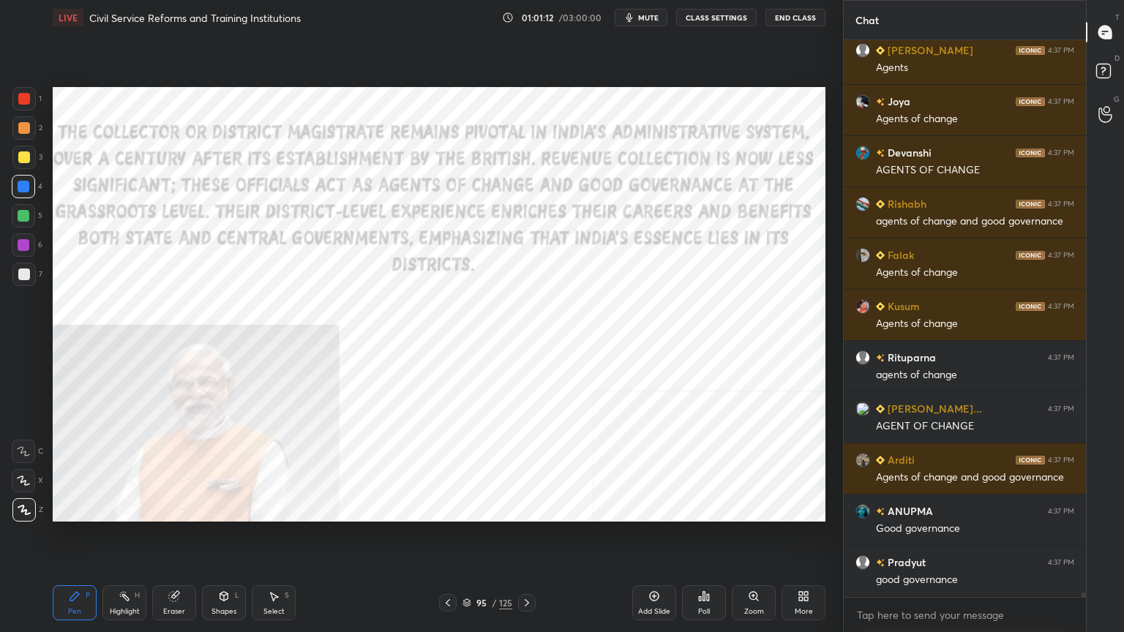
scroll to position [76201, 0]
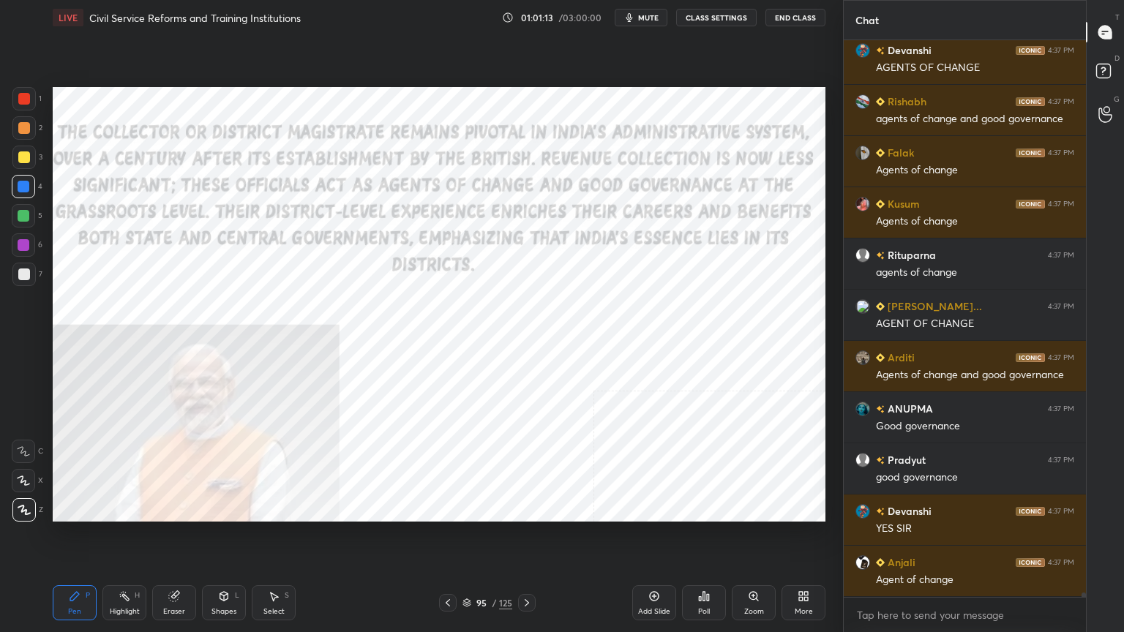
click at [465, 567] on icon at bounding box center [466, 601] width 7 height 4
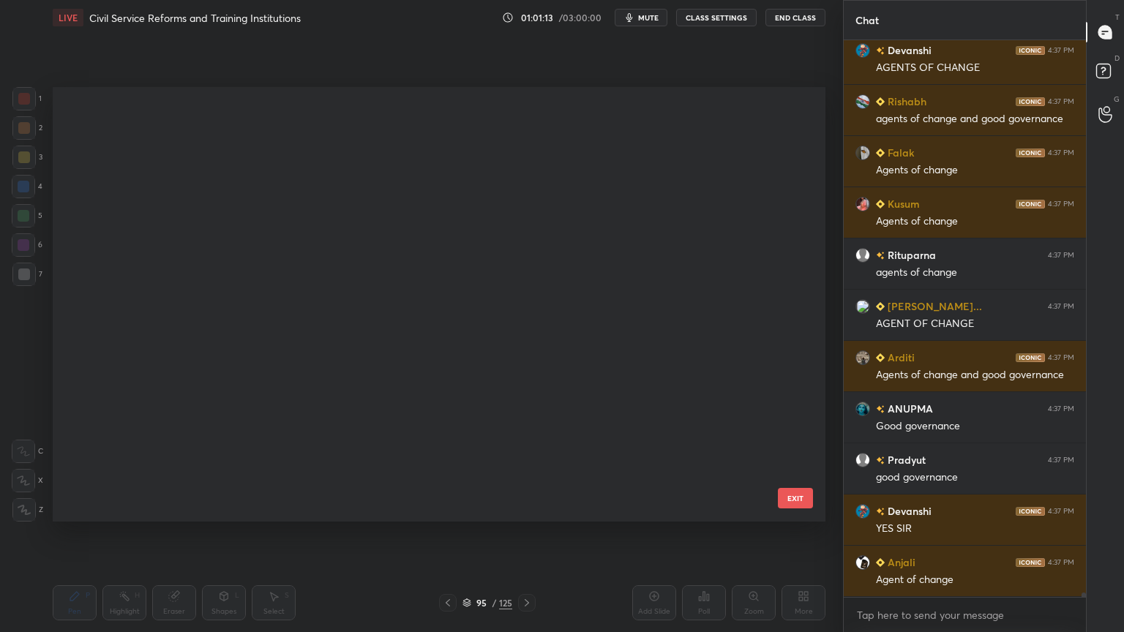
scroll to position [430, 765]
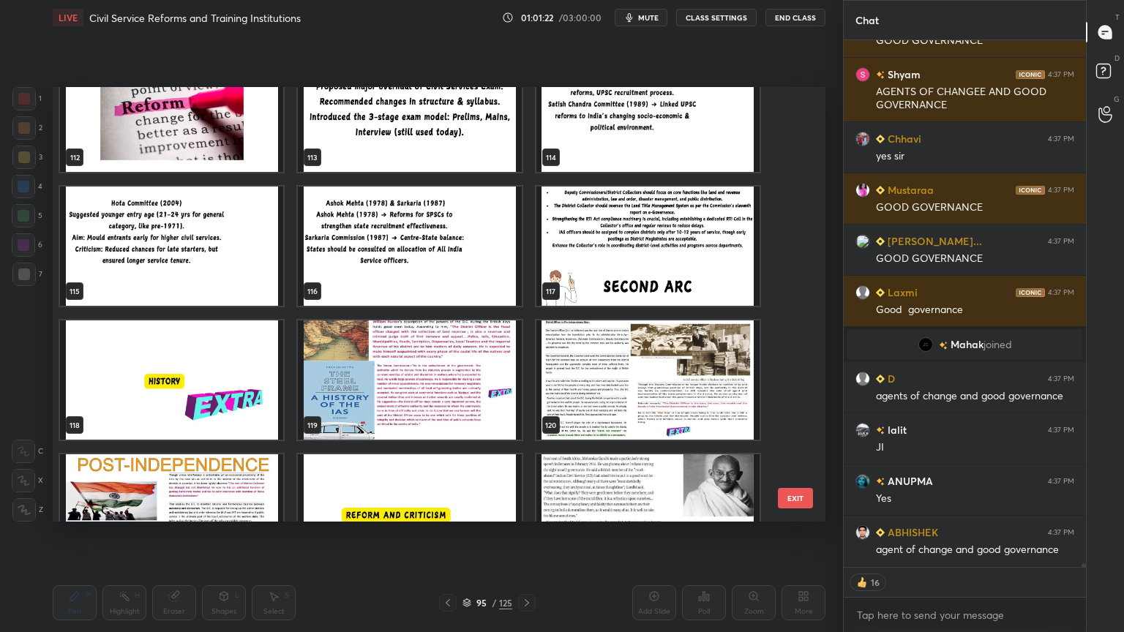
click at [449, 392] on img "grid" at bounding box center [409, 379] width 223 height 119
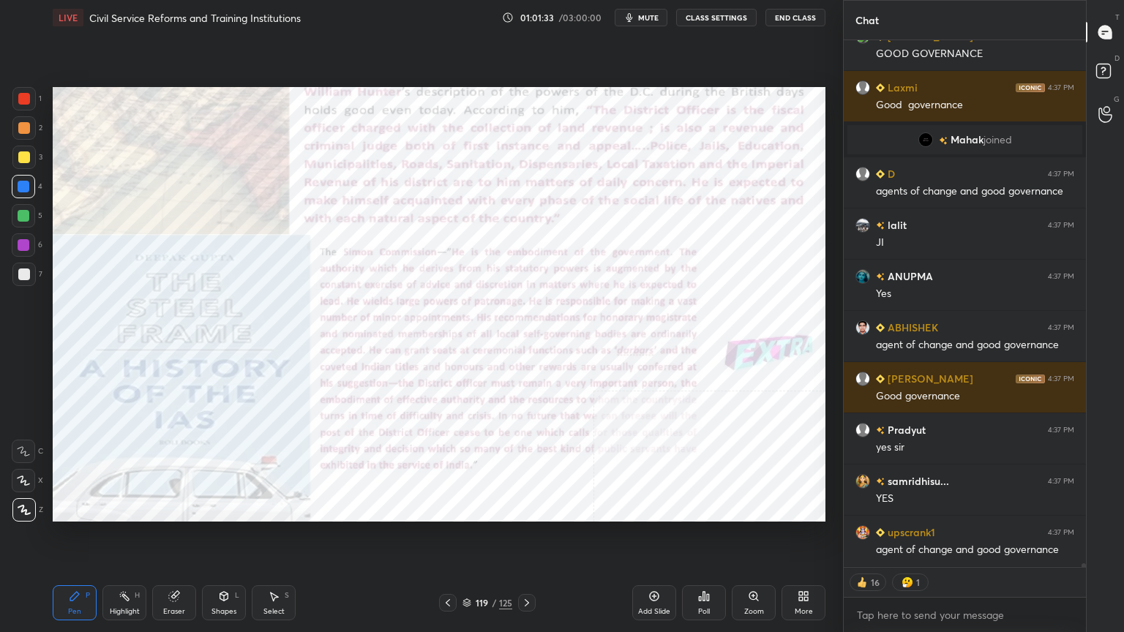
click at [26, 94] on div at bounding box center [24, 99] width 12 height 12
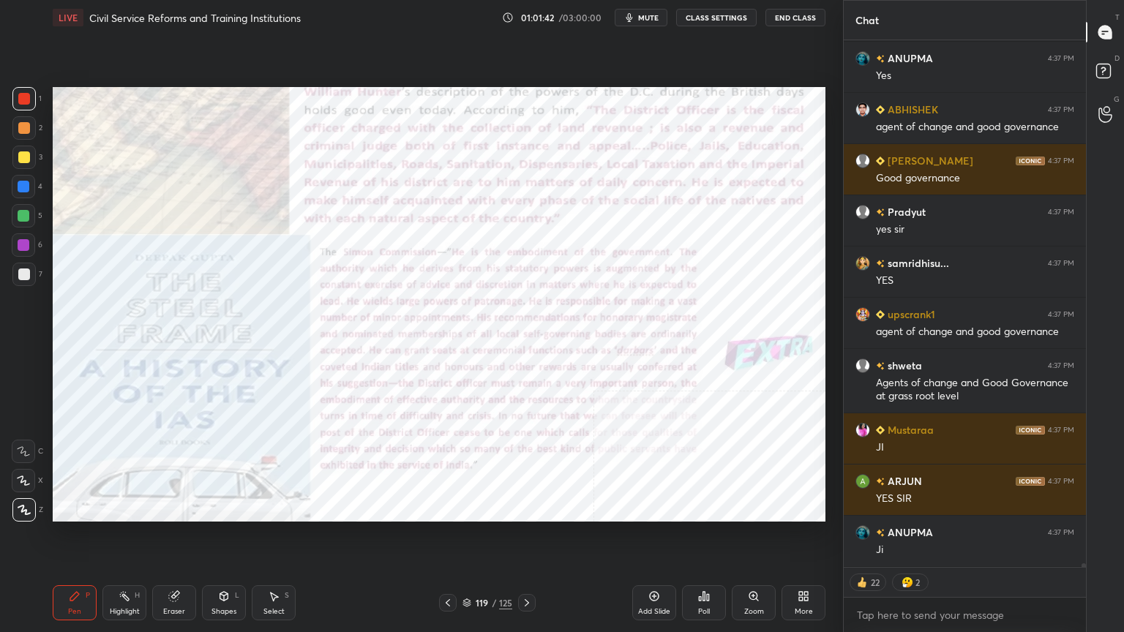
click at [527, 567] on icon at bounding box center [527, 603] width 12 height 12
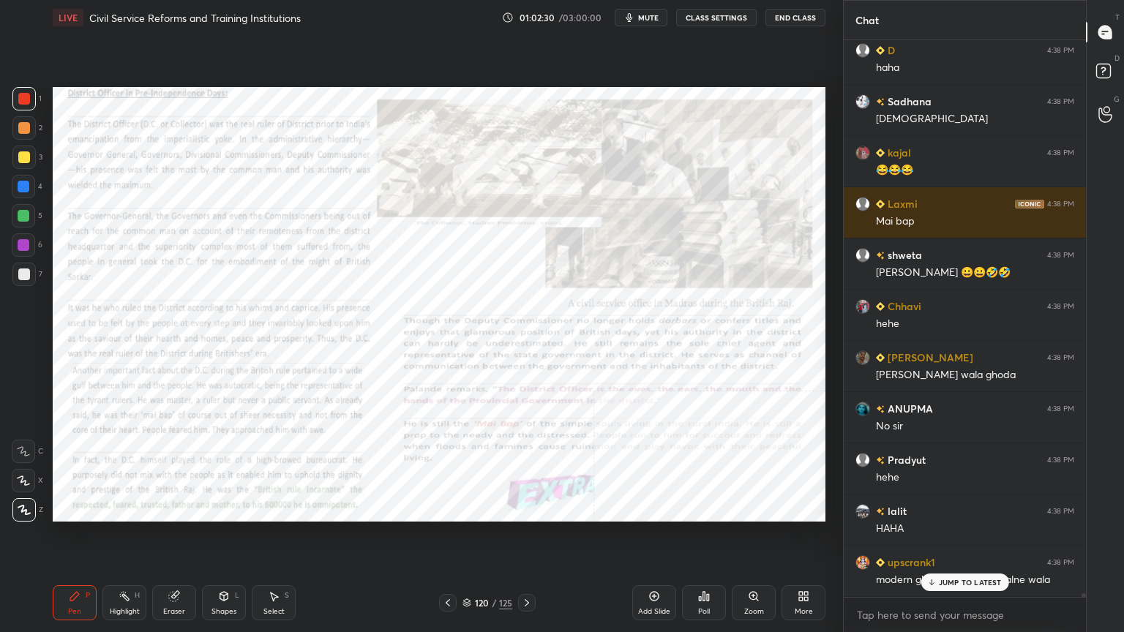
scroll to position [79041, 0]
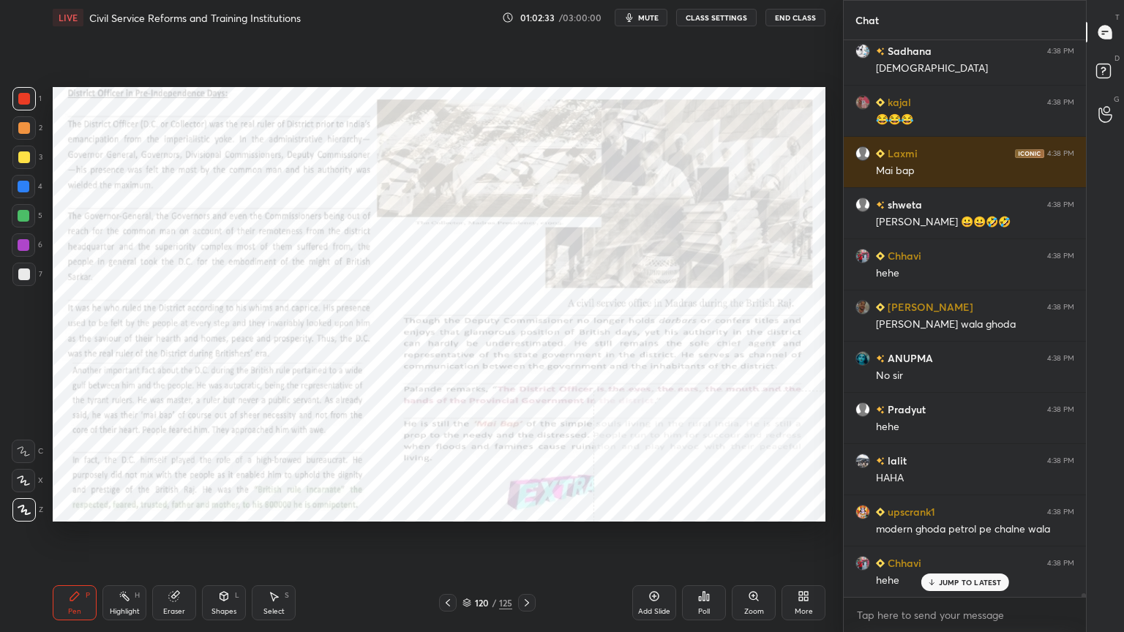
click at [469, 567] on icon at bounding box center [466, 603] width 9 height 9
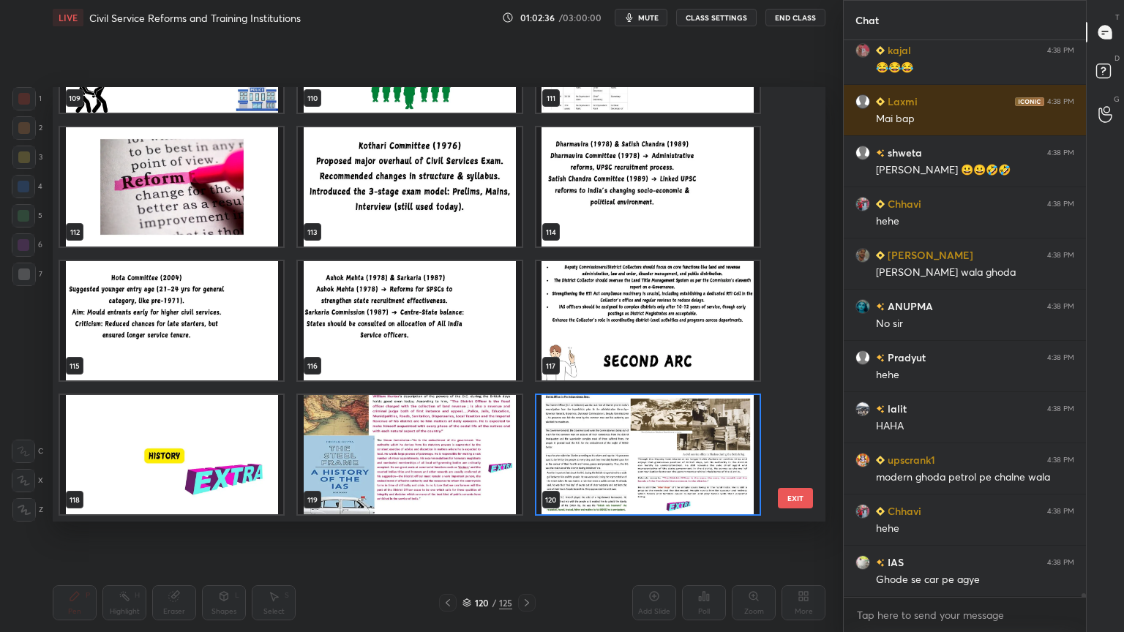
scroll to position [79144, 0]
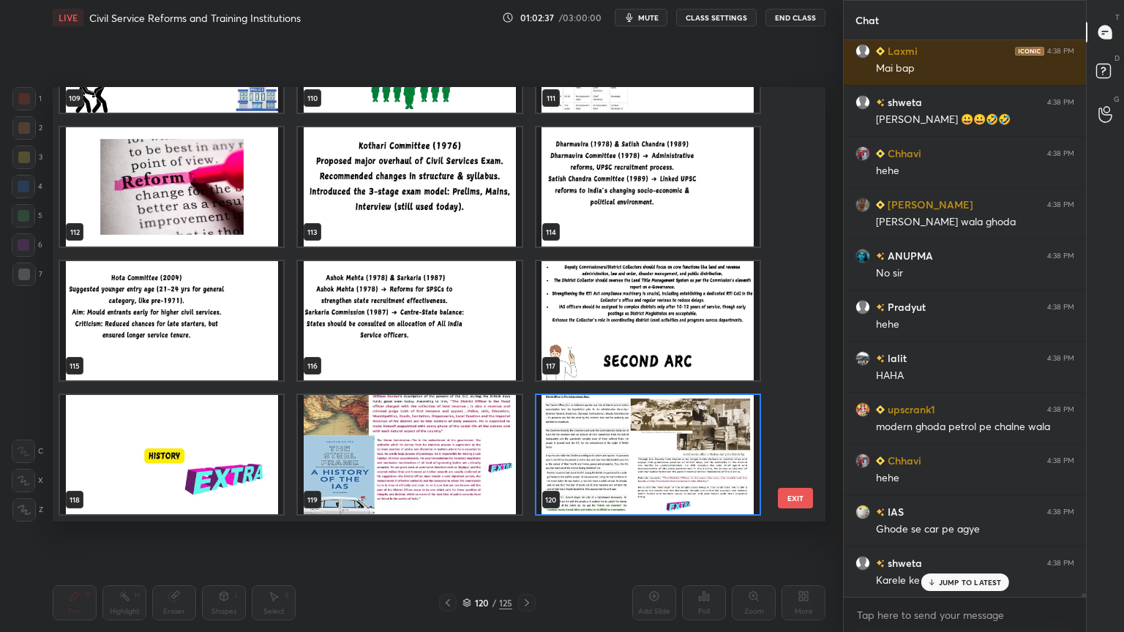
click at [190, 218] on img "grid" at bounding box center [171, 186] width 223 height 119
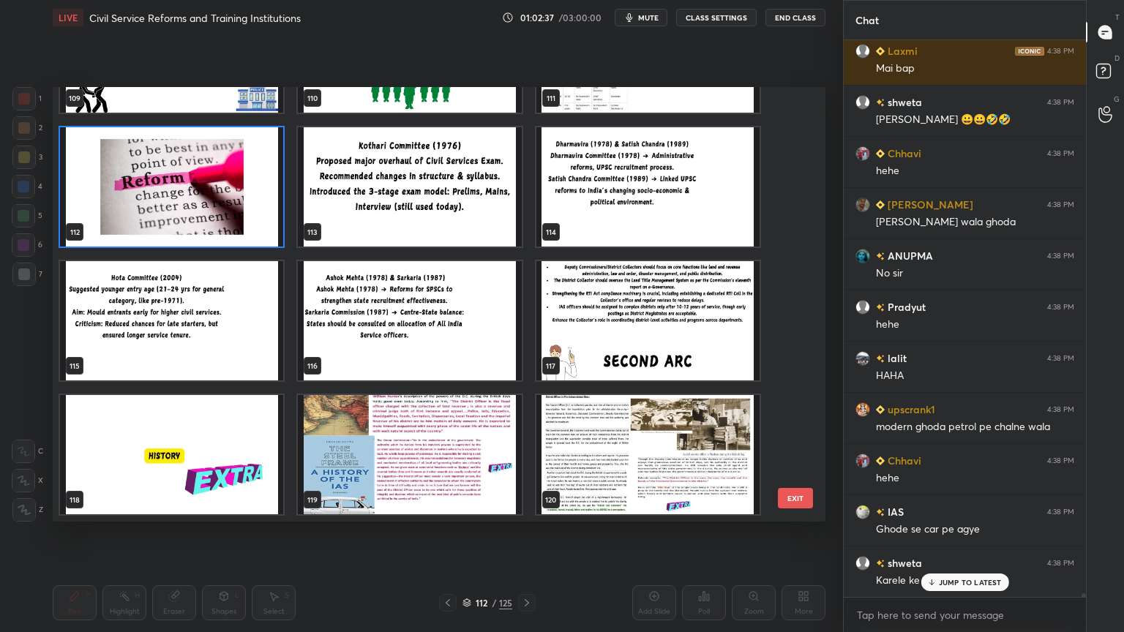
click at [190, 218] on img "grid" at bounding box center [171, 186] width 223 height 119
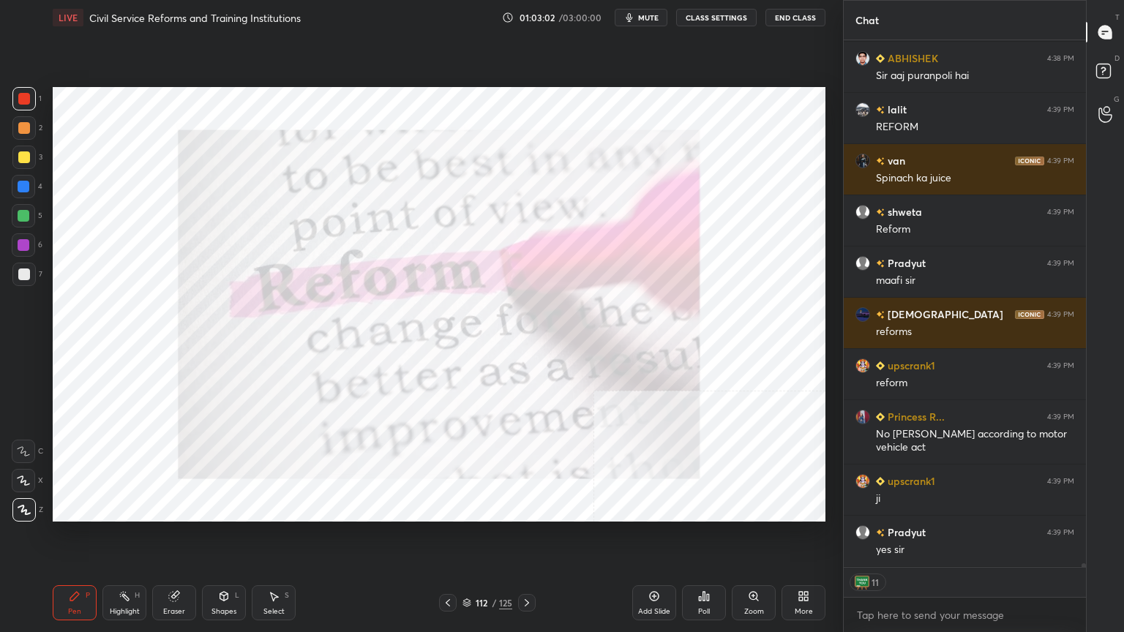
scroll to position [79956, 0]
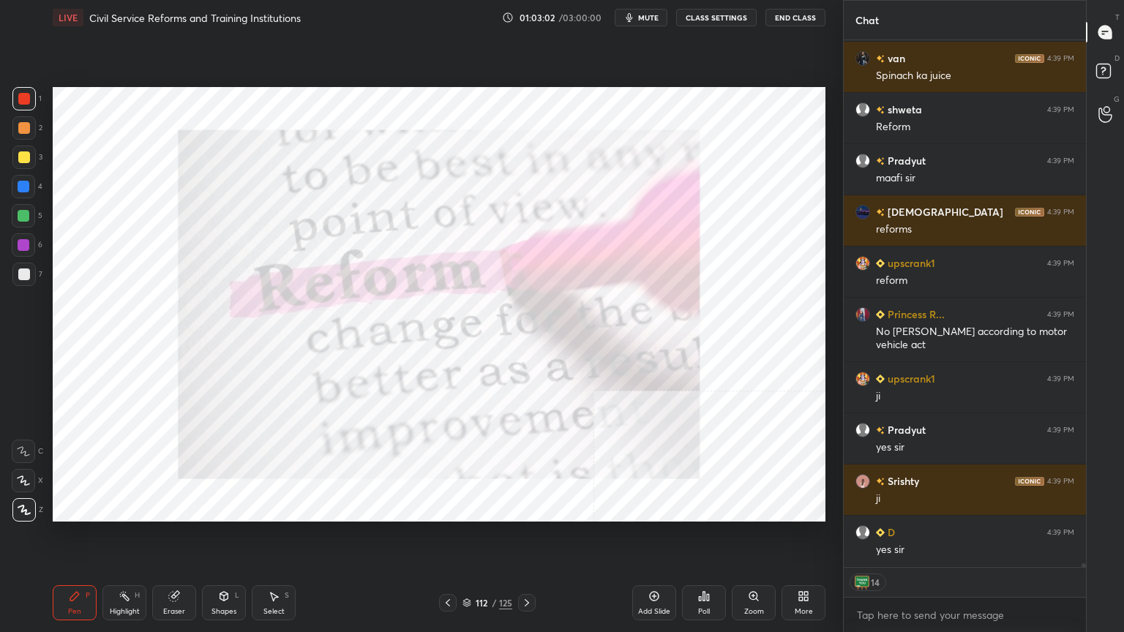
click at [532, 567] on icon at bounding box center [527, 603] width 12 height 12
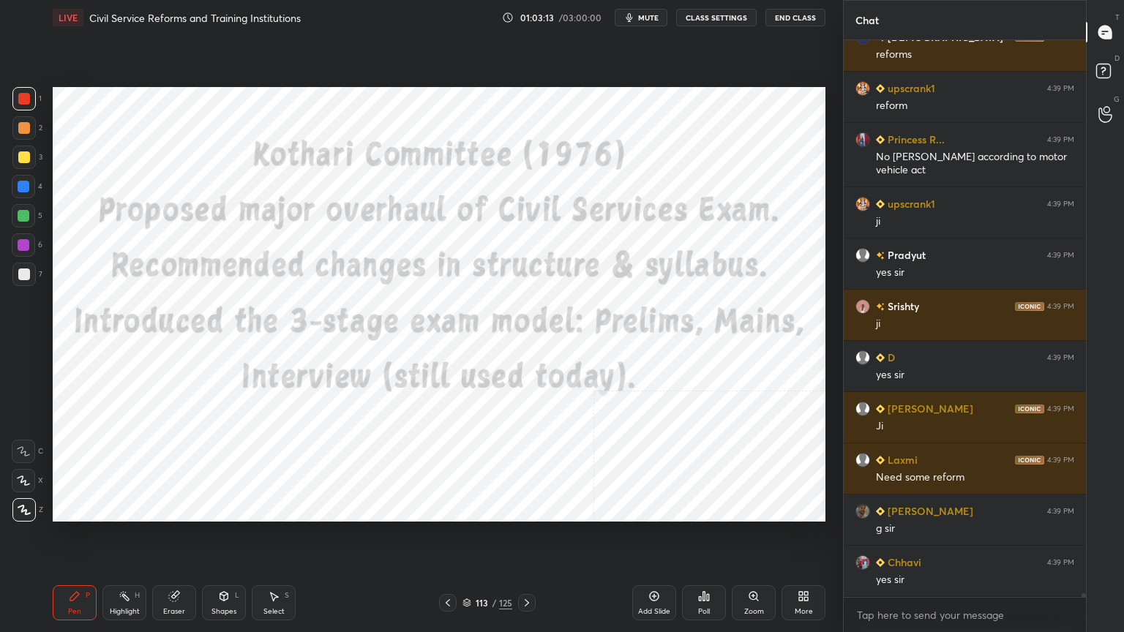
scroll to position [80131, 0]
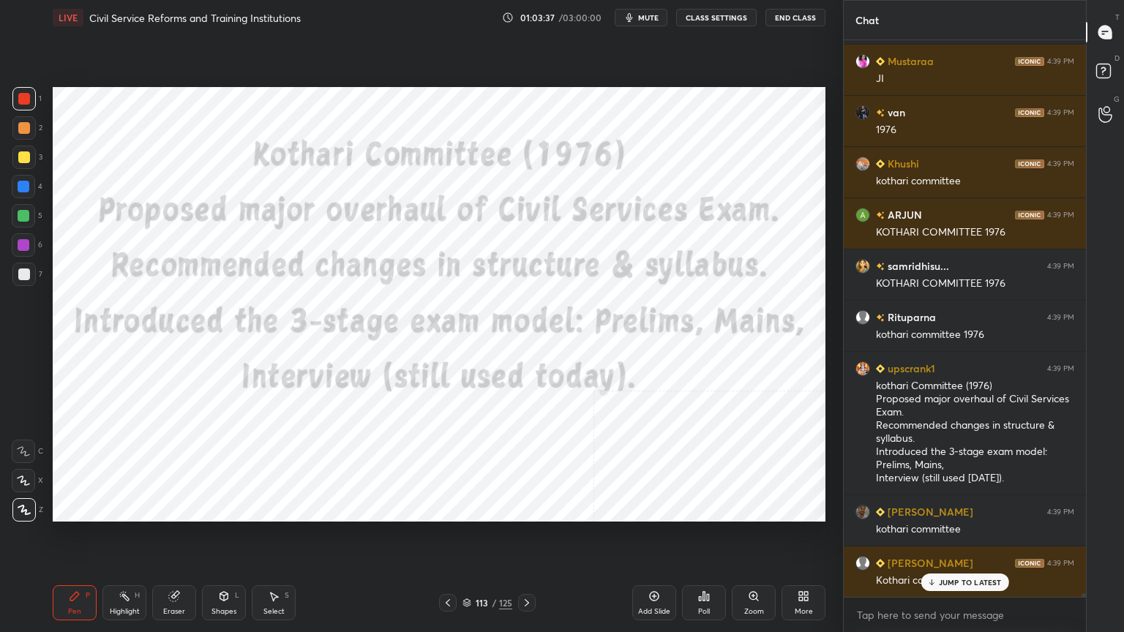
drag, startPoint x: 512, startPoint y: 601, endPoint x: 522, endPoint y: 601, distance: 10.3
click at [521, 567] on div "113 / 125" at bounding box center [487, 603] width 97 height 18
click at [525, 567] on icon at bounding box center [527, 603] width 12 height 12
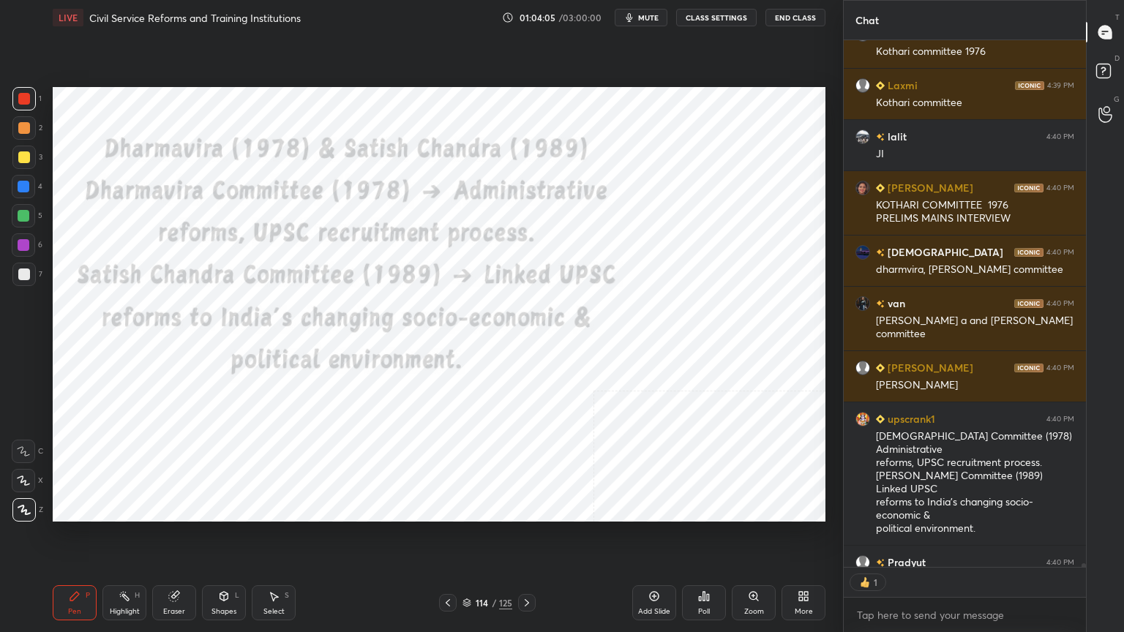
scroll to position [523, 238]
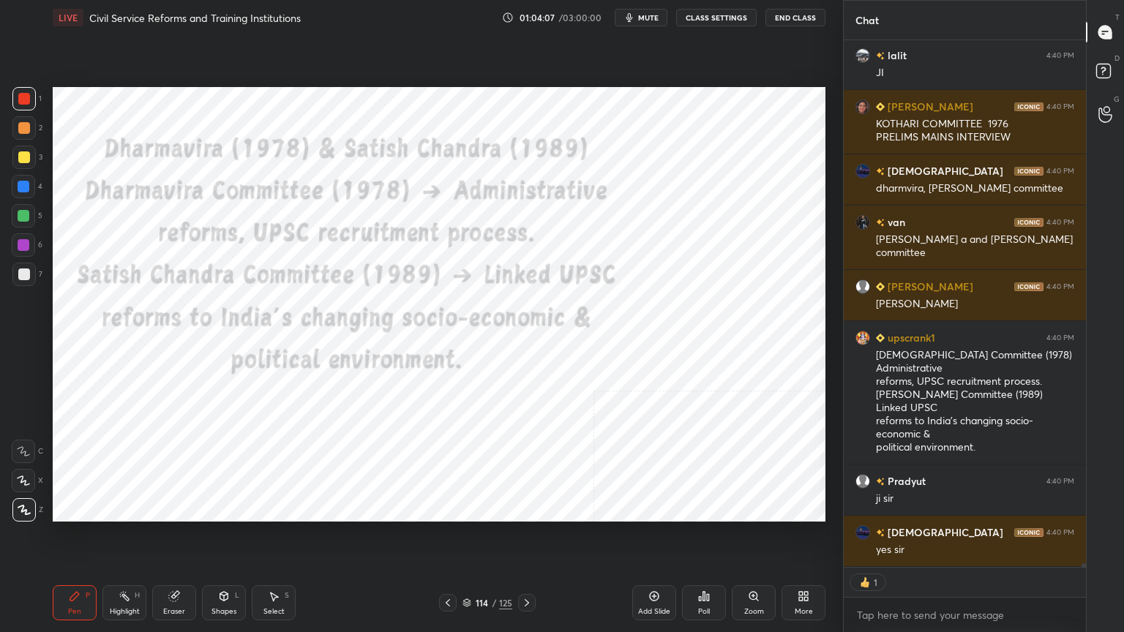
click at [530, 567] on icon at bounding box center [527, 603] width 12 height 12
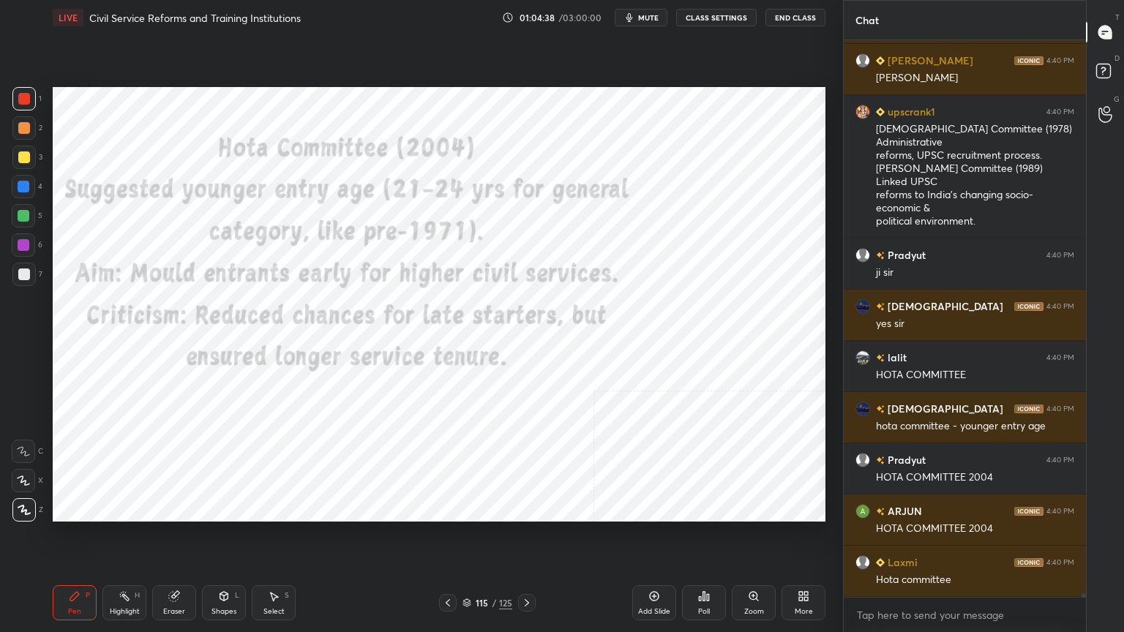
scroll to position [81980, 0]
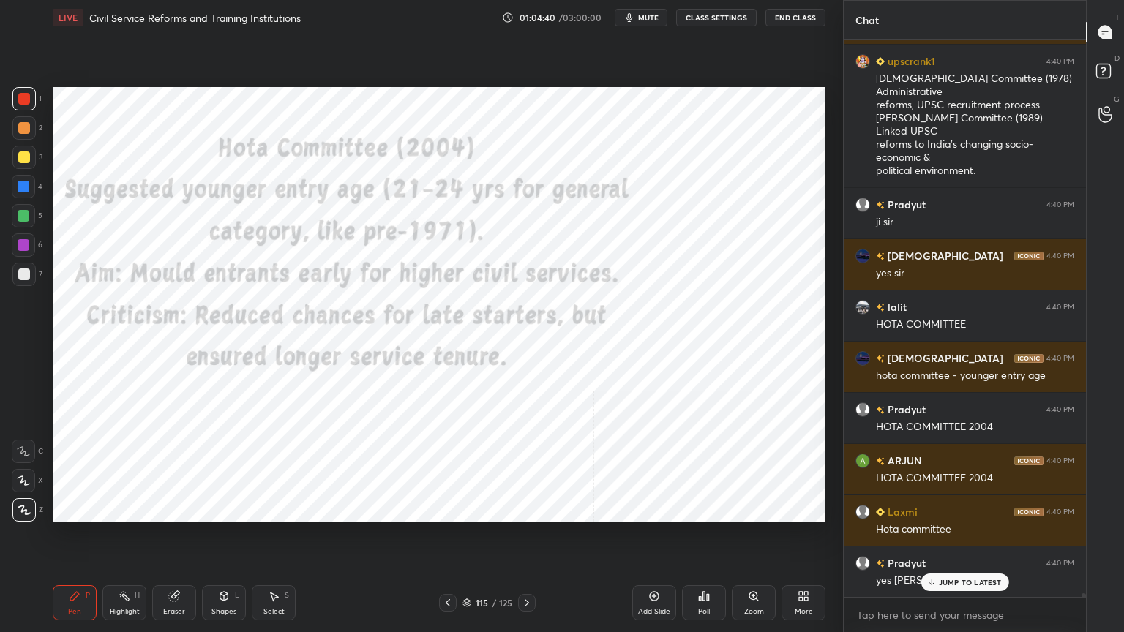
click at [528, 567] on icon at bounding box center [527, 603] width 12 height 12
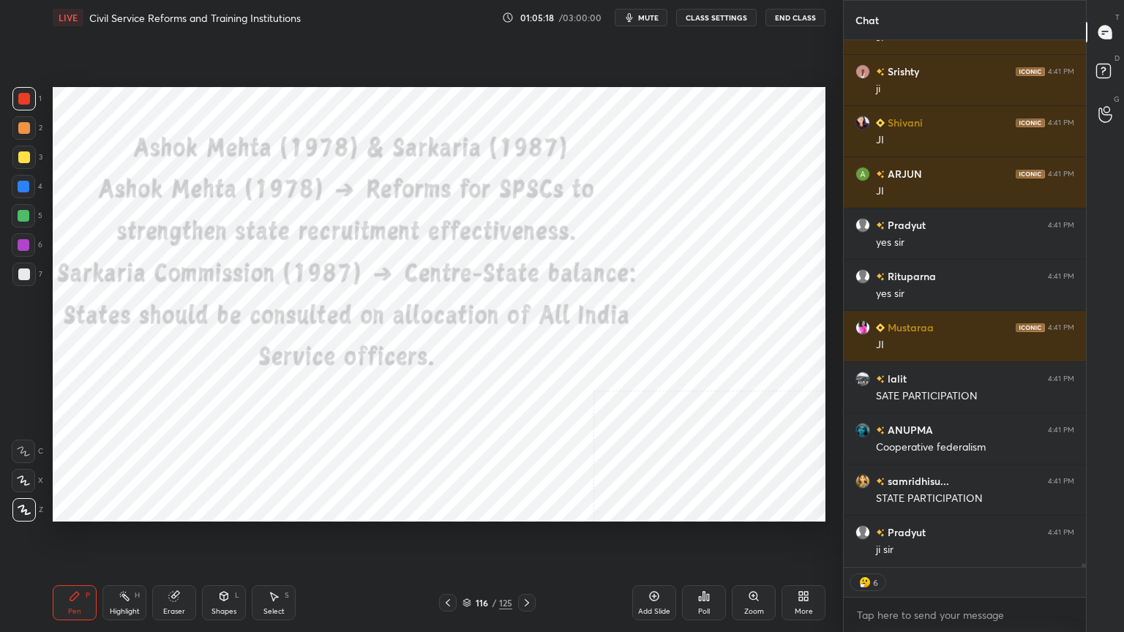
scroll to position [82920, 0]
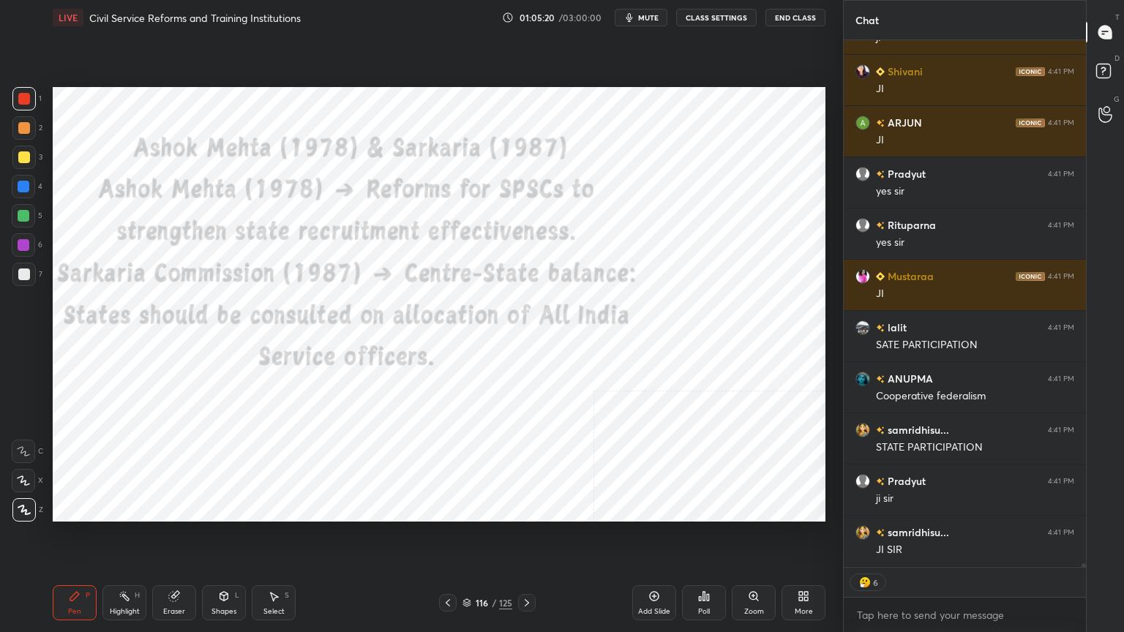
click at [465, 567] on icon at bounding box center [466, 603] width 9 height 9
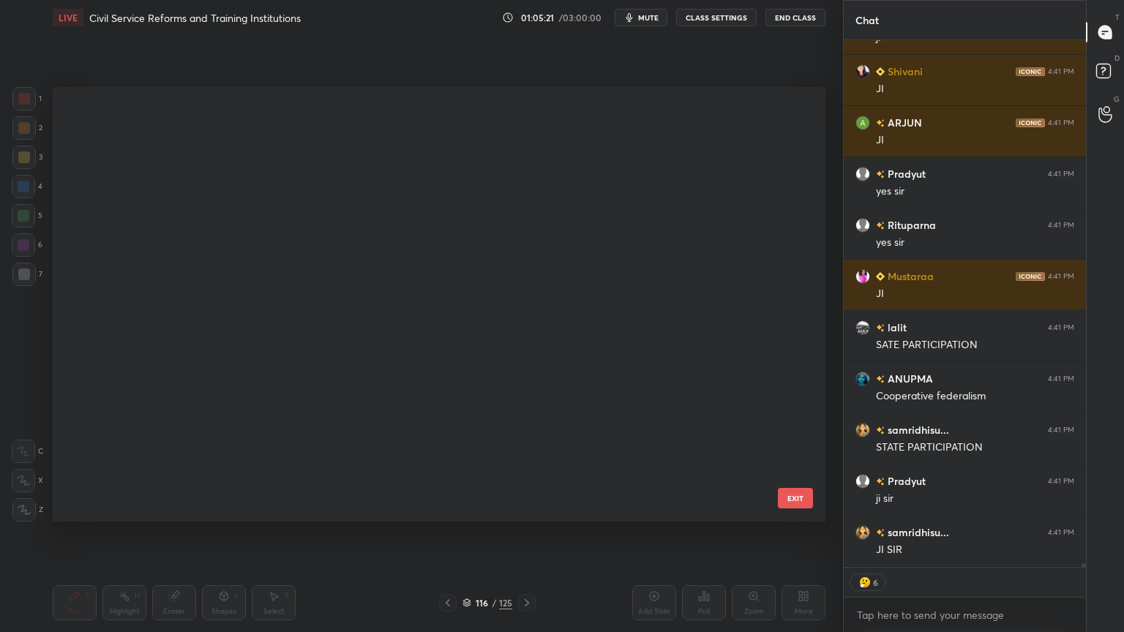
scroll to position [430, 765]
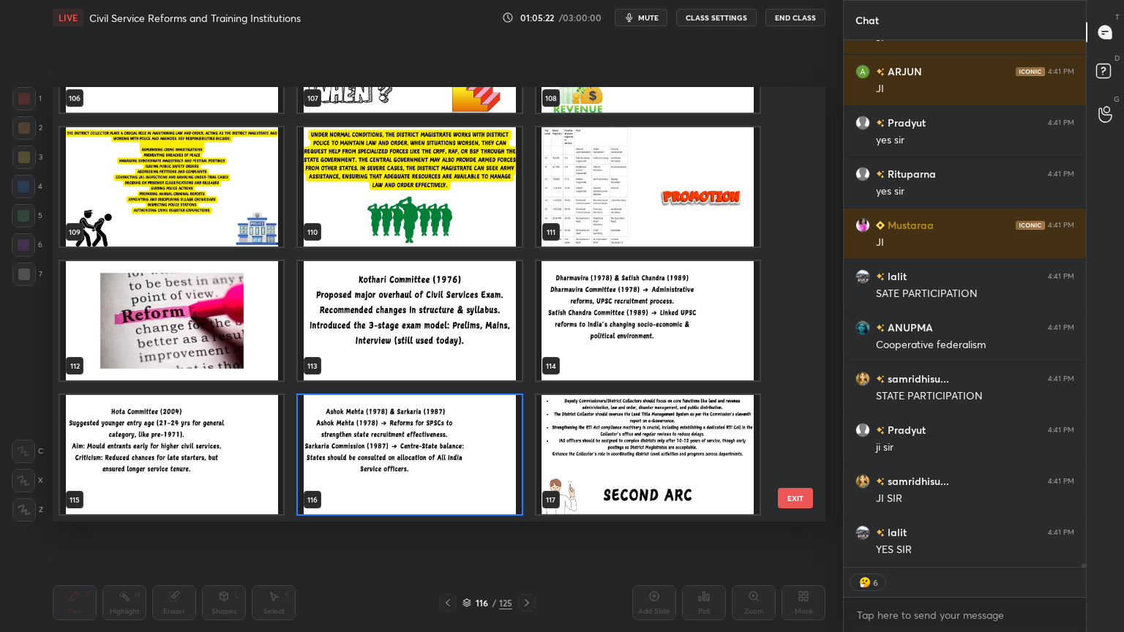
click at [642, 435] on img "grid" at bounding box center [647, 454] width 223 height 119
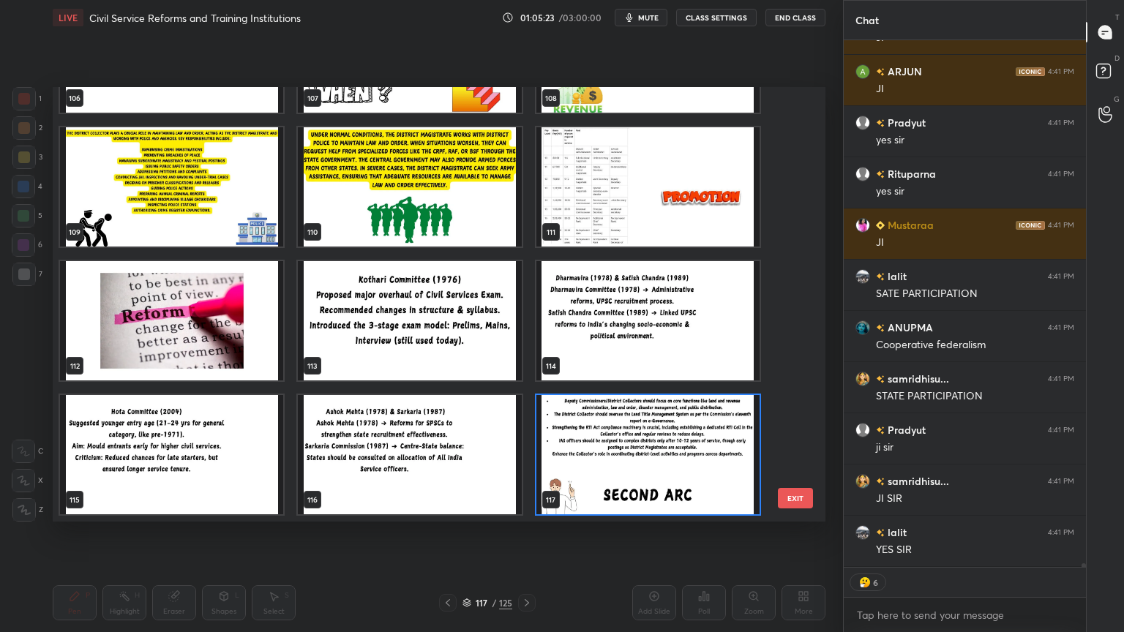
click at [642, 435] on img "grid" at bounding box center [647, 454] width 223 height 119
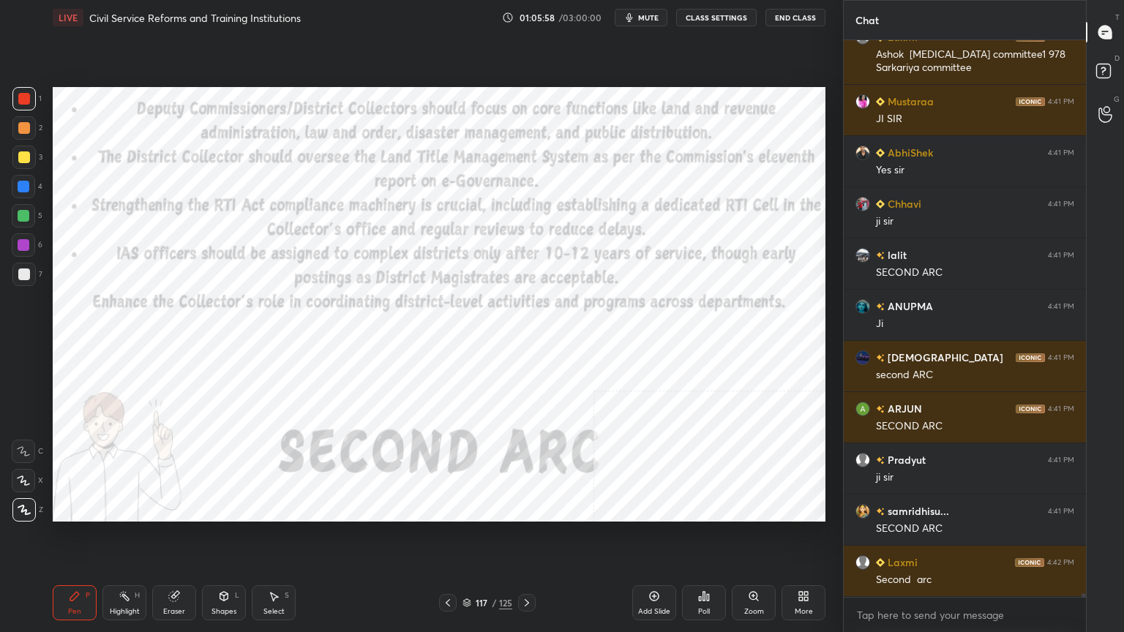
scroll to position [552, 238]
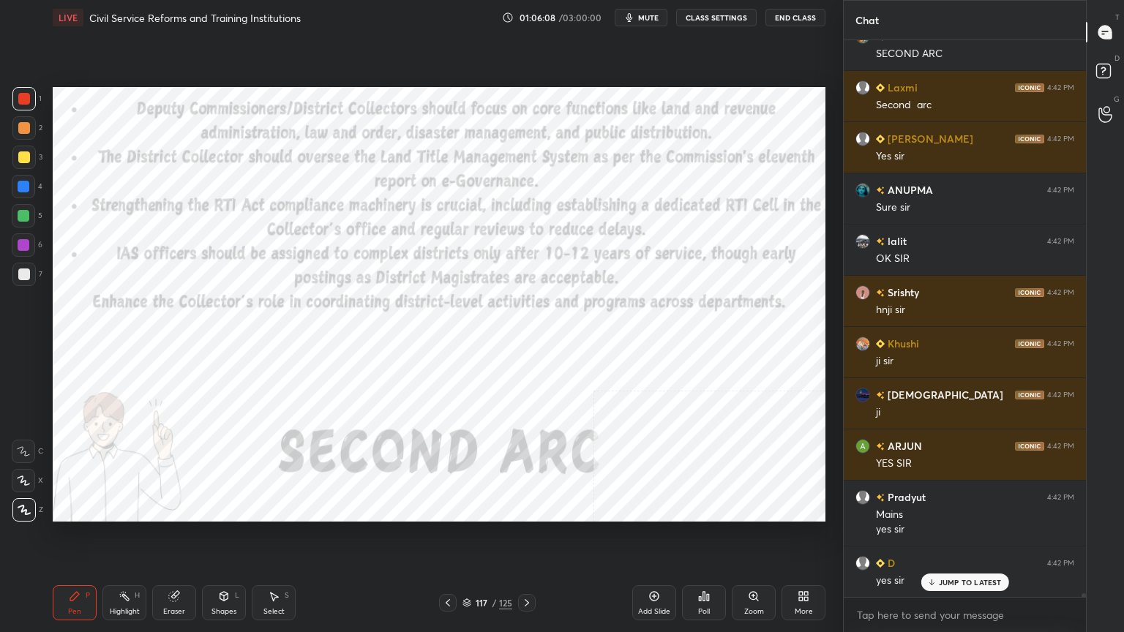
click at [468, 567] on icon at bounding box center [466, 604] width 7 height 2
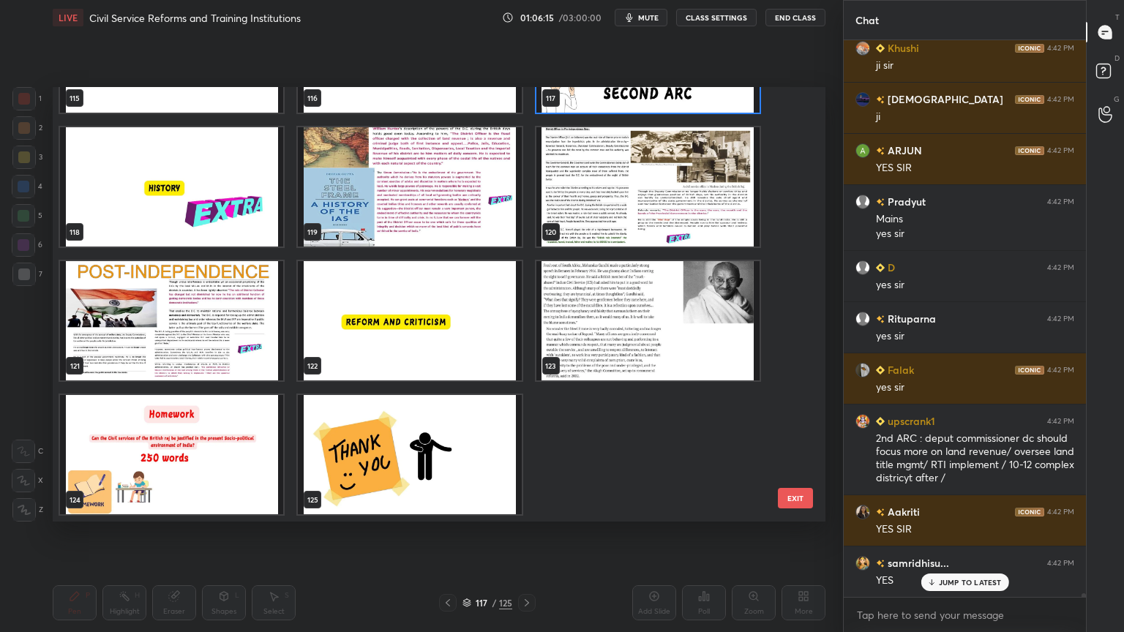
click at [225, 477] on img "grid" at bounding box center [171, 454] width 223 height 119
click at [223, 478] on img "grid" at bounding box center [171, 454] width 223 height 119
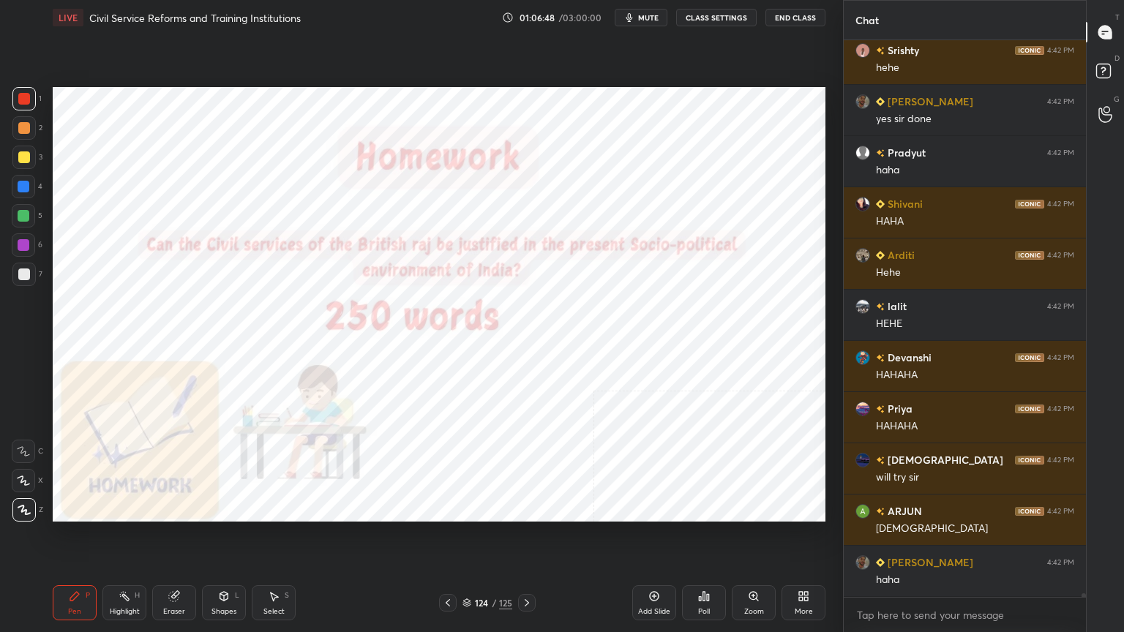
scroll to position [85620, 0]
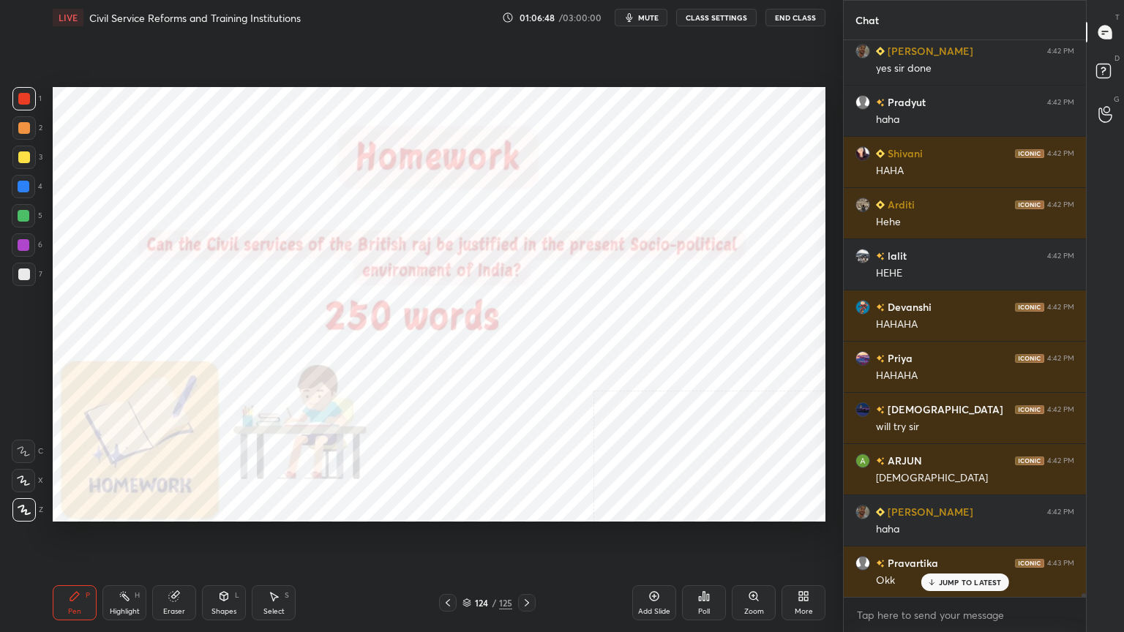
click at [467, 567] on icon at bounding box center [466, 603] width 9 height 9
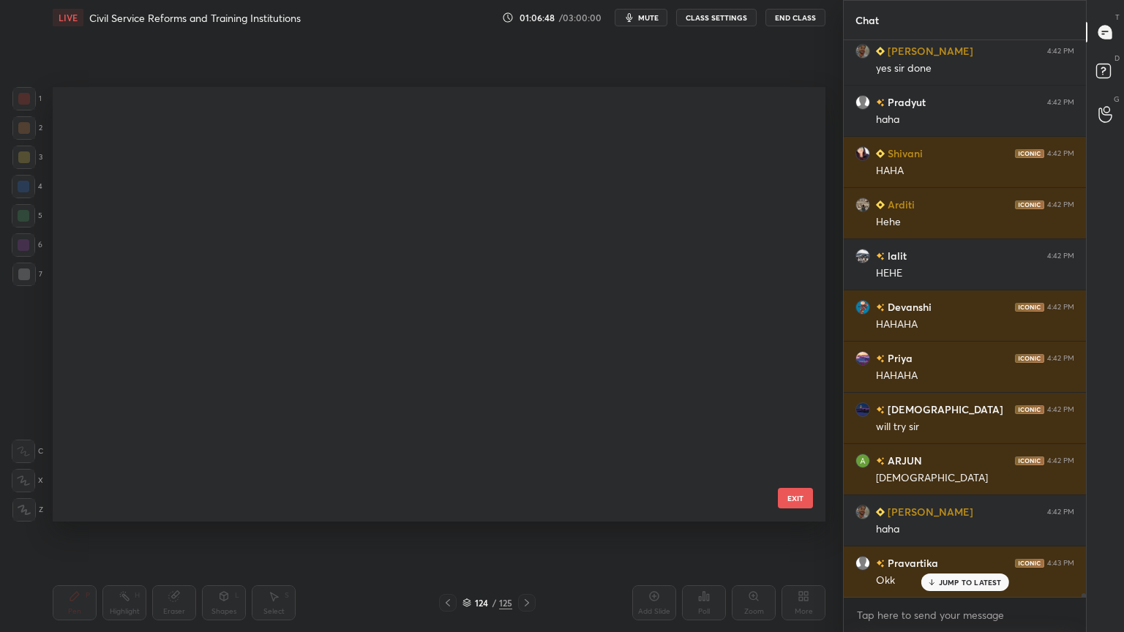
scroll to position [5189, 0]
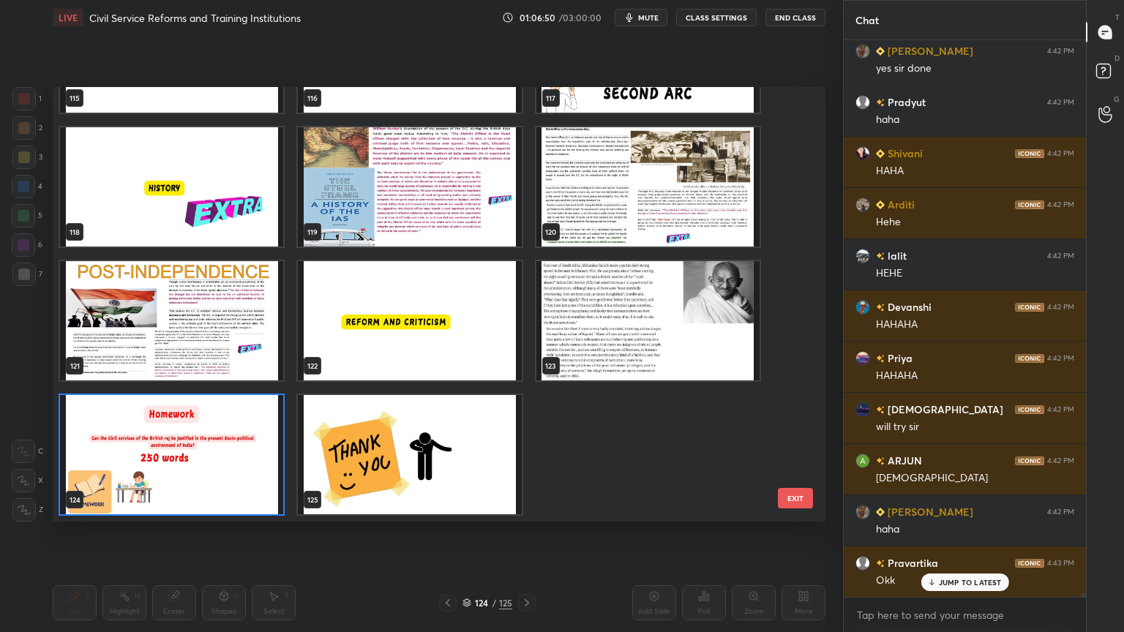
click at [420, 459] on img "grid" at bounding box center [409, 454] width 223 height 119
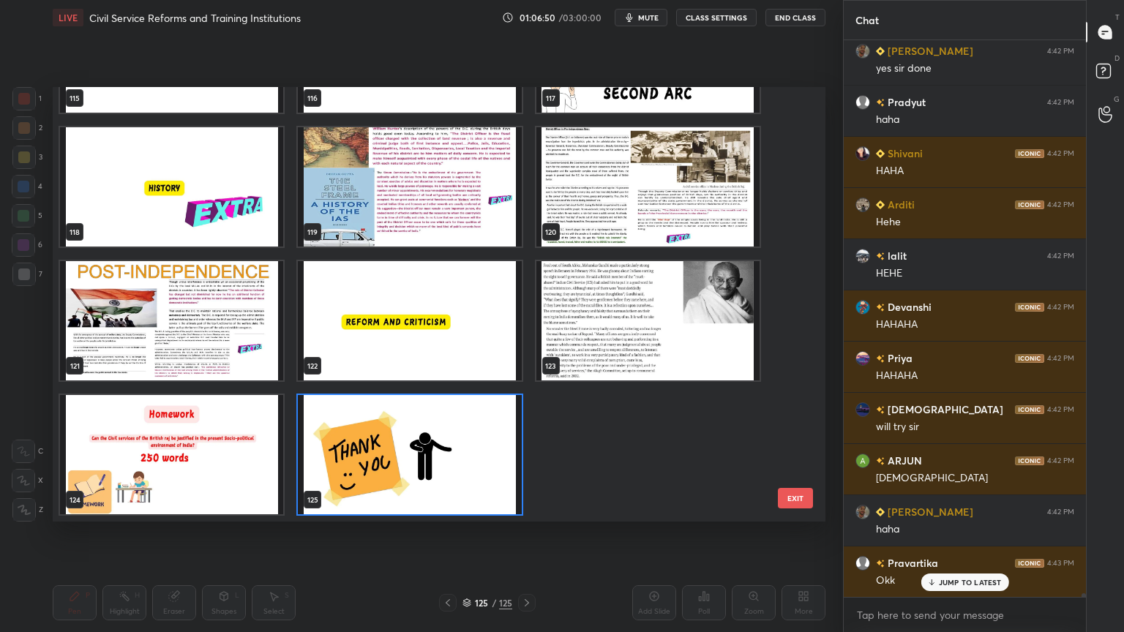
click at [421, 459] on img "grid" at bounding box center [409, 454] width 223 height 119
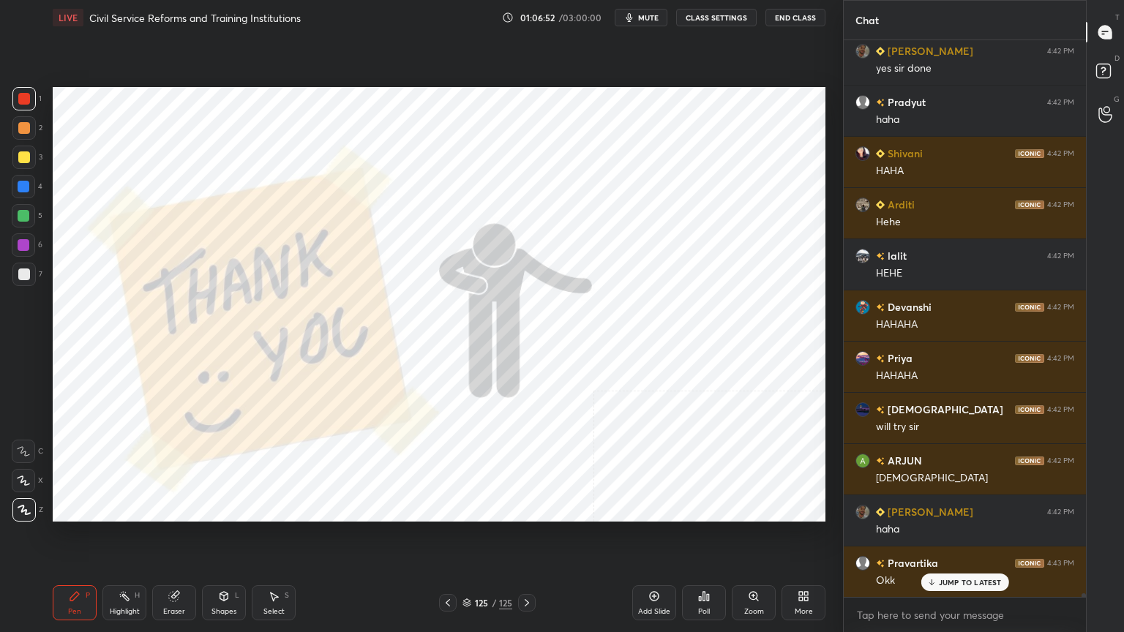
click at [906, 567] on body "1 2 3 4 5 6 7 C X Z C X Z E E Erase all H H LIVE Civil Service Reforms and Trai…" at bounding box center [562, 316] width 1124 height 632
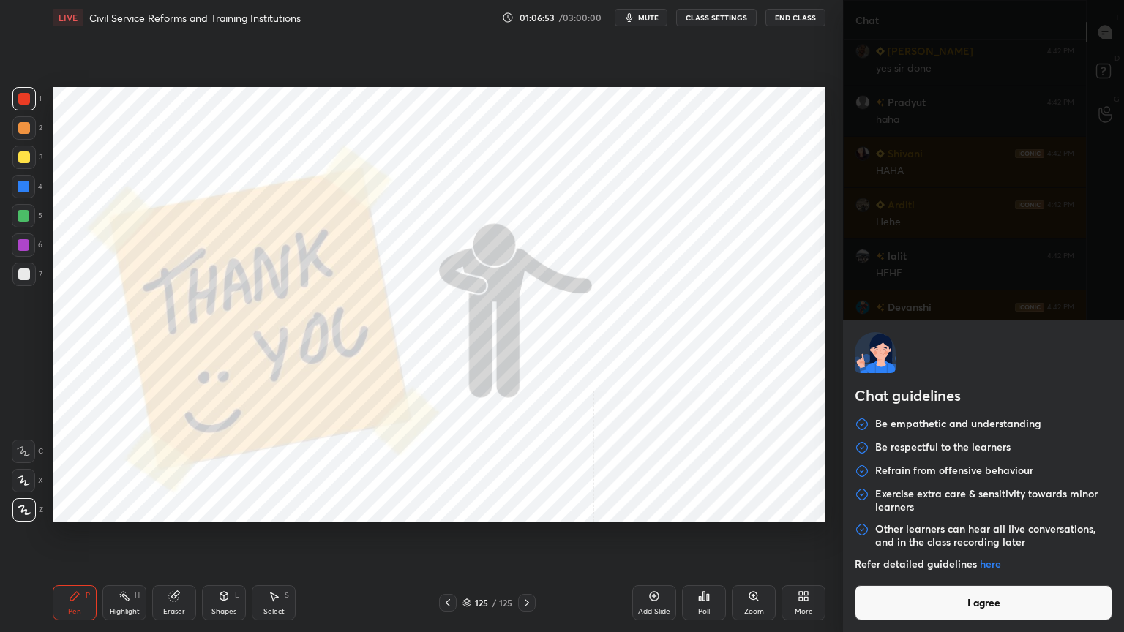
click at [918, 567] on button "I agree" at bounding box center [984, 602] width 258 height 35
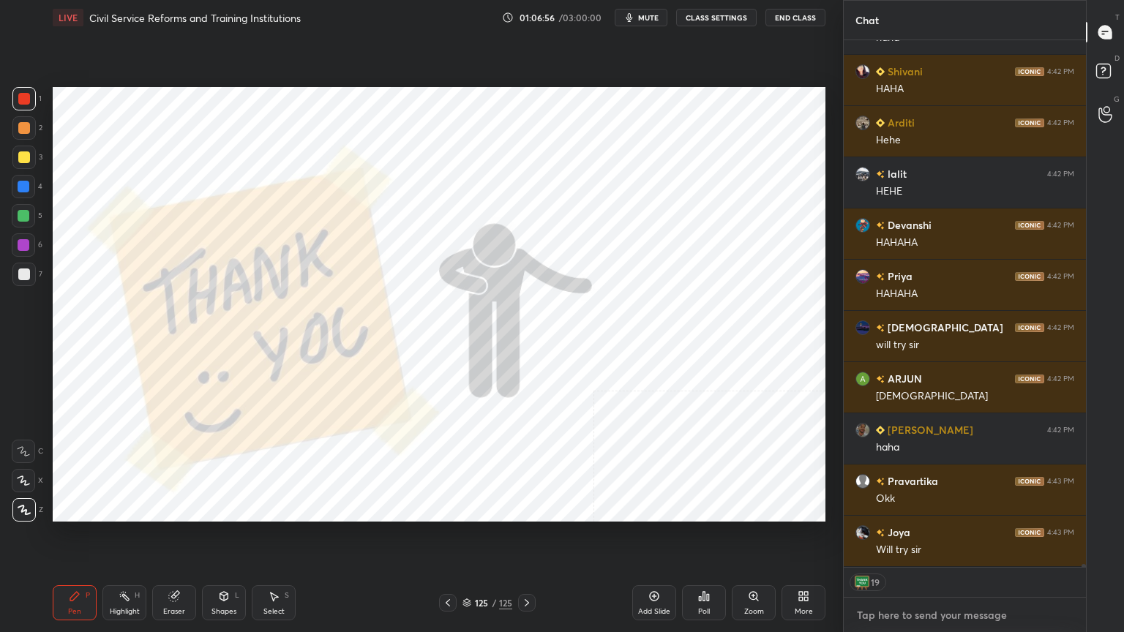
type textarea "x"
type textarea "G"
type textarea "x"
type textarea "GO"
type textarea "x"
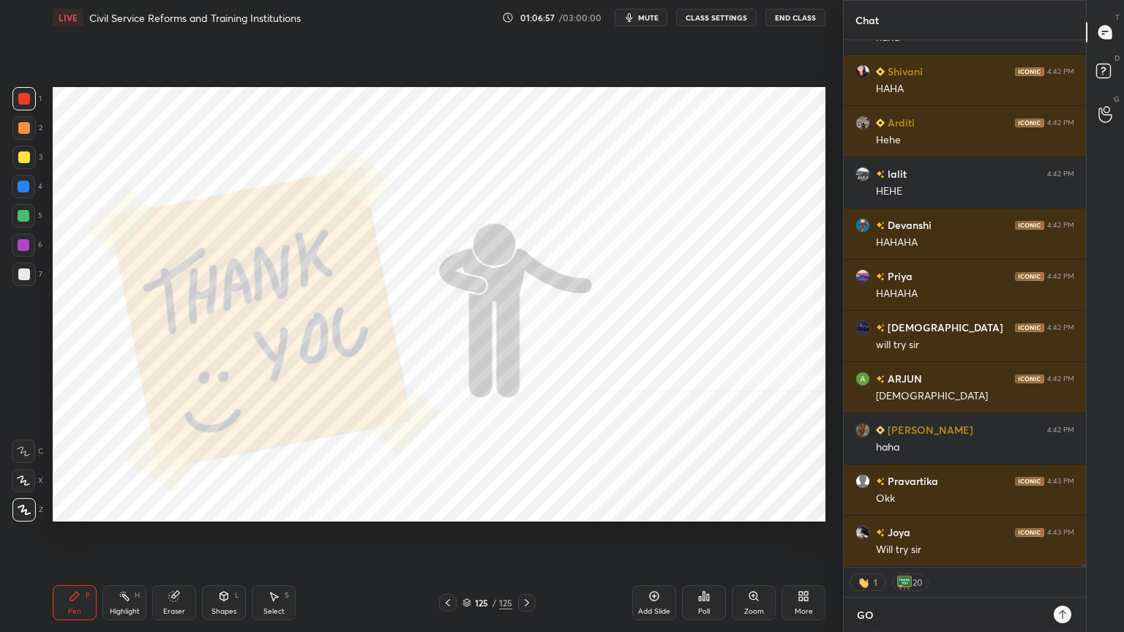
type textarea "[DEMOGRAPHIC_DATA]"
type textarea "x"
type textarea "[DEMOGRAPHIC_DATA]"
type textarea "x"
type textarea "[DEMOGRAPHIC_DATA] B"
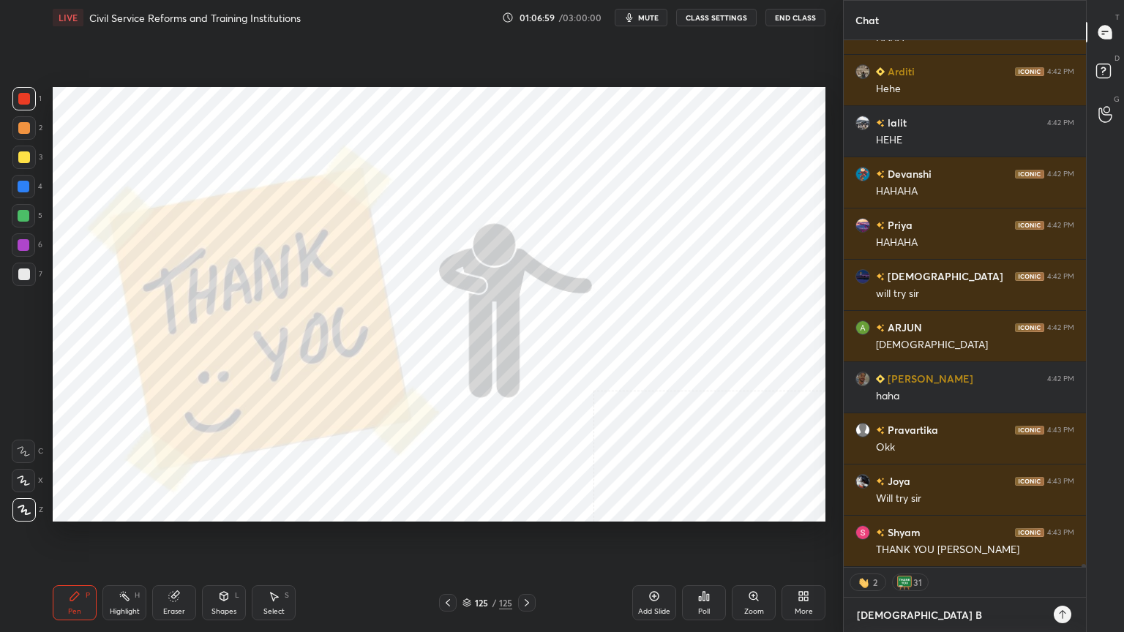
type textarea "x"
type textarea "[DEMOGRAPHIC_DATA] BL"
type textarea "x"
type textarea "[DEMOGRAPHIC_DATA] BLE"
type textarea "x"
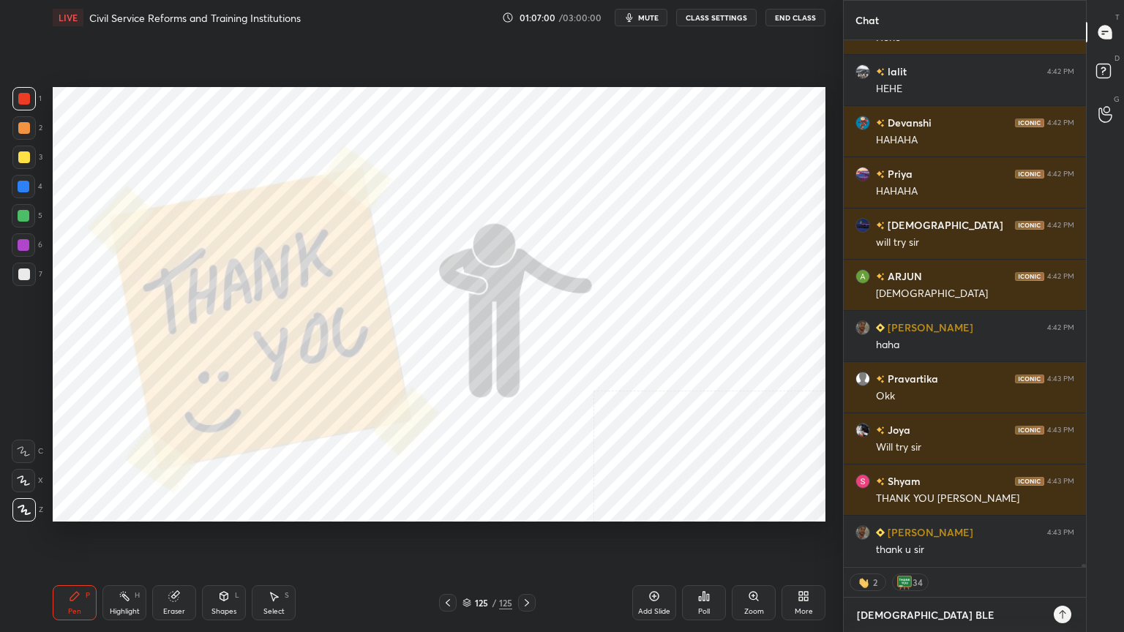
type textarea "[DEMOGRAPHIC_DATA] BLES"
type textarea "x"
type textarea "[DEMOGRAPHIC_DATA] BLESS"
type textarea "x"
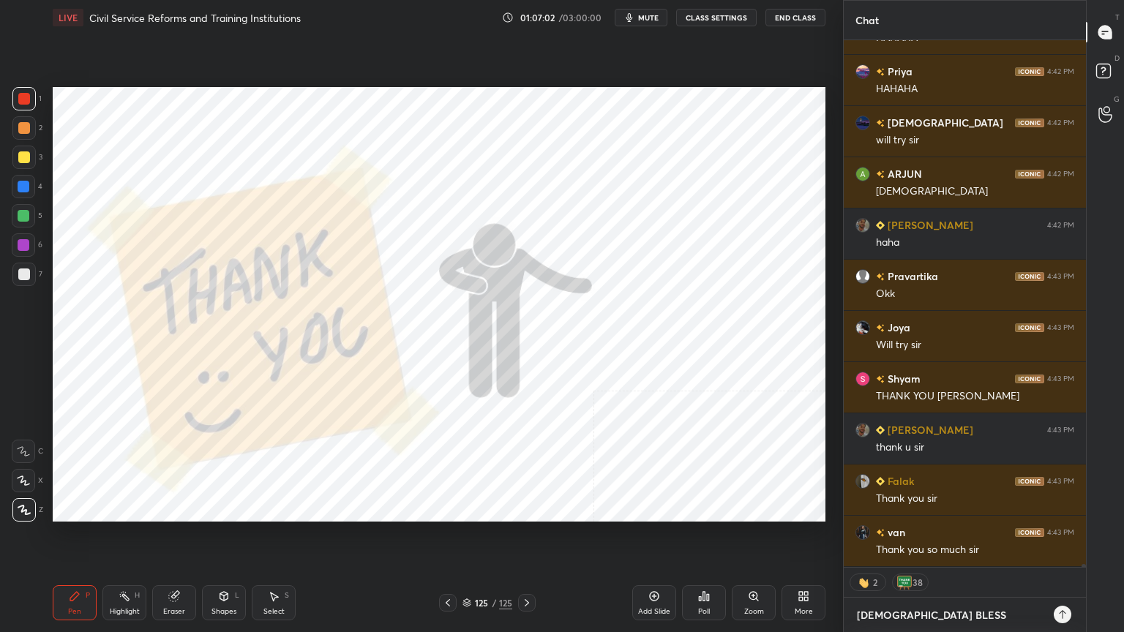
type textarea "[DEMOGRAPHIC_DATA] BLESS."
type textarea "x"
type textarea "[DEMOGRAPHIC_DATA] BLESS.J"
type textarea "x"
type textarea "[DEMOGRAPHIC_DATA] BLESS.JA"
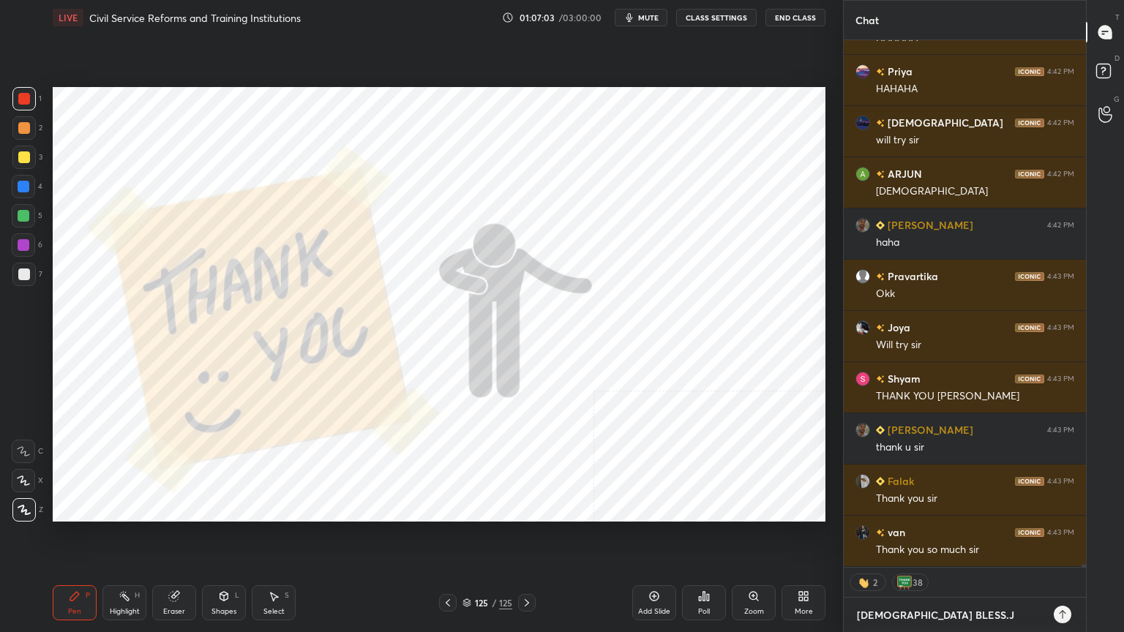
type textarea "x"
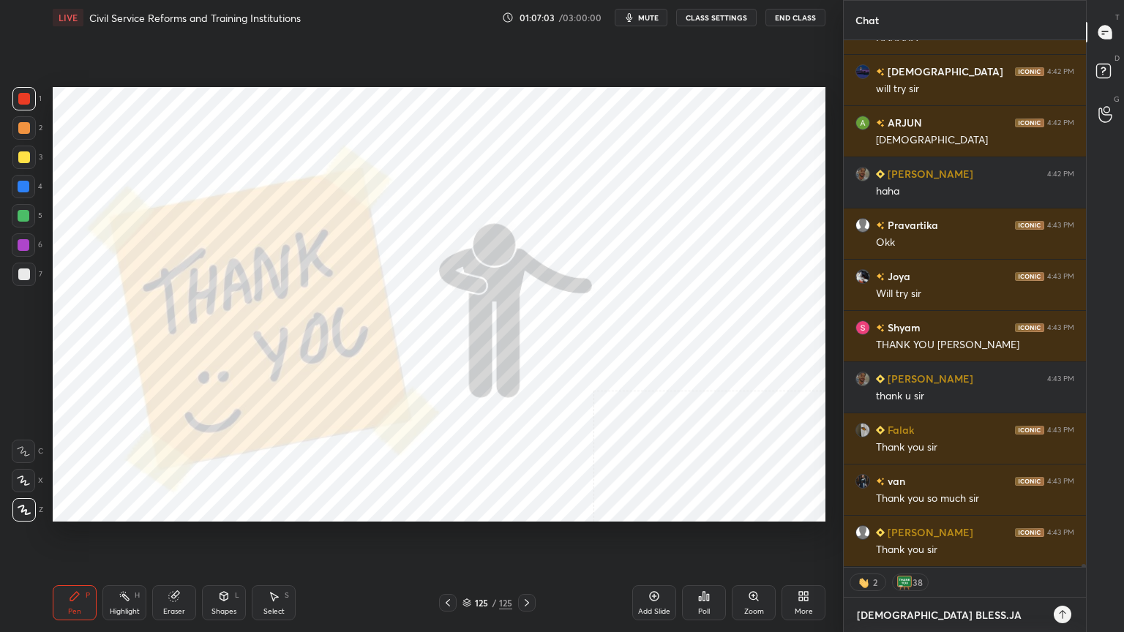
type textarea "[DEMOGRAPHIC_DATA] BLESS.JAI"
type textarea "x"
type textarea "[DEMOGRAPHIC_DATA] BLESS.JAI"
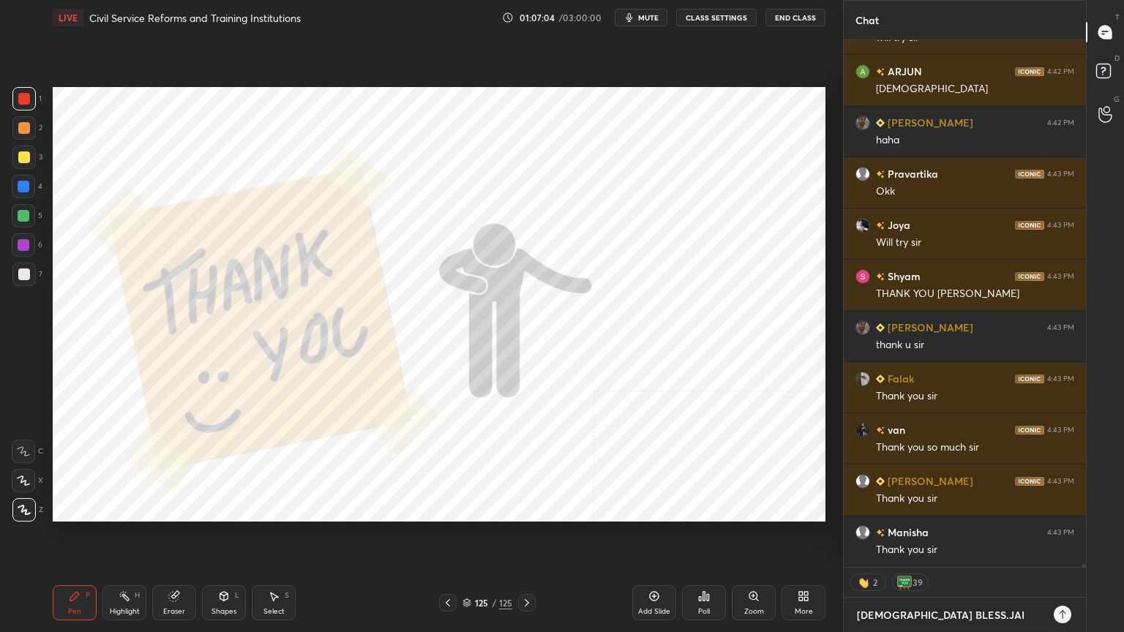
type textarea "x"
type textarea "[DEMOGRAPHIC_DATA] BLESS.[PERSON_NAME]"
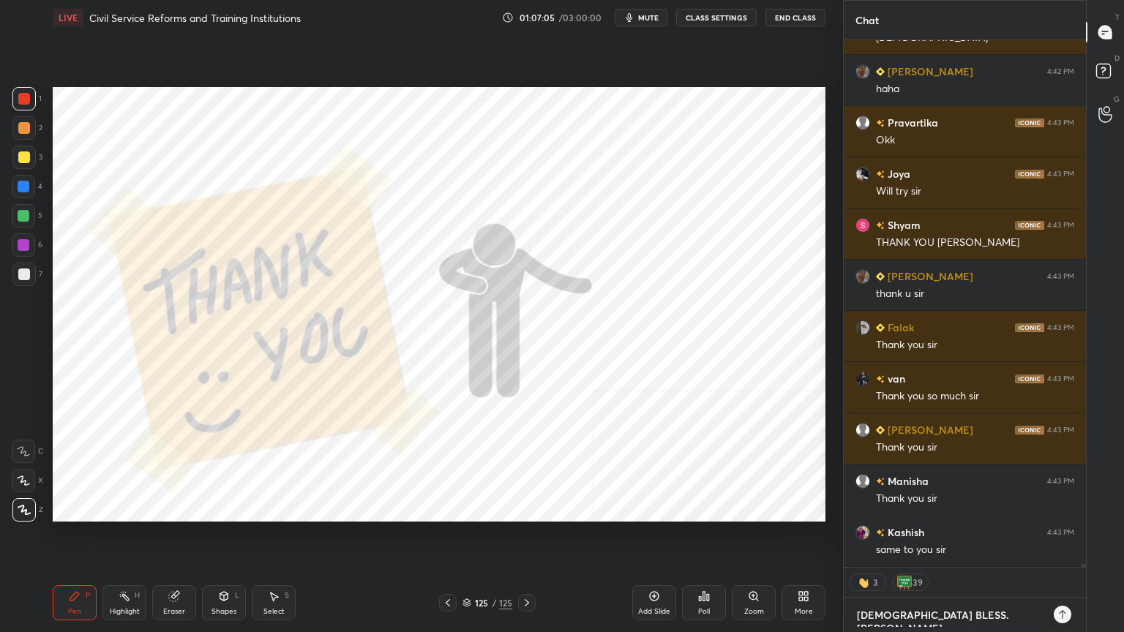
type textarea "x"
type textarea "[DEMOGRAPHIC_DATA] BLESS.[PERSON_NAME]"
type textarea "x"
type textarea "[DEMOGRAPHIC_DATA] BLESS.JAI HIN"
type textarea "x"
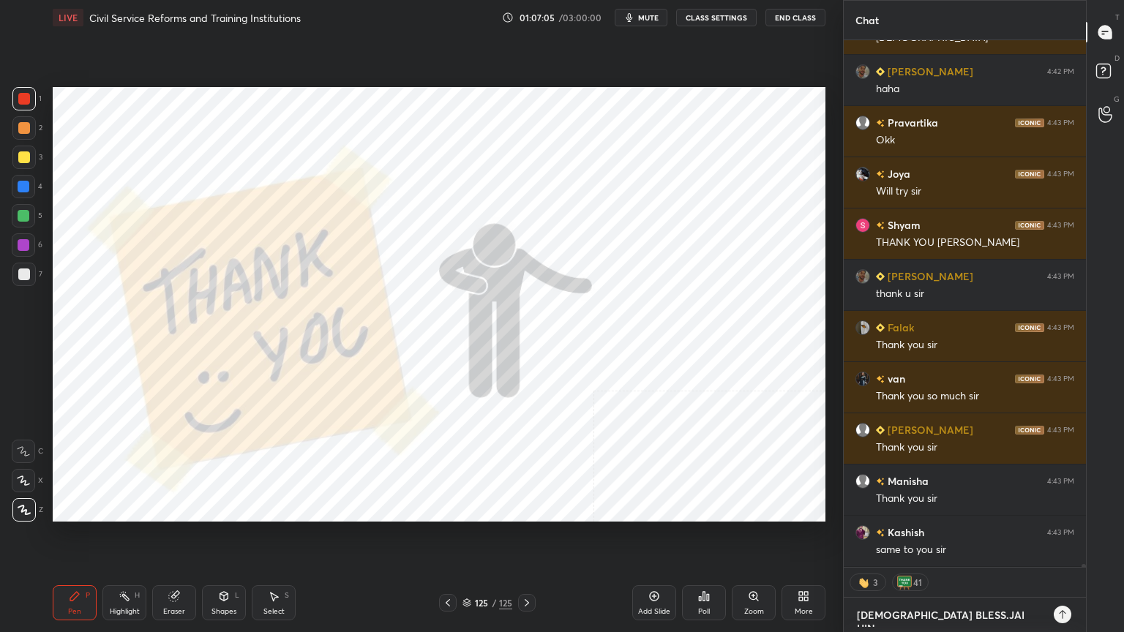
type textarea "[DEMOGRAPHIC_DATA] BLESS.[PERSON_NAME]"
type textarea "x"
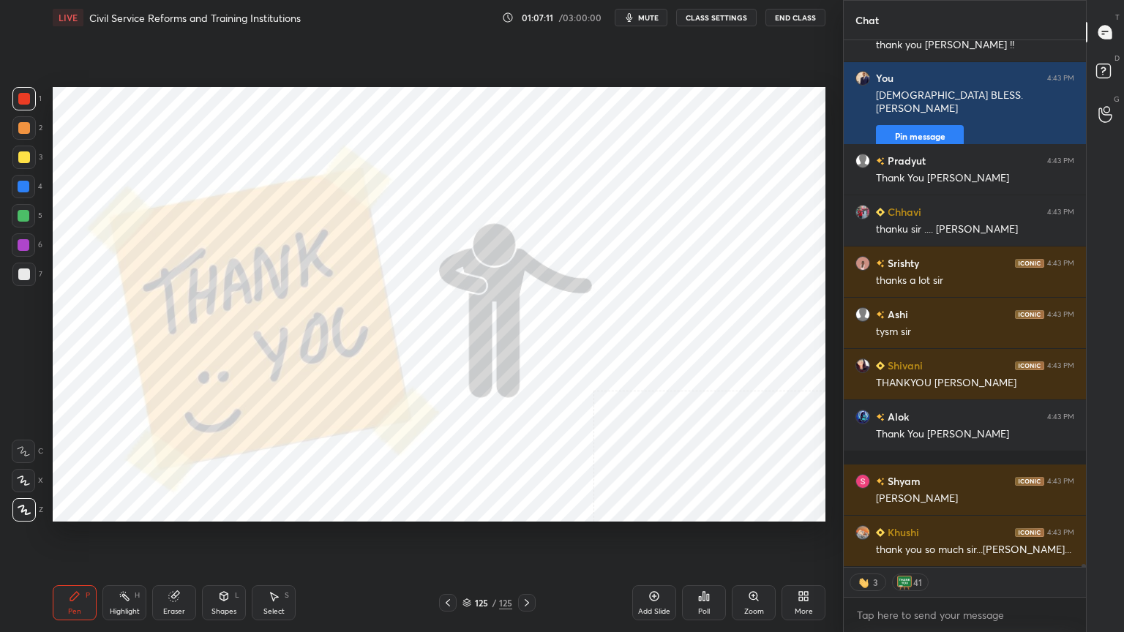
type textarea "x"
click at [803, 17] on button "End Class" at bounding box center [795, 18] width 60 height 18
